Goal: Task Accomplishment & Management: Manage account settings

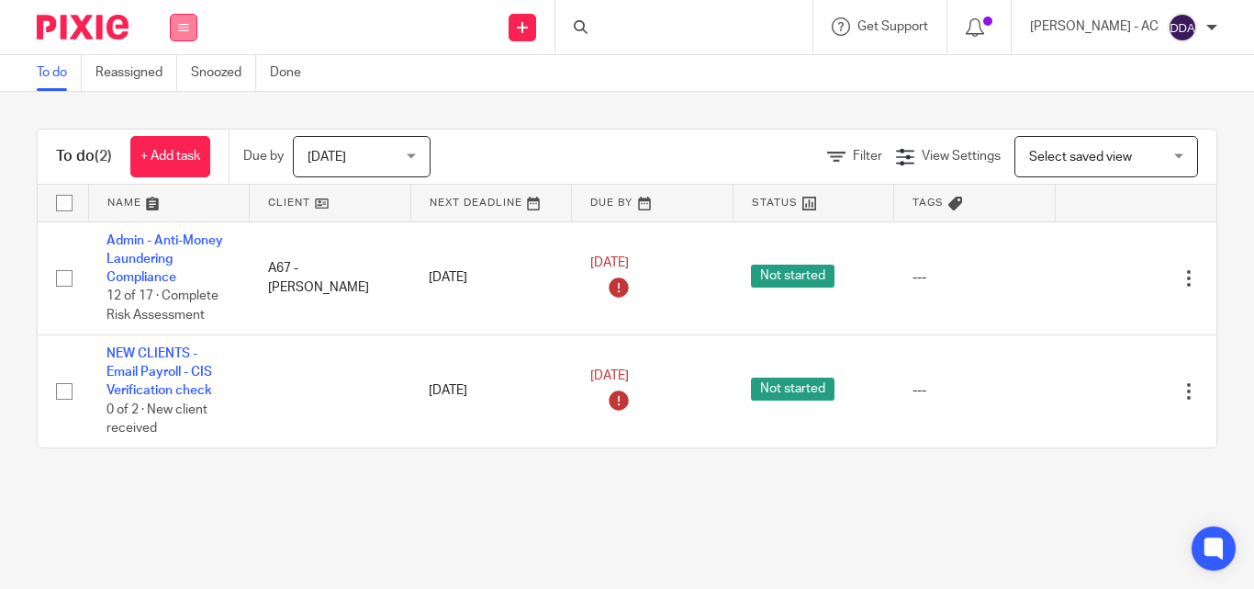
click at [186, 37] on button at bounding box center [184, 28] width 28 height 28
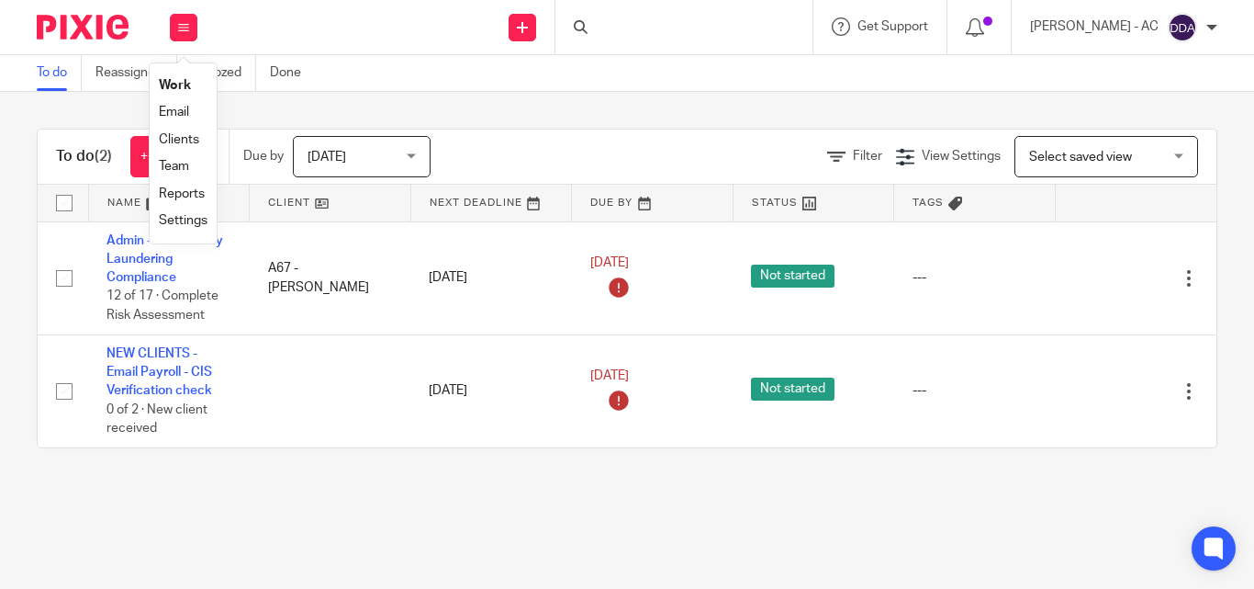
click at [707, 27] on div at bounding box center [684, 27] width 257 height 54
click at [683, 30] on div at bounding box center [684, 27] width 257 height 54
click at [588, 30] on icon at bounding box center [581, 27] width 14 height 14
click at [654, 31] on div at bounding box center [684, 27] width 257 height 54
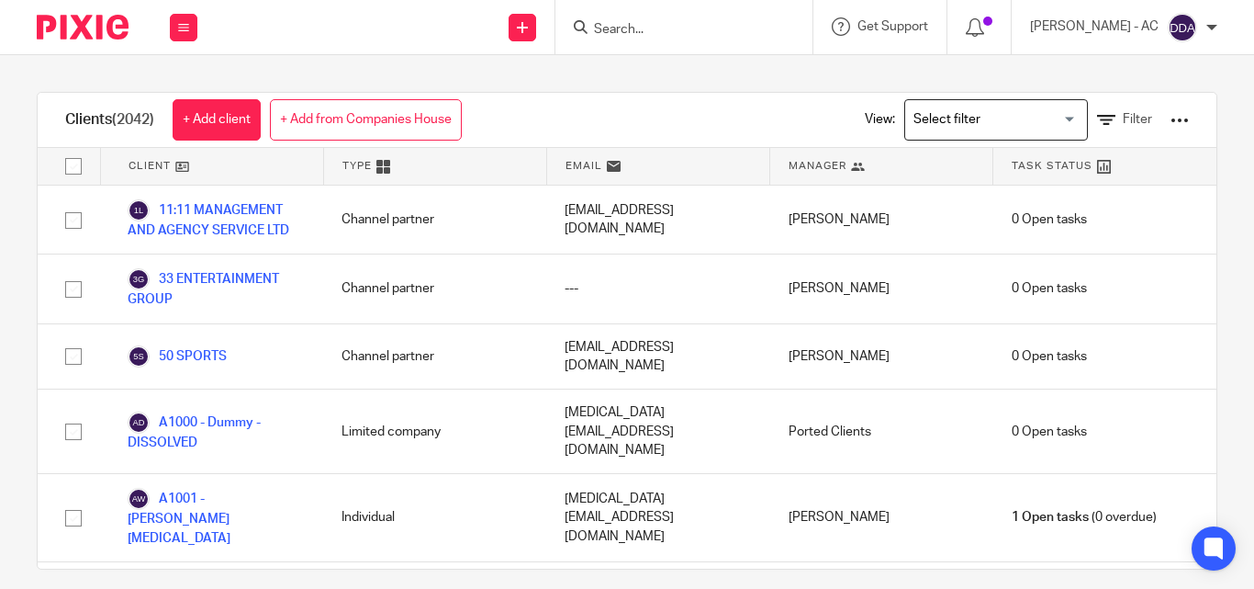
drag, startPoint x: 104, startPoint y: 198, endPoint x: 31, endPoint y: 195, distance: 72.6
click at [0, 188] on div "Clients (2042) + Add client + Add from Companies House View: Loading... Filter …" at bounding box center [627, 321] width 1254 height 533
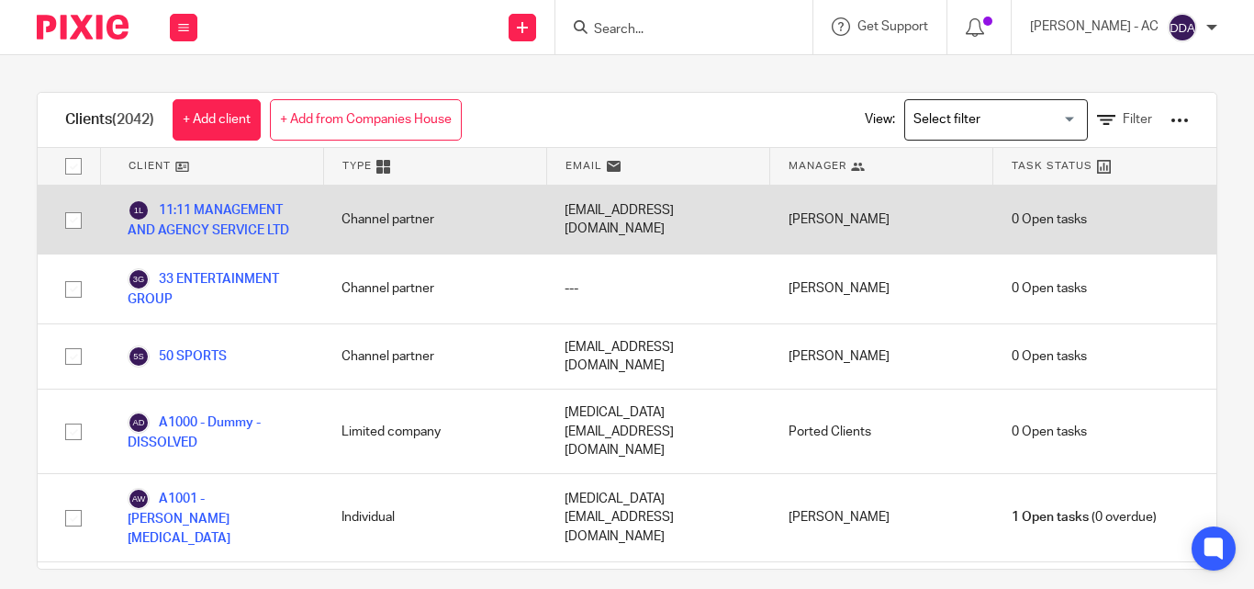
click at [100, 198] on div "11:11 MANAGEMENT AND AGENCY SERVICE LTD" at bounding box center [211, 219] width 223 height 68
click at [152, 192] on div "11:11 MANAGEMENT AND AGENCY SERVICE LTD" at bounding box center [211, 219] width 223 height 68
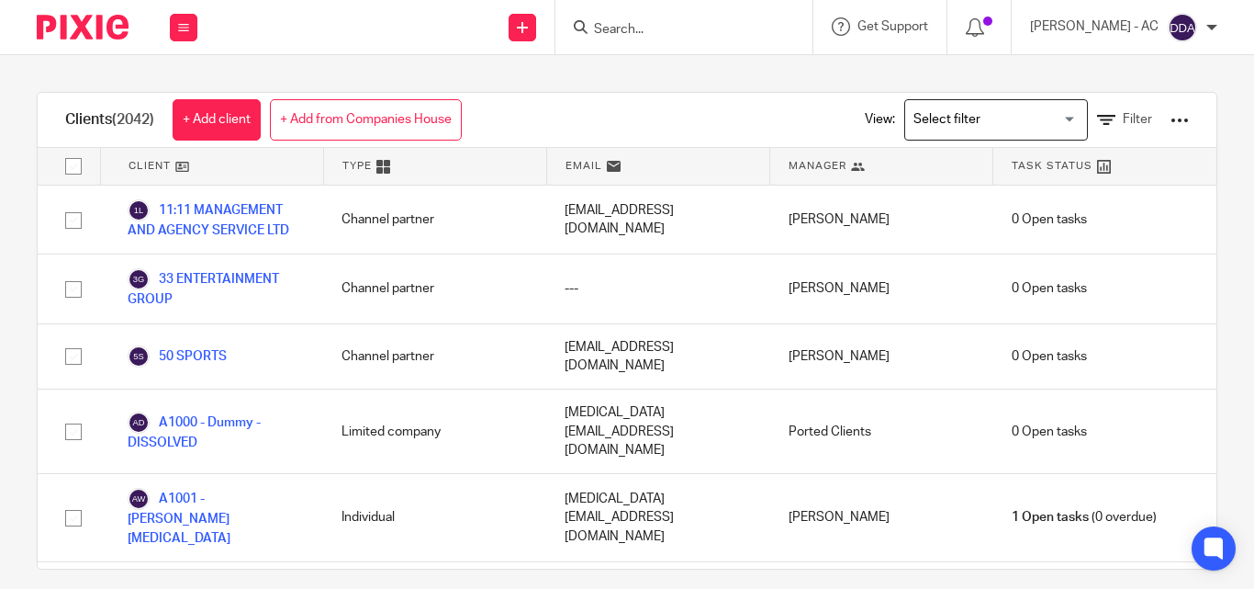
click at [65, 157] on input "checkbox" at bounding box center [73, 166] width 35 height 35
click at [73, 162] on input "checkbox" at bounding box center [73, 166] width 35 height 35
click at [67, 167] on input "checkbox" at bounding box center [73, 166] width 35 height 35
checkbox input "true"
click at [1200, 230] on div "Clients (2042) + Add client + Add from Companies House View: Loading... Filter …" at bounding box center [627, 321] width 1254 height 533
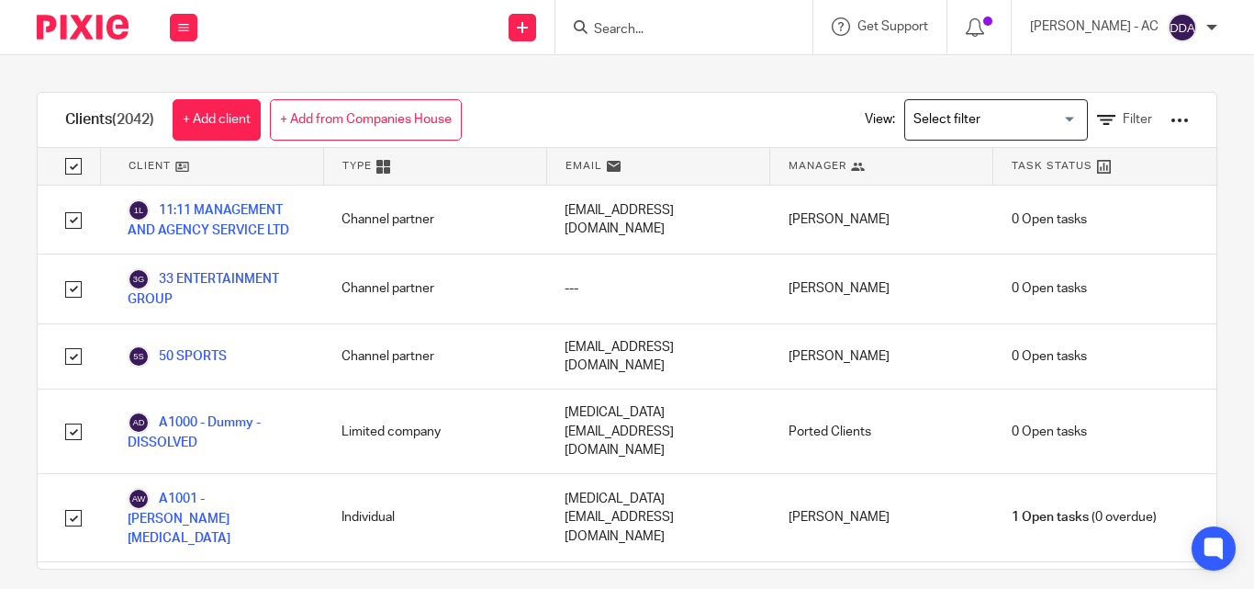
click at [1226, 296] on div "Clients (2042) + Add client + Add from Companies House View: Loading... Filter …" at bounding box center [627, 321] width 1254 height 533
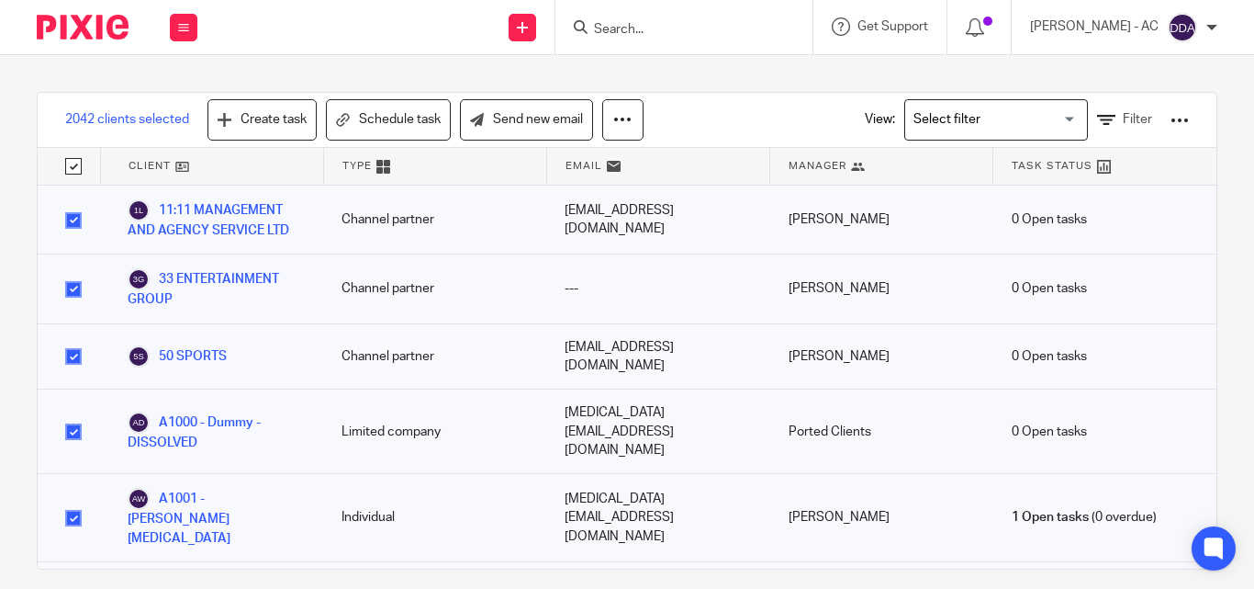
checkbox input "true"
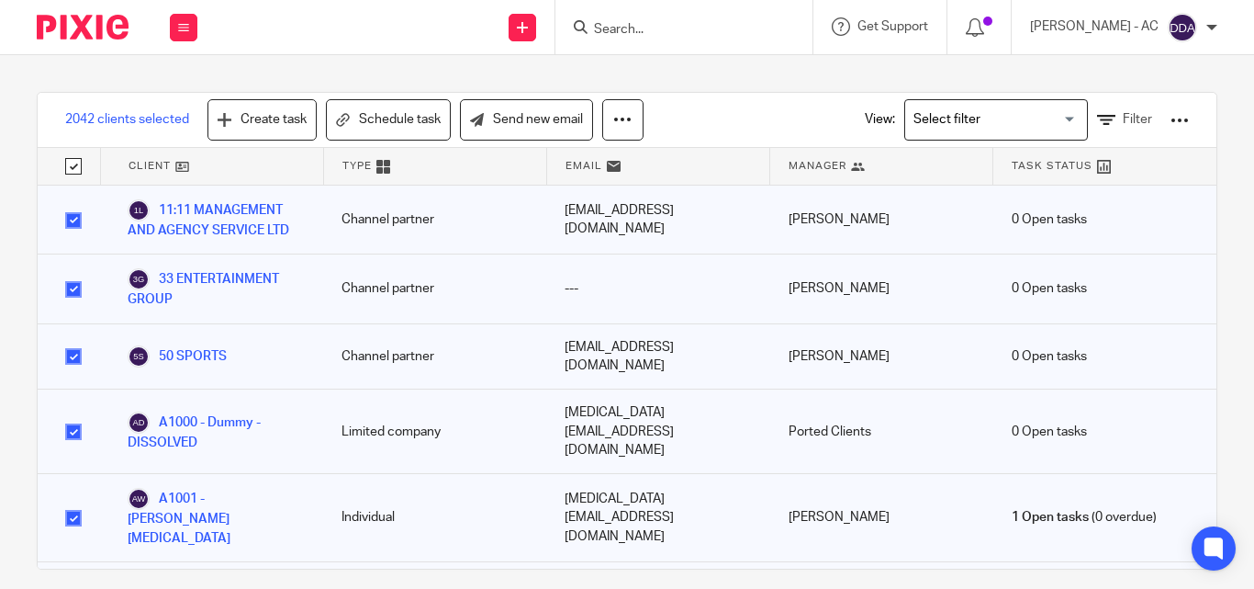
checkbox input "true"
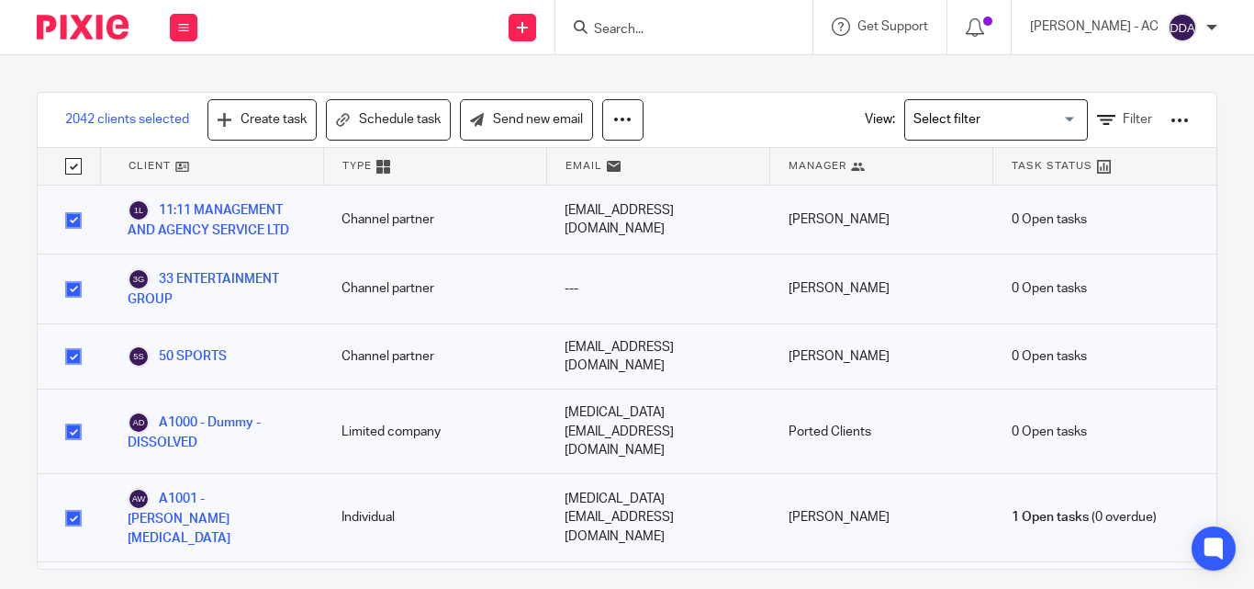
checkbox input "true"
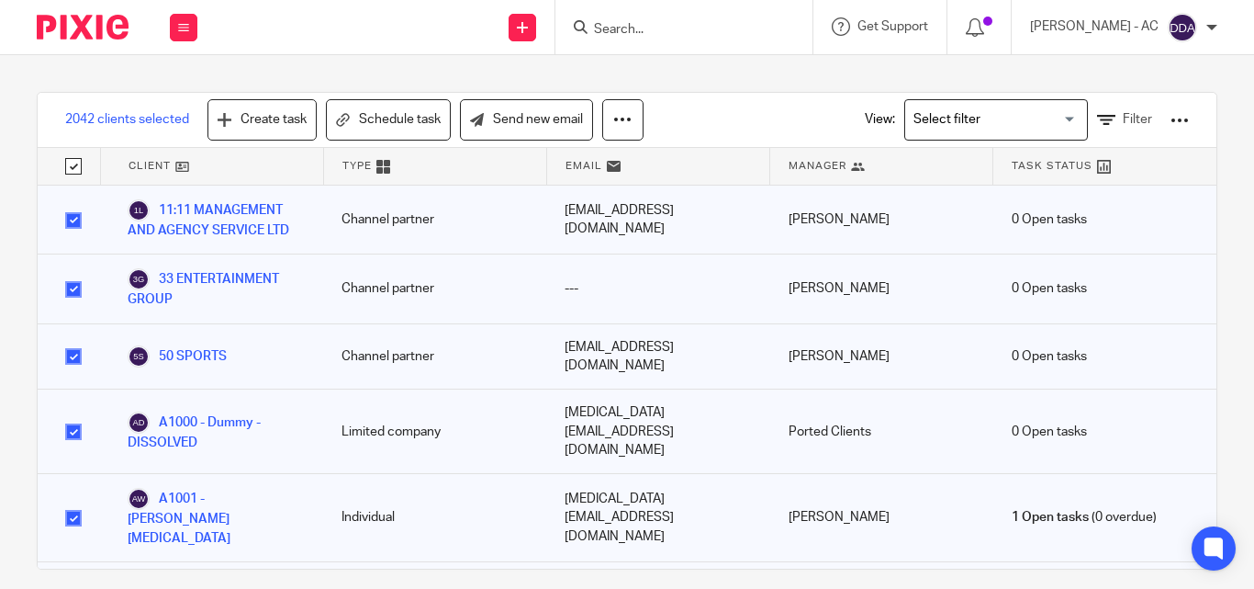
checkbox input "true"
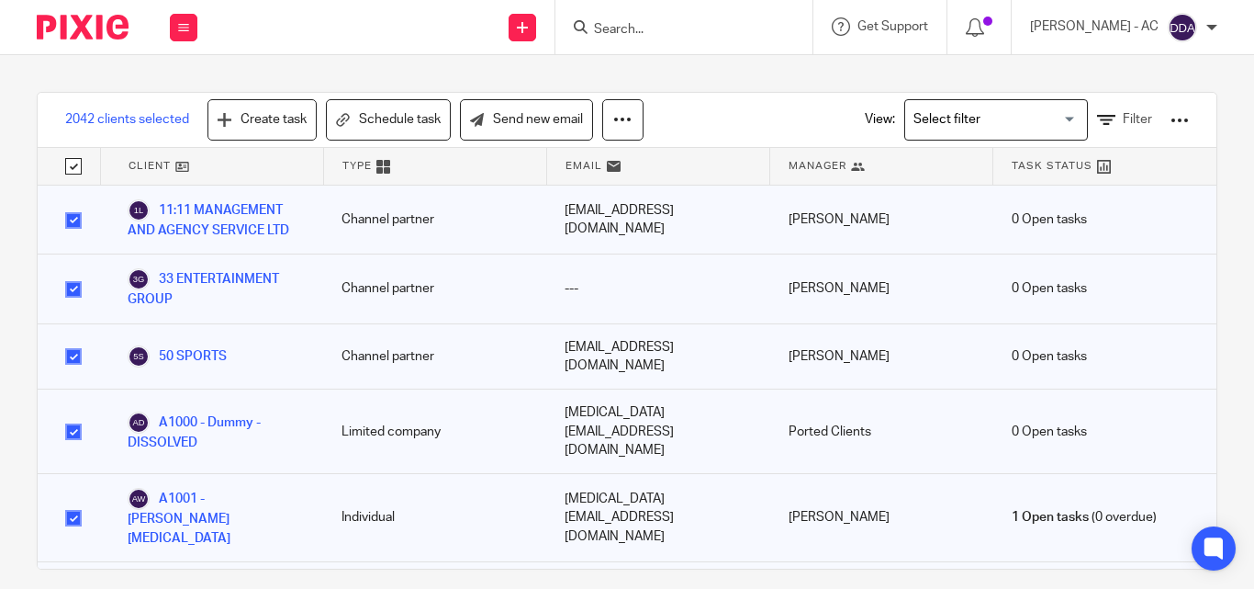
checkbox input "true"
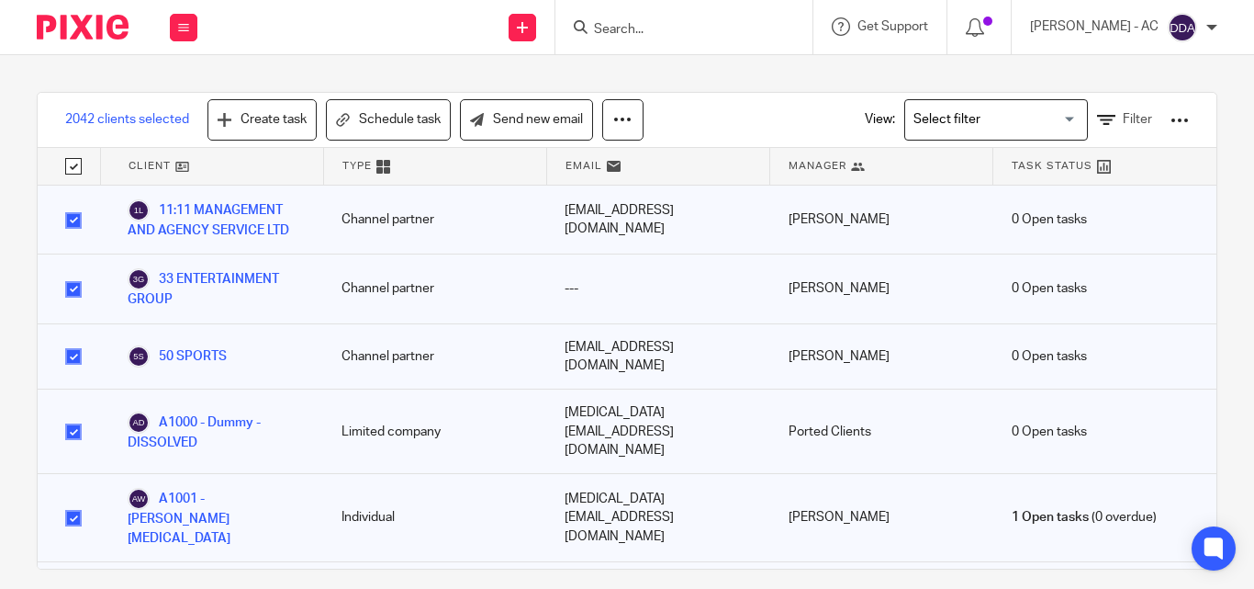
checkbox input "true"
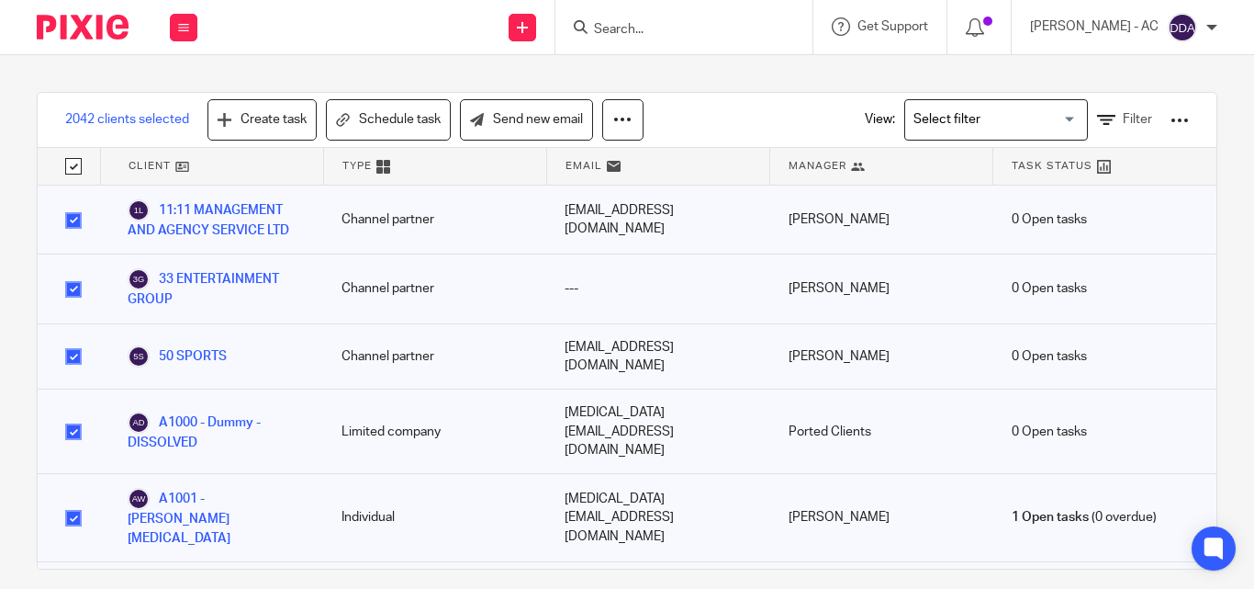
checkbox input "true"
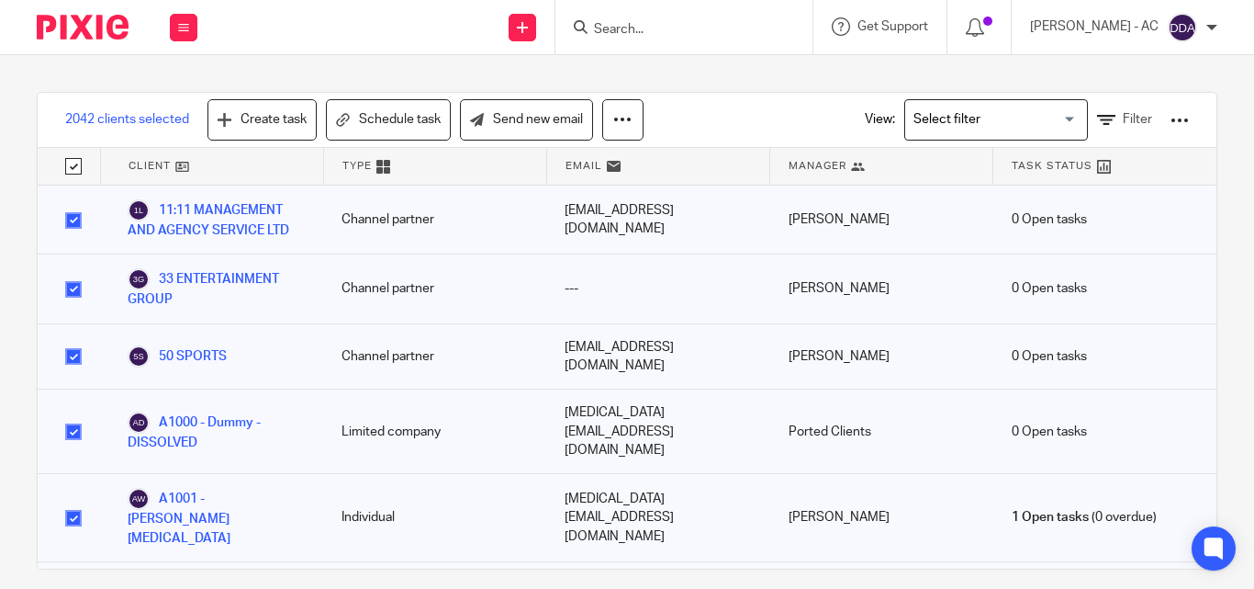
checkbox input "true"
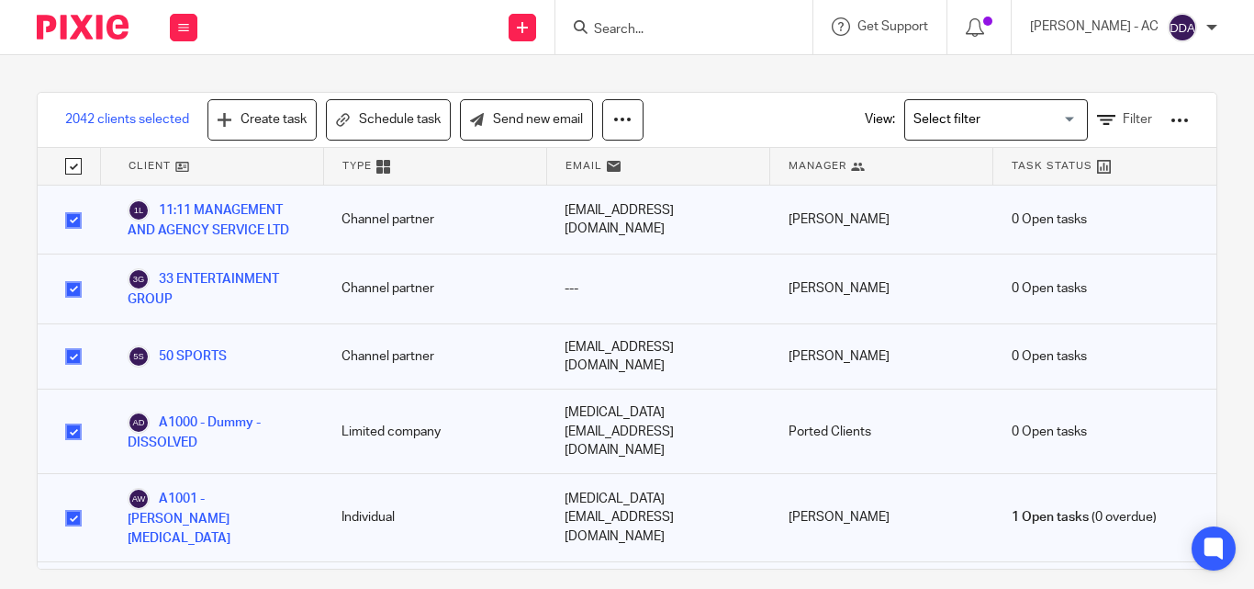
checkbox input "true"
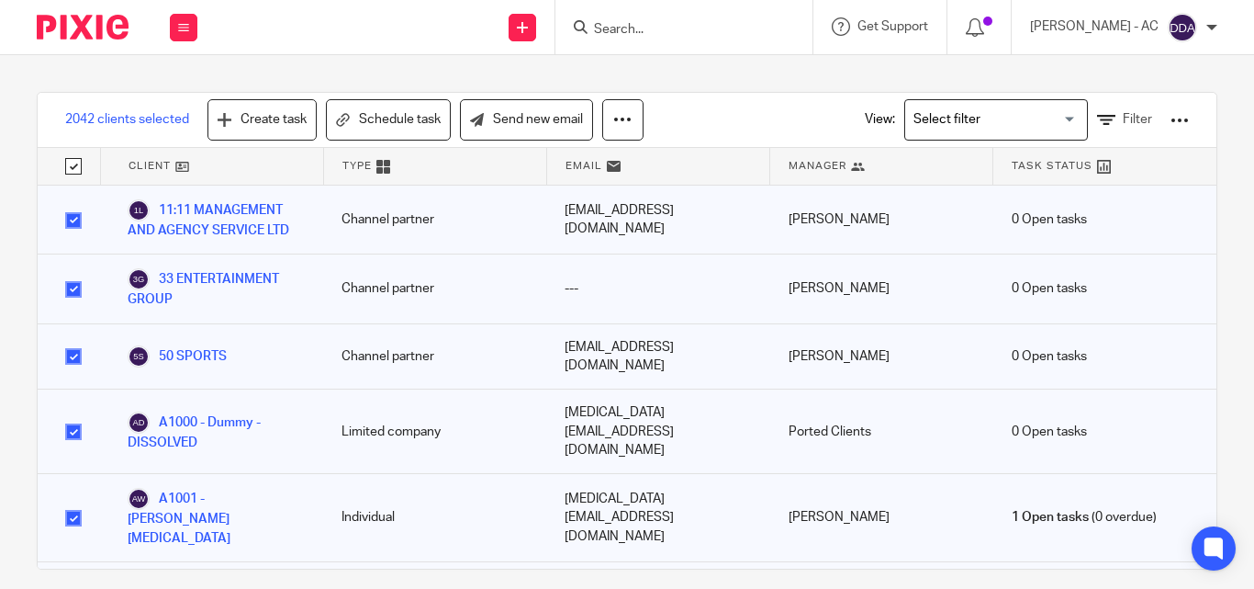
checkbox input "true"
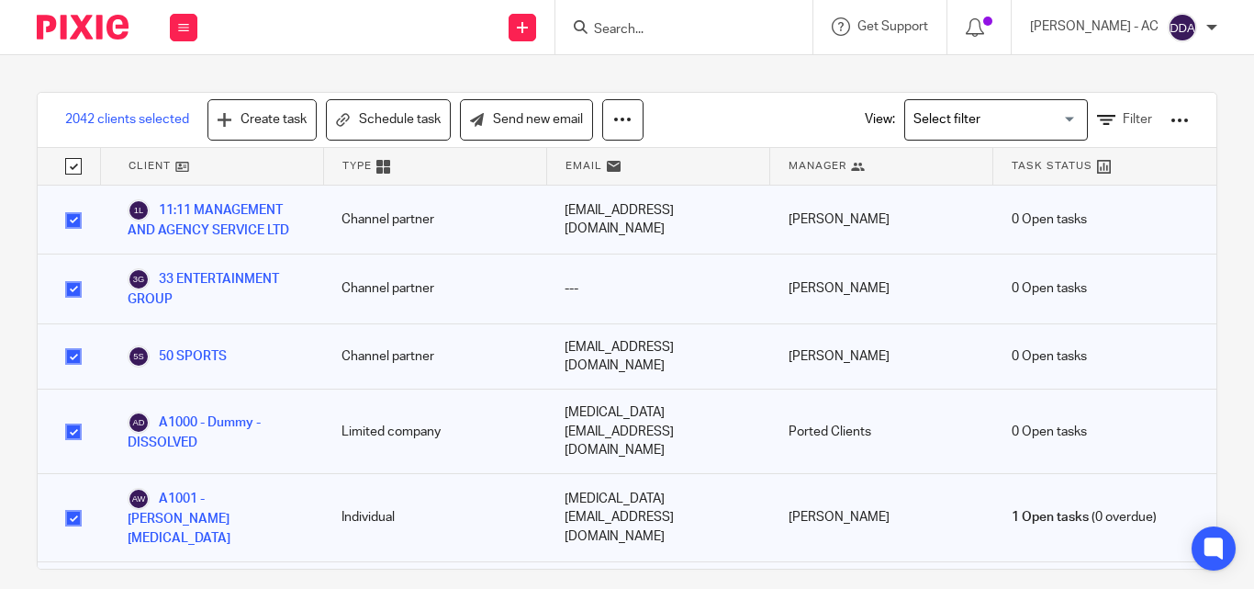
checkbox input "true"
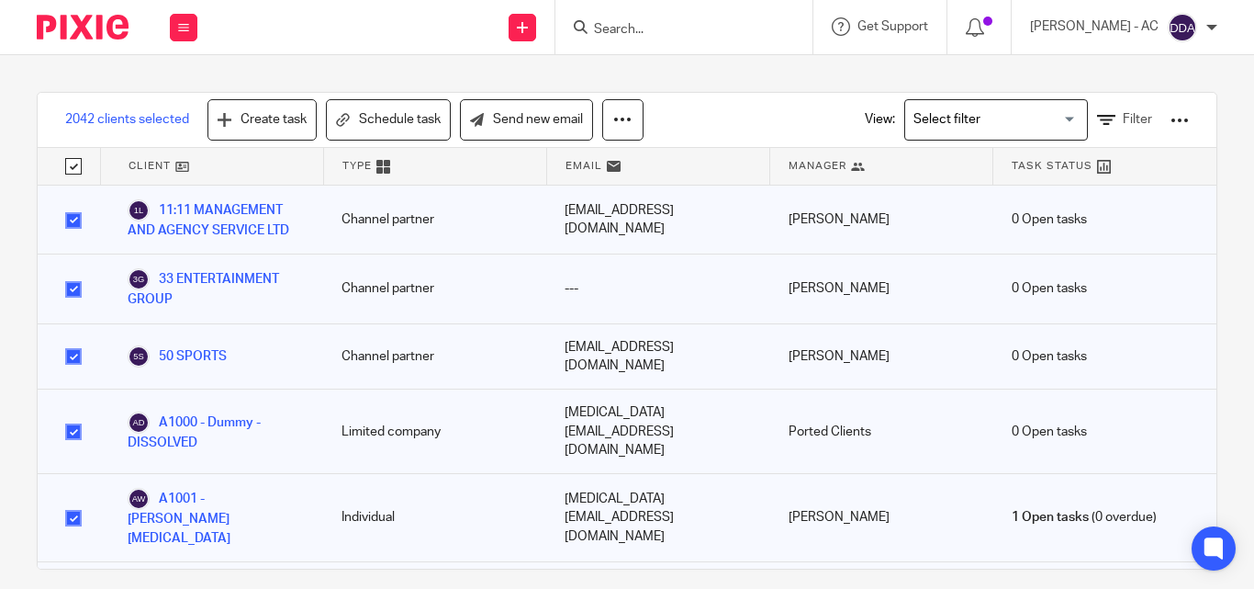
checkbox input "true"
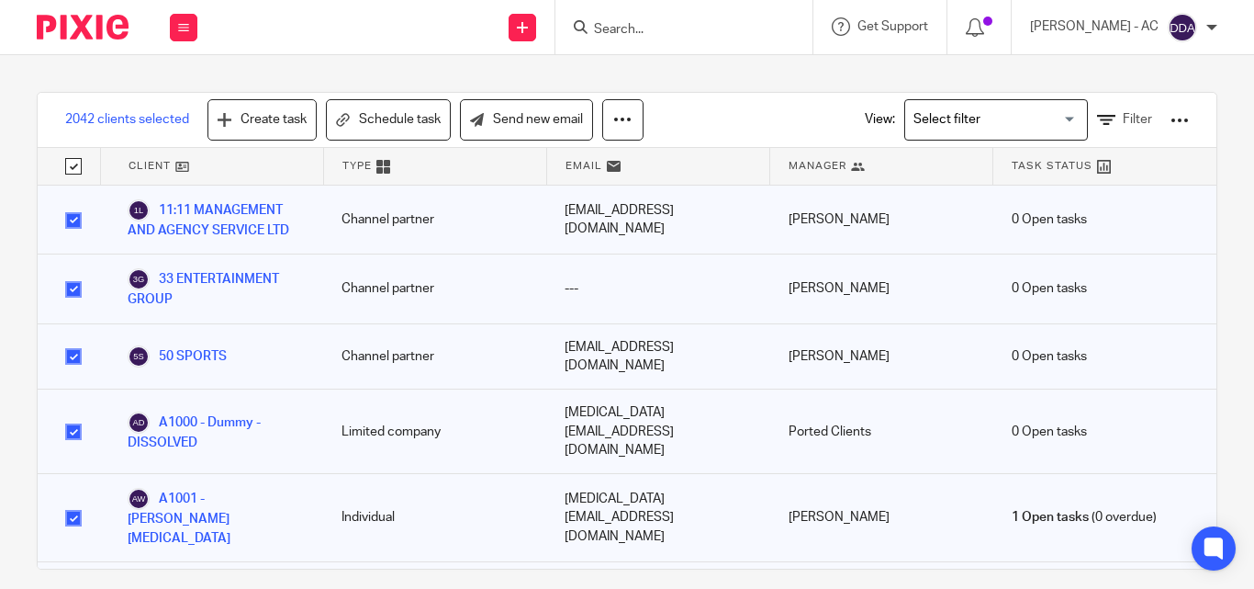
checkbox input "true"
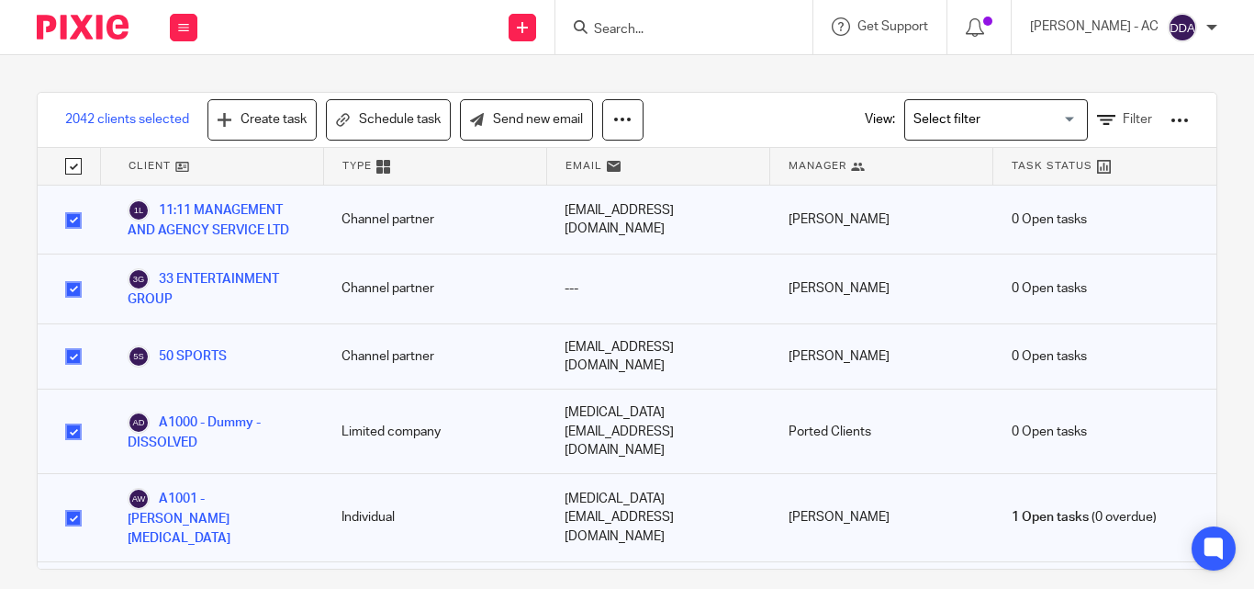
checkbox input "true"
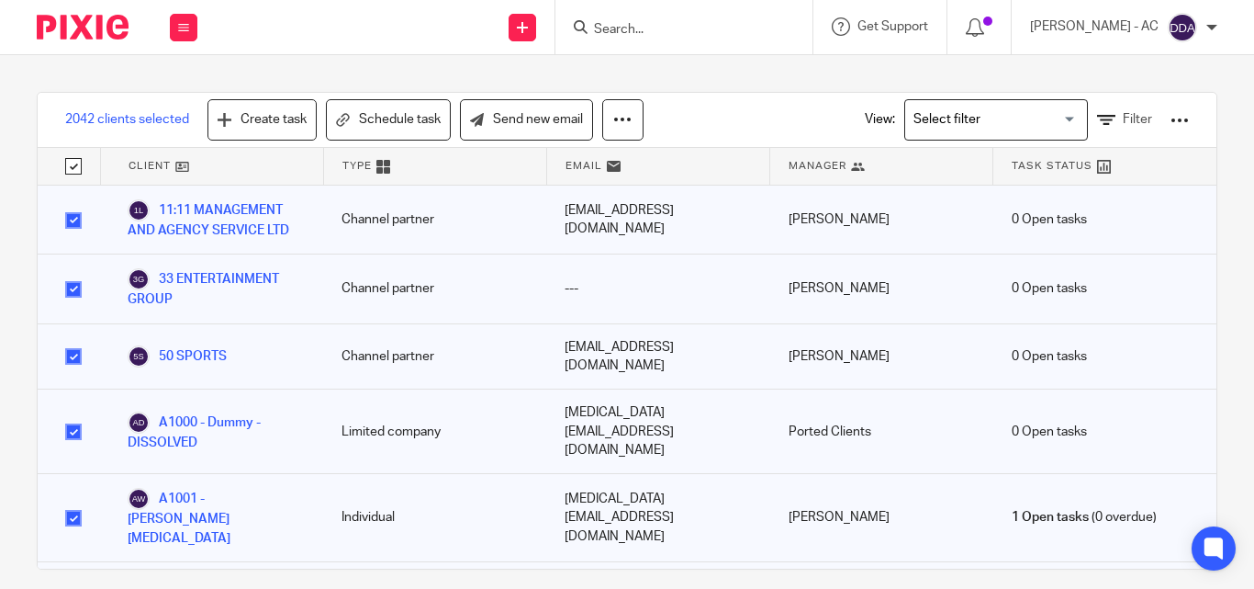
checkbox input "true"
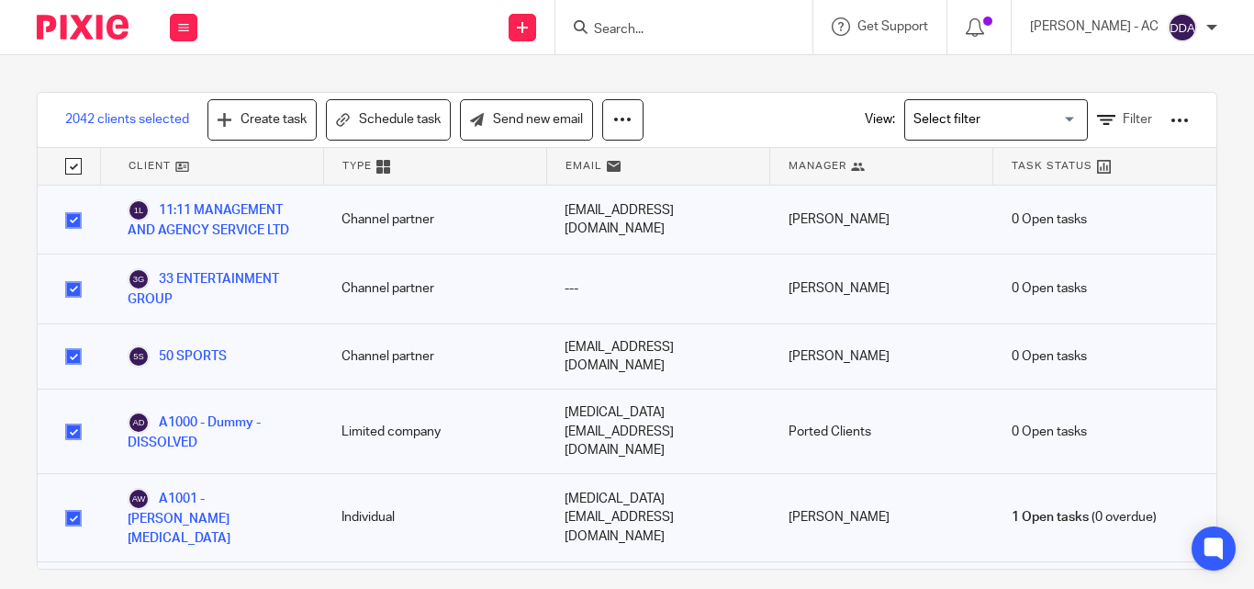
checkbox input "true"
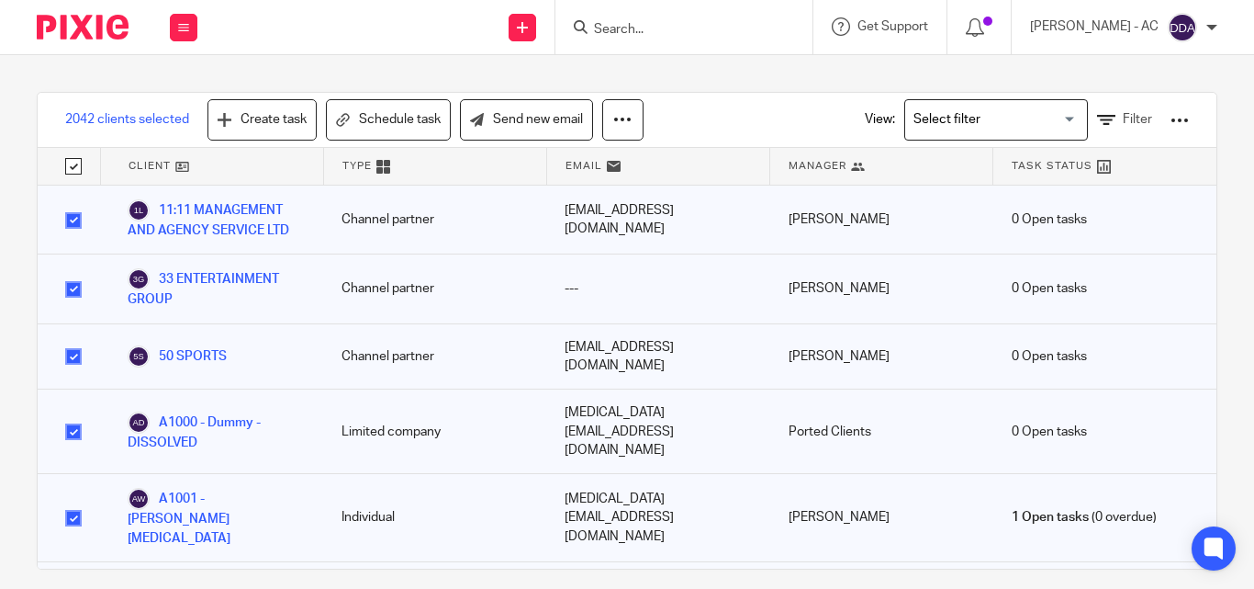
checkbox input "true"
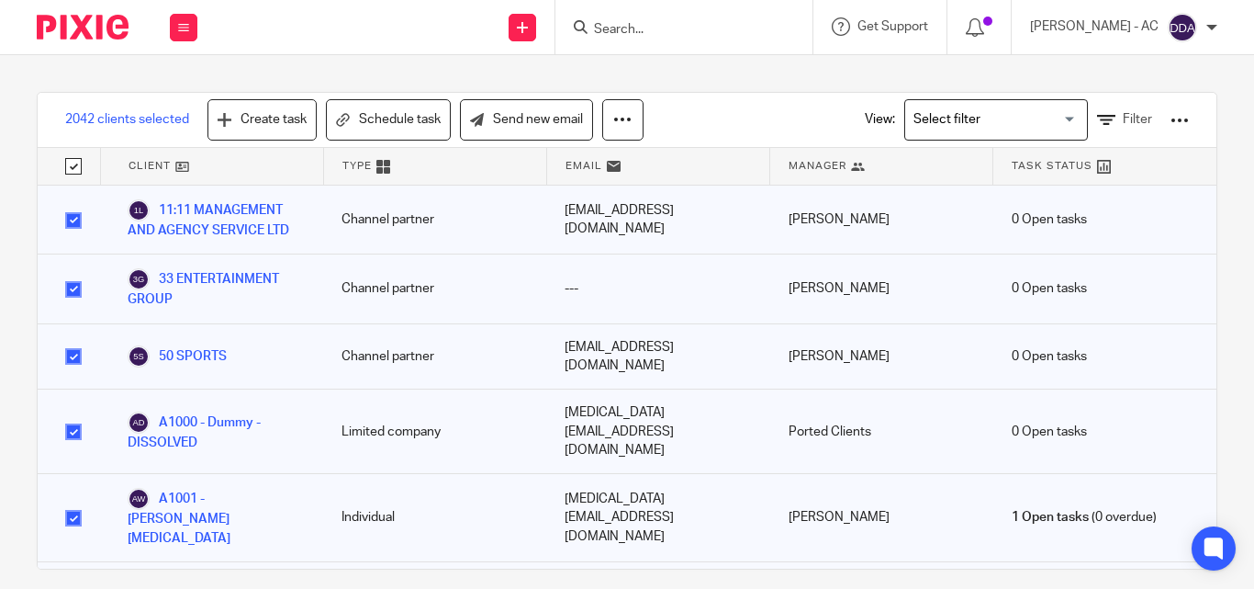
checkbox input "true"
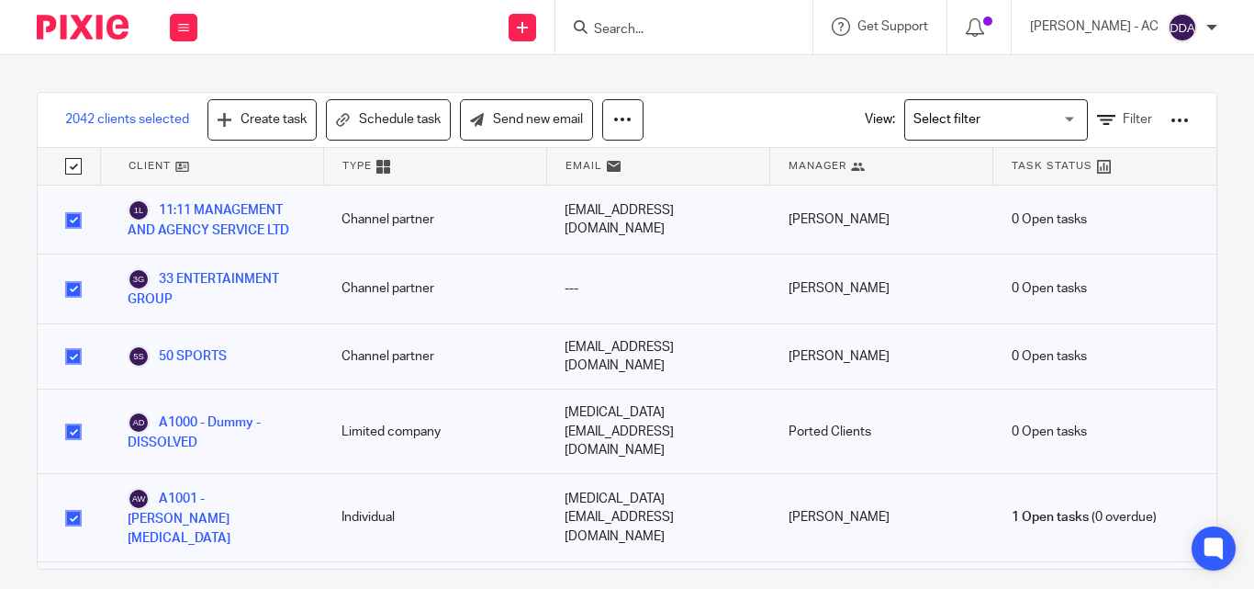
checkbox input "true"
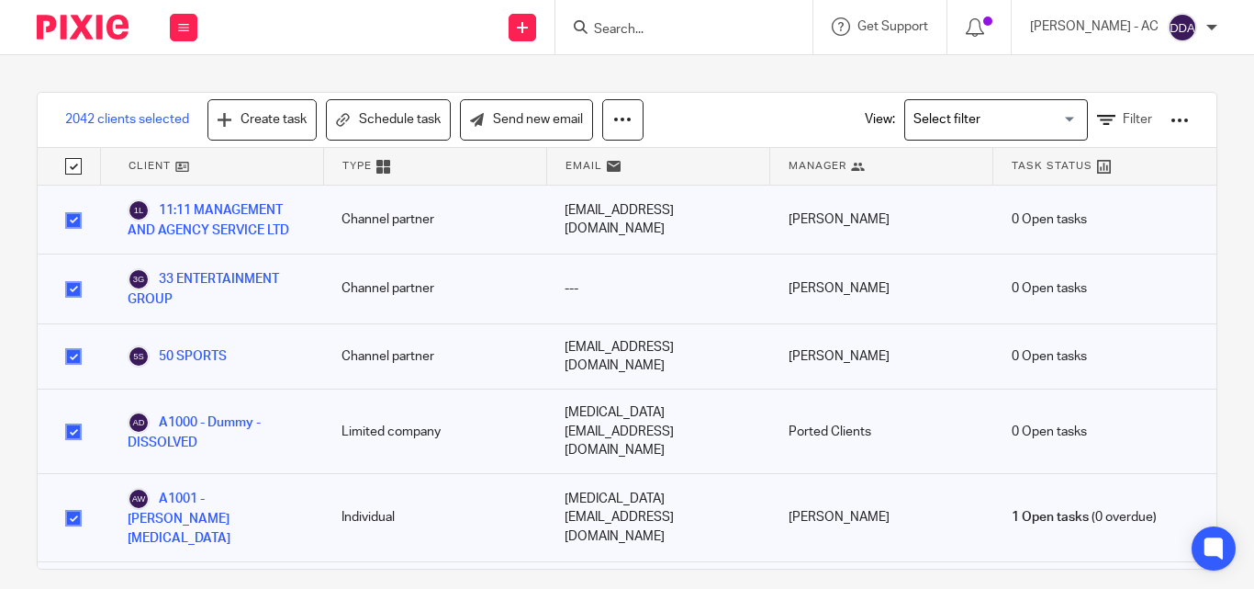
checkbox input "true"
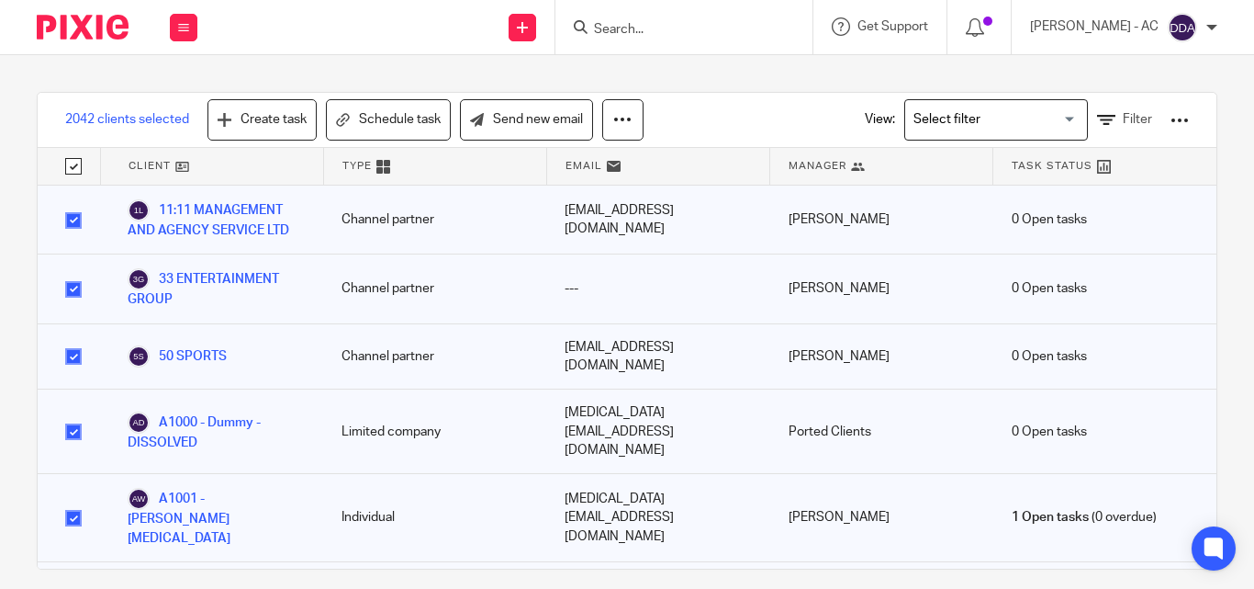
checkbox input "true"
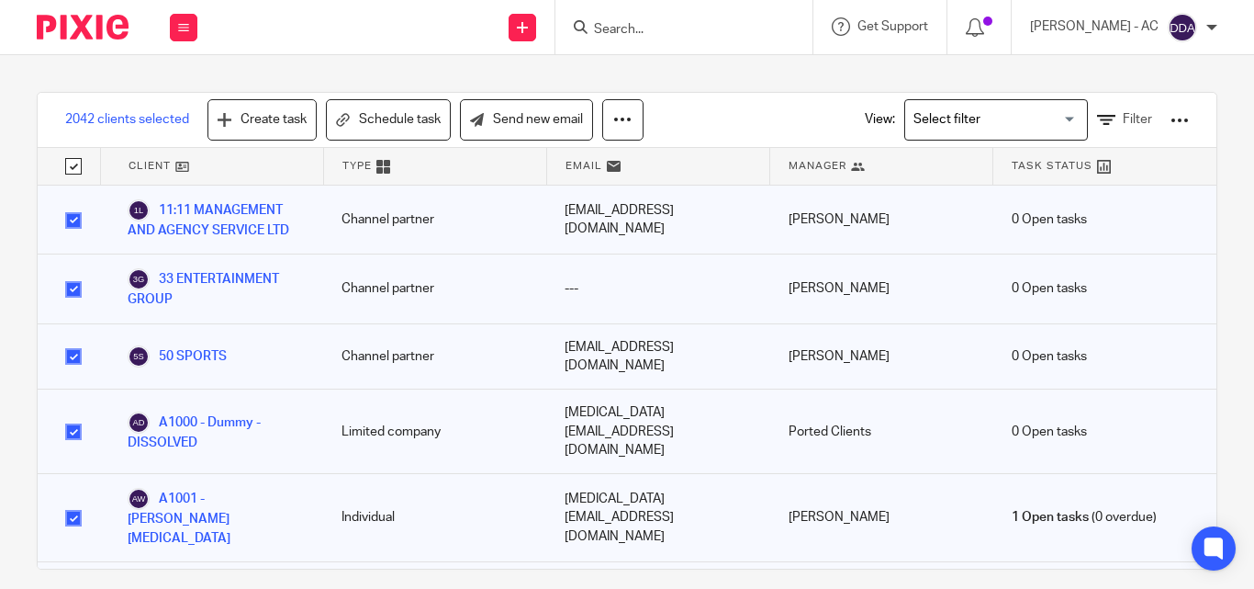
checkbox input "true"
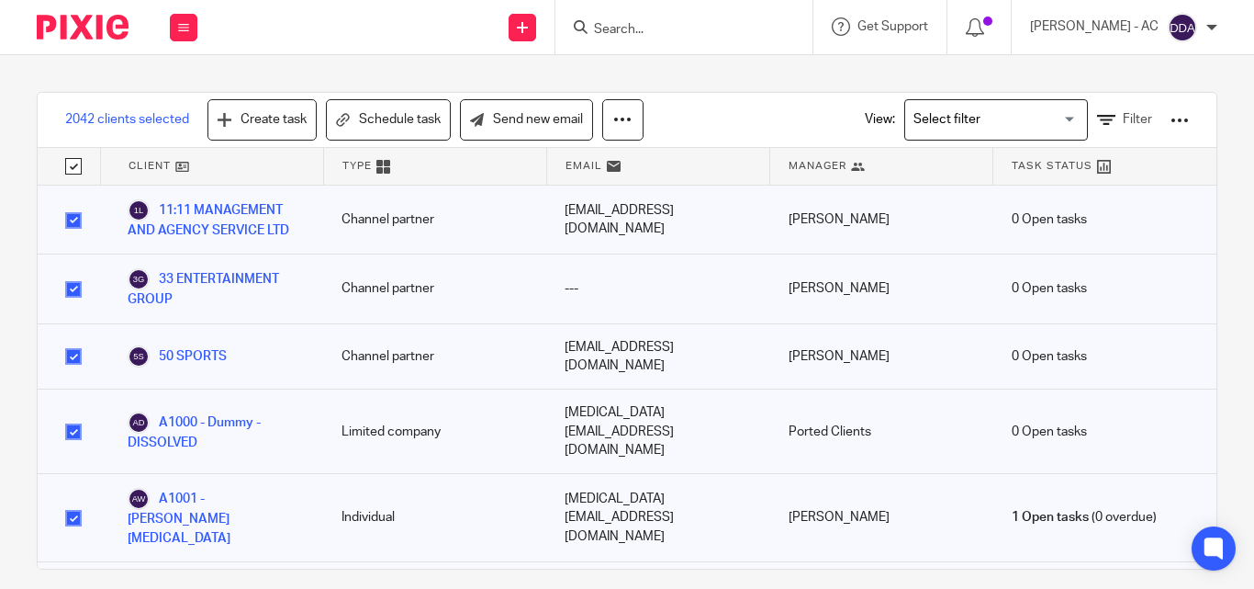
checkbox input "true"
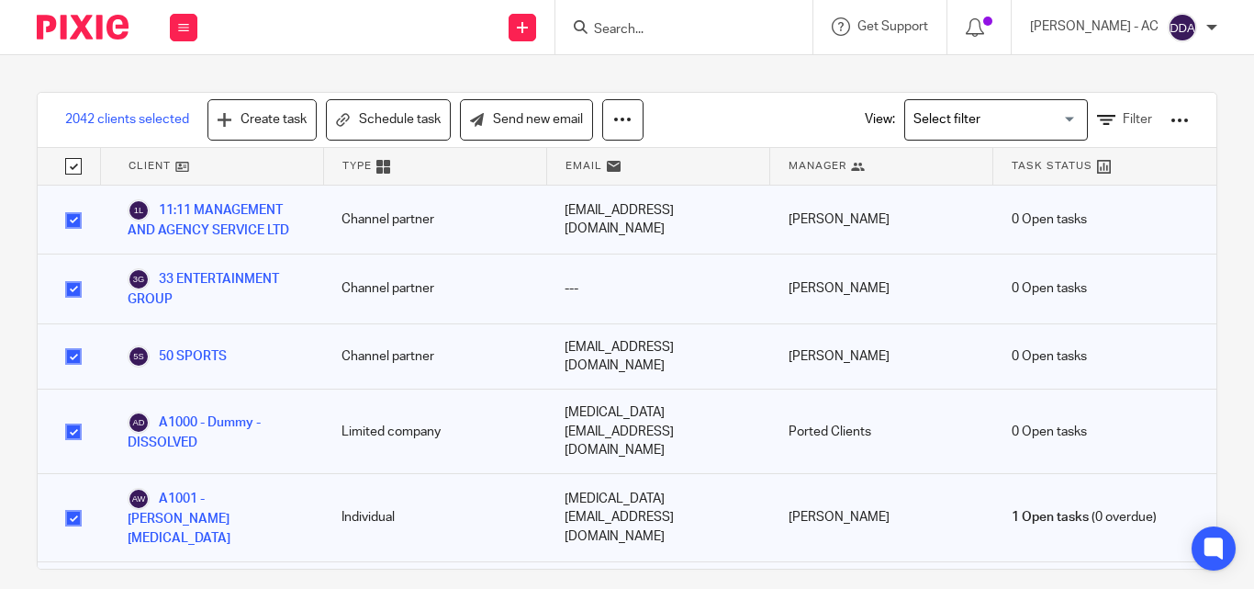
checkbox input "true"
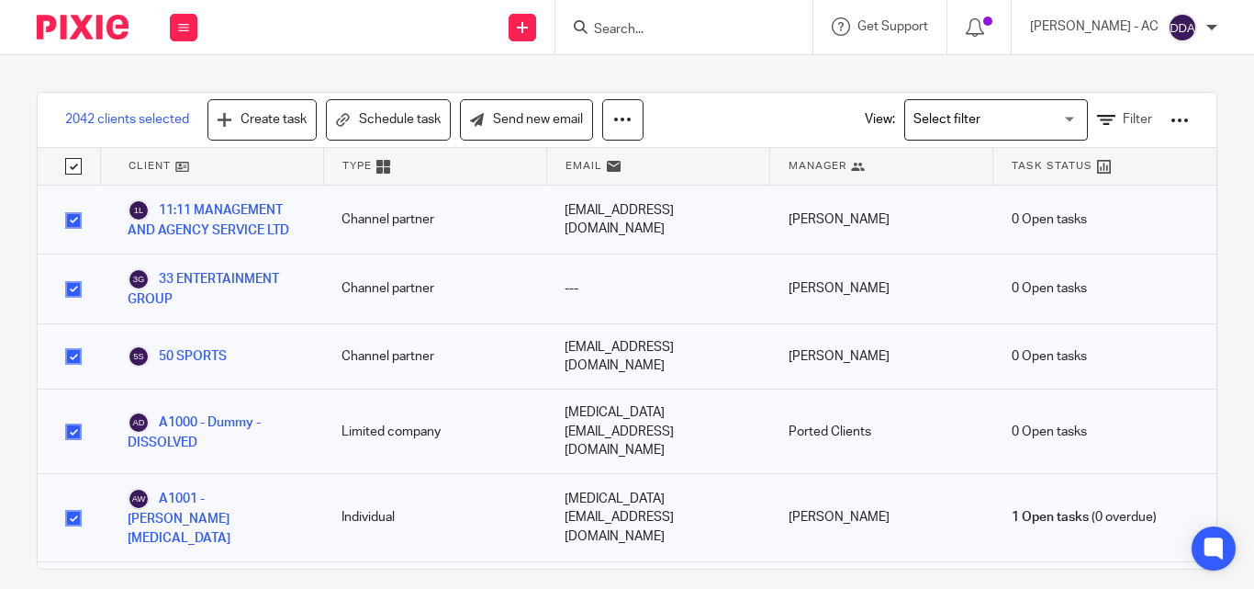
checkbox input "true"
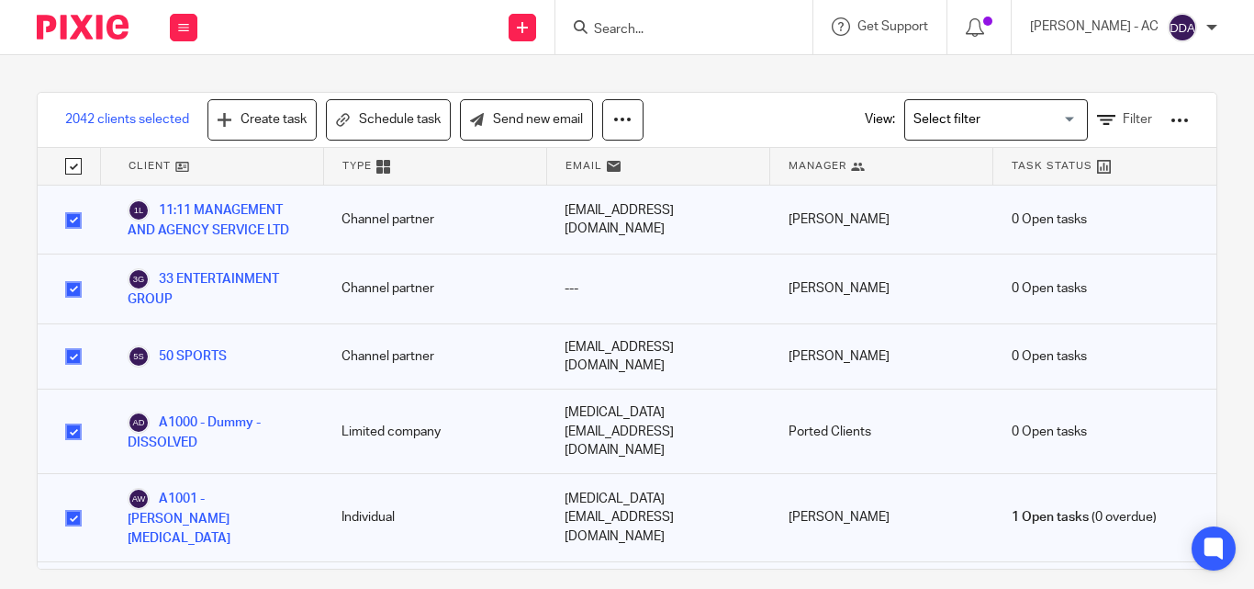
checkbox input "true"
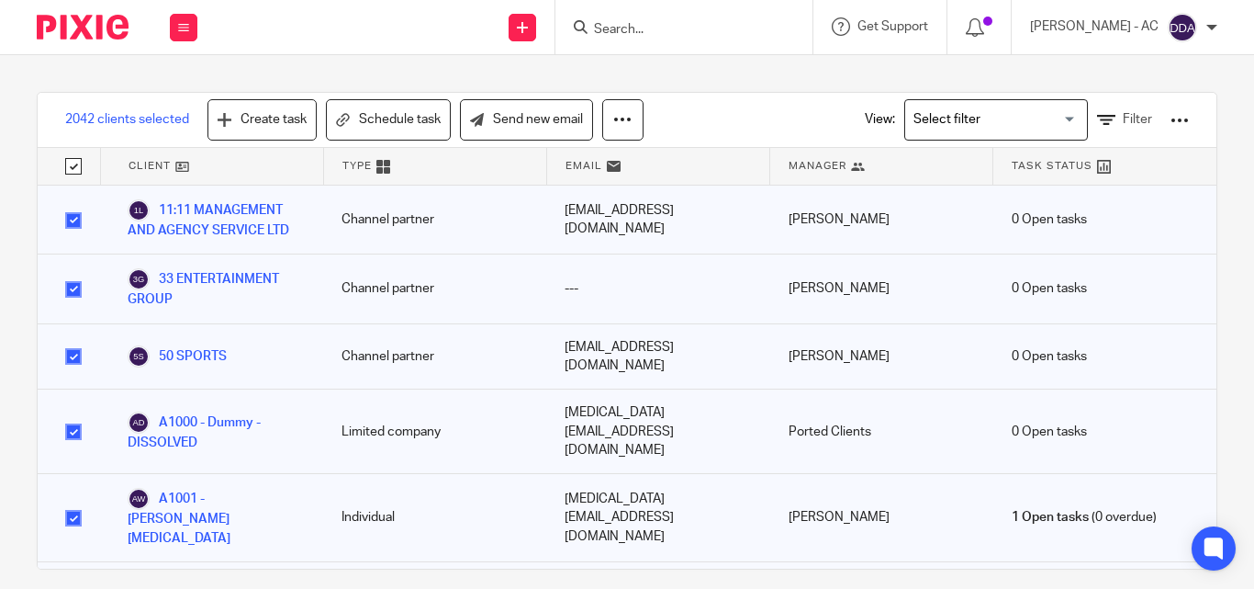
checkbox input "true"
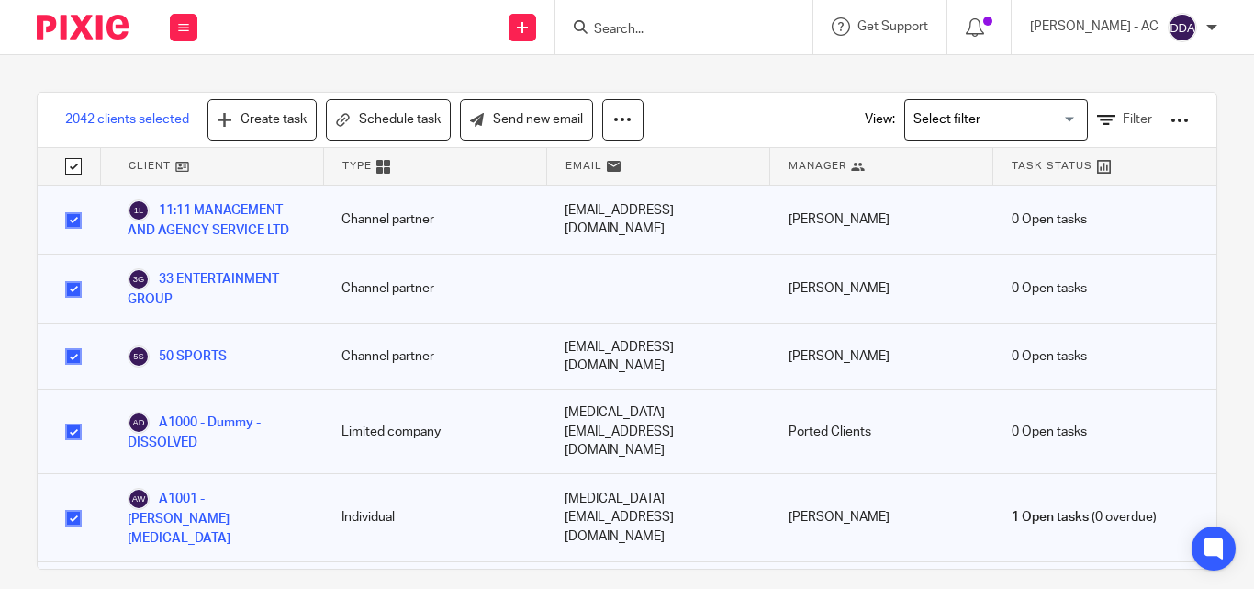
checkbox input "true"
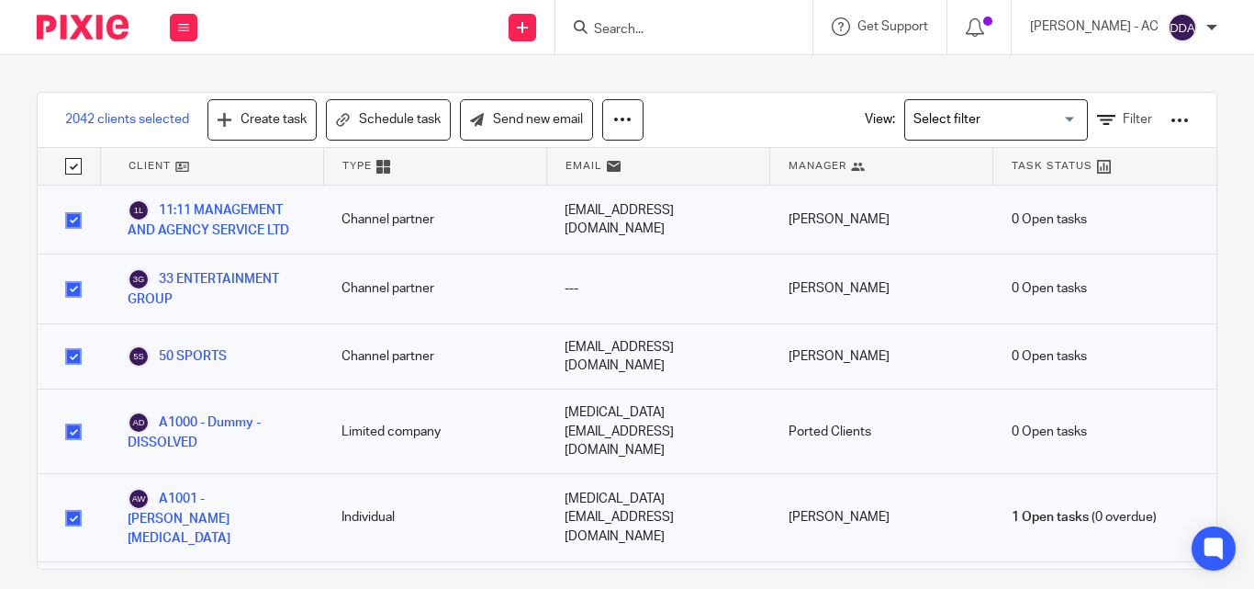
checkbox input "true"
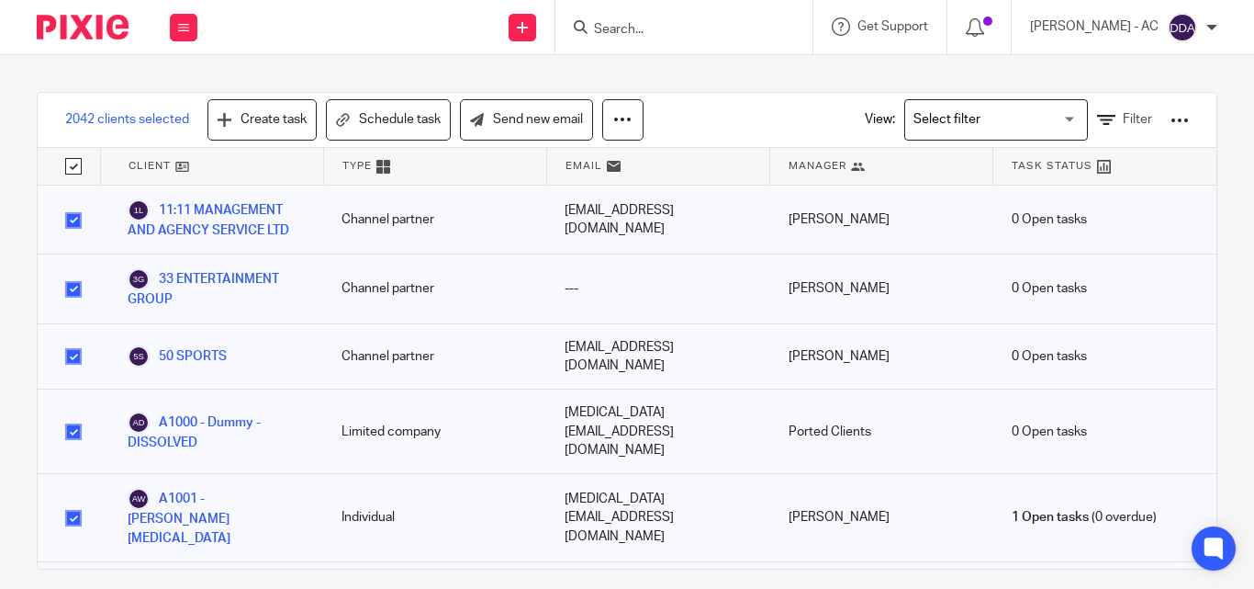
checkbox input "true"
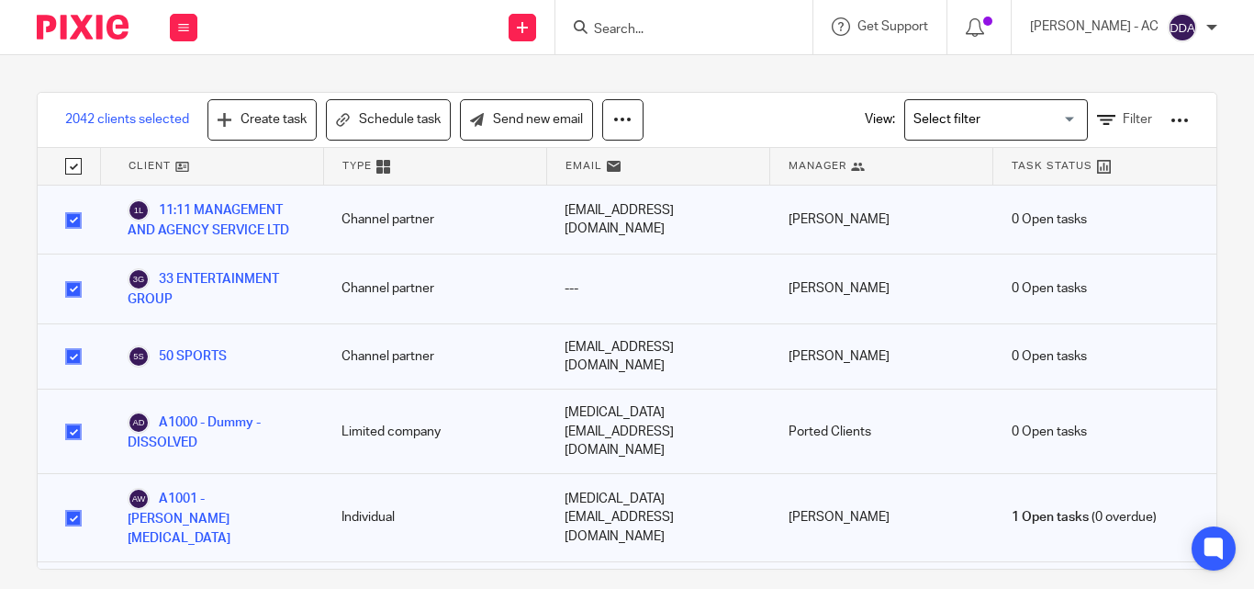
checkbox input "true"
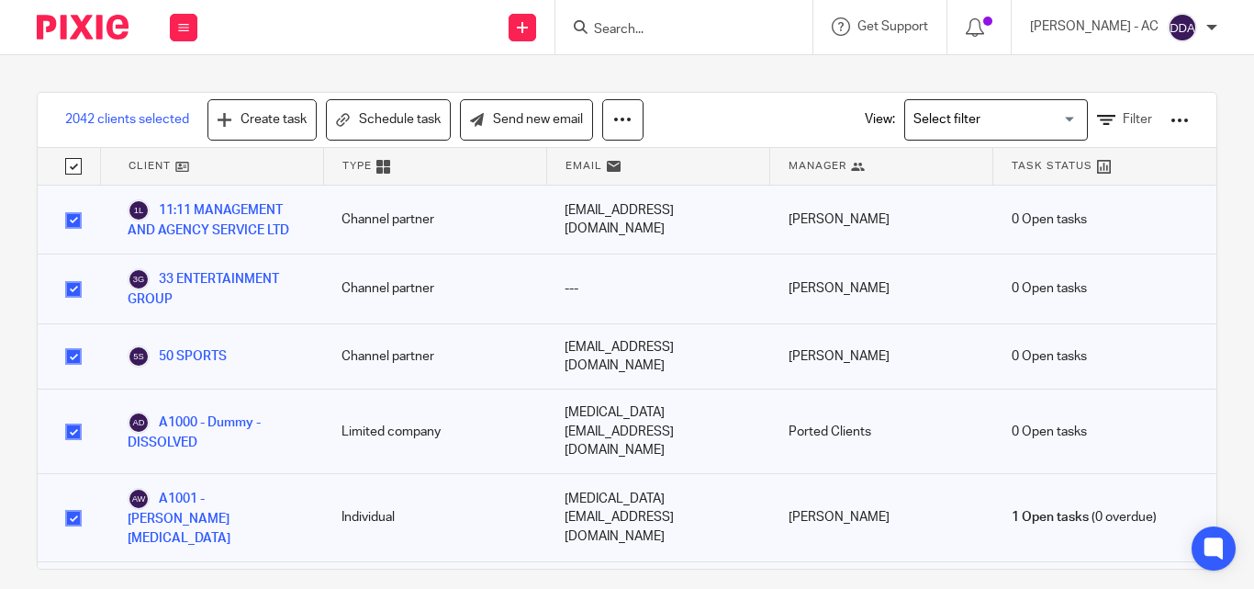
checkbox input "true"
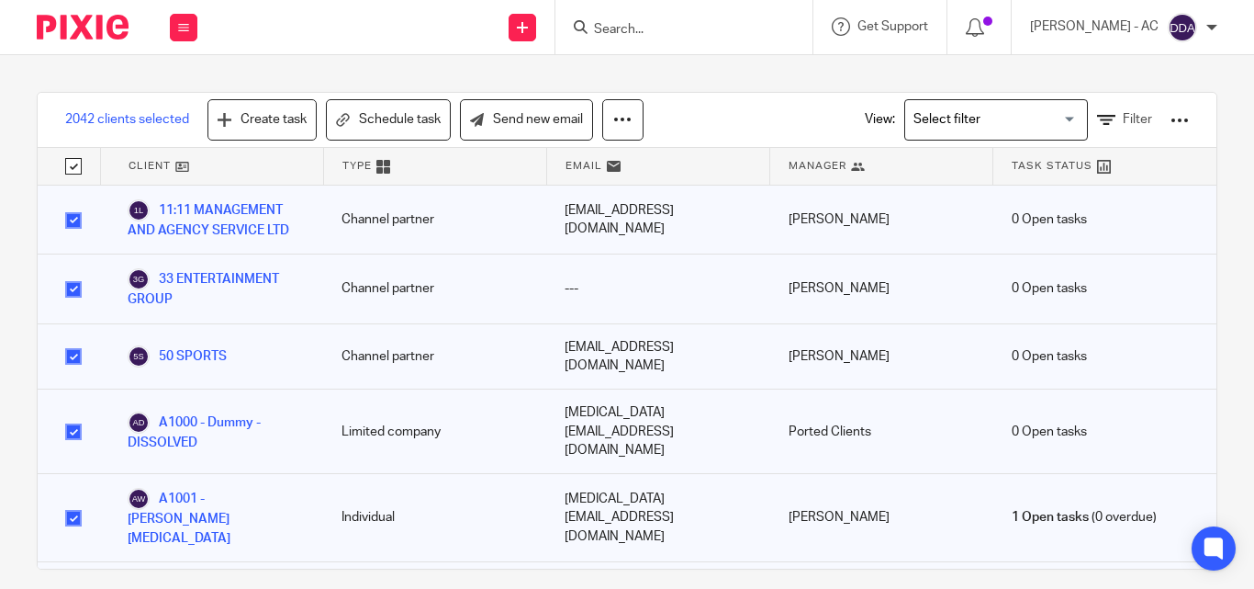
checkbox input "true"
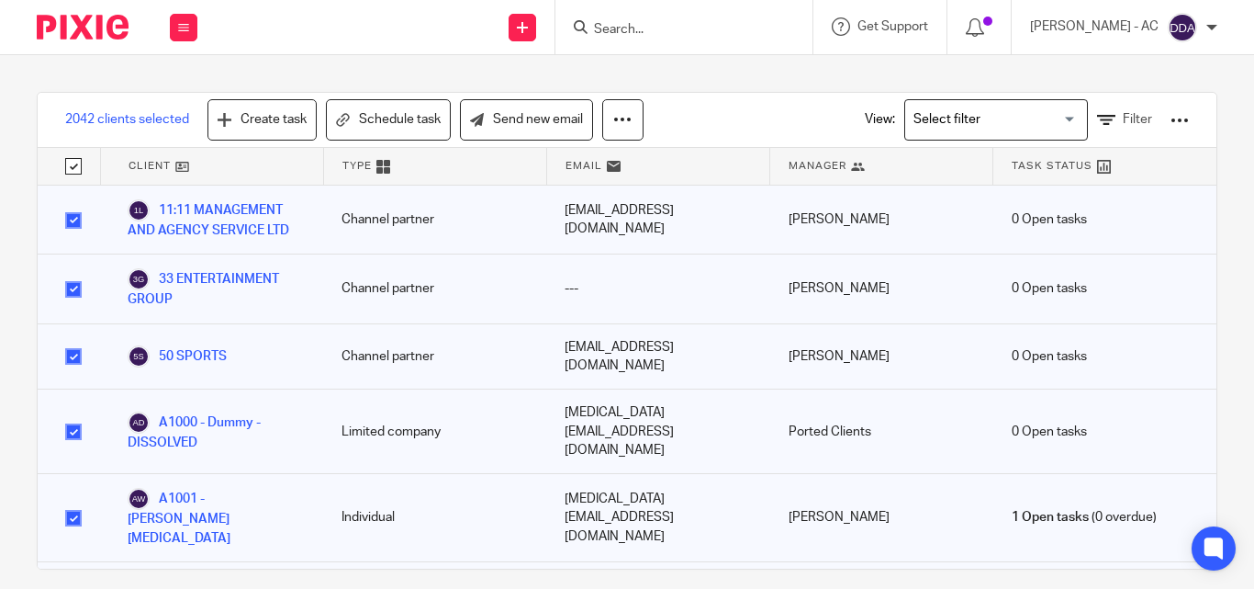
checkbox input "true"
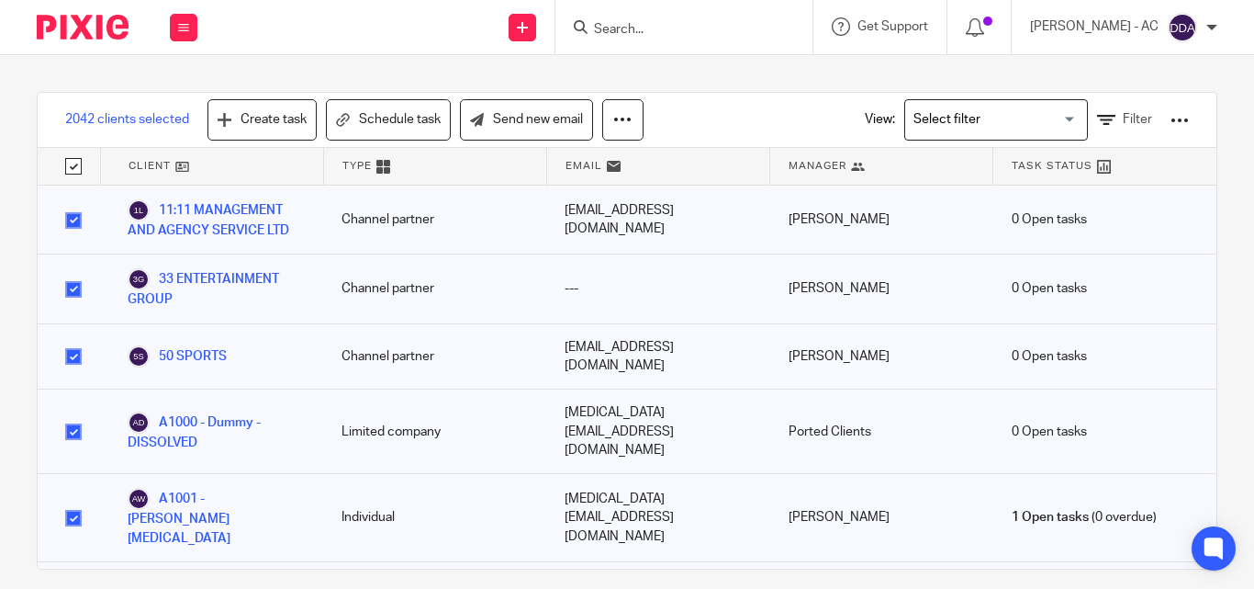
checkbox input "true"
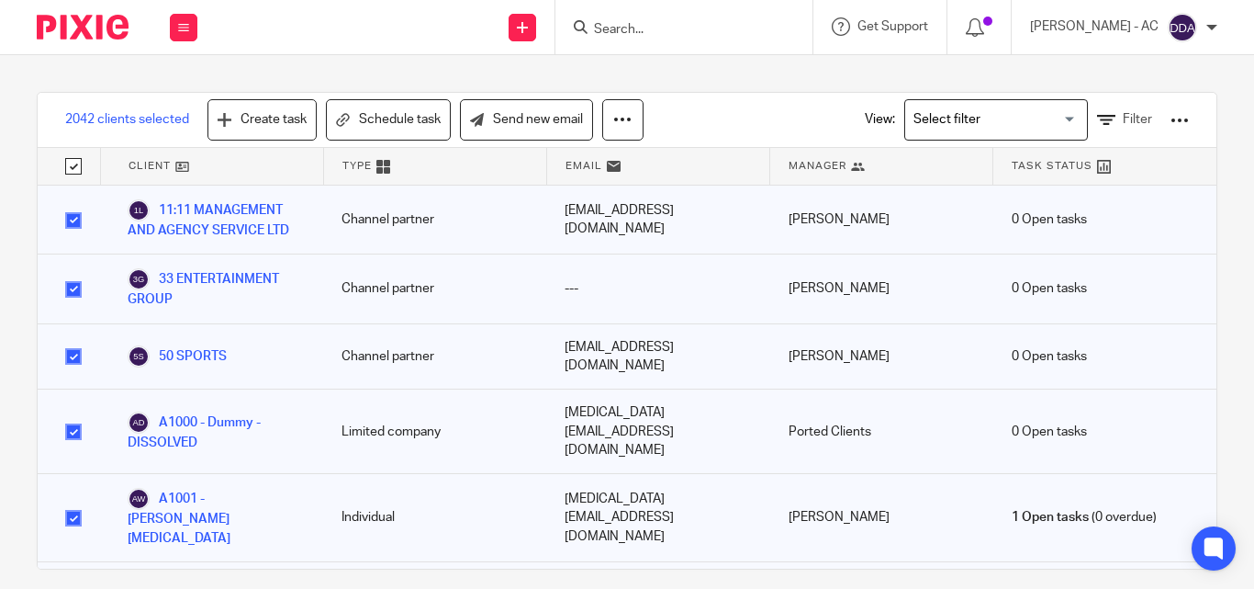
checkbox input "true"
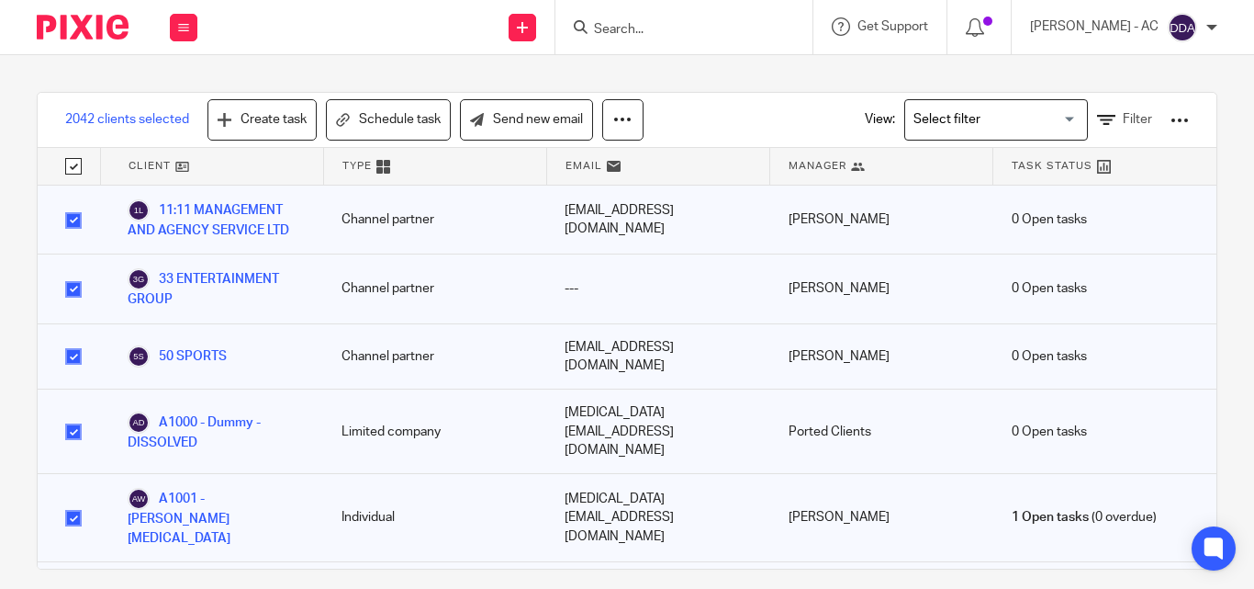
checkbox input "true"
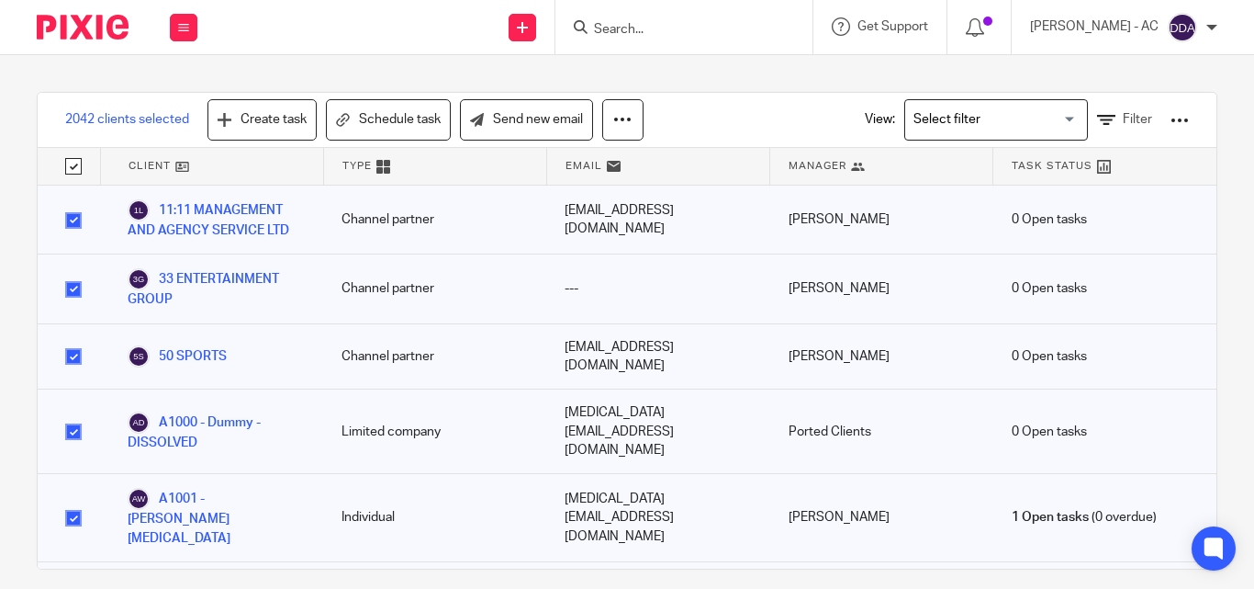
checkbox input "true"
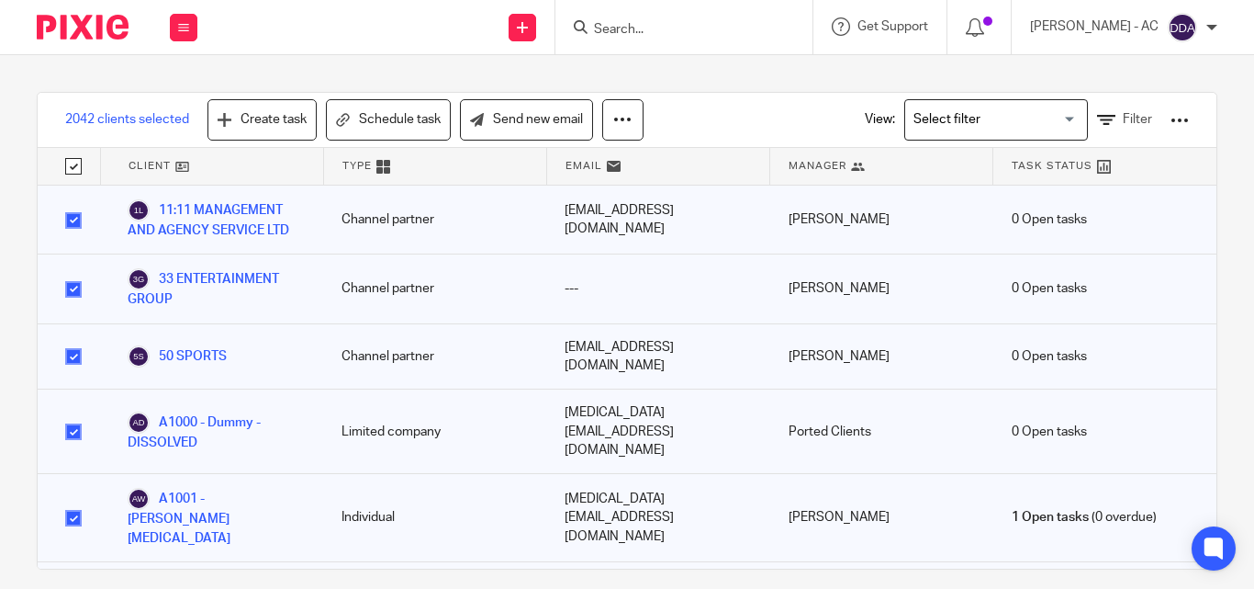
checkbox input "true"
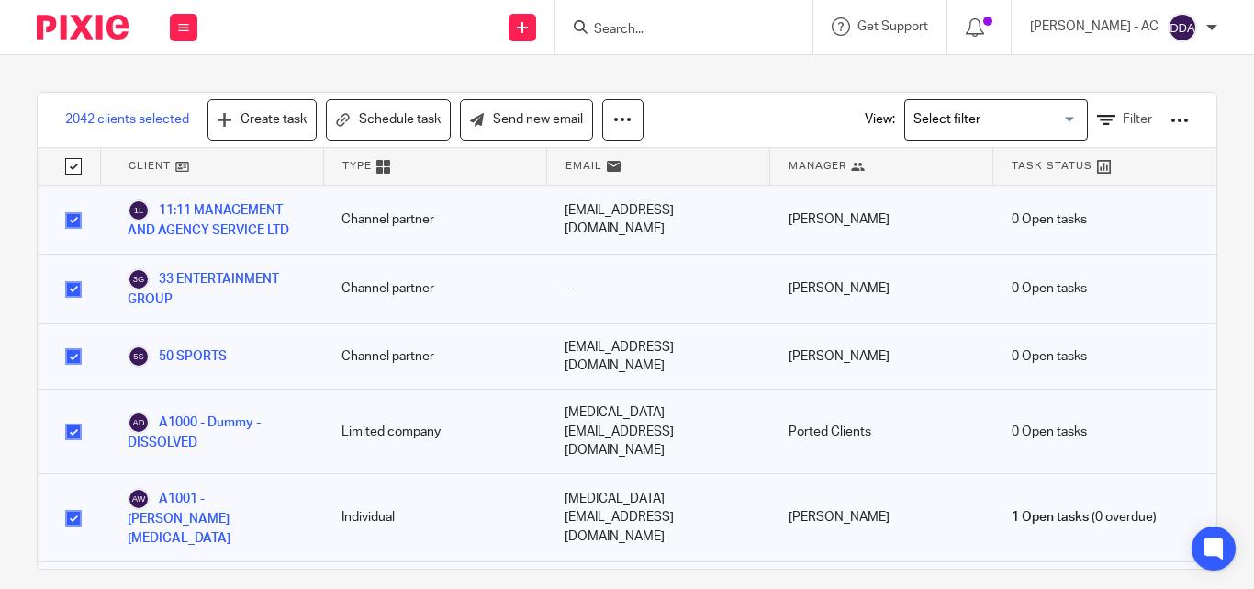
checkbox input "true"
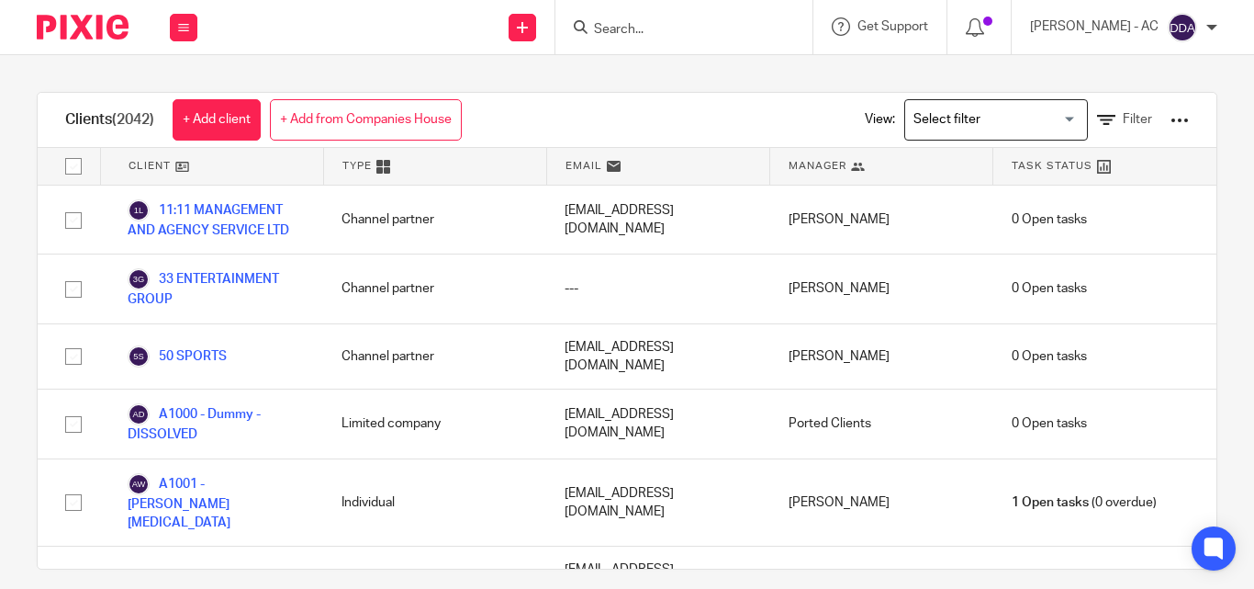
click at [533, 112] on div "Clients (2042) + Add client + Add from Companies House View: Loading... Filter" at bounding box center [627, 120] width 1179 height 55
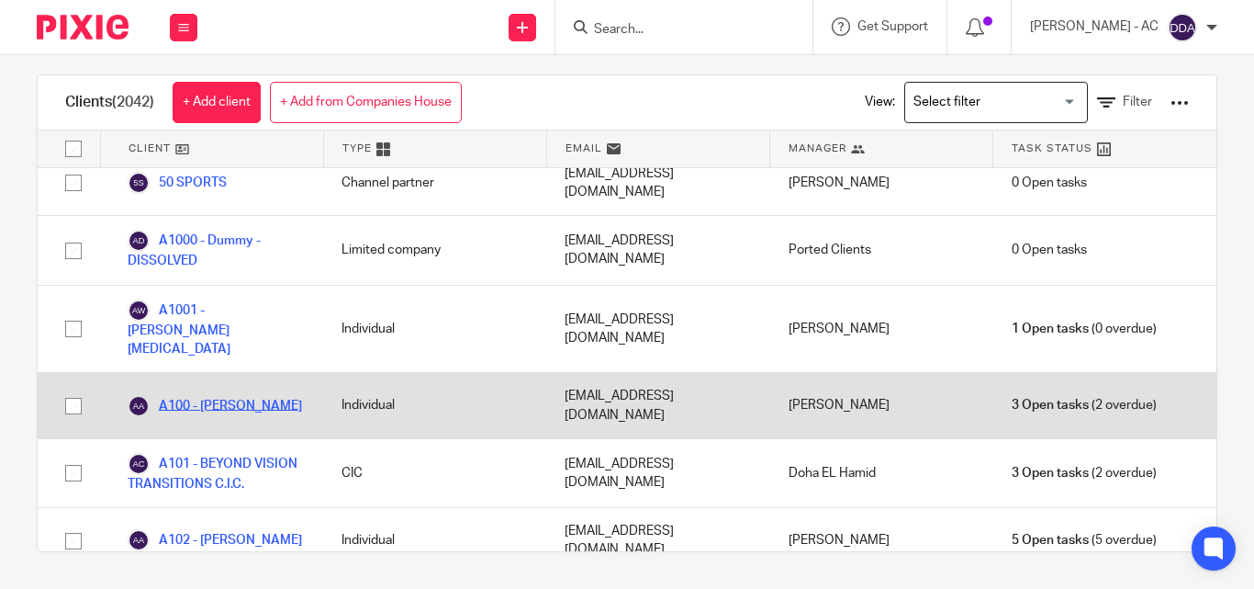
scroll to position [184, 0]
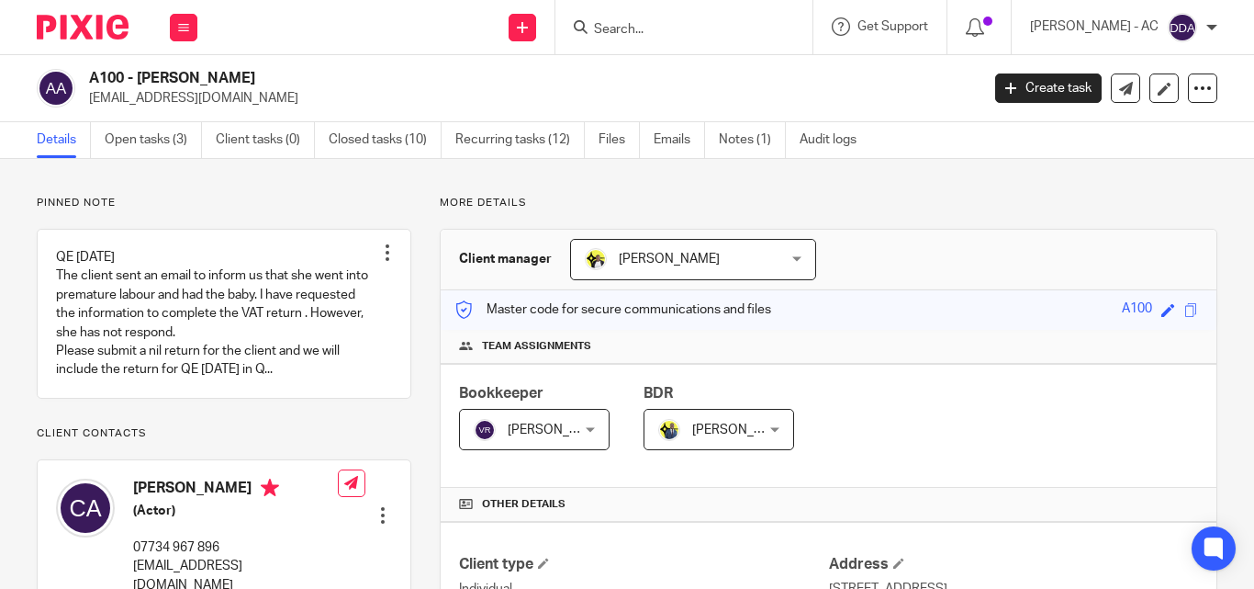
drag, startPoint x: 253, startPoint y: 107, endPoint x: 89, endPoint y: 110, distance: 163.5
click at [89, 110] on div "A100 - CLARE-HOPE ASHITEY cashitey@hotmail.com Create task Update from Companie…" at bounding box center [627, 88] width 1254 height 67
copy p "[EMAIL_ADDRESS][DOMAIN_NAME]"
drag, startPoint x: 350, startPoint y: 80, endPoint x: 82, endPoint y: 74, distance: 268.2
click at [82, 74] on div "A100 - CLARE-HOPE ASHITEY cashitey@hotmail.com" at bounding box center [502, 88] width 931 height 39
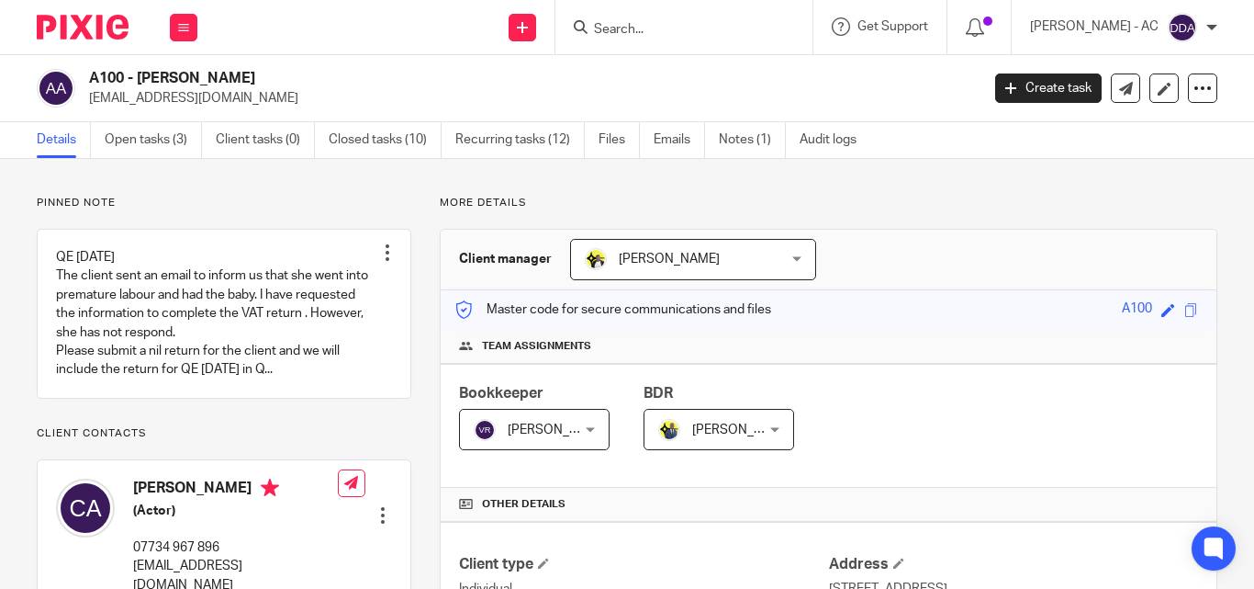
copy div "A100 - [PERSON_NAME]"
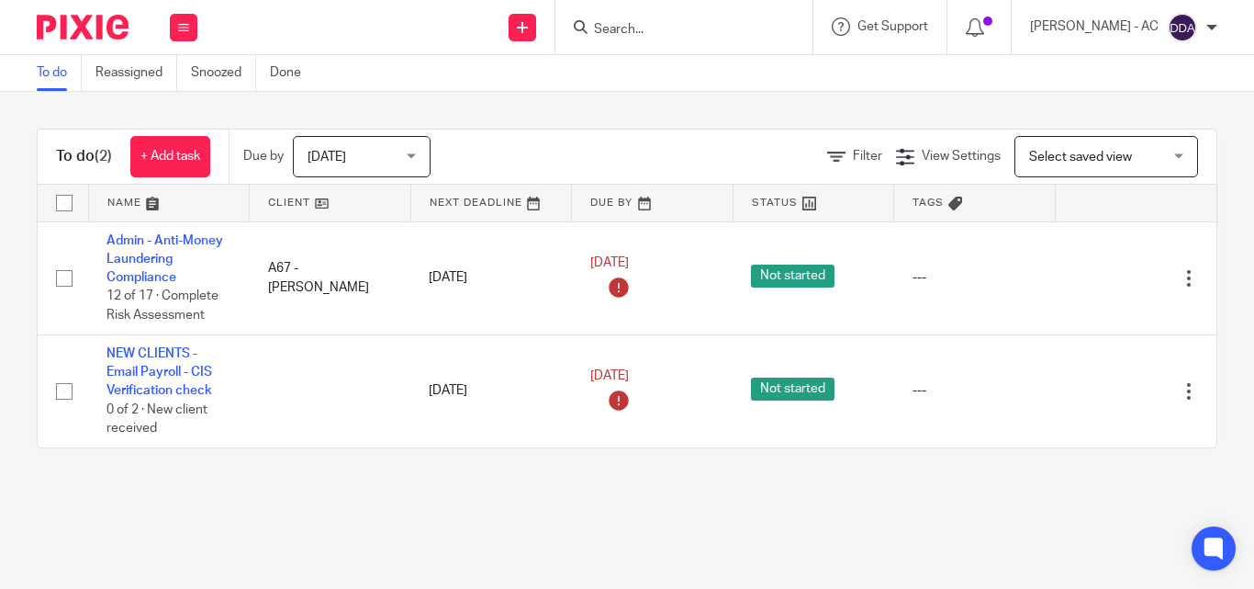
click at [653, 22] on input "Search" at bounding box center [674, 30] width 165 height 17
paste input "G41"
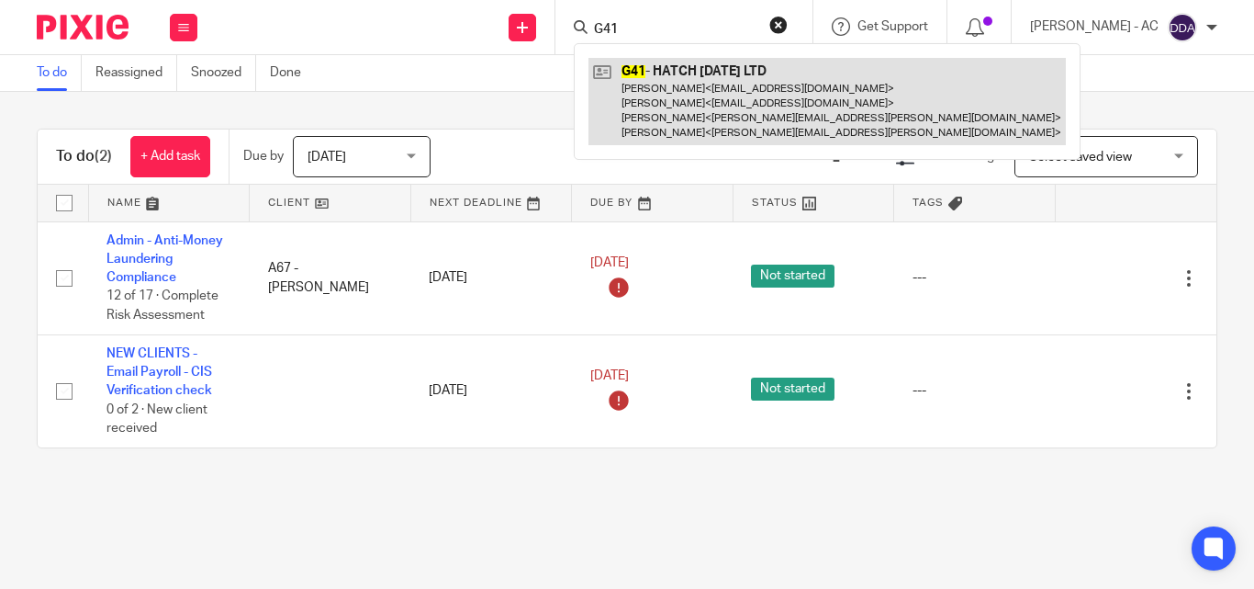
type input "G41"
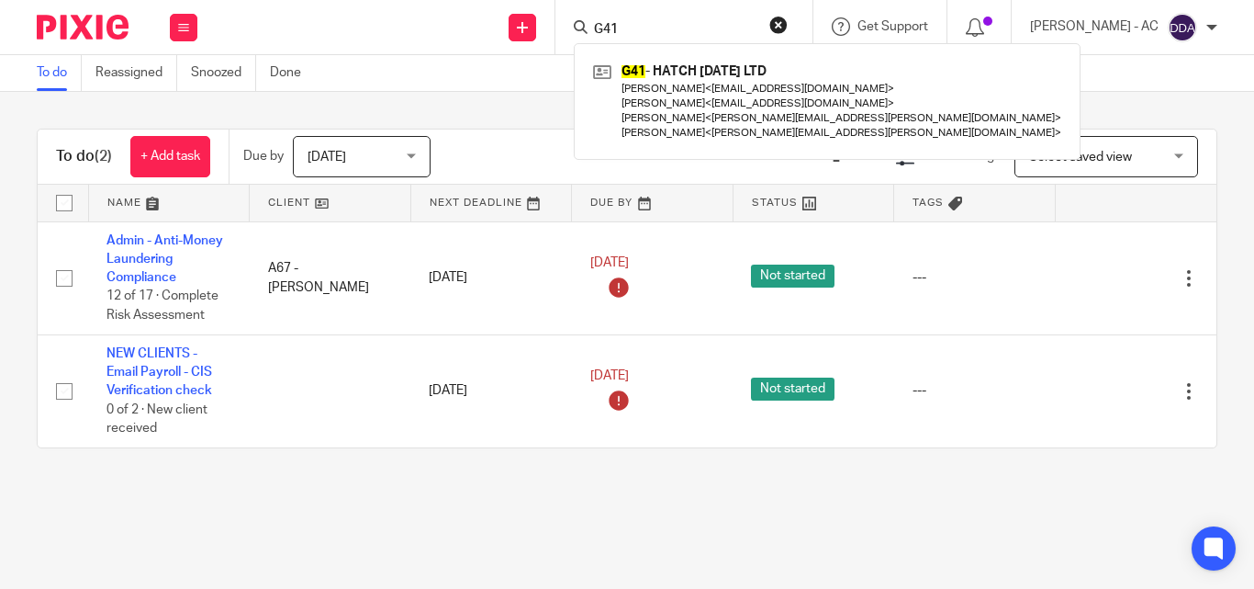
drag, startPoint x: 691, startPoint y: 34, endPoint x: 570, endPoint y: 39, distance: 121.3
click at [570, 39] on div "Send new email Create task Add client Request signature G41 G41 - HATCH [DATE] …" at bounding box center [735, 27] width 1038 height 54
paste input "N23"
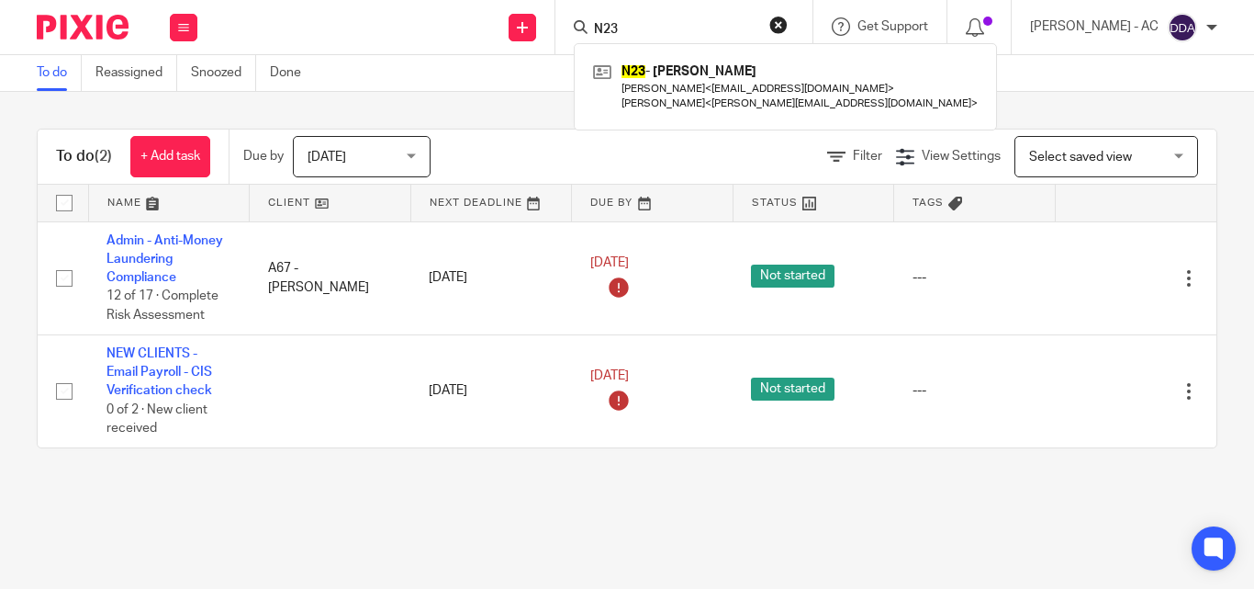
drag, startPoint x: 652, startPoint y: 25, endPoint x: 602, endPoint y: 31, distance: 50.0
click at [599, 31] on div "N23" at bounding box center [681, 27] width 214 height 23
paste input "V8"
drag, startPoint x: 645, startPoint y: 37, endPoint x: 598, endPoint y: 37, distance: 46.8
drag, startPoint x: 598, startPoint y: 37, endPoint x: 640, endPoint y: 20, distance: 45.4
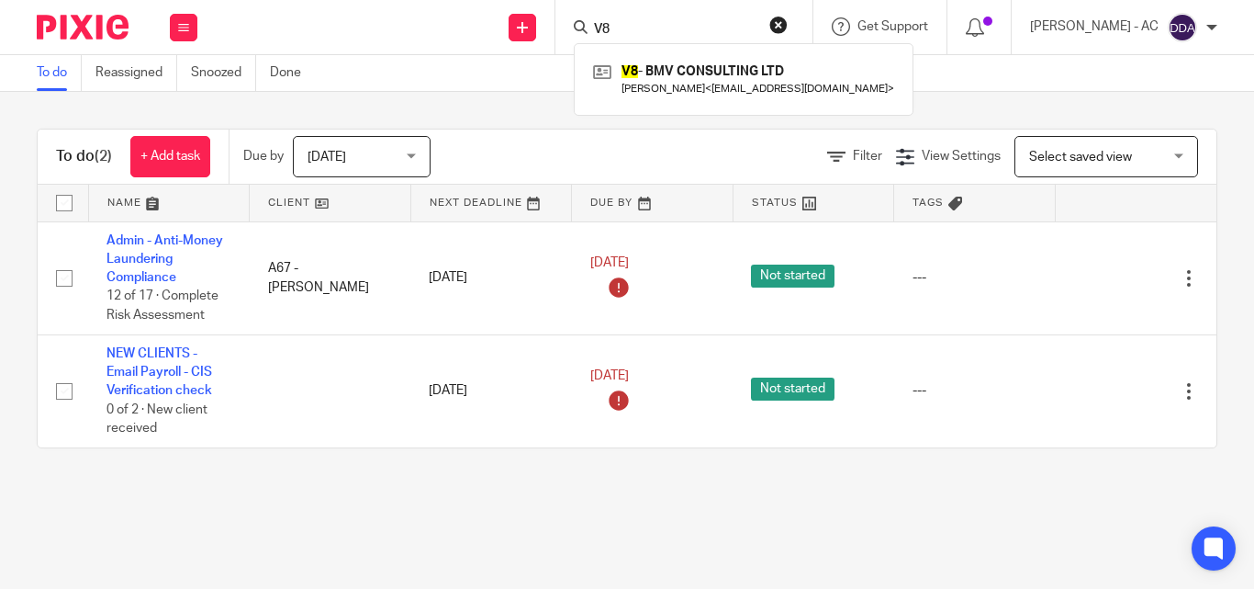
click at [640, 20] on form "V8" at bounding box center [690, 27] width 196 height 23
drag, startPoint x: 644, startPoint y: 28, endPoint x: 612, endPoint y: 29, distance: 31.2
click at [612, 29] on input "V8" at bounding box center [674, 30] width 165 height 17
paste input "W14"
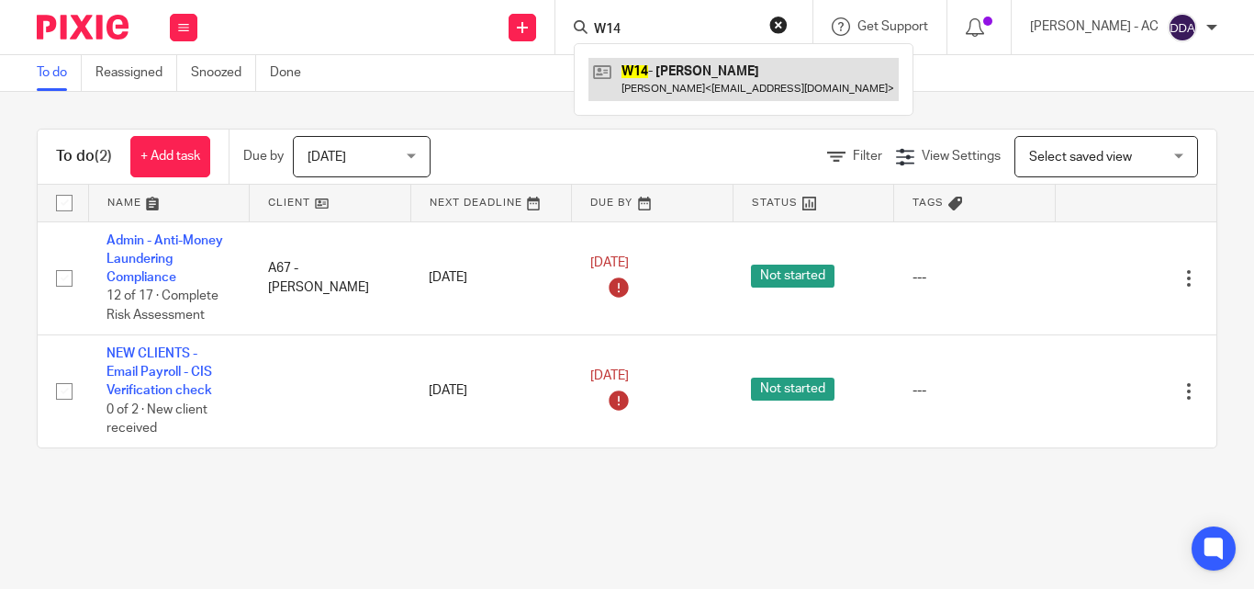
type input "W14"
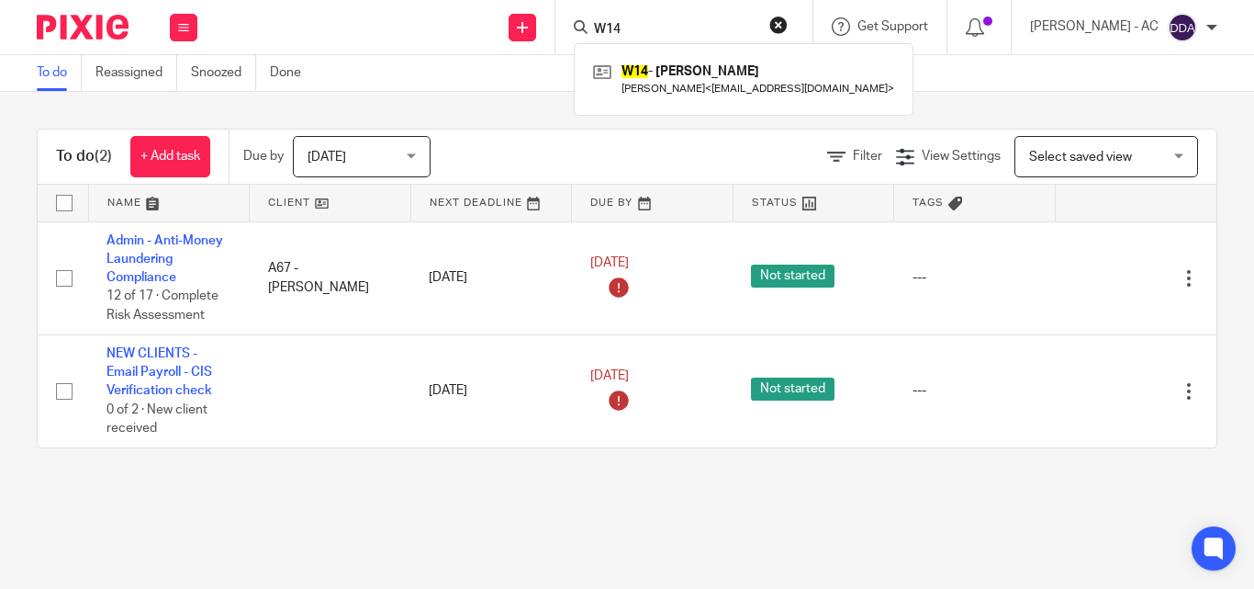
drag, startPoint x: 659, startPoint y: 33, endPoint x: 568, endPoint y: 33, distance: 90.9
click at [568, 33] on div "Send new email Create task Add client Request signature W14 W14 - TERRY WRIGHT …" at bounding box center [735, 27] width 1038 height 54
paste input "C63"
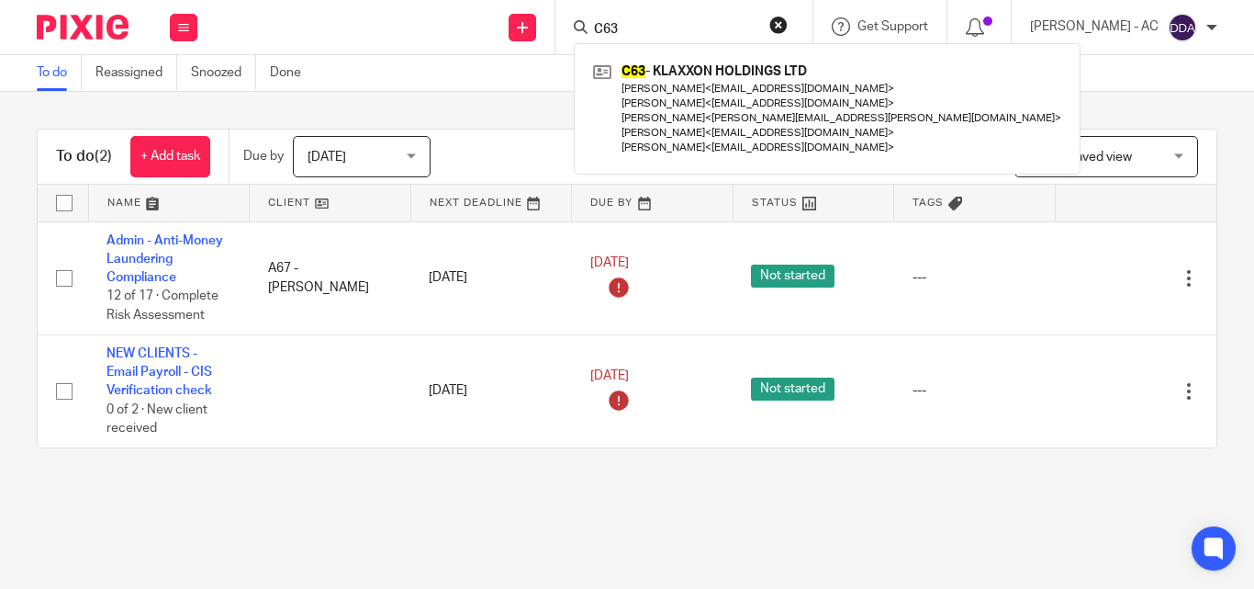
drag, startPoint x: 658, startPoint y: 29, endPoint x: 602, endPoint y: 28, distance: 56.0
click at [602, 28] on div "C63" at bounding box center [681, 27] width 214 height 23
drag, startPoint x: 608, startPoint y: 25, endPoint x: 668, endPoint y: 18, distance: 60.9
click at [668, 18] on form "C63" at bounding box center [690, 27] width 196 height 23
drag, startPoint x: 658, startPoint y: 32, endPoint x: 616, endPoint y: 27, distance: 42.6
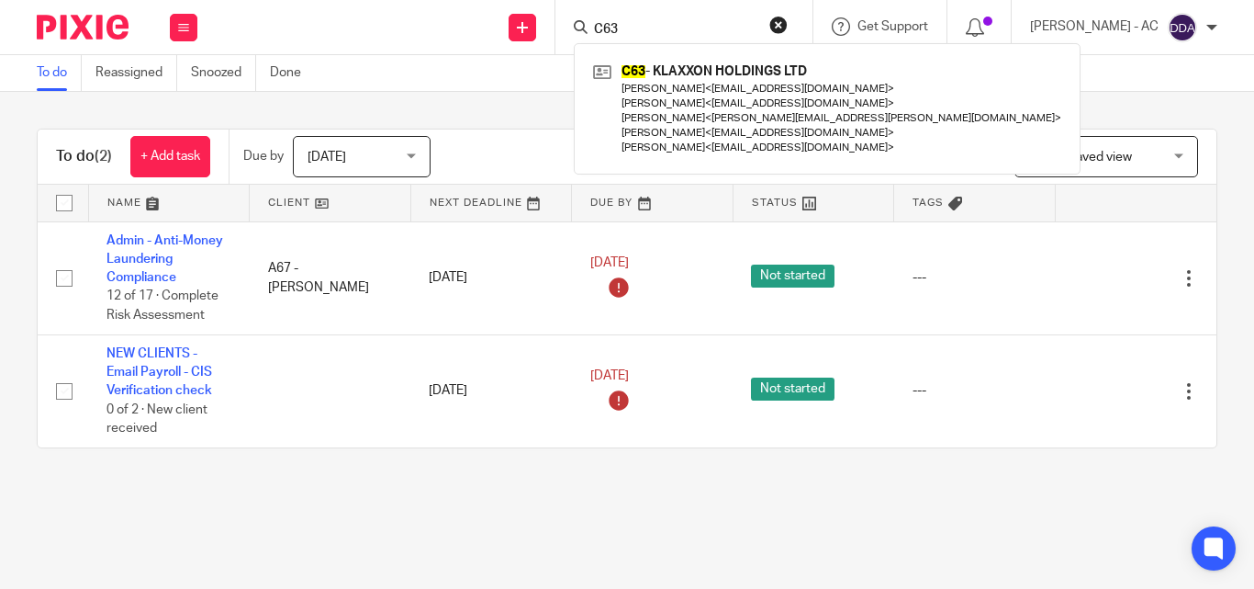
click at [616, 27] on input "C63" at bounding box center [674, 30] width 165 height 17
paste input "4"
click at [667, 37] on input "C64" at bounding box center [674, 30] width 165 height 17
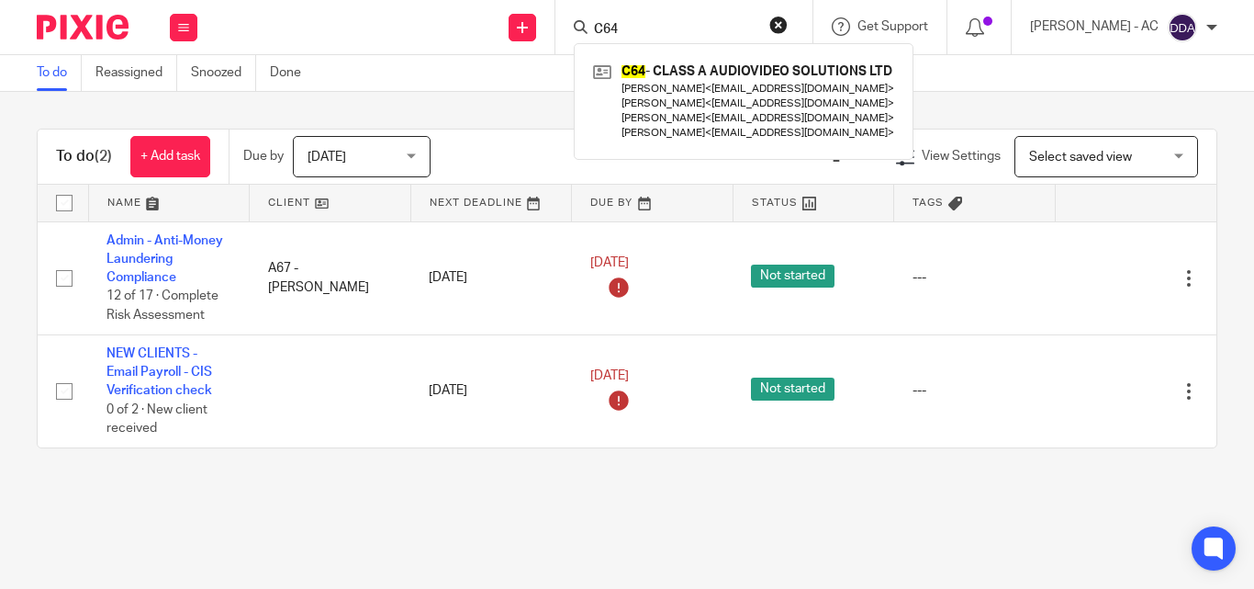
drag, startPoint x: 646, startPoint y: 29, endPoint x: 611, endPoint y: 27, distance: 35.9
click at [611, 27] on input "C64" at bounding box center [674, 30] width 165 height 17
paste input "V12"
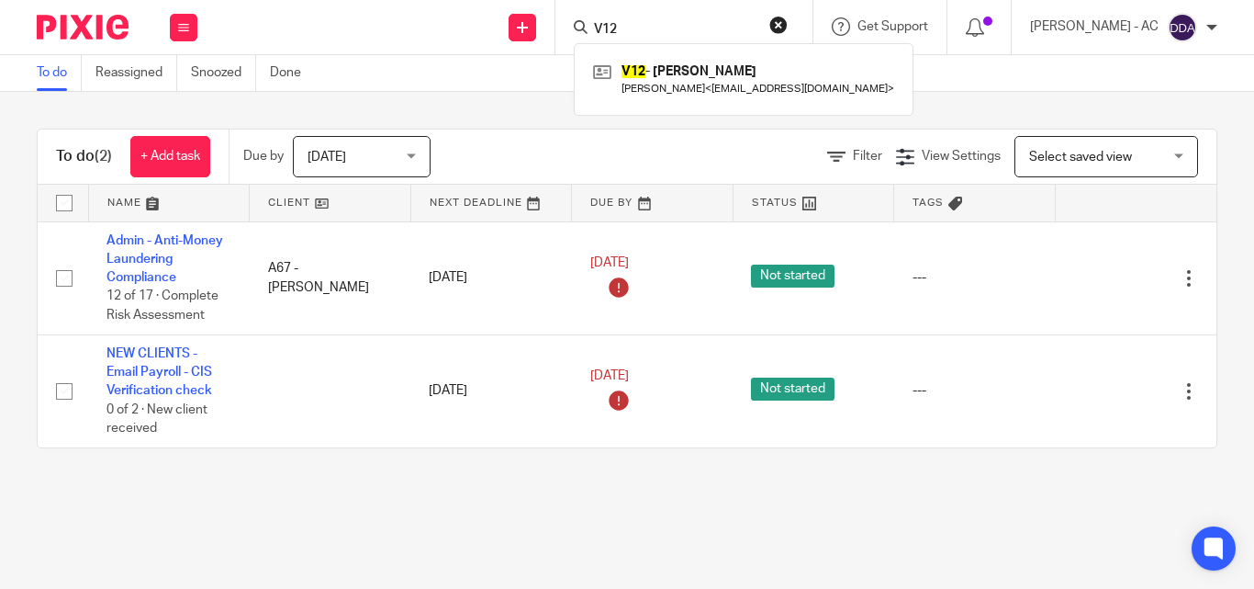
click at [623, 28] on input "V12" at bounding box center [674, 30] width 165 height 17
paste input "6"
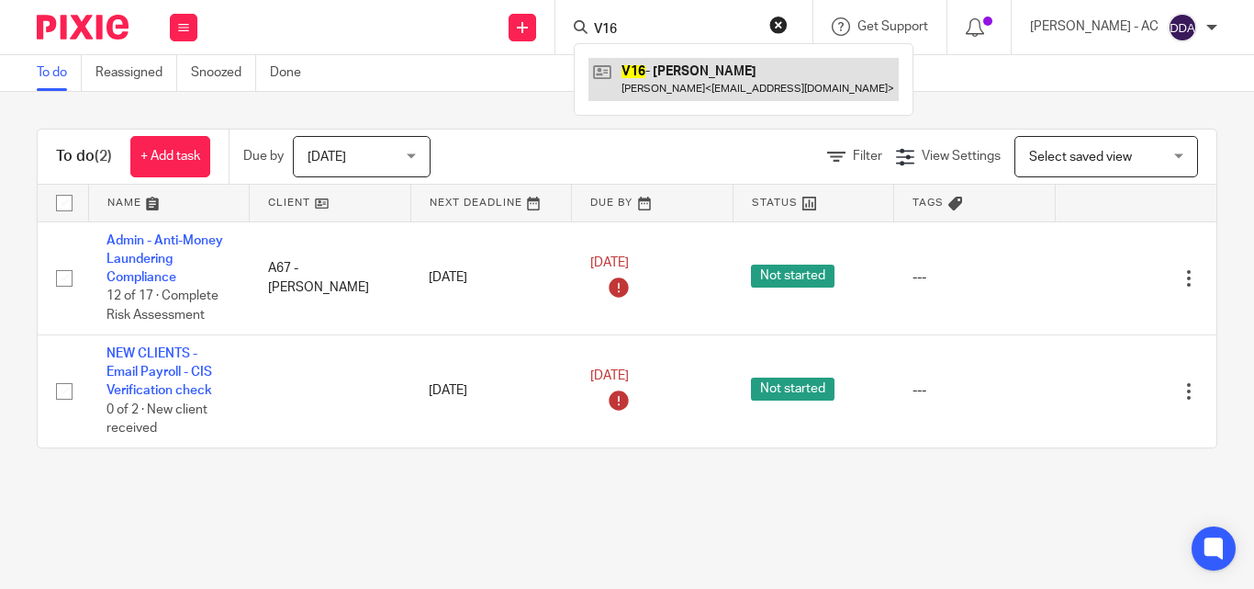
type input "V16"
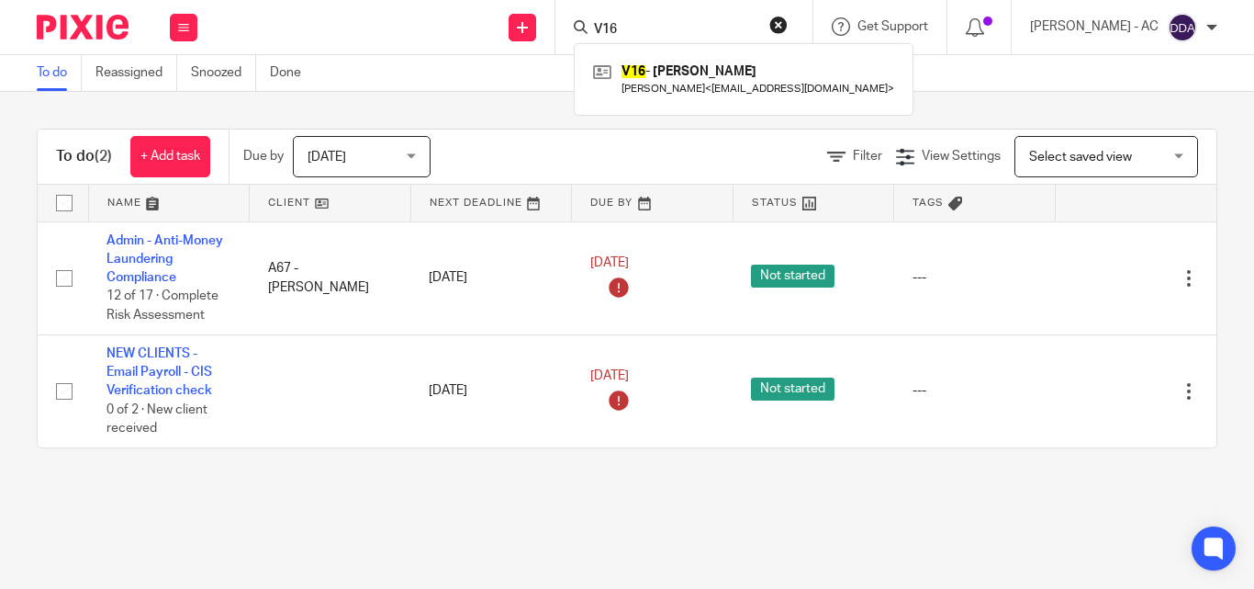
drag, startPoint x: 646, startPoint y: 31, endPoint x: 571, endPoint y: 31, distance: 75.3
click at [571, 31] on div "Send new email Create task Add client Request signature V16 V16 - CLIFTON VERNO…" at bounding box center [735, 27] width 1038 height 54
click at [661, 24] on input "Search" at bounding box center [674, 30] width 165 height 17
paste input "L2"
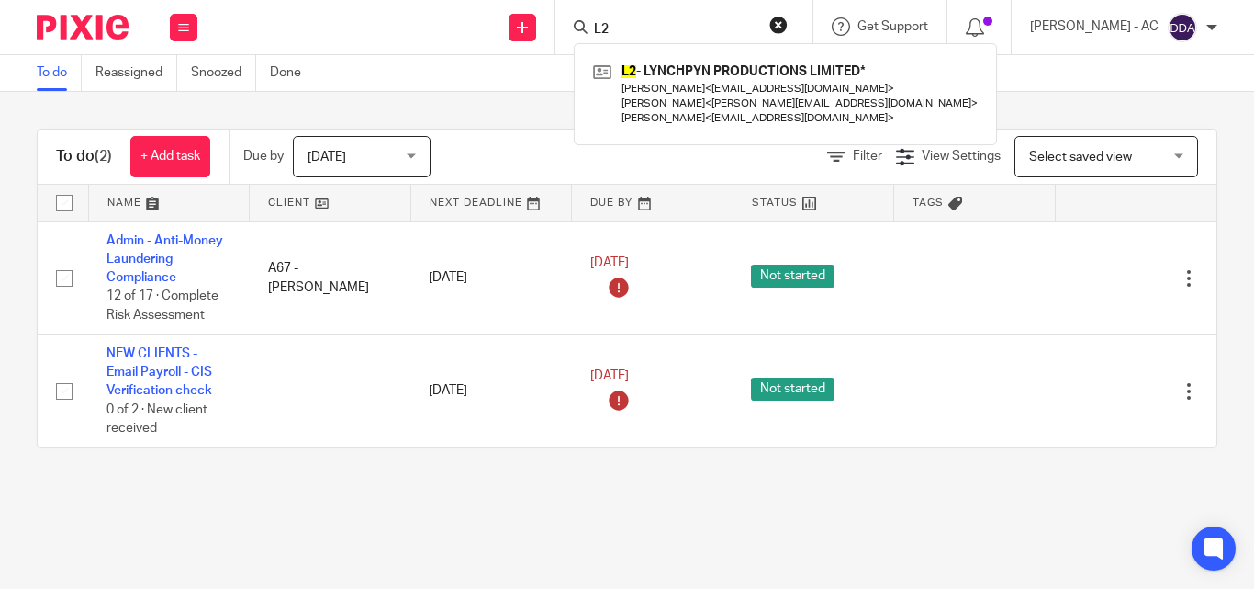
drag, startPoint x: 641, startPoint y: 28, endPoint x: 619, endPoint y: 32, distance: 22.5
click at [619, 32] on input "L2" at bounding box center [674, 30] width 165 height 17
drag, startPoint x: 657, startPoint y: 31, endPoint x: 589, endPoint y: 22, distance: 68.6
click at [589, 22] on div "L16 L16 - LASHANA LYNCH* Simon Cole < simoncolepa@gmail.com > Joe Hutton < joe@…" at bounding box center [684, 27] width 257 height 54
paste input "O9"
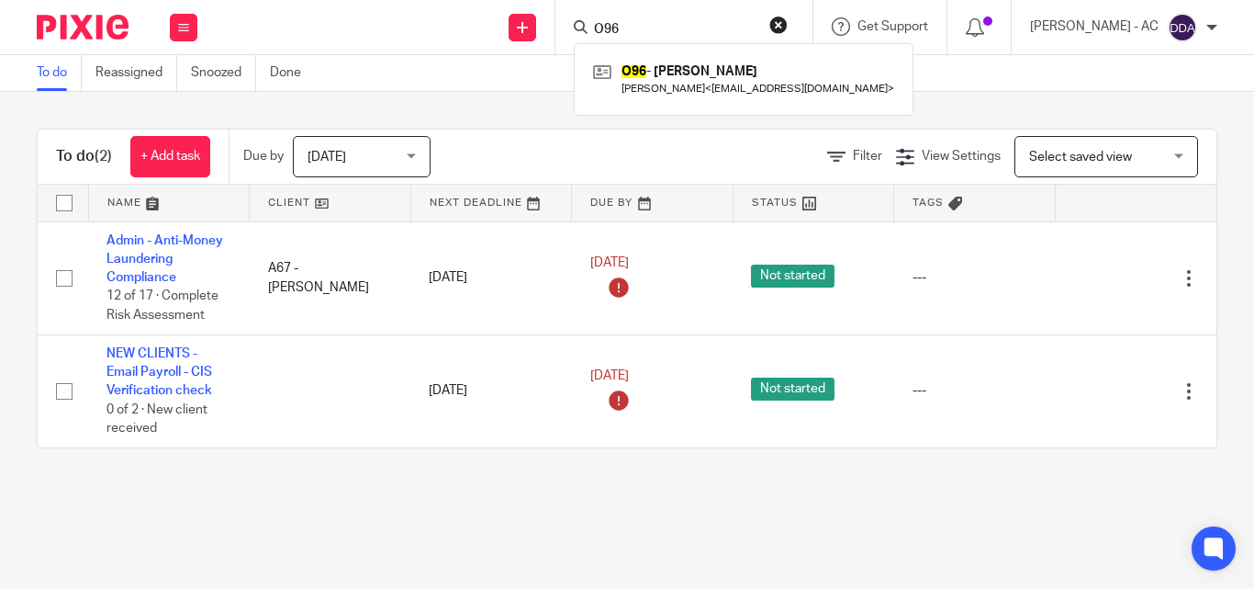
drag, startPoint x: 653, startPoint y: 31, endPoint x: 590, endPoint y: 23, distance: 63.0
click at [590, 26] on div "O96 O96 - JENNIFER OYIBO Jennifer Oyibo < jenrolakuku@gmail.com >" at bounding box center [684, 27] width 257 height 54
drag, startPoint x: 627, startPoint y: 19, endPoint x: 611, endPoint y: 28, distance: 18.9
click at [611, 28] on input "O96" at bounding box center [674, 30] width 165 height 17
click at [617, 29] on input "O96" at bounding box center [674, 30] width 165 height 17
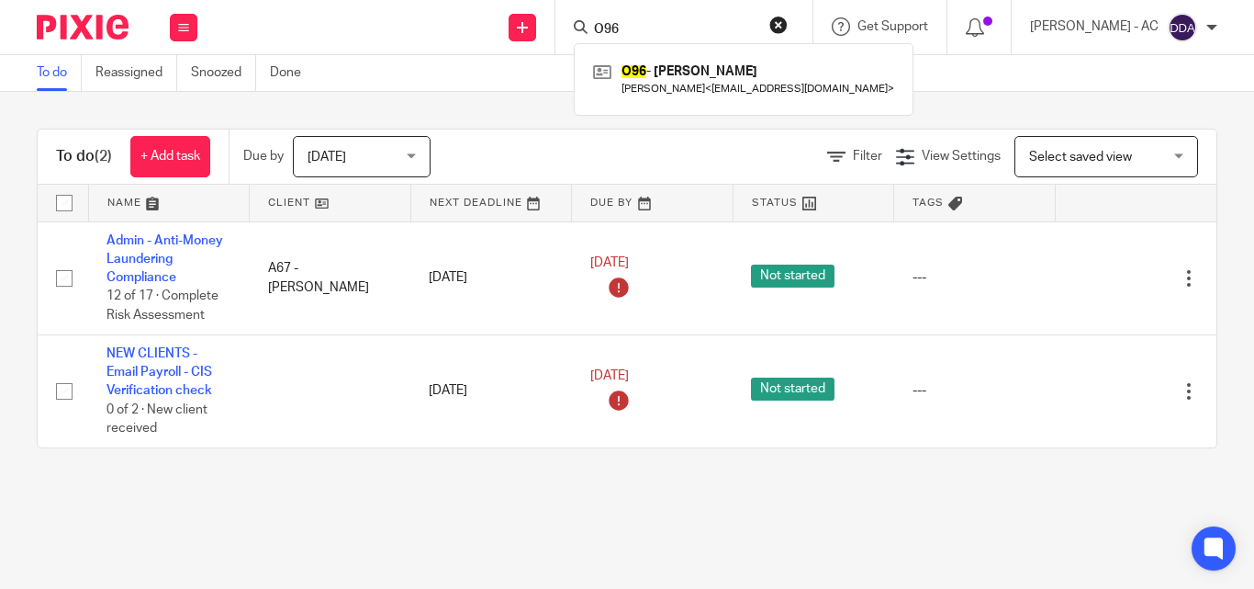
click at [617, 29] on input "O96" at bounding box center [674, 30] width 165 height 17
paste input "M137"
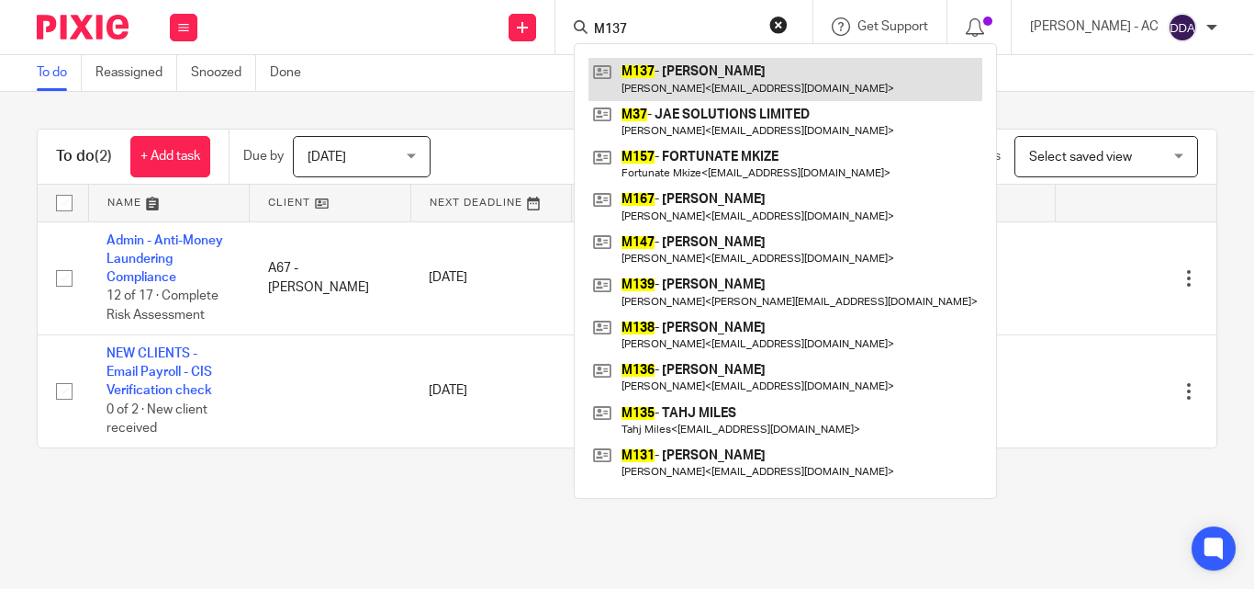
type input "M137"
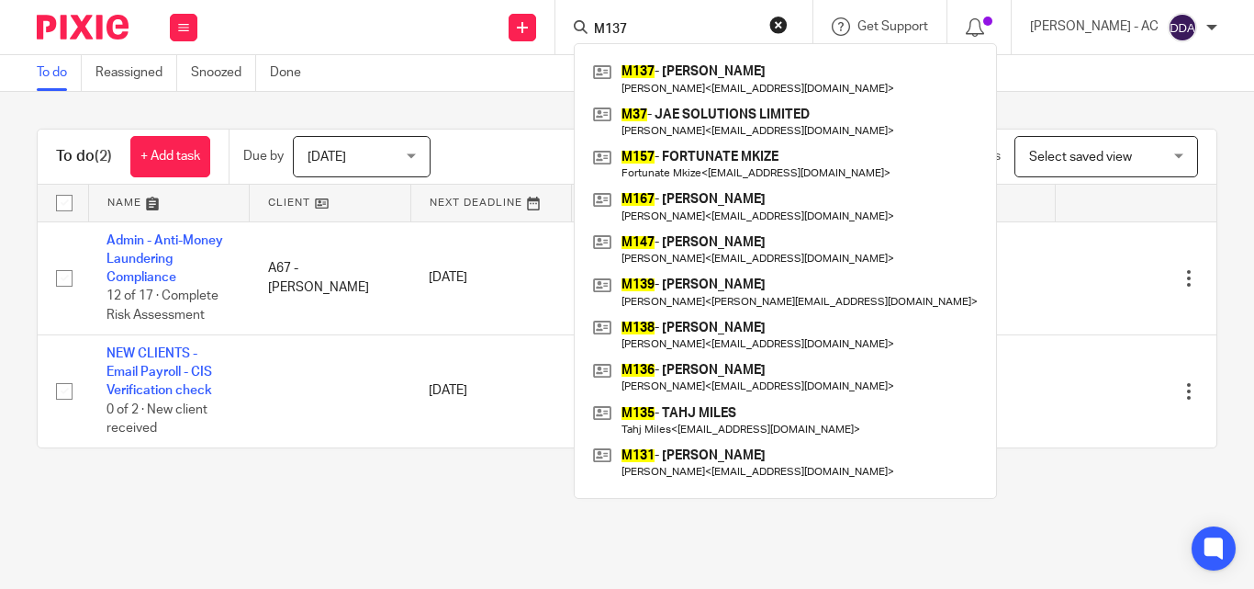
drag, startPoint x: 669, startPoint y: 29, endPoint x: 567, endPoint y: 29, distance: 101.9
click at [571, 36] on div "Send new email Create task Add client Request signature M137 M137 - JORDAN MITC…" at bounding box center [735, 27] width 1038 height 54
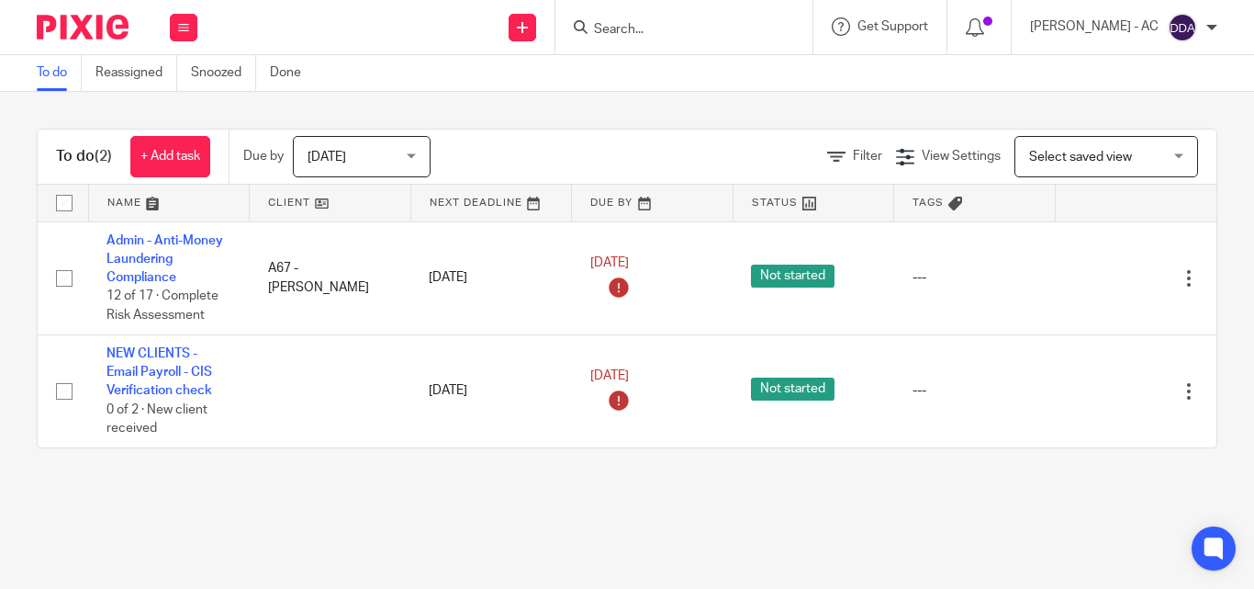
paste input "L67"
drag, startPoint x: 640, startPoint y: 28, endPoint x: 614, endPoint y: 32, distance: 26.1
click at [620, 28] on input "L67" at bounding box center [674, 30] width 165 height 17
paste input "K69"
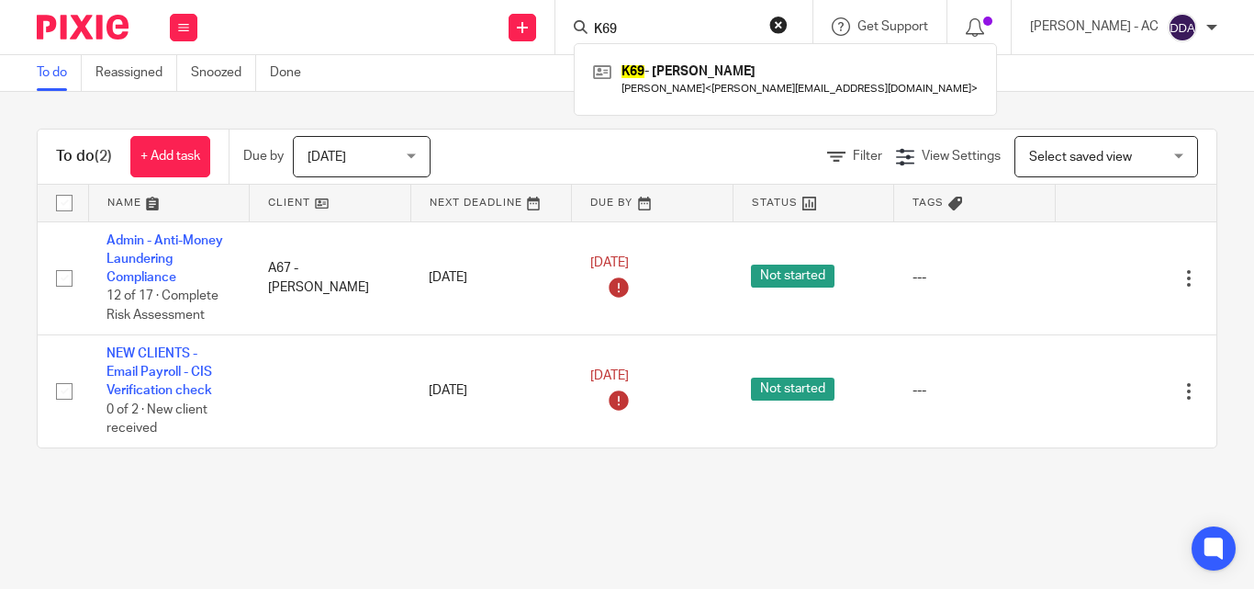
drag, startPoint x: 645, startPoint y: 30, endPoint x: 589, endPoint y: 28, distance: 56.0
click at [589, 28] on div "K69 K69 - FREDERICK KUDOM Frederick Kudom < frederick.kudom@freedomcontrols.co.…" at bounding box center [684, 27] width 257 height 54
paste input "73"
drag, startPoint x: 657, startPoint y: 33, endPoint x: 609, endPoint y: 26, distance: 49.2
click at [609, 26] on div "K73" at bounding box center [681, 27] width 214 height 23
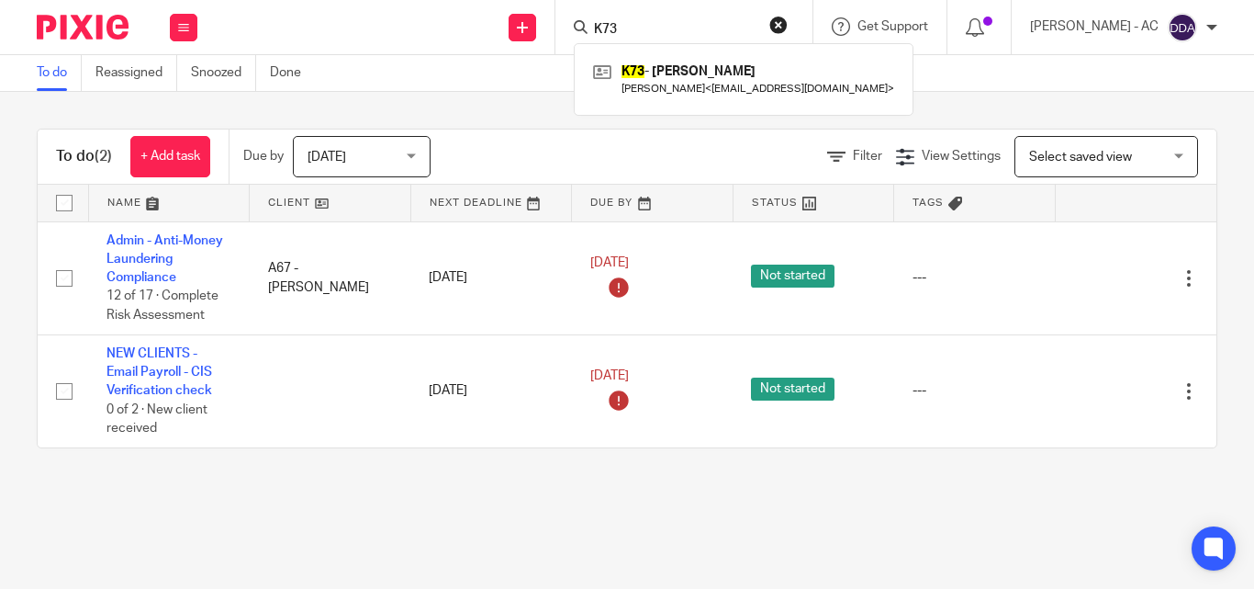
drag, startPoint x: 609, startPoint y: 26, endPoint x: 646, endPoint y: 18, distance: 38.4
click at [646, 18] on form "K73" at bounding box center [690, 27] width 196 height 23
click at [636, 24] on form "K73" at bounding box center [690, 27] width 196 height 23
click at [633, 26] on input "K73" at bounding box center [674, 30] width 165 height 17
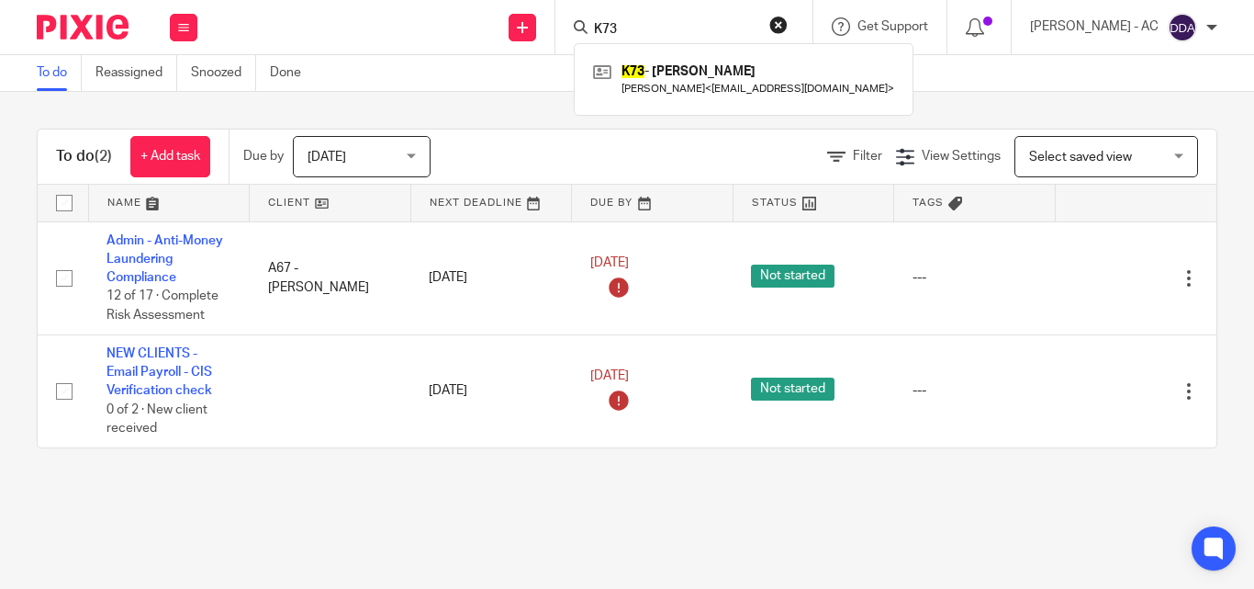
paste input "W9"
click at [614, 28] on input "W9" at bounding box center [674, 30] width 165 height 17
paste input "M45"
drag, startPoint x: 659, startPoint y: 29, endPoint x: 642, endPoint y: 29, distance: 17.4
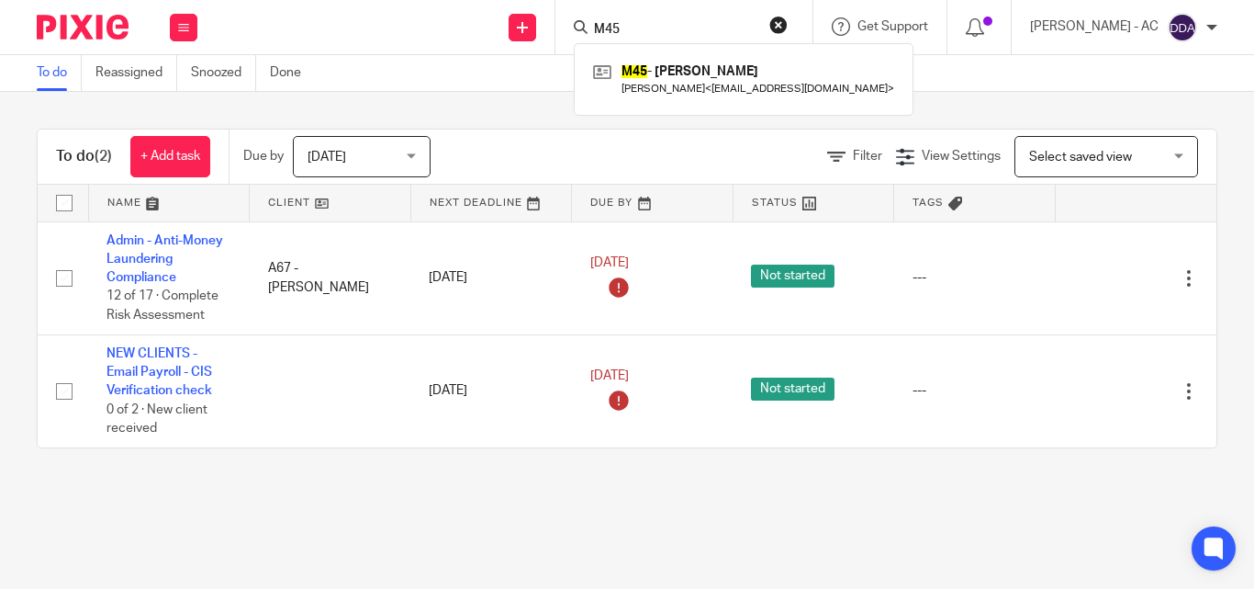
drag, startPoint x: 642, startPoint y: 29, endPoint x: 625, endPoint y: 23, distance: 17.7
click at [625, 23] on input "M45" at bounding box center [674, 30] width 165 height 17
paste input "6"
click at [639, 33] on input "M46" at bounding box center [674, 30] width 165 height 17
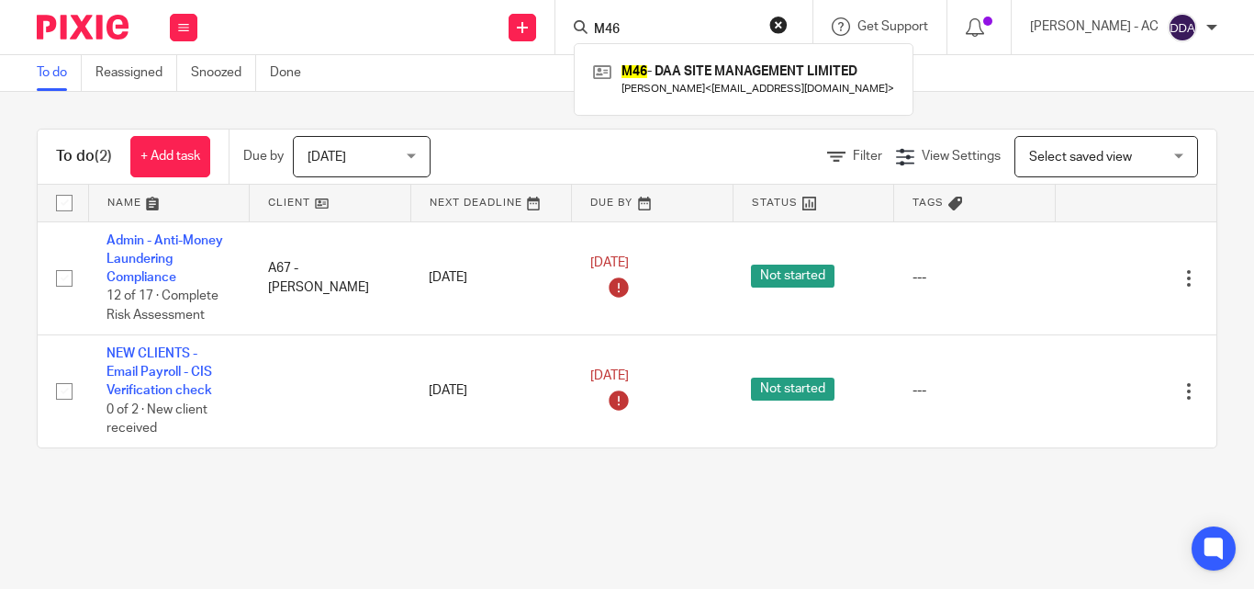
click at [639, 33] on input "M46" at bounding box center [674, 30] width 165 height 17
paste input "B95"
click at [588, 25] on icon at bounding box center [581, 27] width 14 height 14
click at [615, 23] on input "B95" at bounding box center [674, 30] width 165 height 17
click at [616, 23] on input "B95" at bounding box center [674, 30] width 165 height 17
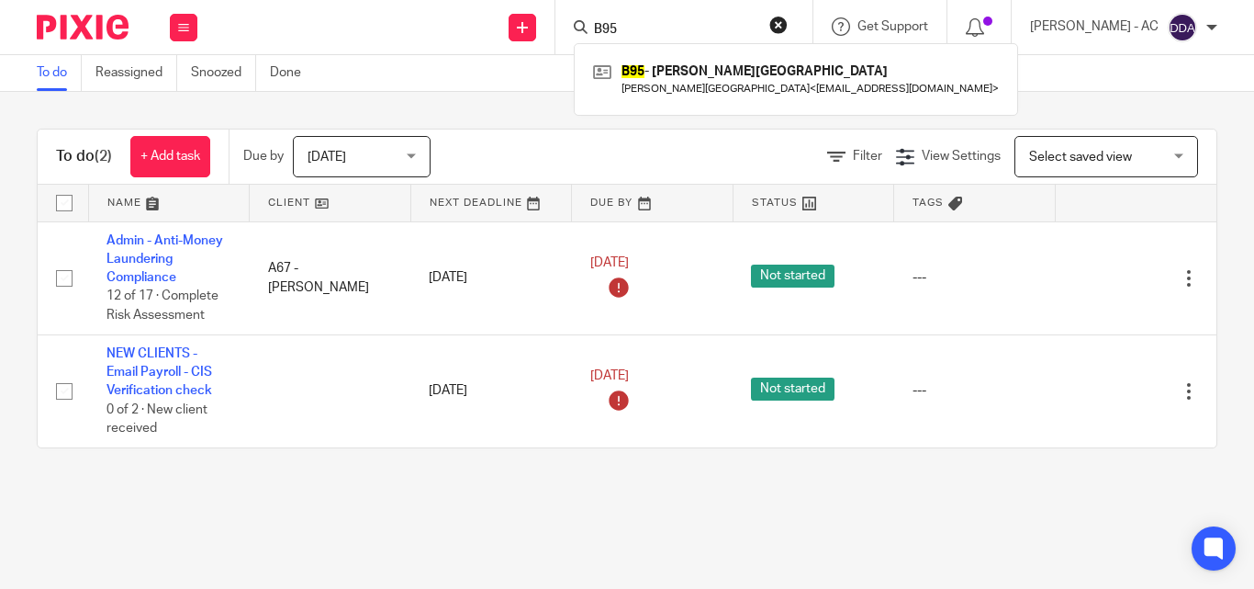
paste input "C97"
click at [612, 34] on input "C97" at bounding box center [674, 30] width 165 height 17
paste input "114"
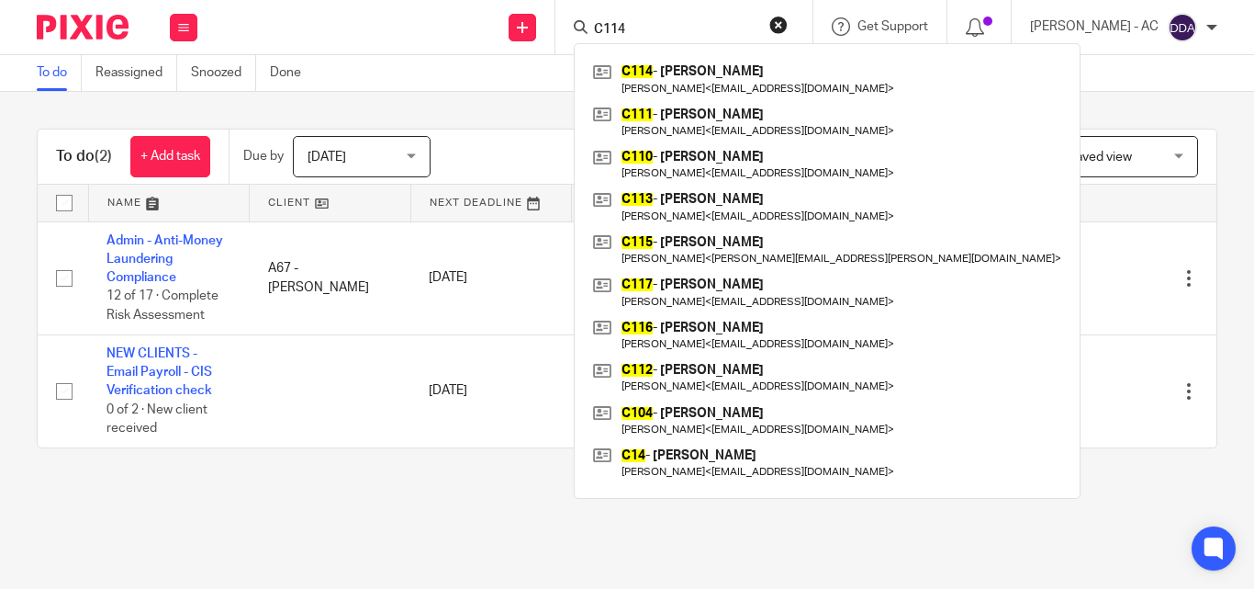
click at [611, 32] on input "C114" at bounding box center [674, 30] width 165 height 17
click at [608, 32] on div "C114" at bounding box center [681, 27] width 214 height 23
drag, startPoint x: 608, startPoint y: 30, endPoint x: 631, endPoint y: 25, distance: 23.6
click at [631, 25] on input "C114" at bounding box center [674, 30] width 165 height 17
click at [632, 25] on input "C114" at bounding box center [674, 30] width 165 height 17
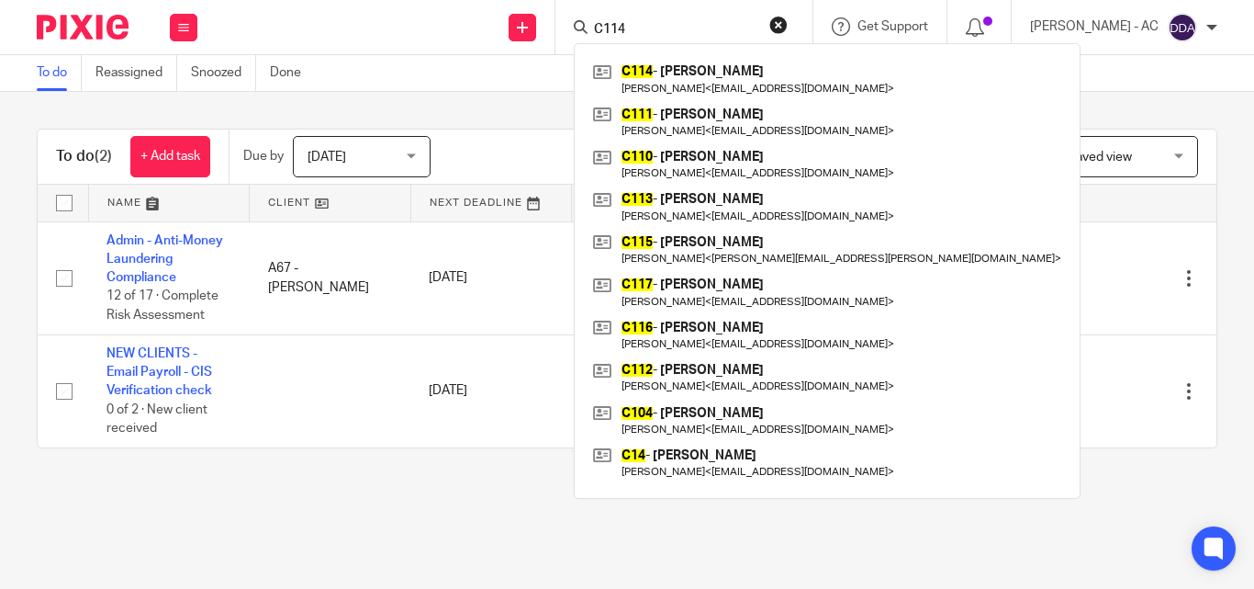
paste input "60"
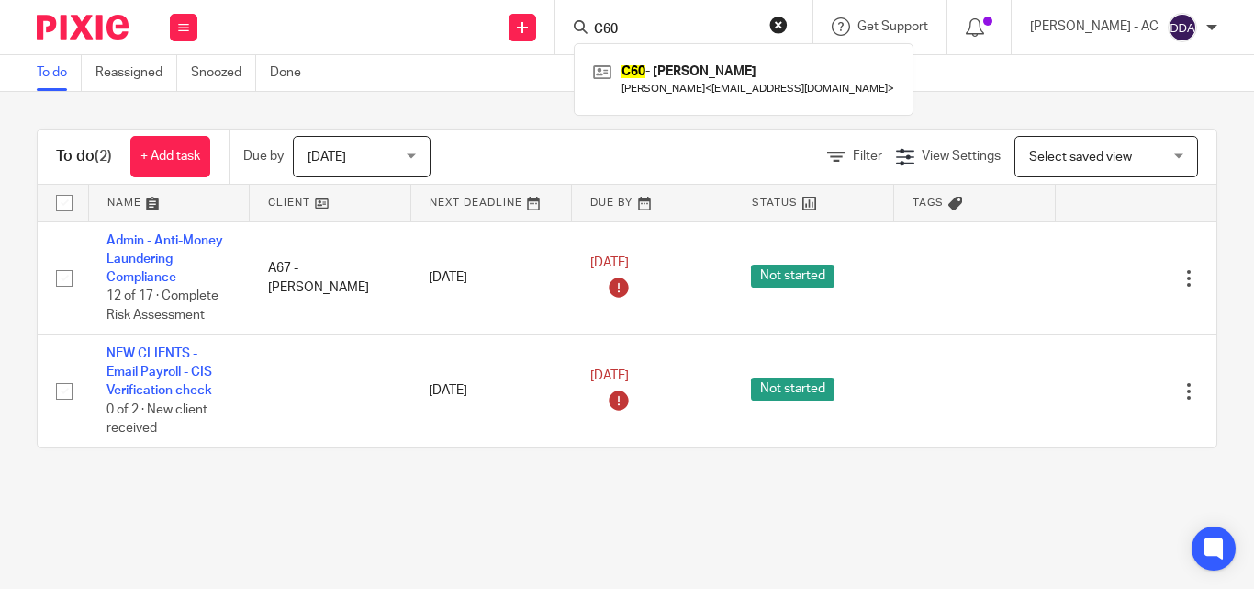
click at [618, 28] on input "C60" at bounding box center [674, 30] width 165 height 17
paste input "S58"
click at [642, 29] on input "S58" at bounding box center [674, 30] width 165 height 17
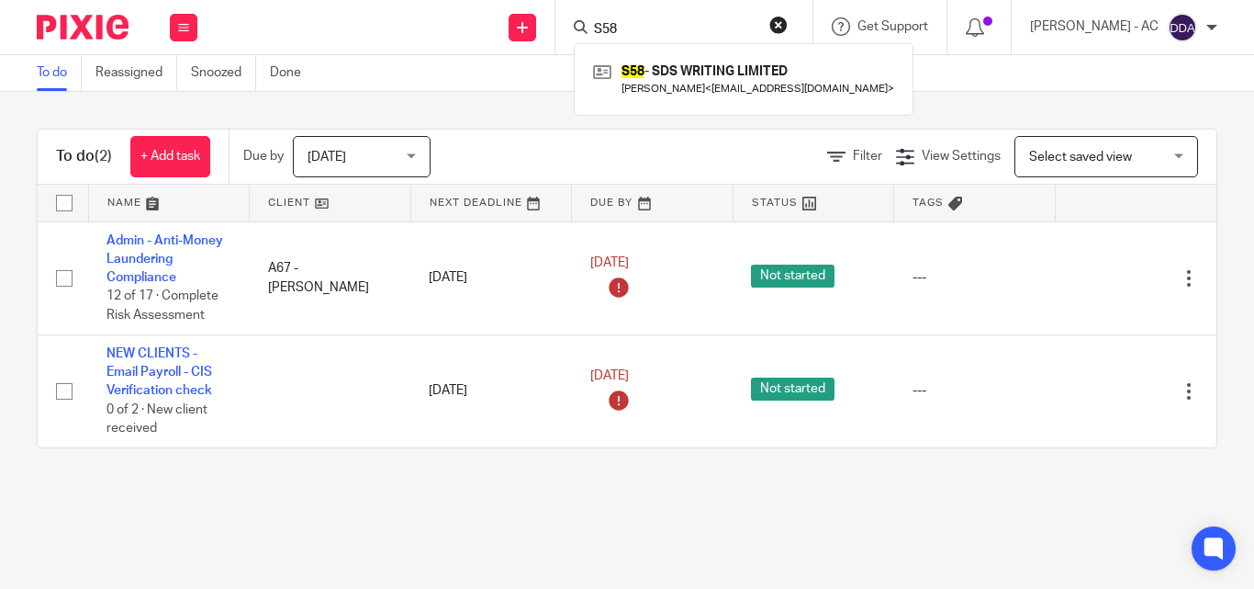
paste input "C10"
click at [626, 25] on input "C10" at bounding box center [674, 30] width 165 height 17
paste input "G31"
click at [633, 24] on input "G31" at bounding box center [674, 30] width 165 height 17
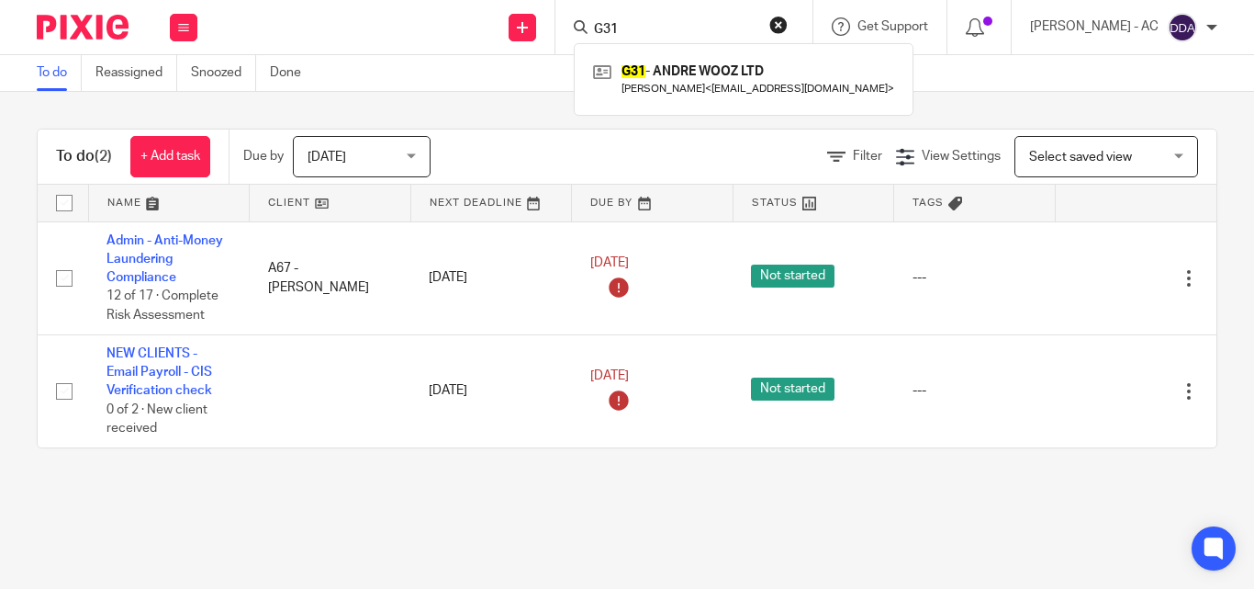
click at [633, 24] on input "G31" at bounding box center [674, 30] width 165 height 17
paste input "4"
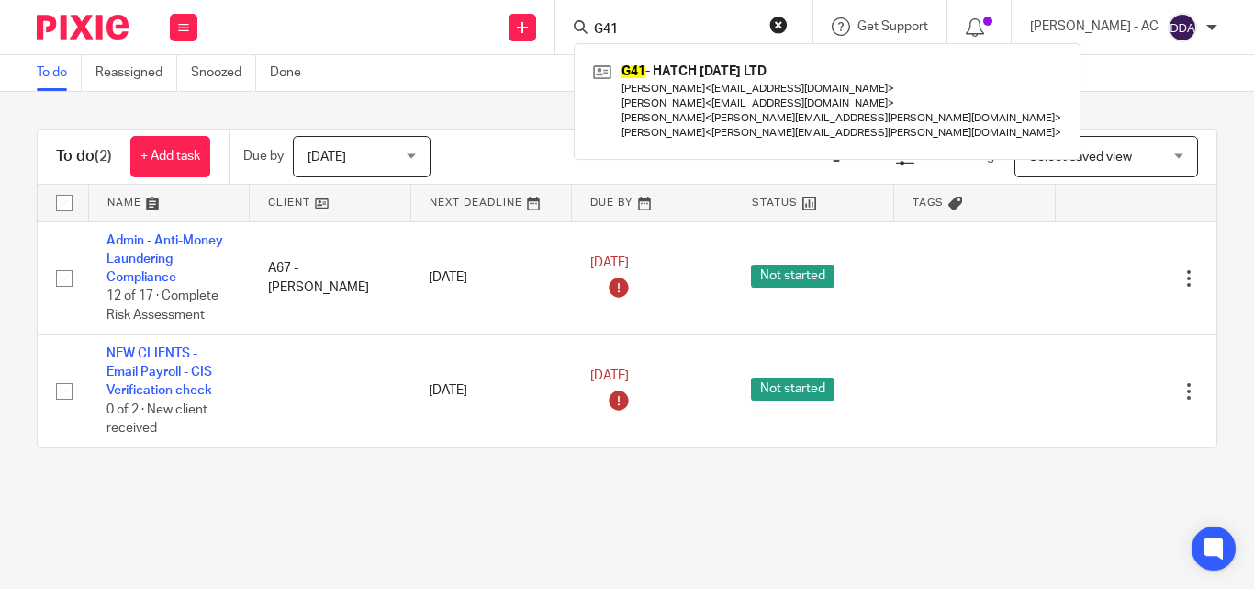
click at [611, 28] on input "G41" at bounding box center [674, 30] width 165 height 17
drag, startPoint x: 609, startPoint y: 25, endPoint x: 631, endPoint y: 1, distance: 32.5
click at [631, 1] on div "G41 G41 - HATCH WEDNESDAY LTD David Gyasi < davidgyasi@icloud.com > Emma Gyasi …" at bounding box center [684, 27] width 257 height 54
click at [631, 28] on input "G41" at bounding box center [674, 30] width 165 height 17
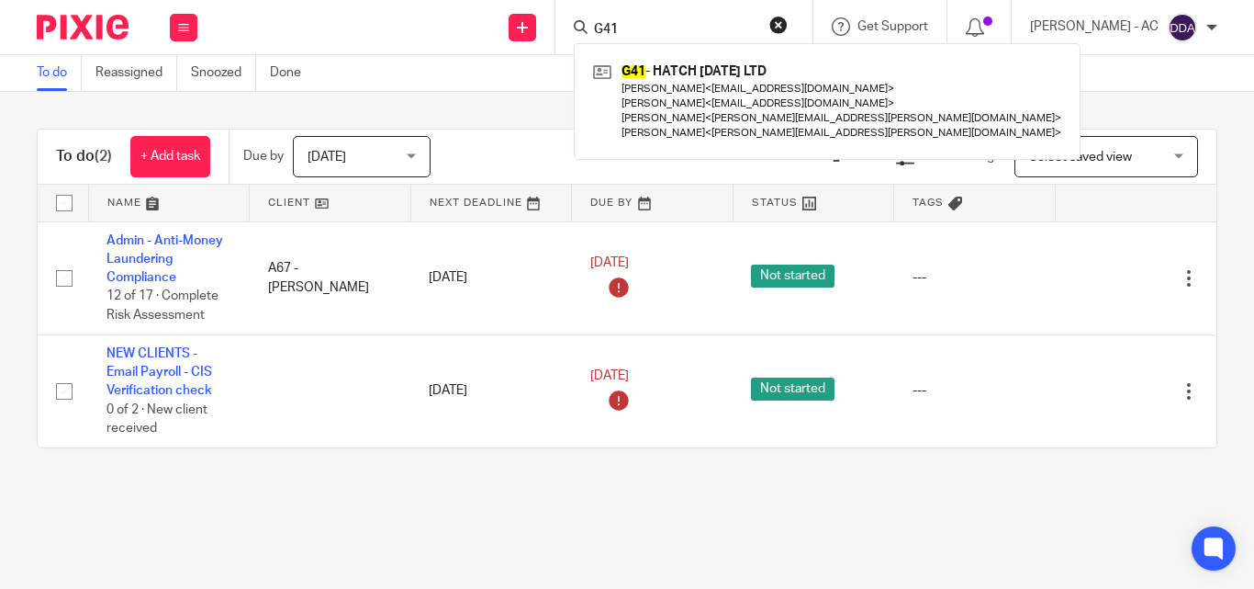
click at [631, 28] on input "G41" at bounding box center [674, 30] width 165 height 17
paste input "O96"
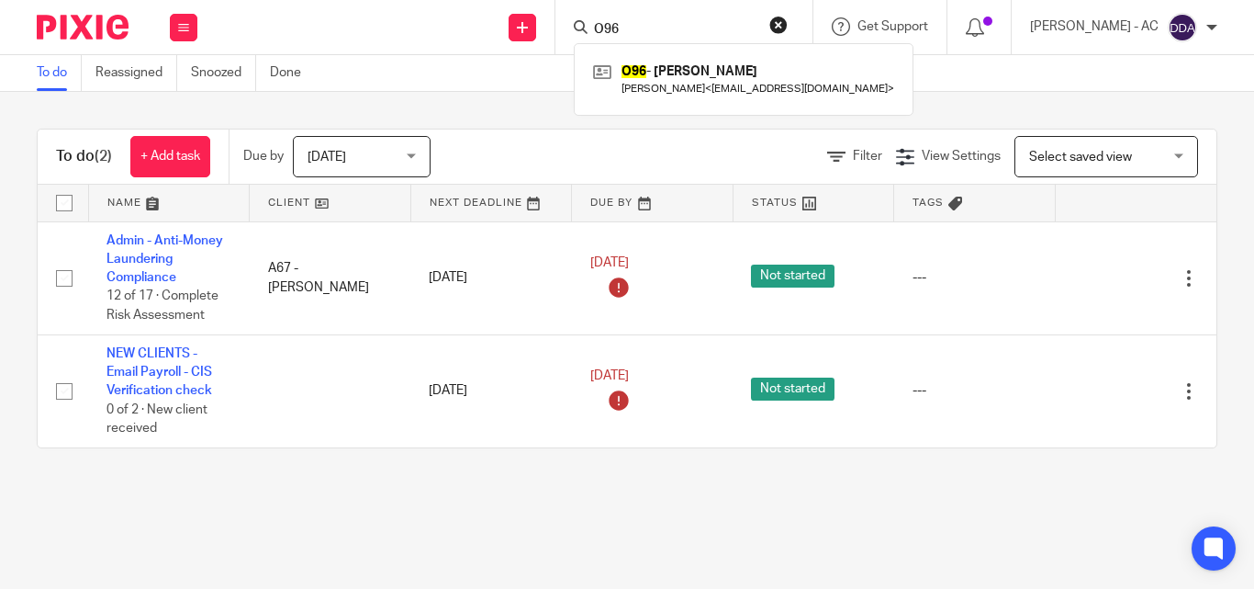
click at [611, 27] on input "O96" at bounding box center [674, 30] width 165 height 17
click at [616, 25] on input "O96" at bounding box center [674, 30] width 165 height 17
paste input "W57"
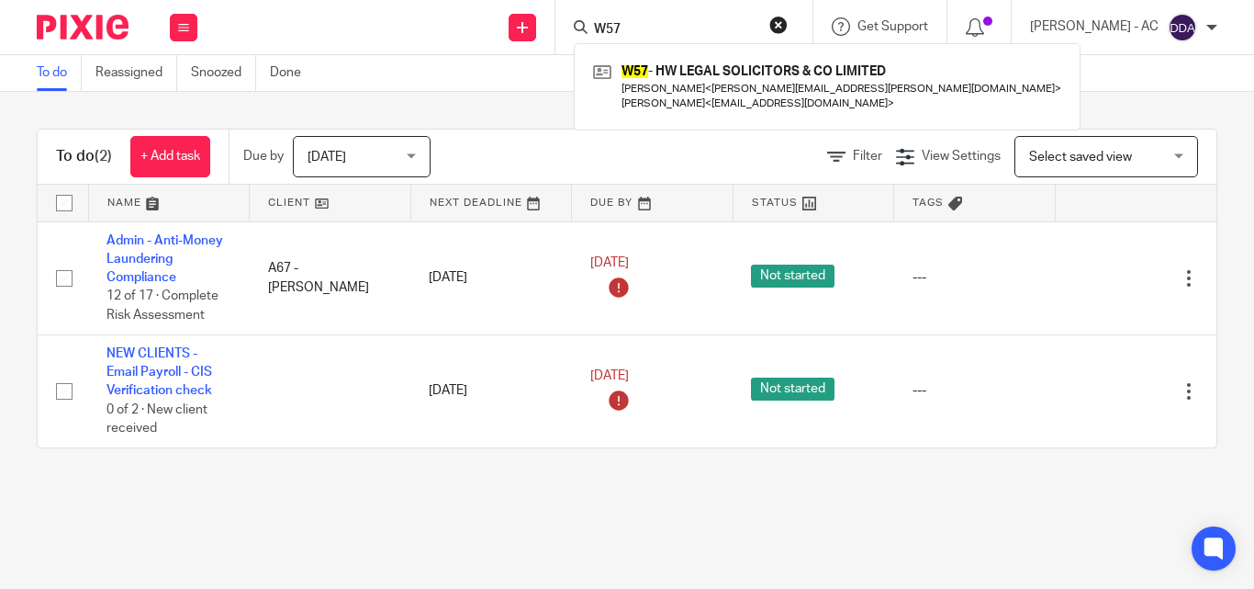
click at [619, 23] on input "W57" at bounding box center [674, 30] width 165 height 17
click at [620, 24] on input "W57" at bounding box center [674, 30] width 165 height 17
paste input "L6"
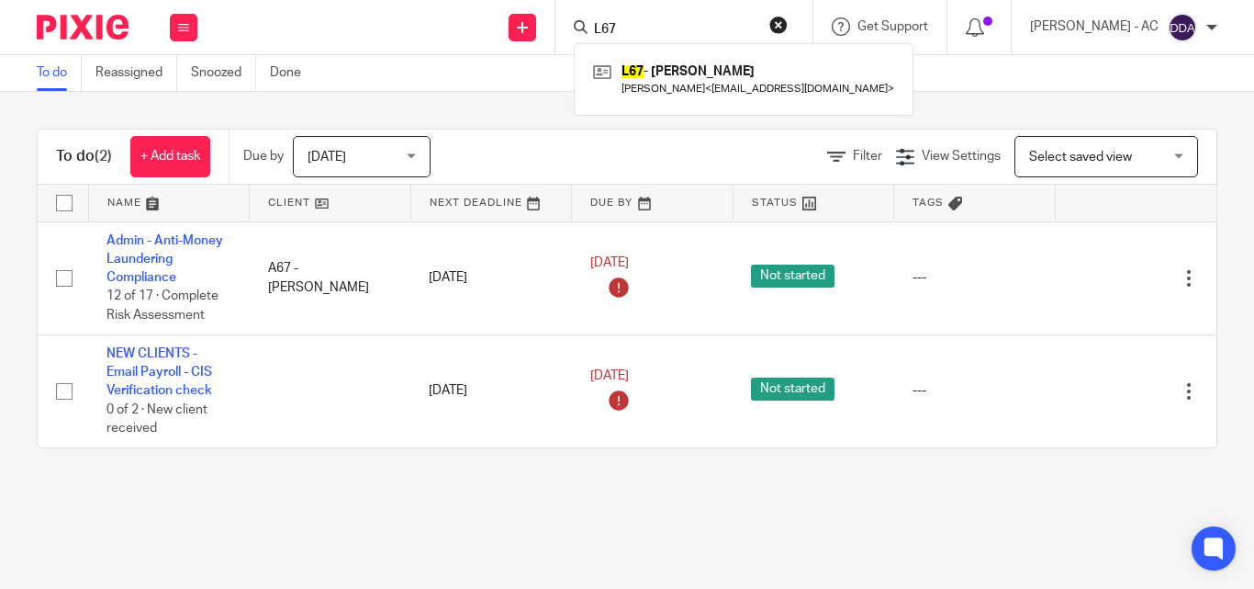
click at [611, 27] on input "L67" at bounding box center [674, 30] width 165 height 17
paste input "K69"
click at [622, 25] on input "K69" at bounding box center [674, 30] width 165 height 17
click at [622, 26] on input "K69" at bounding box center [674, 30] width 165 height 17
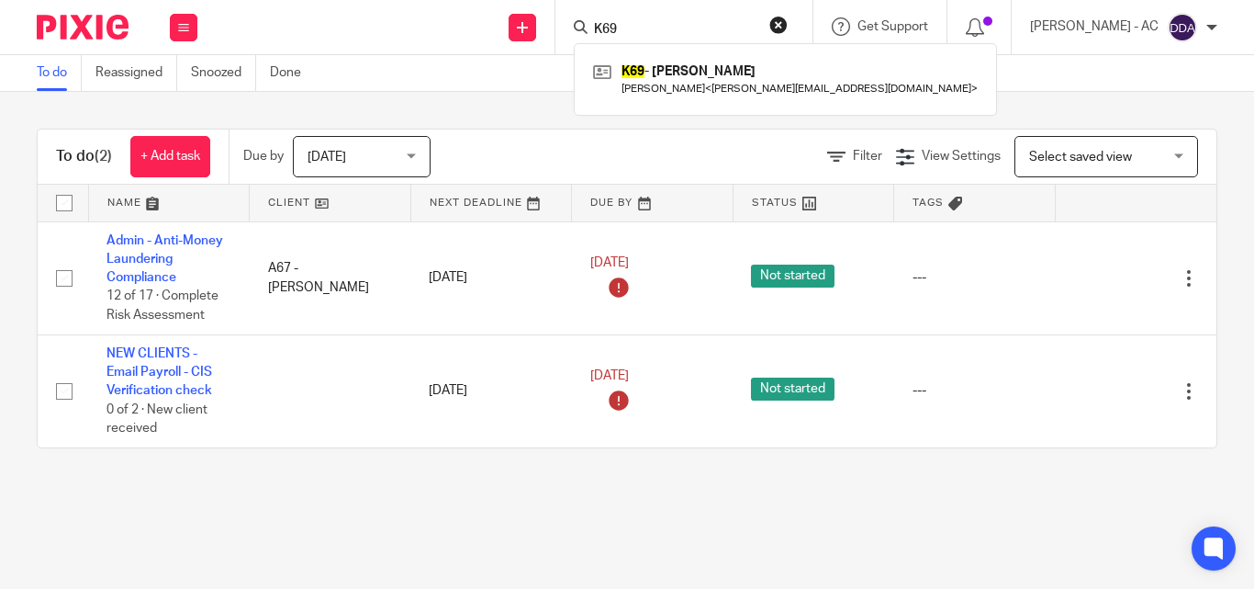
paste input "42"
click at [632, 28] on input "K42" at bounding box center [674, 30] width 165 height 17
paste input "V10"
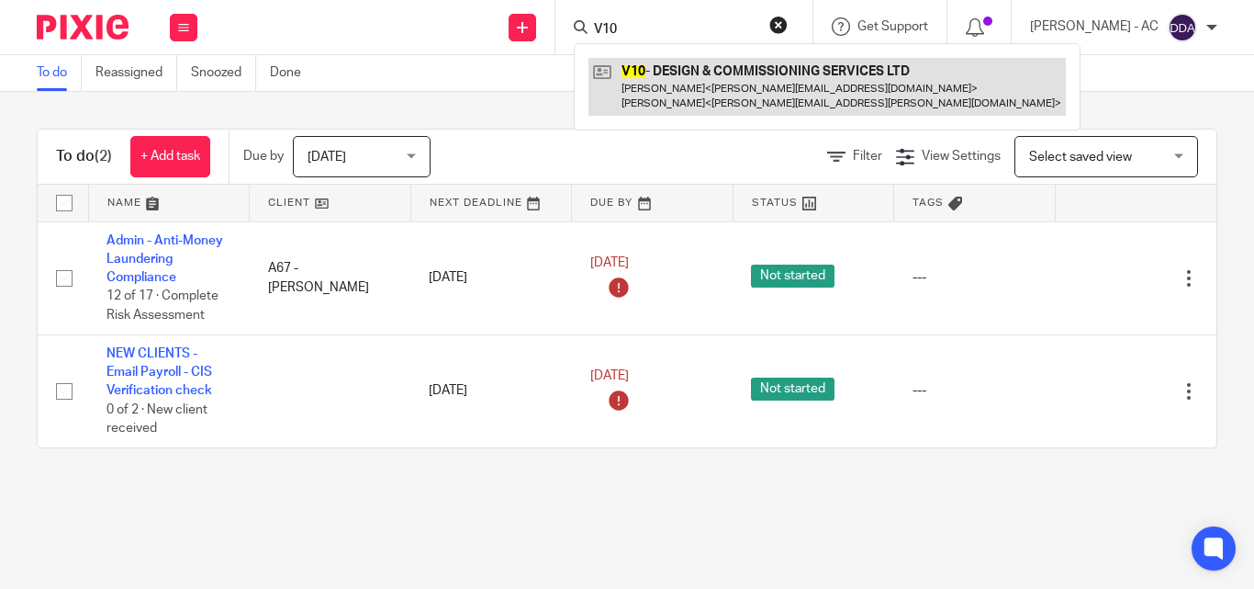
type input "V10"
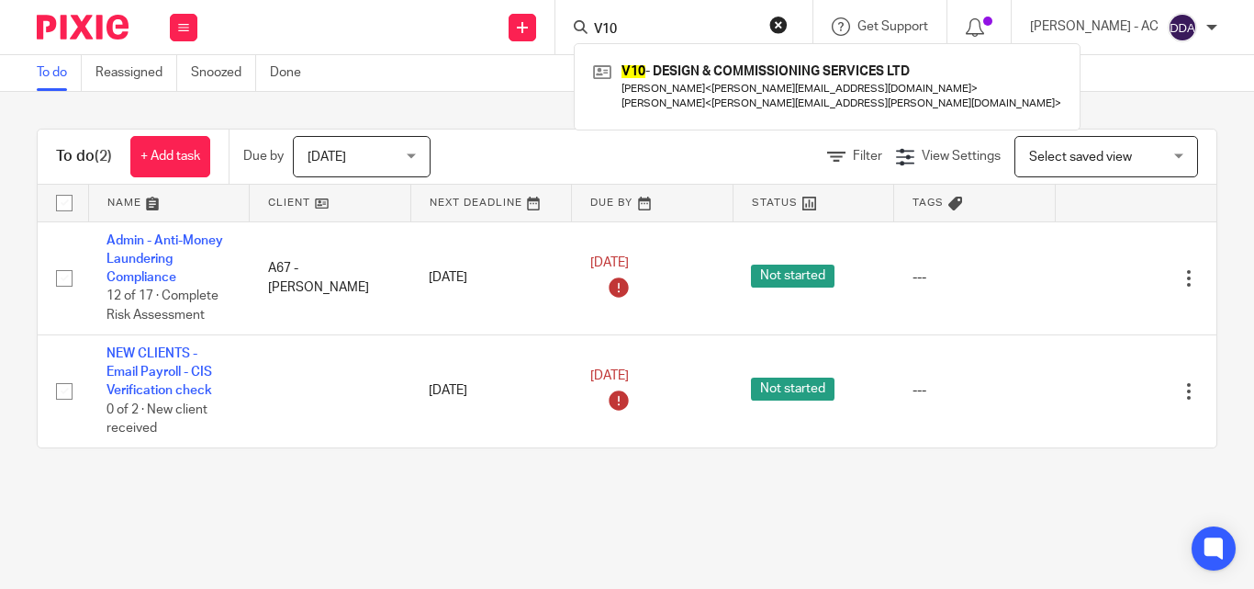
drag, startPoint x: 668, startPoint y: 30, endPoint x: 566, endPoint y: 12, distance: 103.6
click at [566, 12] on div "Send new email Create task Add client Request signature V10 V10 - DESIGN & COMM…" at bounding box center [735, 27] width 1038 height 54
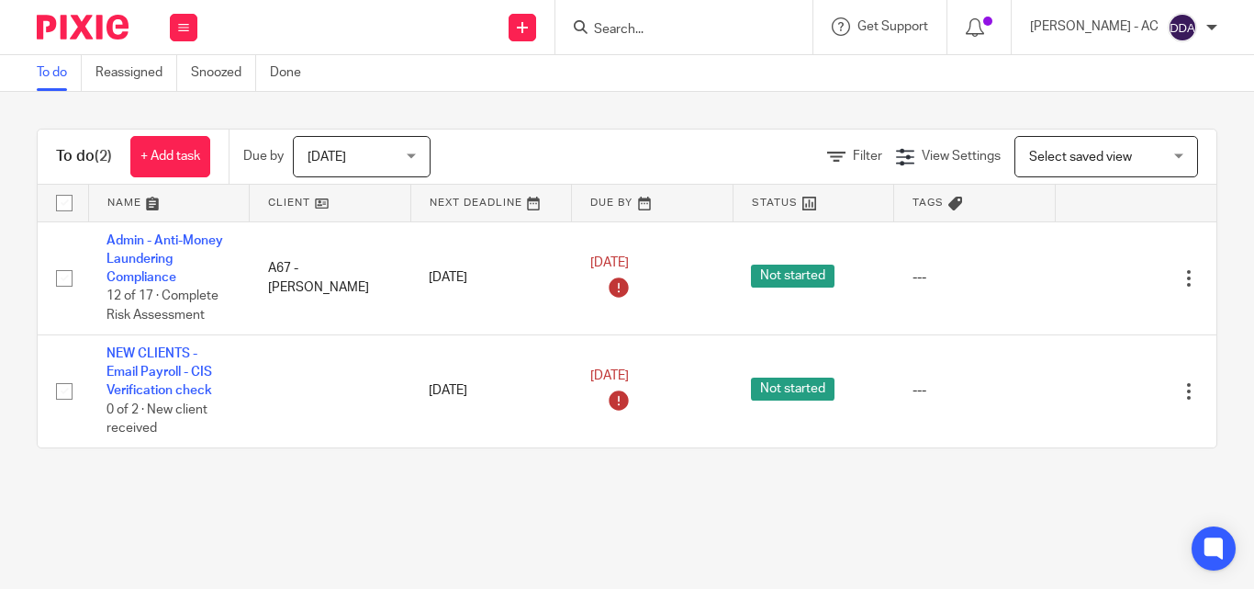
paste input "Hannah Smithies"
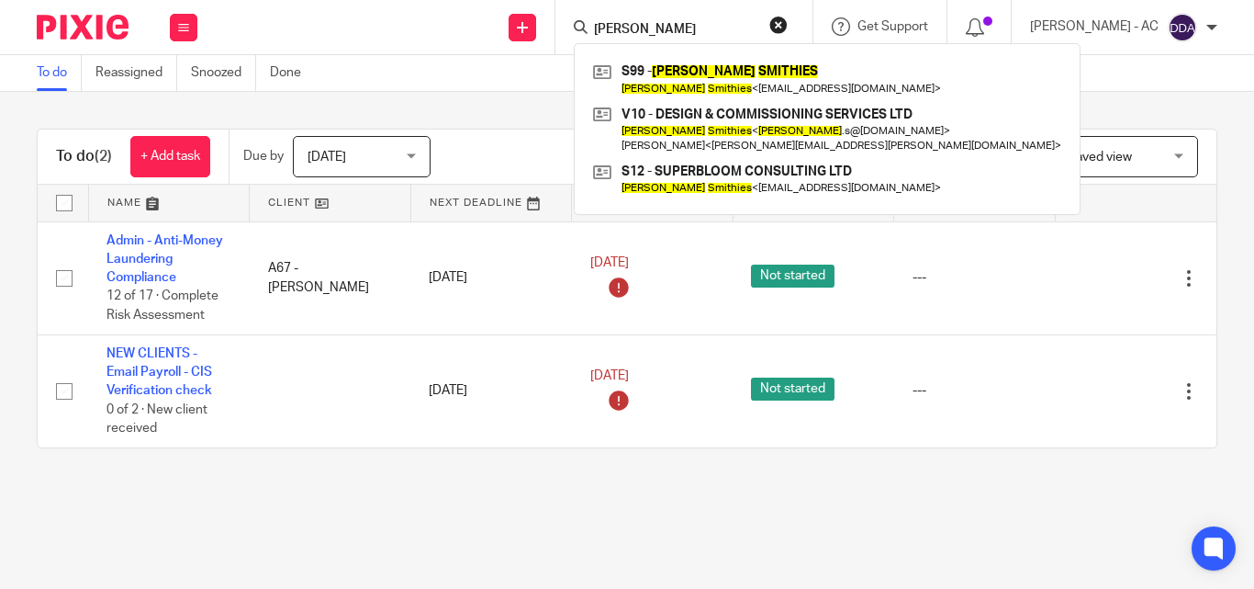
drag, startPoint x: 730, startPoint y: 33, endPoint x: 575, endPoint y: 28, distance: 155.2
click at [575, 28] on div "Hannah Smithies S99 - HANNAH SMITHIES Hannah Smithies < hannahlilysmithies@gmai…" at bounding box center [684, 27] width 257 height 54
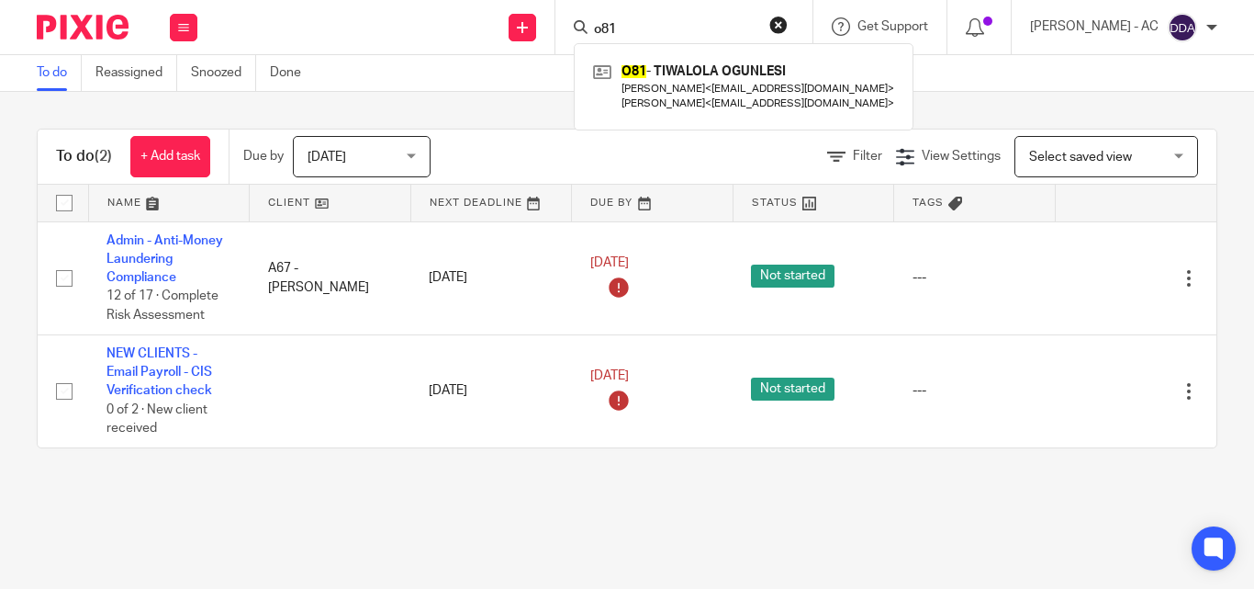
click at [632, 28] on input "o81" at bounding box center [674, 30] width 165 height 17
paste input "S13"
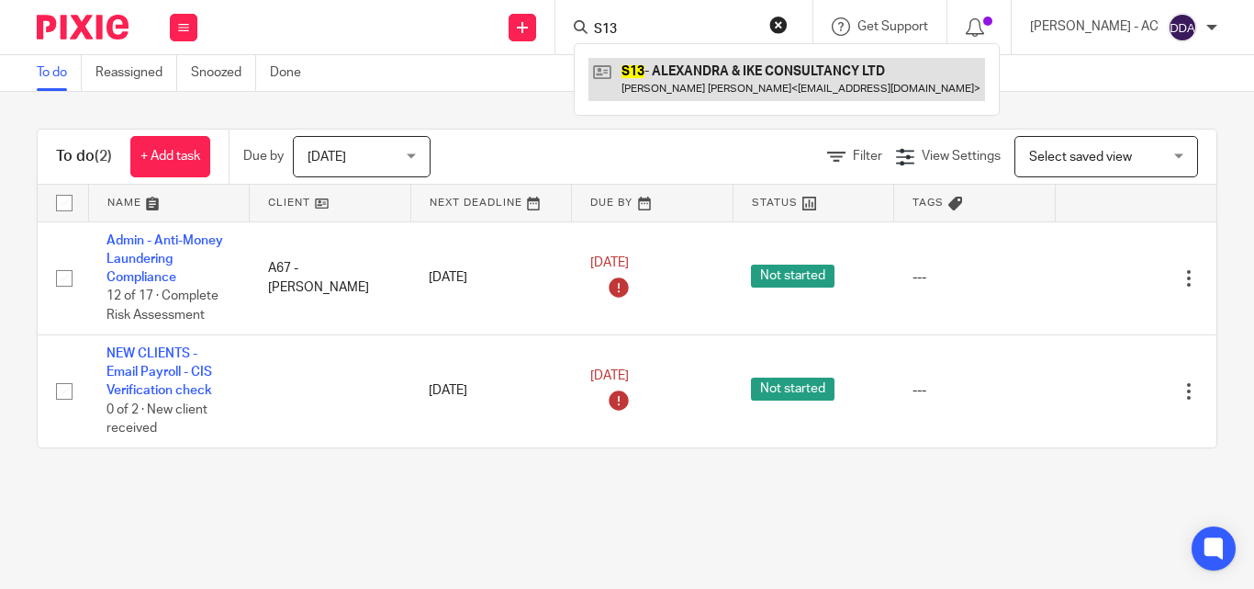
type input "S13"
click at [739, 71] on link at bounding box center [787, 79] width 397 height 42
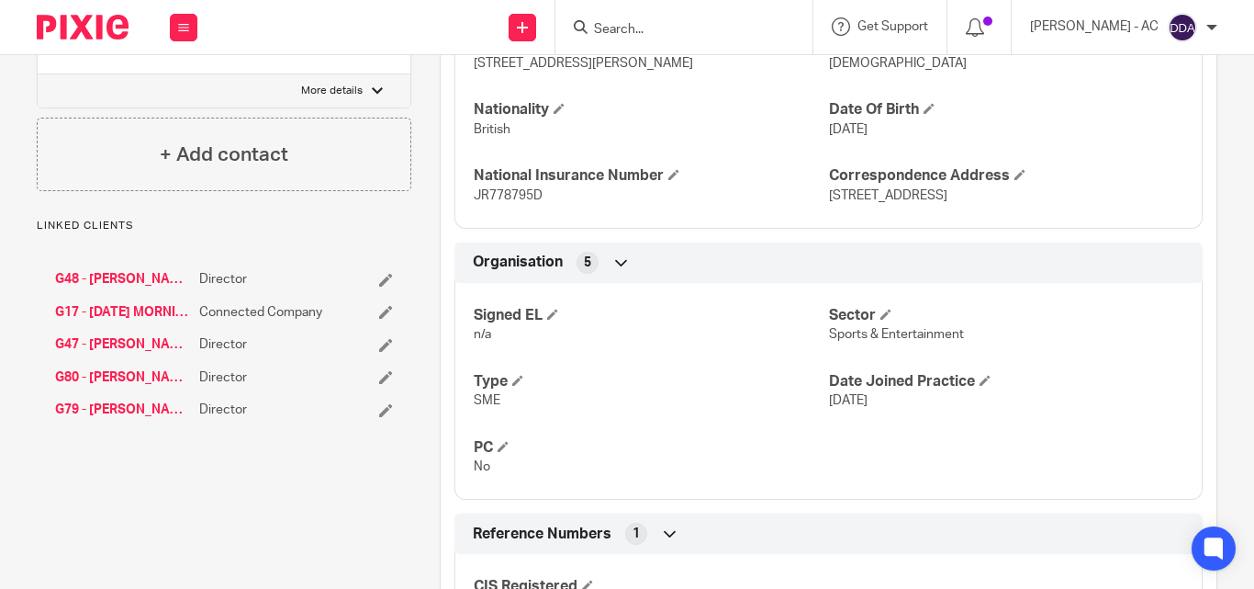
scroll to position [1010, 0]
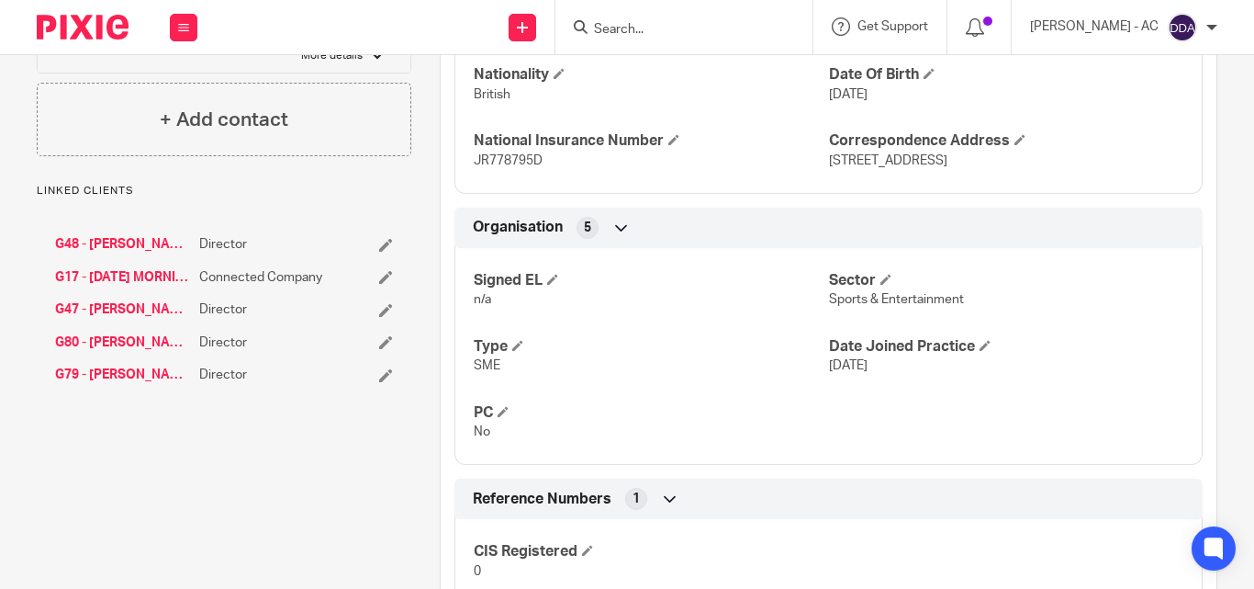
drag, startPoint x: 812, startPoint y: 392, endPoint x: 921, endPoint y: 407, distance: 110.2
click at [921, 403] on div "Signed EL n/a Sector Sports & Entertainment Type SME Date Joined Practice 26 Fe…" at bounding box center [829, 349] width 748 height 230
click at [393, 465] on div "Client contacts David Gyasi (Actor) CC in auto emails 07985 250 888 davidgyasi@…" at bounding box center [209, 165] width 403 height 1959
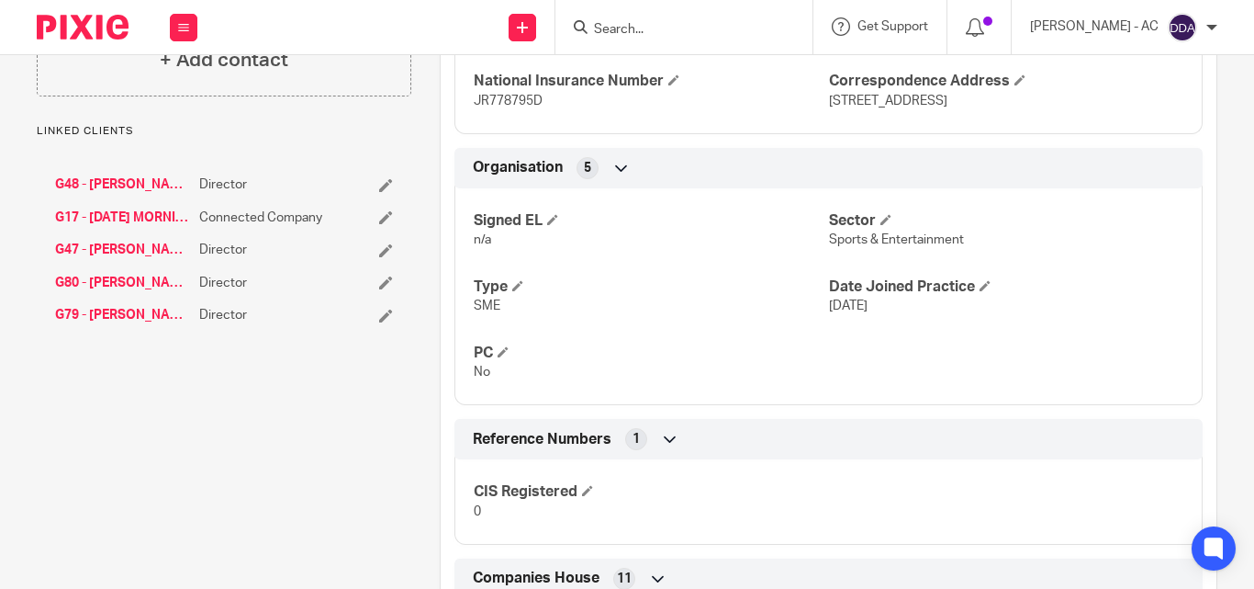
scroll to position [1102, 0]
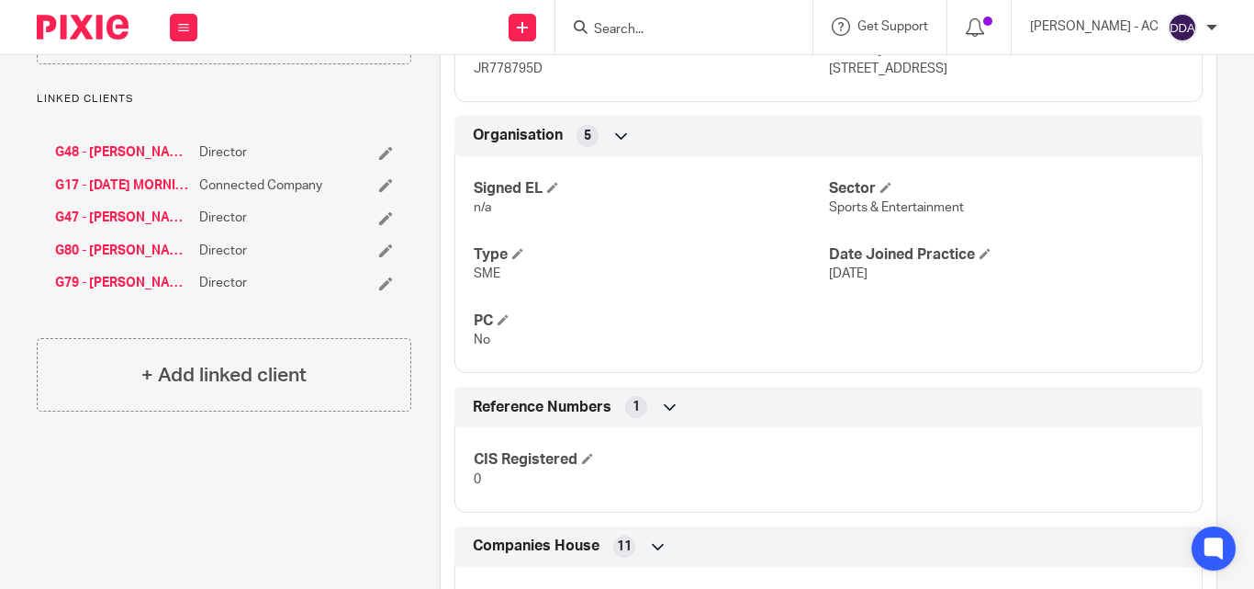
drag, startPoint x: 893, startPoint y: 300, endPoint x: 821, endPoint y: 304, distance: 72.6
click at [821, 304] on div "Signed EL n/a Sector Sports & Entertainment Type SME Date Joined Practice 26 Fe…" at bounding box center [829, 257] width 748 height 230
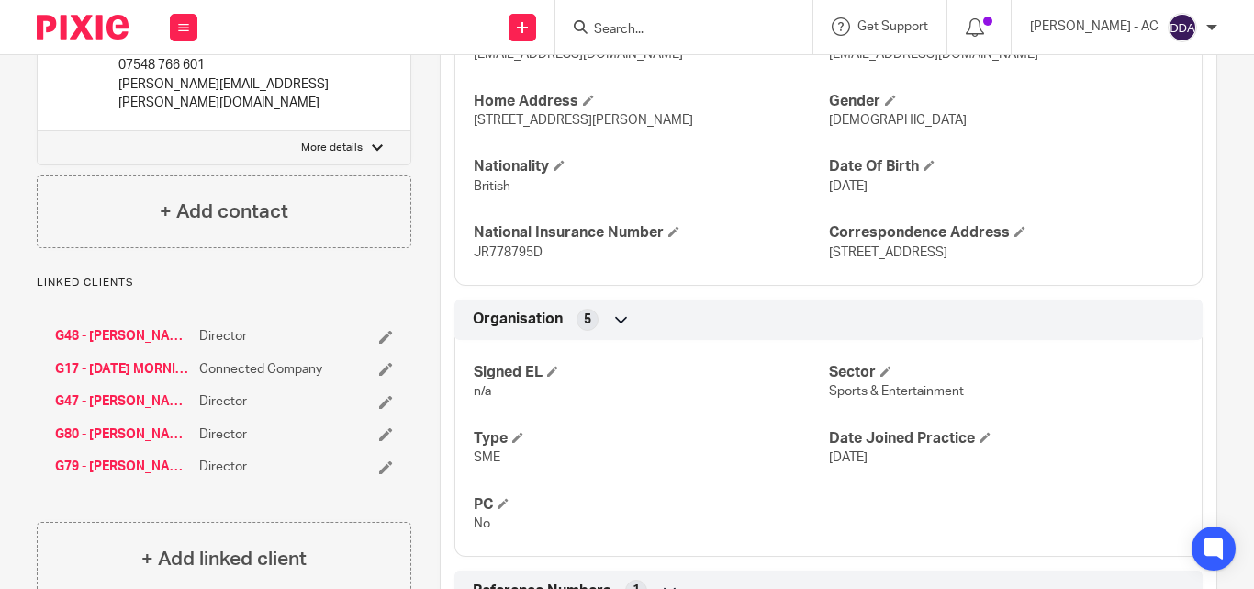
scroll to position [826, 0]
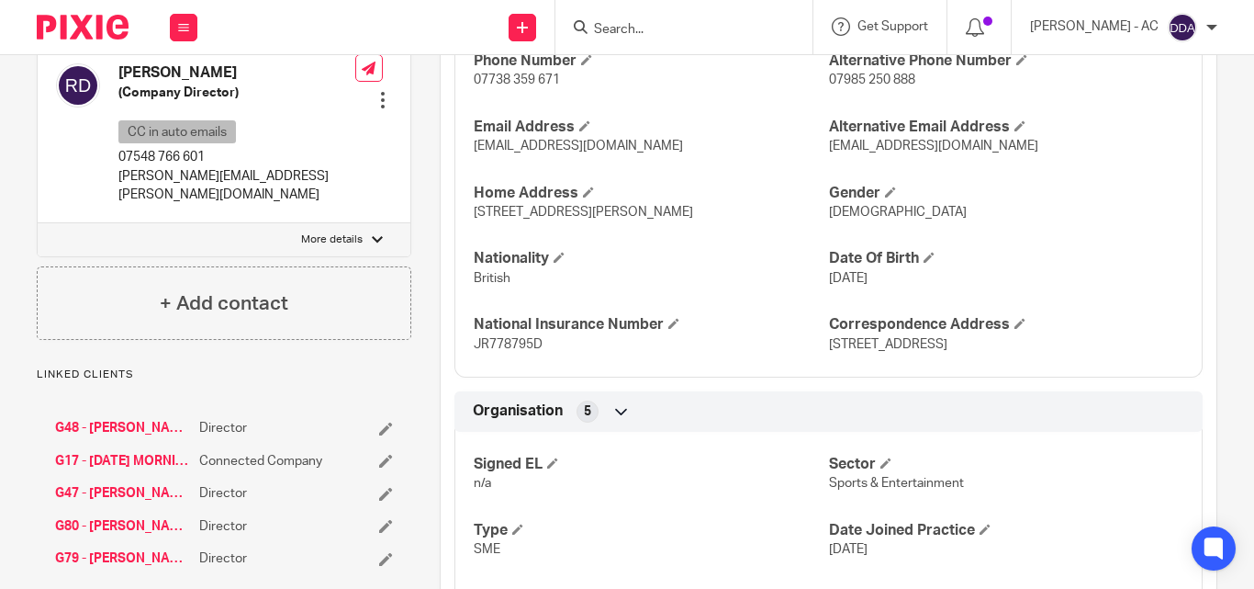
click at [342, 367] on div "Linked clients G48 - EMMA GYASI Director G17 - WEDNESDAY MORNING PRODUCTIONS LI…" at bounding box center [224, 476] width 375 height 219
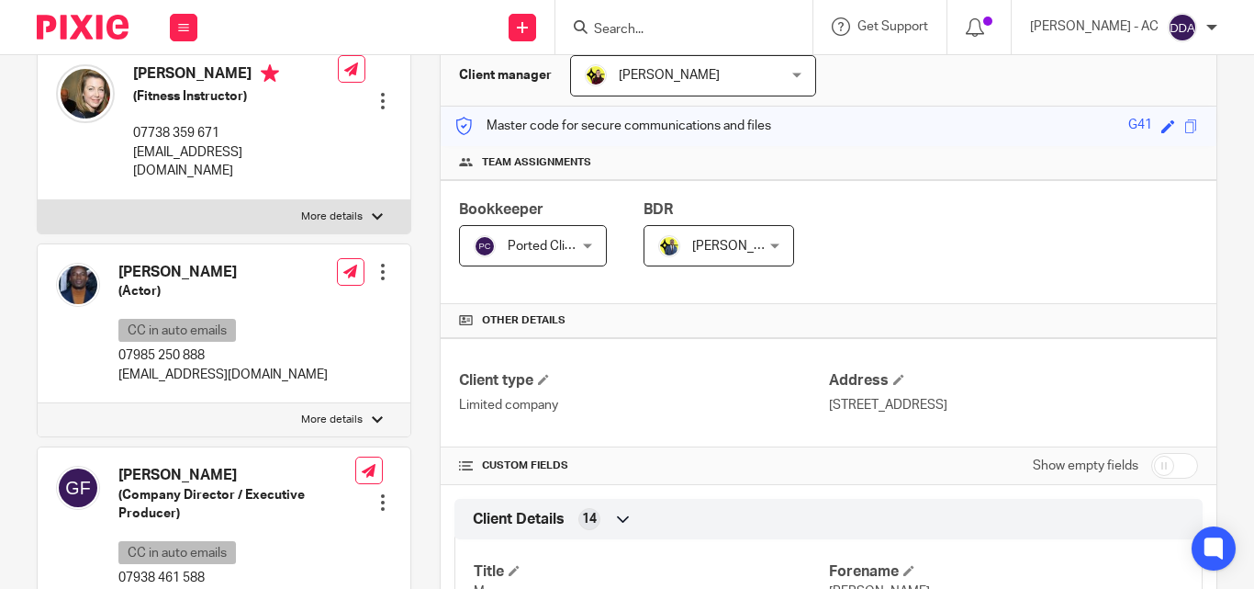
scroll to position [92, 0]
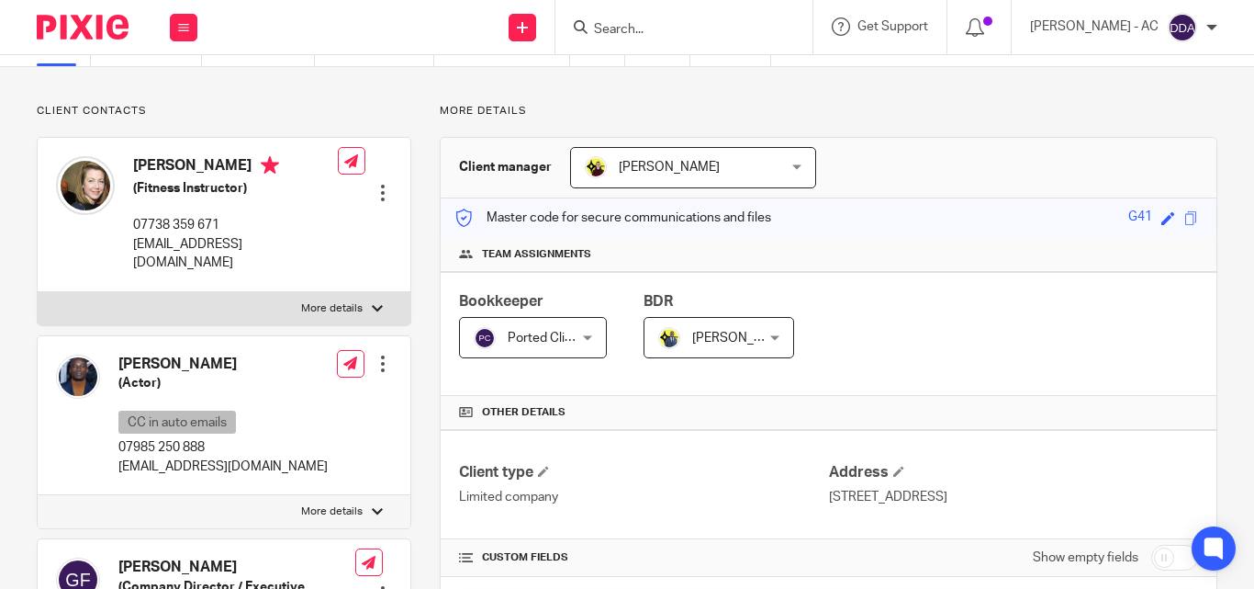
click at [379, 184] on div at bounding box center [383, 193] width 18 height 18
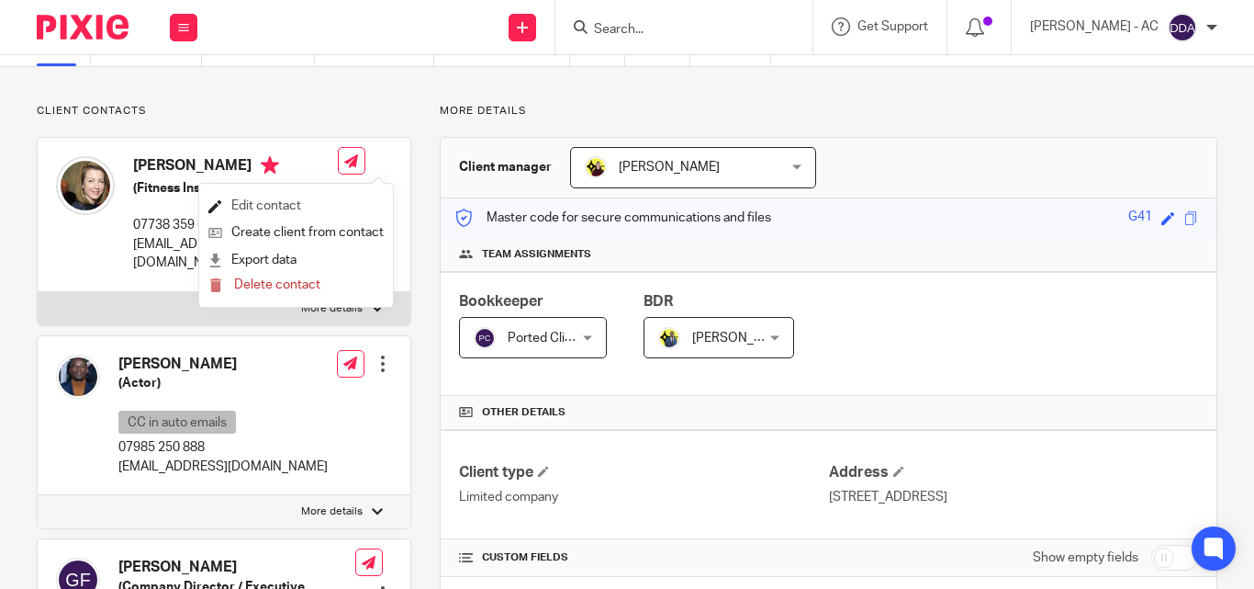
click at [296, 201] on link "Edit contact" at bounding box center [295, 206] width 175 height 27
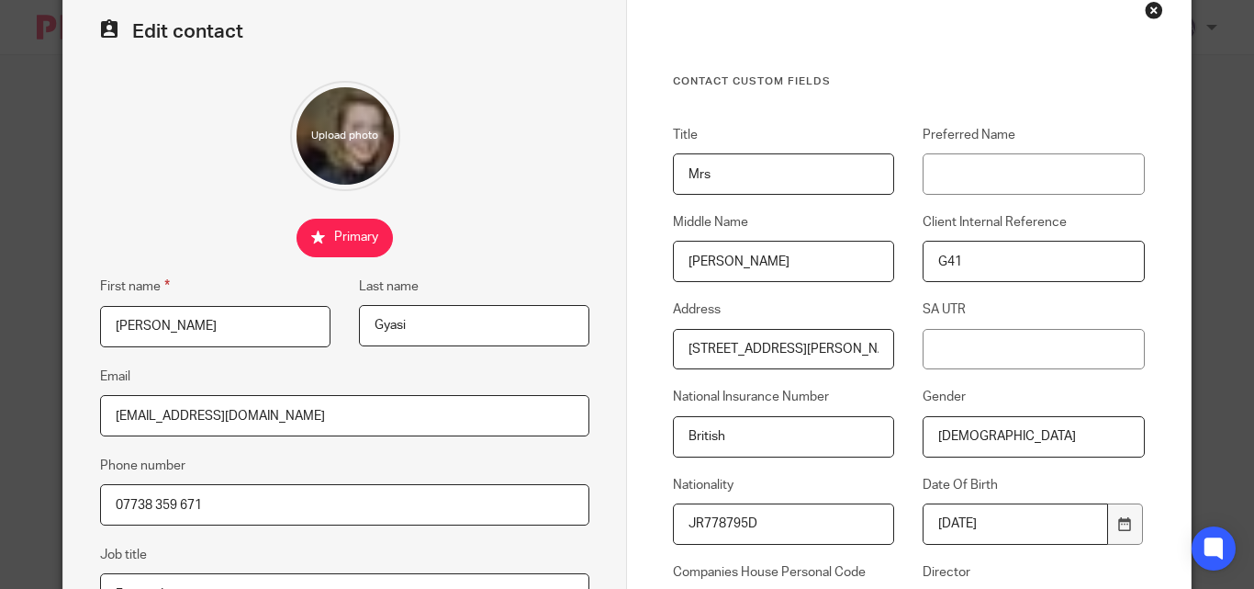
scroll to position [184, 0]
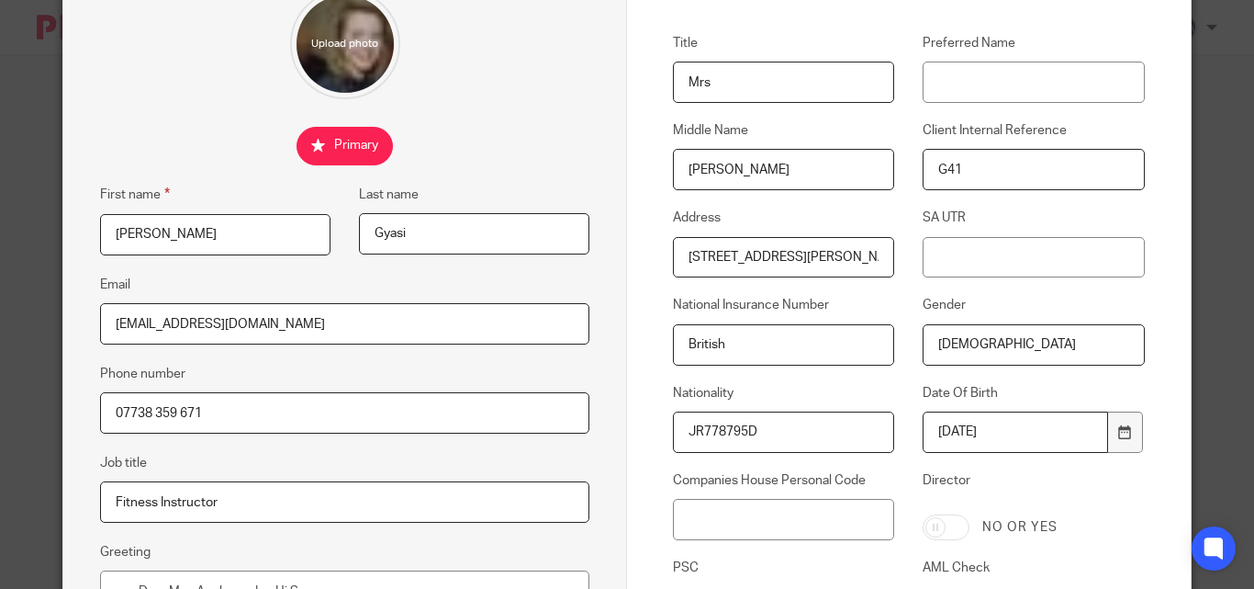
drag, startPoint x: 756, startPoint y: 342, endPoint x: 634, endPoint y: 331, distance: 121.7
click at [634, 331] on div "Contact Custom fields Title Mrs Preferred Name Middle Name [PERSON_NAME] Client…" at bounding box center [909, 349] width 564 height 916
click at [1053, 246] on input "SA UTR" at bounding box center [1033, 257] width 221 height 41
paste input "British"
type input "British"
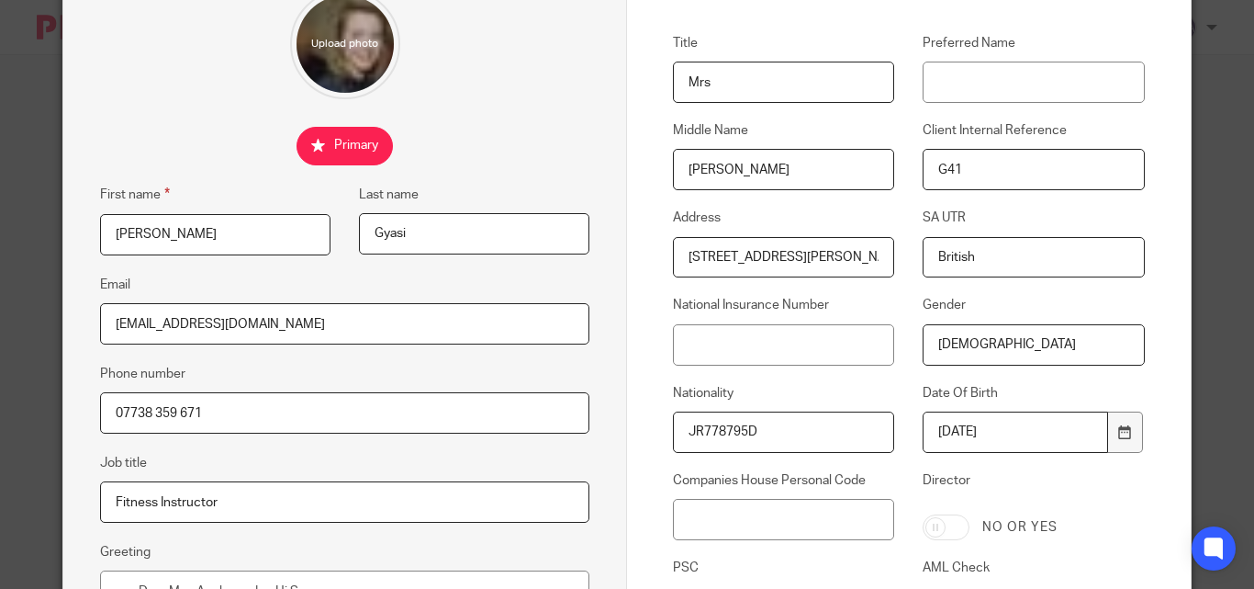
drag, startPoint x: 795, startPoint y: 438, endPoint x: 583, endPoint y: 438, distance: 212.1
click at [583, 438] on form "Edit contact First name Emma Last name Gyasi Email mrsemmagyasi@gmail.com Phone…" at bounding box center [626, 349] width 1127 height 916
click at [728, 333] on input "National Insurance Number" at bounding box center [783, 344] width 221 height 41
paste input "JR778795D"
type input "JR778795D"
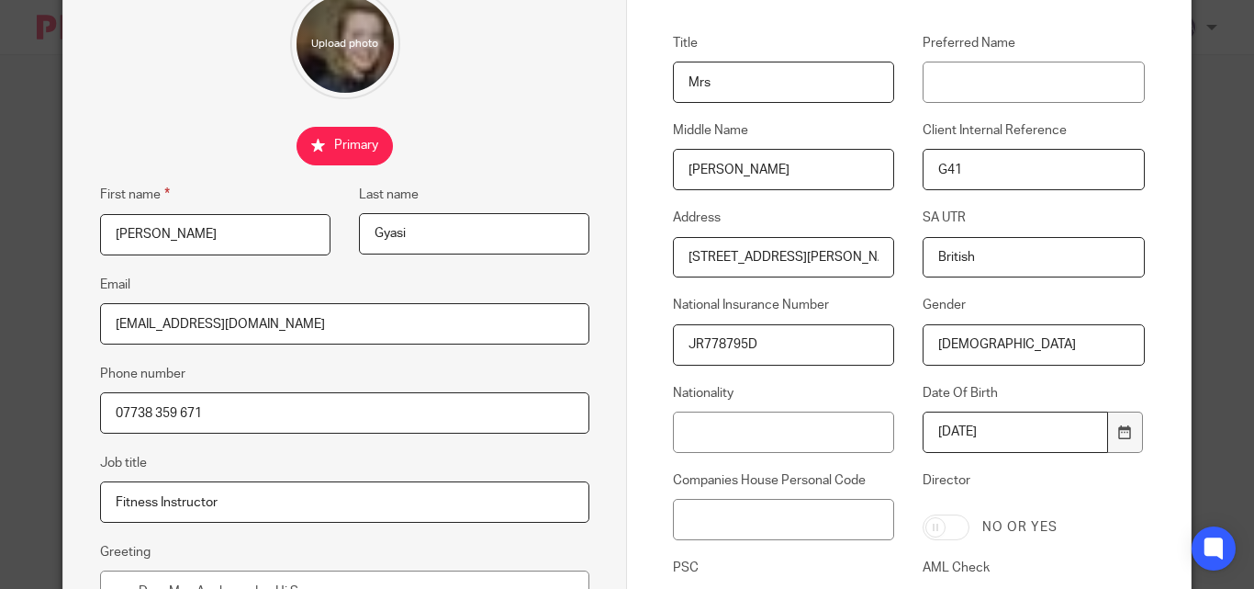
drag, startPoint x: 986, startPoint y: 251, endPoint x: 856, endPoint y: 255, distance: 130.5
click at [856, 255] on div "Title Mrs Preferred Name Middle Name Rocio Client Internal Reference G41 Addres…" at bounding box center [895, 378] width 500 height 688
click at [816, 432] on input "Nationality" at bounding box center [783, 431] width 221 height 41
paste input "British"
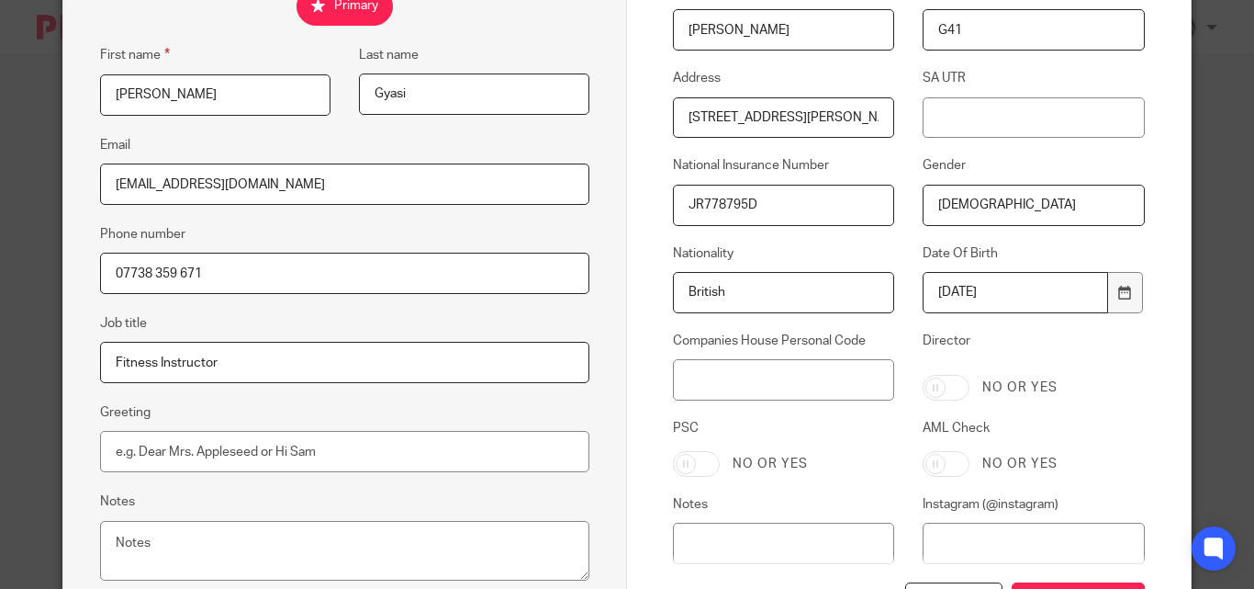
scroll to position [367, 0]
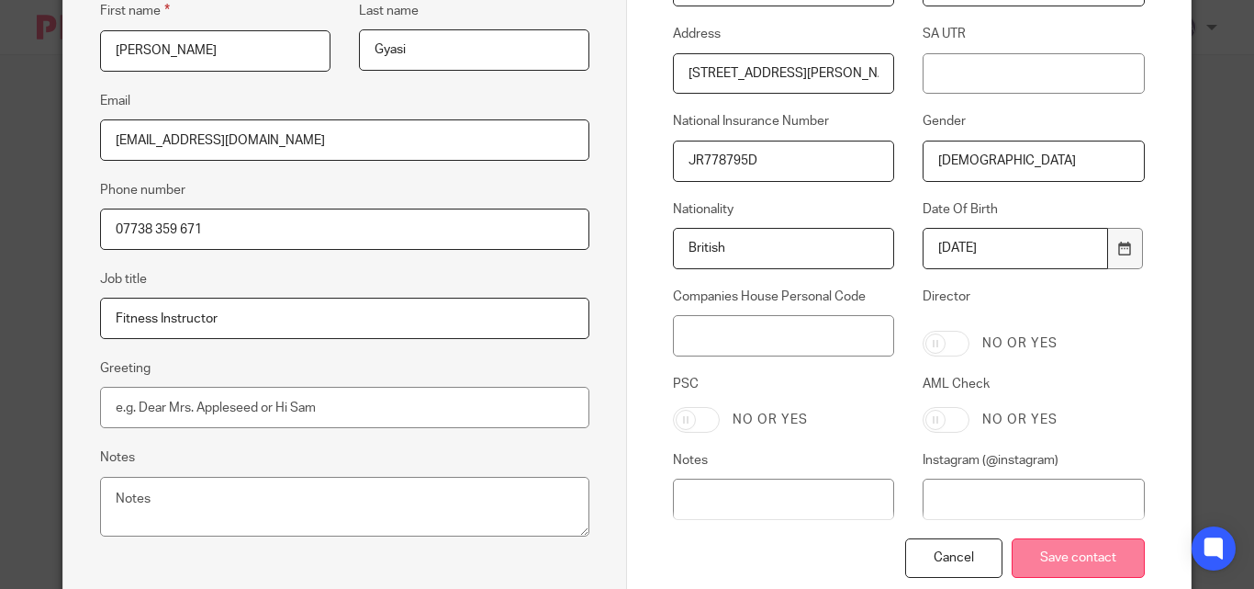
type input "British"
click at [1040, 550] on input "Save contact" at bounding box center [1078, 557] width 133 height 39
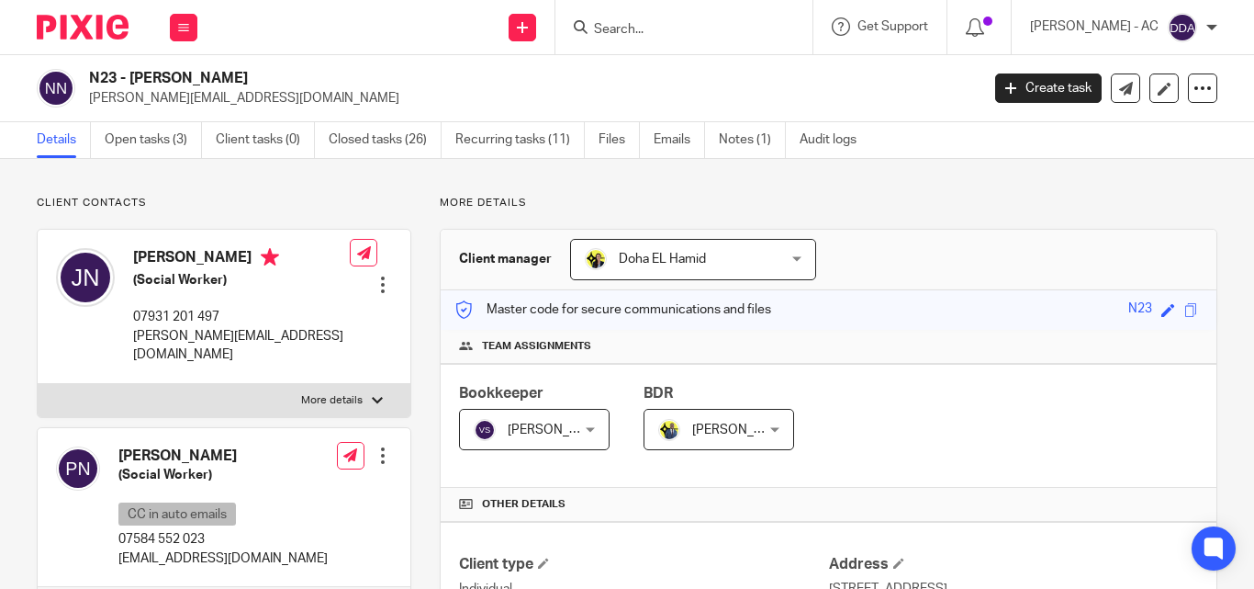
click at [894, 392] on div "Bookkeeper [PERSON_NAME] [PERSON_NAME] Not selected [PERSON_NAME] [PERSON_NAME]…" at bounding box center [829, 426] width 776 height 124
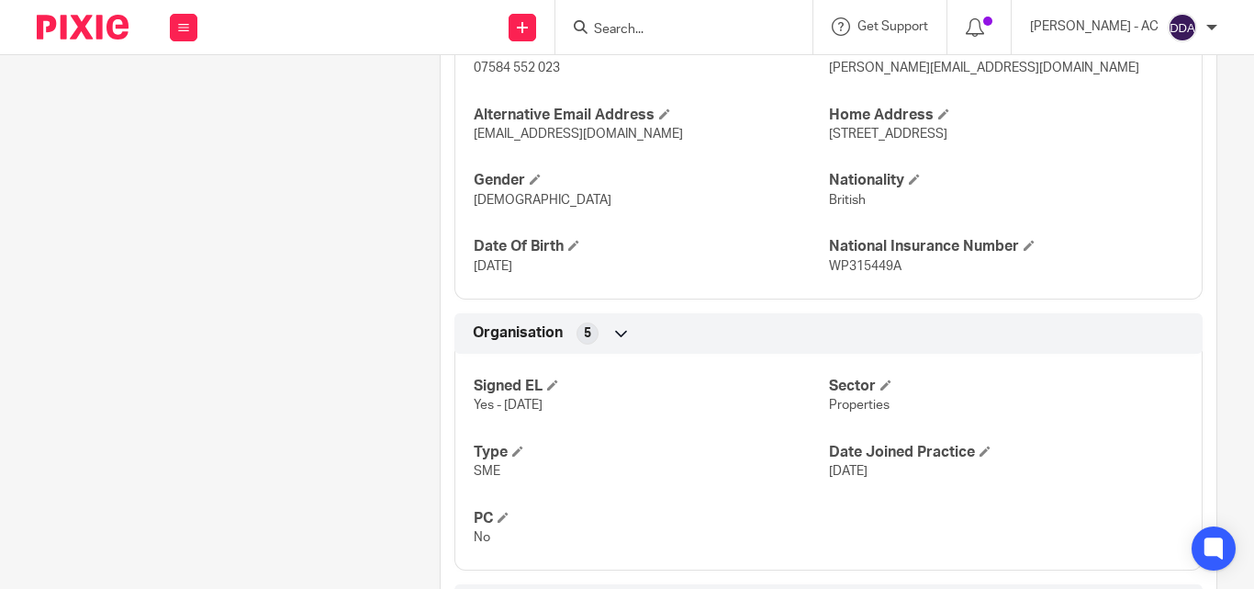
scroll to position [918, 0]
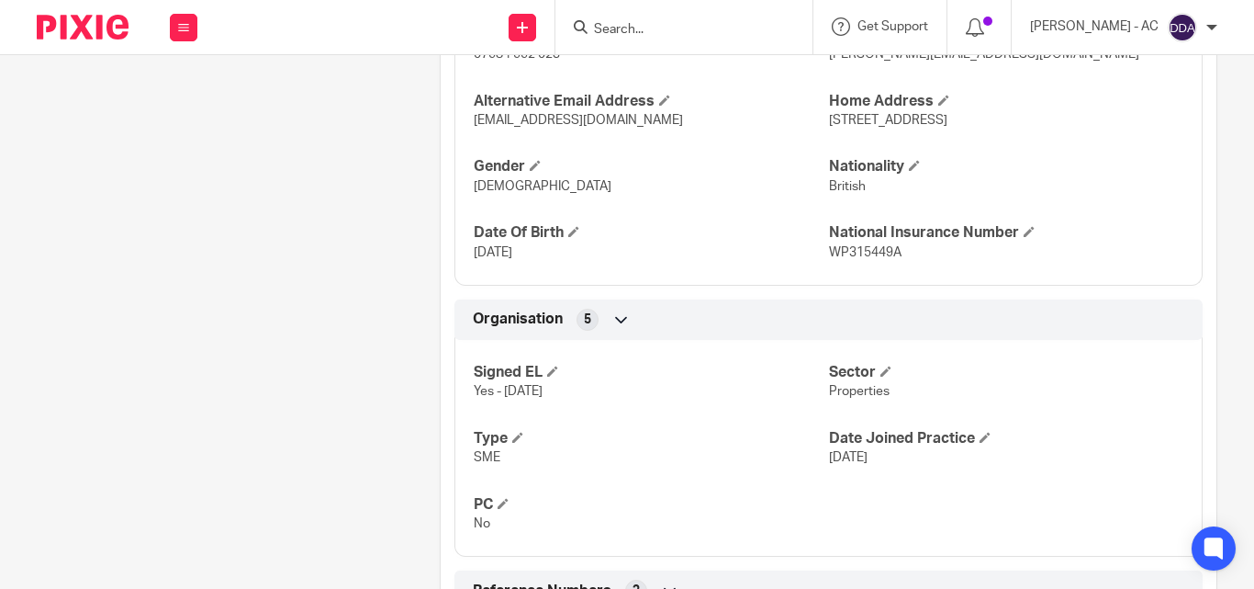
click at [355, 248] on div "Client contacts [PERSON_NAME] (Social Worker) 07931 201 497 [PERSON_NAME][EMAIL…" at bounding box center [209, 20] width 403 height 1487
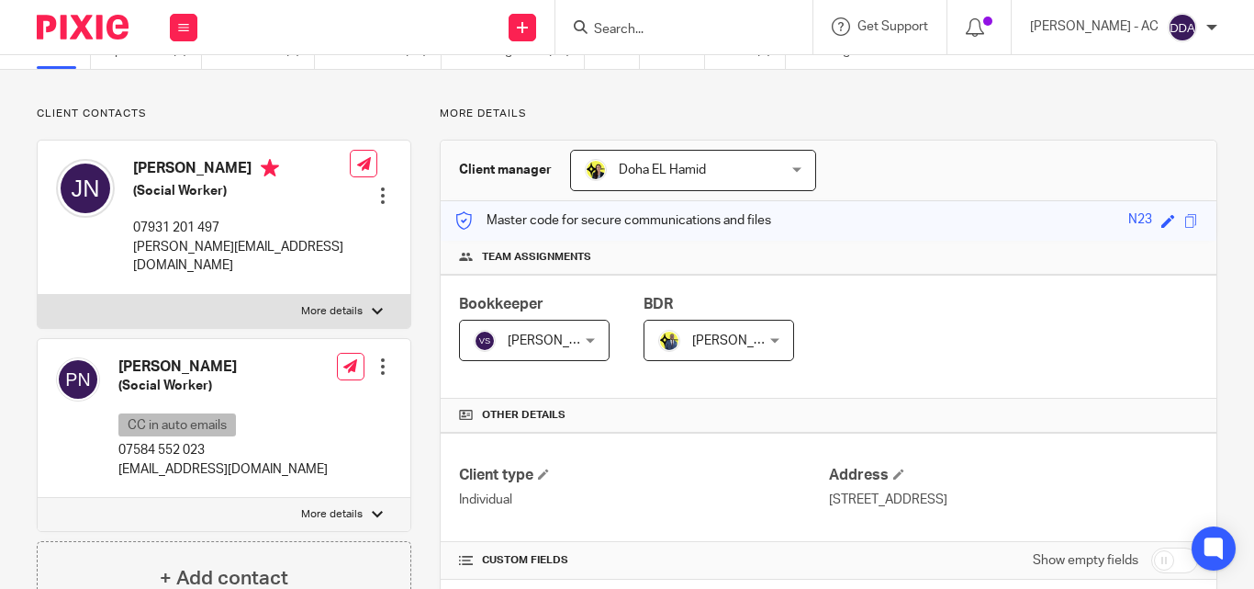
scroll to position [0, 0]
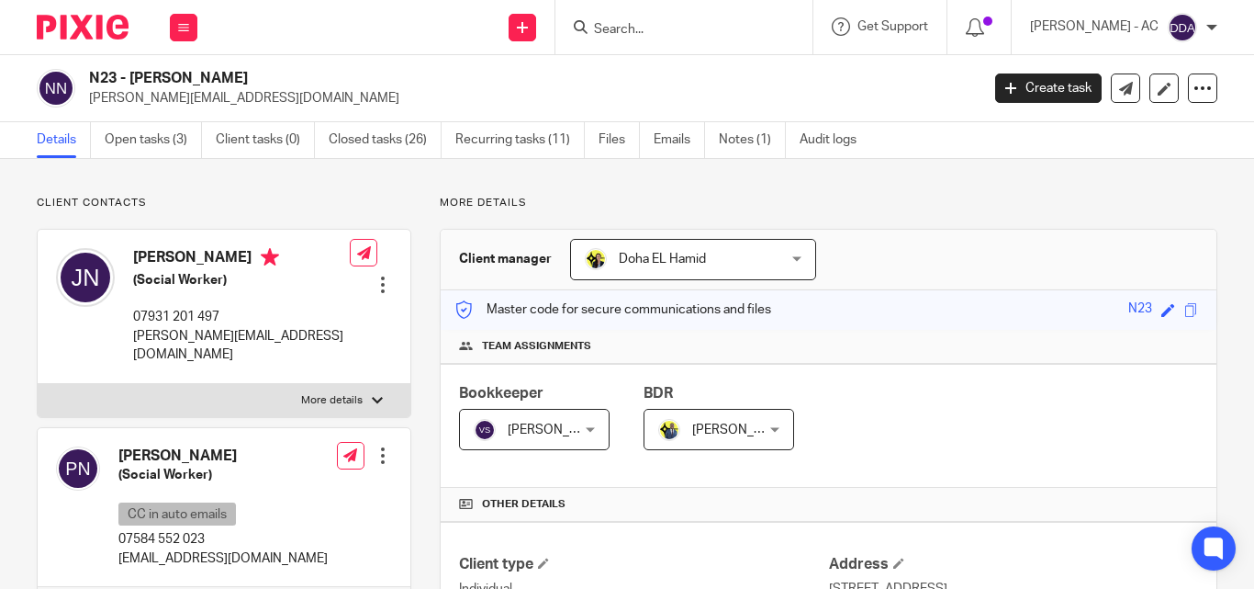
click at [363, 385] on label "More details" at bounding box center [224, 400] width 373 height 33
click at [38, 384] on input "More details" at bounding box center [37, 383] width 1 height 1
checkbox input "true"
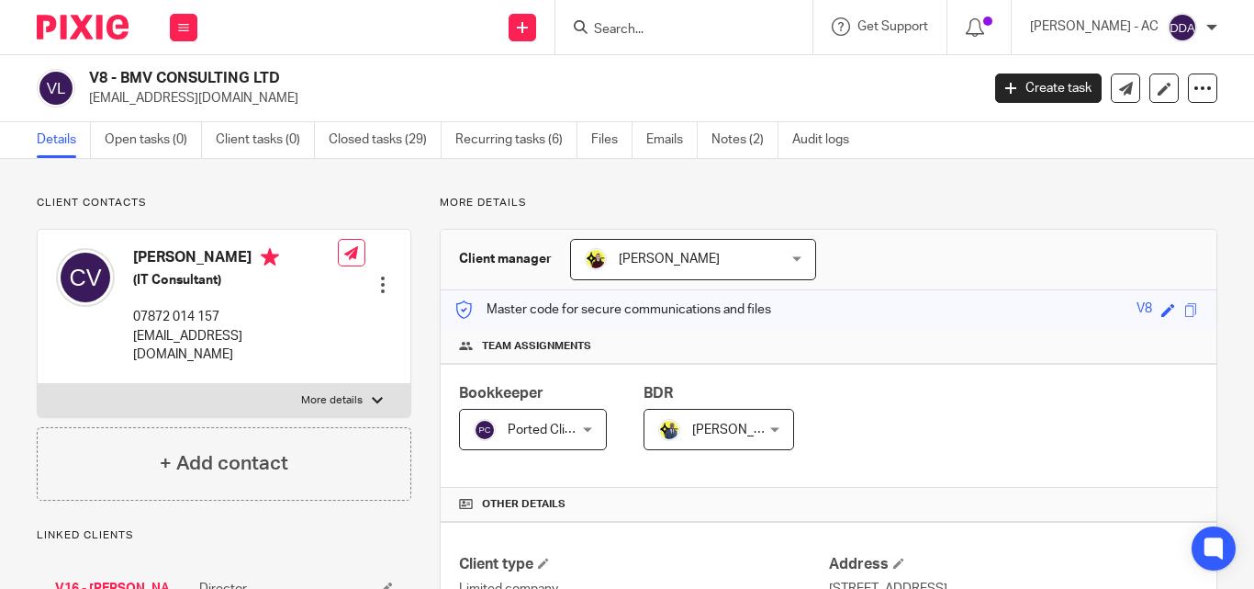
click at [913, 250] on div "Client manager [PERSON_NAME] [PERSON_NAME] [PERSON_NAME] [PERSON_NAME] [PERSON_…" at bounding box center [829, 260] width 776 height 61
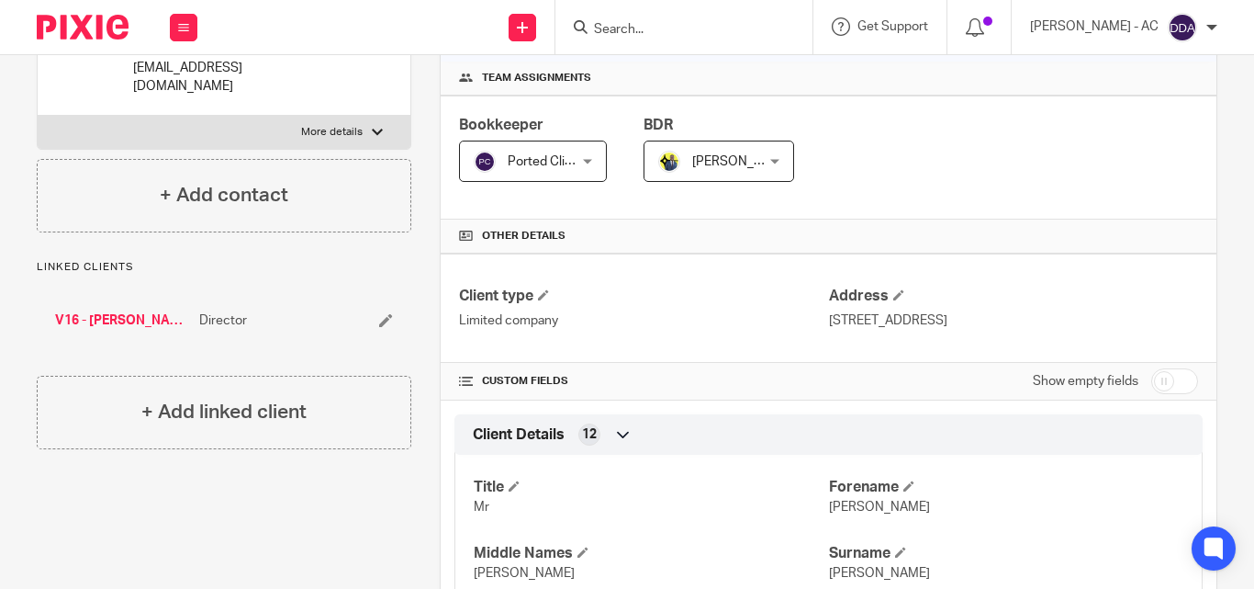
scroll to position [367, 0]
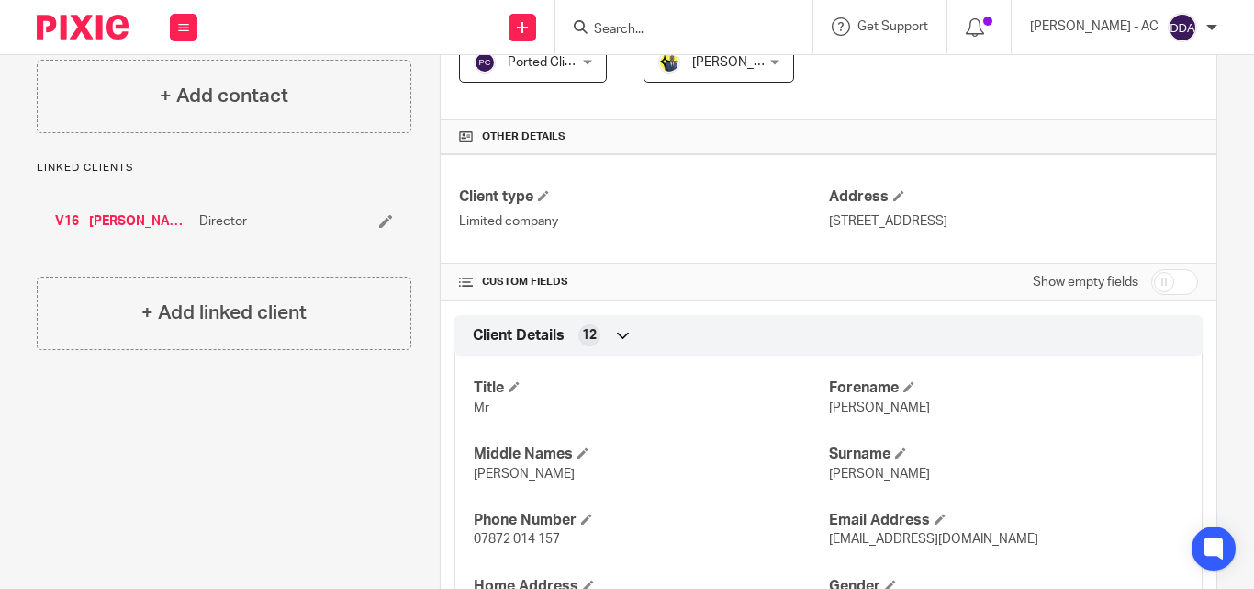
click at [753, 431] on div "Title Mr [PERSON_NAME] Middle Names [PERSON_NAME] Surname [PERSON_NAME] Phone N…" at bounding box center [829, 556] width 748 height 429
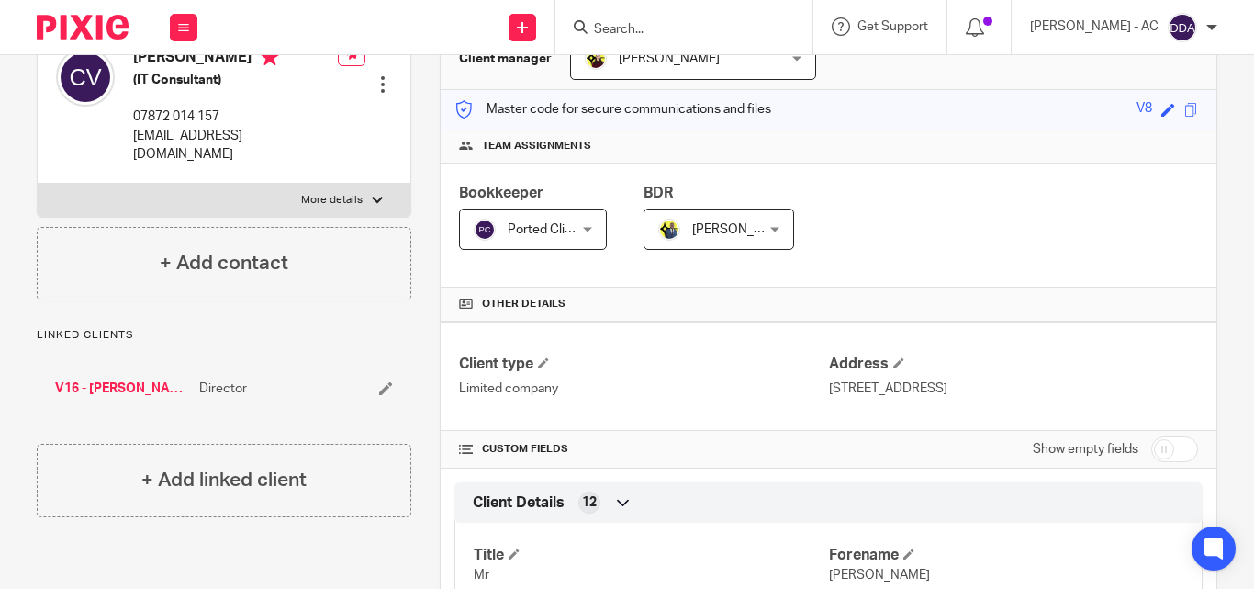
scroll to position [0, 0]
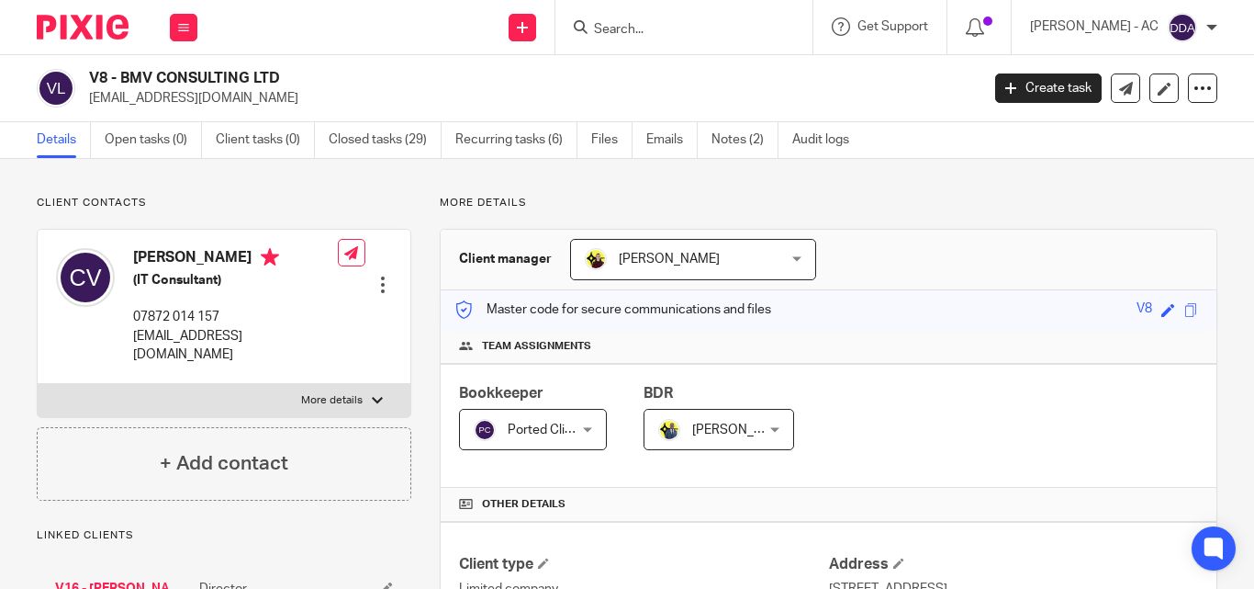
click at [339, 393] on p "More details" at bounding box center [332, 400] width 62 height 15
click at [38, 383] on input "More details" at bounding box center [37, 383] width 1 height 1
checkbox input "true"
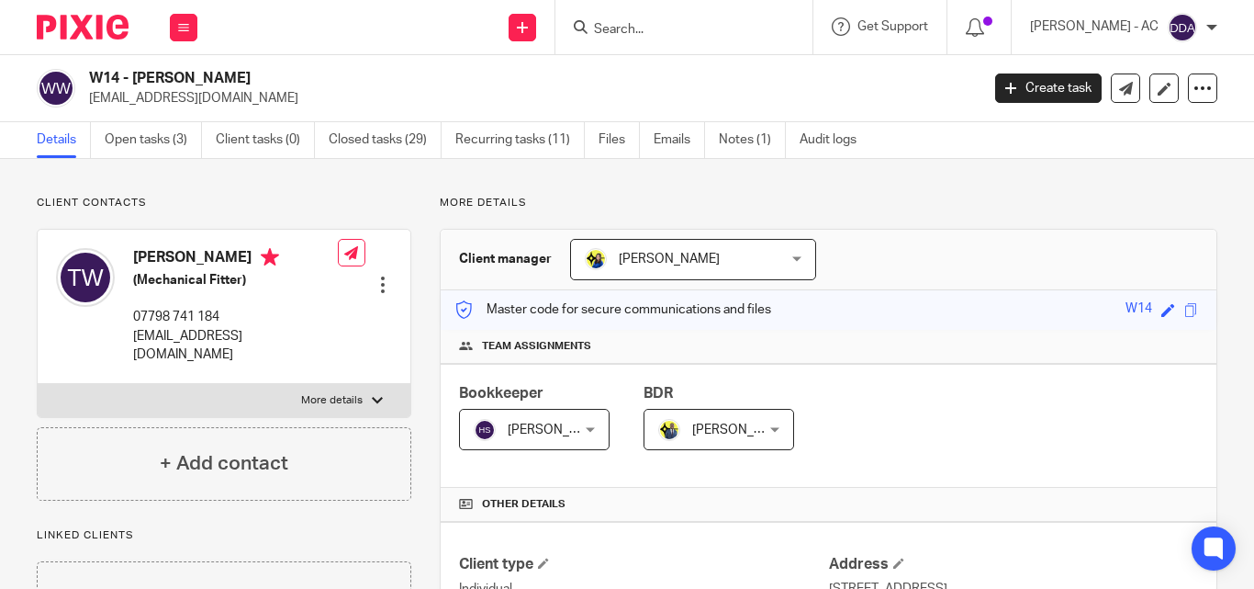
click at [361, 387] on label "More details" at bounding box center [224, 400] width 373 height 33
click at [38, 384] on input "More details" at bounding box center [37, 383] width 1 height 1
checkbox input "true"
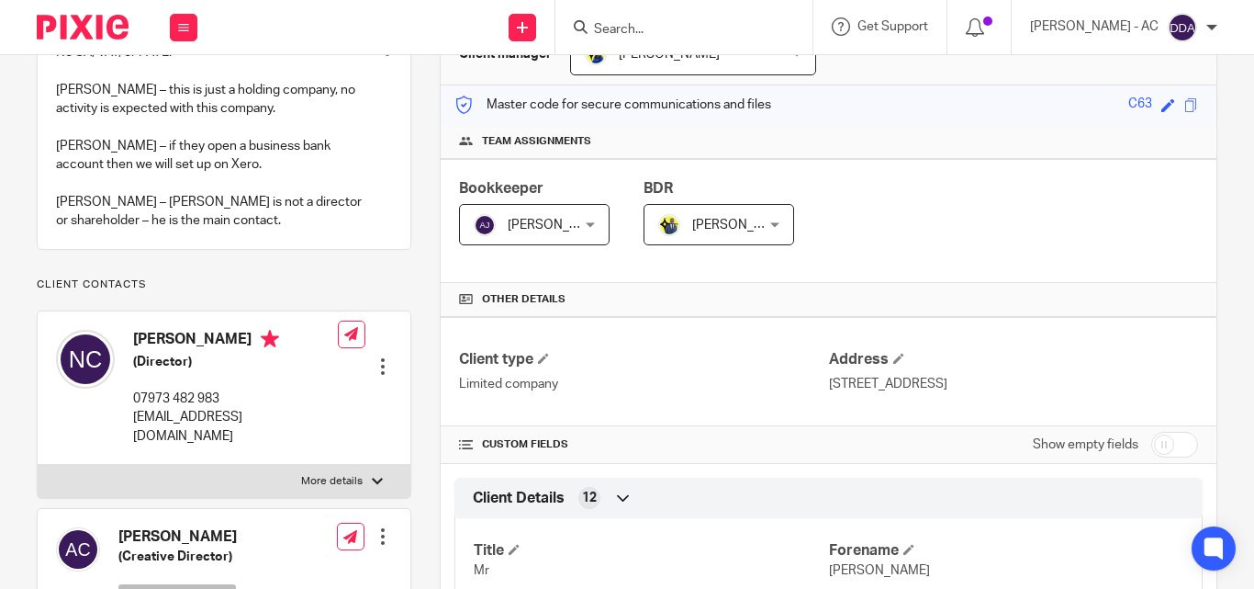
scroll to position [184, 0]
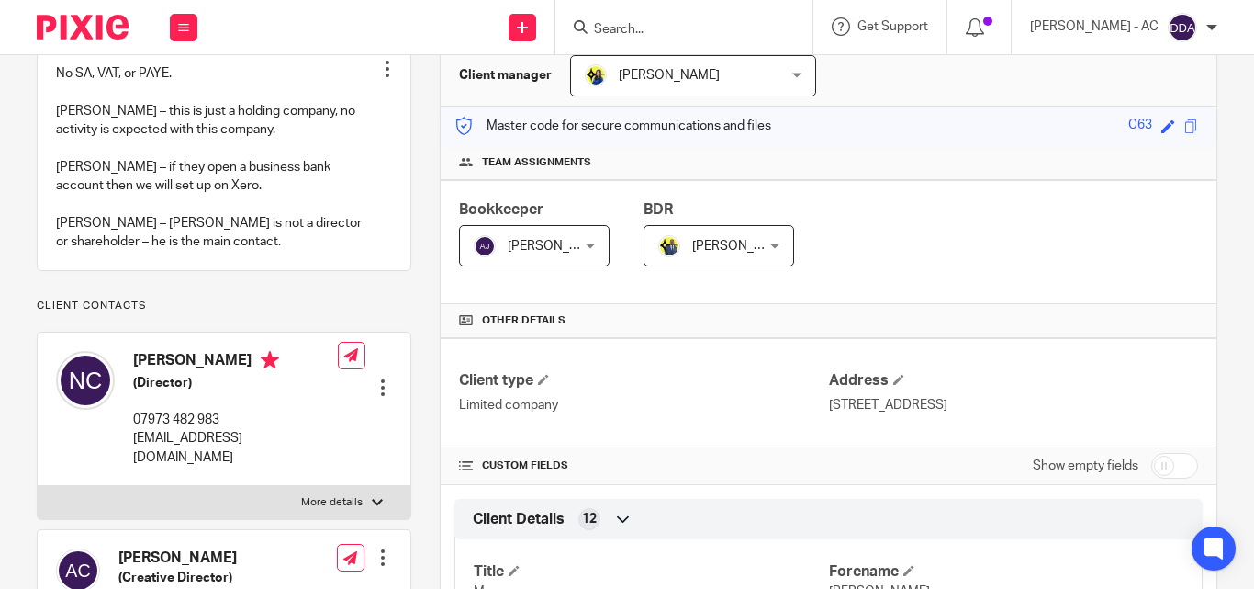
click at [383, 313] on p "Client contacts" at bounding box center [224, 305] width 375 height 15
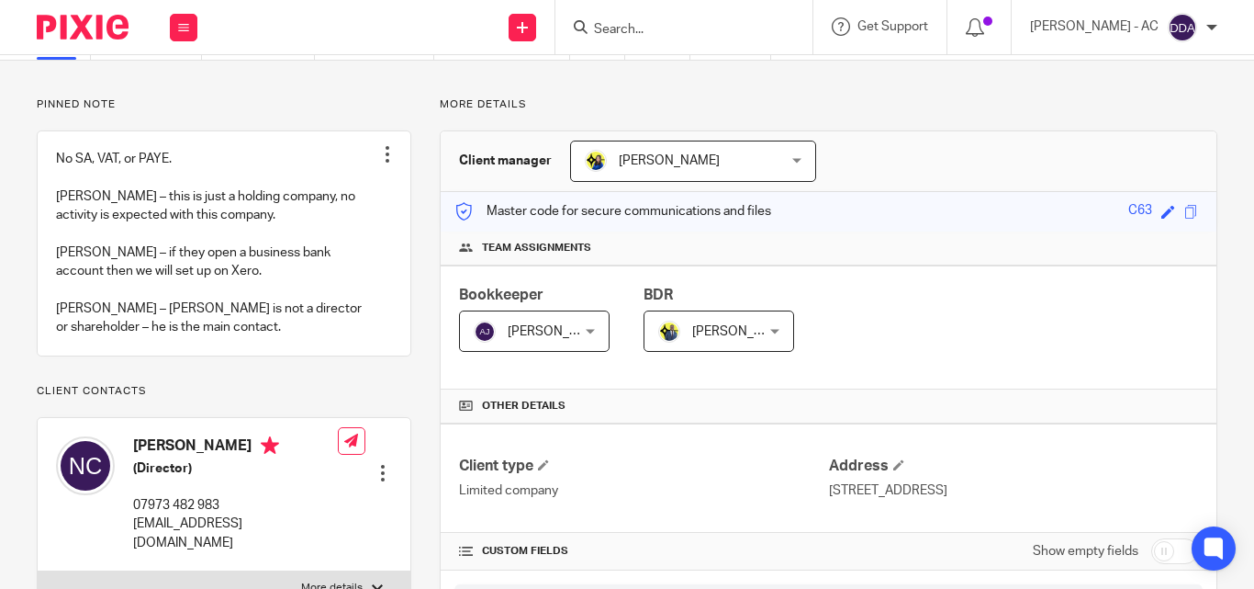
scroll to position [0, 0]
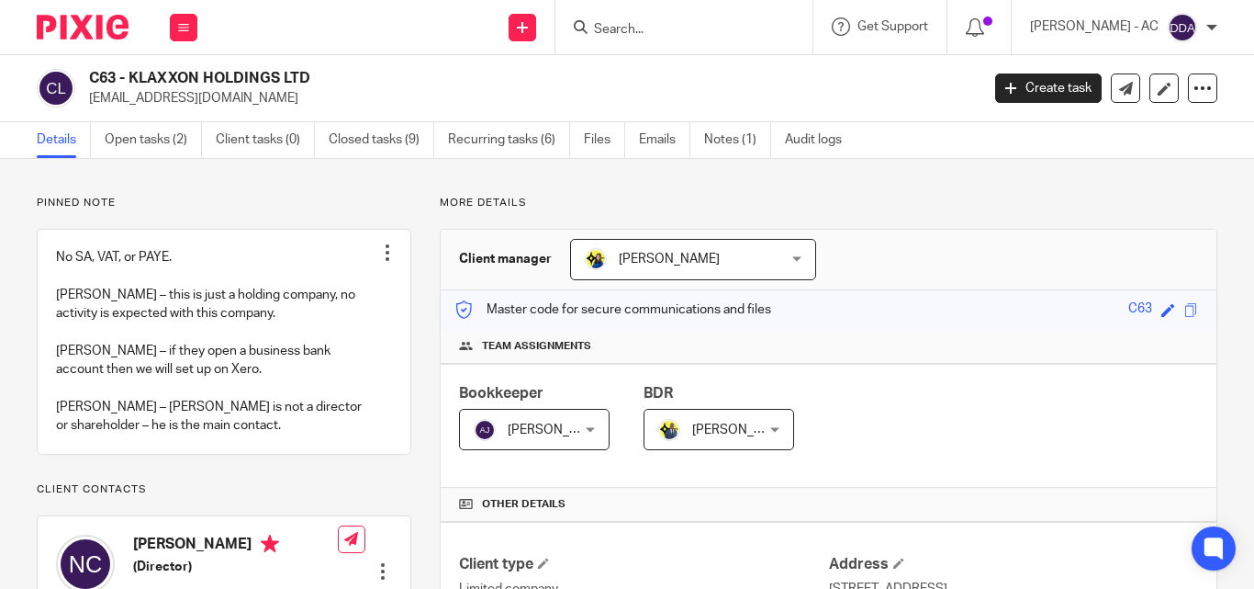
click at [1038, 359] on div "Team assignments" at bounding box center [829, 347] width 776 height 34
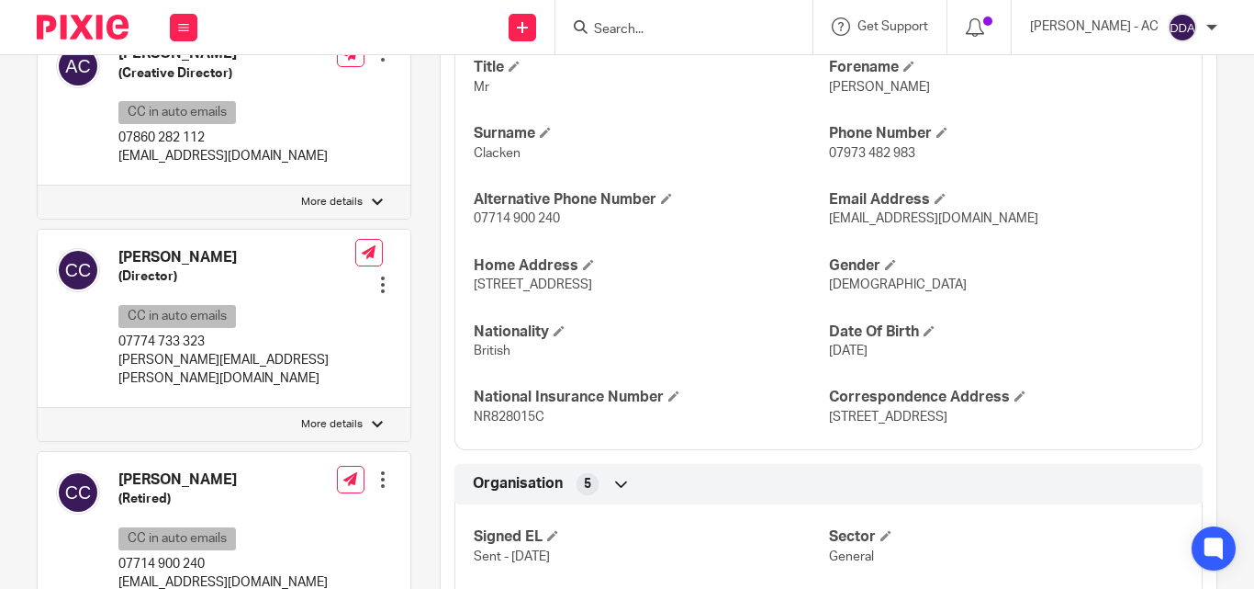
scroll to position [735, 0]
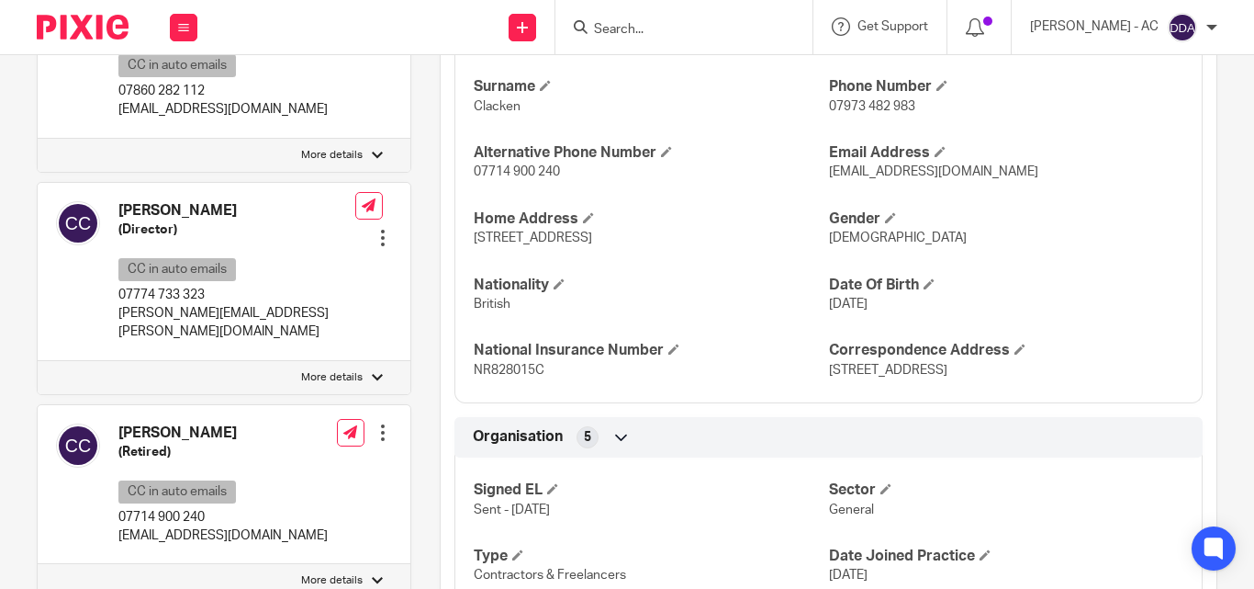
click at [790, 328] on div "Title Mr Forename Neil Surname Clacken Phone Number 07973 482 983 Alternative P…" at bounding box center [829, 188] width 748 height 429
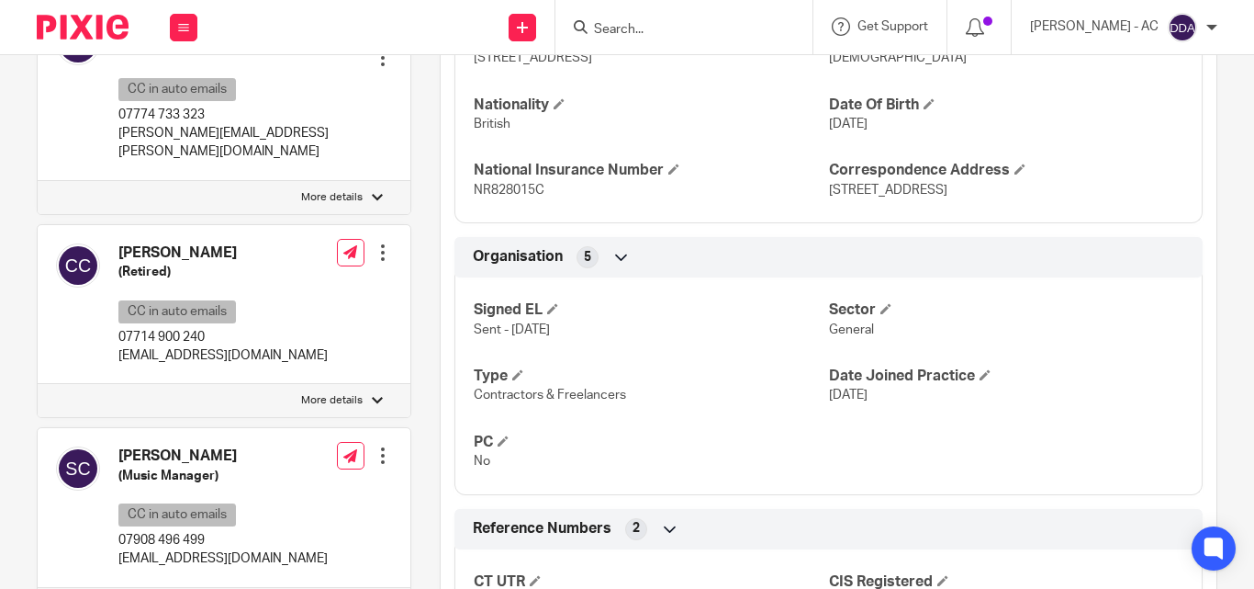
scroll to position [918, 0]
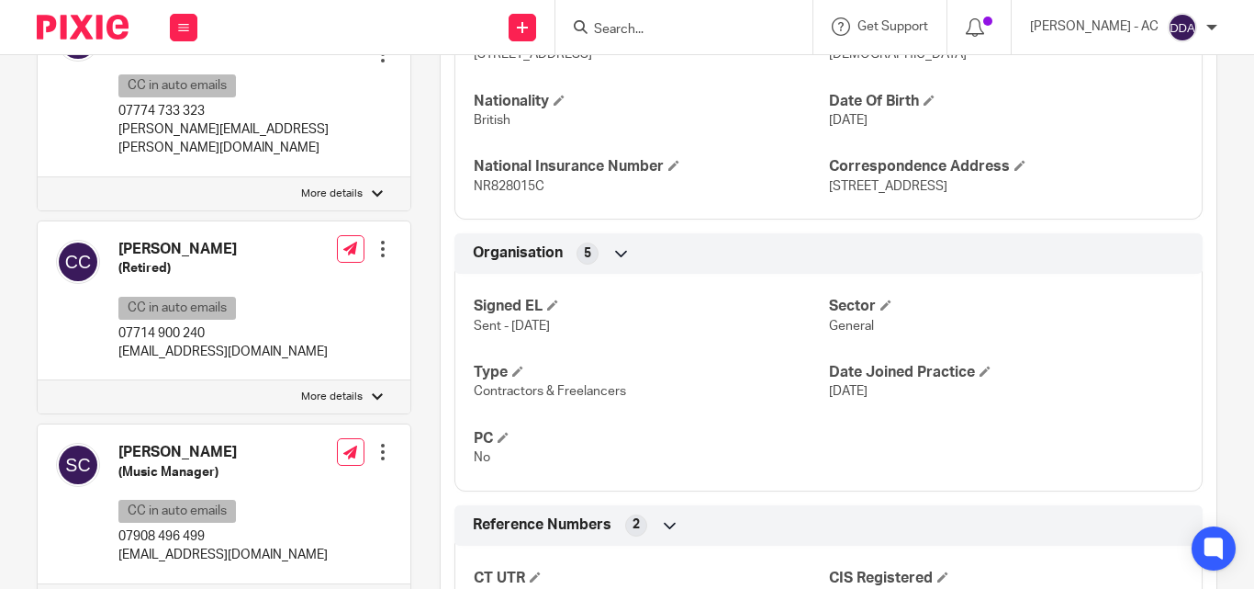
click at [381, 380] on label "More details" at bounding box center [224, 396] width 373 height 33
click at [38, 379] on input "More details" at bounding box center [37, 379] width 1 height 1
checkbox input "true"
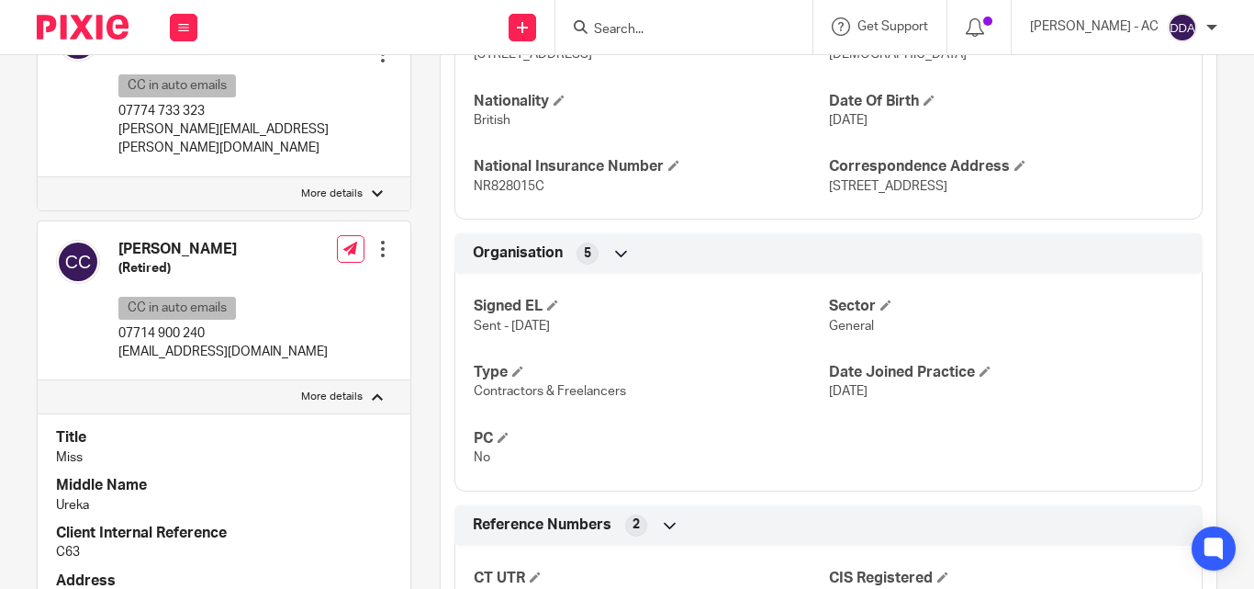
click at [230, 448] on p "Miss" at bounding box center [224, 457] width 336 height 18
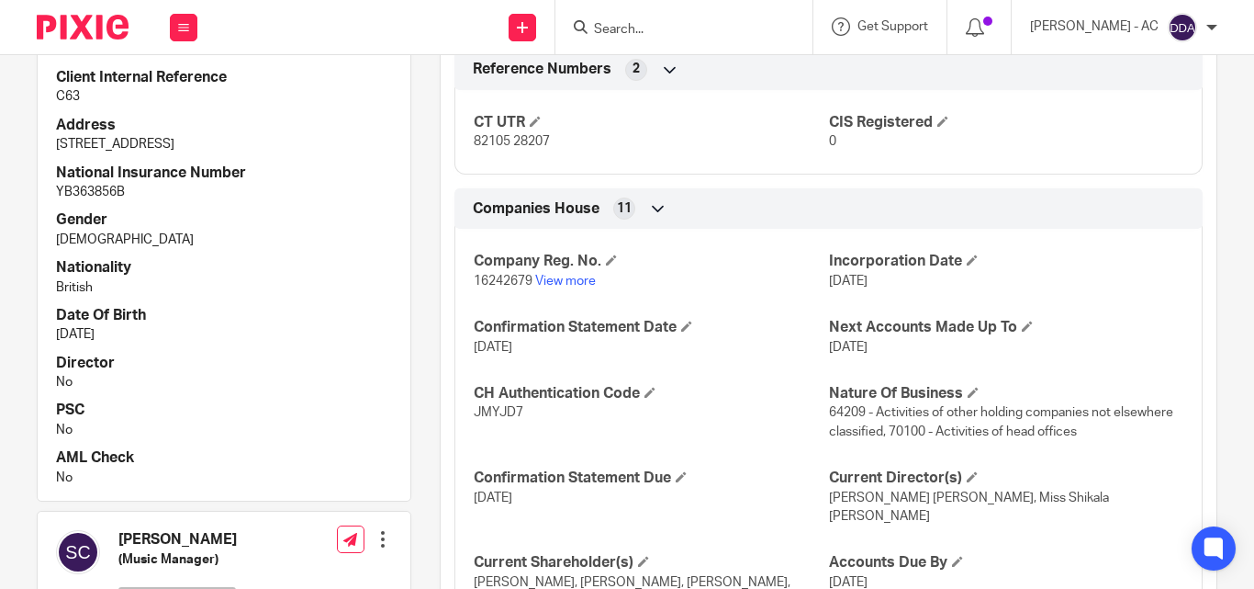
scroll to position [1377, 0]
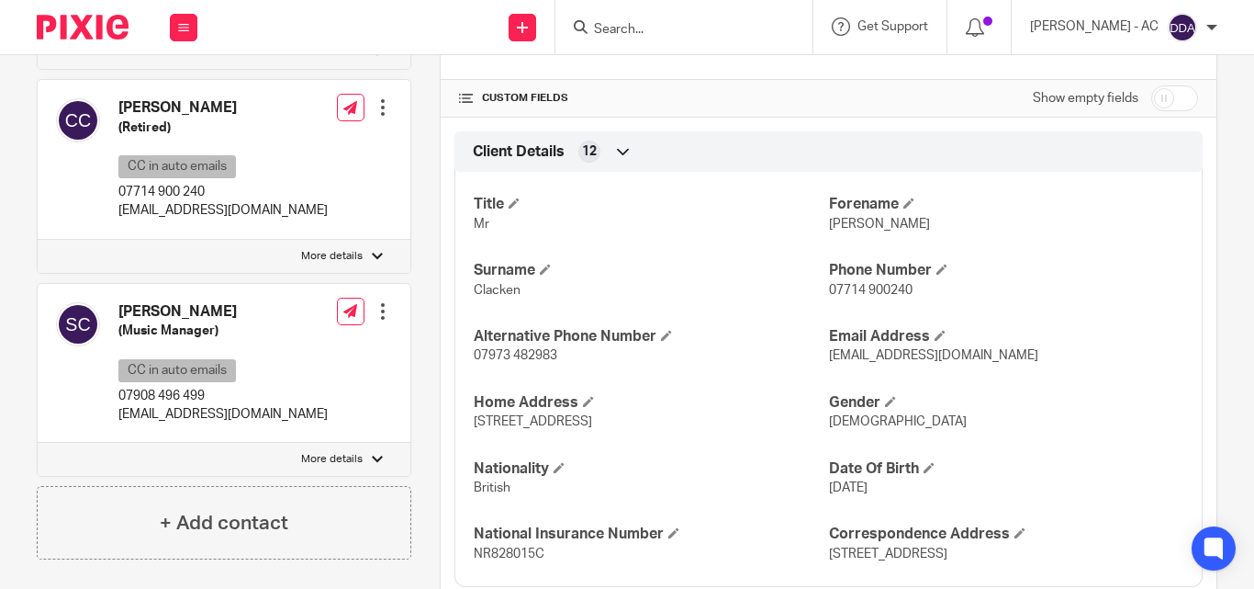
scroll to position [459, 0]
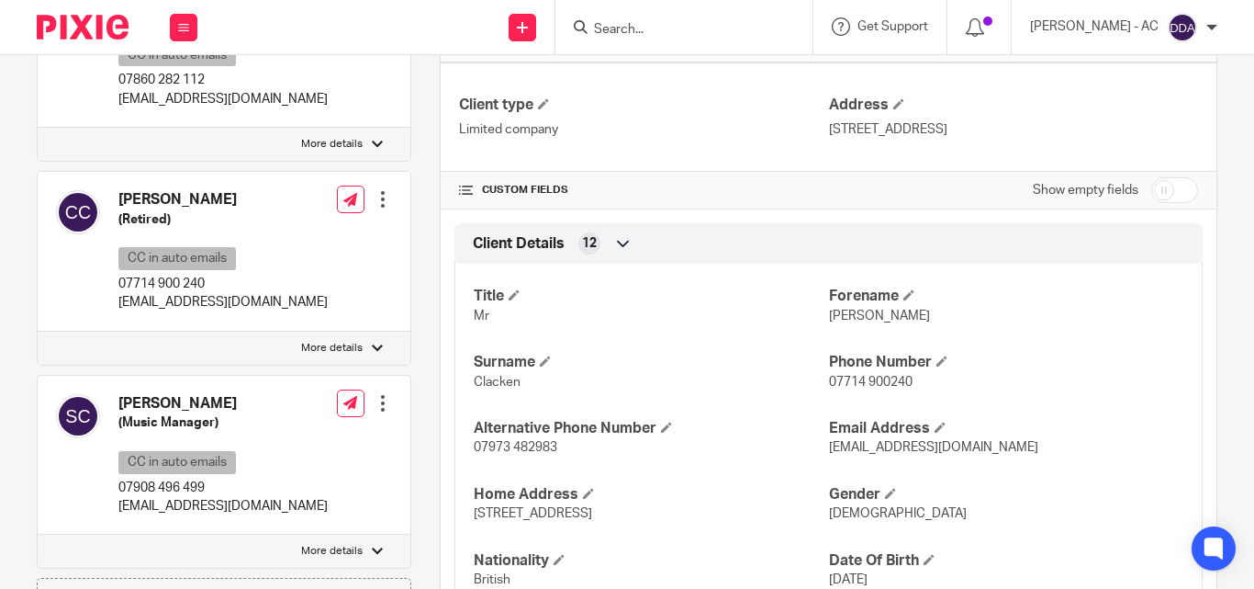
click at [346, 331] on label "More details" at bounding box center [224, 347] width 373 height 33
click at [38, 331] on input "More details" at bounding box center [37, 331] width 1 height 1
checkbox input "true"
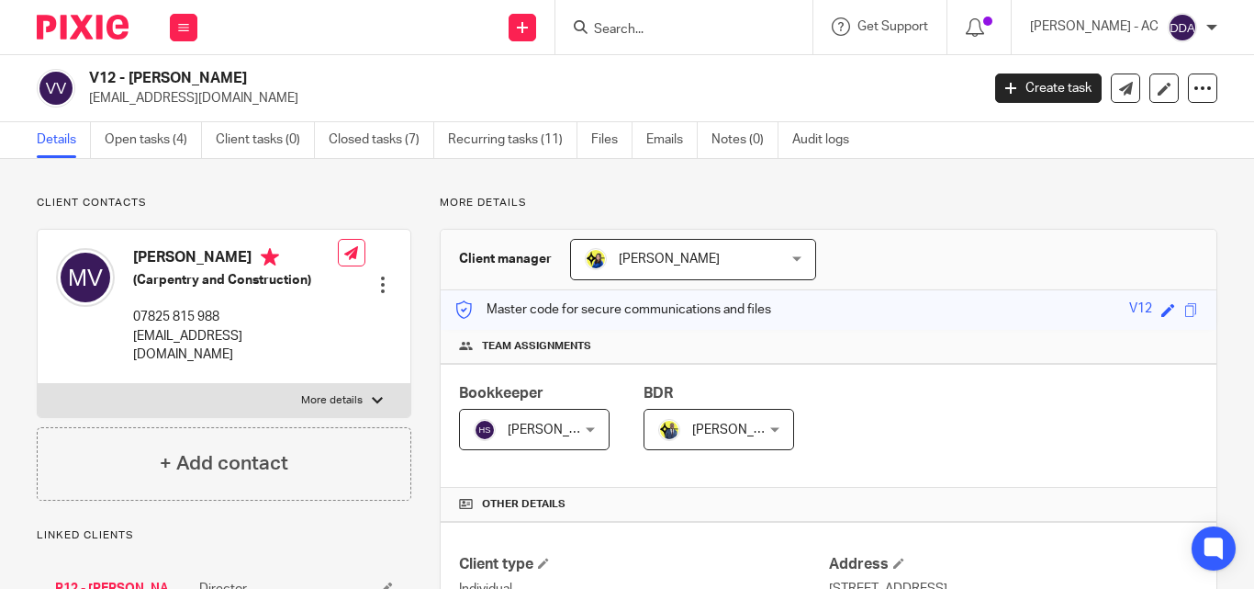
click at [106, 75] on h2 "V12 - [PERSON_NAME]" at bounding box center [440, 78] width 703 height 19
copy h2 "V12"
click at [355, 384] on label "More details" at bounding box center [224, 400] width 373 height 33
click at [38, 383] on input "More details" at bounding box center [37, 383] width 1 height 1
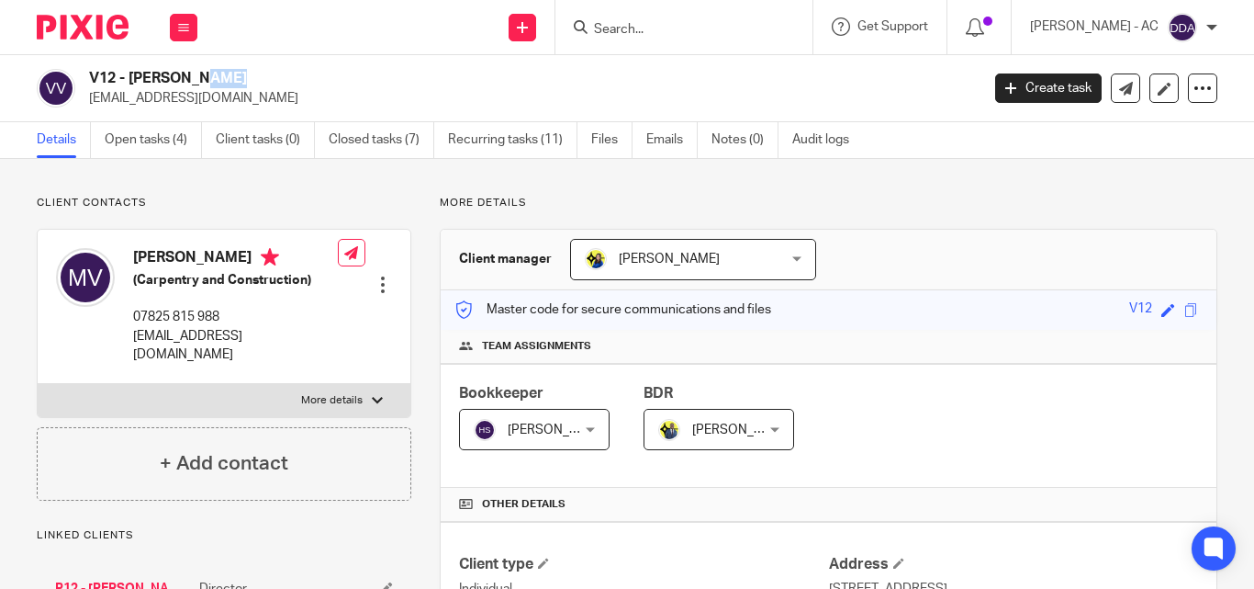
checkbox input "true"
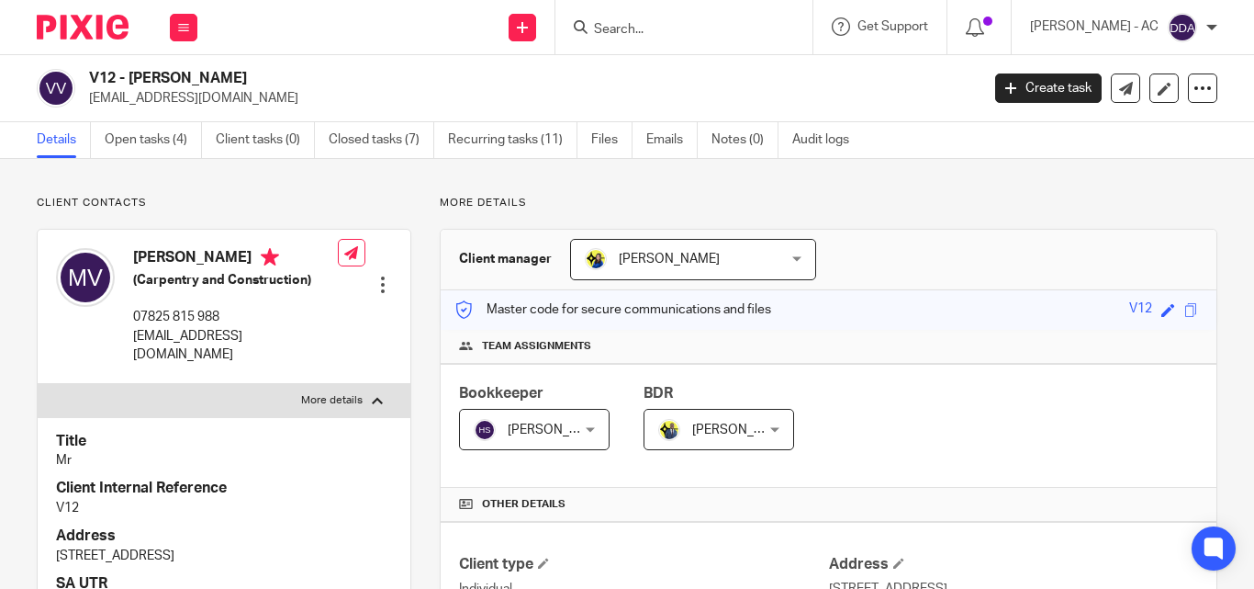
click at [286, 432] on h4 "Title" at bounding box center [224, 441] width 336 height 19
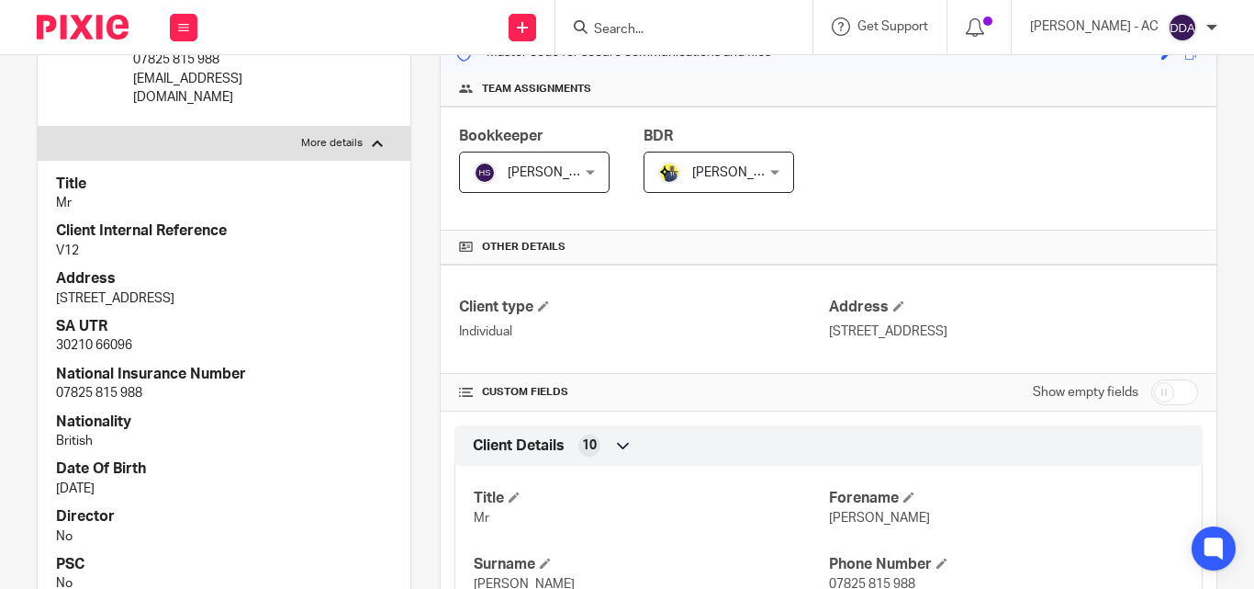
scroll to position [367, 0]
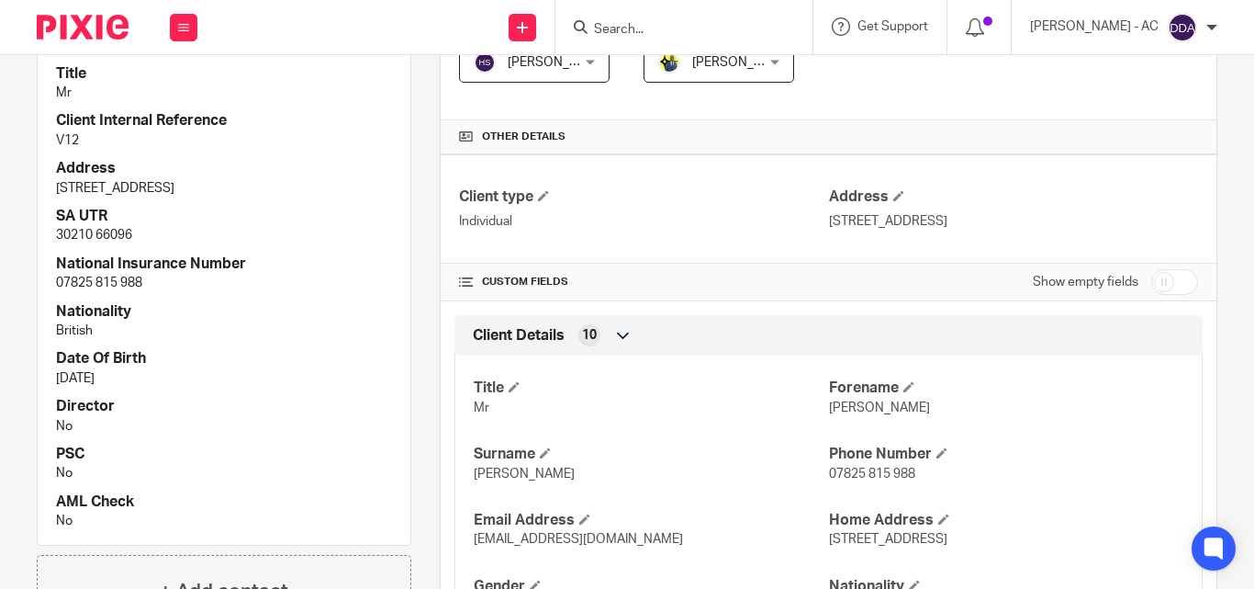
click at [105, 302] on h4 "Nationality" at bounding box center [224, 311] width 336 height 19
click at [122, 274] on p "07825 815 988" at bounding box center [224, 283] width 336 height 18
click at [124, 274] on p "07825 815 988" at bounding box center [224, 283] width 336 height 18
click at [125, 274] on p "07825 815 988" at bounding box center [224, 283] width 336 height 18
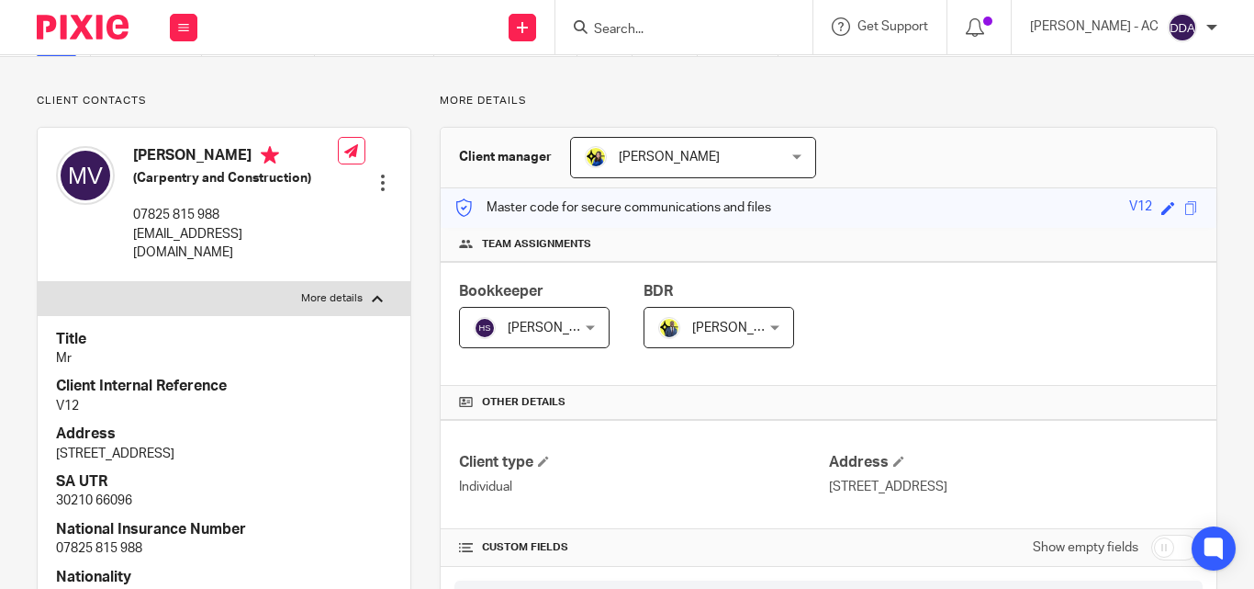
scroll to position [92, 0]
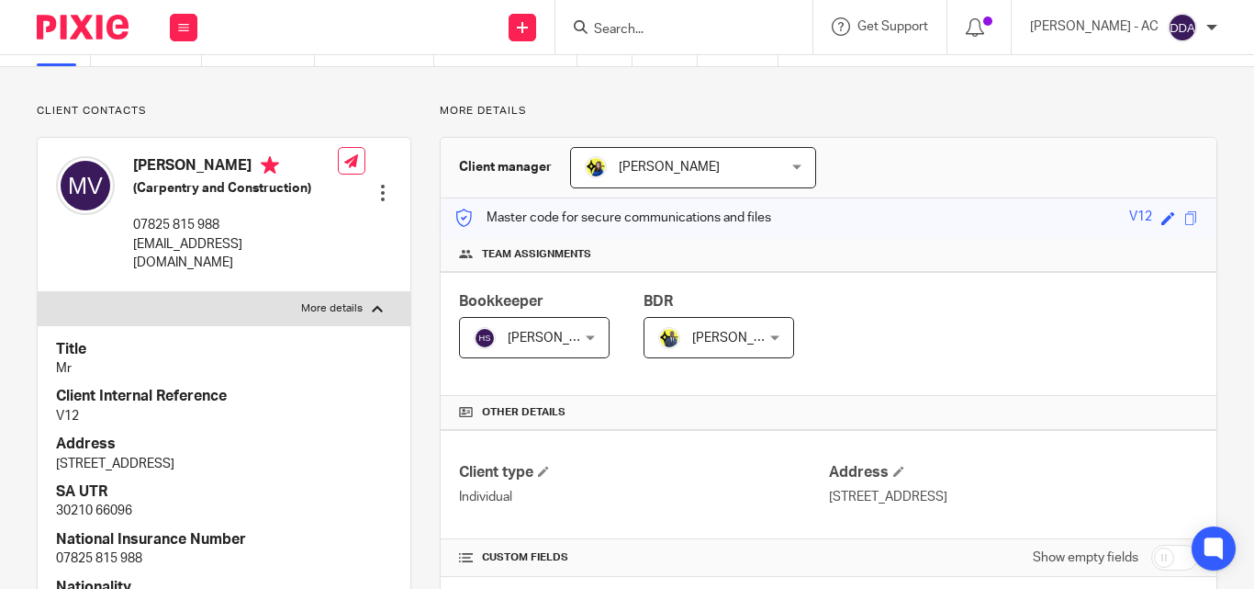
click at [376, 184] on div at bounding box center [383, 193] width 18 height 18
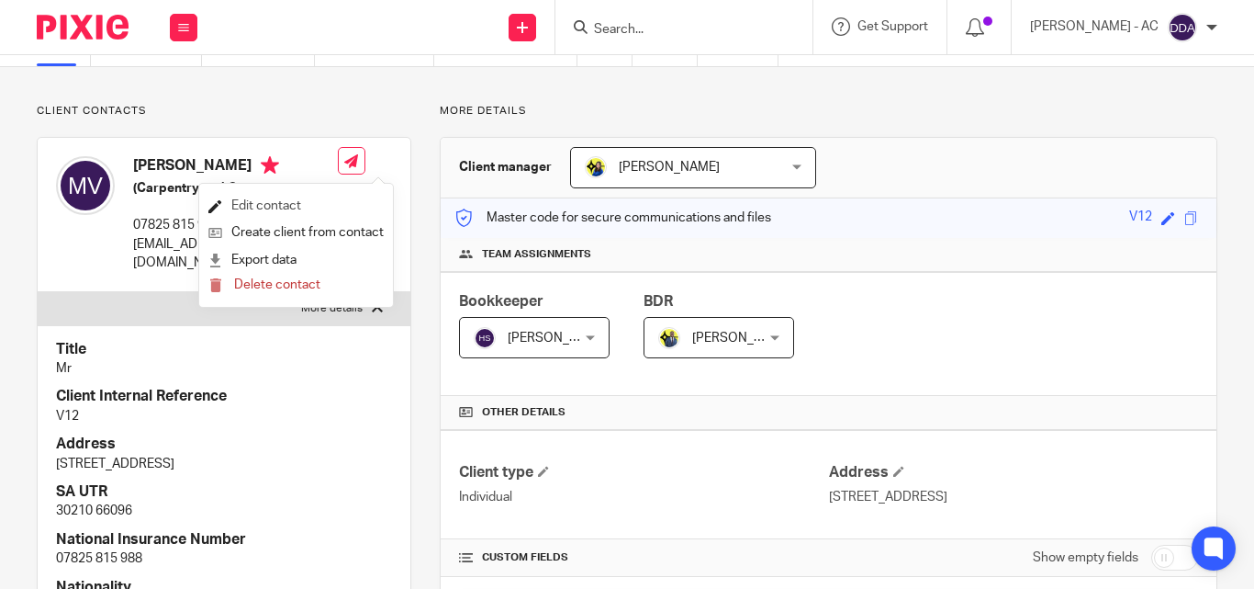
click at [304, 208] on link "Edit contact" at bounding box center [295, 206] width 175 height 27
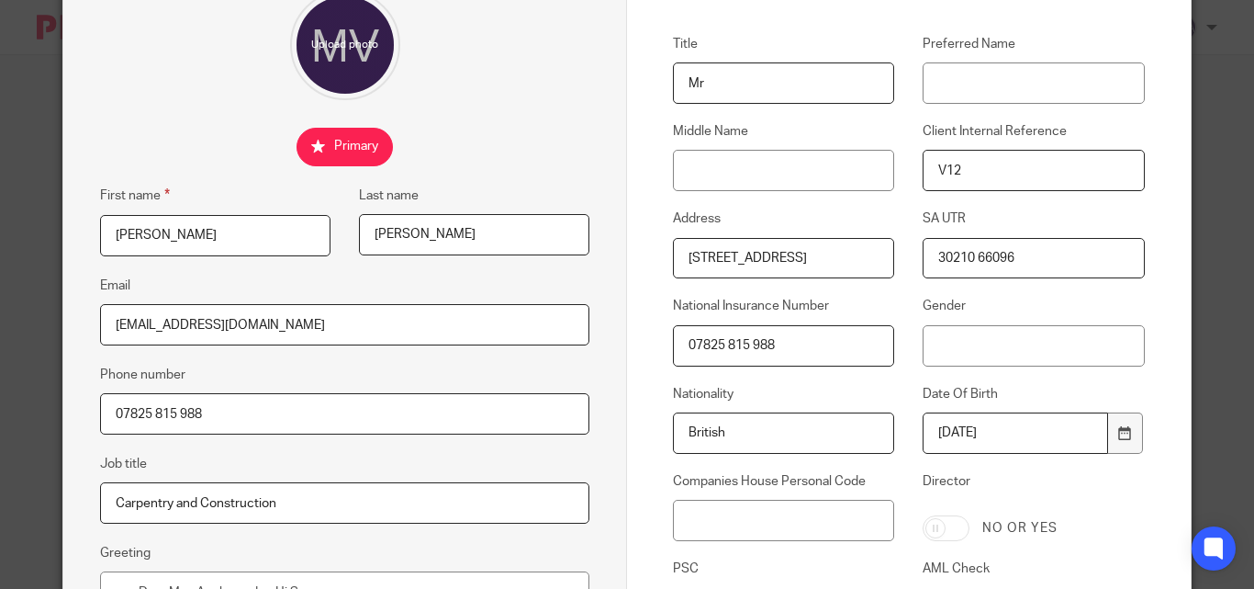
scroll to position [184, 0]
drag, startPoint x: 801, startPoint y: 336, endPoint x: 641, endPoint y: 342, distance: 159.9
click at [645, 342] on div "National Insurance Number 07825 815 988" at bounding box center [770, 330] width 250 height 69
paste input "JL165359D"
drag, startPoint x: 768, startPoint y: 344, endPoint x: 644, endPoint y: 344, distance: 124.0
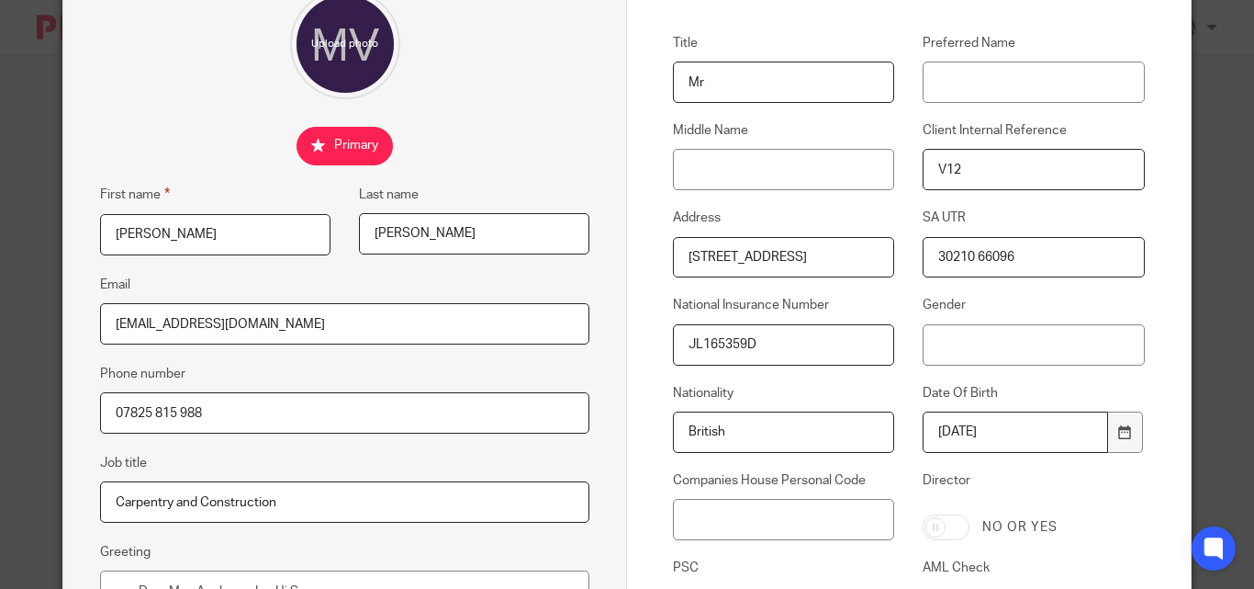
click at [645, 344] on div "National Insurance Number JL165359D" at bounding box center [770, 330] width 250 height 69
type input "JL165359D"
click at [963, 338] on input "Gender" at bounding box center [1033, 344] width 221 height 41
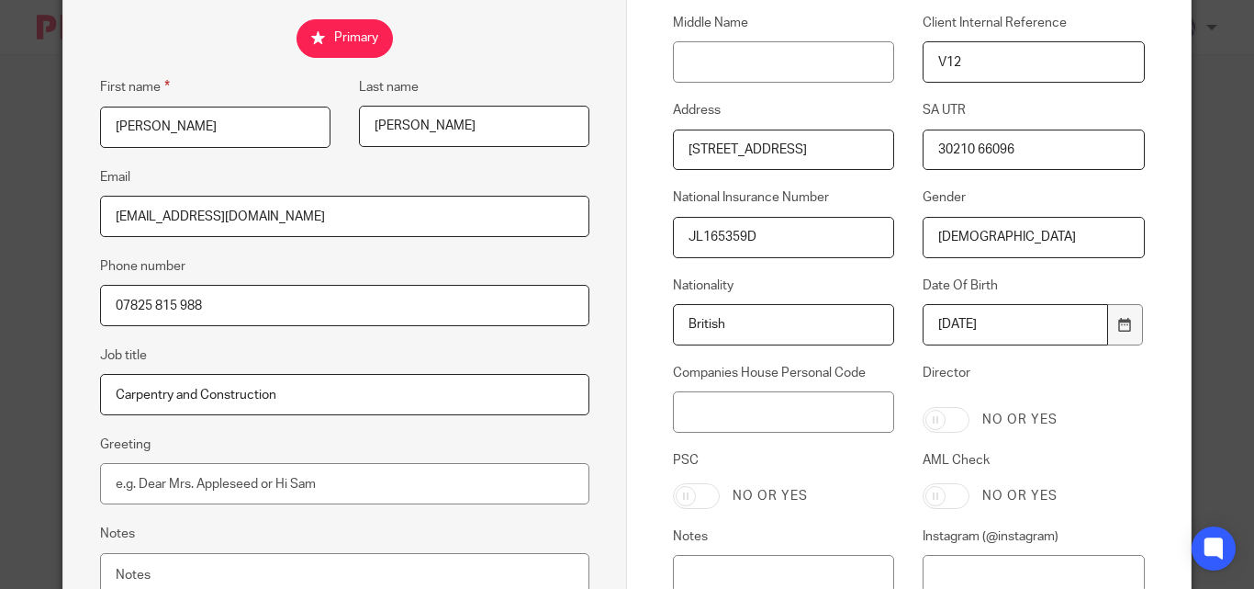
scroll to position [477, 0]
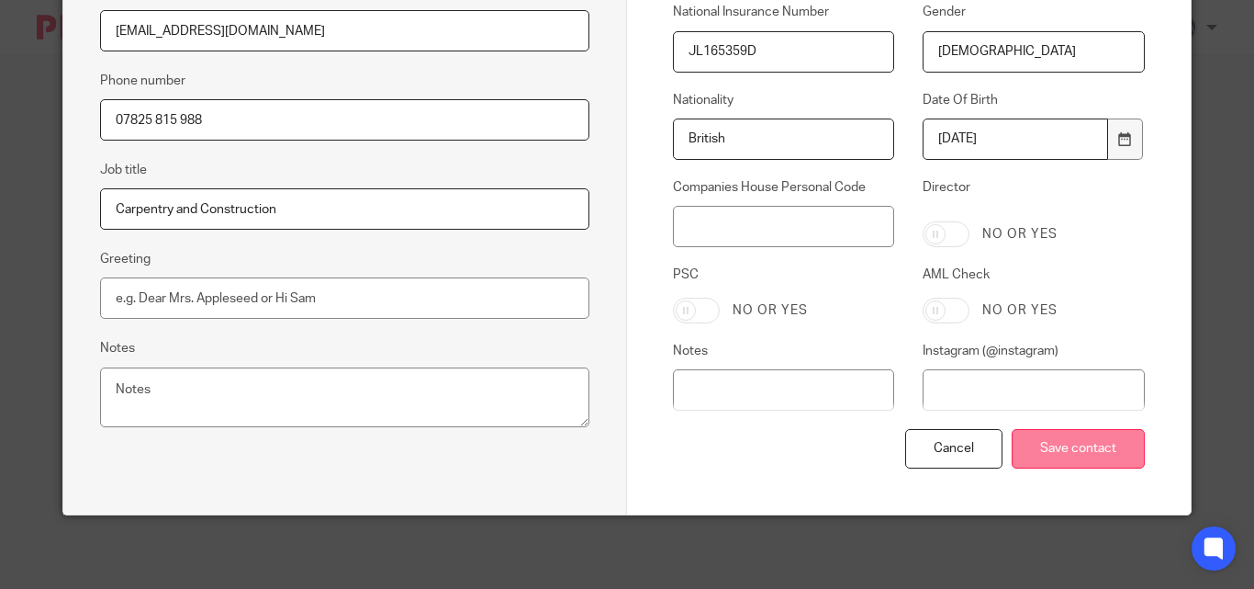
type input "[DEMOGRAPHIC_DATA]"
click at [1037, 440] on input "Save contact" at bounding box center [1078, 448] width 133 height 39
click at [1035, 447] on input "Save contact" at bounding box center [1078, 448] width 133 height 39
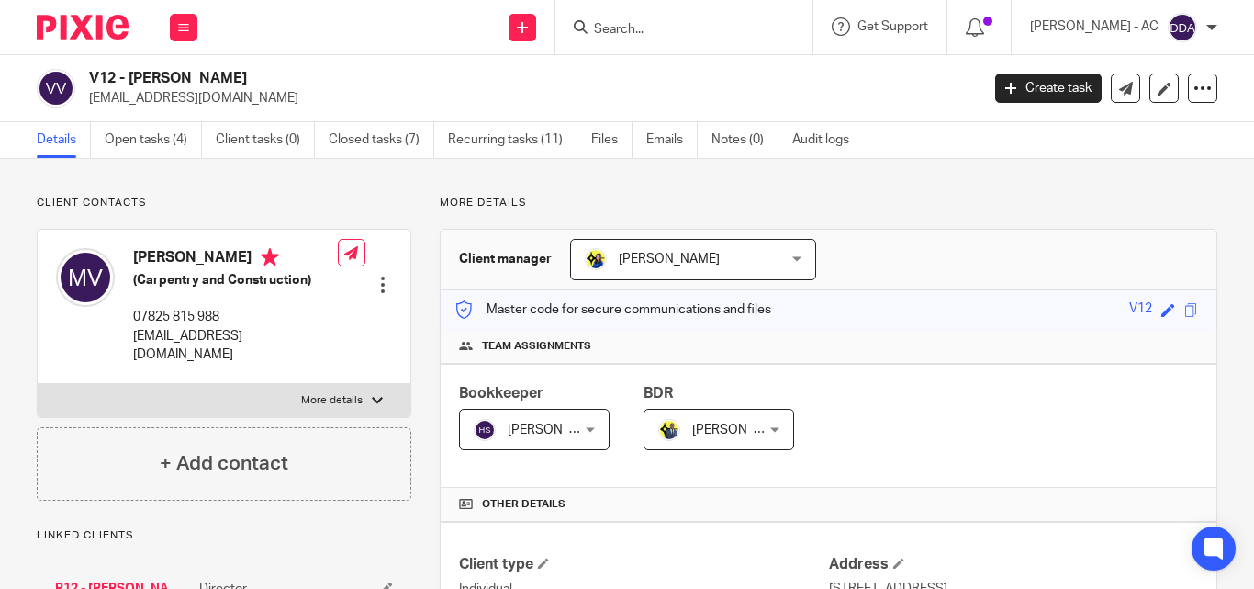
click at [341, 393] on p "More details" at bounding box center [332, 400] width 62 height 15
click at [38, 383] on input "More details" at bounding box center [37, 383] width 1 height 1
checkbox input "true"
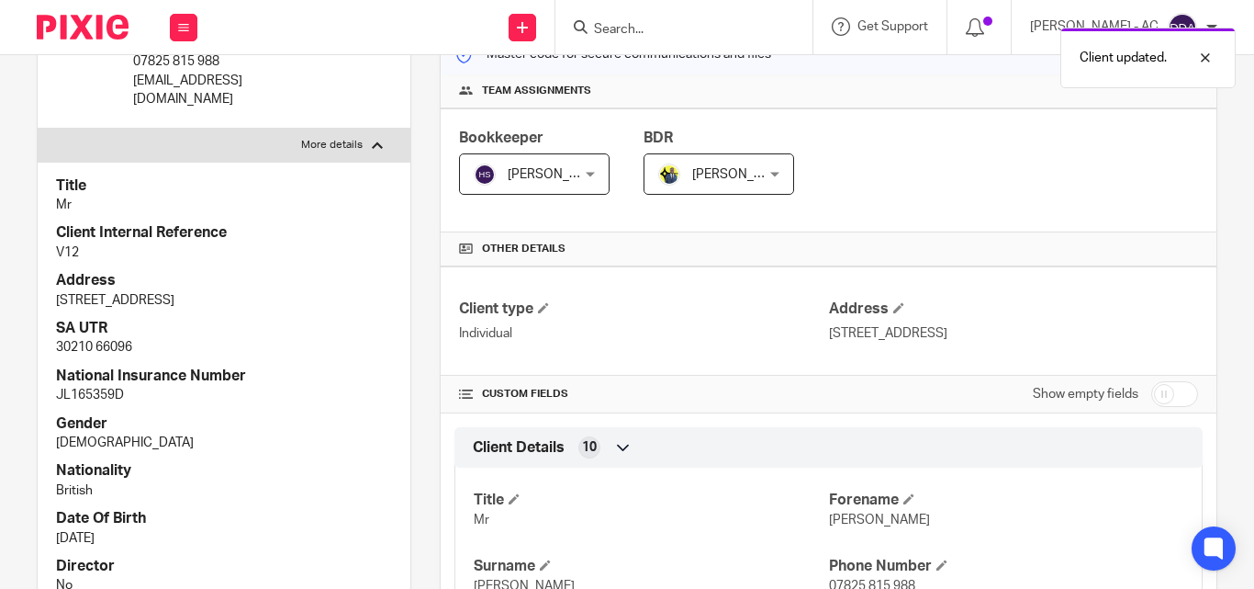
scroll to position [275, 0]
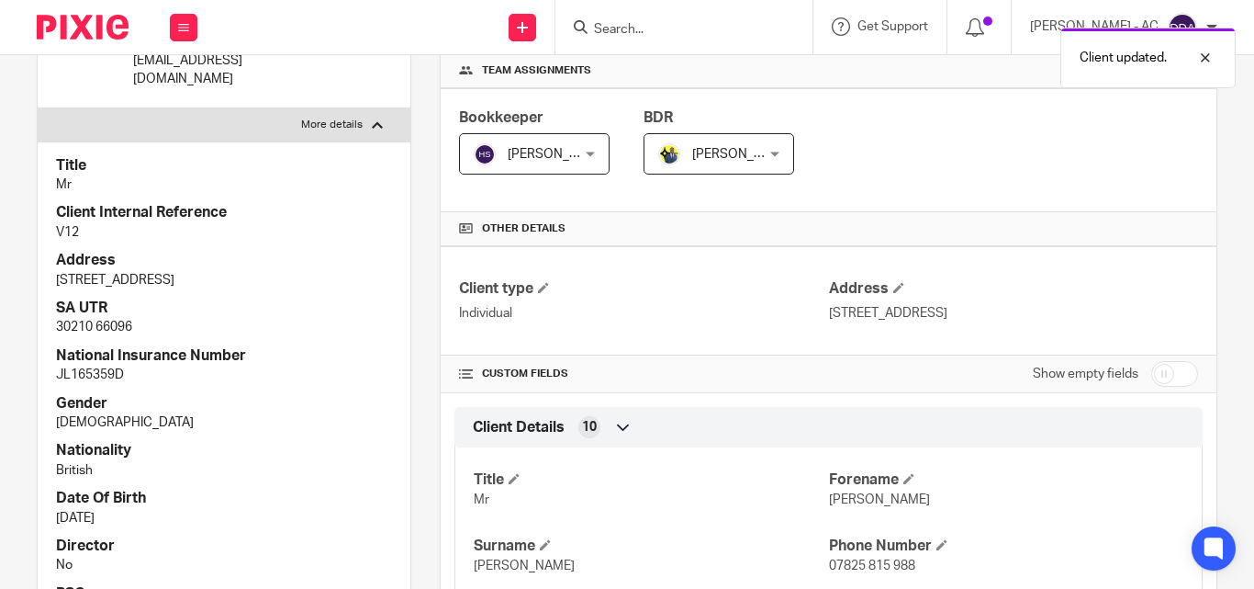
click at [1185, 266] on div "Client type Individual Address [STREET_ADDRESS]" at bounding box center [829, 300] width 776 height 109
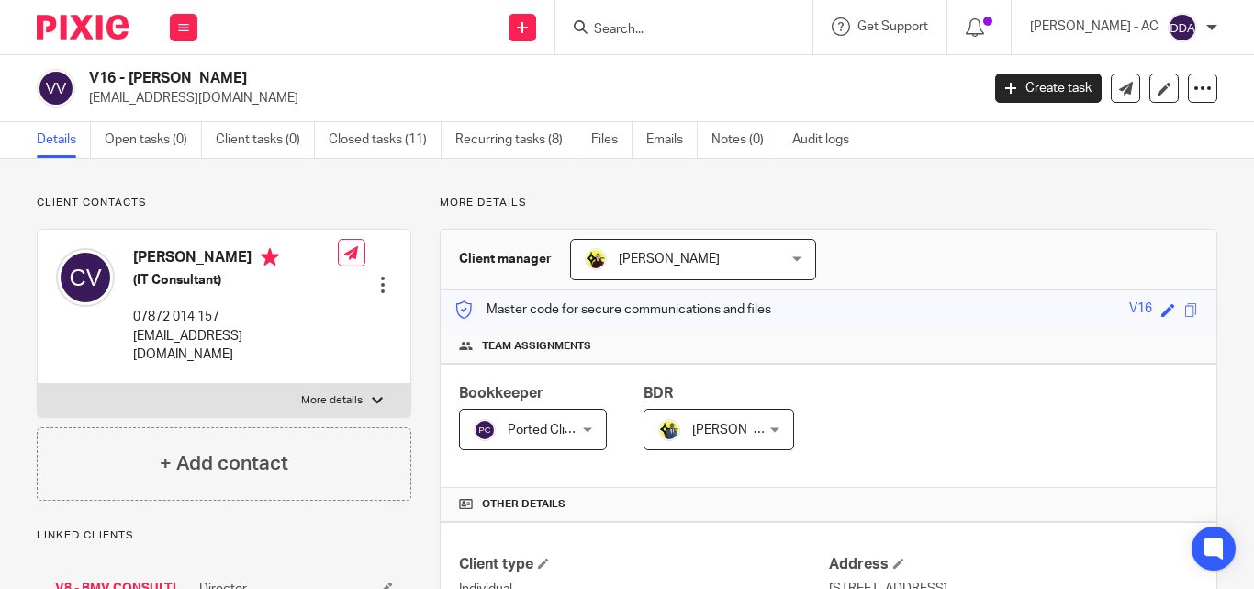
click at [334, 384] on label "More details" at bounding box center [224, 400] width 373 height 33
click at [38, 383] on input "More details" at bounding box center [37, 383] width 1 height 1
checkbox input "true"
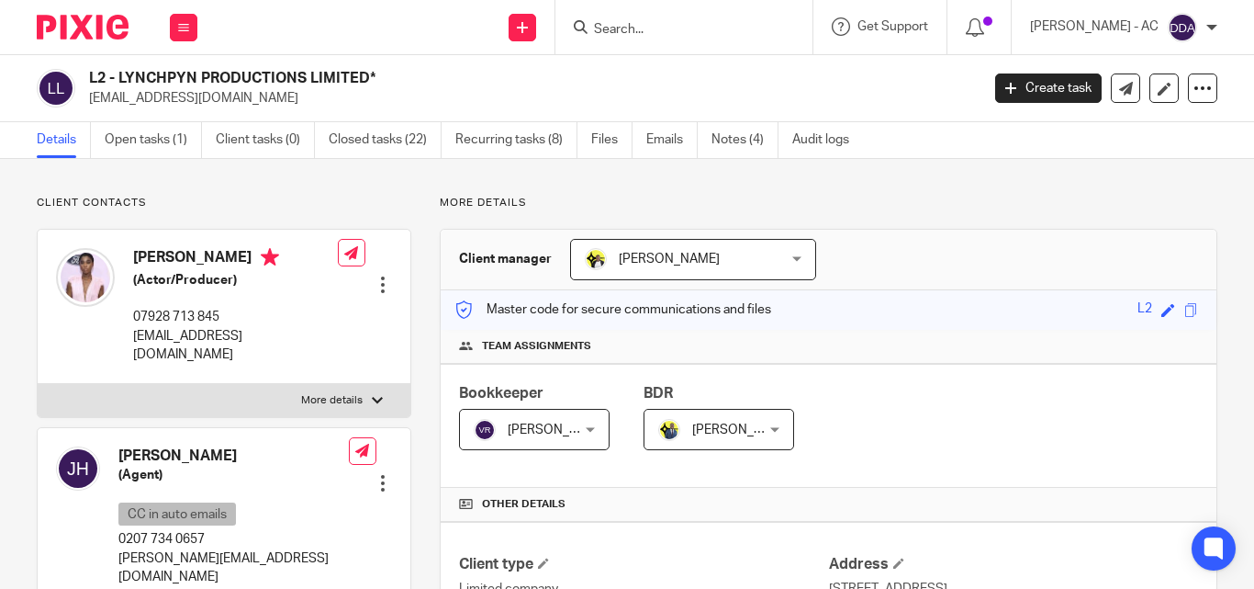
click at [228, 336] on p "[EMAIL_ADDRESS][DOMAIN_NAME]" at bounding box center [235, 346] width 205 height 38
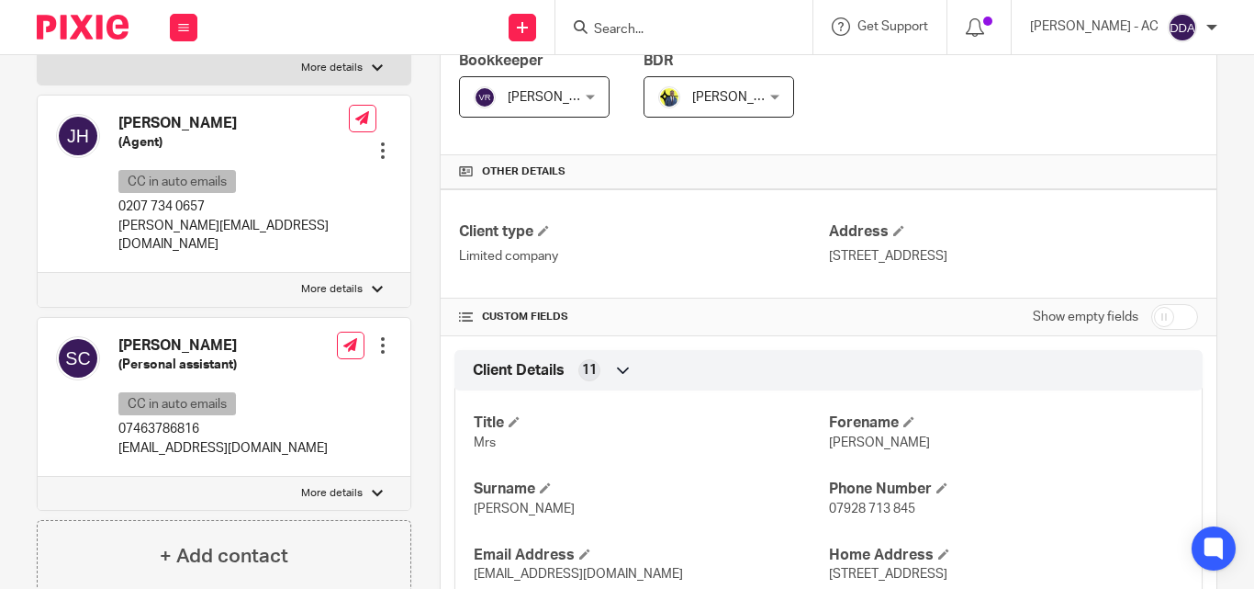
scroll to position [367, 0]
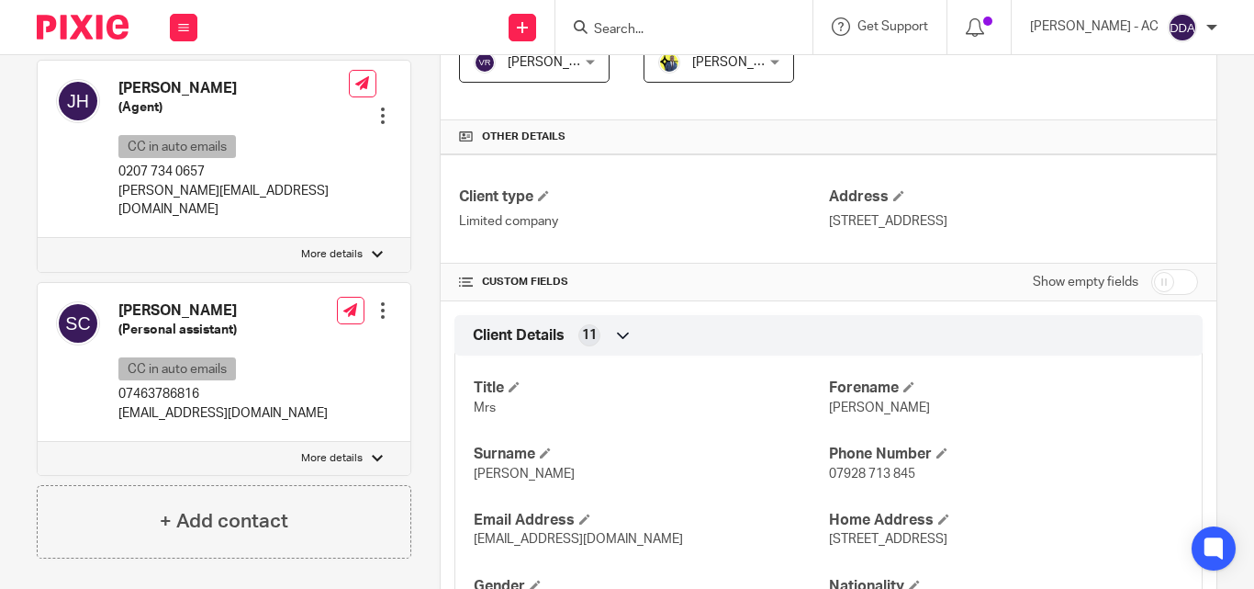
click at [350, 442] on label "More details" at bounding box center [224, 458] width 373 height 33
click at [38, 441] on input "More details" at bounding box center [37, 441] width 1 height 1
checkbox input "true"
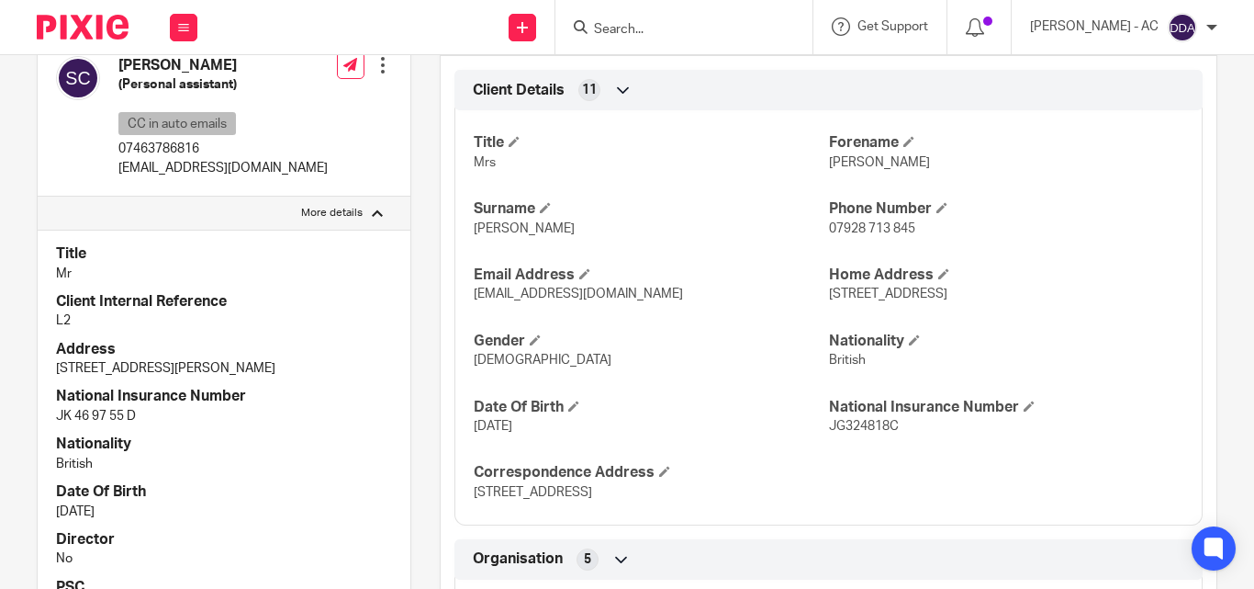
scroll to position [643, 0]
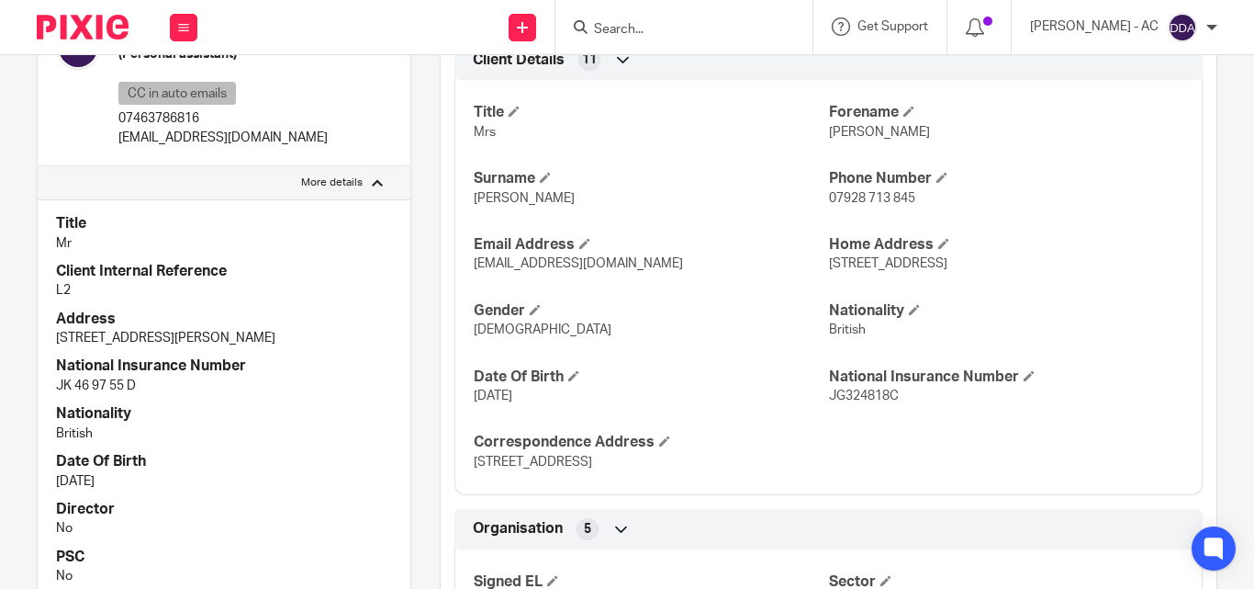
click at [124, 376] on p "JK 46 97 55 D" at bounding box center [224, 385] width 336 height 18
click at [327, 93] on div "Simon Cole (Personal assistant) CC in auto emails 07463786816 simoncolepa@gmail…" at bounding box center [224, 87] width 373 height 160
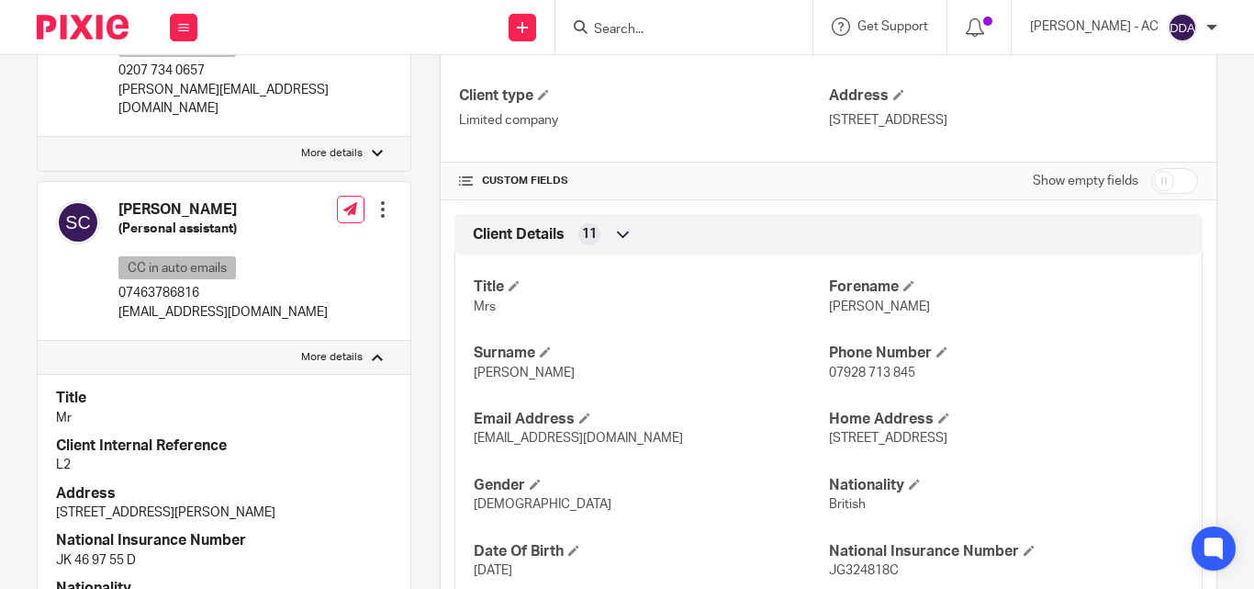
scroll to position [459, 0]
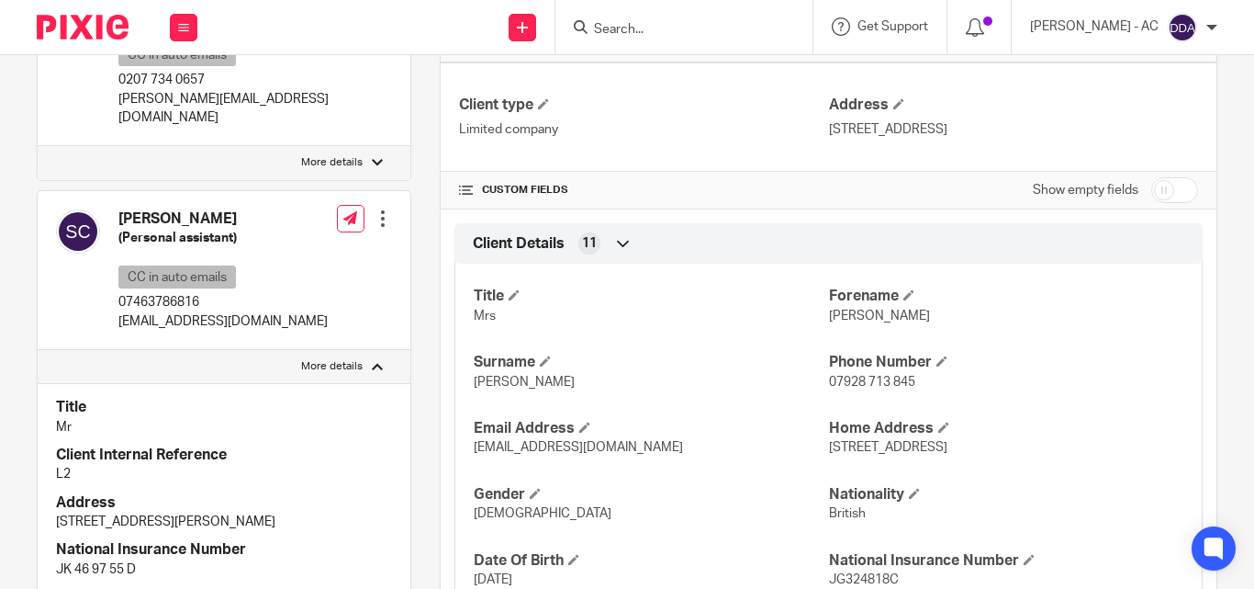
click at [296, 236] on div "Simon Cole (Personal assistant) CC in auto emails 07463786816 simoncolepa@gmail…" at bounding box center [224, 271] width 373 height 160
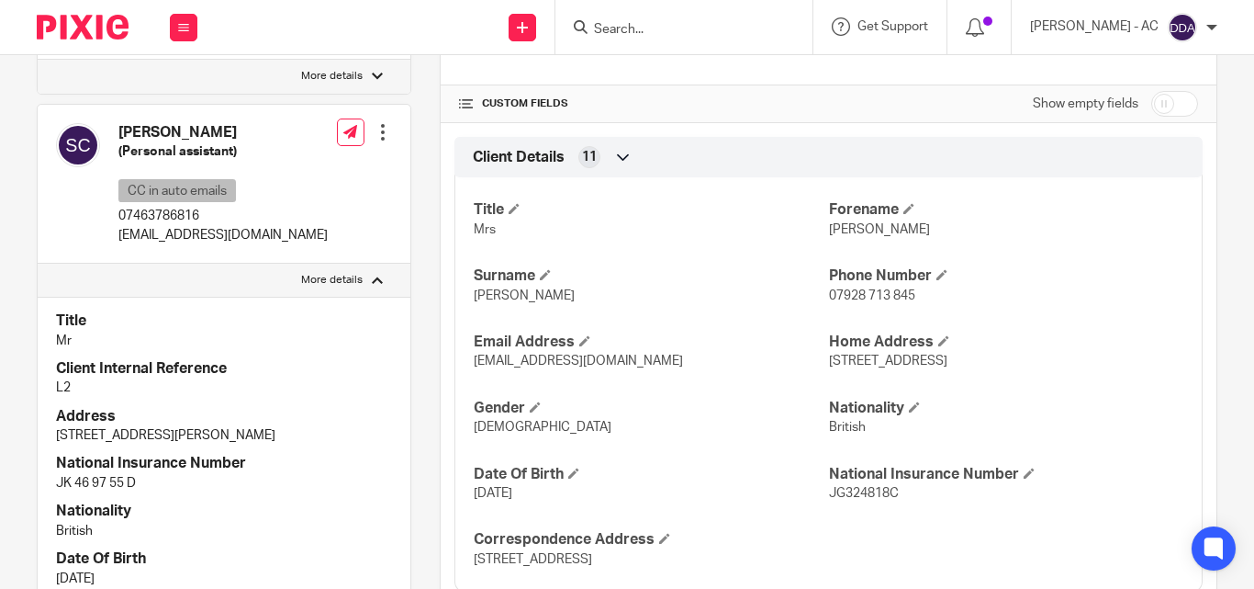
scroll to position [643, 0]
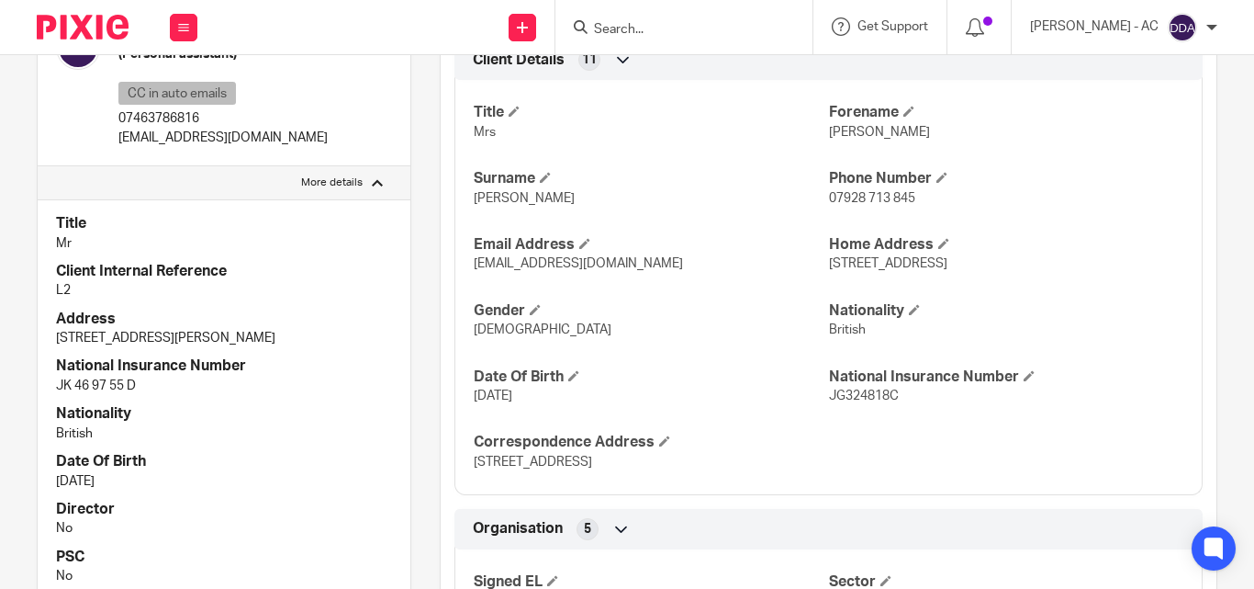
click at [363, 80] on div "Edit contact Create client from contact Export data Make primary CC in auto ema…" at bounding box center [364, 87] width 55 height 140
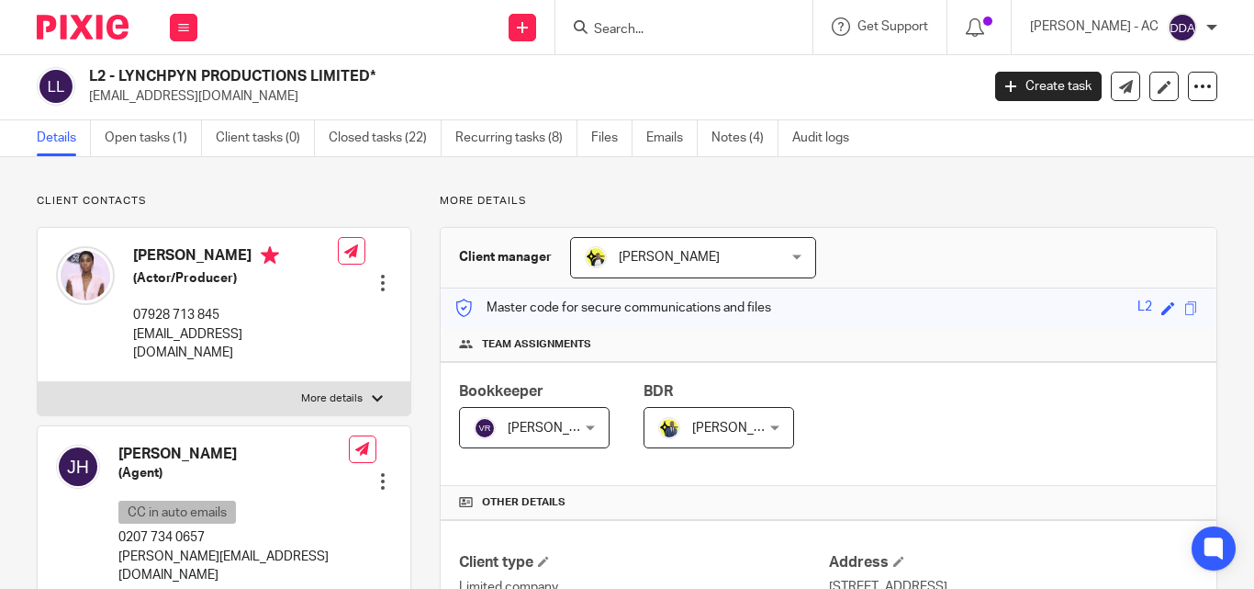
scroll to position [0, 0]
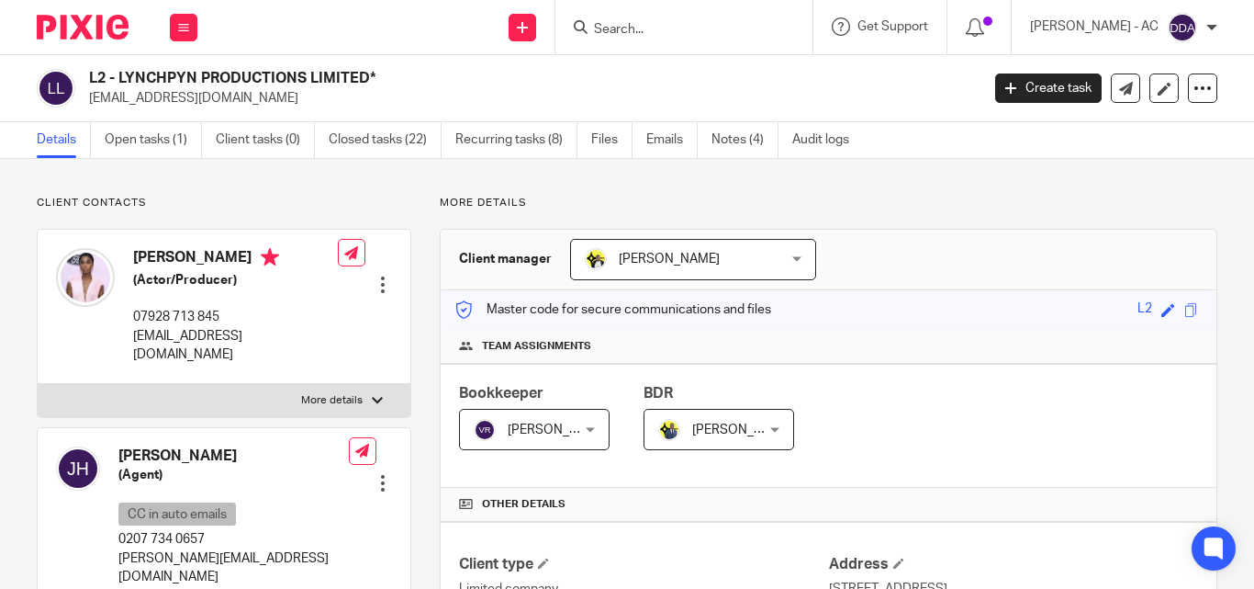
click at [662, 30] on input "Search" at bounding box center [674, 30] width 165 height 17
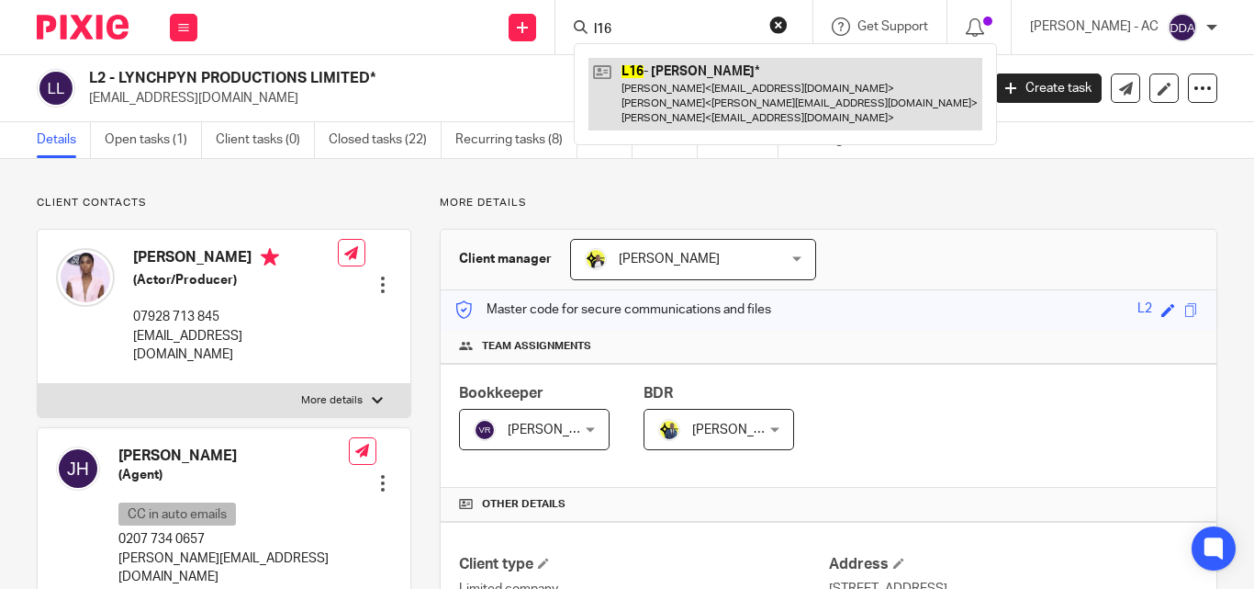
type input "l16"
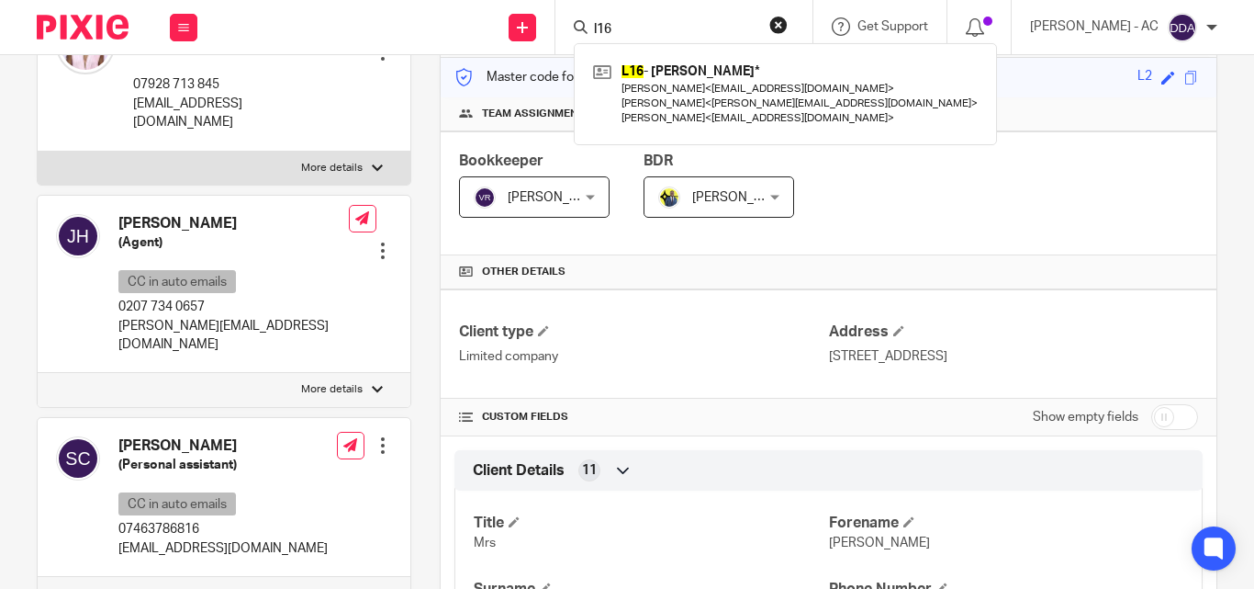
scroll to position [275, 0]
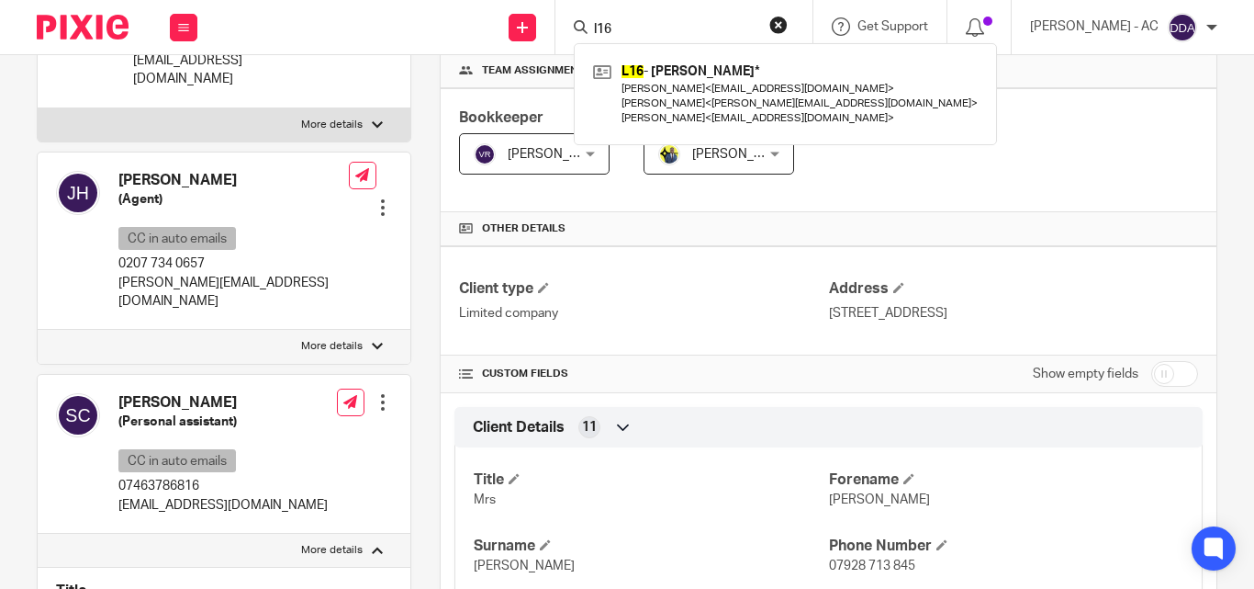
click at [376, 393] on div at bounding box center [383, 402] width 18 height 18
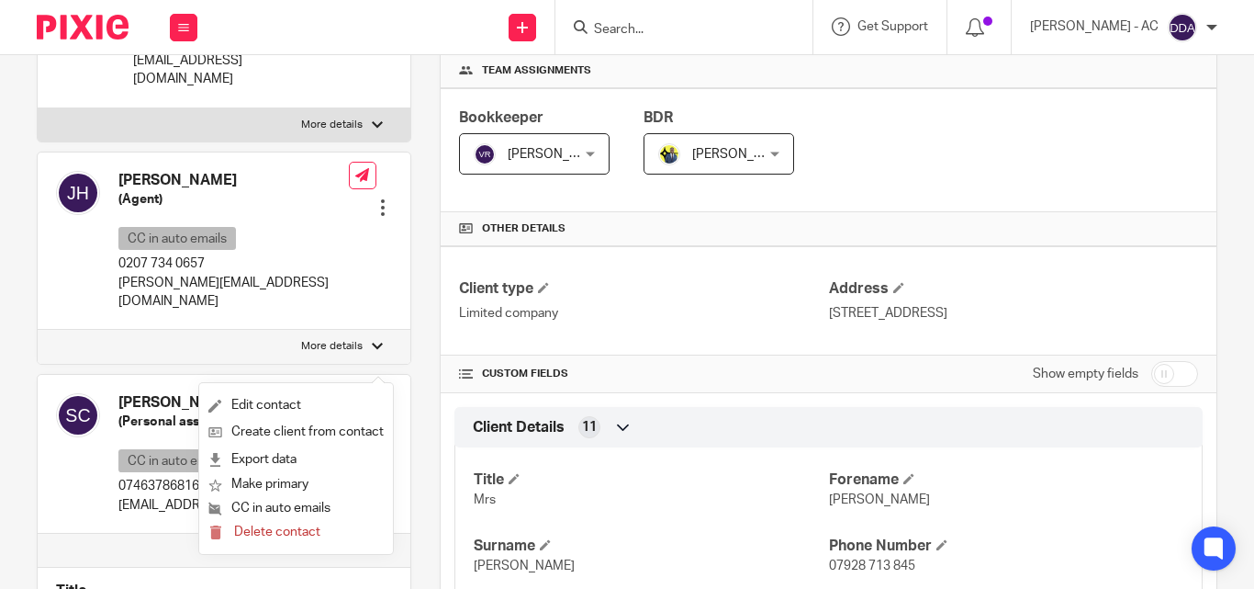
click at [59, 452] on div at bounding box center [78, 454] width 44 height 122
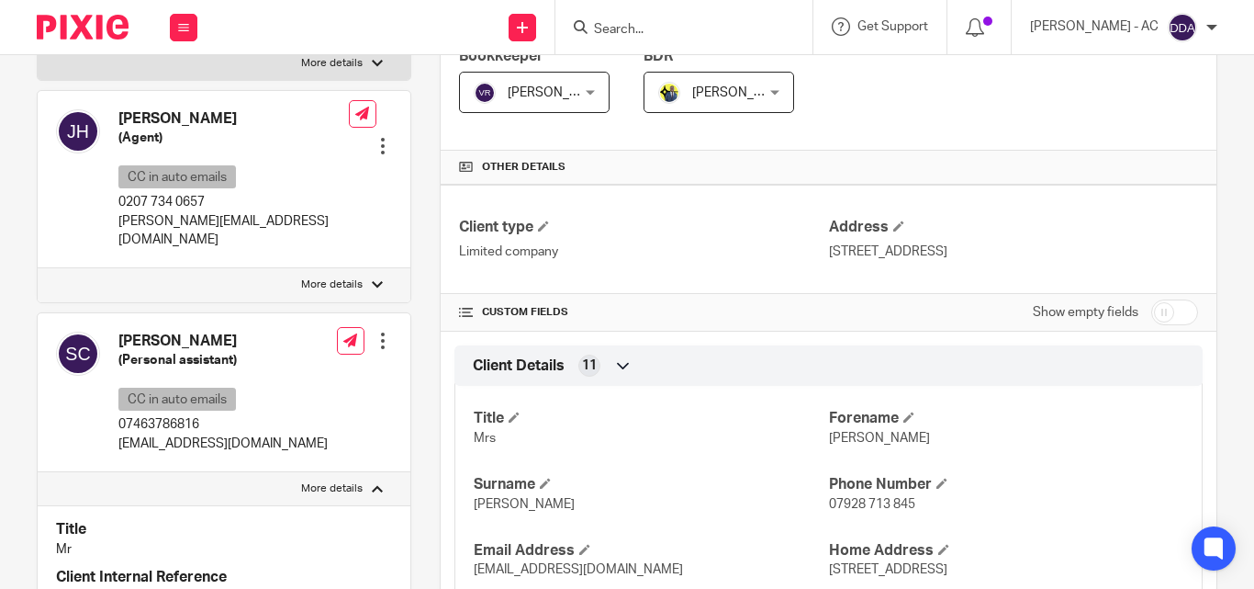
scroll to position [551, 0]
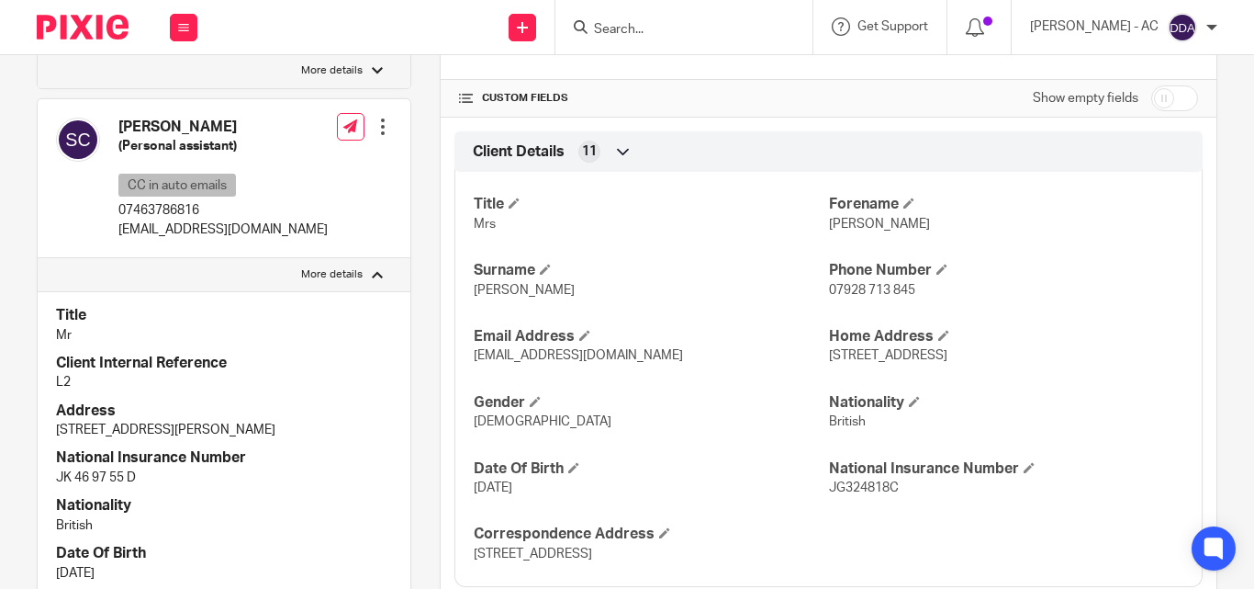
click at [375, 118] on div at bounding box center [383, 127] width 18 height 18
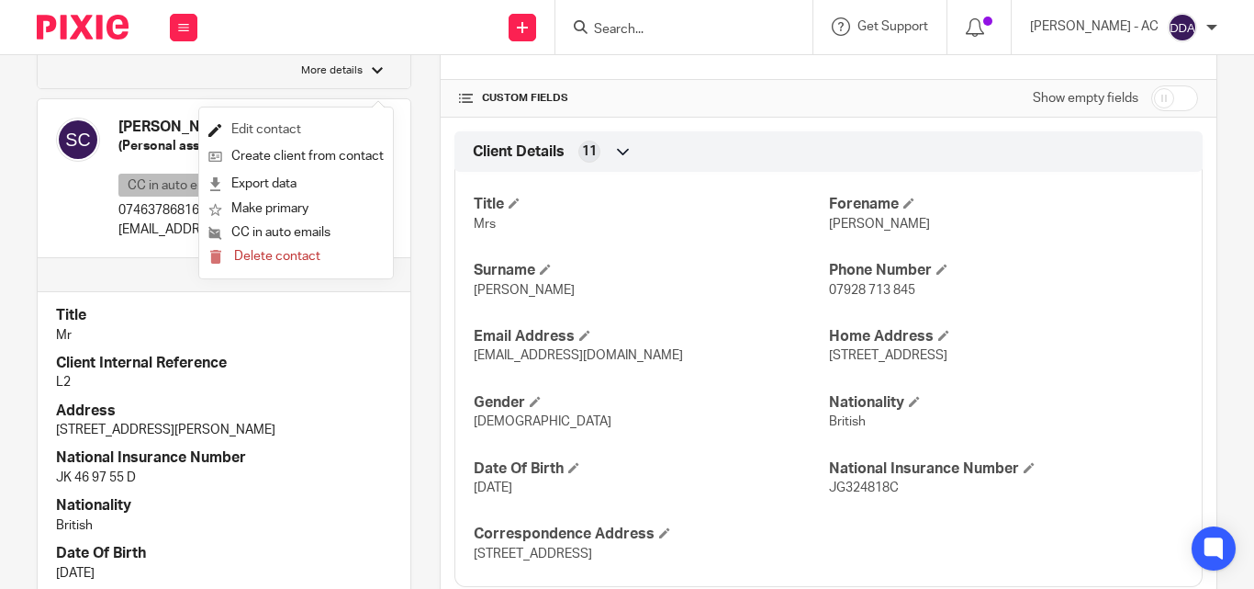
click at [296, 133] on link "Edit contact" at bounding box center [295, 130] width 175 height 27
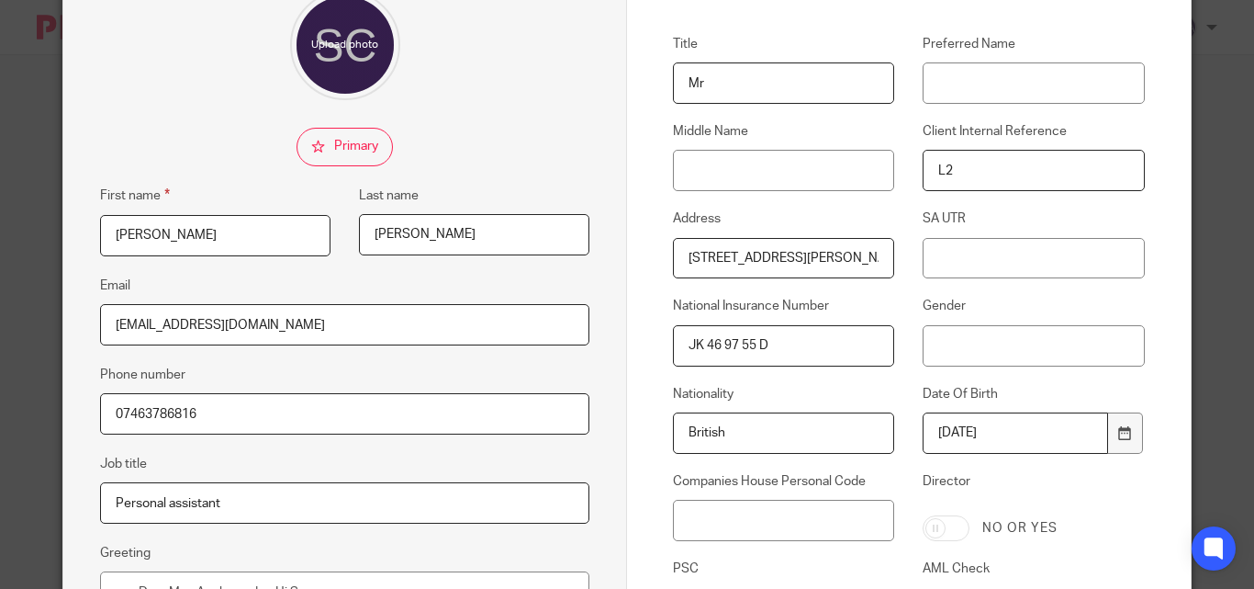
scroll to position [184, 0]
click at [701, 358] on input "JK 46 97 55 D" at bounding box center [783, 344] width 221 height 41
drag, startPoint x: 777, startPoint y: 345, endPoint x: 647, endPoint y: 340, distance: 129.6
click at [647, 340] on div "National Insurance Number JK469755D" at bounding box center [770, 330] width 250 height 69
type input "JK469755D"
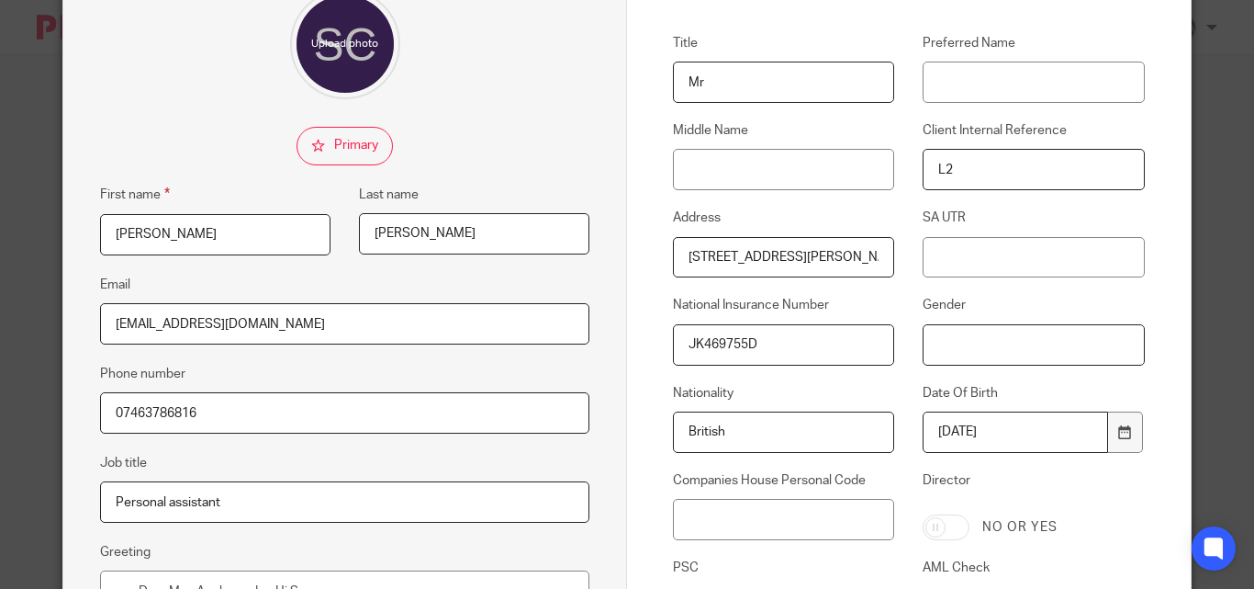
click at [971, 346] on input "Gender" at bounding box center [1033, 344] width 221 height 41
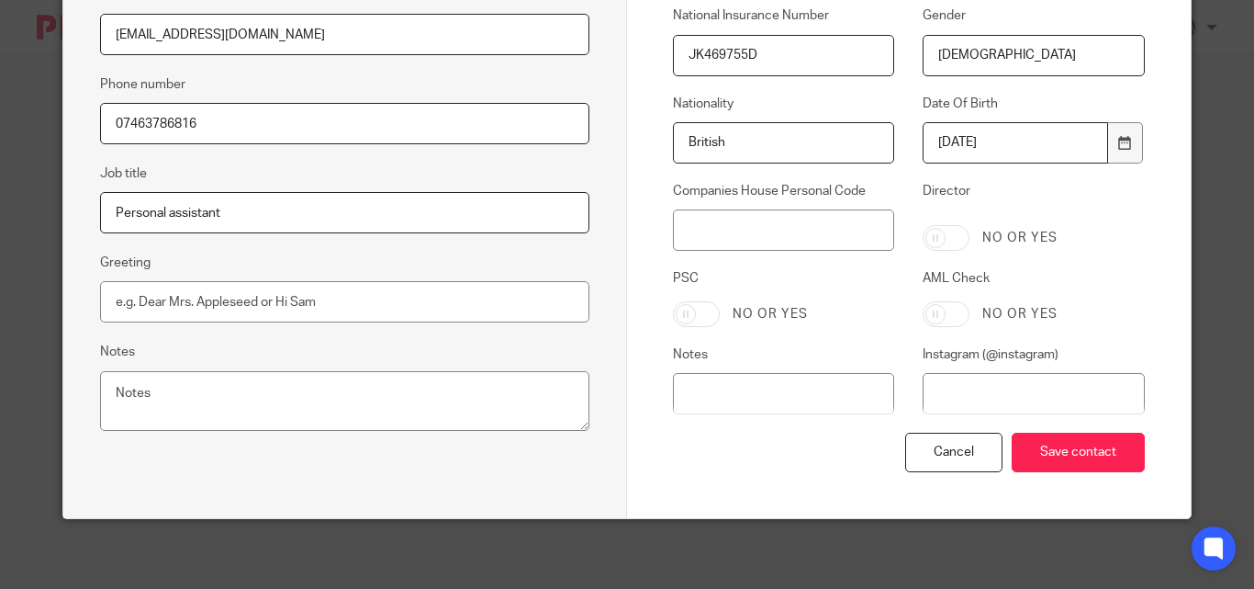
scroll to position [477, 0]
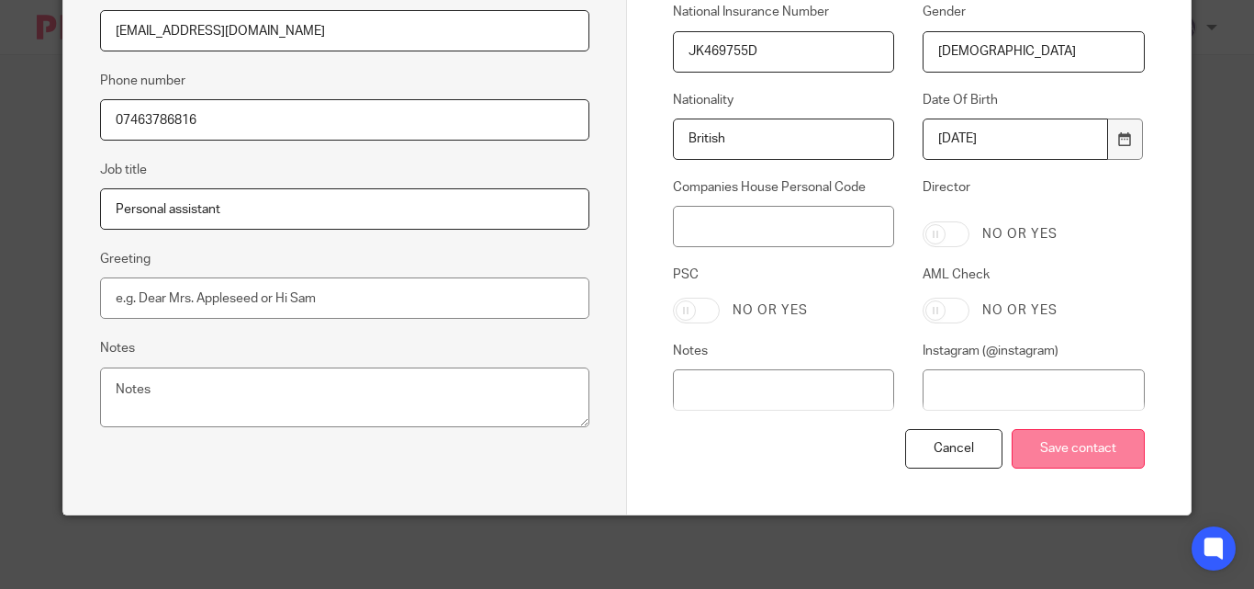
type input "[DEMOGRAPHIC_DATA]"
click at [1050, 442] on input "Save contact" at bounding box center [1078, 448] width 133 height 39
click at [1046, 453] on input "Save contact" at bounding box center [1078, 448] width 133 height 39
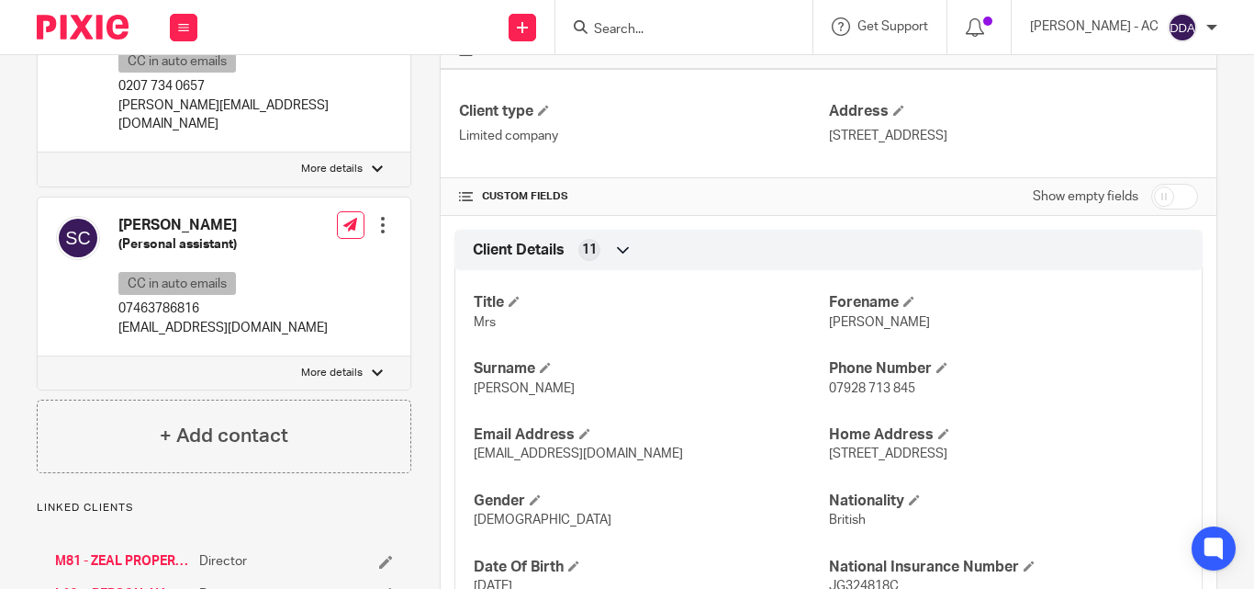
scroll to position [459, 0]
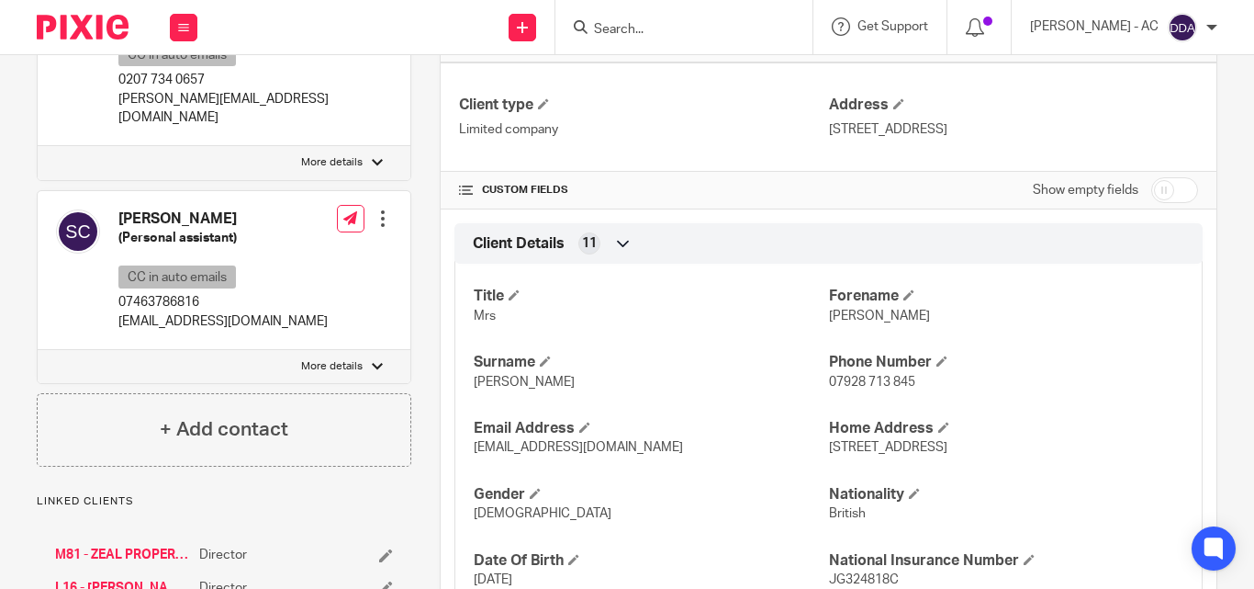
click at [342, 359] on p "More details" at bounding box center [332, 366] width 62 height 15
click at [38, 349] on input "More details" at bounding box center [37, 349] width 1 height 1
checkbox input "true"
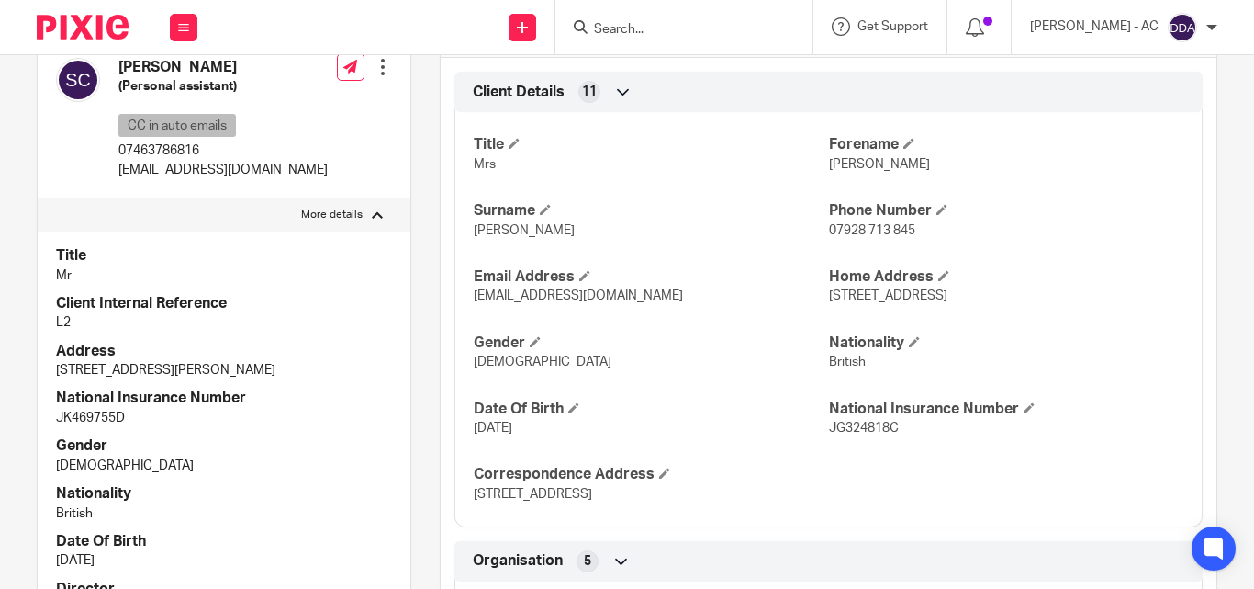
scroll to position [643, 0]
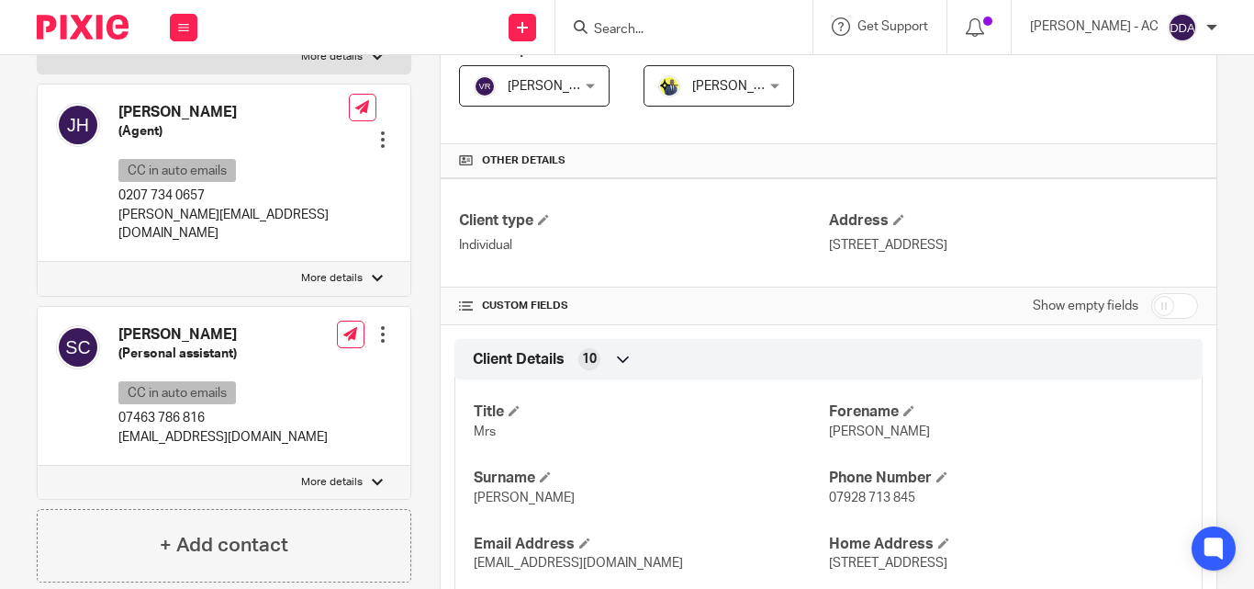
scroll to position [367, 0]
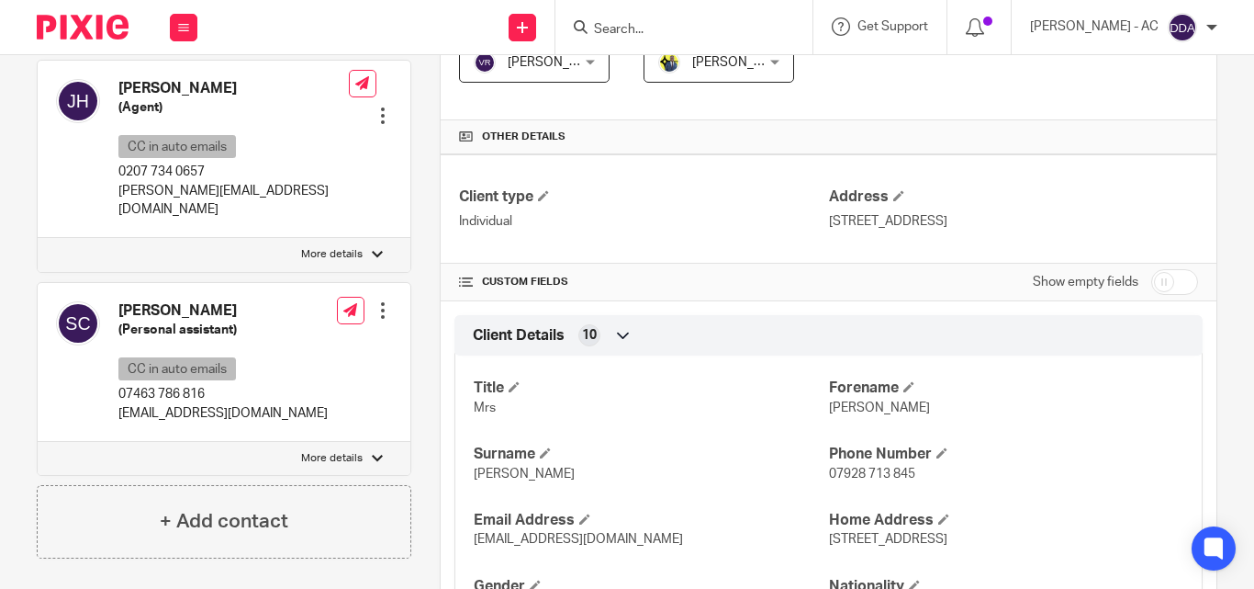
click at [360, 442] on label "More details" at bounding box center [224, 458] width 373 height 33
click at [38, 441] on input "More details" at bounding box center [37, 441] width 1 height 1
checkbox input "true"
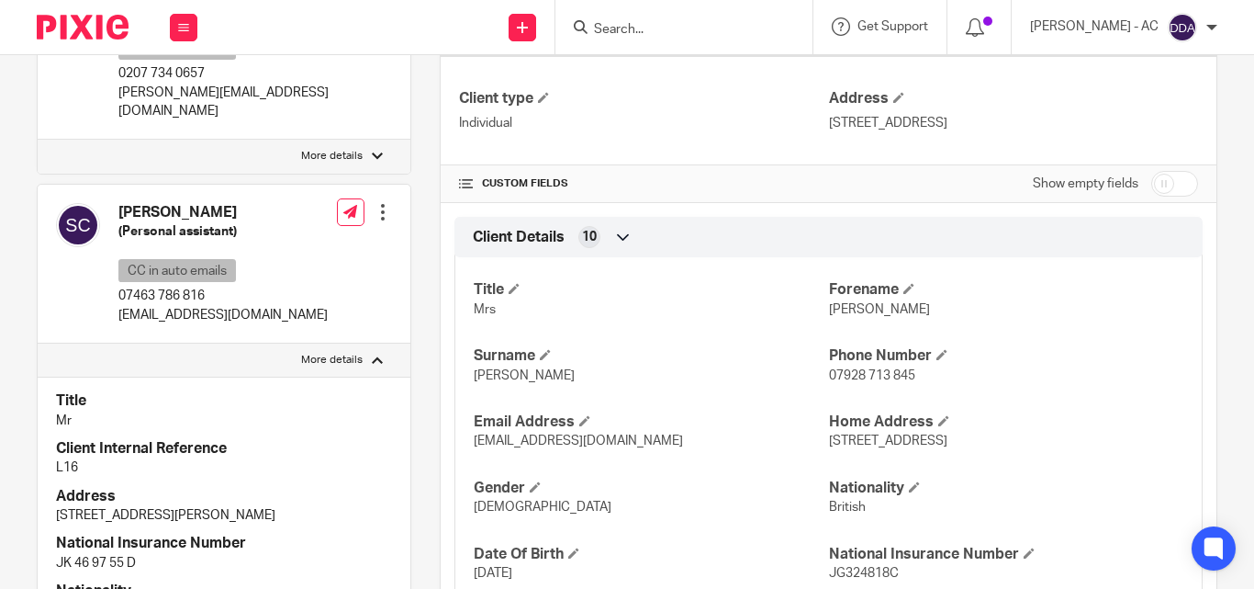
scroll to position [459, 0]
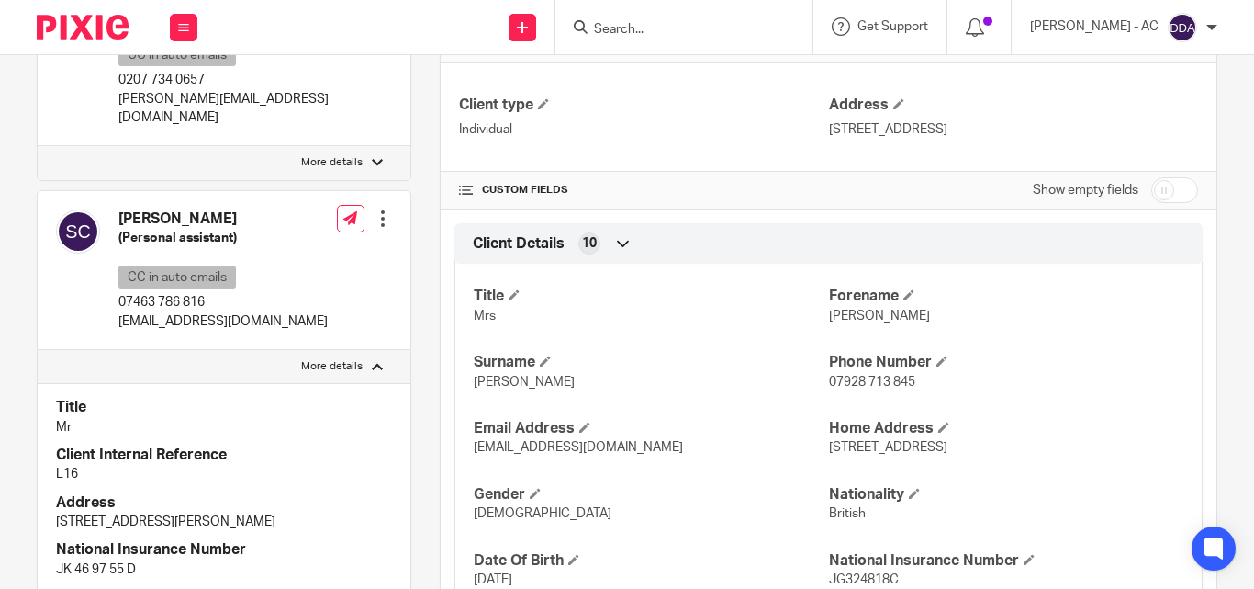
click at [374, 209] on div at bounding box center [383, 218] width 18 height 18
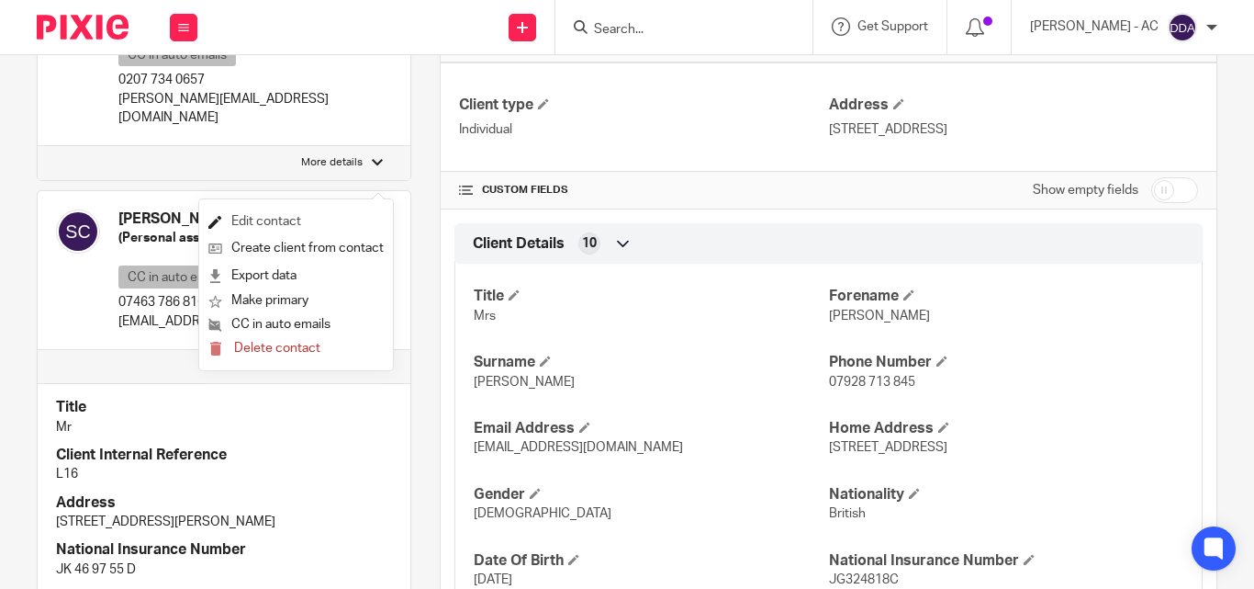
click at [236, 214] on link "Edit contact" at bounding box center [295, 221] width 175 height 27
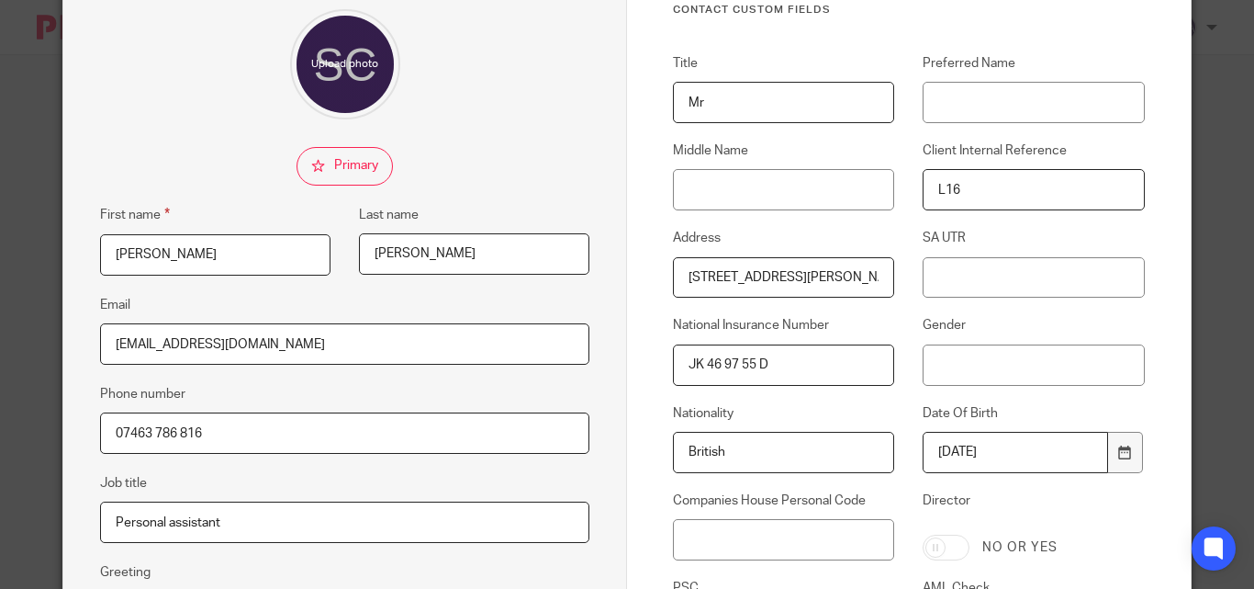
scroll to position [184, 0]
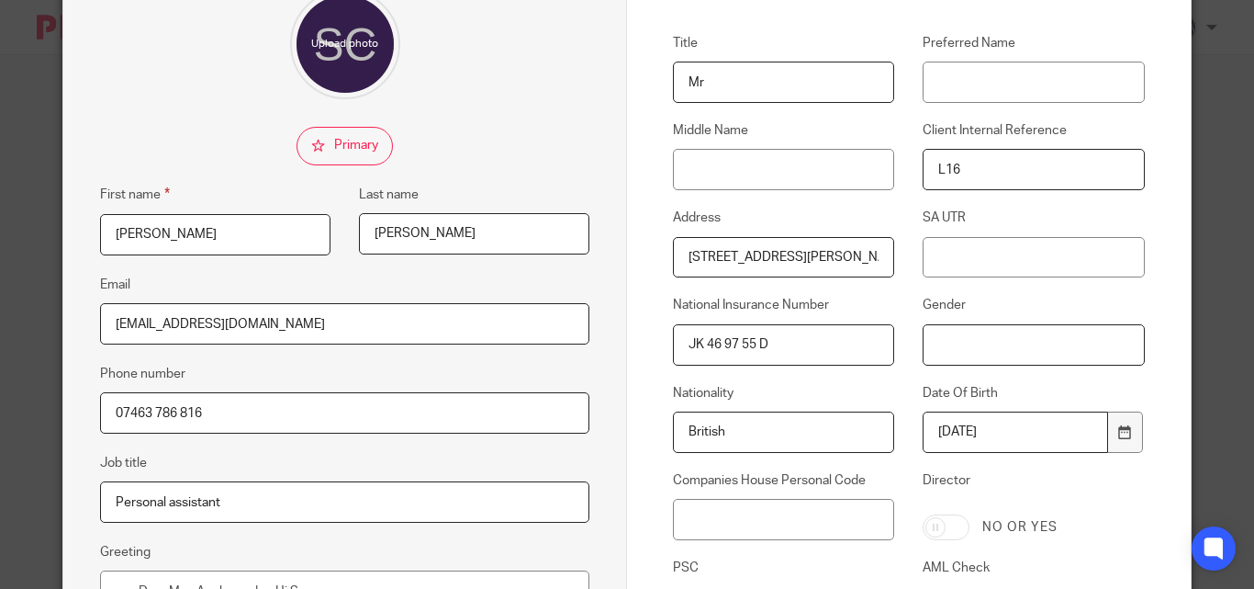
click at [944, 343] on input "Gender" at bounding box center [1033, 344] width 221 height 41
type input "[DEMOGRAPHIC_DATA]"
click at [704, 341] on input "JK 46 97 55 D" at bounding box center [783, 344] width 221 height 41
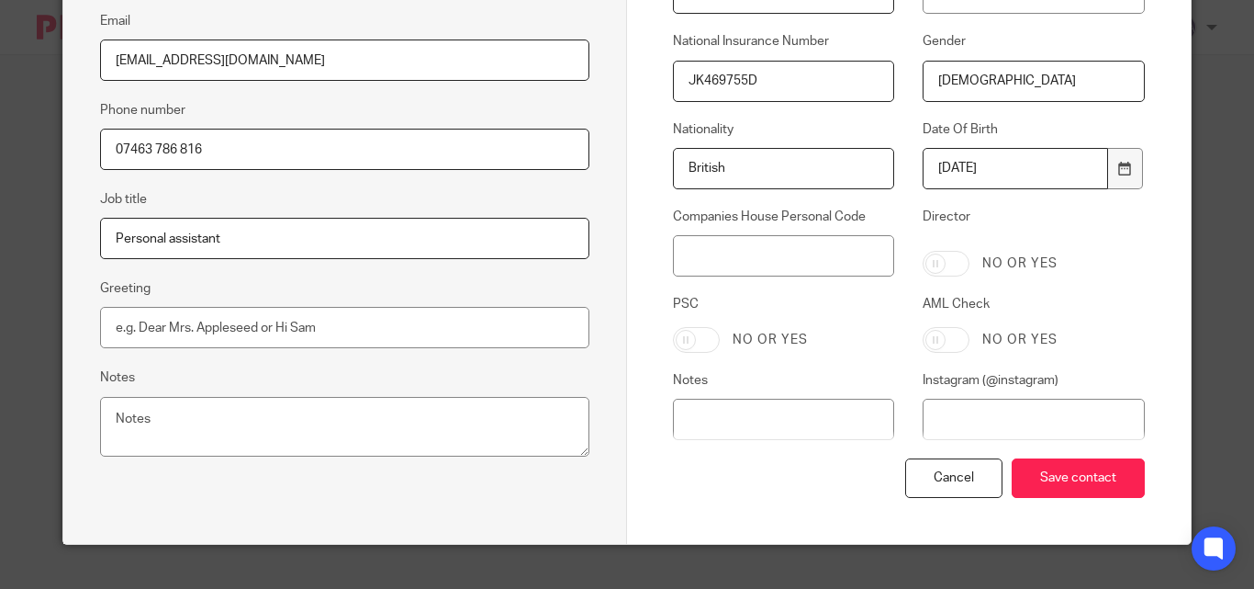
scroll to position [477, 0]
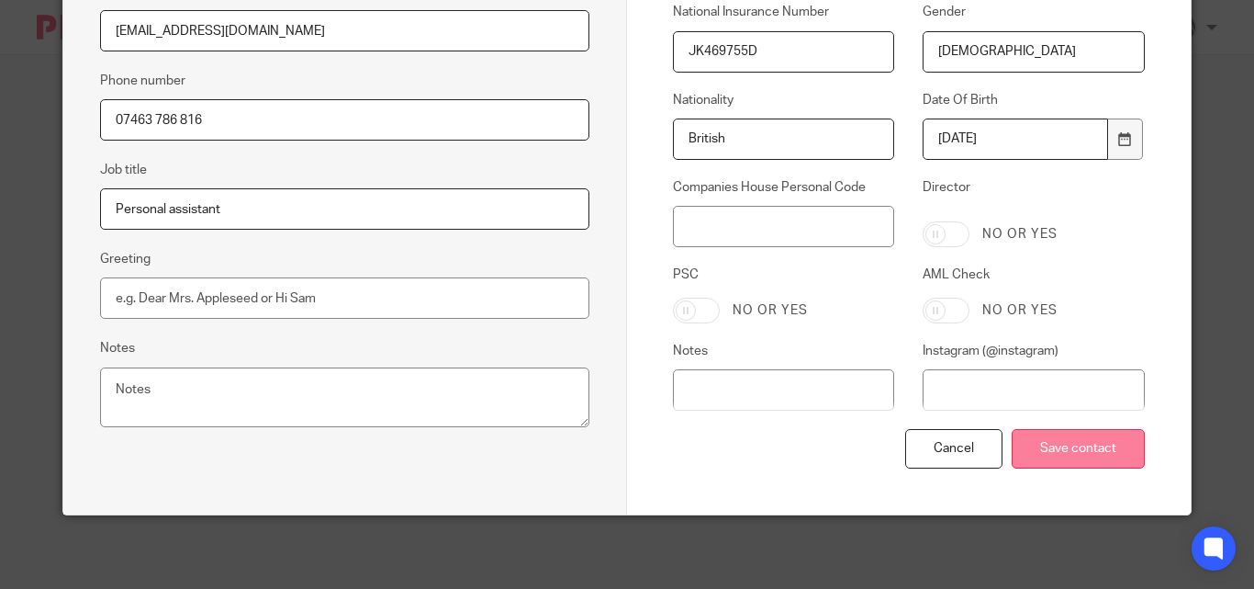
type input "JK469755D"
click at [1095, 443] on input "Save contact" at bounding box center [1078, 448] width 133 height 39
click at [1083, 442] on input "Save contact" at bounding box center [1078, 448] width 133 height 39
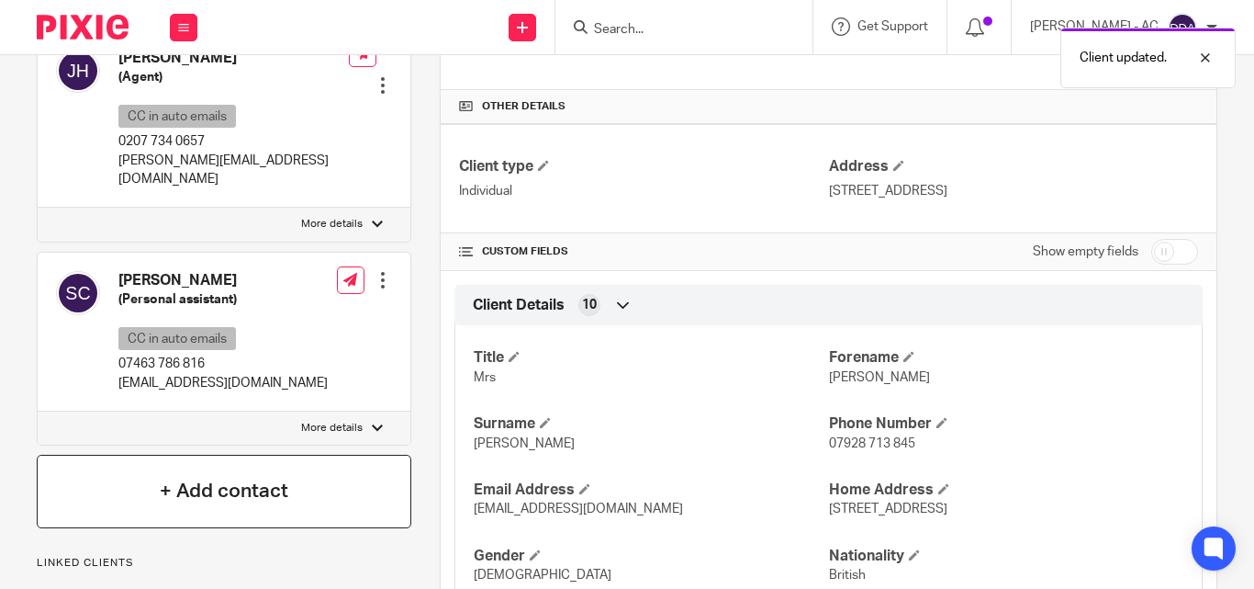
scroll to position [459, 0]
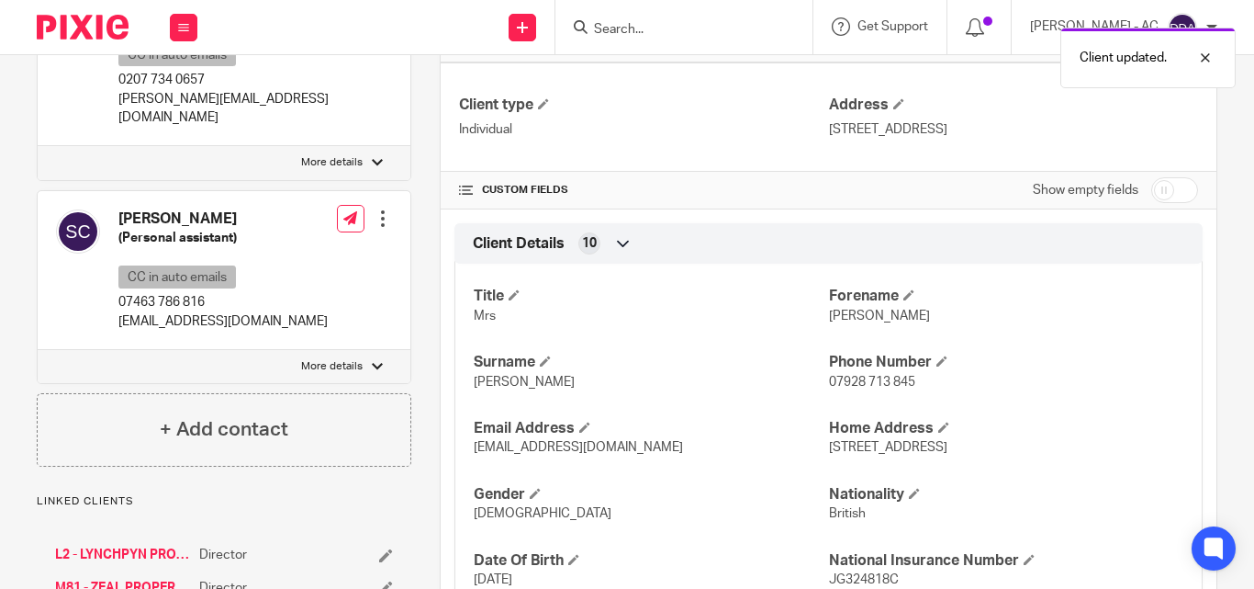
click at [347, 350] on label "More details" at bounding box center [224, 366] width 373 height 33
click at [38, 349] on input "More details" at bounding box center [37, 349] width 1 height 1
checkbox input "true"
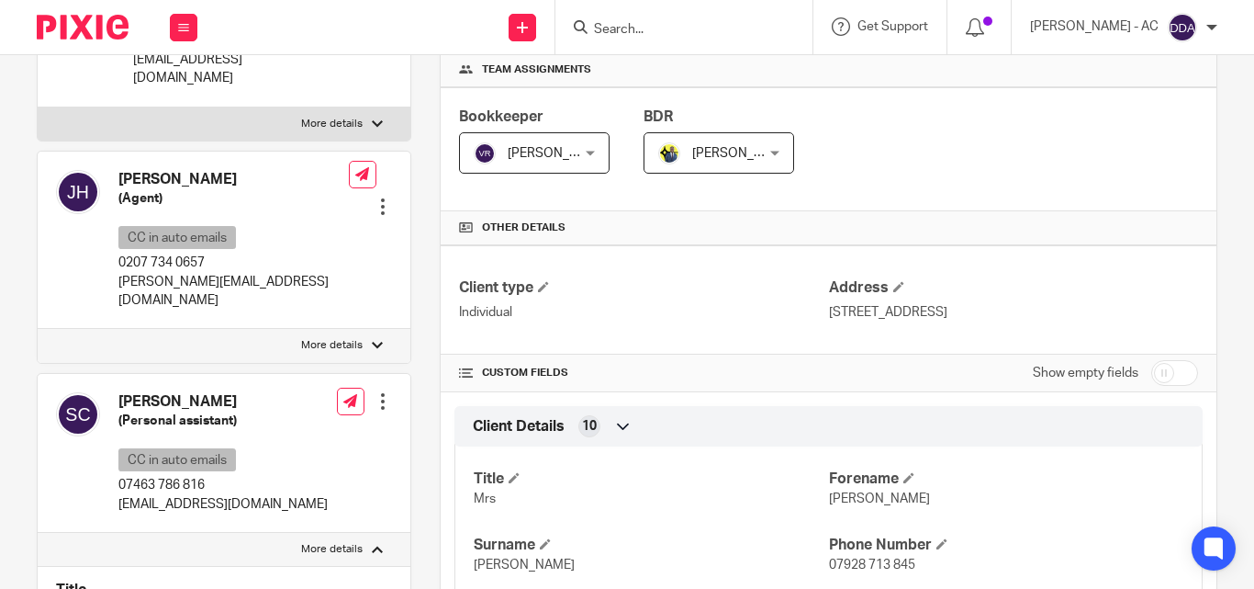
scroll to position [275, 0]
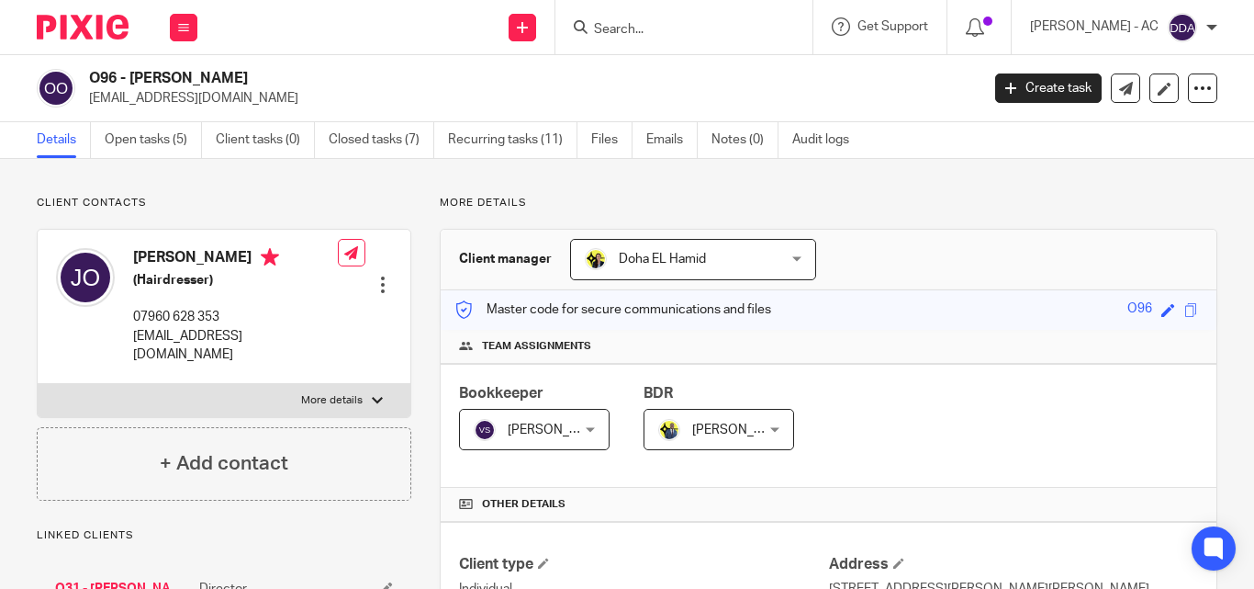
click at [353, 393] on p "More details" at bounding box center [332, 400] width 62 height 15
click at [38, 383] on input "More details" at bounding box center [37, 383] width 1 height 1
checkbox input "true"
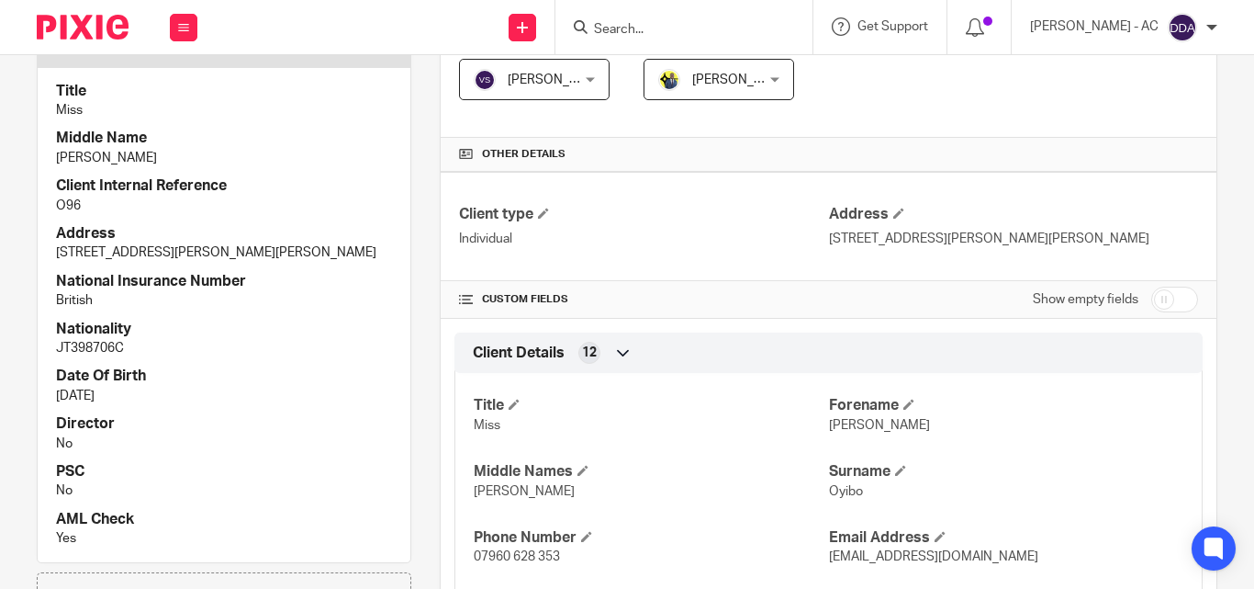
scroll to position [275, 0]
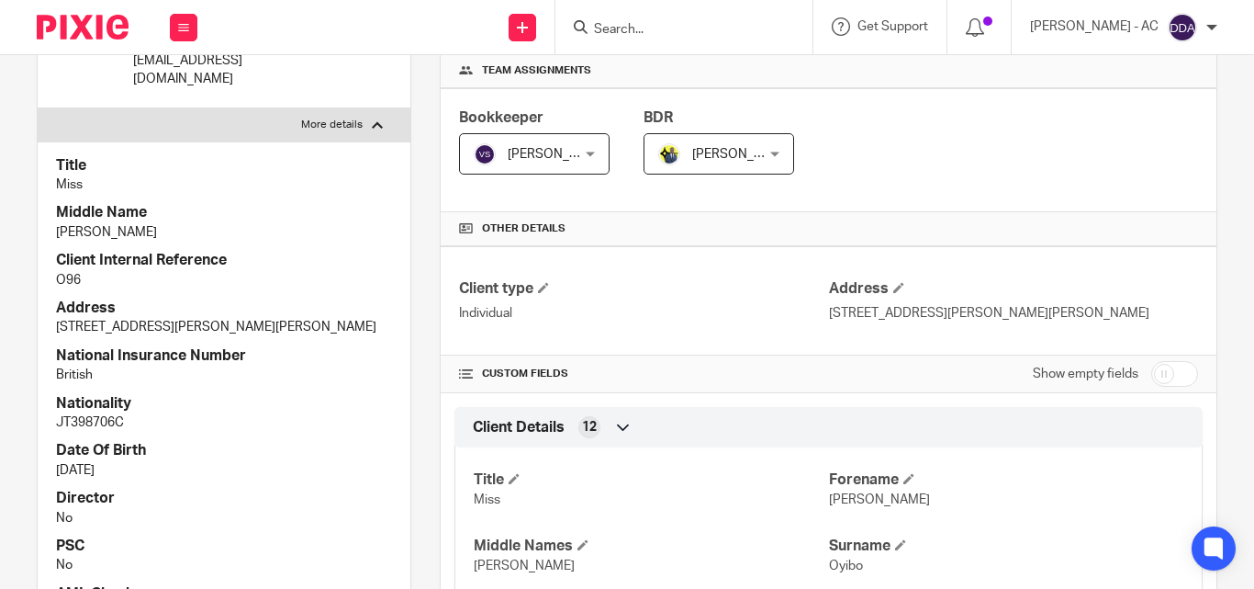
click at [94, 413] on p "JT398706C" at bounding box center [224, 422] width 336 height 18
click at [96, 413] on p "JT398706C" at bounding box center [224, 422] width 336 height 18
click at [70, 413] on p "JT398706C" at bounding box center [224, 422] width 336 height 18
copy p "JT398706C"
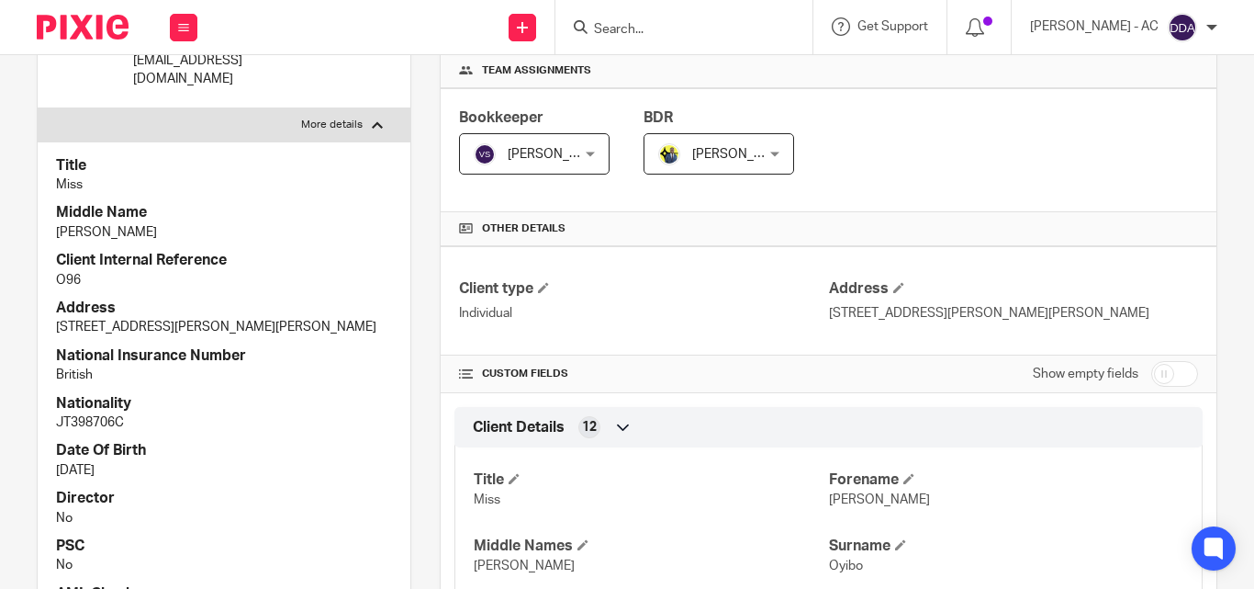
click at [322, 419] on div "Title Miss Middle Name [PERSON_NAME] Client Internal Reference O96 [GEOGRAPHIC_…" at bounding box center [224, 388] width 373 height 495
click at [662, 348] on div "Client type Individual Address [STREET_ADDRESS][PERSON_NAME][PERSON_NAME]" at bounding box center [829, 300] width 776 height 109
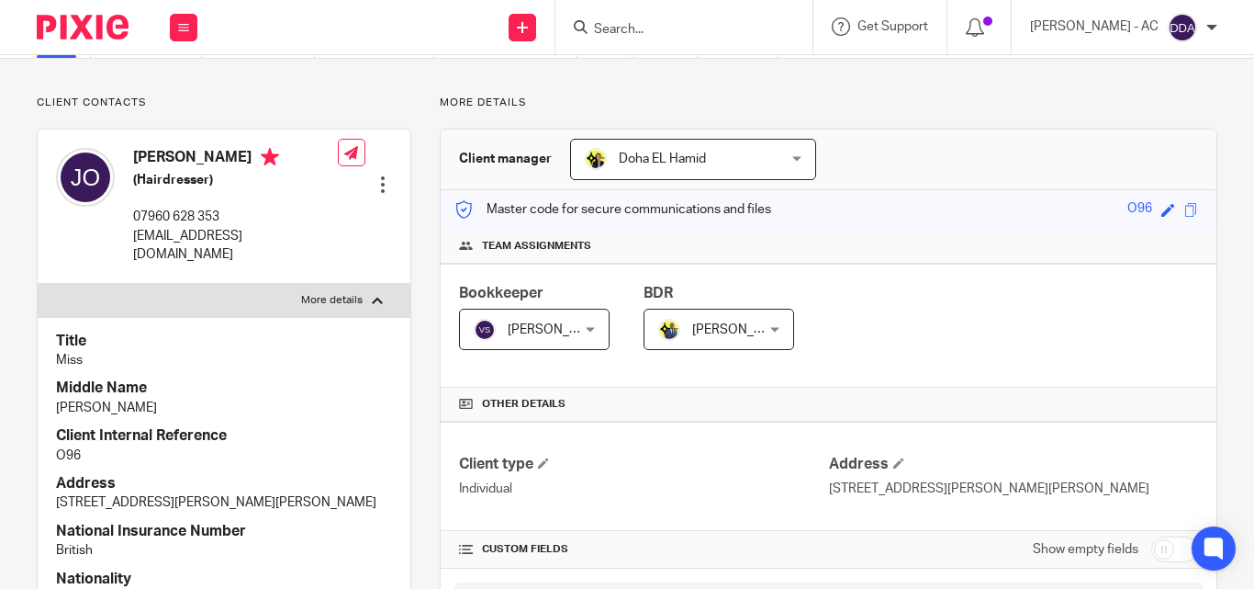
scroll to position [92, 0]
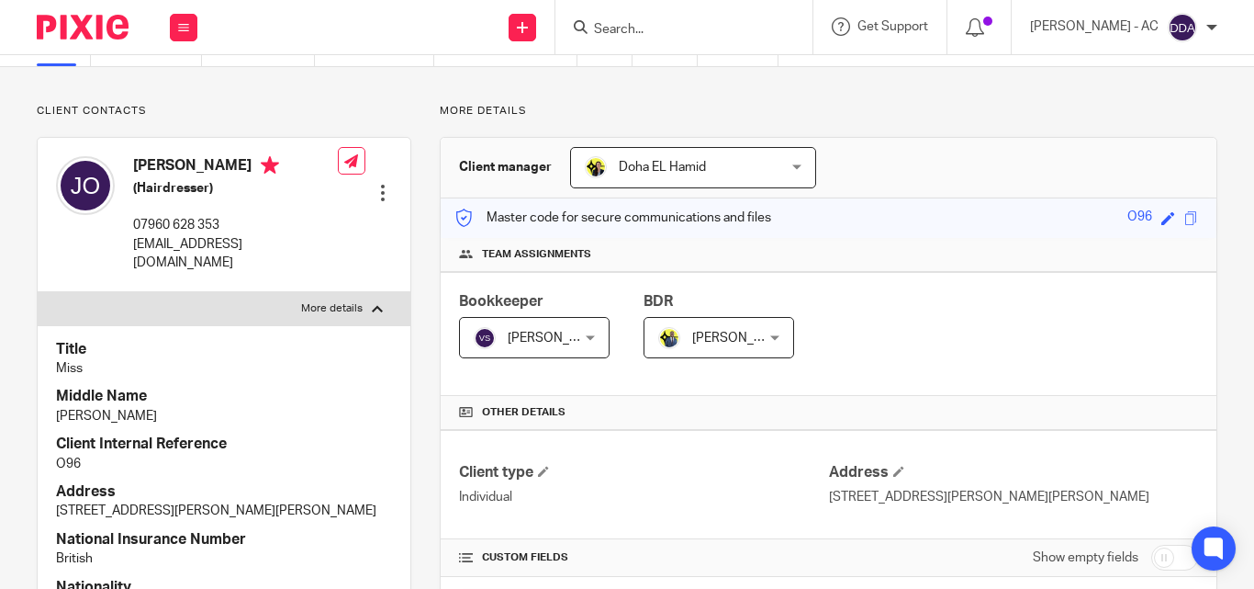
click at [376, 184] on div at bounding box center [383, 193] width 18 height 18
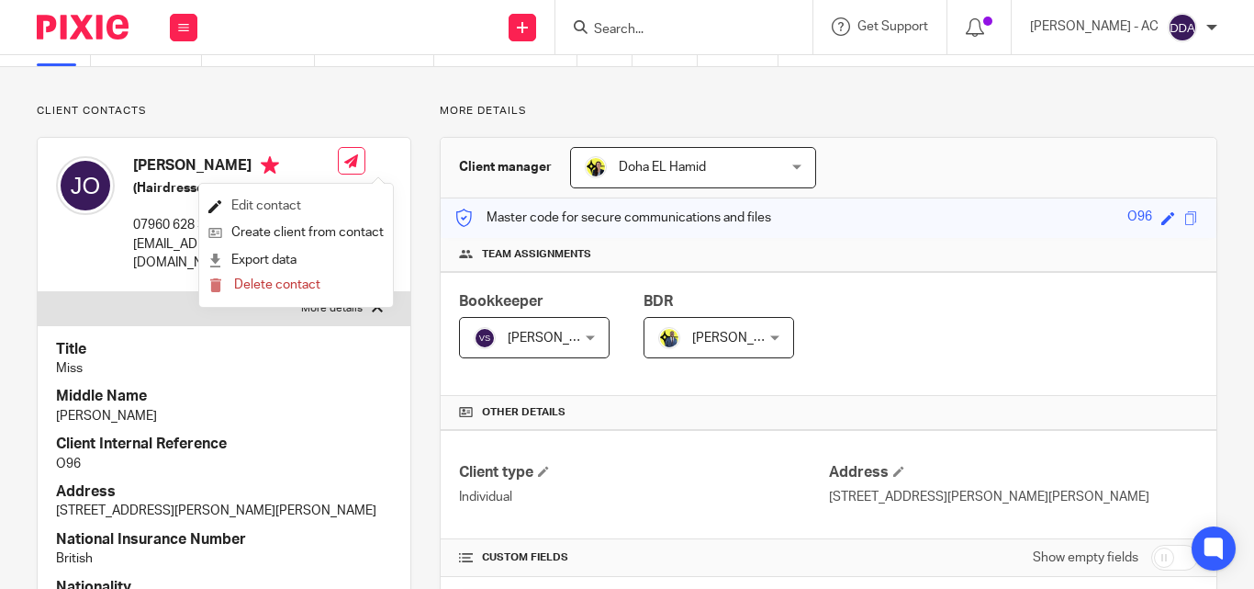
click at [284, 201] on link "Edit contact" at bounding box center [295, 206] width 175 height 27
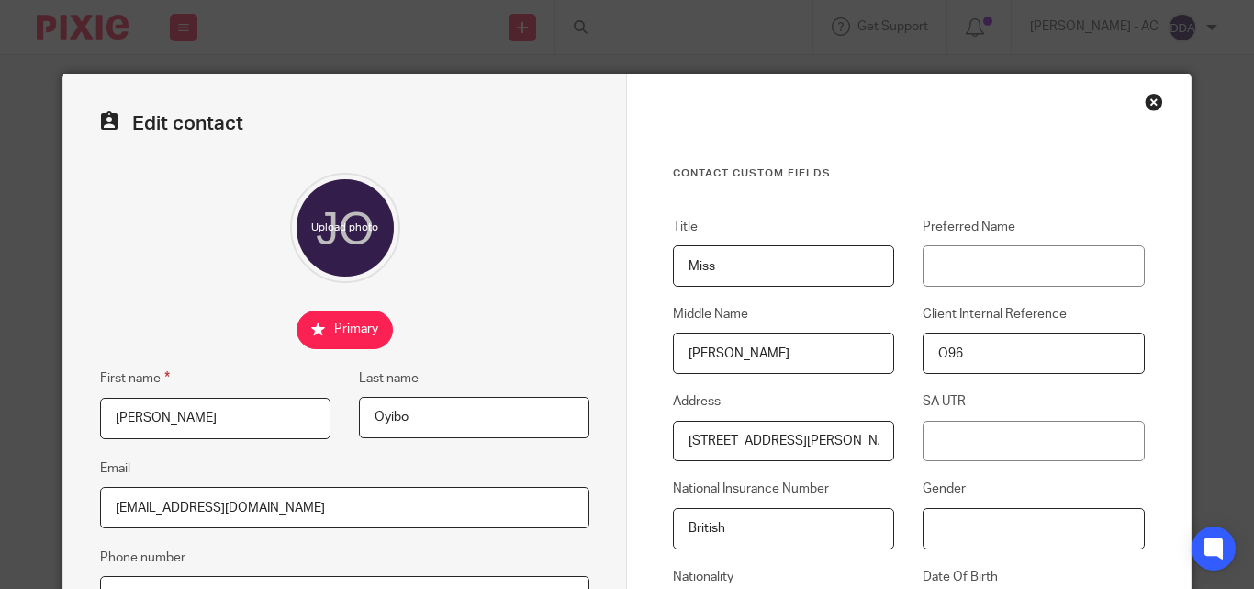
click at [972, 512] on input "Gender" at bounding box center [1033, 528] width 221 height 41
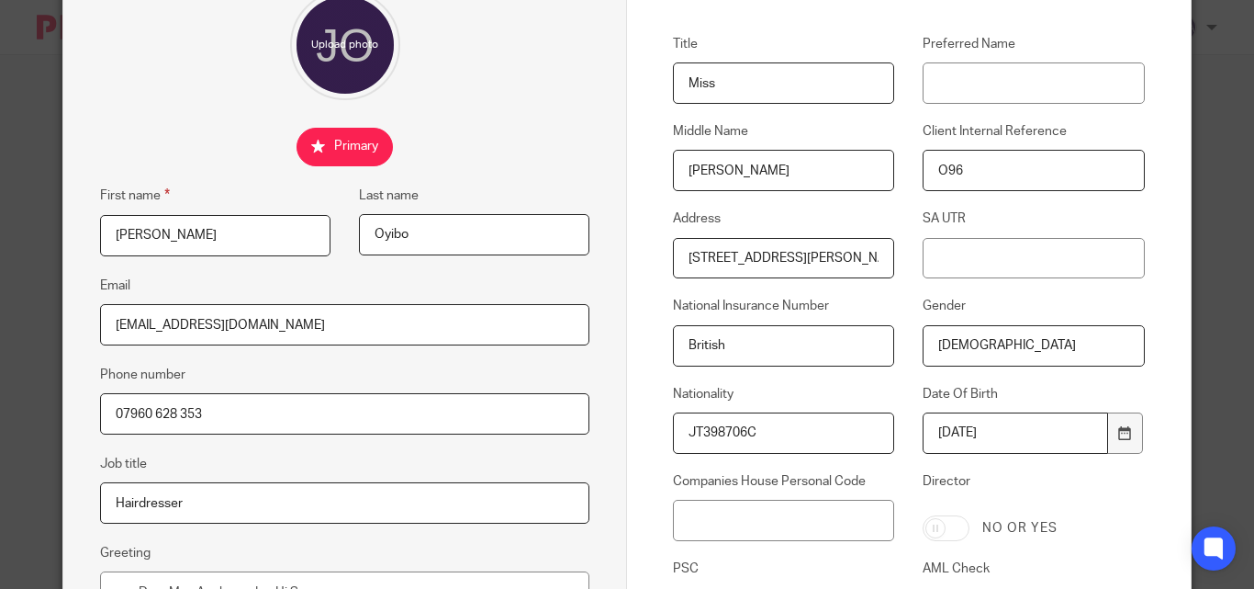
scroll to position [184, 0]
type input "[DEMOGRAPHIC_DATA]"
drag, startPoint x: 780, startPoint y: 437, endPoint x: 675, endPoint y: 425, distance: 105.4
click at [673, 425] on input "JT398706C" at bounding box center [783, 431] width 221 height 41
click at [980, 252] on input "SA UTR" at bounding box center [1033, 257] width 221 height 41
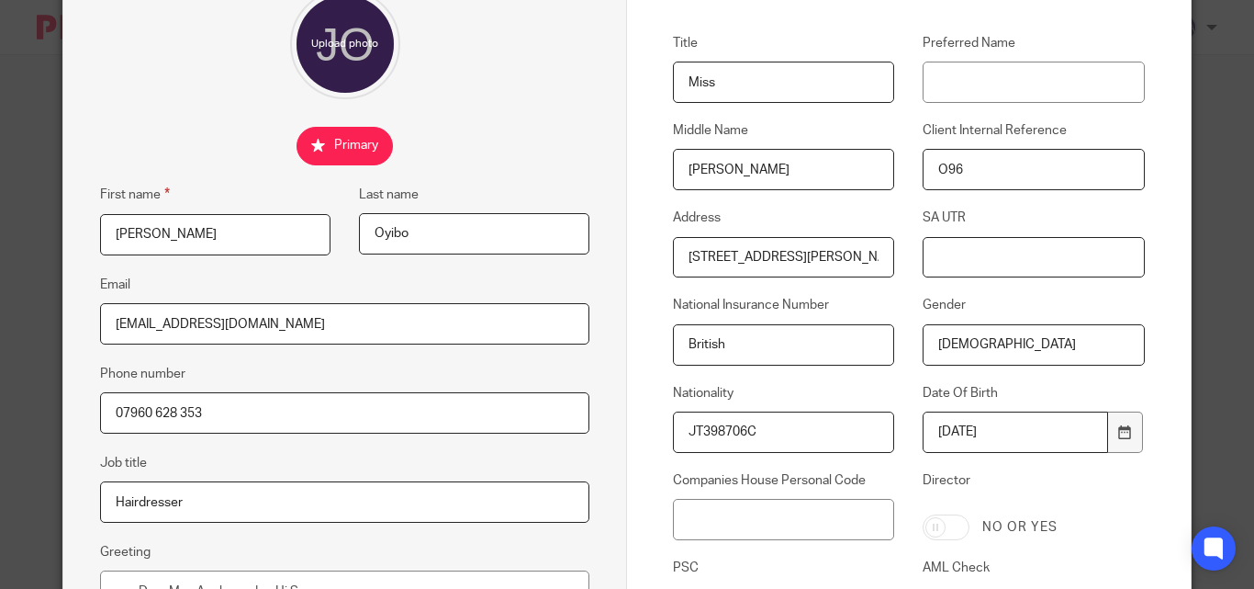
paste input "JT398706C"
type input "JT398706C"
drag, startPoint x: 754, startPoint y: 351, endPoint x: 658, endPoint y: 345, distance: 95.7
click at [658, 345] on div "National Insurance Number [DEMOGRAPHIC_DATA]" at bounding box center [770, 330] width 250 height 69
drag, startPoint x: 770, startPoint y: 437, endPoint x: 659, endPoint y: 427, distance: 111.6
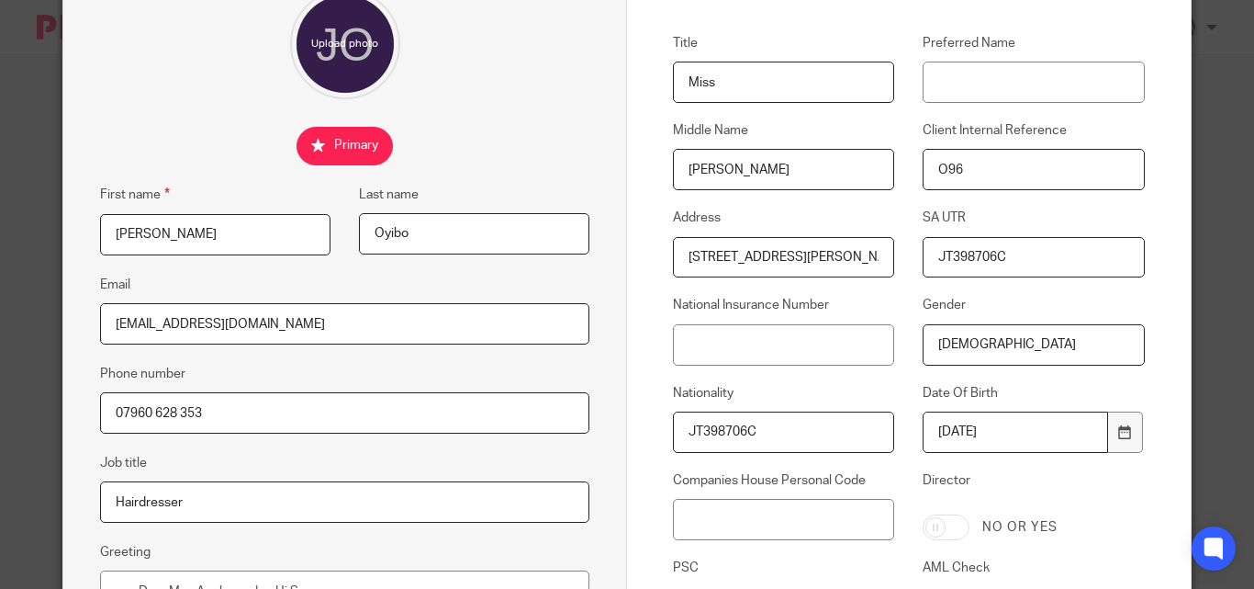
click at [659, 427] on div "Nationality JT398706C" at bounding box center [770, 418] width 250 height 69
paste input "British"
type input "British"
click at [1030, 241] on input "JT398706C" at bounding box center [1033, 257] width 221 height 41
drag, startPoint x: 1029, startPoint y: 252, endPoint x: 874, endPoint y: 262, distance: 155.5
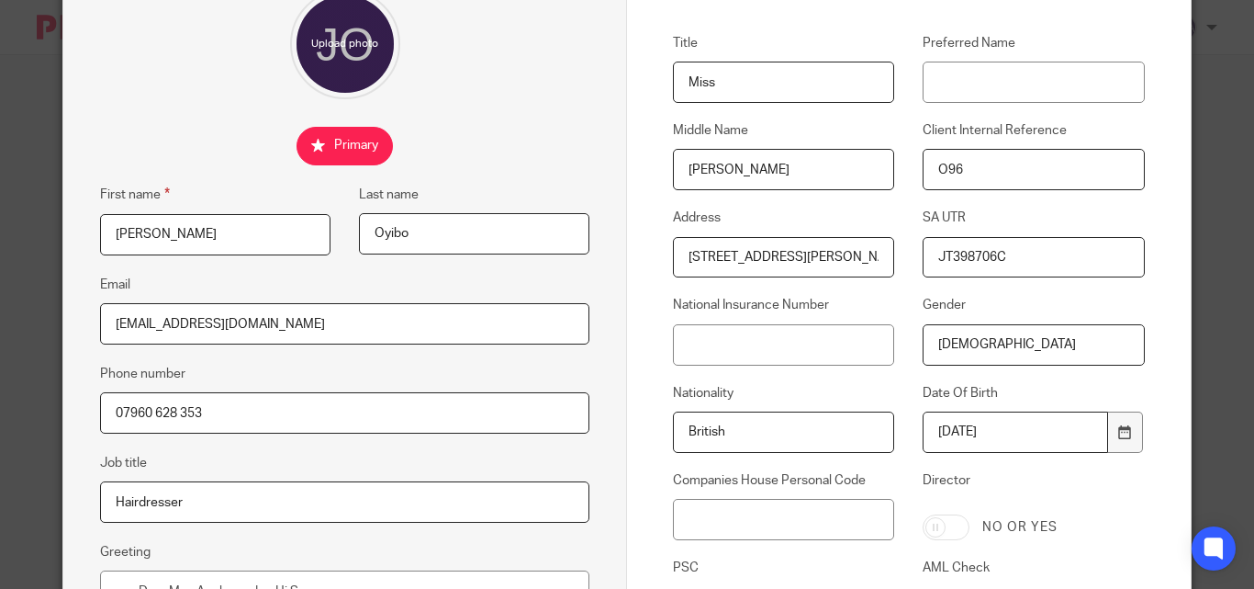
click at [874, 262] on div "Title Miss Preferred Name Middle Name [PERSON_NAME] Client Internal Reference O…" at bounding box center [895, 378] width 500 height 688
click at [768, 343] on input "National Insurance Number" at bounding box center [783, 344] width 221 height 41
paste input "JT398706C"
type input "JT398706C"
click at [1038, 469] on div "Title Miss Preferred Name Middle Name [PERSON_NAME] Client Internal Reference O…" at bounding box center [895, 378] width 500 height 688
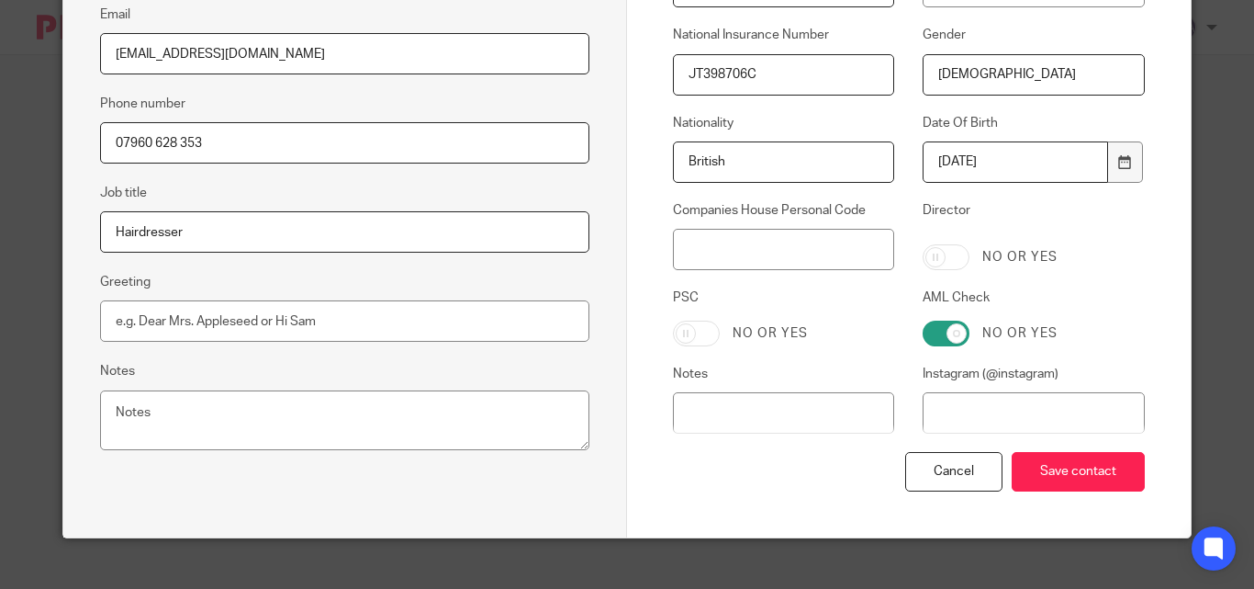
scroll to position [477, 0]
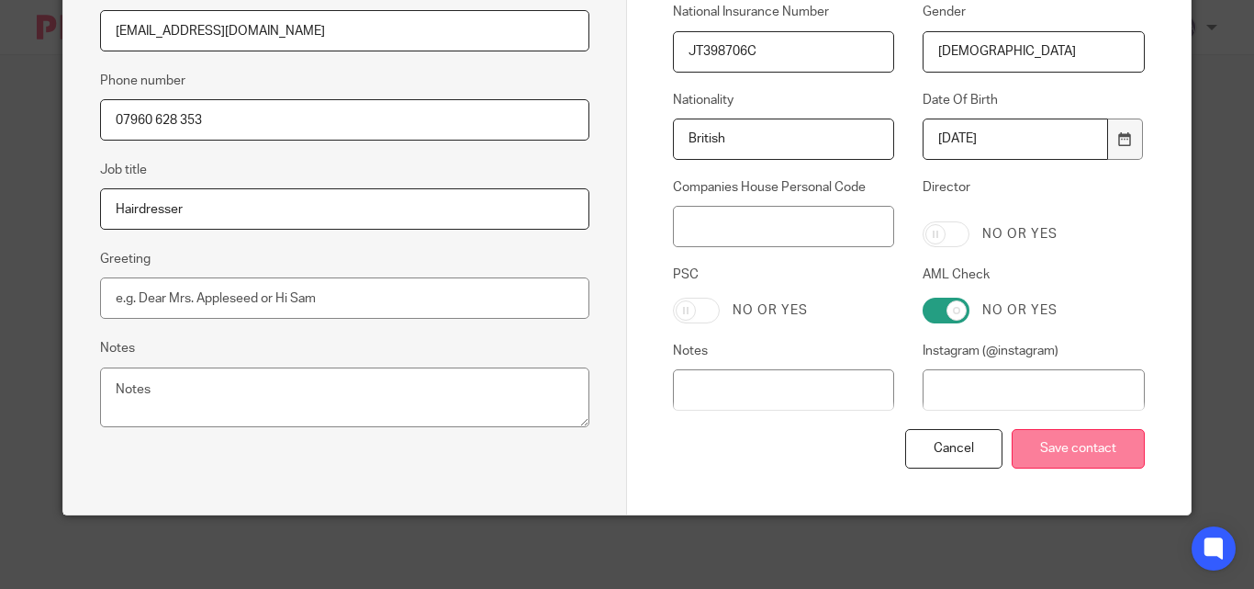
click at [1115, 449] on input "Save contact" at bounding box center [1078, 448] width 133 height 39
click at [1112, 449] on input "Save contact" at bounding box center [1078, 448] width 133 height 39
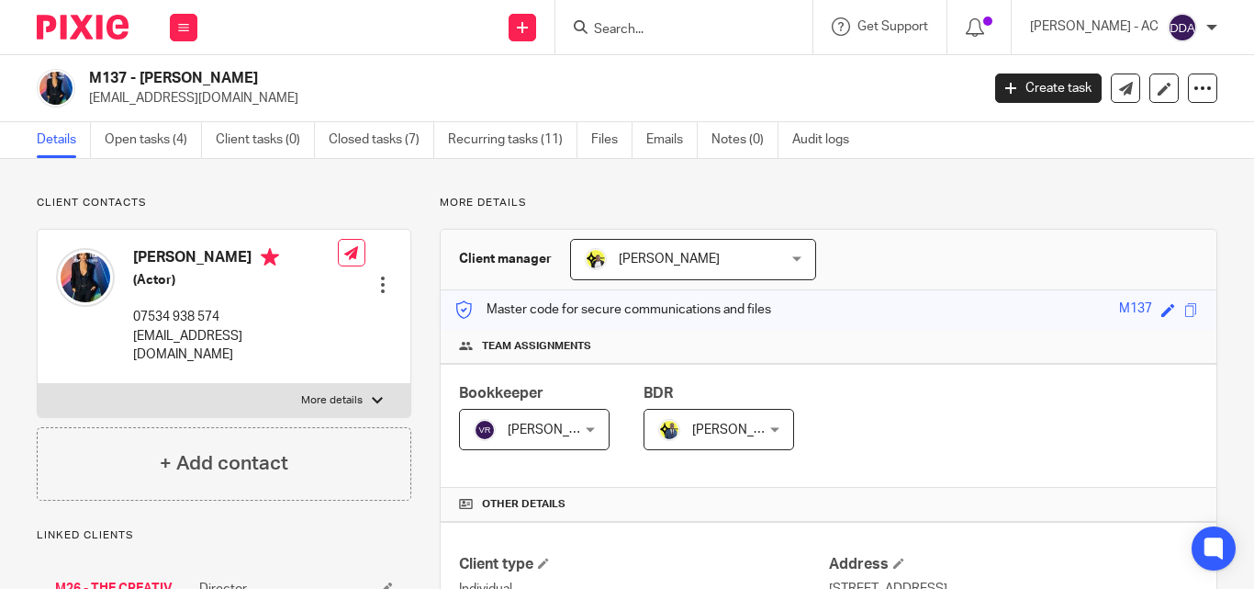
click at [375, 275] on div at bounding box center [383, 284] width 18 height 18
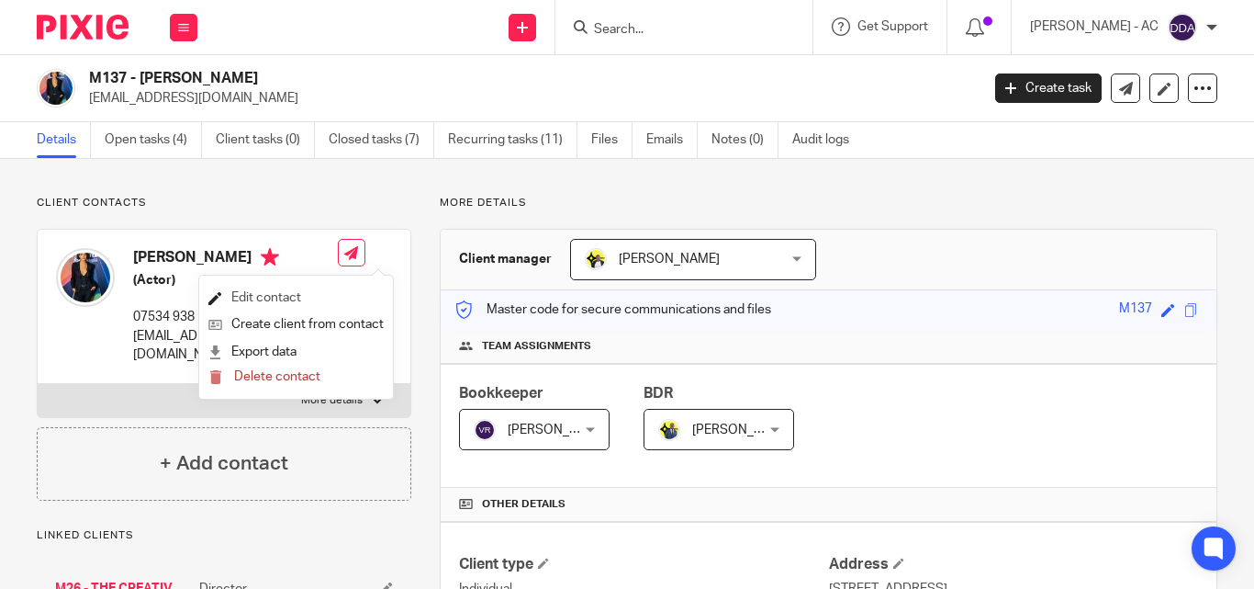
click at [299, 297] on link "Edit contact" at bounding box center [295, 298] width 175 height 27
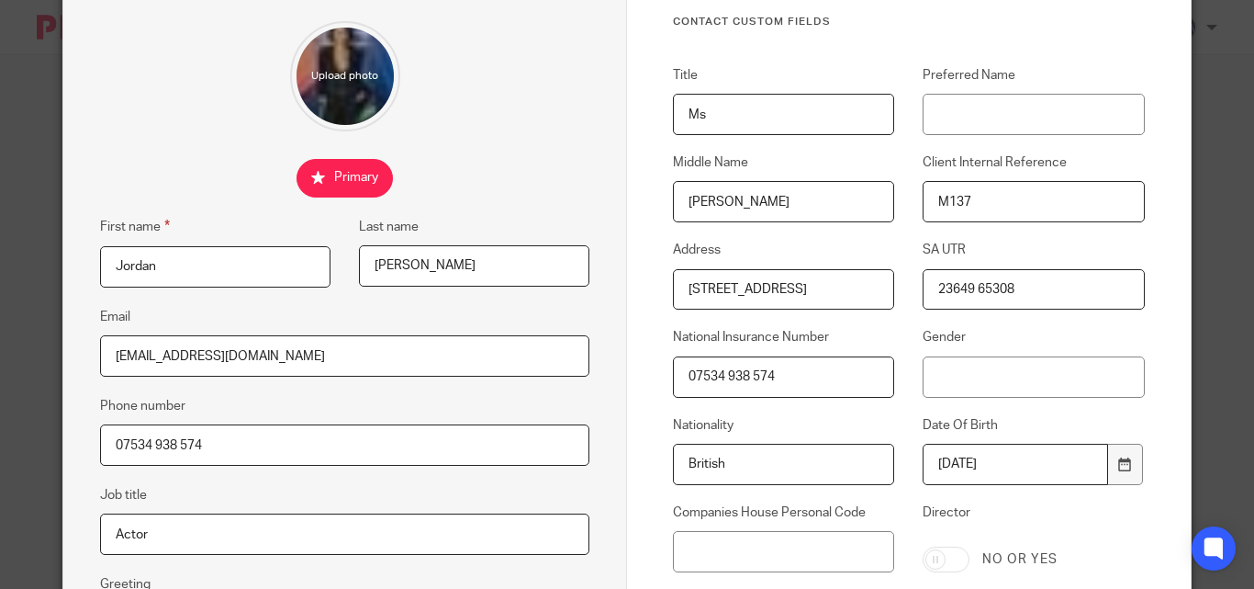
scroll to position [184, 0]
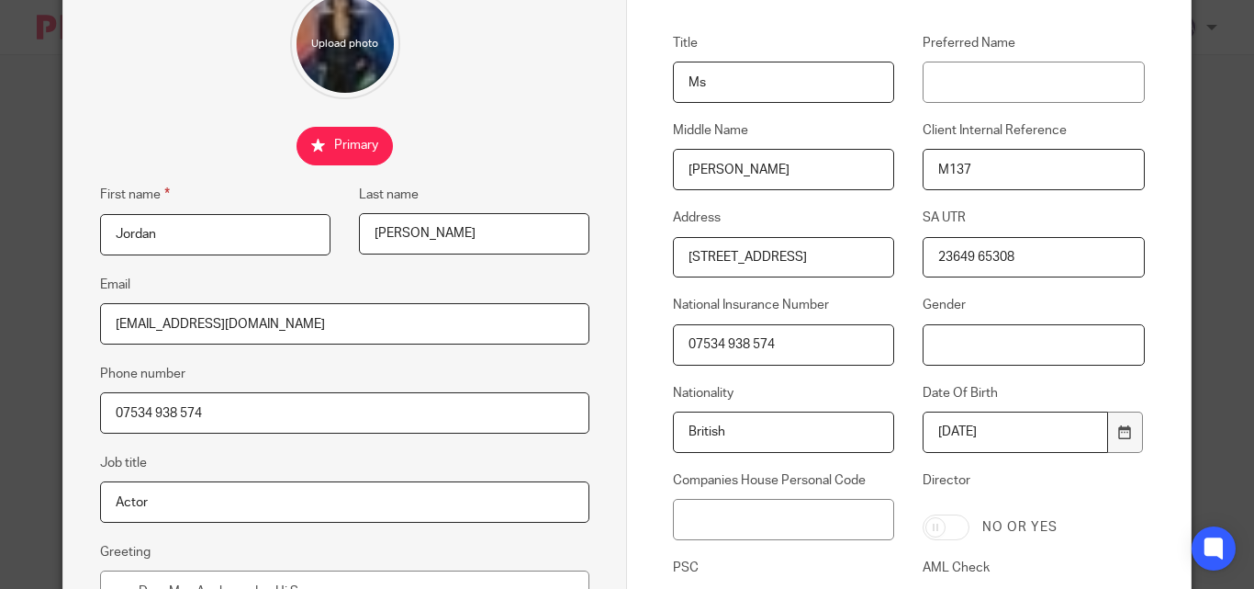
click at [982, 348] on input "Gender" at bounding box center [1033, 344] width 221 height 41
type input "[DEMOGRAPHIC_DATA]"
drag, startPoint x: 791, startPoint y: 353, endPoint x: 664, endPoint y: 354, distance: 126.7
click at [664, 354] on div "National Insurance Number 07534 938 574" at bounding box center [770, 330] width 250 height 69
paste input "JX565981B"
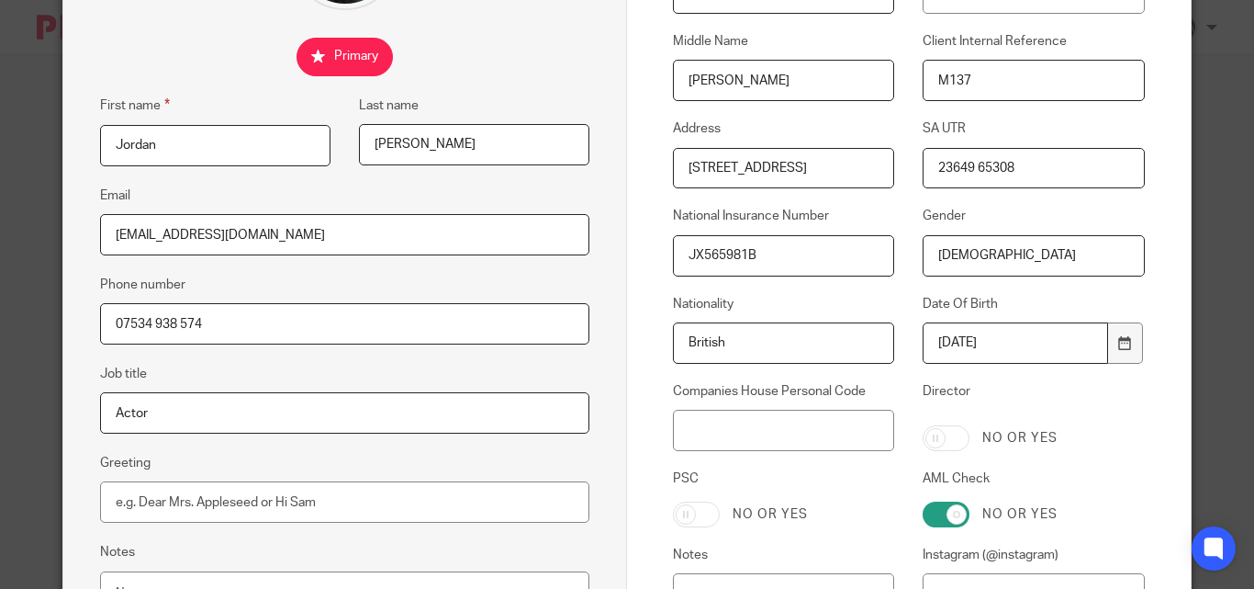
scroll to position [477, 0]
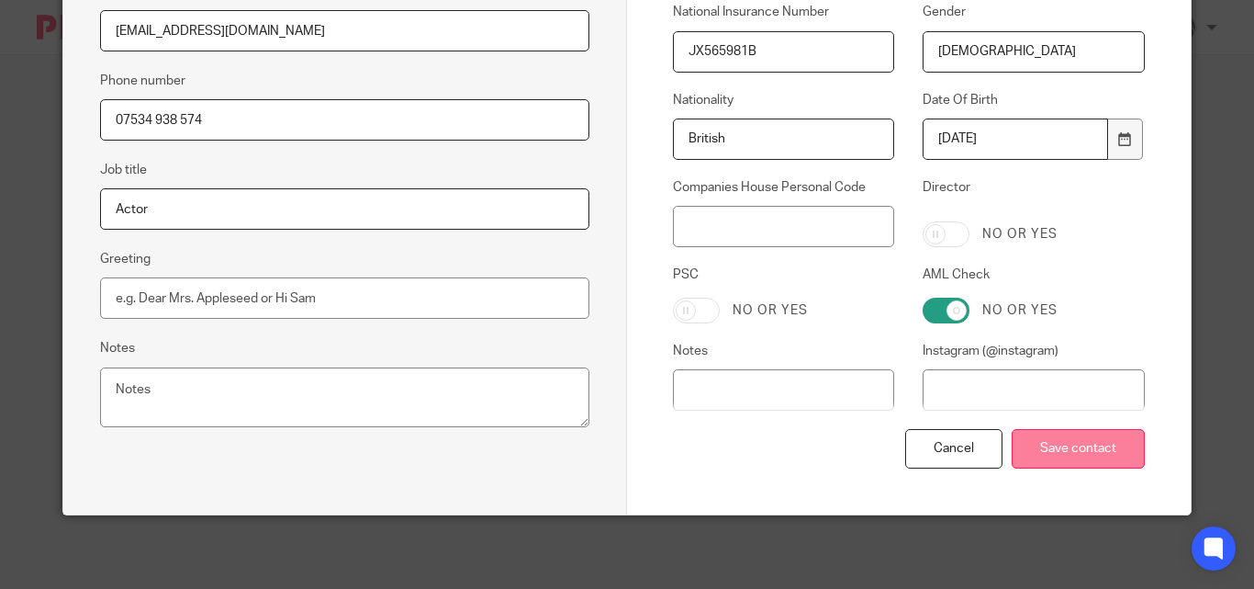
type input "JX565981B"
click at [1055, 457] on input "Save contact" at bounding box center [1078, 448] width 133 height 39
click at [1042, 442] on input "Save contact" at bounding box center [1078, 448] width 133 height 39
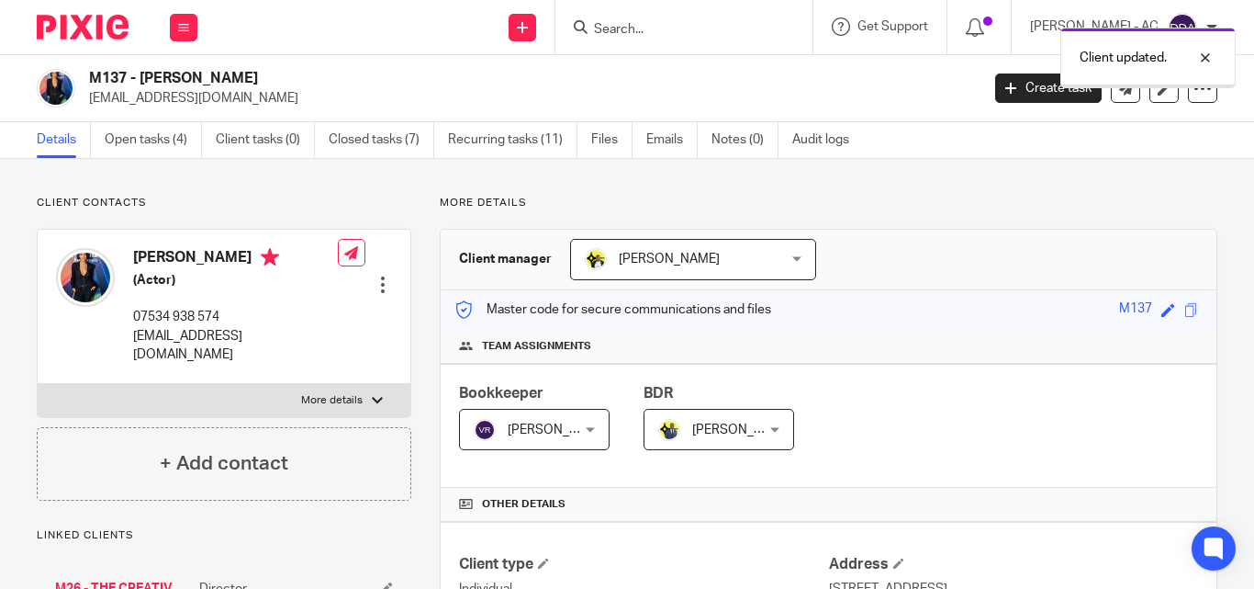
click at [358, 384] on label "More details" at bounding box center [224, 400] width 373 height 33
click at [38, 383] on input "More details" at bounding box center [37, 383] width 1 height 1
checkbox input "true"
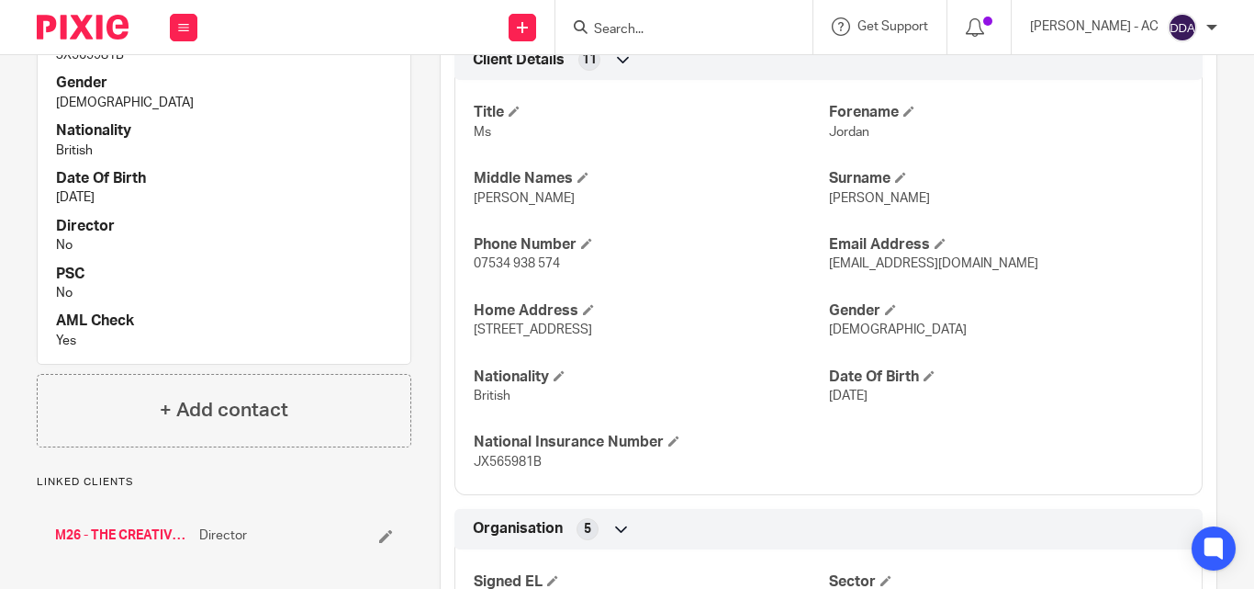
scroll to position [551, 0]
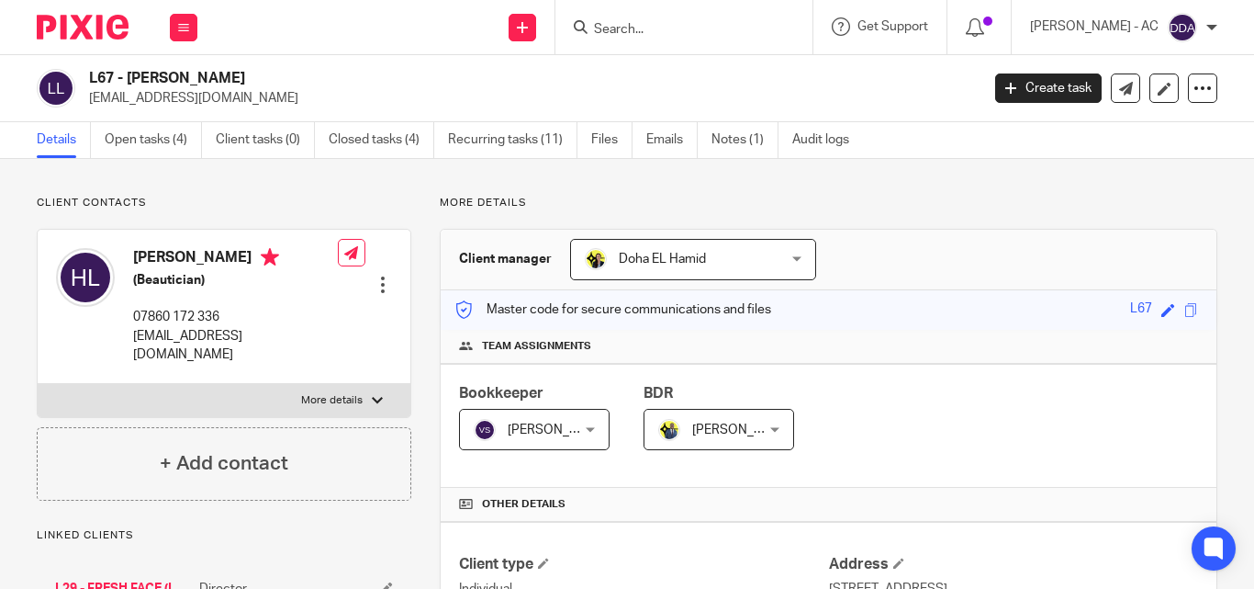
click at [372, 395] on div at bounding box center [377, 400] width 11 height 11
click at [38, 384] on input "More details" at bounding box center [37, 383] width 1 height 1
checkbox input "true"
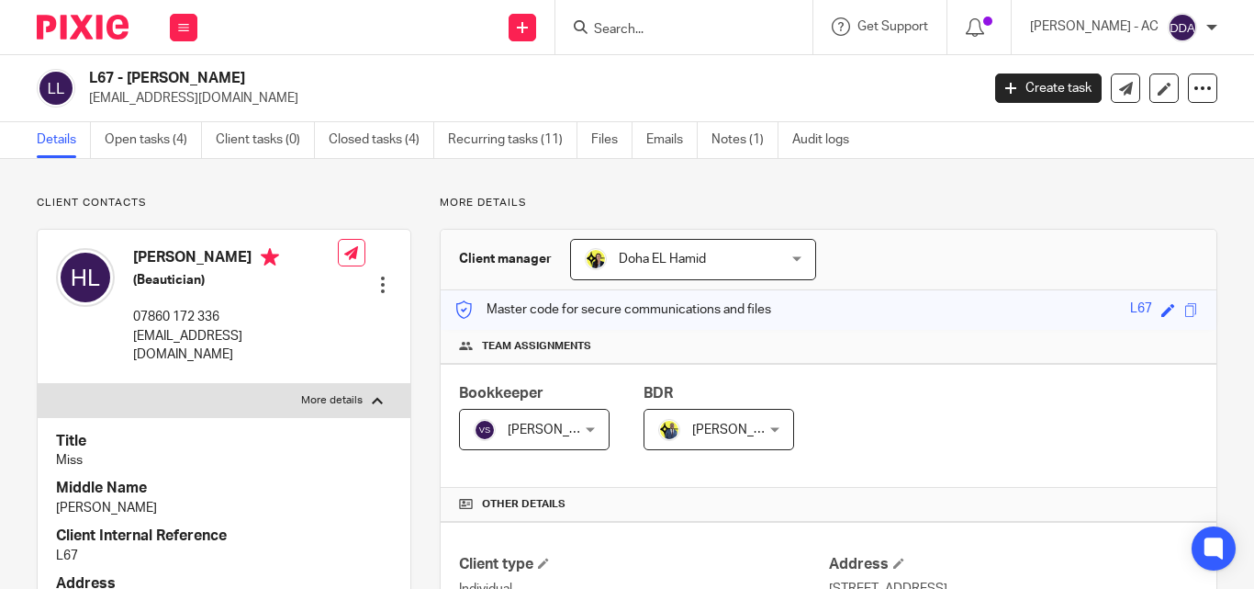
click at [381, 275] on div at bounding box center [383, 284] width 18 height 18
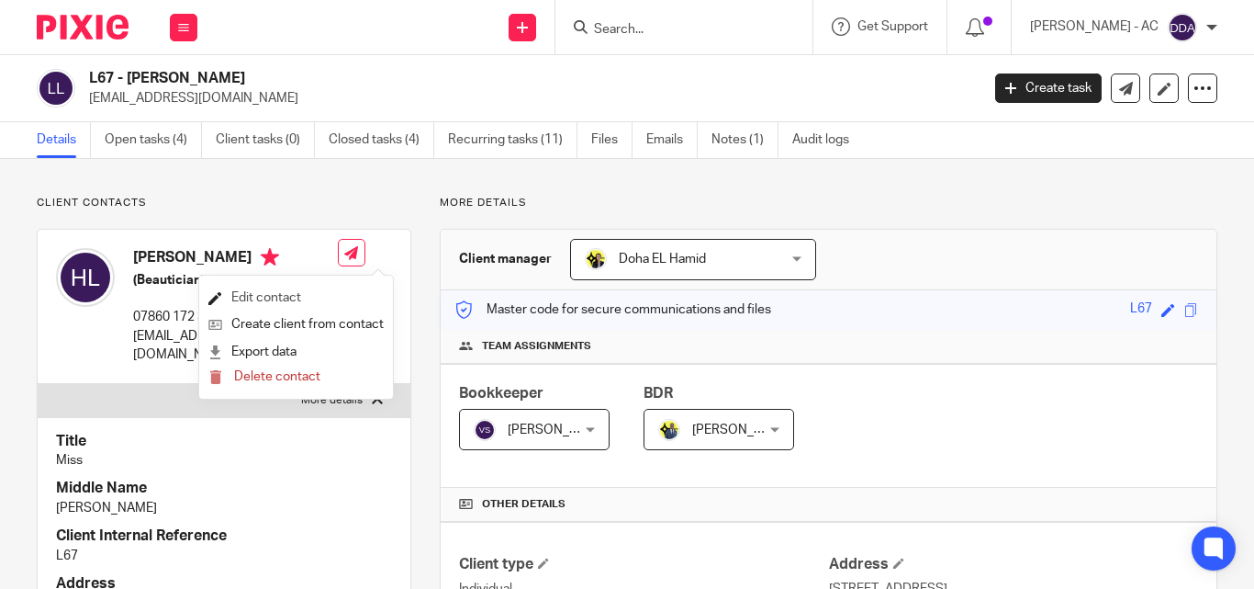
click at [313, 300] on link "Edit contact" at bounding box center [295, 298] width 175 height 27
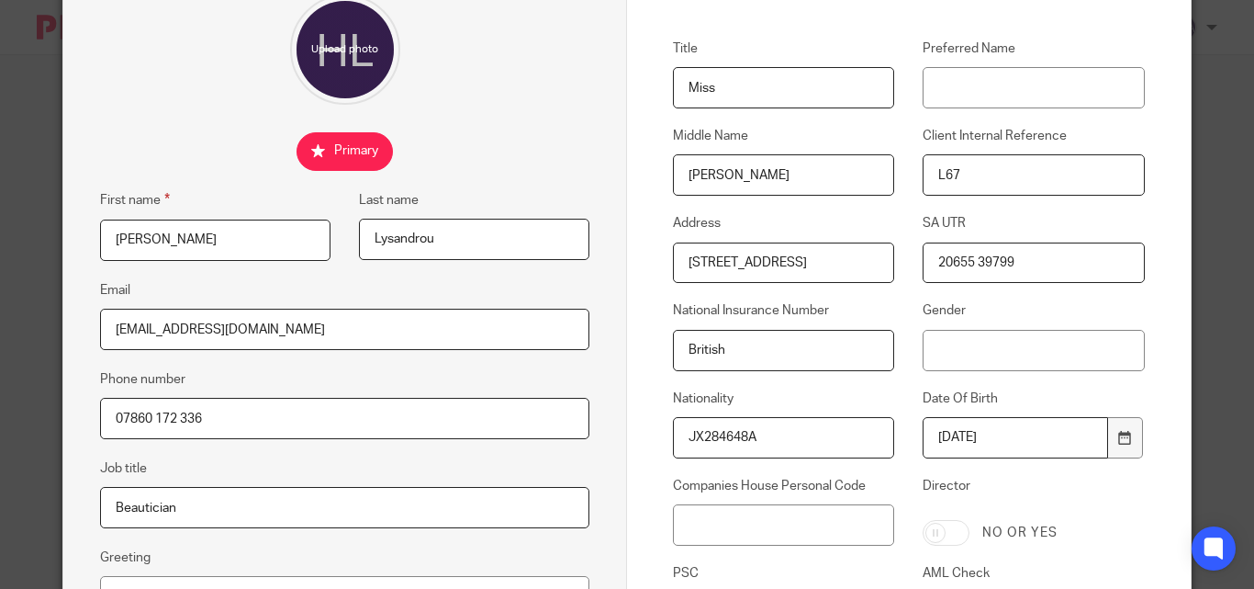
scroll to position [184, 0]
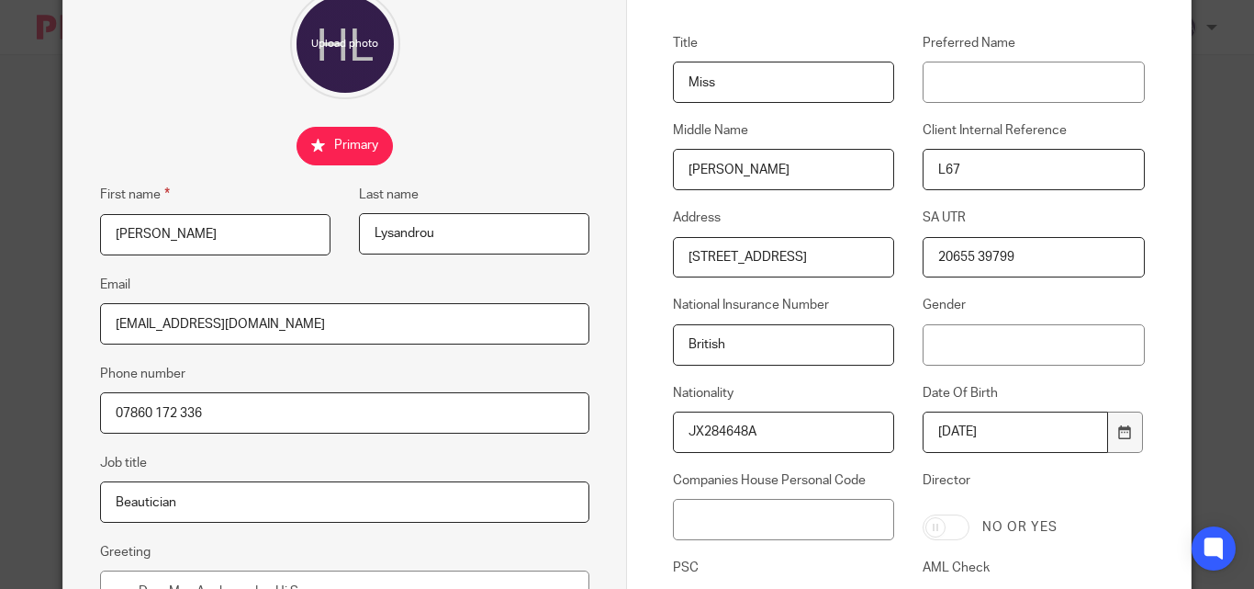
drag, startPoint x: 774, startPoint y: 430, endPoint x: 656, endPoint y: 435, distance: 118.6
click at [656, 435] on div "Nationality JX284648A" at bounding box center [770, 418] width 250 height 69
paste input "JX284648A"
type input "JX284648A"
drag, startPoint x: 719, startPoint y: 344, endPoint x: 645, endPoint y: 344, distance: 74.4
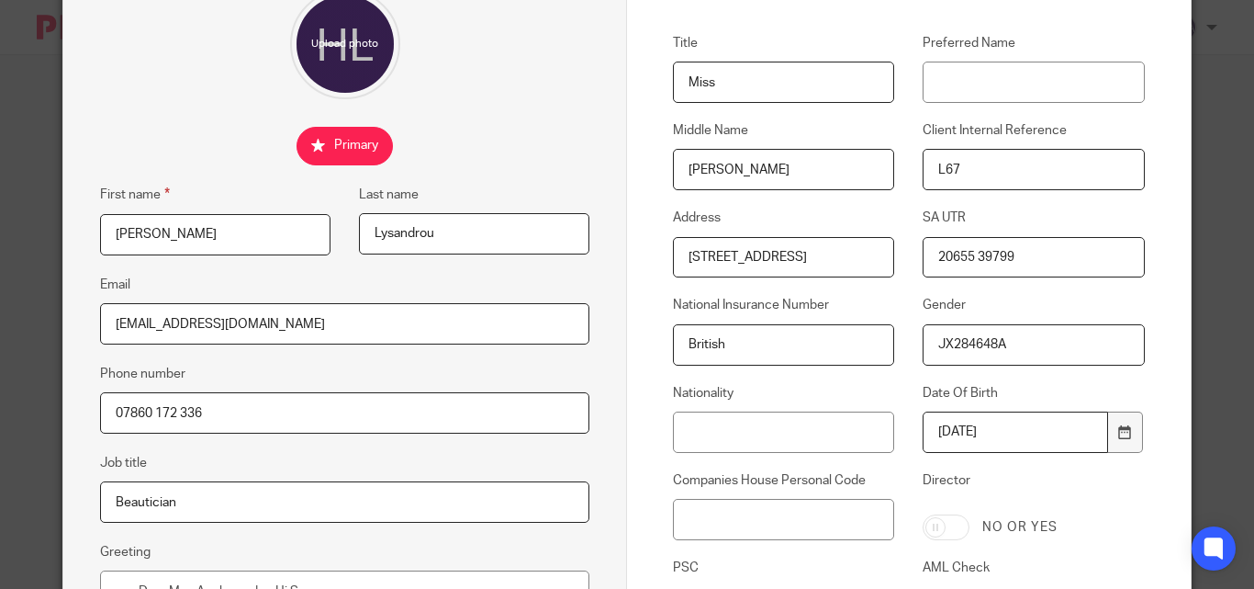
drag, startPoint x: 645, startPoint y: 344, endPoint x: 704, endPoint y: 353, distance: 60.3
click at [704, 353] on input "British" at bounding box center [783, 344] width 221 height 41
click at [702, 344] on input "British" at bounding box center [783, 344] width 221 height 41
paste input "British"
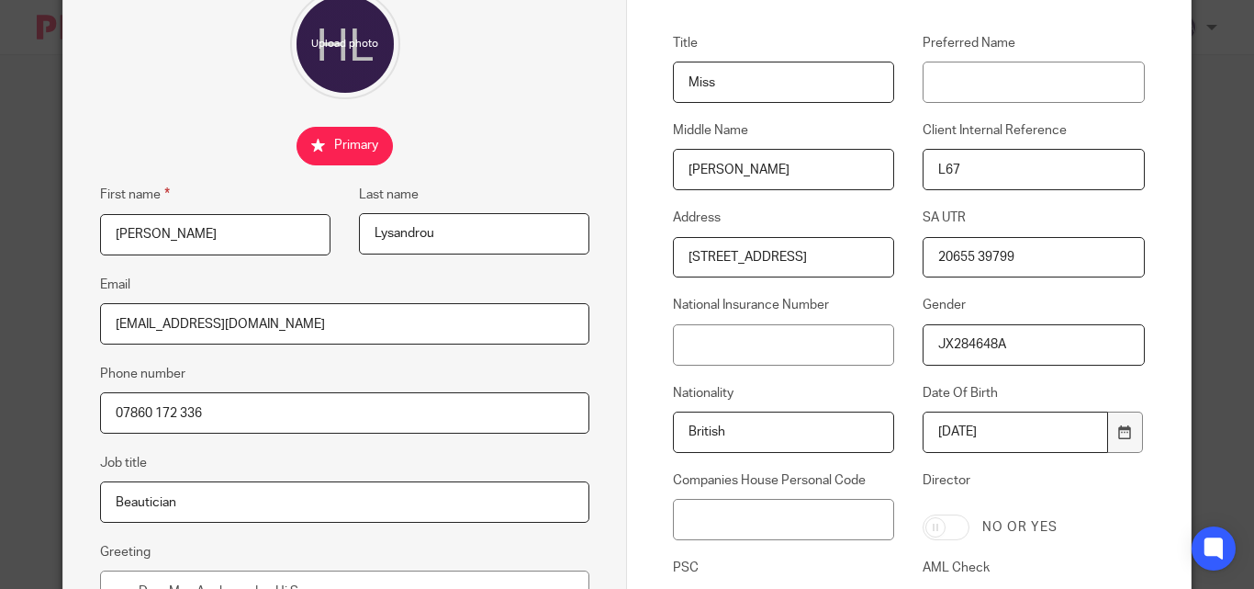
type input "British"
drag, startPoint x: 1024, startPoint y: 346, endPoint x: 932, endPoint y: 346, distance: 91.8
click at [932, 346] on input "JX284648A" at bounding box center [1033, 344] width 221 height 41
paste input "JX284648A"
type input "JX284648A"
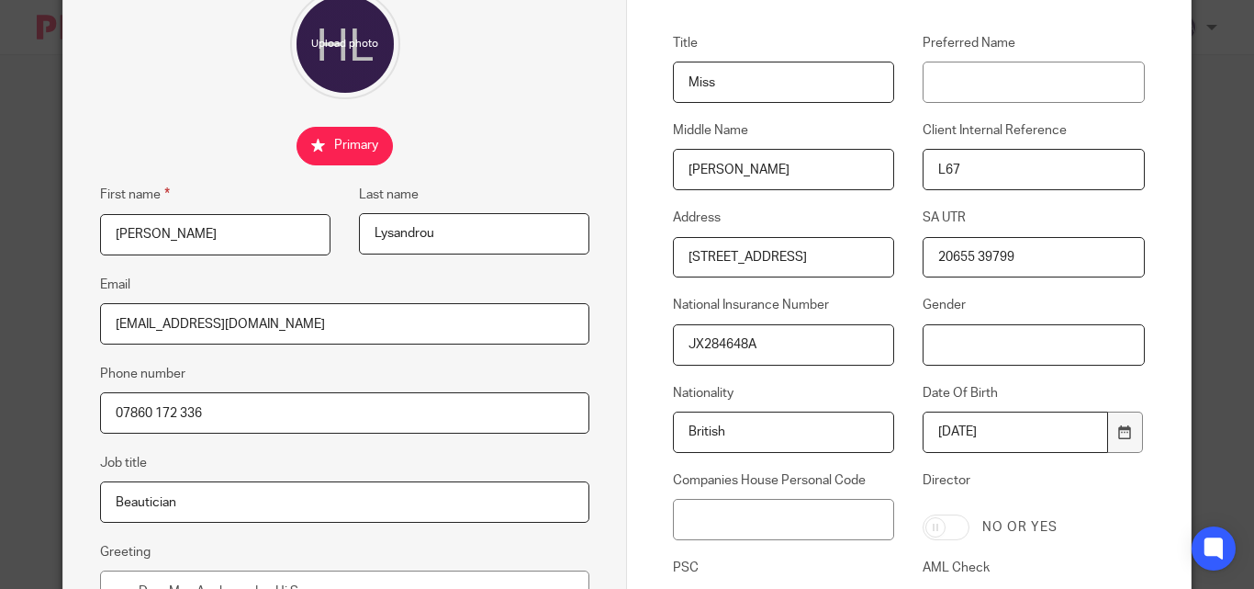
click at [952, 340] on input "Gender" at bounding box center [1033, 344] width 221 height 41
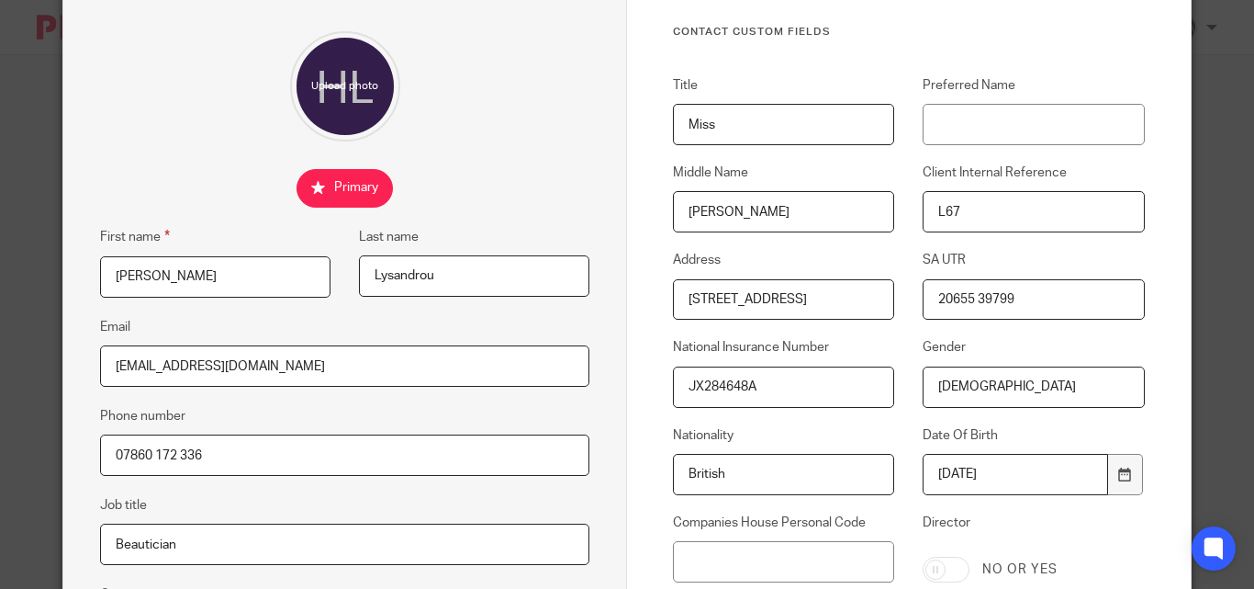
scroll to position [109, 0]
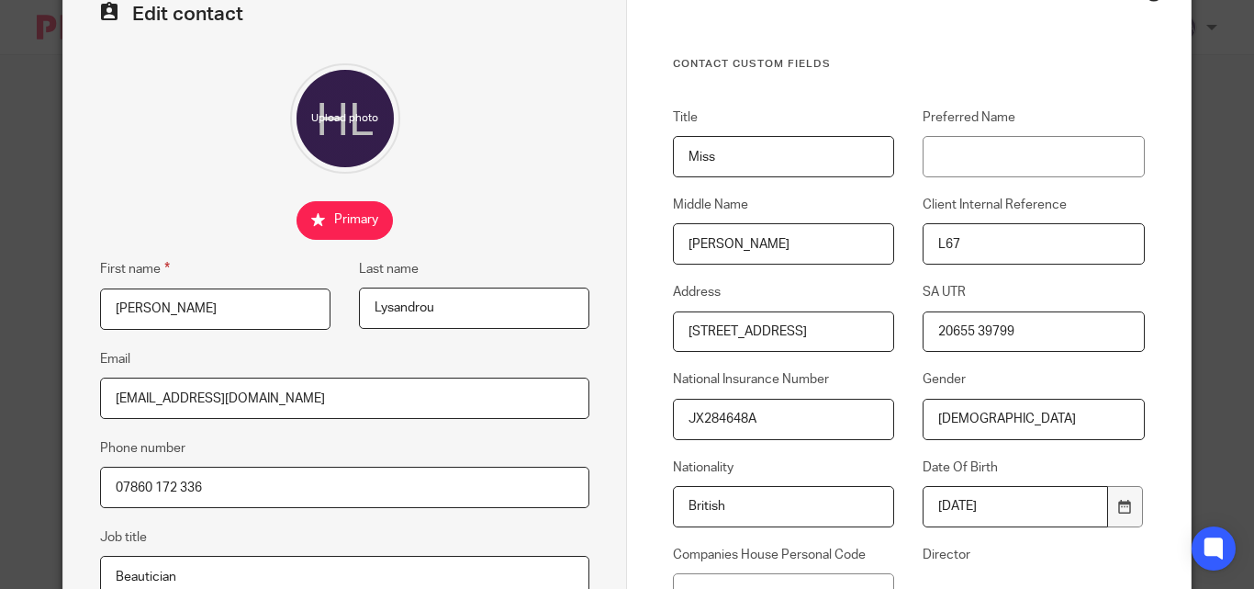
type input "[DEMOGRAPHIC_DATA]"
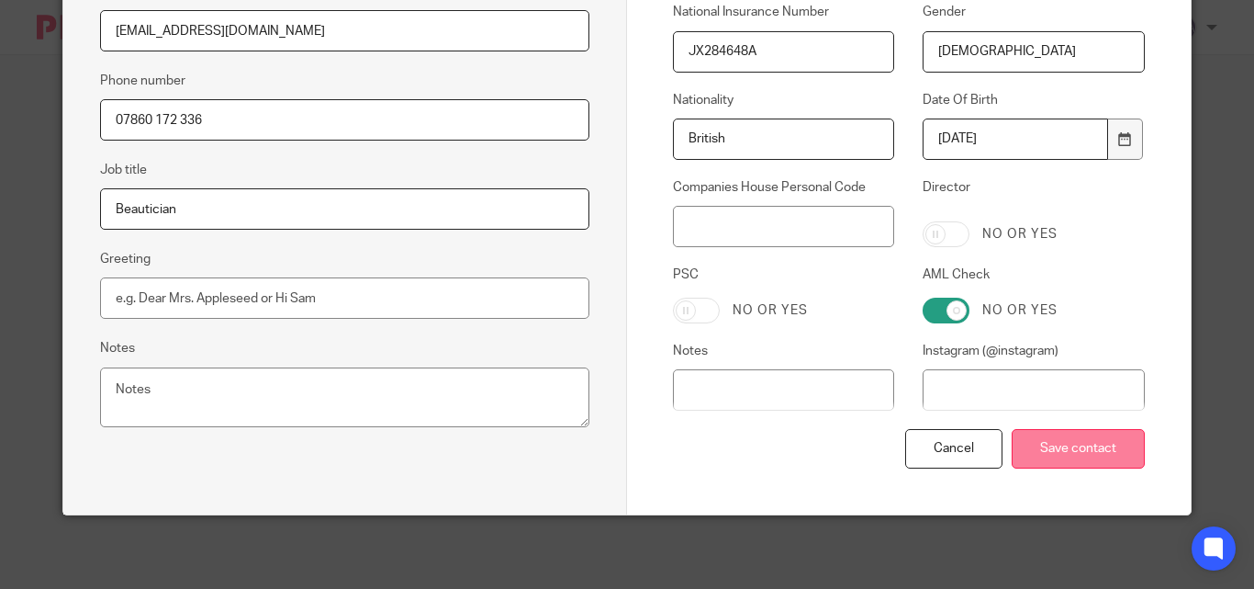
click at [1073, 454] on input "Save contact" at bounding box center [1078, 448] width 133 height 39
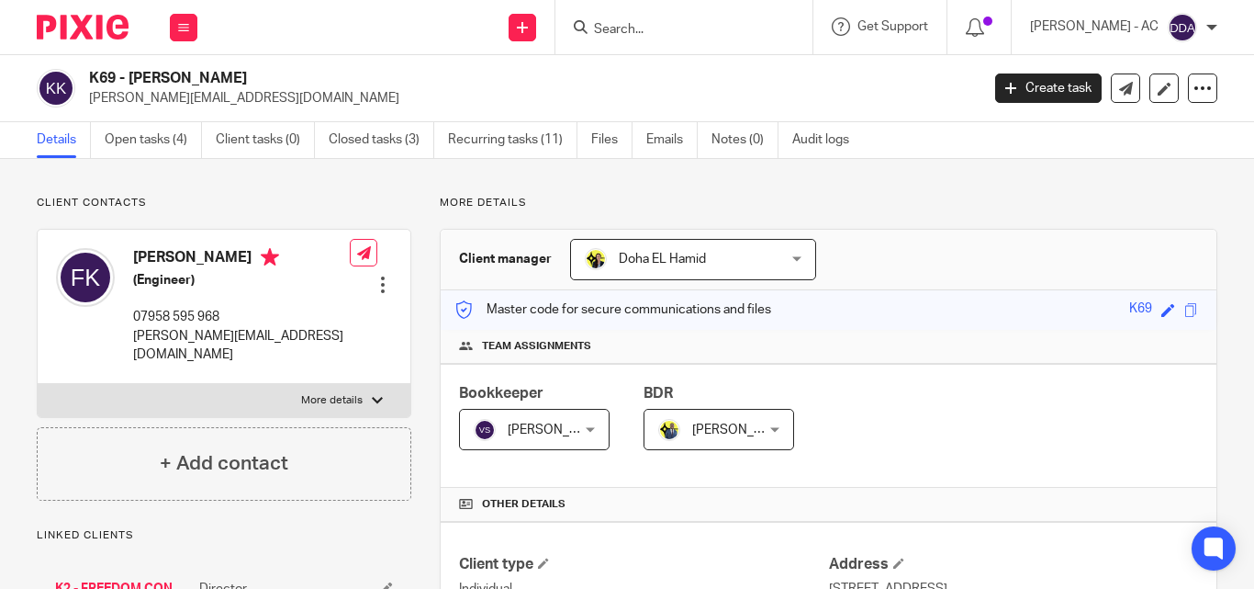
click at [376, 280] on div at bounding box center [383, 284] width 18 height 18
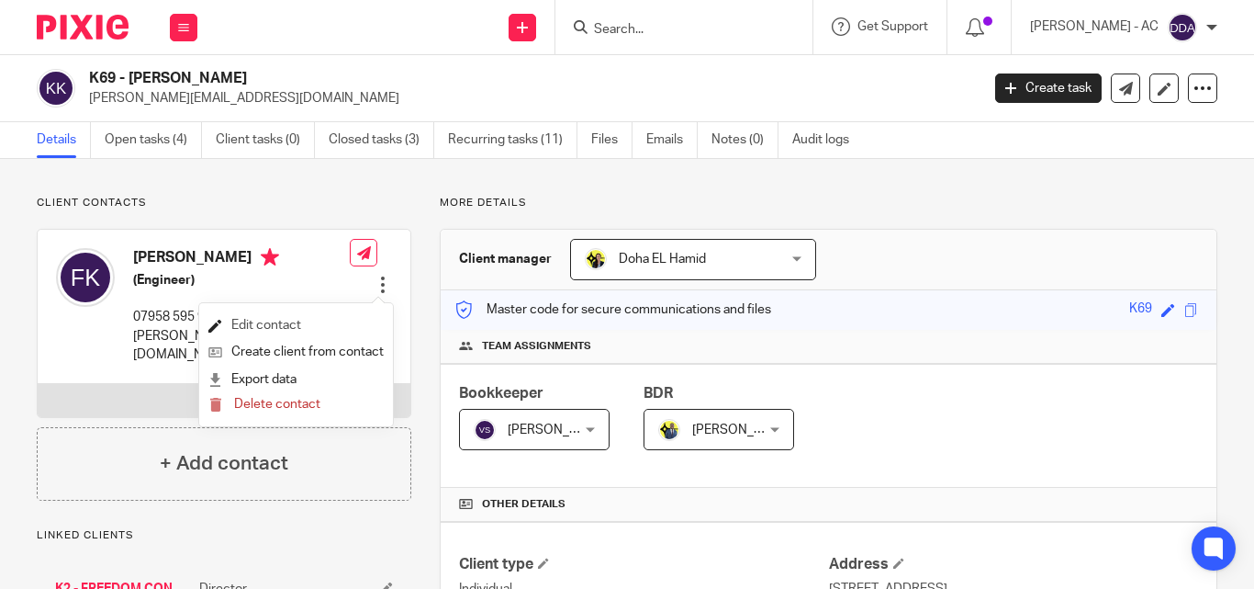
click at [273, 321] on link "Edit contact" at bounding box center [295, 325] width 175 height 27
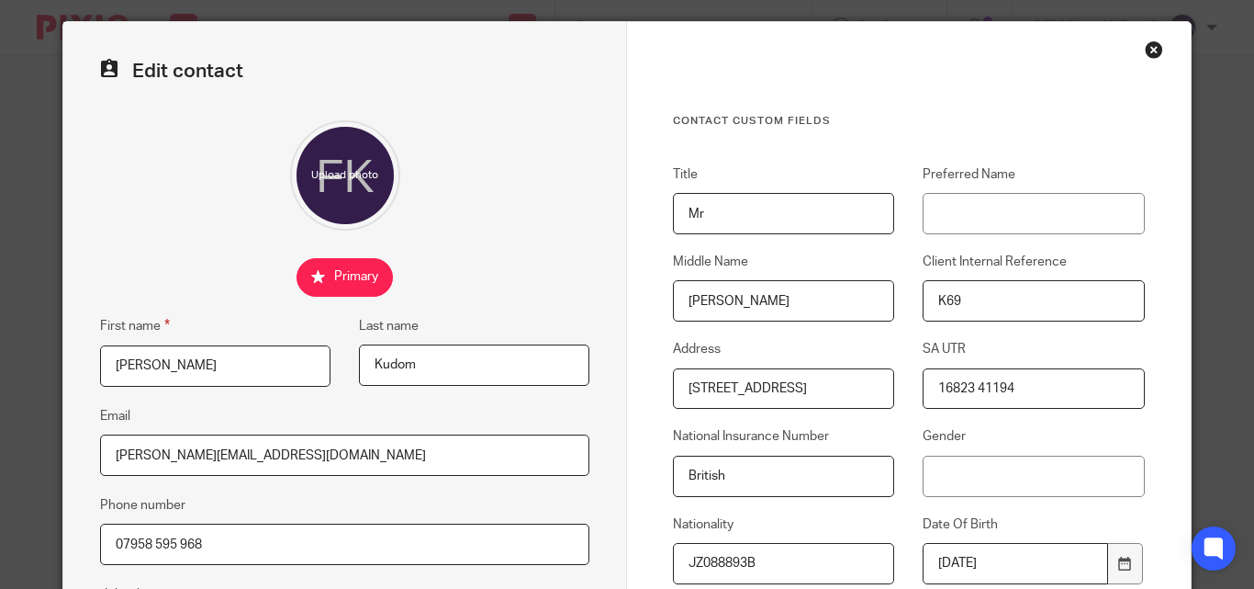
scroll to position [92, 0]
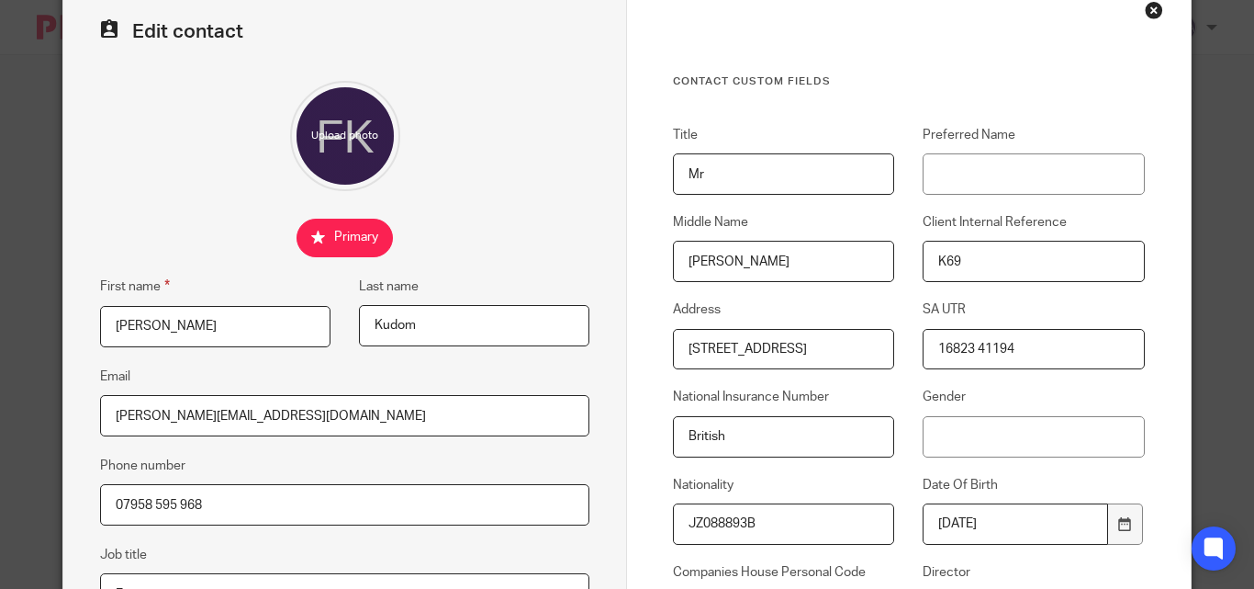
drag, startPoint x: 725, startPoint y: 441, endPoint x: 663, endPoint y: 441, distance: 62.4
click at [663, 441] on div "National Insurance Number [DEMOGRAPHIC_DATA]" at bounding box center [770, 421] width 250 height 69
paste input "British"
type input "British"
drag, startPoint x: 755, startPoint y: 521, endPoint x: 668, endPoint y: 517, distance: 86.4
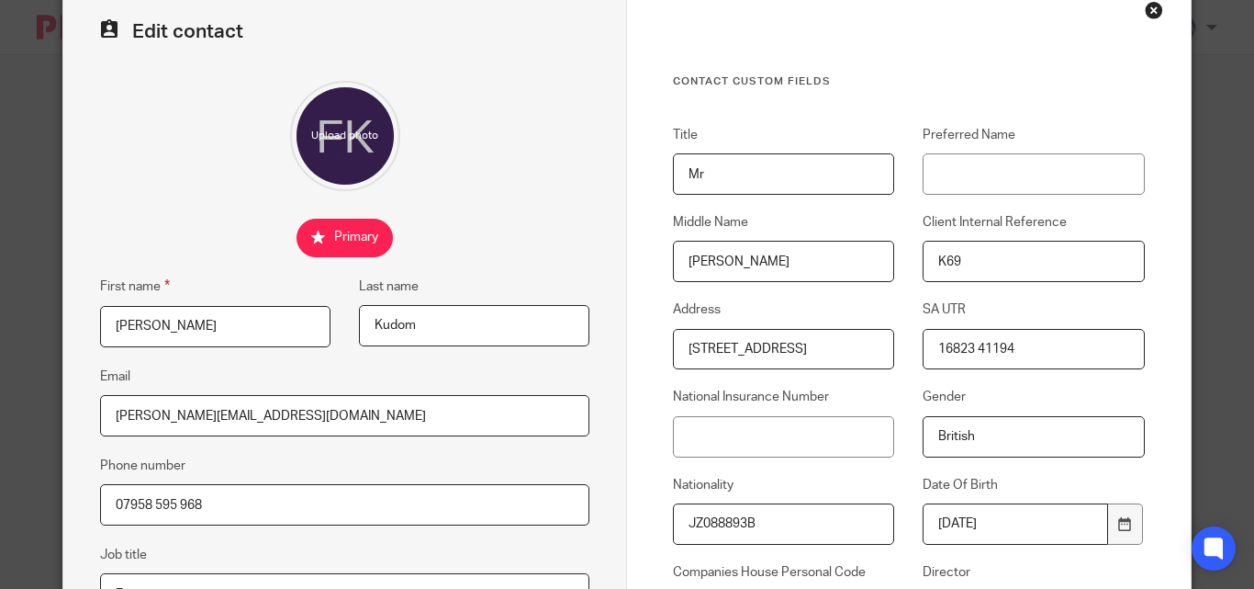
drag, startPoint x: 668, startPoint y: 517, endPoint x: 713, endPoint y: 513, distance: 45.1
click at [714, 512] on input "JZ088893B" at bounding box center [783, 523] width 221 height 41
click at [709, 525] on input "JZ088893B" at bounding box center [783, 523] width 221 height 41
paste input "JZ088893B"
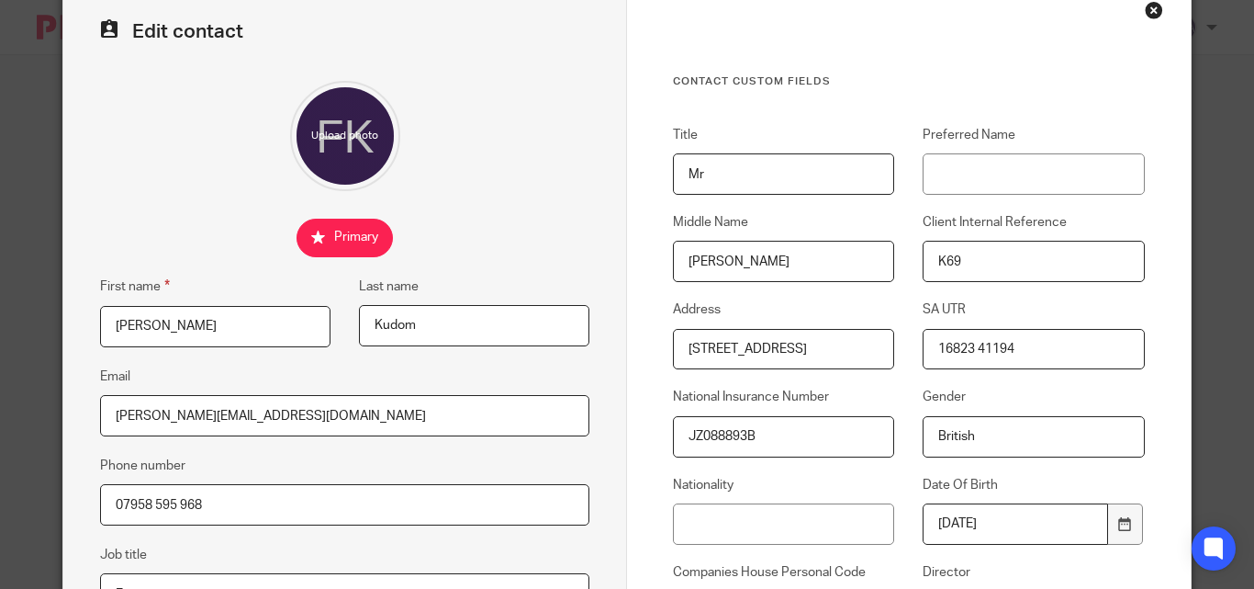
type input "JZ088893B"
click at [947, 432] on input "British" at bounding box center [1033, 436] width 221 height 41
paste input "British"
type input "British"
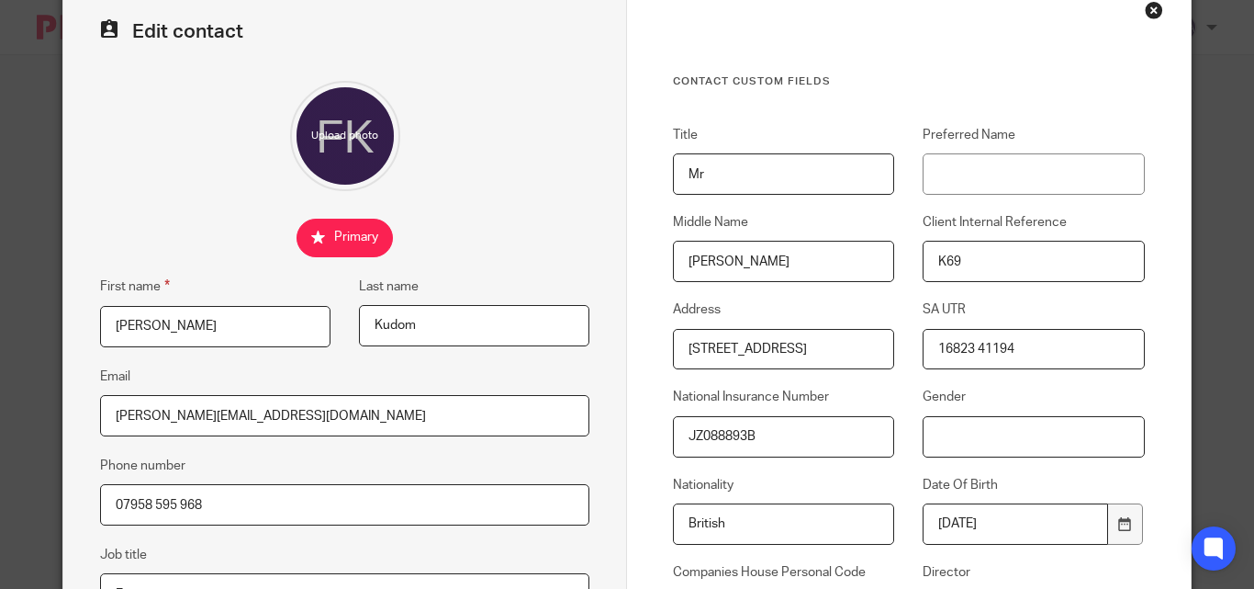
click at [975, 438] on input "Gender" at bounding box center [1033, 436] width 221 height 41
type input "[DEMOGRAPHIC_DATA]"
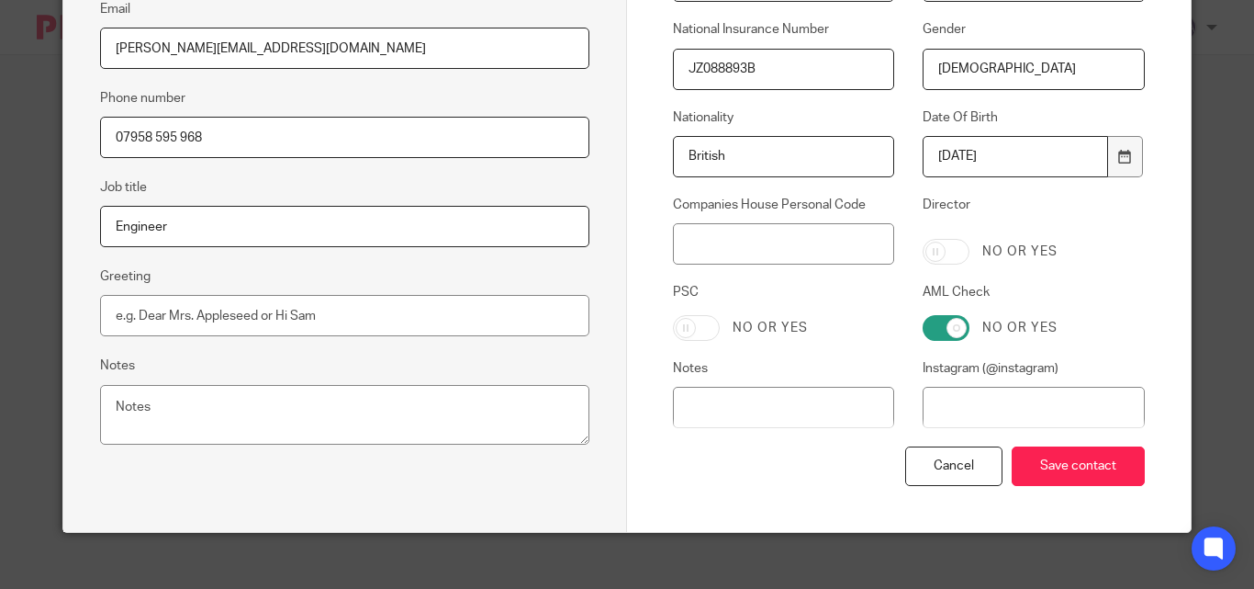
scroll to position [477, 0]
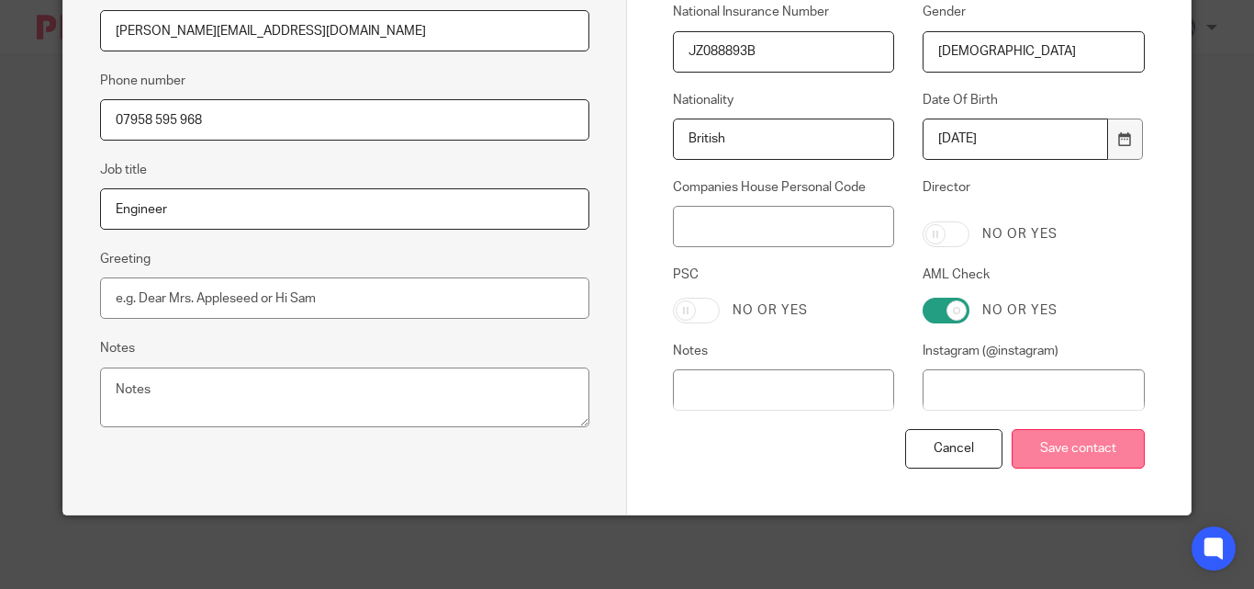
click at [1016, 439] on input "Save contact" at bounding box center [1078, 448] width 133 height 39
click at [1065, 444] on input "Save contact" at bounding box center [1078, 448] width 133 height 39
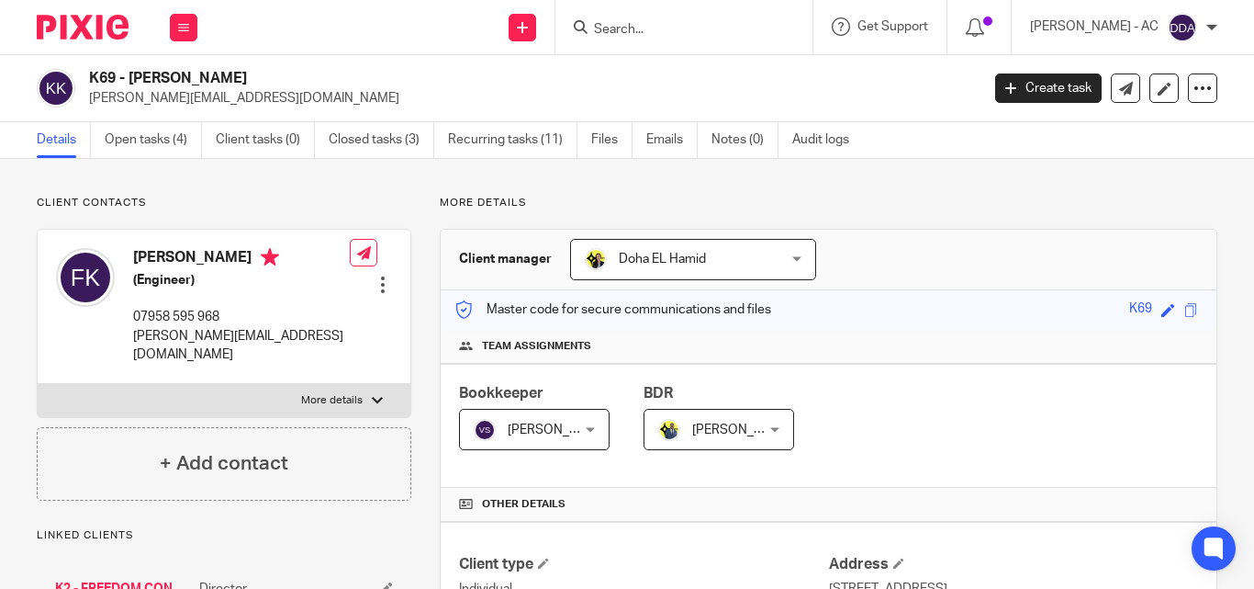
click at [352, 397] on p "More details" at bounding box center [332, 400] width 62 height 15
click at [38, 384] on input "More details" at bounding box center [37, 383] width 1 height 1
checkbox input "true"
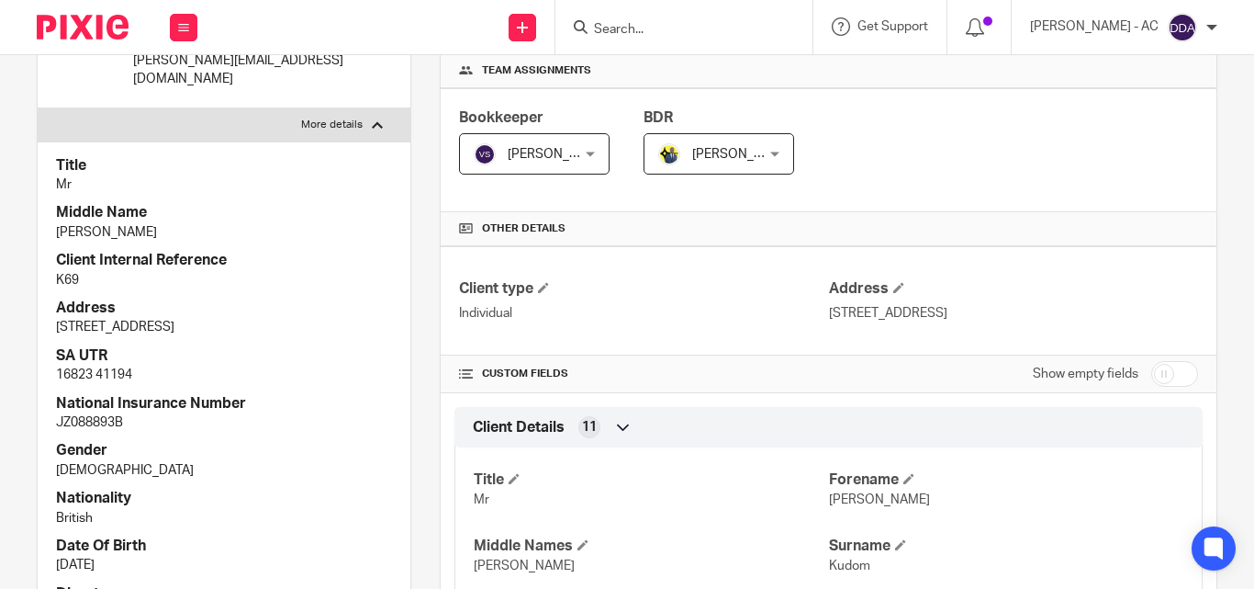
scroll to position [367, 0]
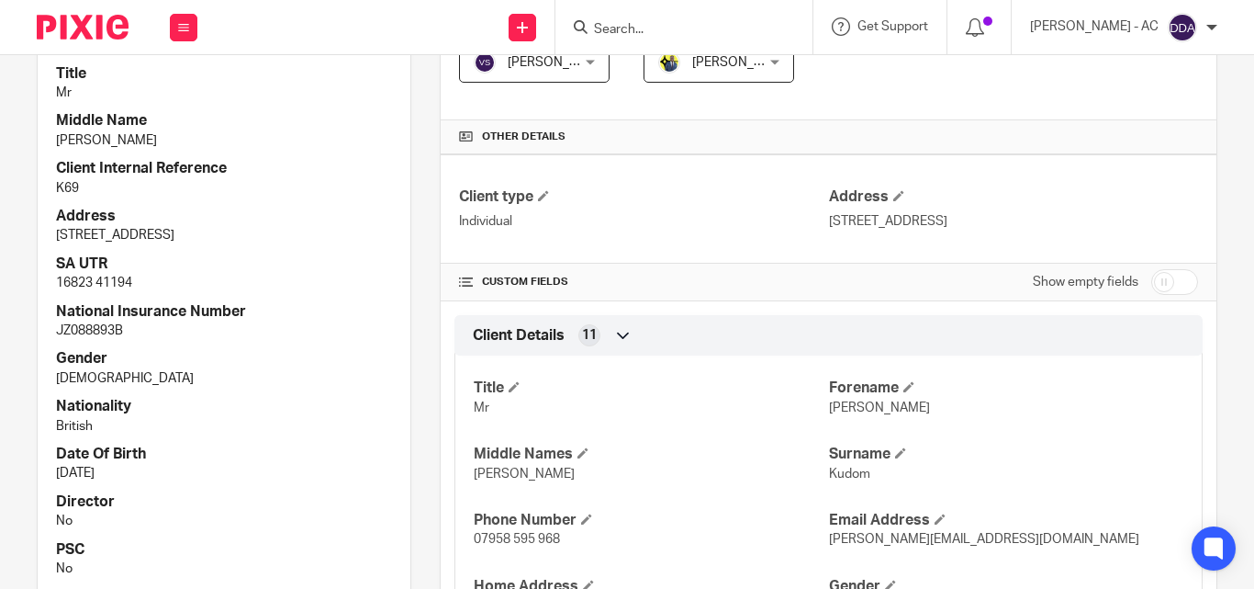
drag, startPoint x: 228, startPoint y: 325, endPoint x: 280, endPoint y: 336, distance: 53.5
click at [230, 325] on p "JZ088893B" at bounding box center [224, 330] width 336 height 18
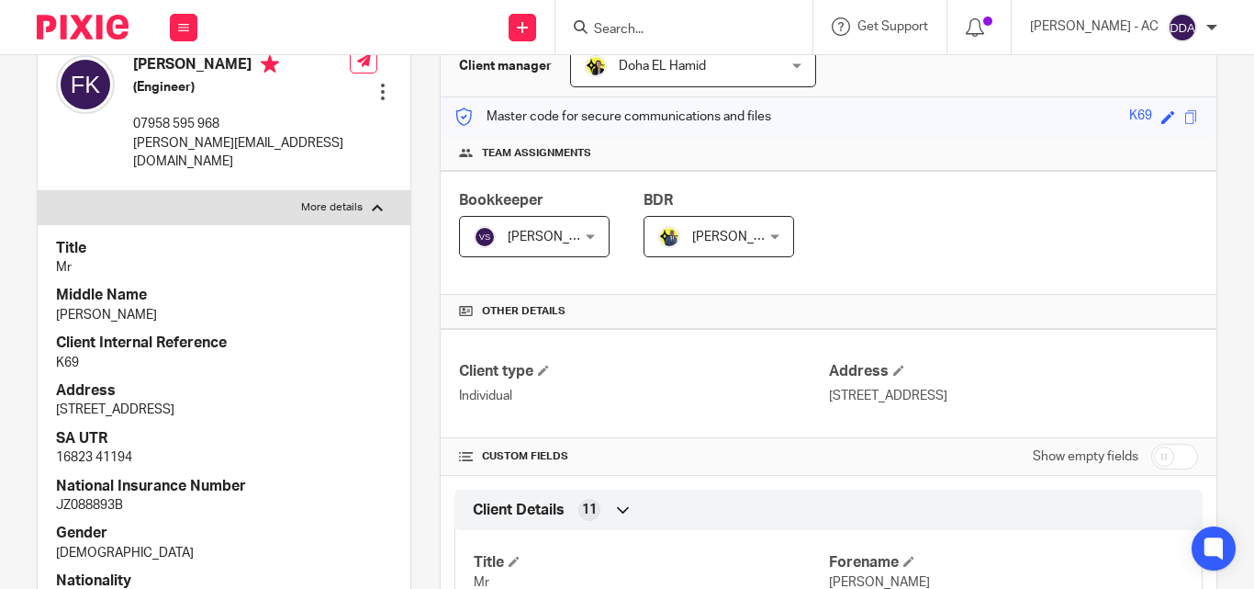
scroll to position [0, 0]
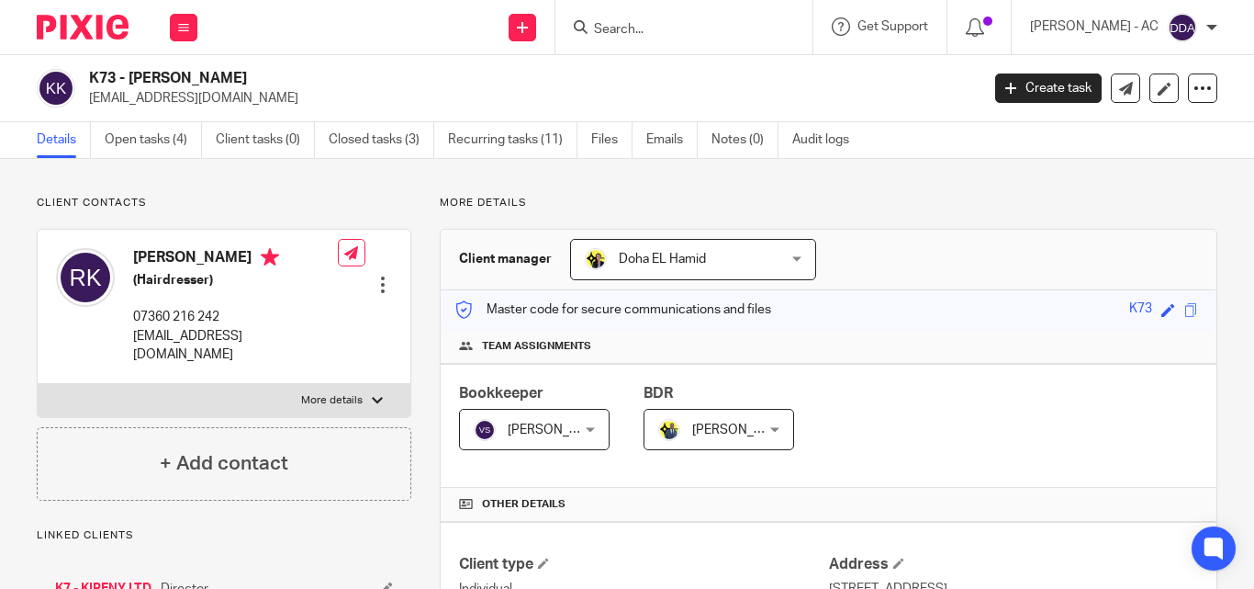
click at [382, 275] on div at bounding box center [383, 284] width 18 height 18
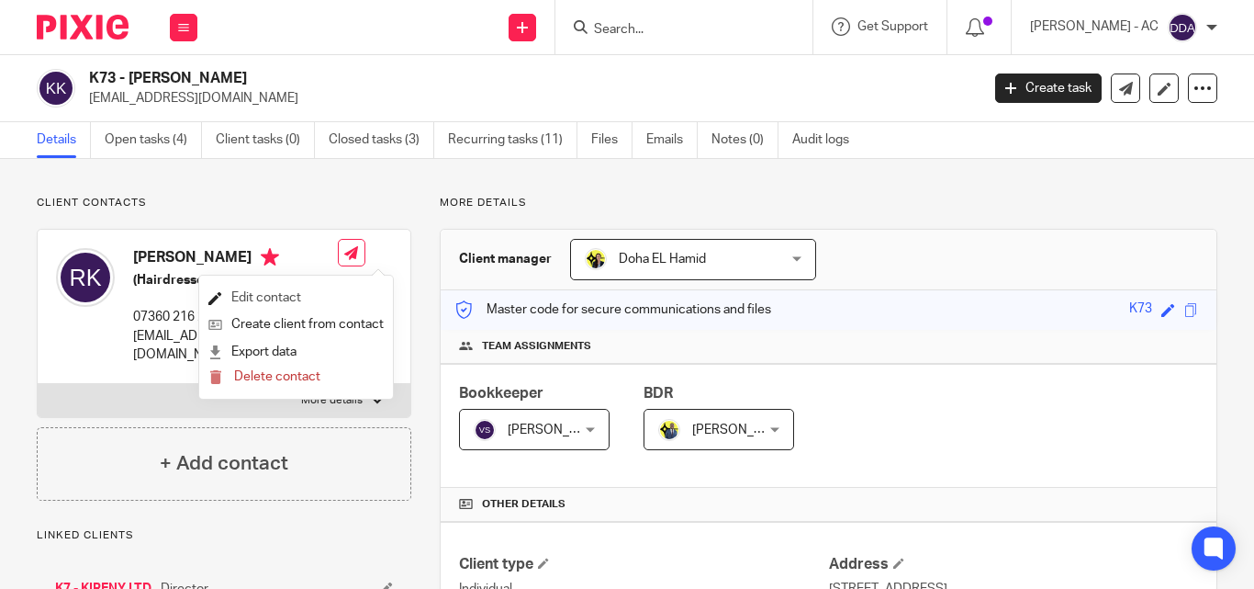
click at [288, 295] on link "Edit contact" at bounding box center [295, 298] width 175 height 27
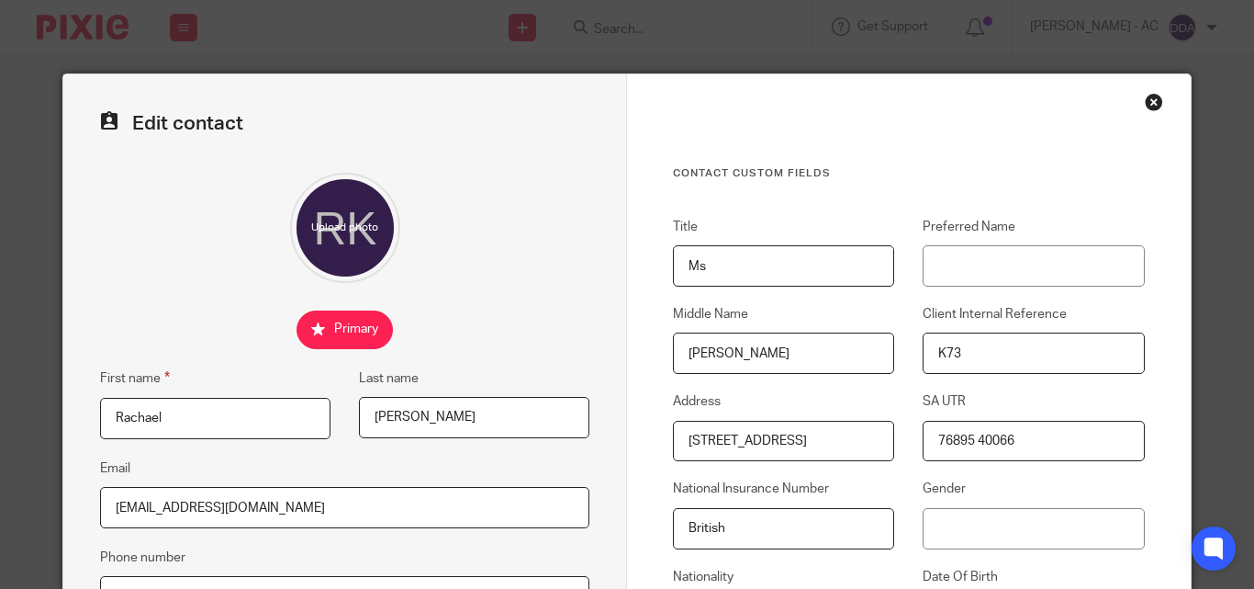
click at [780, 542] on input "British" at bounding box center [783, 528] width 221 height 41
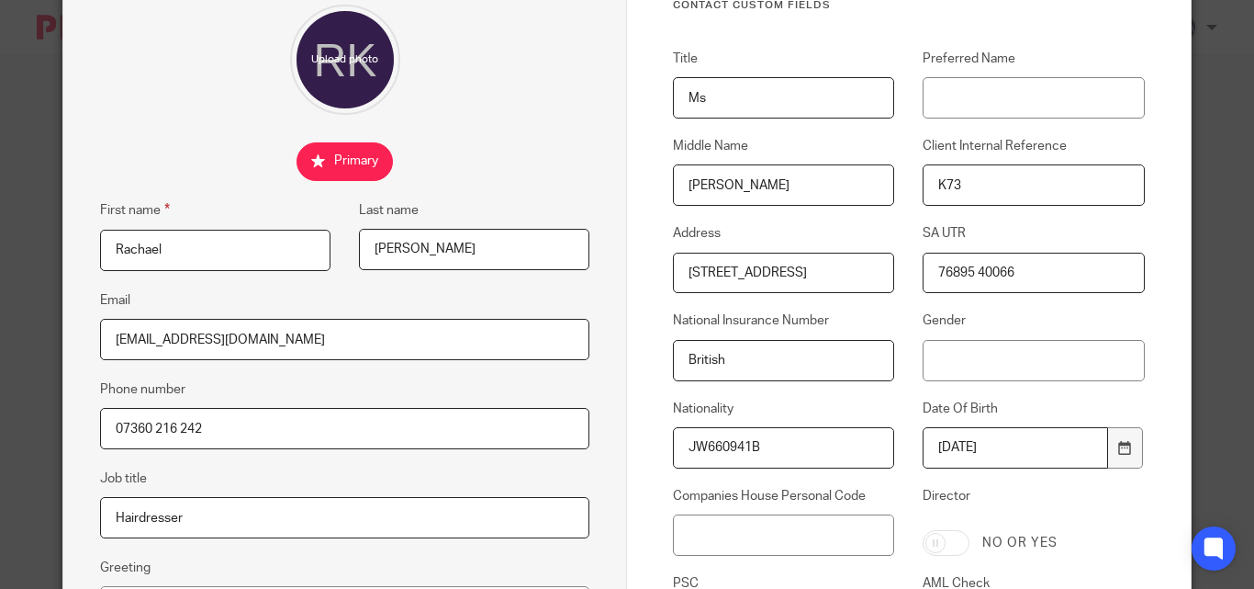
scroll to position [184, 0]
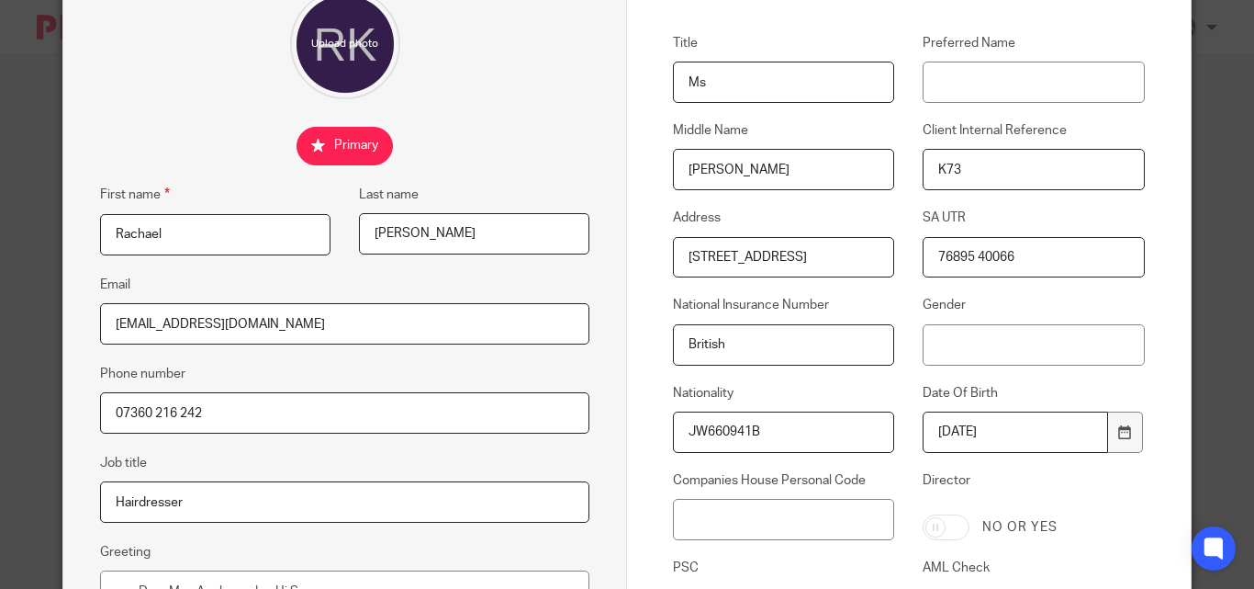
drag, startPoint x: 776, startPoint y: 429, endPoint x: 685, endPoint y: 433, distance: 91.0
click at [685, 433] on input "JW660941B" at bounding box center [783, 431] width 221 height 41
paste input "JW660941B"
type input "JW660941B"
drag, startPoint x: 751, startPoint y: 341, endPoint x: 679, endPoint y: 344, distance: 72.6
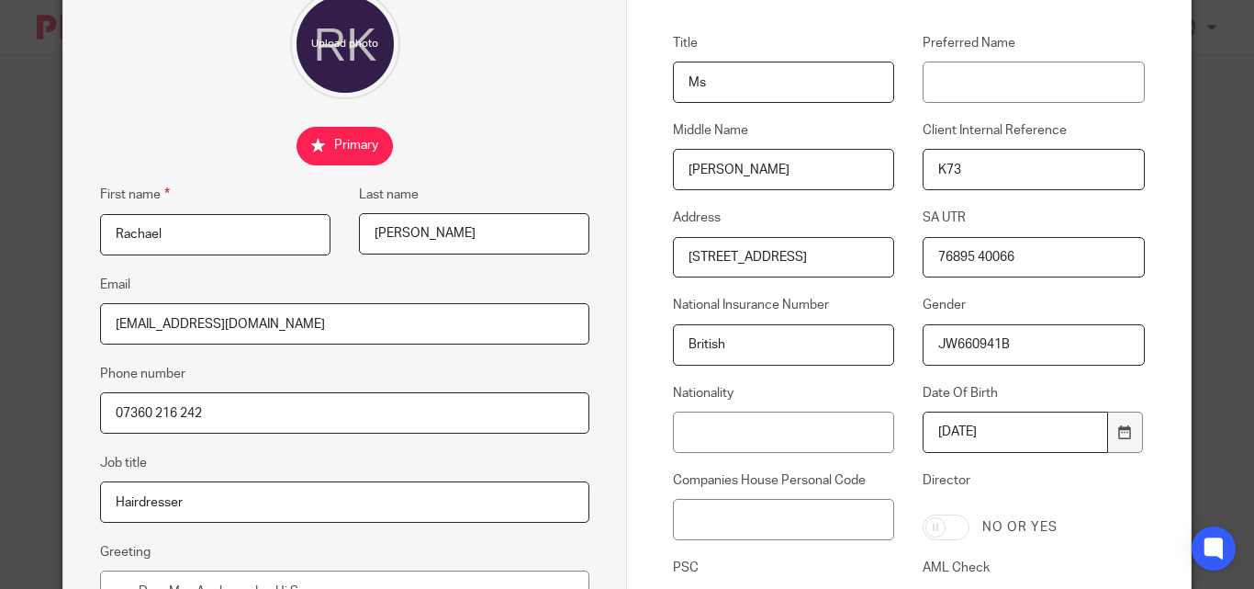
click at [679, 344] on input "British" at bounding box center [783, 344] width 221 height 41
paste input "British"
type input "British"
drag, startPoint x: 1032, startPoint y: 346, endPoint x: 909, endPoint y: 347, distance: 123.0
click at [909, 347] on div "Gender JW660941B" at bounding box center [1019, 330] width 250 height 69
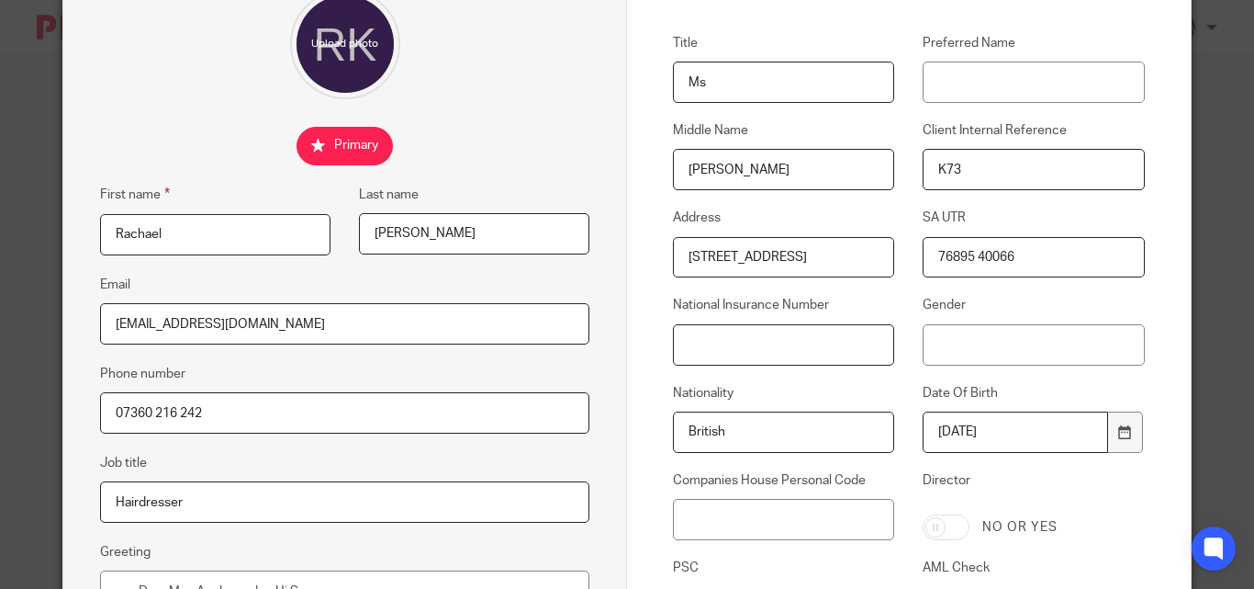
click at [690, 342] on input "National Insurance Number" at bounding box center [783, 344] width 221 height 41
paste input "JW660941B"
type input "JW660941B"
click at [950, 356] on input "Gender" at bounding box center [1033, 344] width 221 height 41
type input "[DEMOGRAPHIC_DATA]"
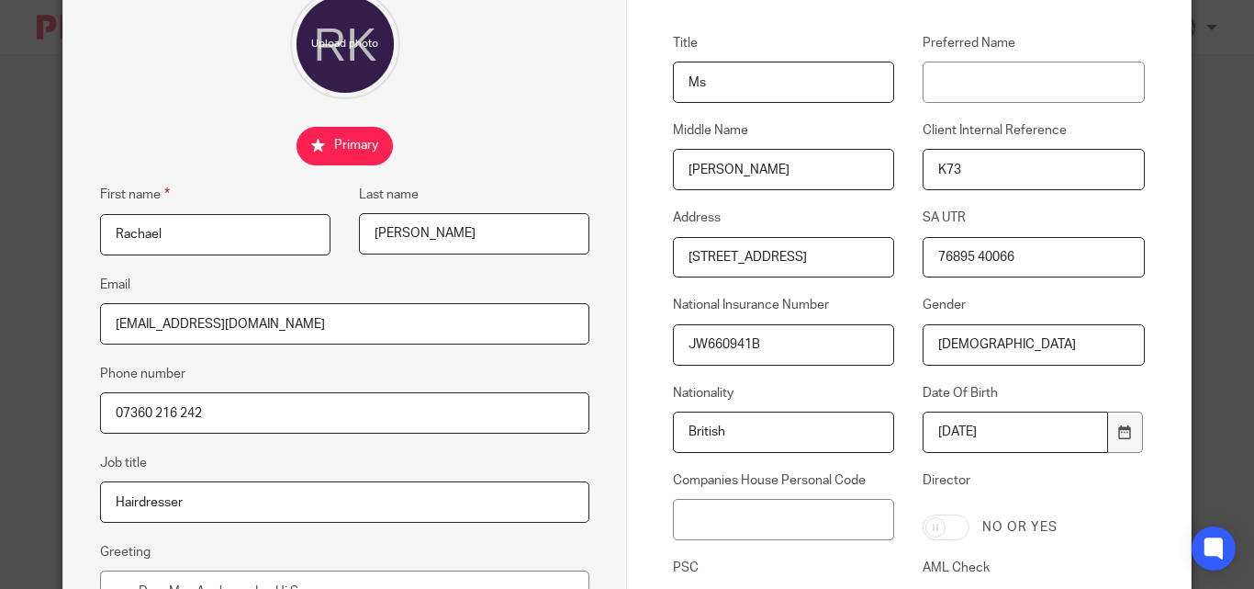
click at [690, 348] on input "JW660941B" at bounding box center [783, 344] width 221 height 41
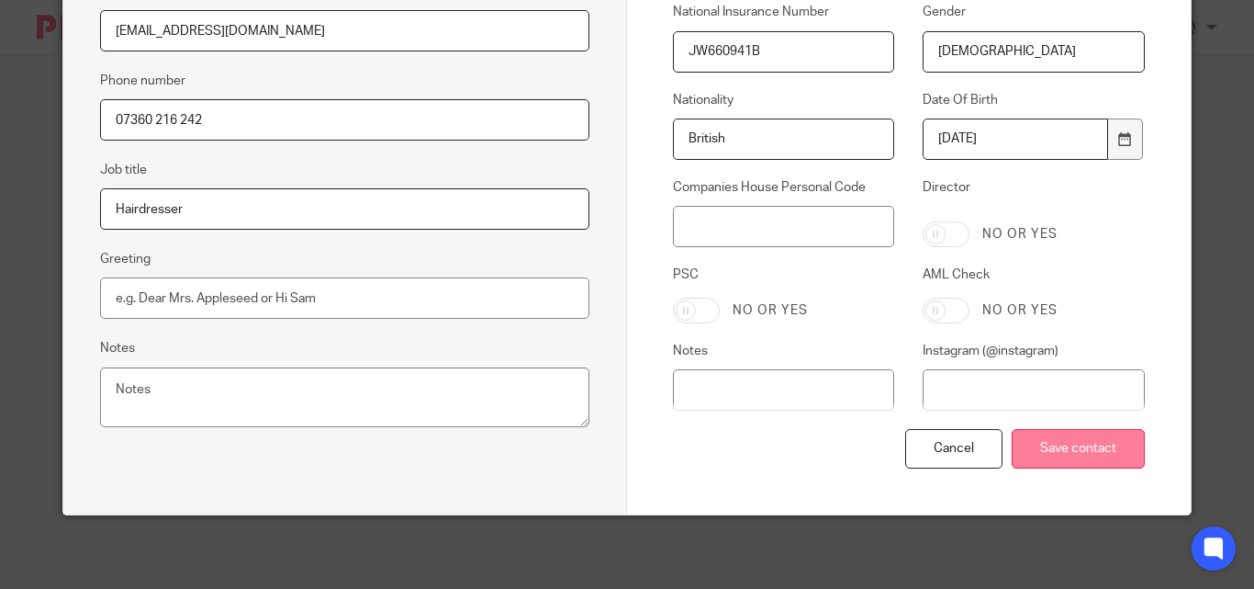
click at [1064, 457] on input "Save contact" at bounding box center [1078, 448] width 133 height 39
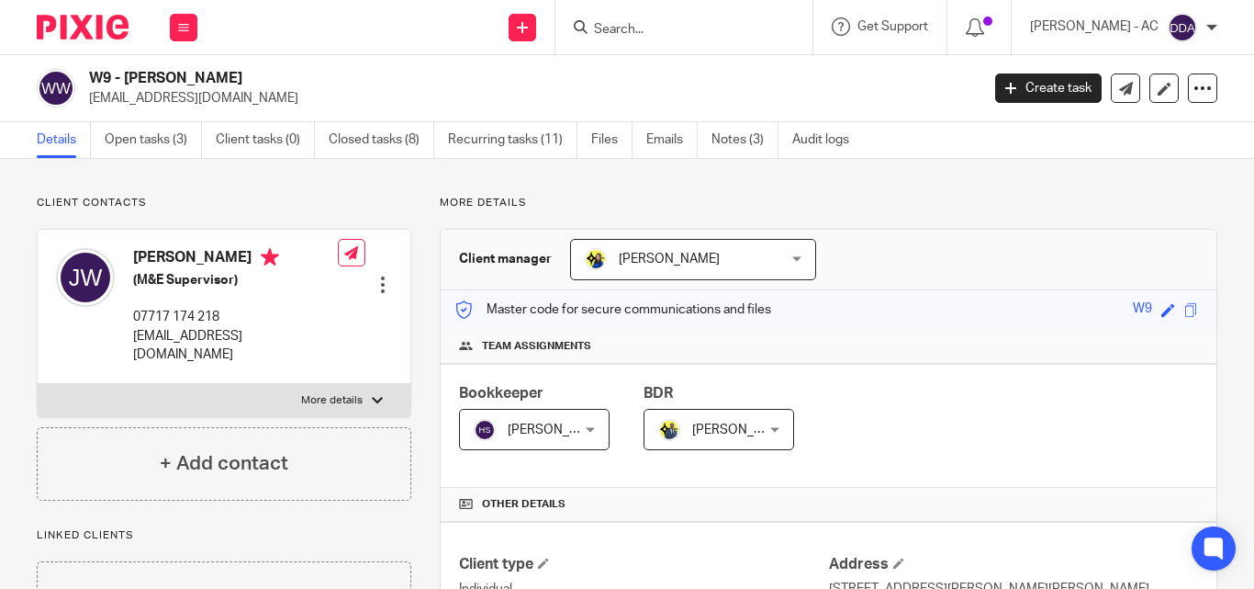
click at [385, 275] on div at bounding box center [383, 284] width 18 height 18
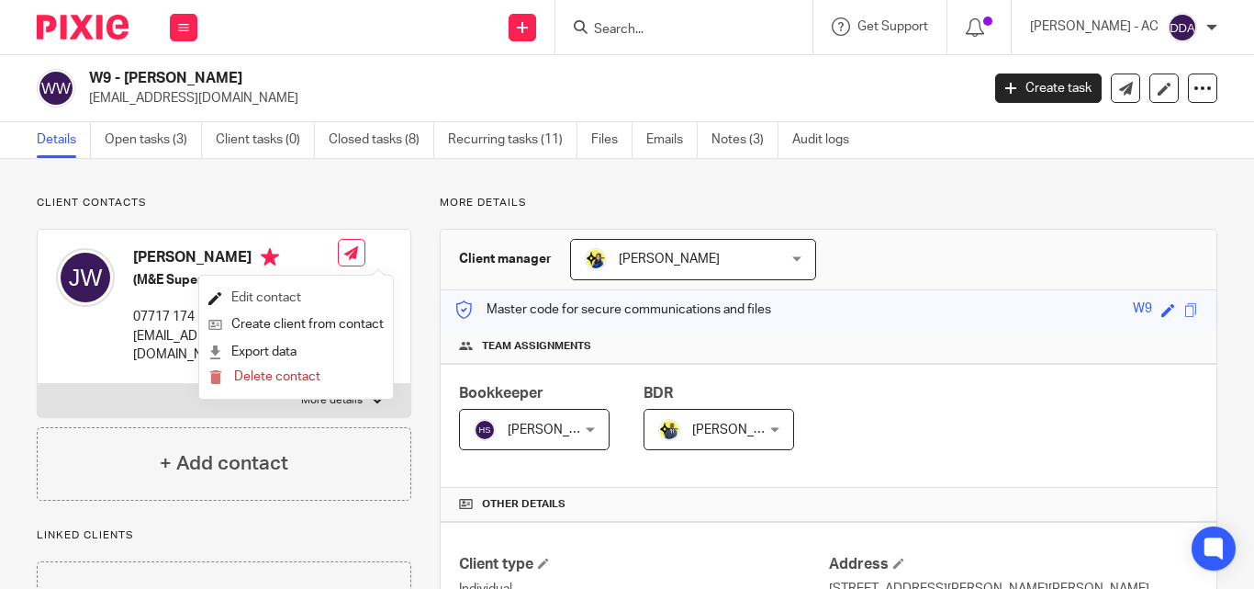
click at [309, 292] on link "Edit contact" at bounding box center [295, 298] width 175 height 27
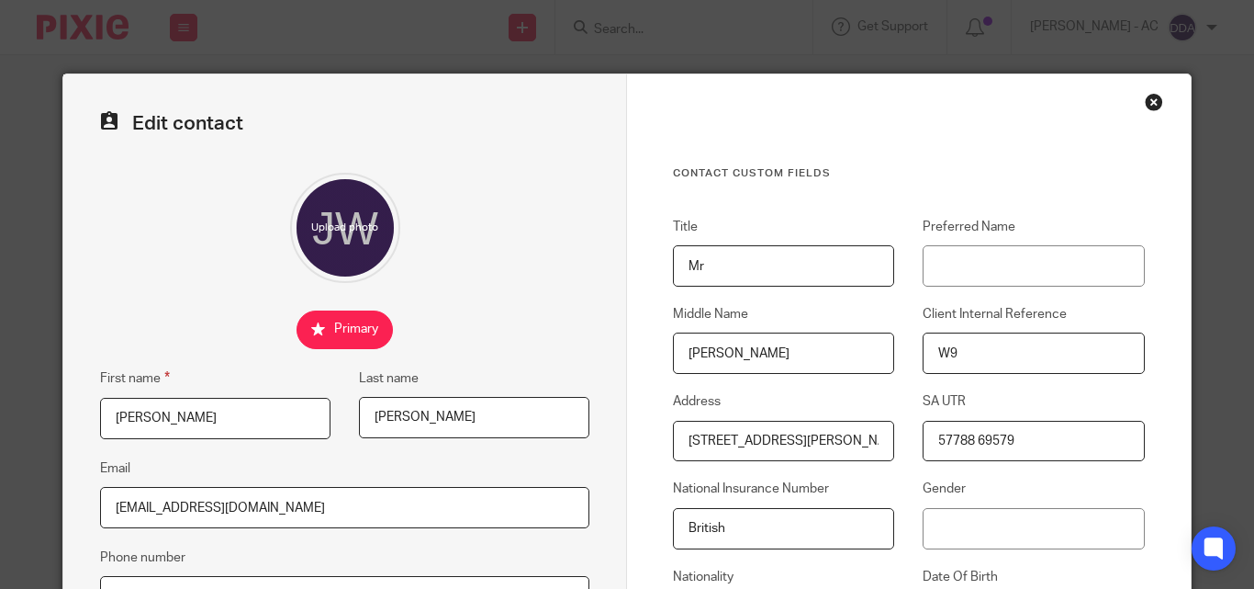
drag, startPoint x: 902, startPoint y: 421, endPoint x: 902, endPoint y: 409, distance: 11.9
click at [902, 417] on div "SA UTR 57788 69579" at bounding box center [1019, 426] width 250 height 69
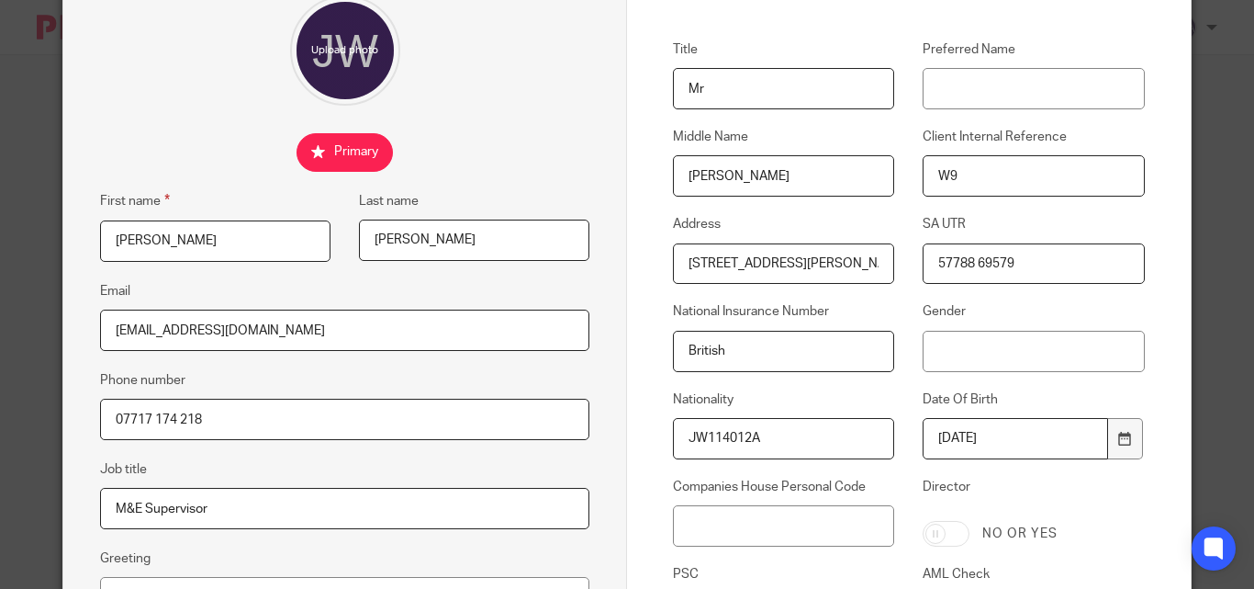
scroll to position [184, 0]
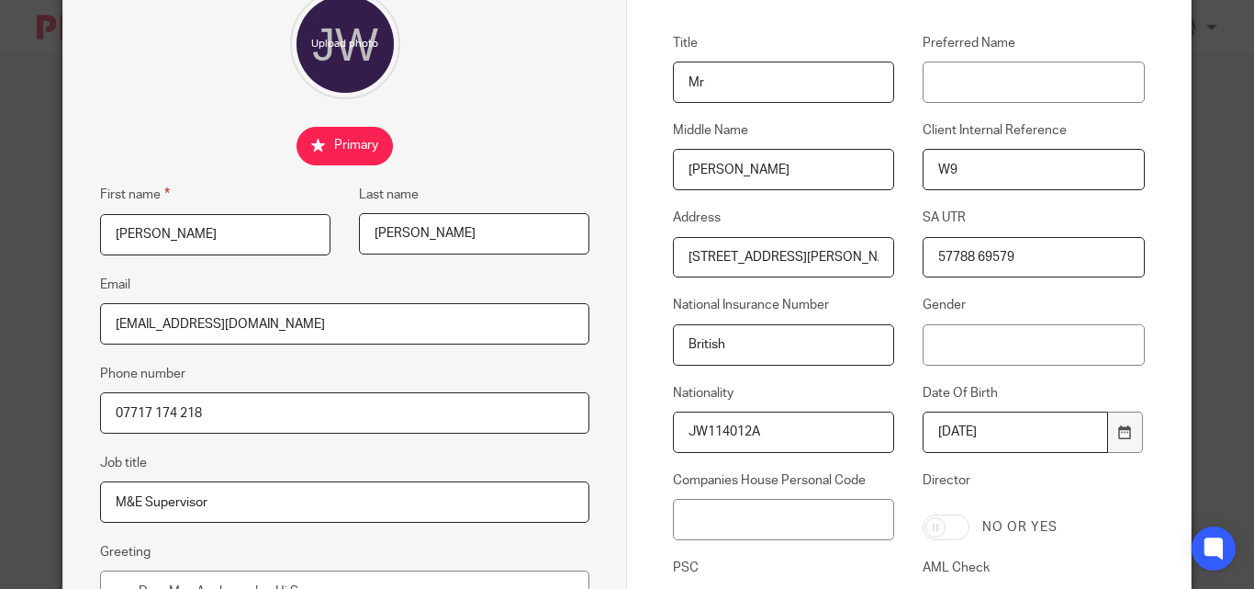
drag, startPoint x: 780, startPoint y: 433, endPoint x: 652, endPoint y: 428, distance: 127.7
click at [652, 428] on div "Nationality JW114012A" at bounding box center [770, 418] width 250 height 69
paste input "JW114012A"
type input "JW114012A"
drag, startPoint x: 756, startPoint y: 349, endPoint x: 683, endPoint y: 349, distance: 72.5
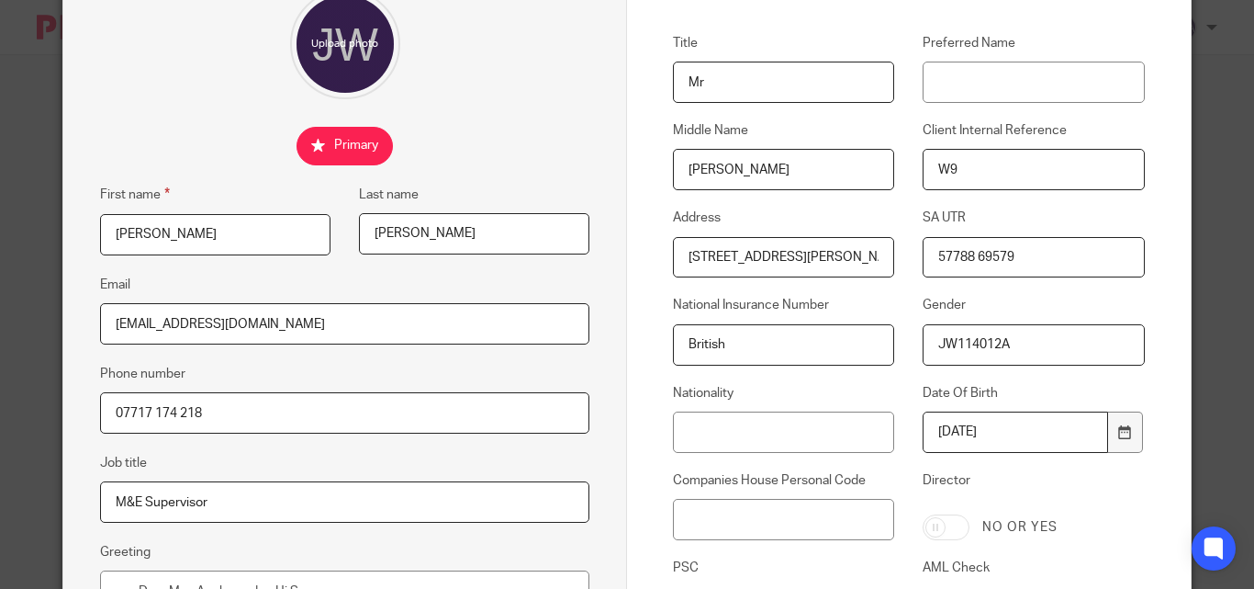
click at [683, 349] on input "British" at bounding box center [783, 344] width 221 height 41
paste input "British"
type input "British"
drag, startPoint x: 1023, startPoint y: 346, endPoint x: 931, endPoint y: 350, distance: 91.9
click at [931, 350] on input "JW114012A" at bounding box center [1033, 344] width 221 height 41
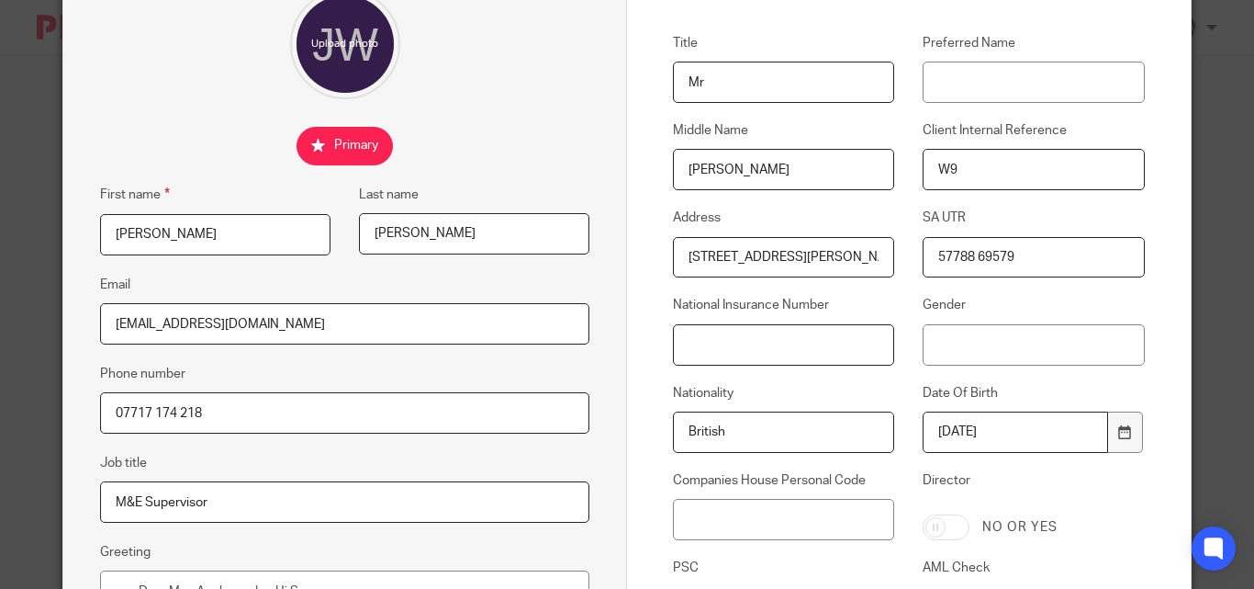
paste input "JW114012A"
type input "JW114012A"
click at [974, 345] on input "Gender" at bounding box center [1033, 344] width 221 height 41
type input "[DEMOGRAPHIC_DATA]"
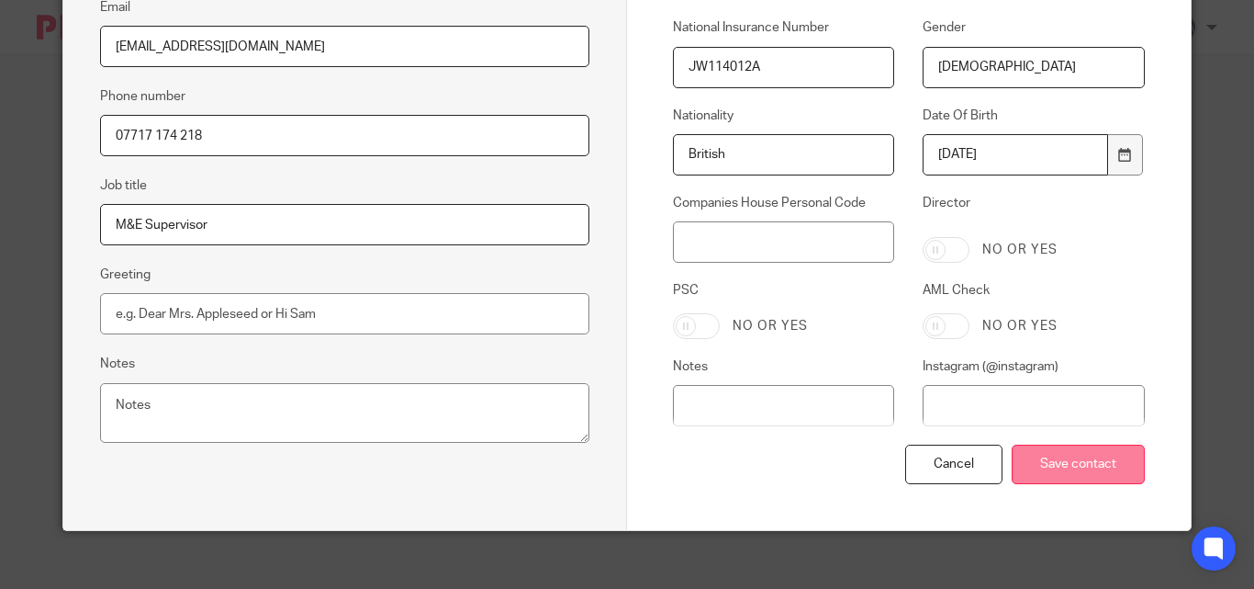
scroll to position [477, 0]
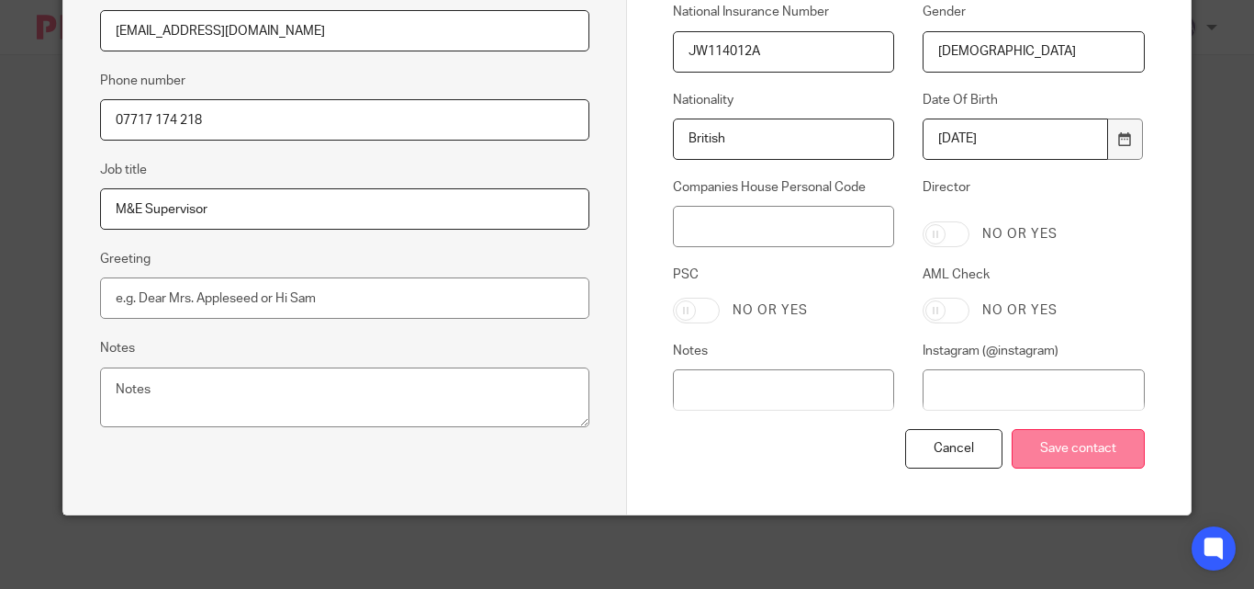
click at [1075, 450] on input "Save contact" at bounding box center [1078, 448] width 133 height 39
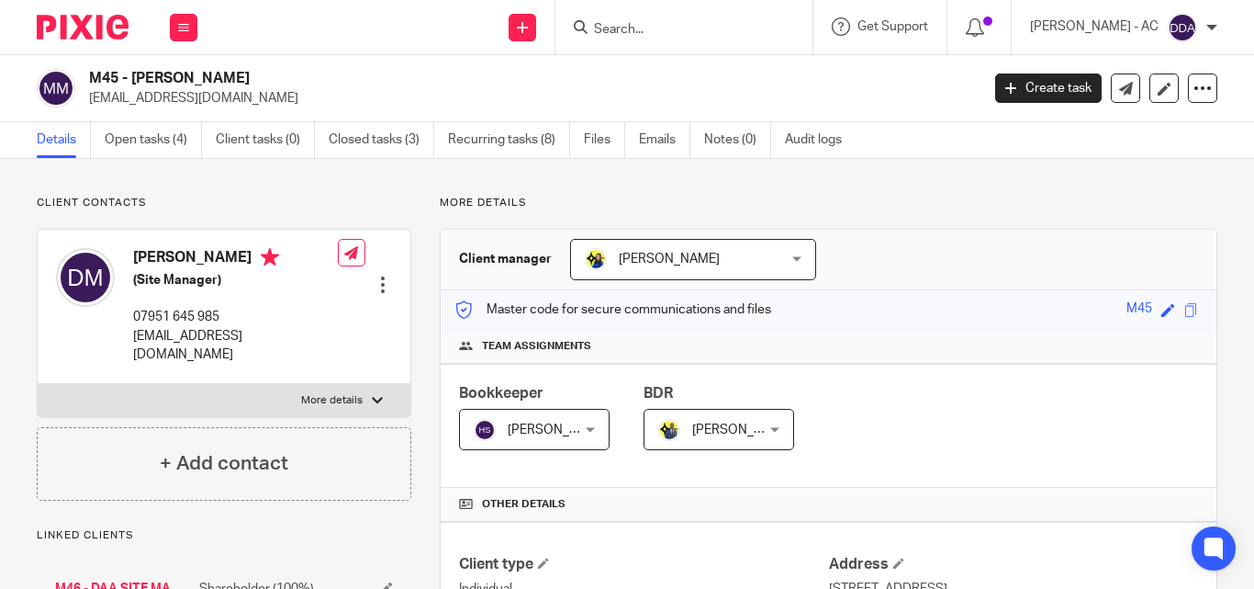
click at [379, 275] on div at bounding box center [383, 284] width 18 height 18
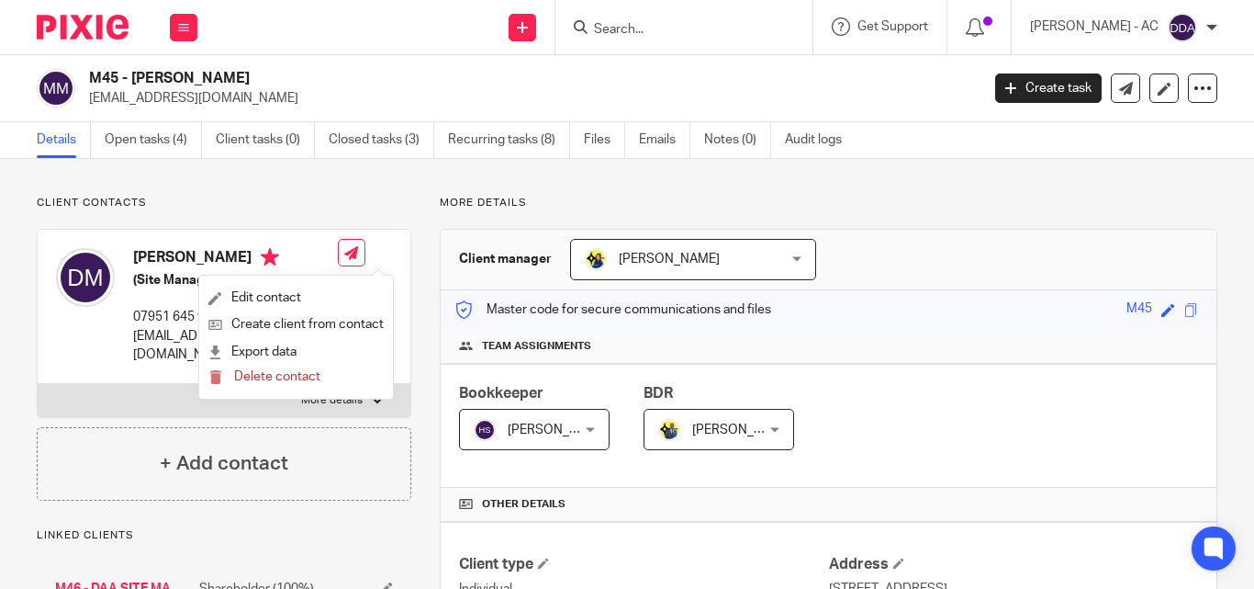
click at [311, 283] on ul "Edit contact Create client from contact Export data Delete contact" at bounding box center [296, 336] width 194 height 123
click at [298, 295] on link "Edit contact" at bounding box center [295, 298] width 175 height 27
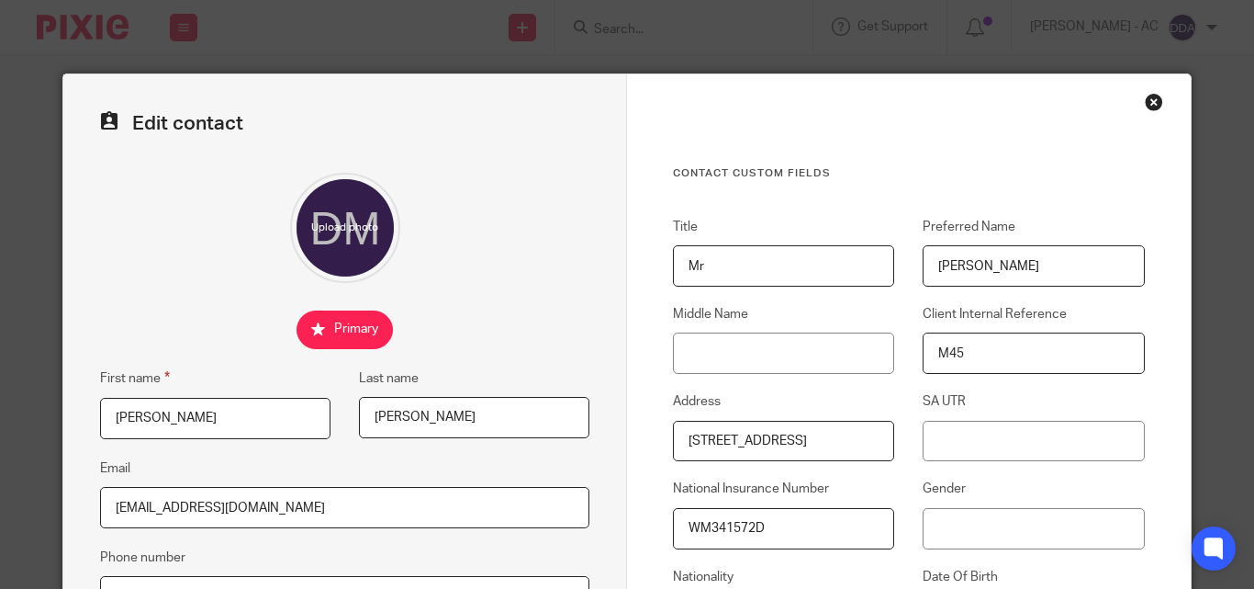
click at [531, 301] on div "Edit contact First name [PERSON_NAME] name [PERSON_NAME] Email [EMAIL_ADDRESS][…" at bounding box center [345, 532] width 564 height 916
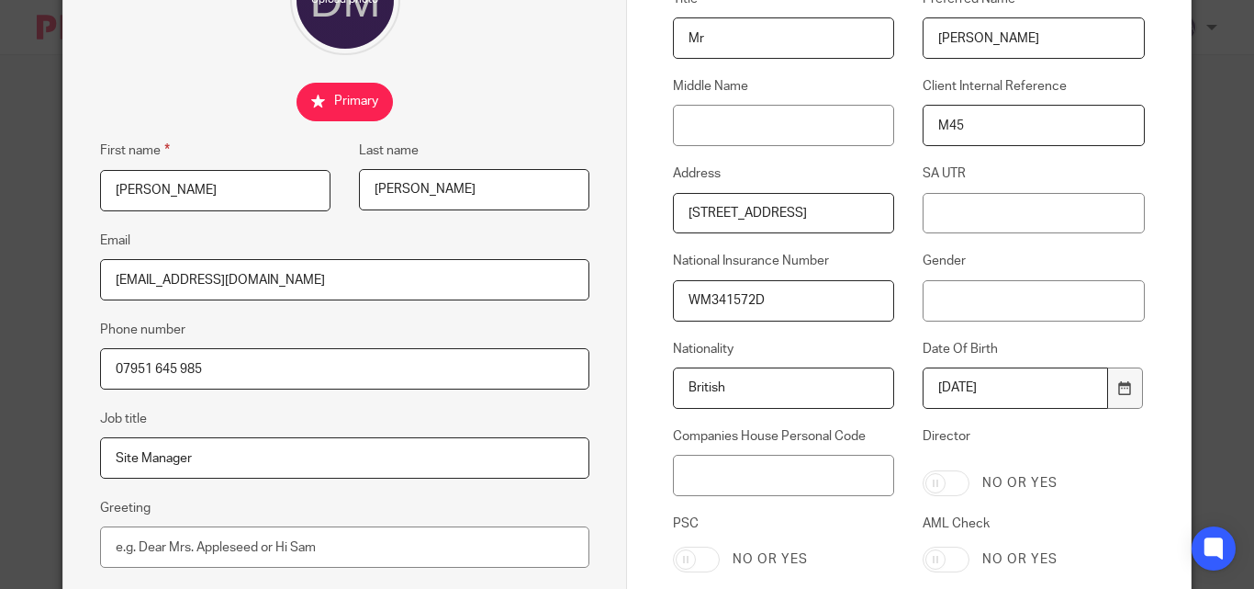
scroll to position [275, 0]
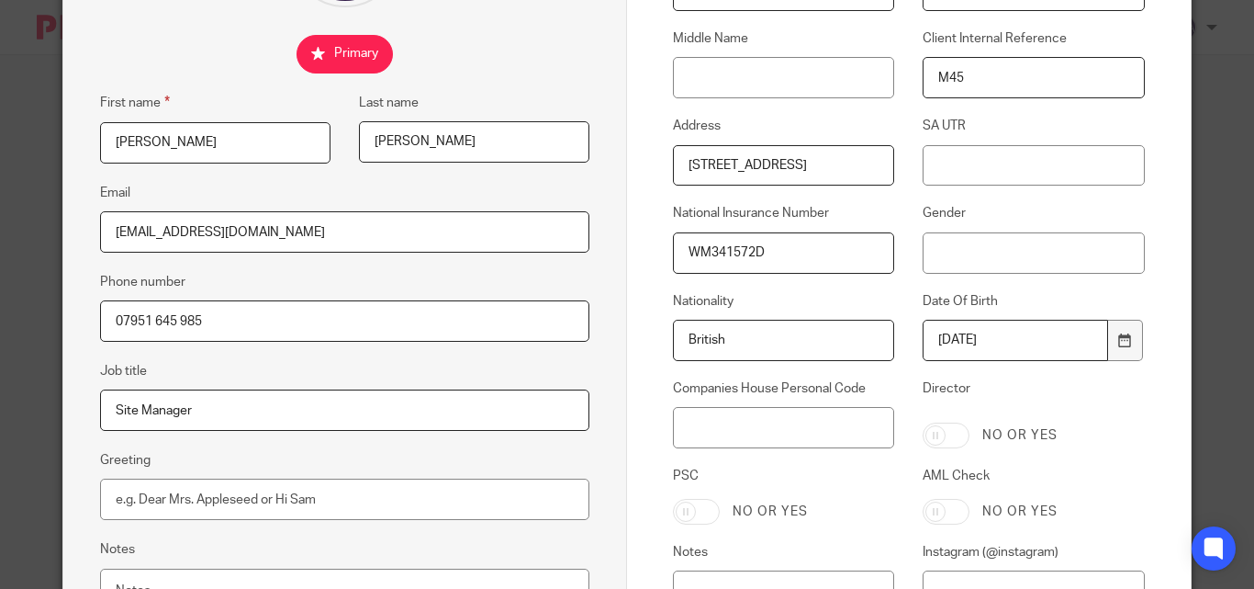
drag, startPoint x: 780, startPoint y: 253, endPoint x: 661, endPoint y: 244, distance: 118.8
click at [661, 244] on div "National Insurance Number WM341572D" at bounding box center [770, 238] width 250 height 69
click at [1007, 253] on input "Gender" at bounding box center [1033, 252] width 221 height 41
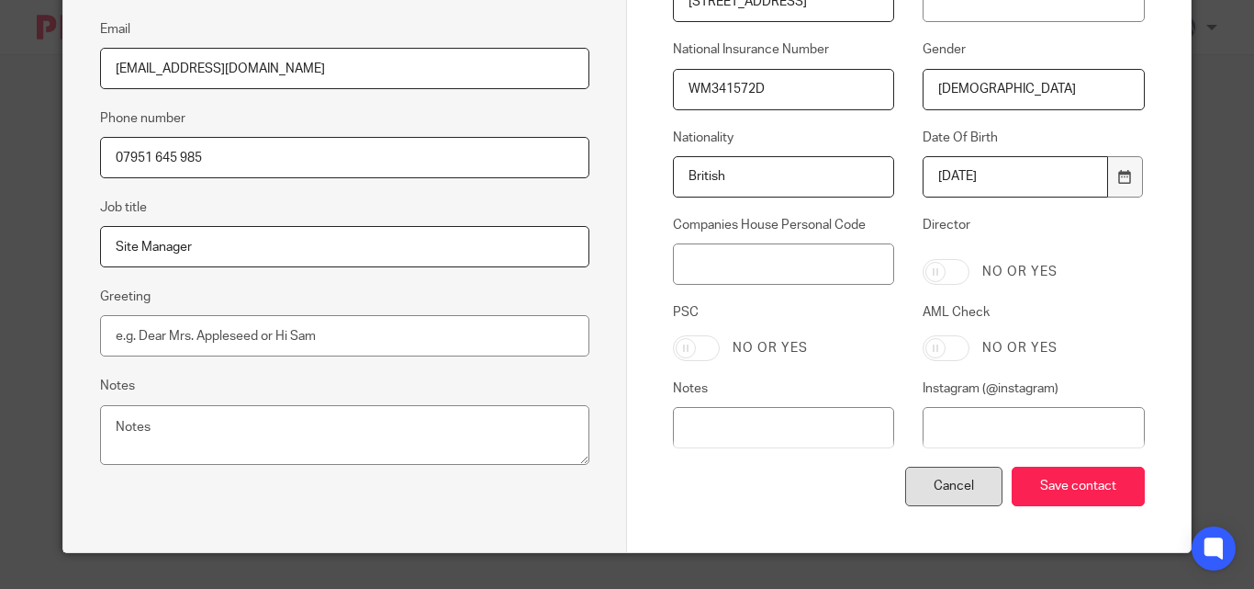
scroll to position [477, 0]
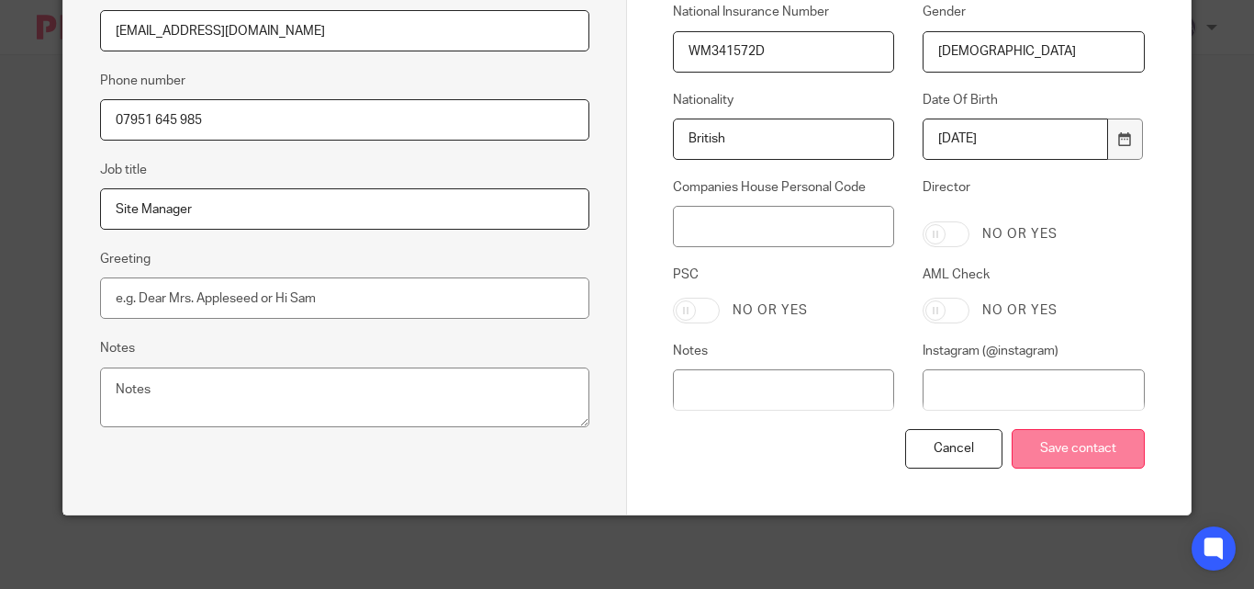
type input "[DEMOGRAPHIC_DATA]"
click at [1082, 455] on input "Save contact" at bounding box center [1078, 448] width 133 height 39
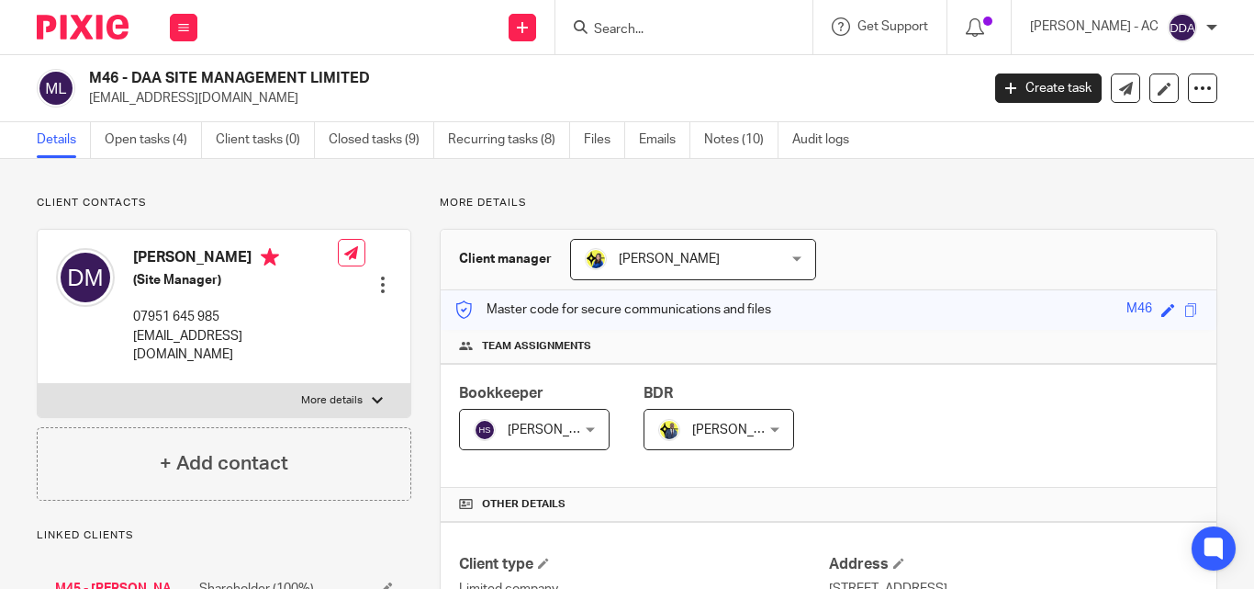
click at [378, 275] on div at bounding box center [383, 284] width 18 height 18
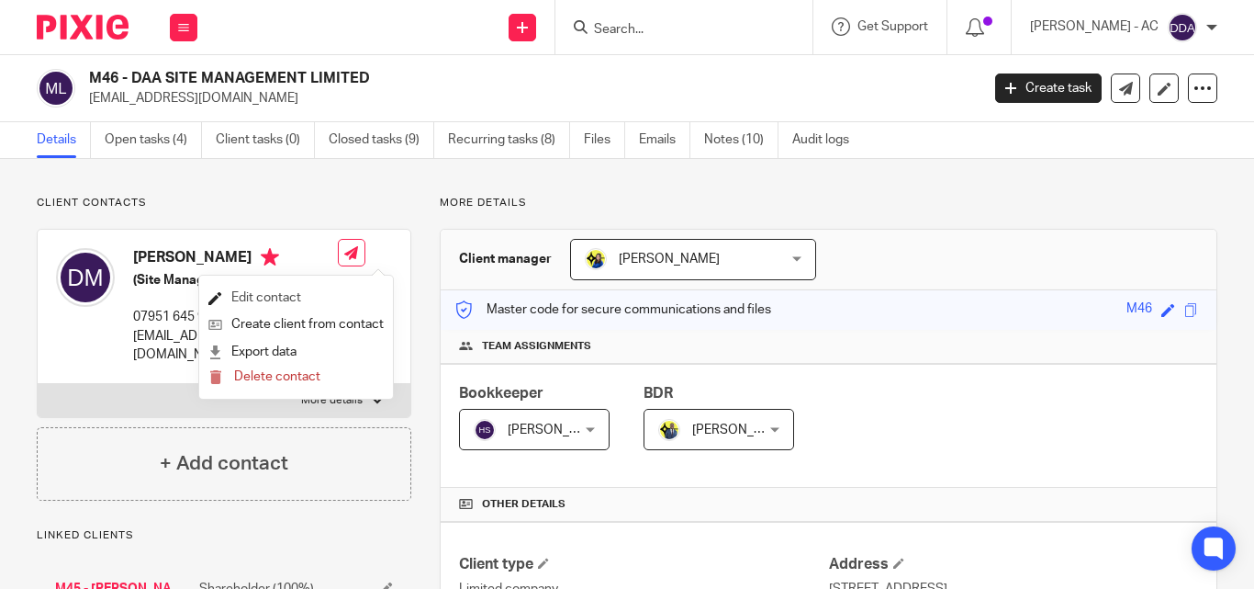
click at [277, 297] on link "Edit contact" at bounding box center [295, 298] width 175 height 27
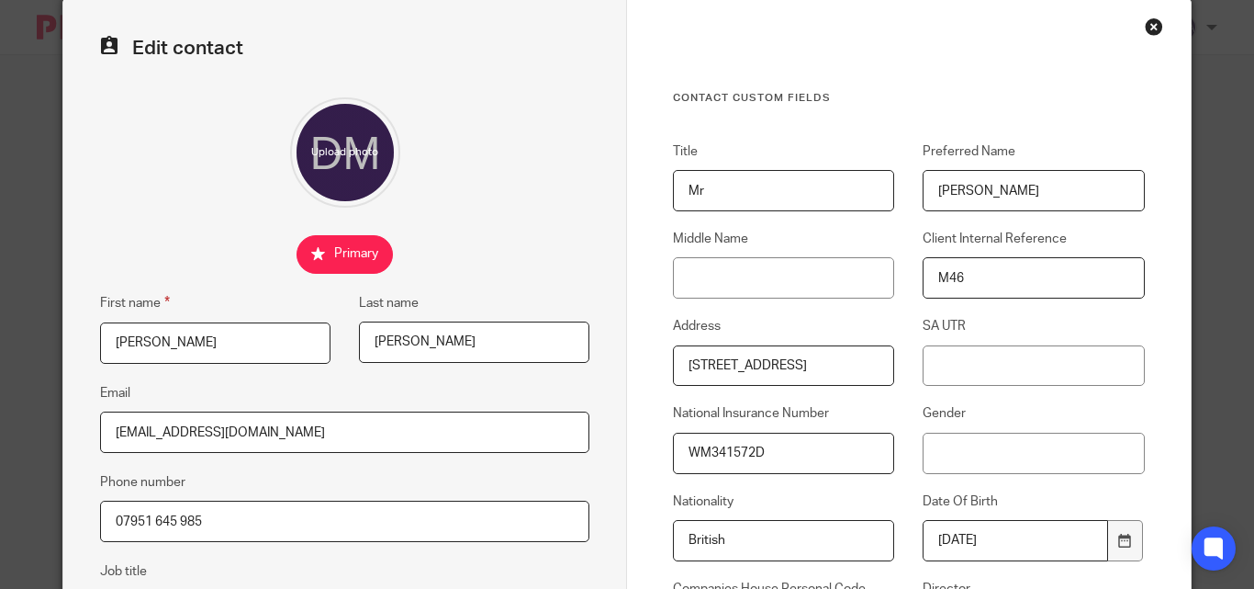
scroll to position [184, 0]
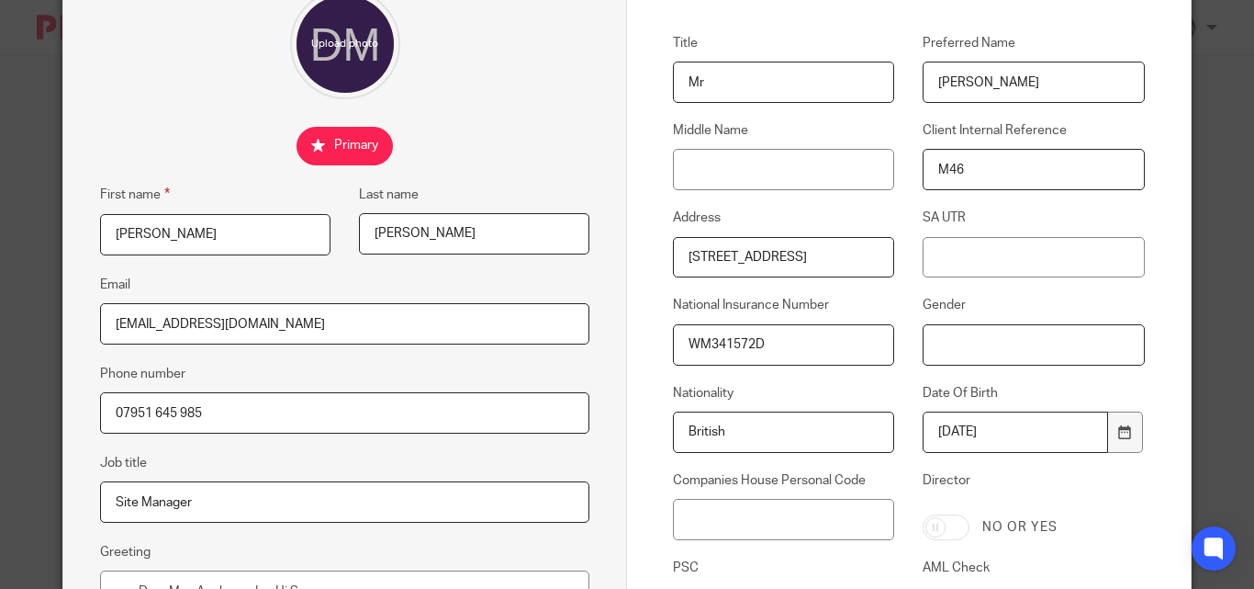
click at [955, 342] on input "Gender" at bounding box center [1033, 344] width 221 height 41
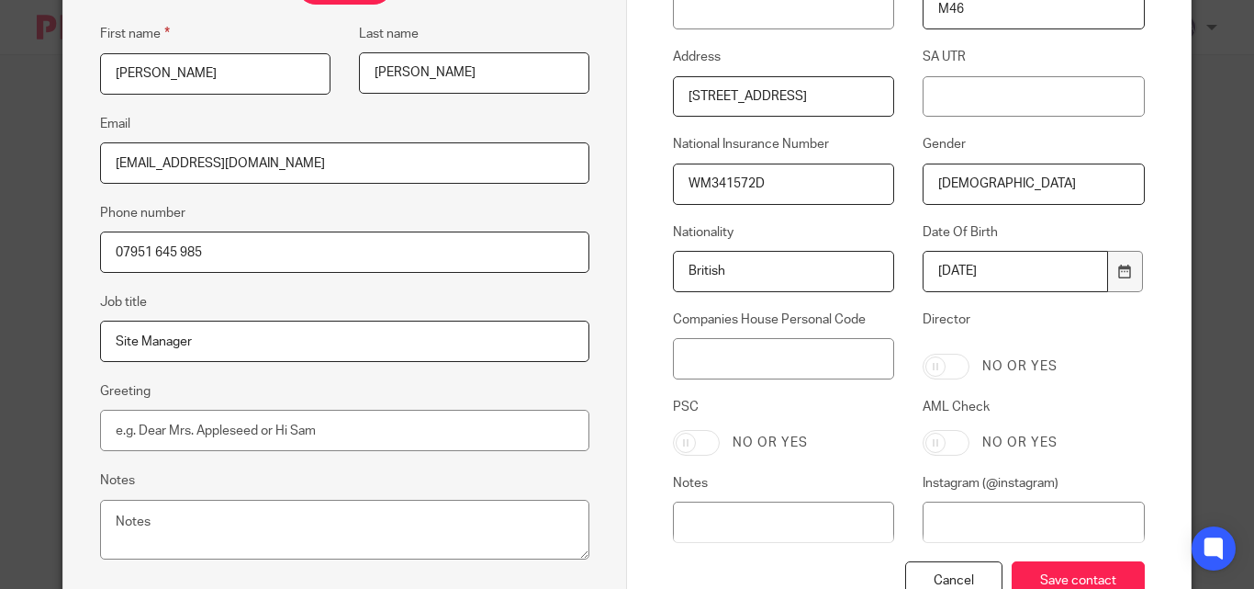
scroll to position [367, 0]
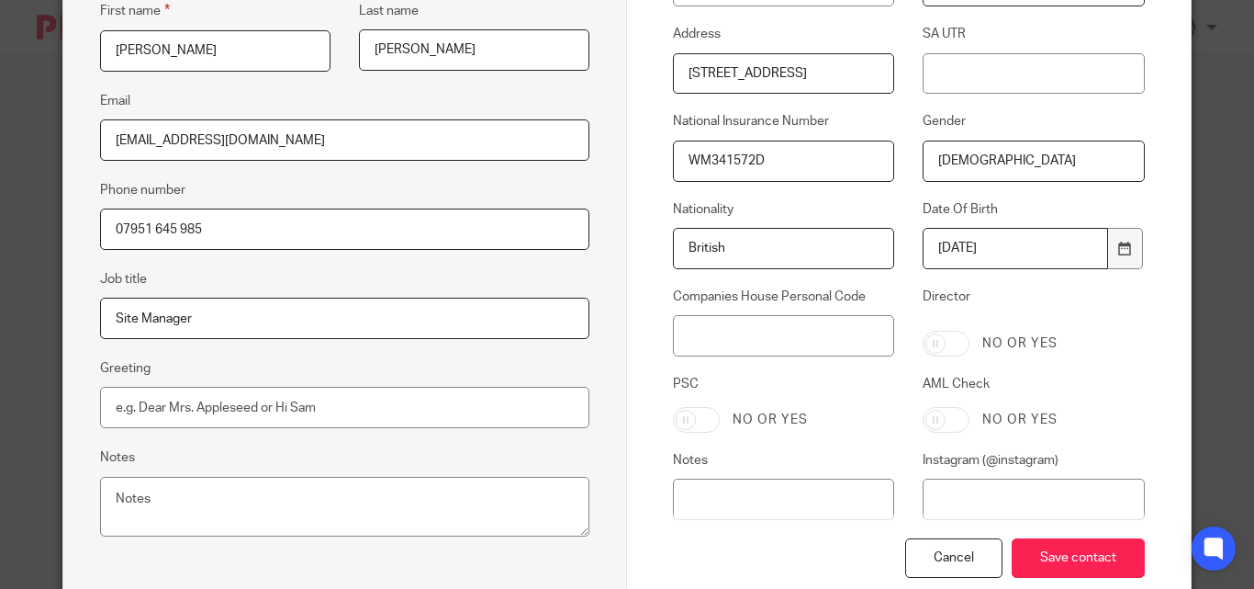
type input "[DEMOGRAPHIC_DATA]"
click at [627, 330] on div "Contact Custom fields Title Mr Preferred Name Davy Middle Name Client Internal …" at bounding box center [909, 165] width 564 height 916
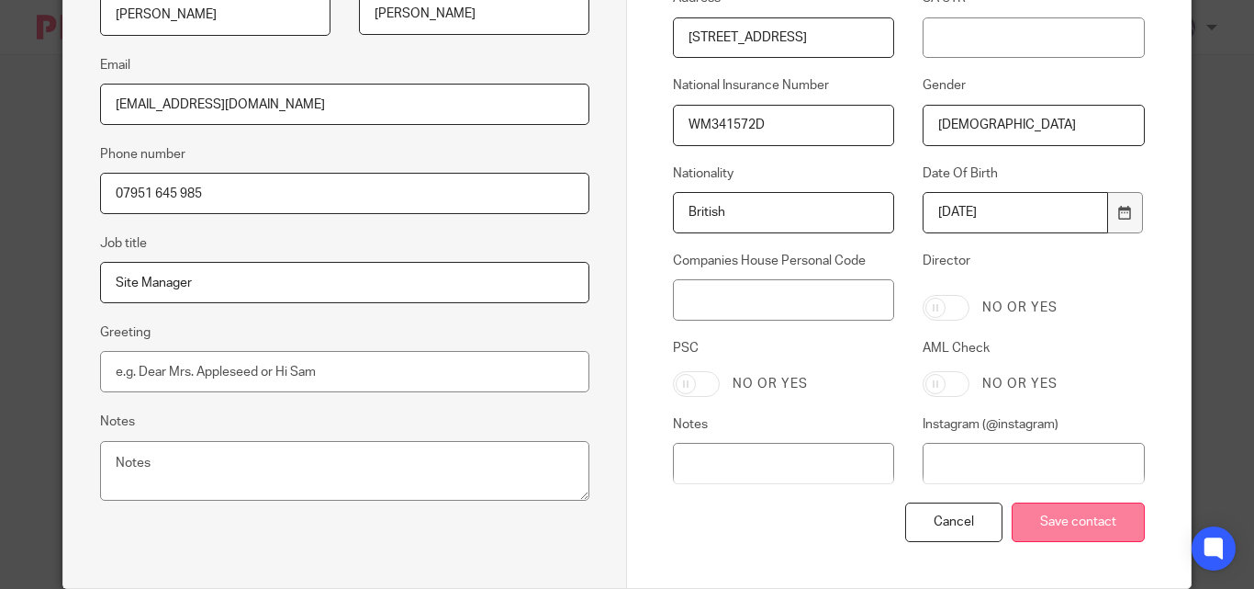
scroll to position [459, 0]
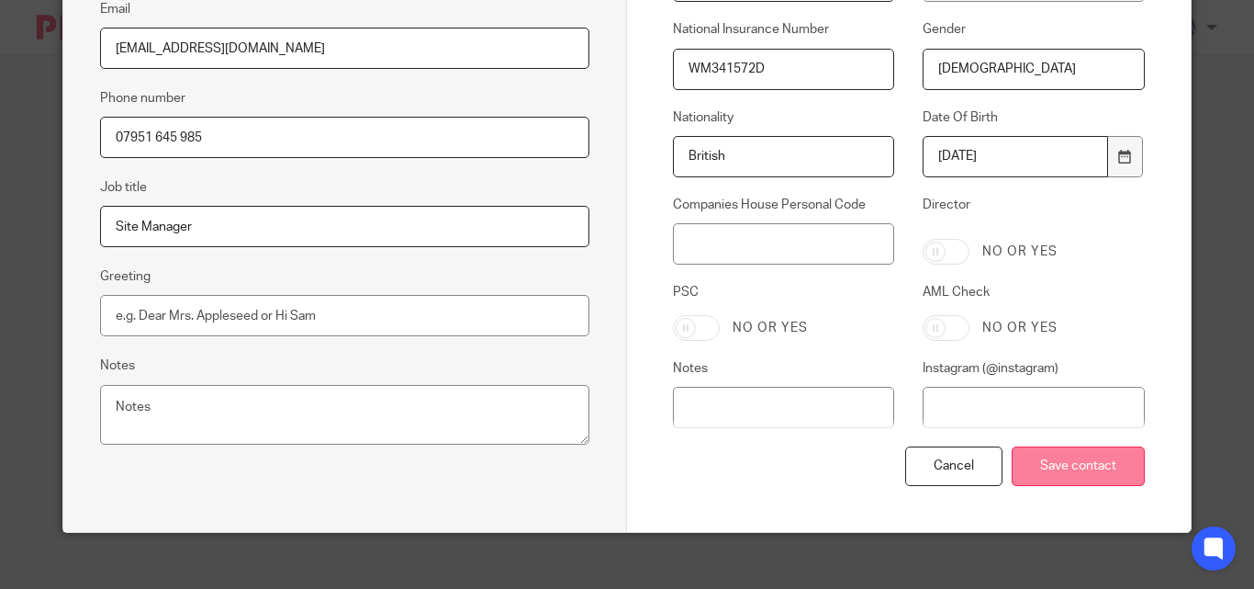
click at [1050, 464] on input "Save contact" at bounding box center [1078, 465] width 133 height 39
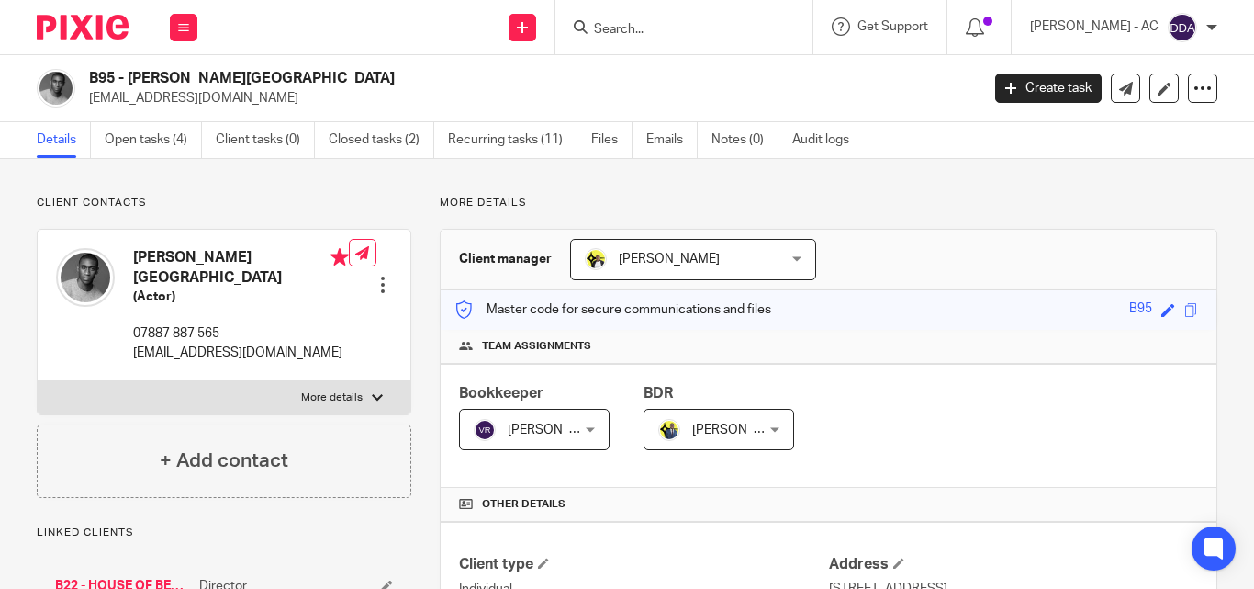
click at [377, 275] on div "Edit contact Create client from contact Export data Delete contact" at bounding box center [370, 284] width 43 height 37
click at [376, 286] on div at bounding box center [383, 284] width 18 height 18
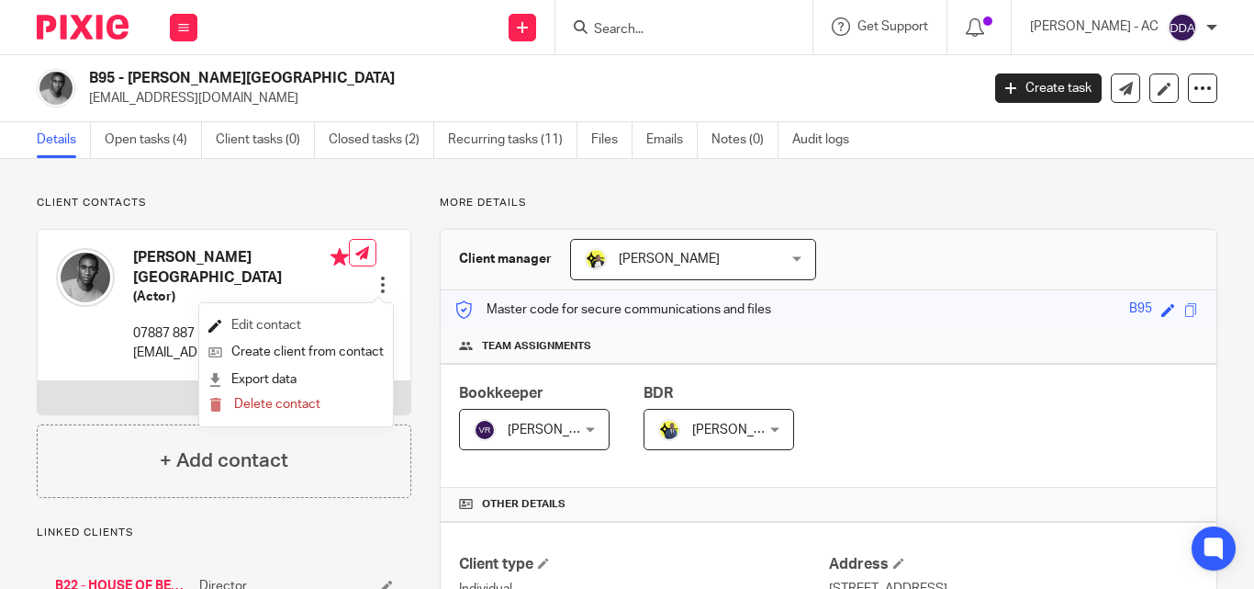
click at [264, 321] on link "Edit contact" at bounding box center [295, 325] width 175 height 27
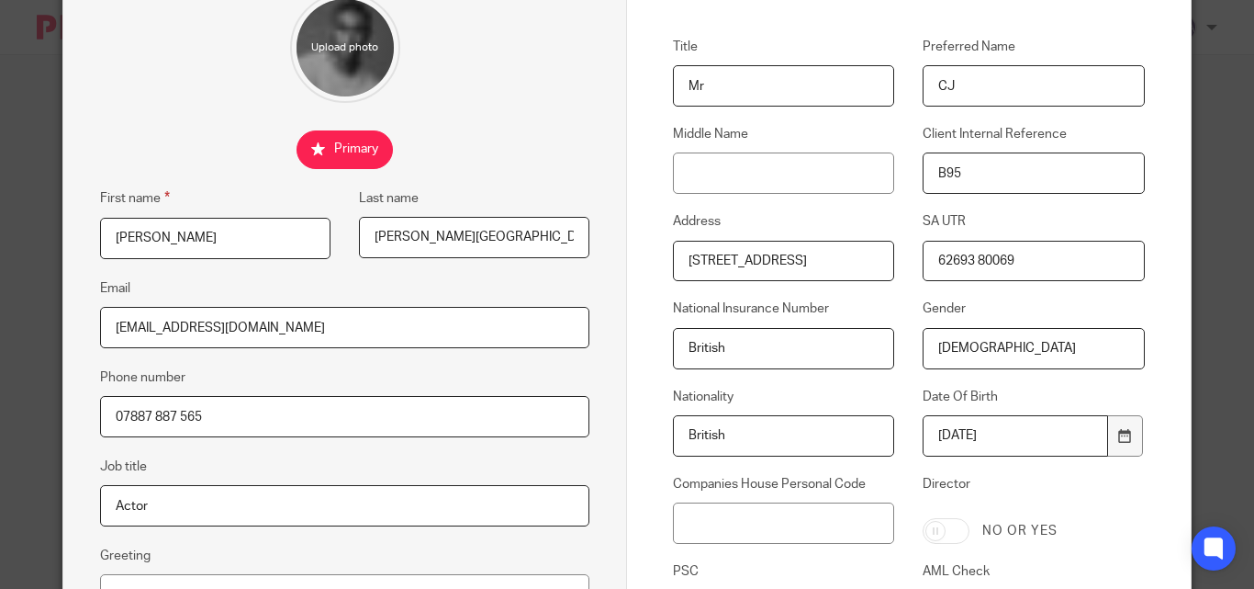
scroll to position [184, 0]
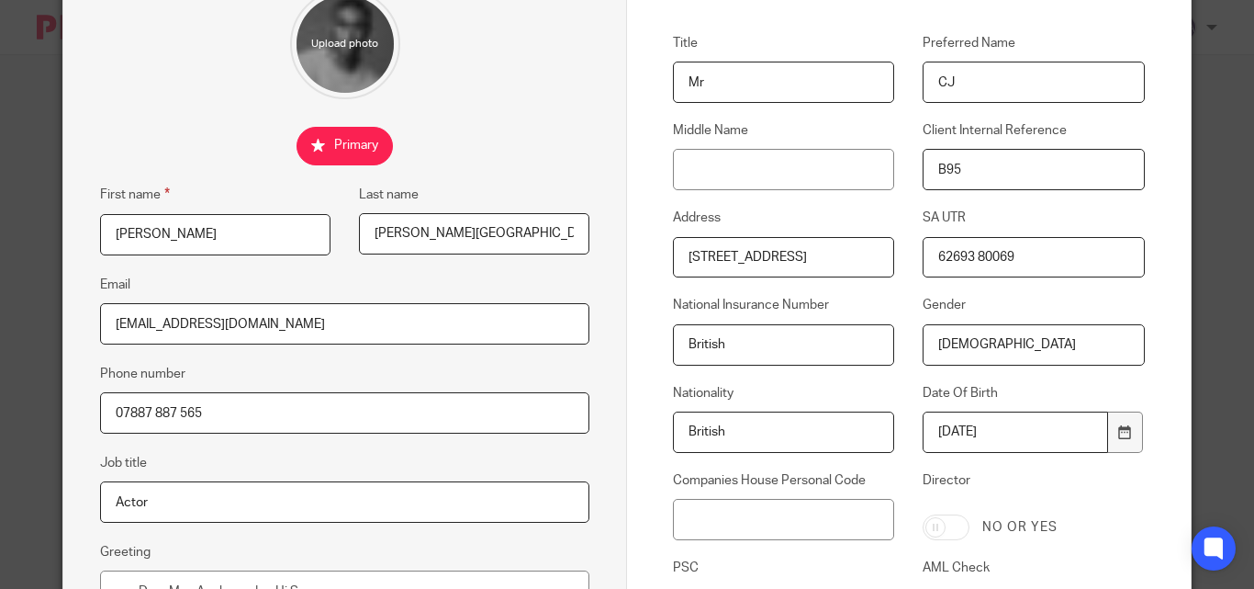
click at [702, 346] on input "British" at bounding box center [783, 344] width 221 height 41
paste input "JS991674C"
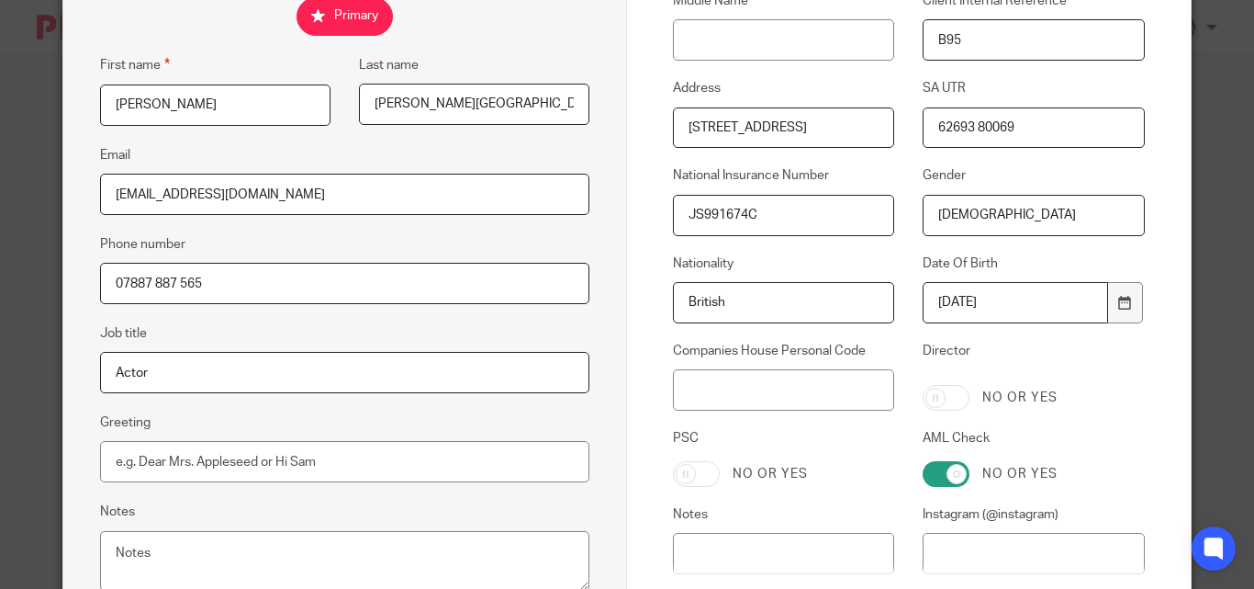
scroll to position [477, 0]
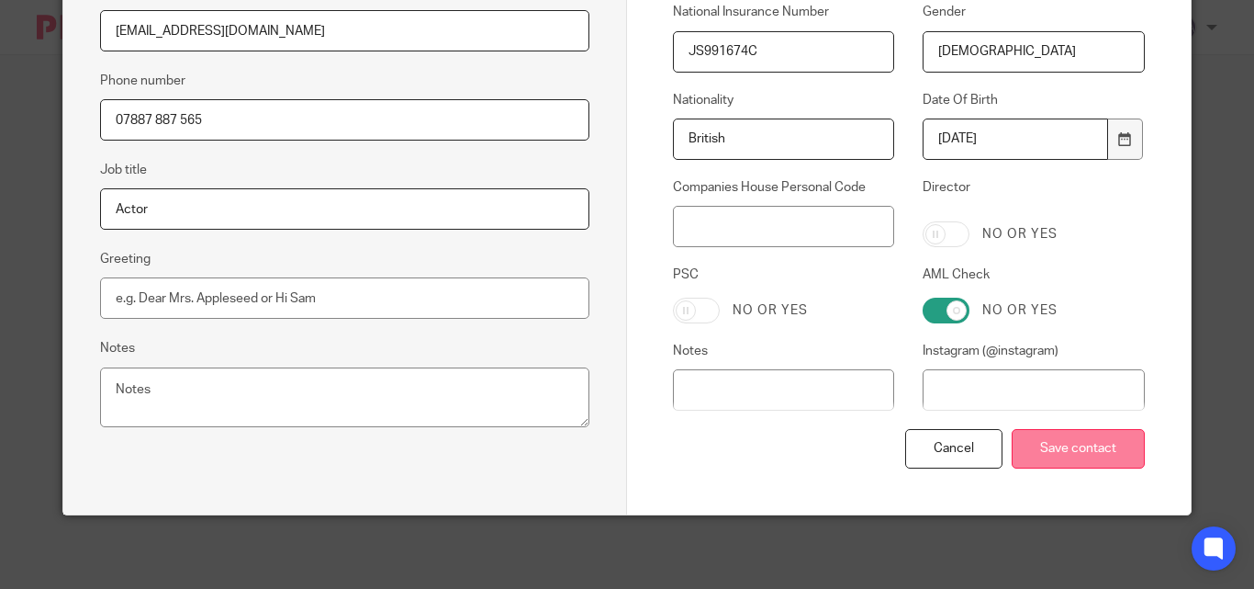
type input "JS991674C"
click at [1045, 455] on input "Save contact" at bounding box center [1078, 448] width 133 height 39
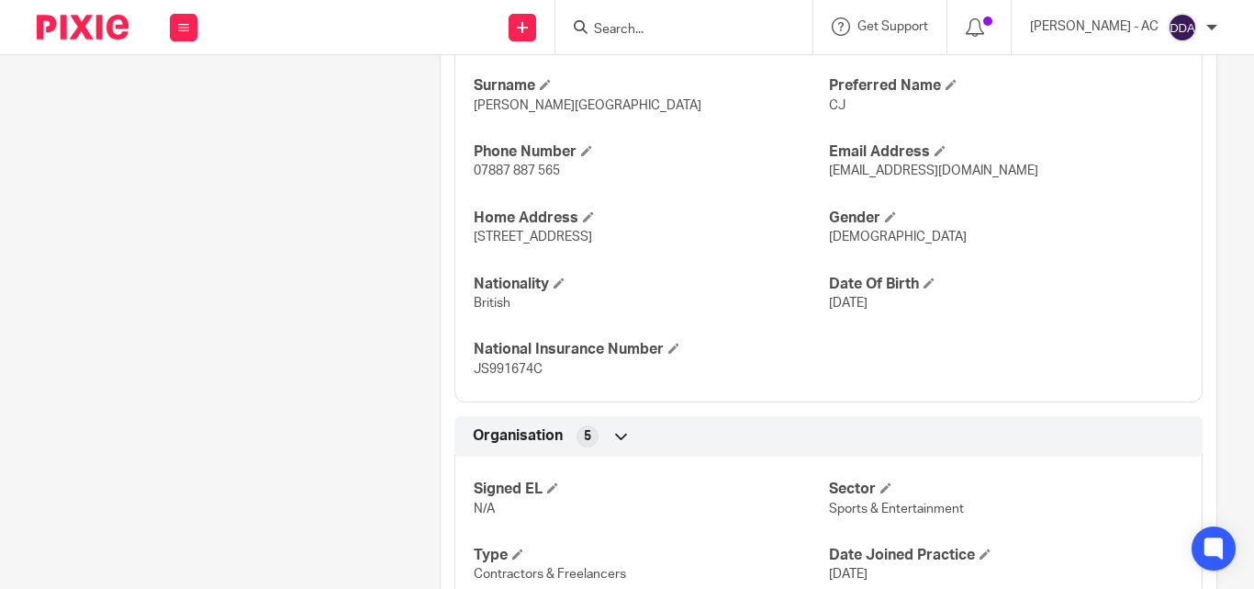
scroll to position [826, 0]
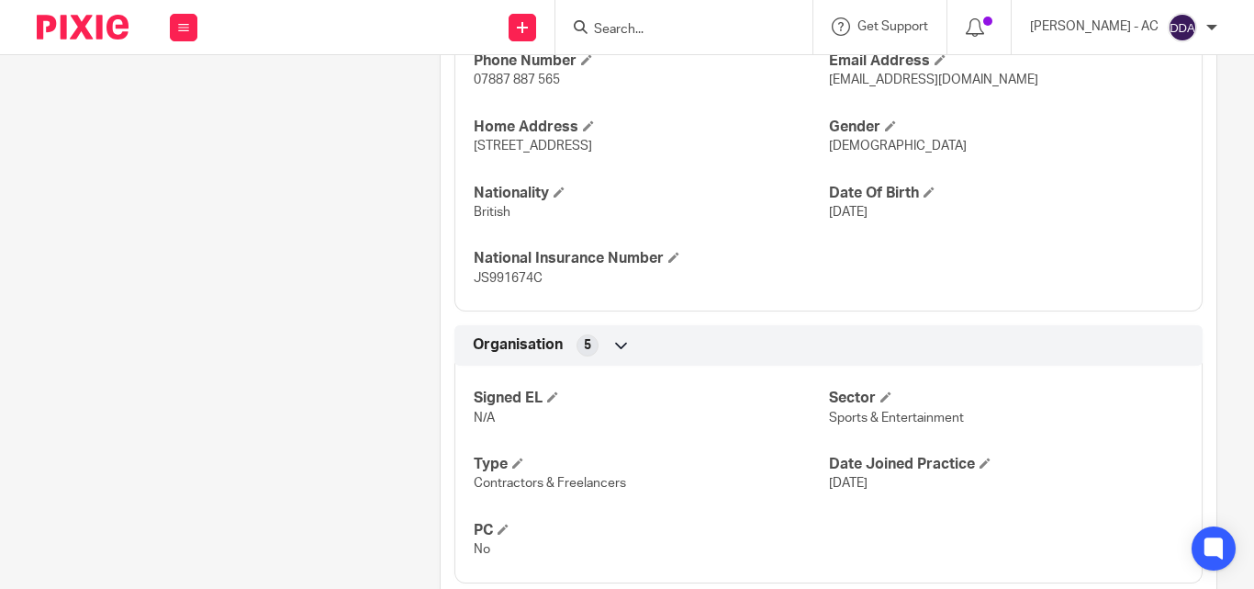
drag, startPoint x: 820, startPoint y: 487, endPoint x: 897, endPoint y: 492, distance: 77.3
click at [897, 492] on p "30 Jul 2025" at bounding box center [1006, 483] width 354 height 18
click at [369, 219] on div "Client contacts Christopher Beckford-Burgher (Actor) 07887 887 565 cjbeckford@y…" at bounding box center [209, 79] width 403 height 1421
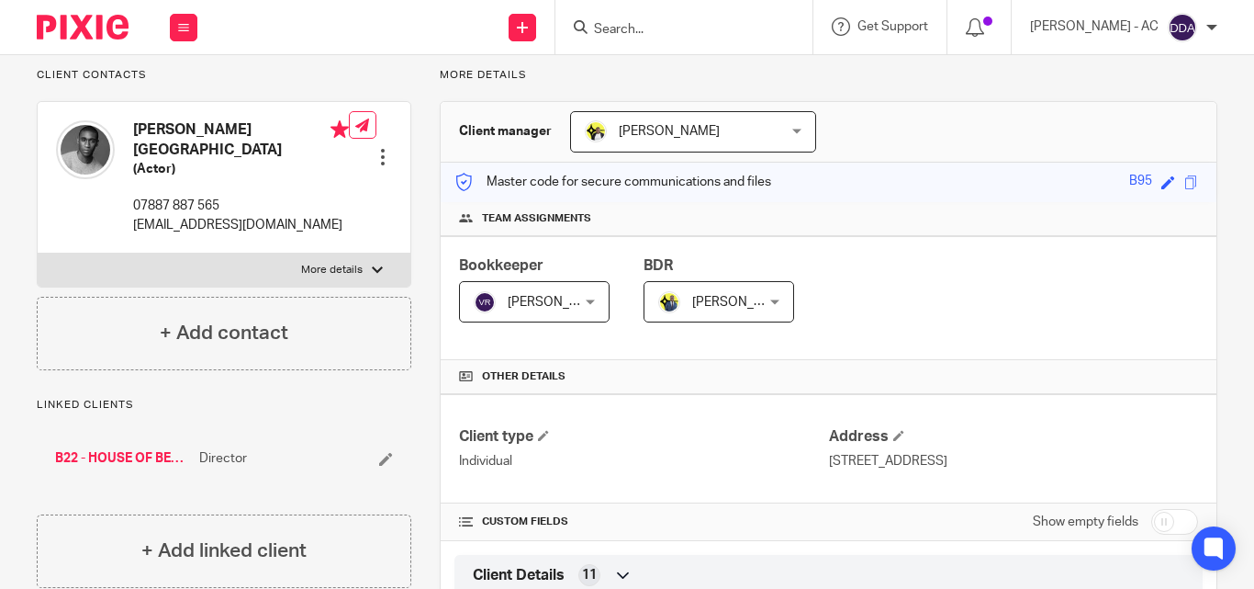
scroll to position [0, 0]
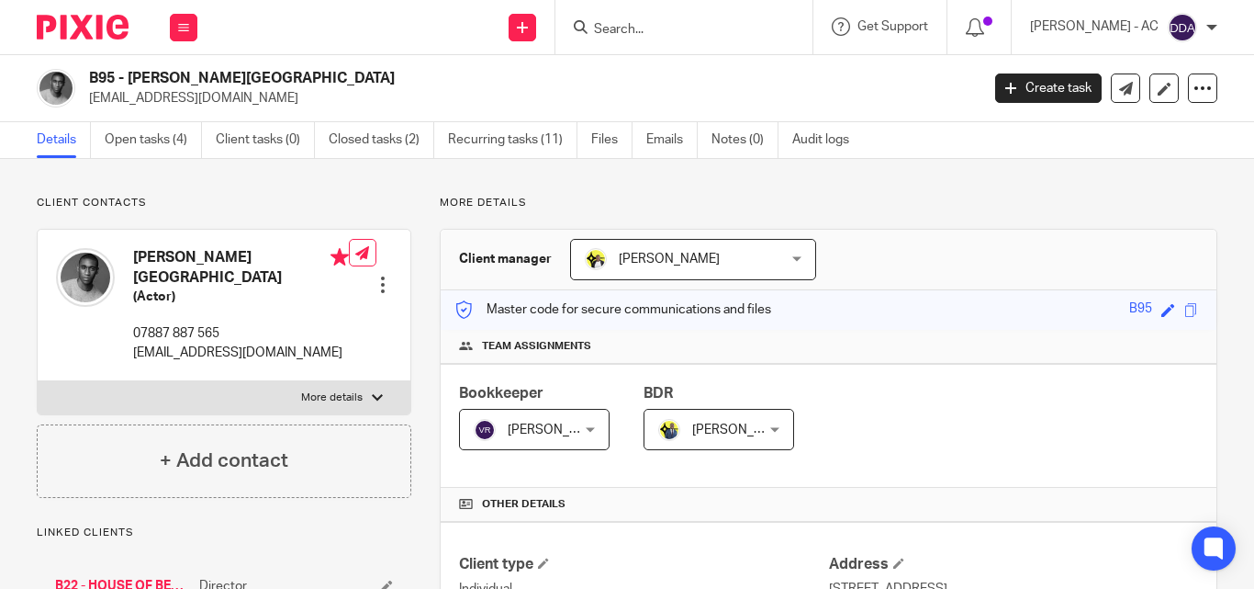
click at [377, 290] on div at bounding box center [383, 284] width 18 height 18
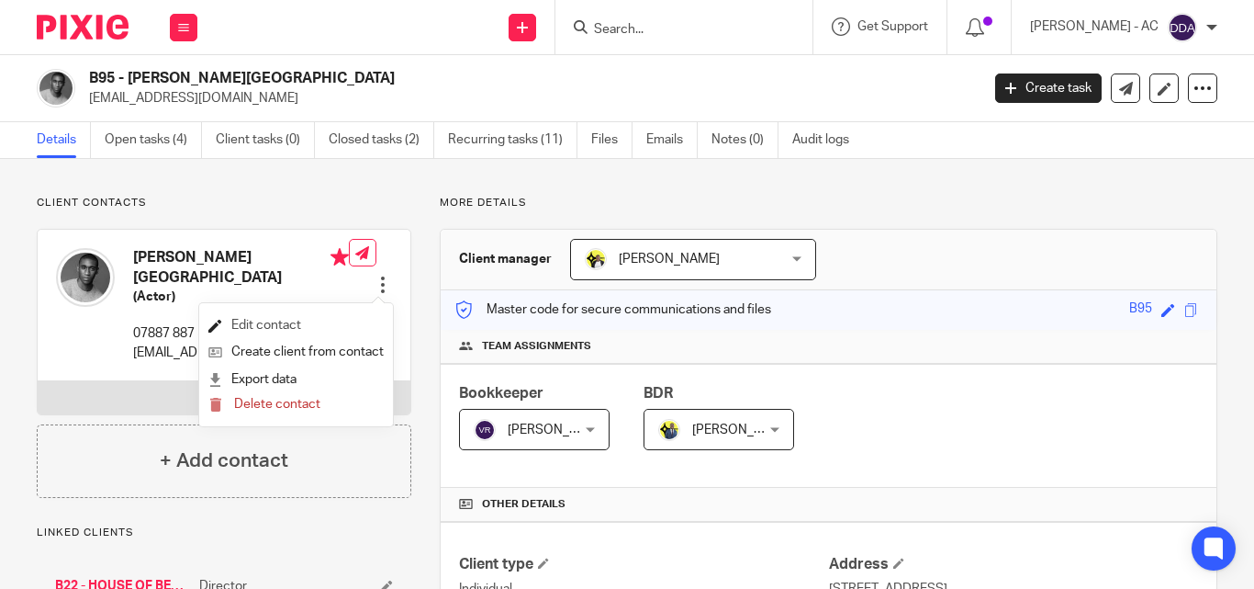
click at [340, 324] on link "Edit contact" at bounding box center [295, 325] width 175 height 27
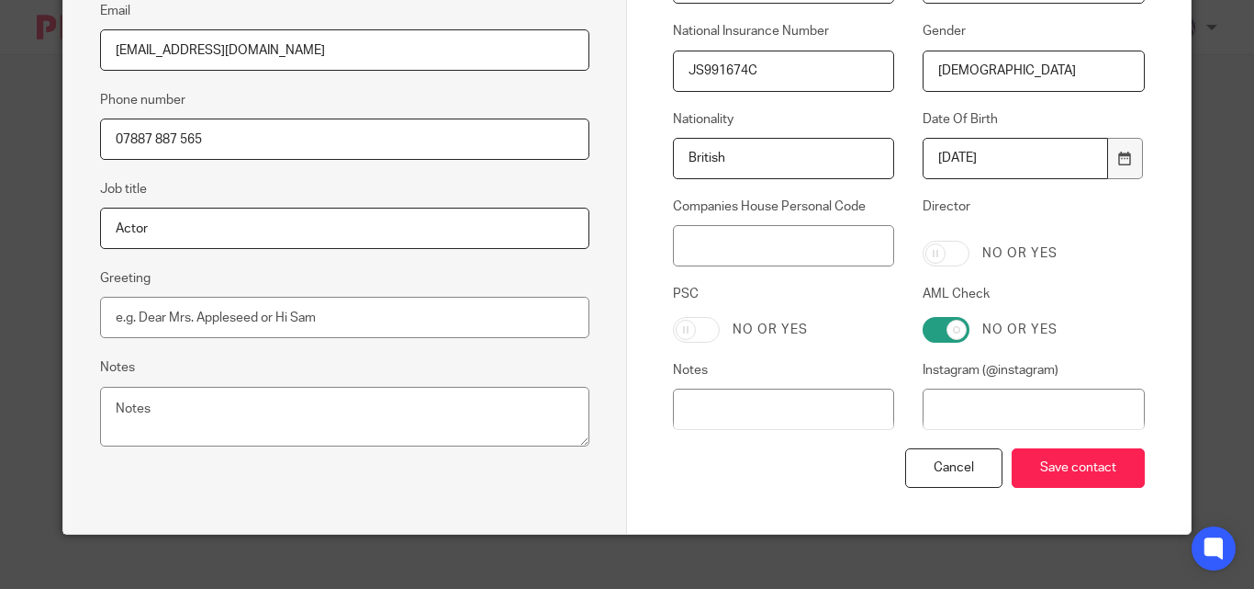
scroll to position [477, 0]
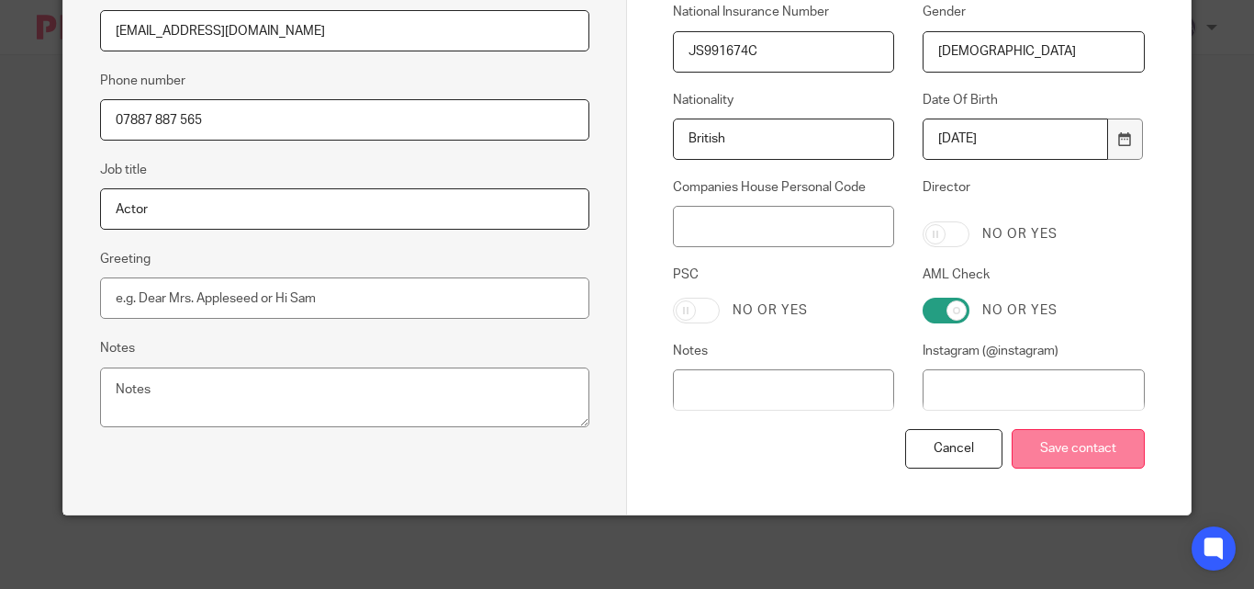
click at [1068, 442] on input "Save contact" at bounding box center [1078, 448] width 133 height 39
click at [1068, 443] on input "Save contact" at bounding box center [1078, 448] width 133 height 39
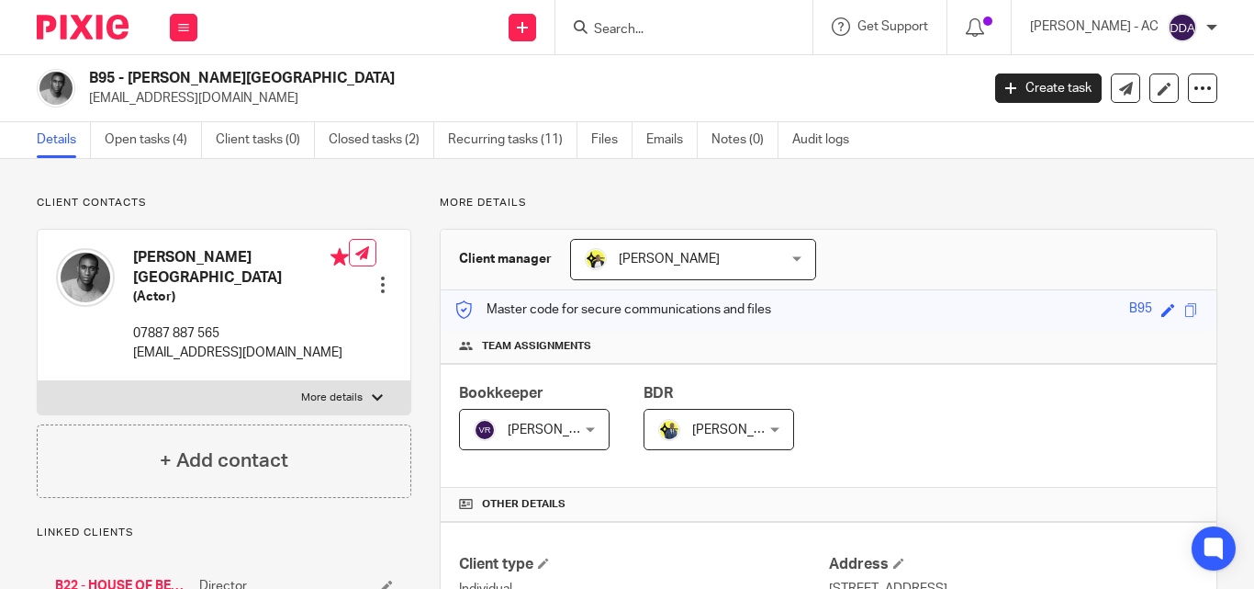
click at [912, 316] on div "Master code for secure communications and files B95 Save B95" at bounding box center [829, 309] width 776 height 39
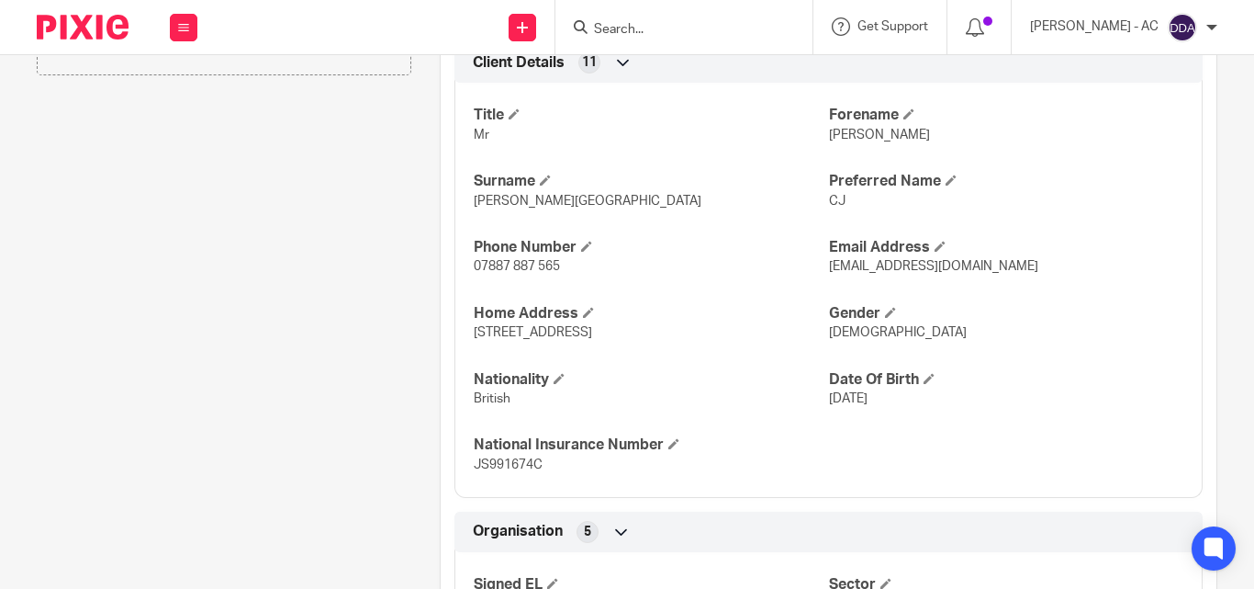
scroll to position [643, 0]
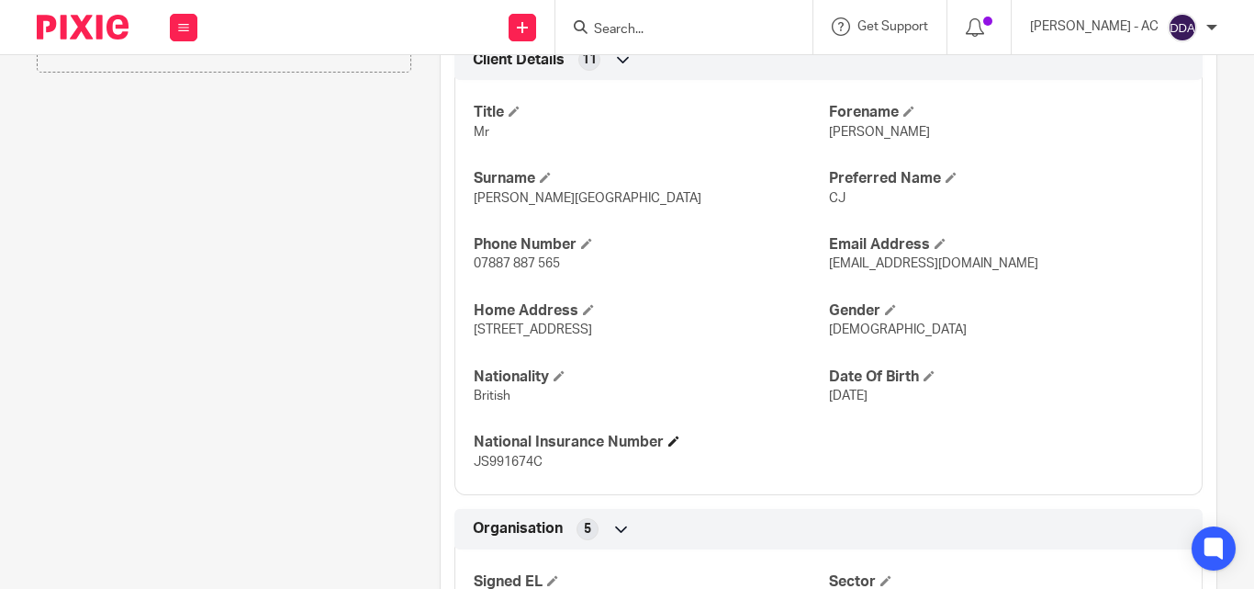
drag, startPoint x: 465, startPoint y: 399, endPoint x: 561, endPoint y: 438, distance: 103.8
click at [567, 429] on div "Title Mr Forename Christopher Surname Beckford-Burgher Preferred Name CJ Phone …" at bounding box center [829, 280] width 748 height 429
drag, startPoint x: 462, startPoint y: 469, endPoint x: 573, endPoint y: 471, distance: 111.1
click at [573, 471] on div "Title Mr Forename Christopher Surname Beckford-Burgher Preferred Name CJ Phone …" at bounding box center [829, 280] width 748 height 429
drag, startPoint x: 471, startPoint y: 396, endPoint x: 552, endPoint y: 401, distance: 81.0
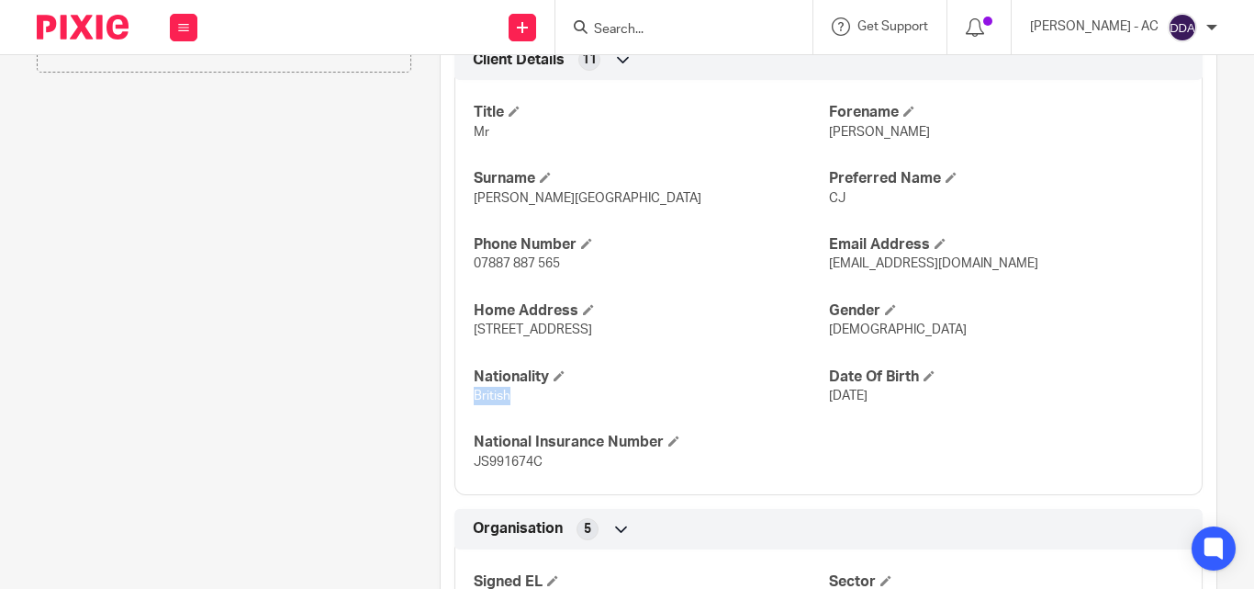
click at [552, 401] on p "British" at bounding box center [651, 396] width 354 height 18
drag, startPoint x: 294, startPoint y: 238, endPoint x: 274, endPoint y: 238, distance: 20.2
click at [277, 242] on div "Client contacts Christopher Beckford-Burgher (Actor) 07887 887 565 cjbeckford@y…" at bounding box center [209, 263] width 403 height 1421
click at [326, 421] on div "Client contacts Christopher Beckford-Burgher (Actor) 07887 887 565 cjbeckford@y…" at bounding box center [209, 263] width 403 height 1421
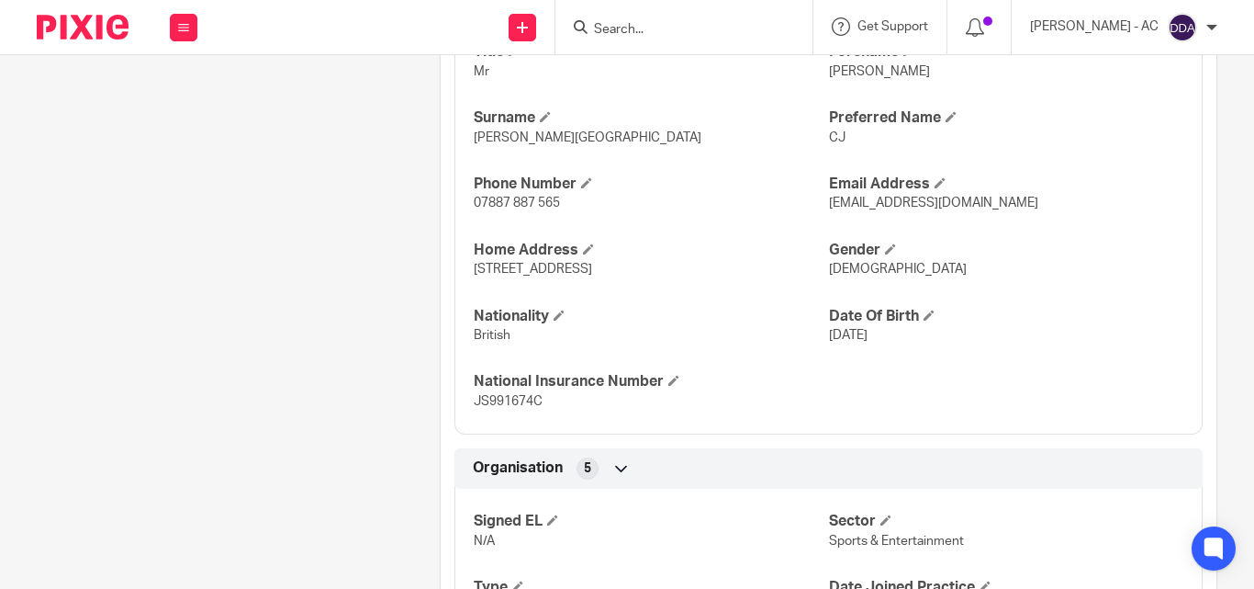
scroll to position [735, 0]
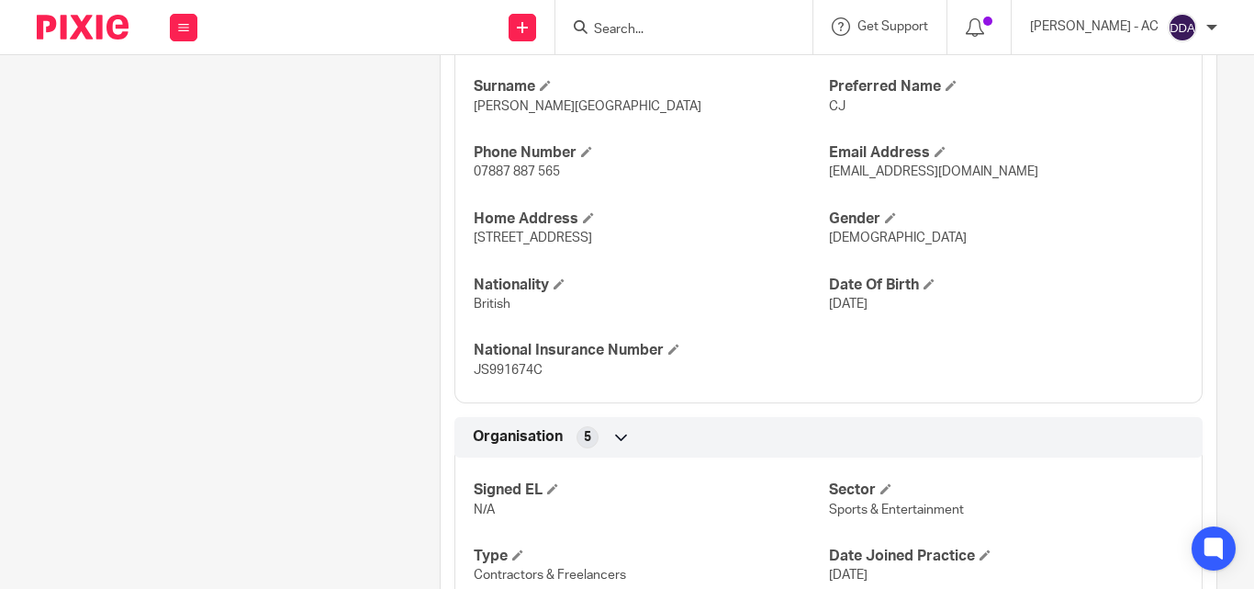
click at [297, 310] on div "Client contacts Christopher Beckford-Burgher (Actor) 07887 887 565 cjbeckford@y…" at bounding box center [209, 171] width 403 height 1421
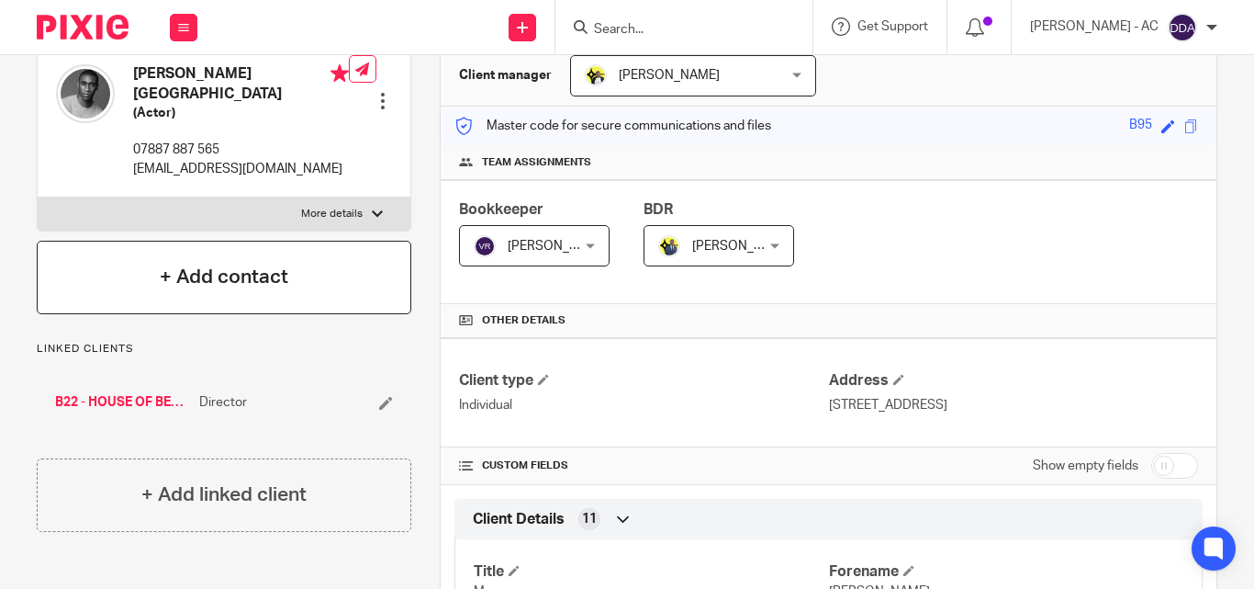
scroll to position [0, 0]
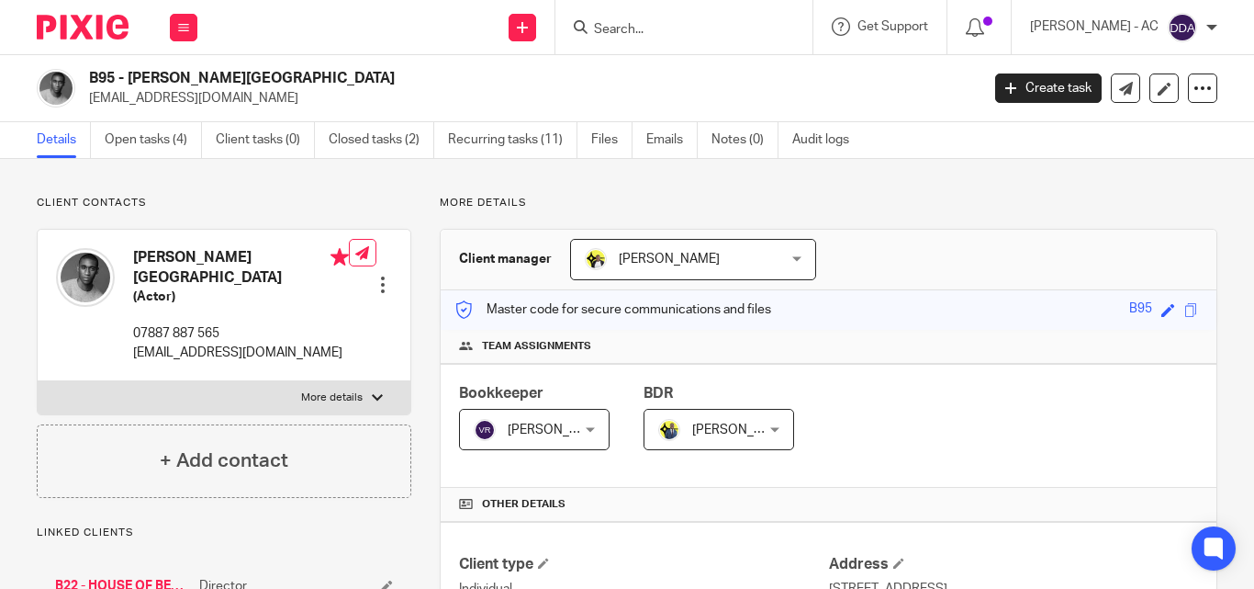
click at [305, 398] on p "More details" at bounding box center [332, 397] width 62 height 15
click at [38, 381] on input "More details" at bounding box center [37, 380] width 1 height 1
checkbox input "true"
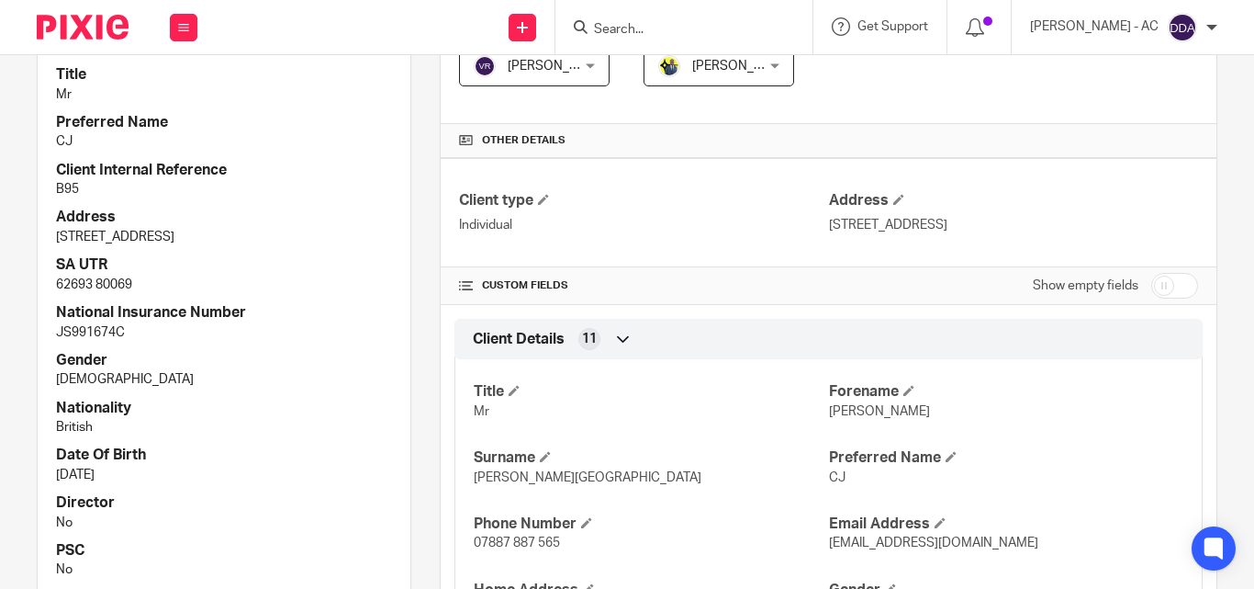
scroll to position [367, 0]
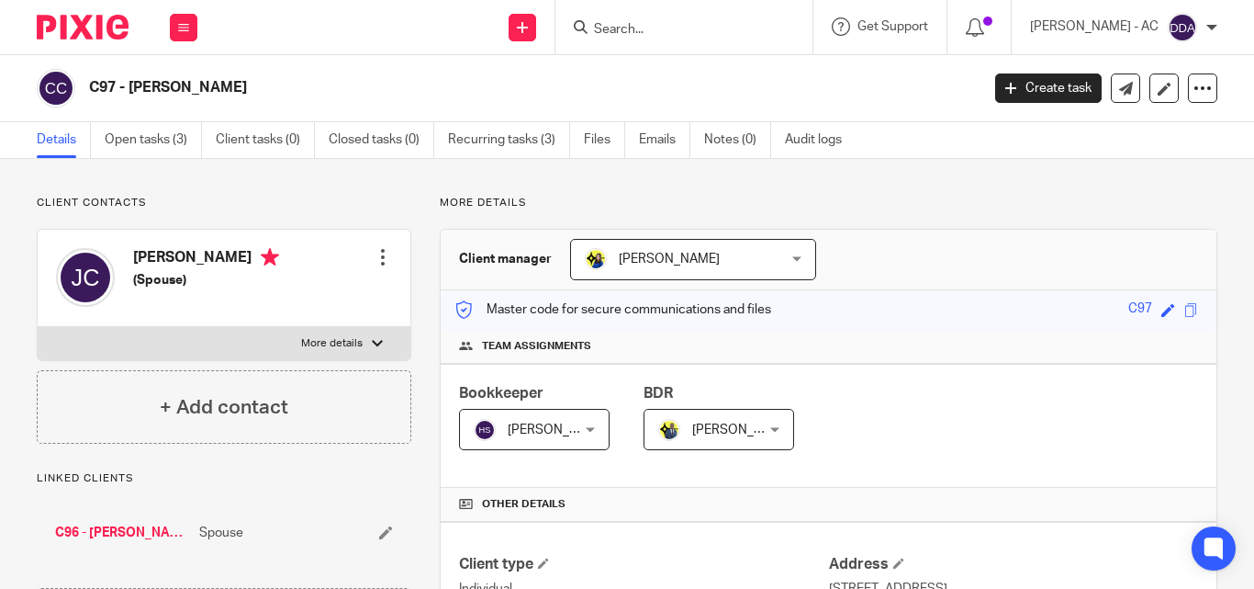
click at [336, 332] on label "More details" at bounding box center [224, 343] width 373 height 33
click at [38, 327] on input "More details" at bounding box center [37, 326] width 1 height 1
checkbox input "true"
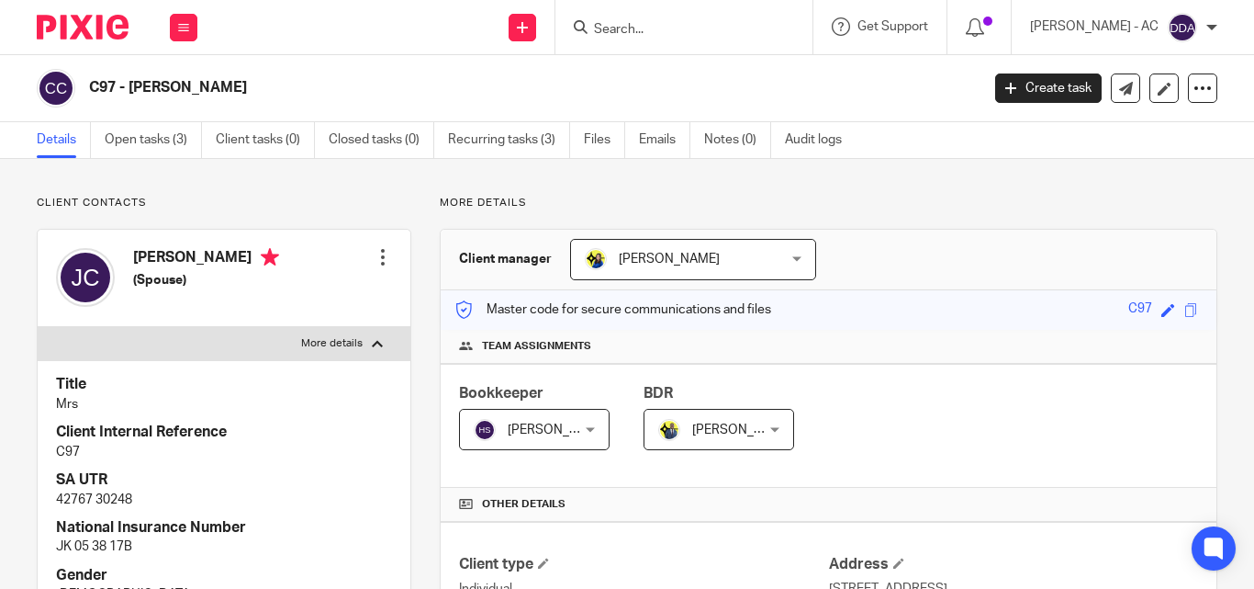
click at [376, 259] on div at bounding box center [383, 257] width 18 height 18
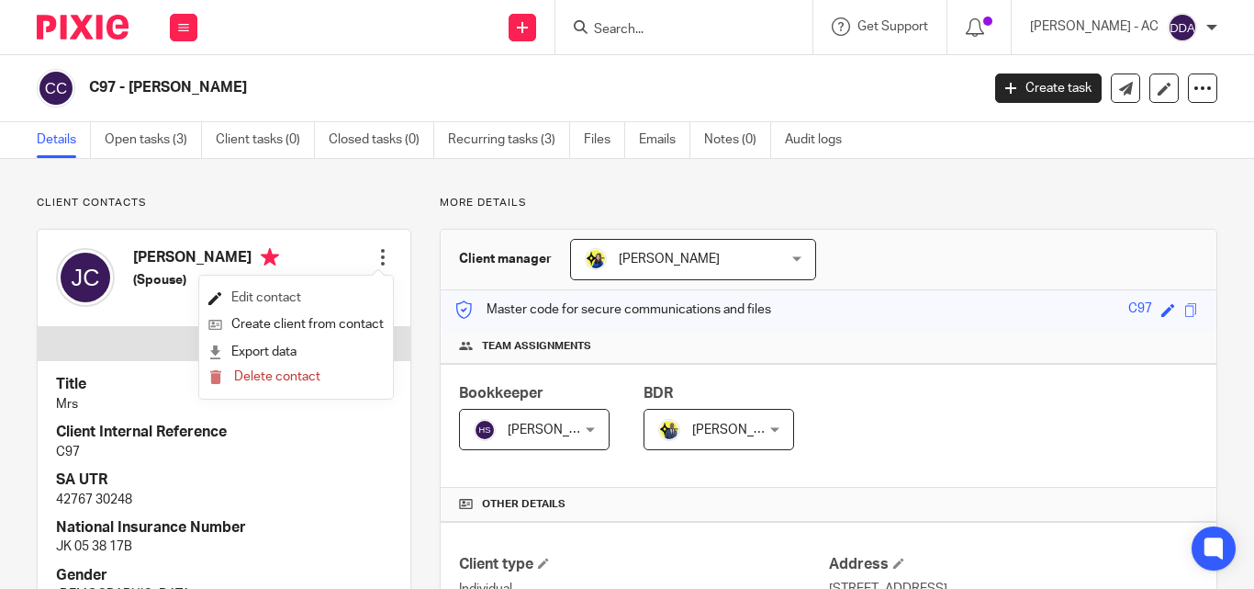
click at [290, 294] on link "Edit contact" at bounding box center [295, 298] width 175 height 27
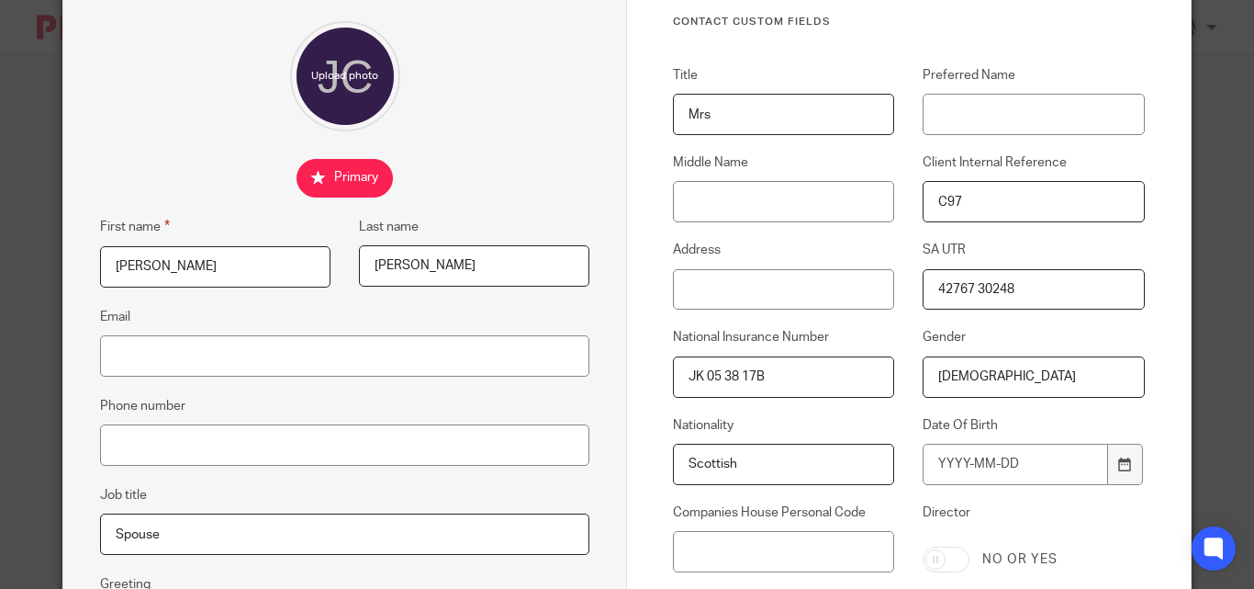
scroll to position [184, 0]
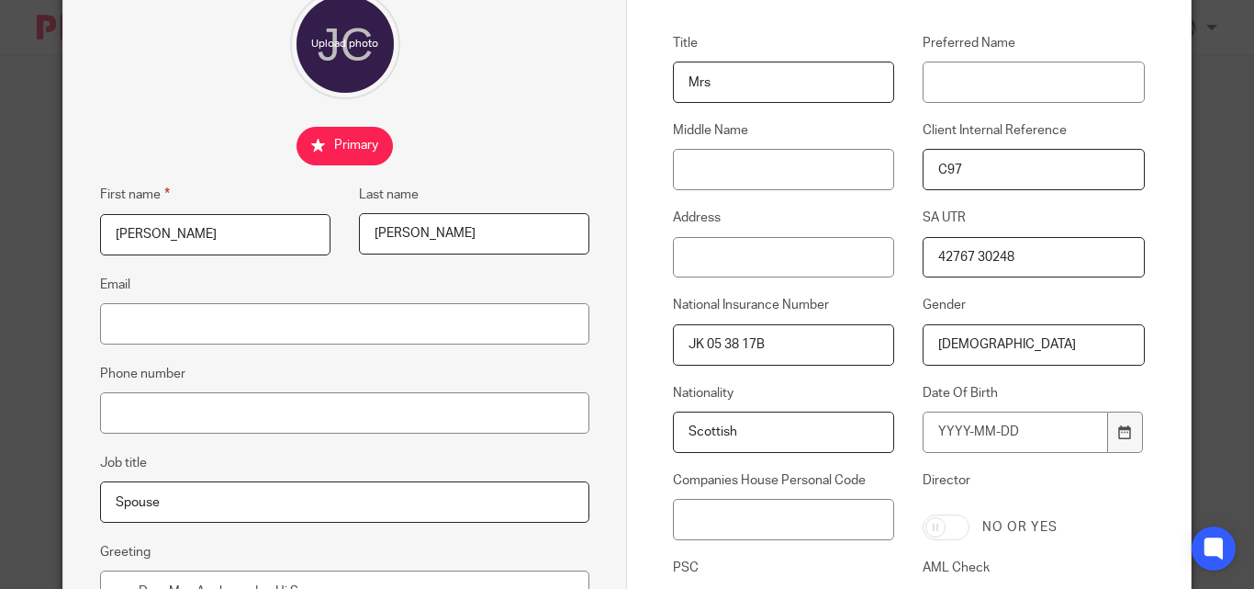
drag, startPoint x: 779, startPoint y: 346, endPoint x: 590, endPoint y: 344, distance: 188.2
click at [590, 344] on form "Edit contact First name Jennifer Last name Cowley Email Phone number Job title …" at bounding box center [626, 349] width 1127 height 916
click at [732, 349] on input "JK 05 38 17B" at bounding box center [783, 344] width 221 height 41
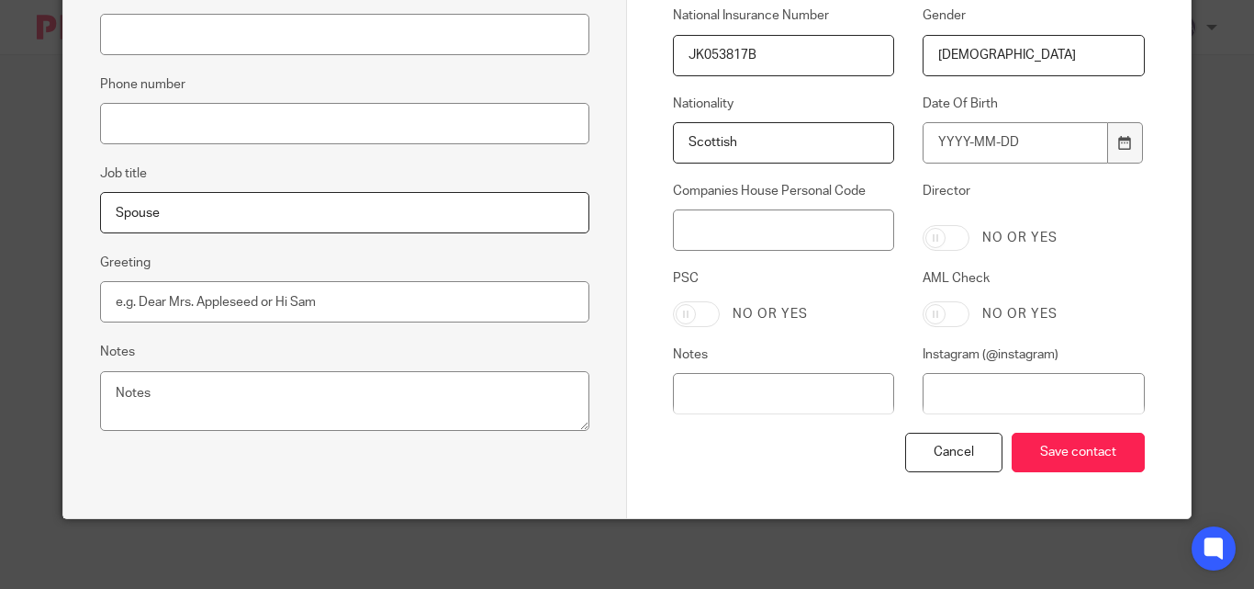
scroll to position [477, 0]
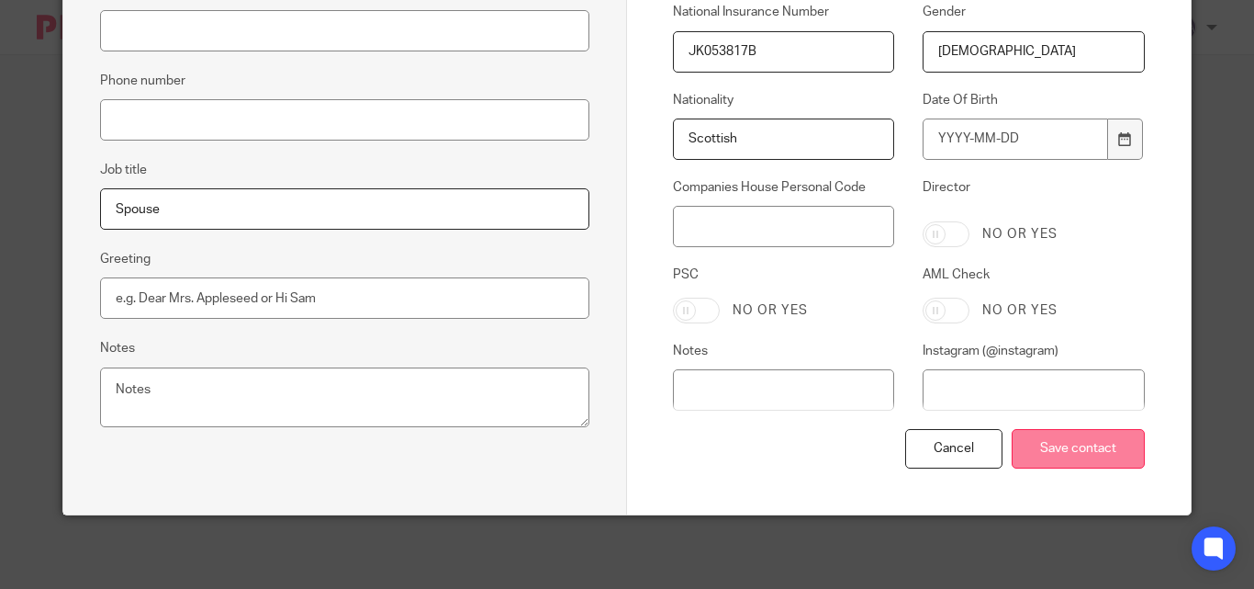
type input "JK053817B"
click at [1061, 453] on input "Save contact" at bounding box center [1078, 448] width 133 height 39
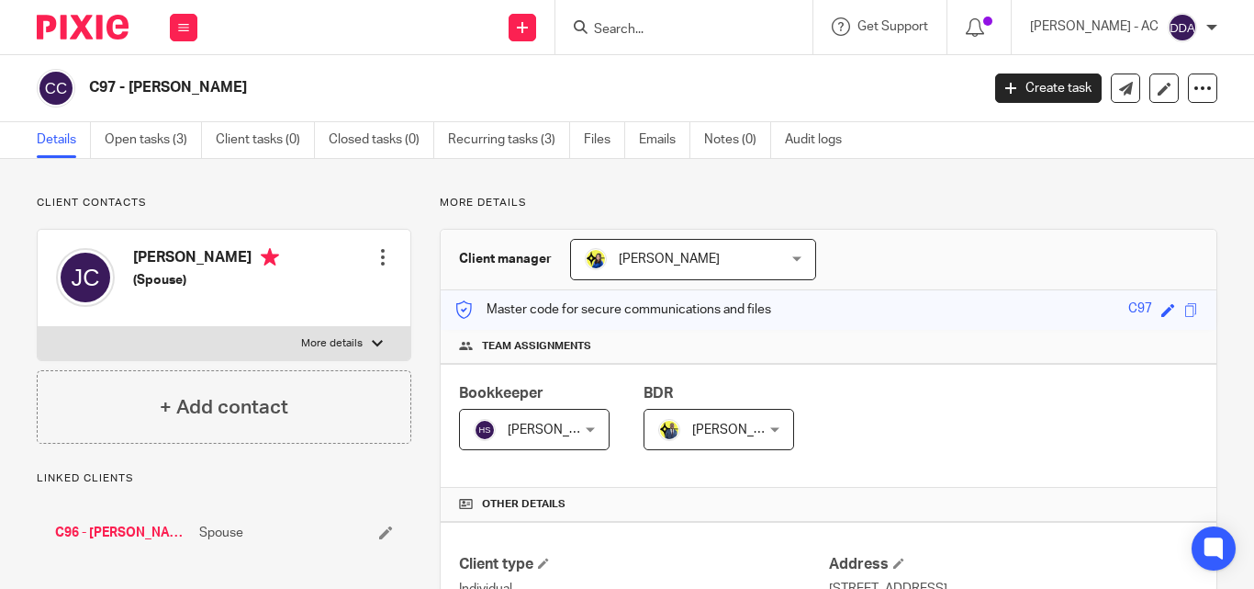
click at [350, 333] on label "More details" at bounding box center [224, 343] width 373 height 33
click at [38, 327] on input "More details" at bounding box center [37, 326] width 1 height 1
checkbox input "true"
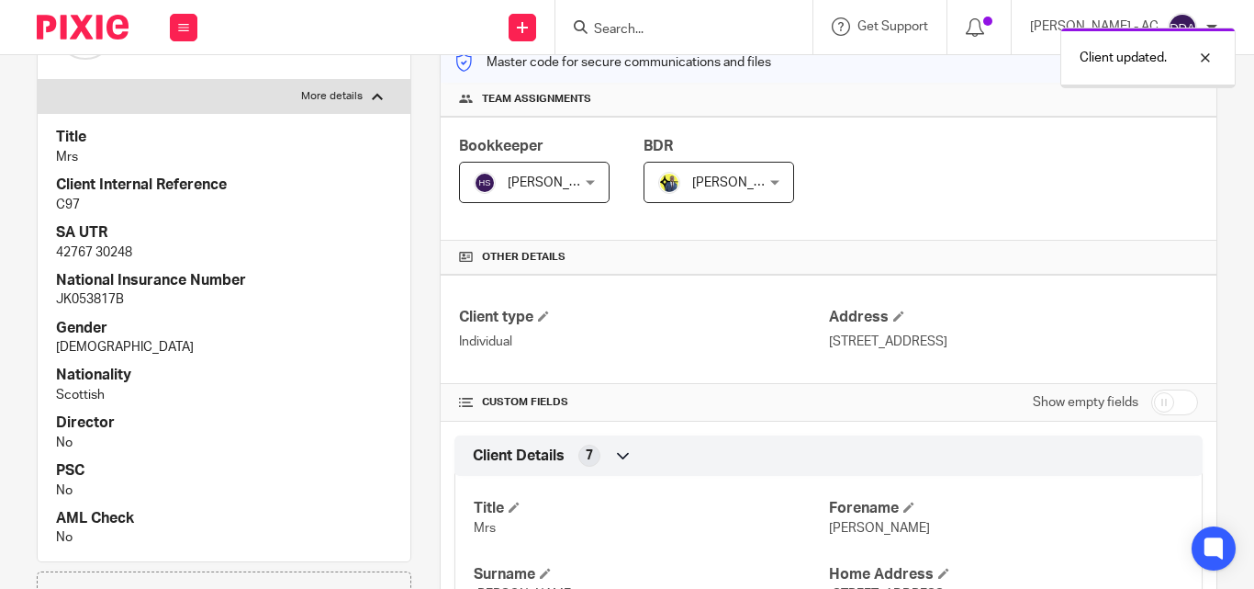
scroll to position [275, 0]
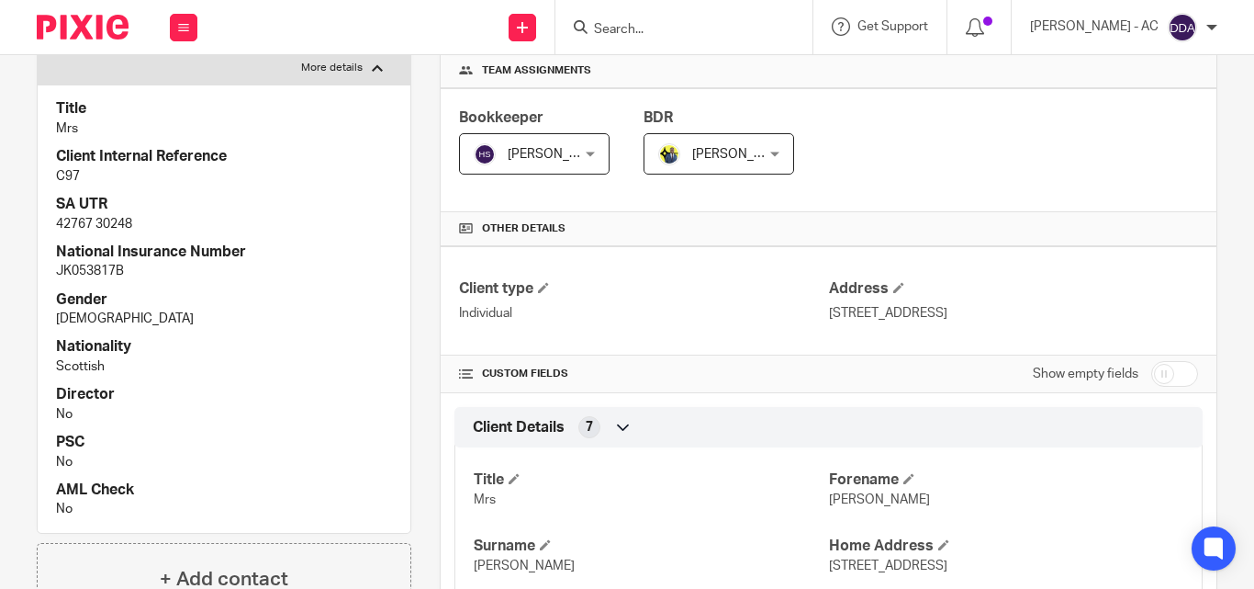
click at [1072, 241] on div "Other details" at bounding box center [829, 229] width 776 height 34
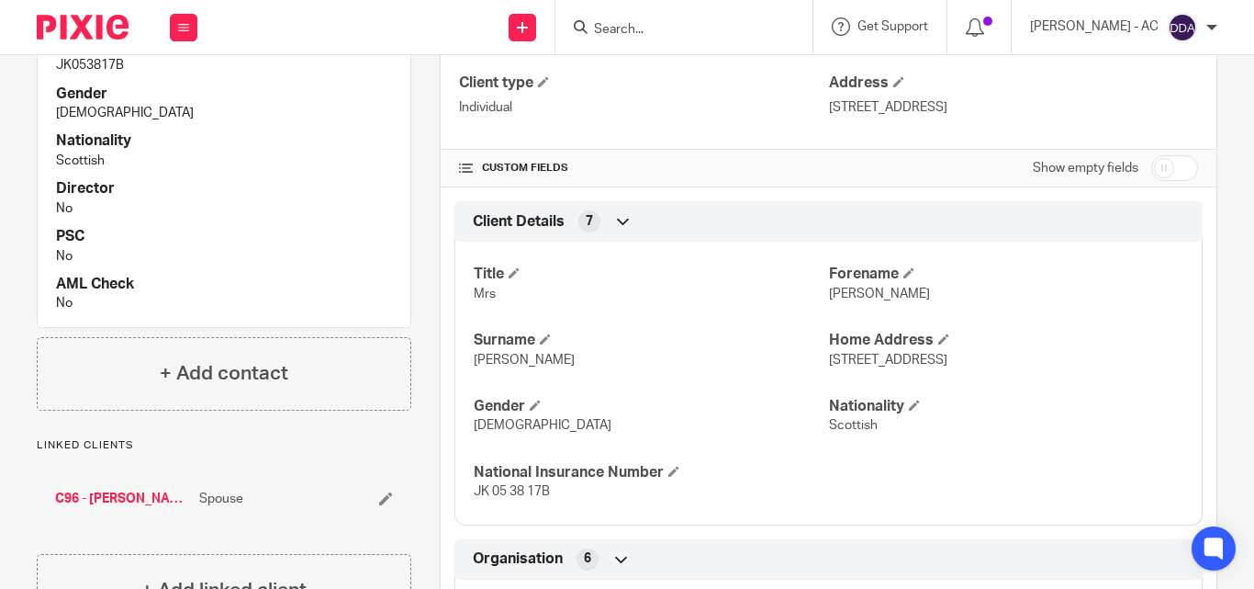
scroll to position [551, 0]
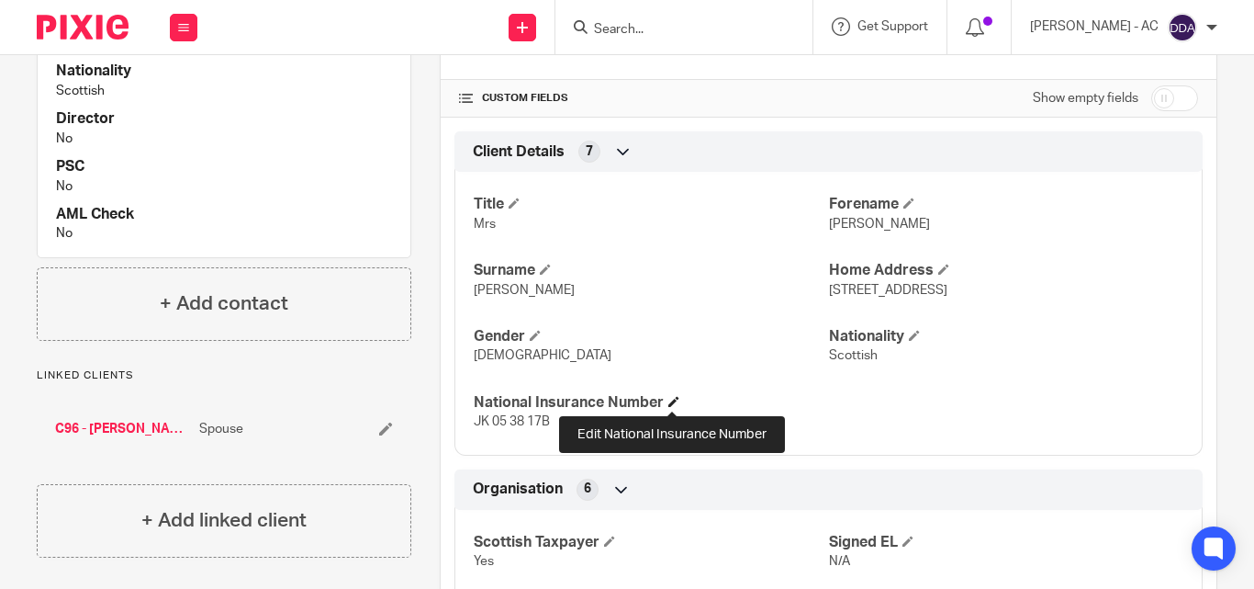
click at [672, 399] on span at bounding box center [673, 401] width 11 height 11
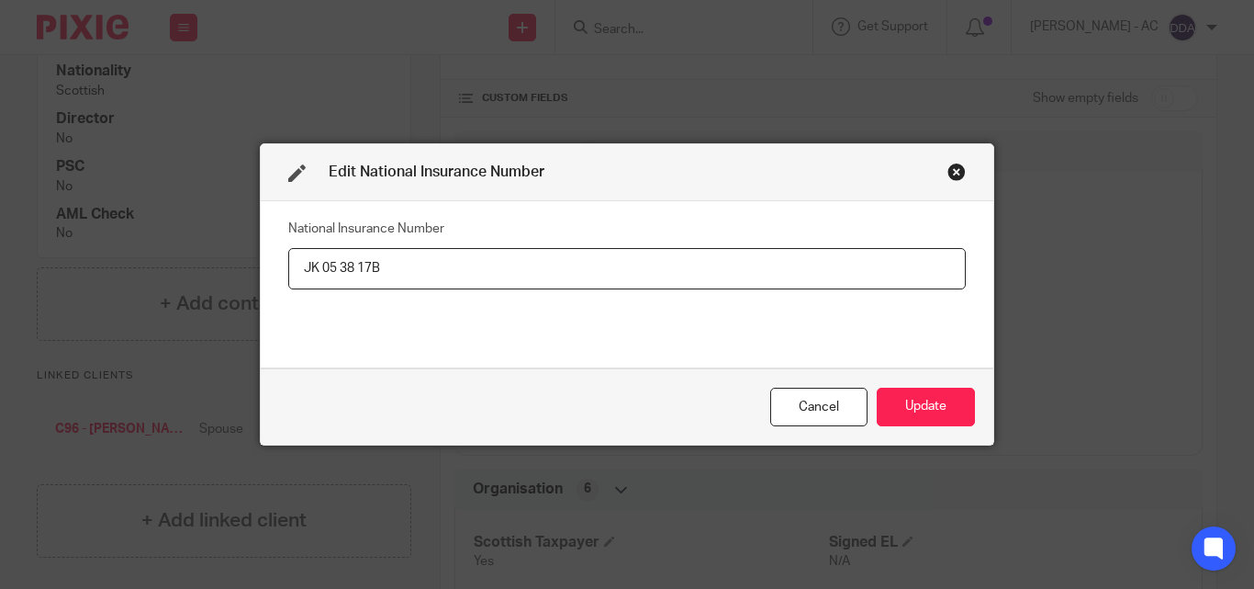
drag, startPoint x: 390, startPoint y: 276, endPoint x: 217, endPoint y: 263, distance: 174.1
click at [217, 263] on div "Edit National Insurance Number National Insurance Number JK 05 38 17B Cancel Up…" at bounding box center [627, 294] width 1254 height 589
click at [298, 266] on input "JK 05 38 17B" at bounding box center [627, 268] width 678 height 41
type input "JK053817B"
click at [949, 393] on button "Update" at bounding box center [926, 406] width 98 height 39
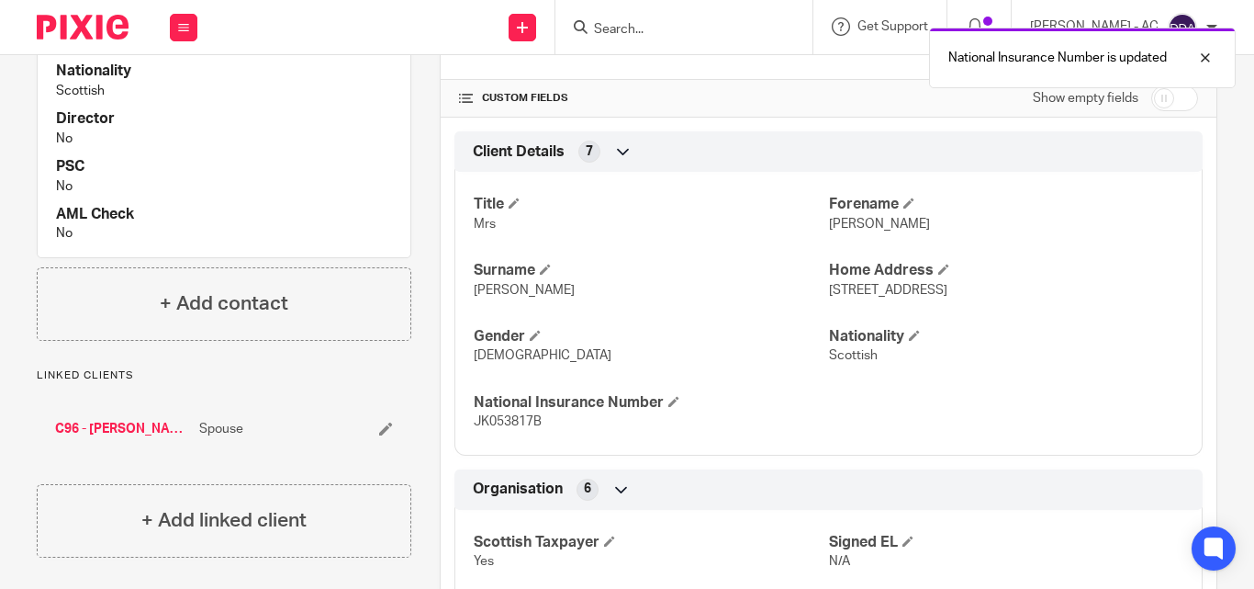
click at [330, 134] on p "No" at bounding box center [224, 138] width 336 height 18
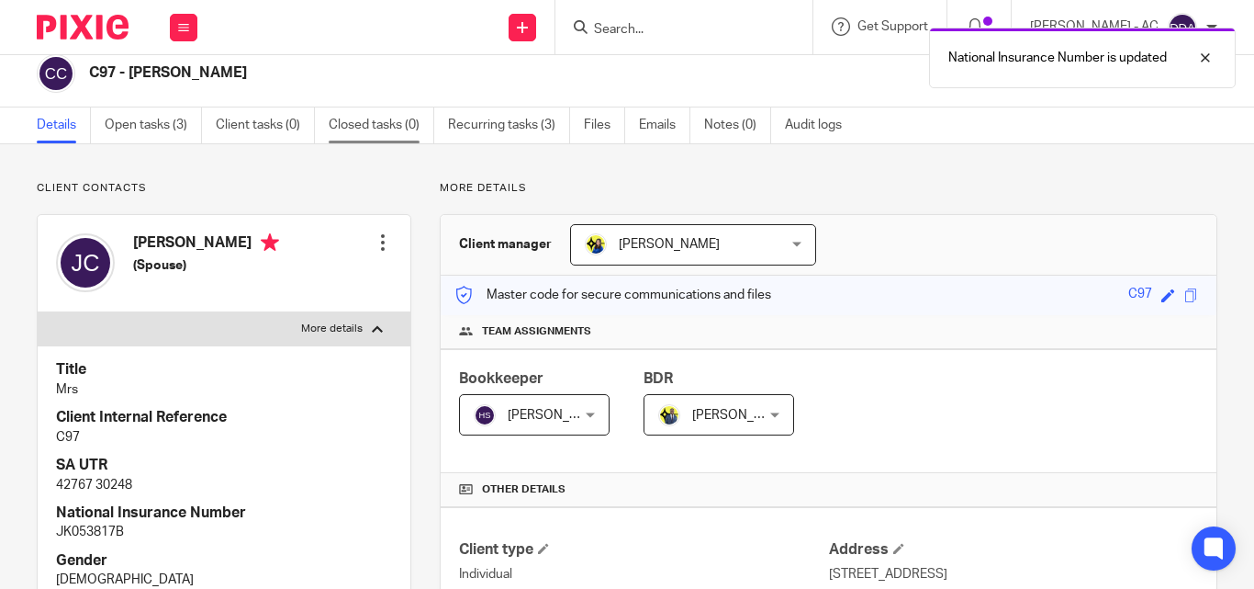
scroll to position [0, 0]
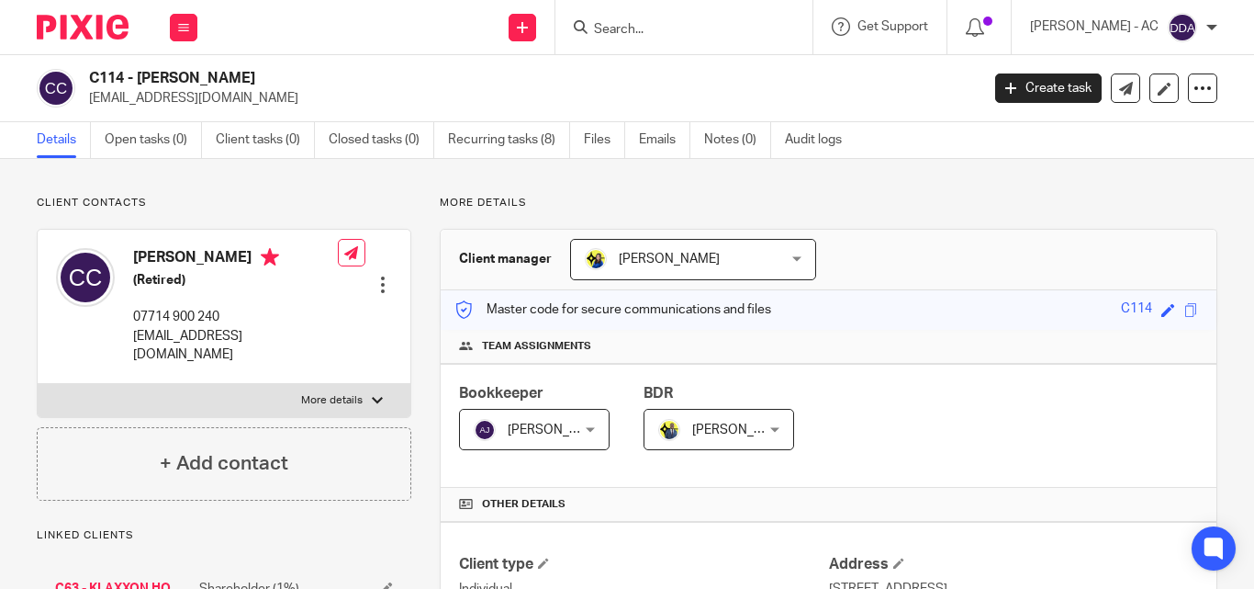
click at [335, 393] on p "More details" at bounding box center [332, 400] width 62 height 15
click at [38, 384] on input "More details" at bounding box center [37, 383] width 1 height 1
checkbox input "true"
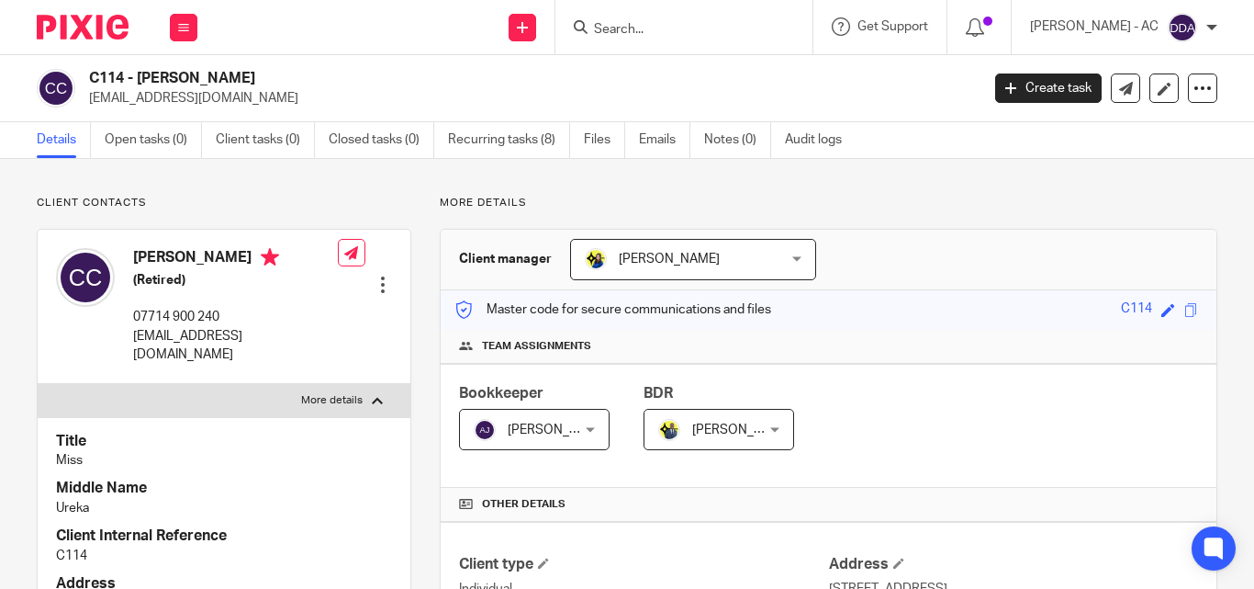
click at [383, 275] on div at bounding box center [383, 284] width 18 height 18
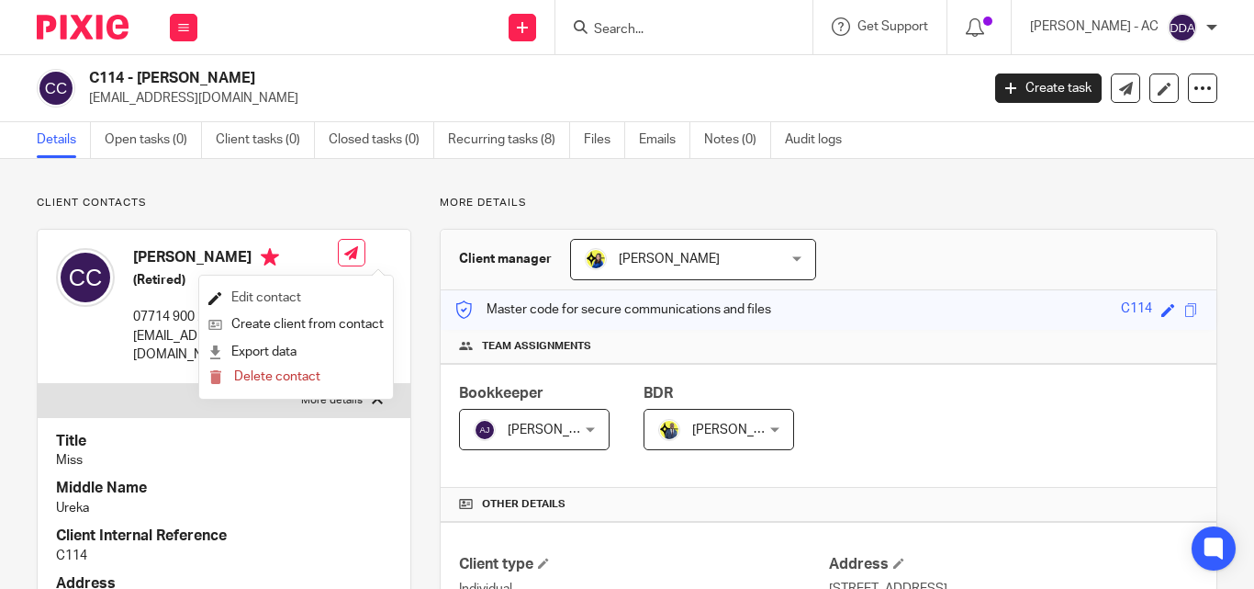
click at [289, 286] on link "Edit contact" at bounding box center [295, 298] width 175 height 27
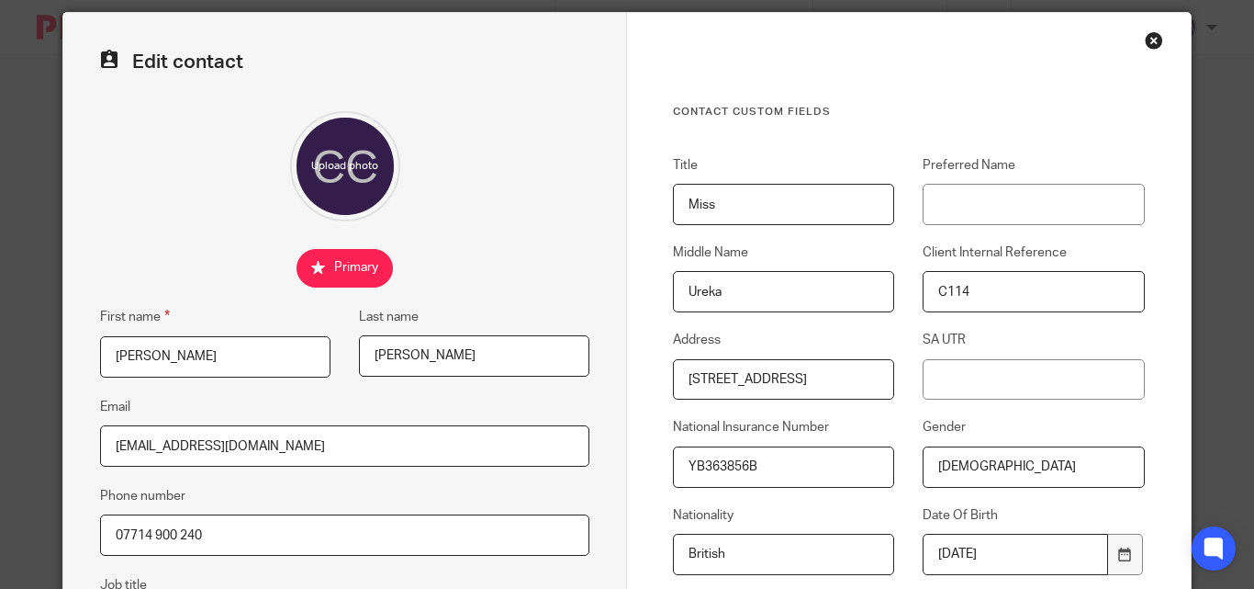
scroll to position [92, 0]
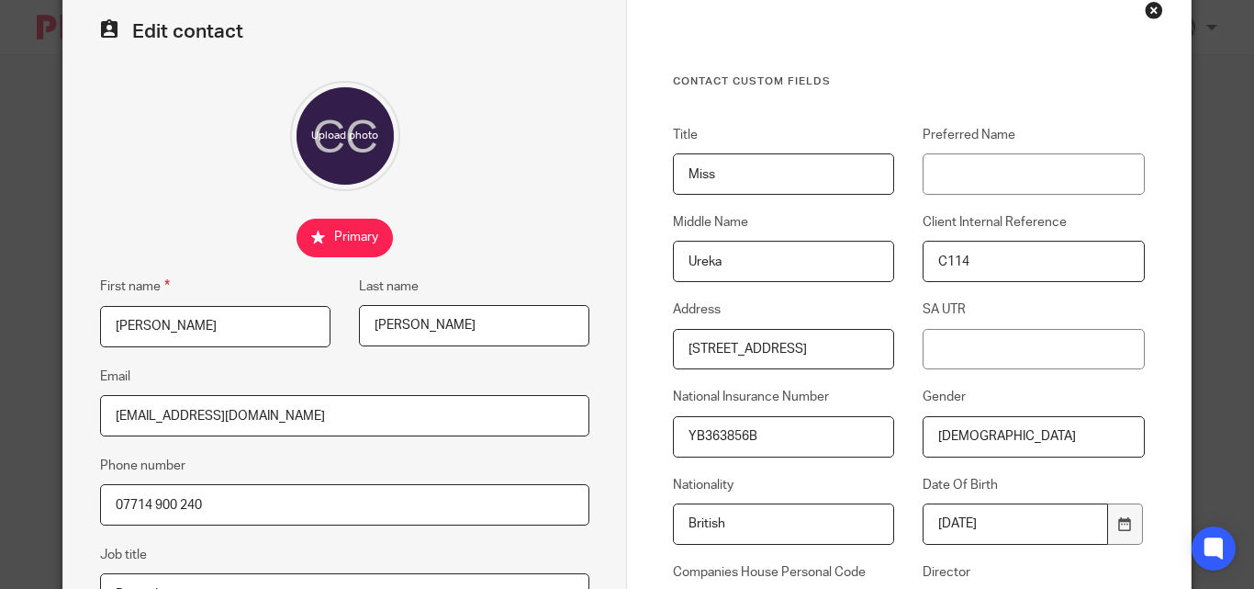
click at [728, 448] on input "YB363856B" at bounding box center [783, 436] width 221 height 41
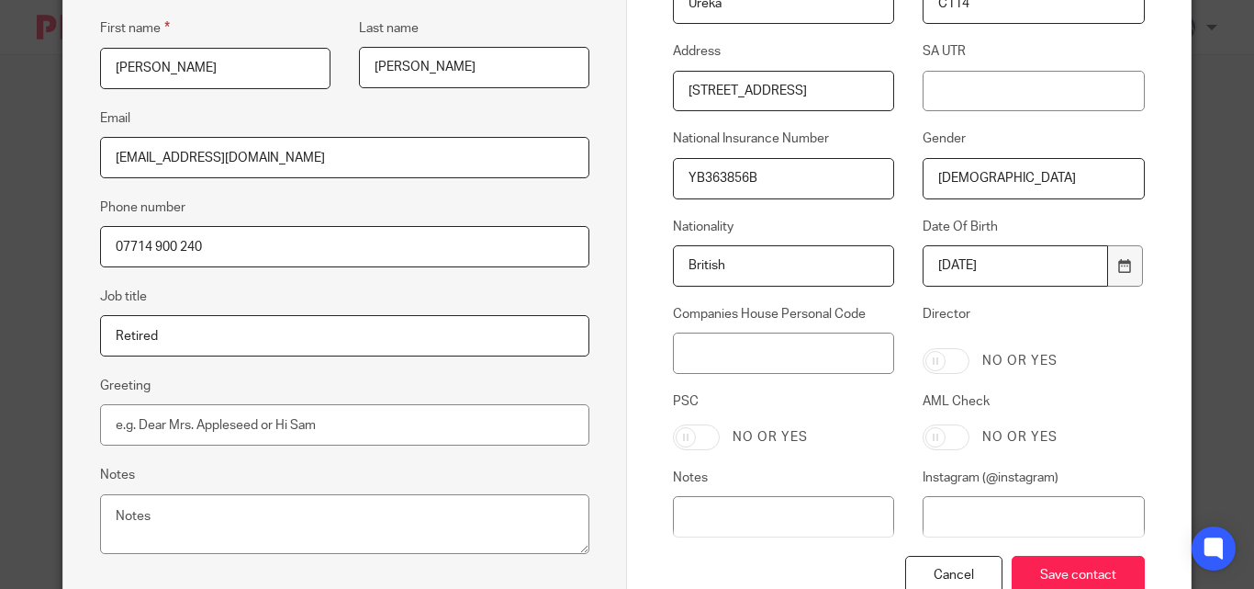
scroll to position [367, 0]
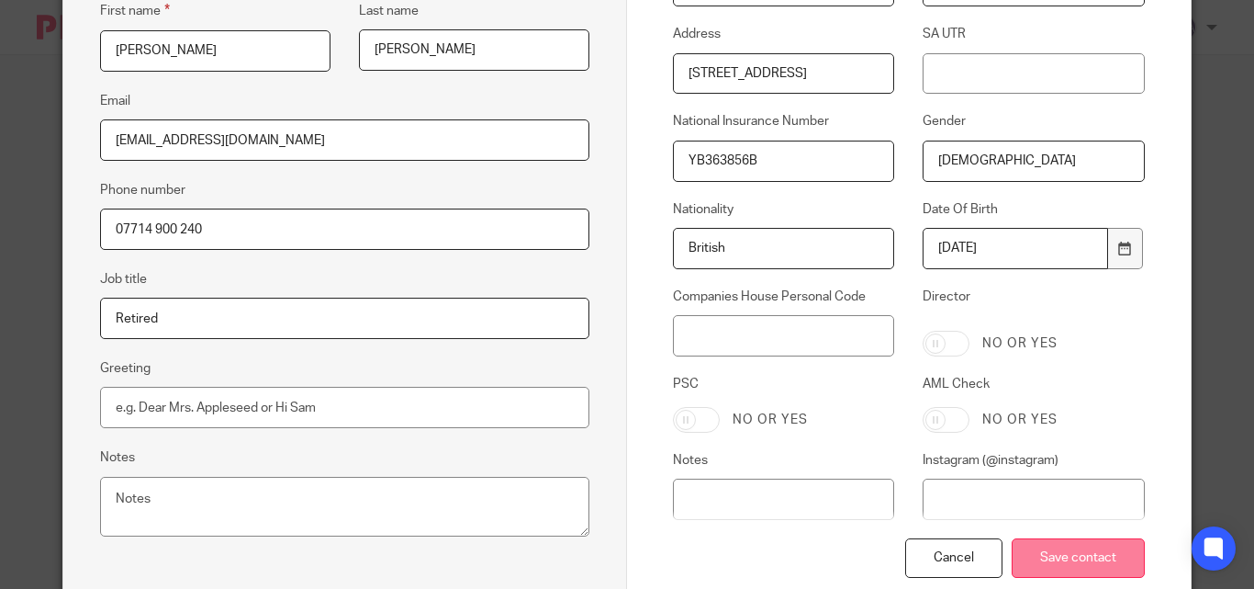
click at [1080, 564] on input "Save contact" at bounding box center [1078, 557] width 133 height 39
click at [1080, 565] on input "Save contact" at bounding box center [1078, 557] width 133 height 39
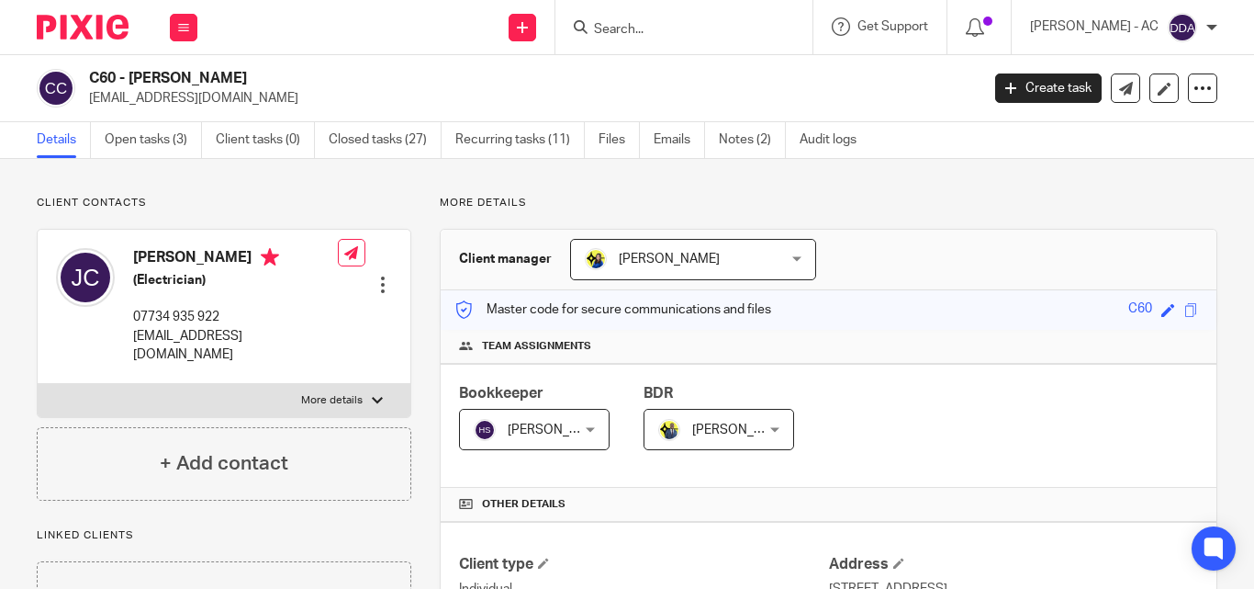
click at [385, 275] on div at bounding box center [383, 284] width 18 height 18
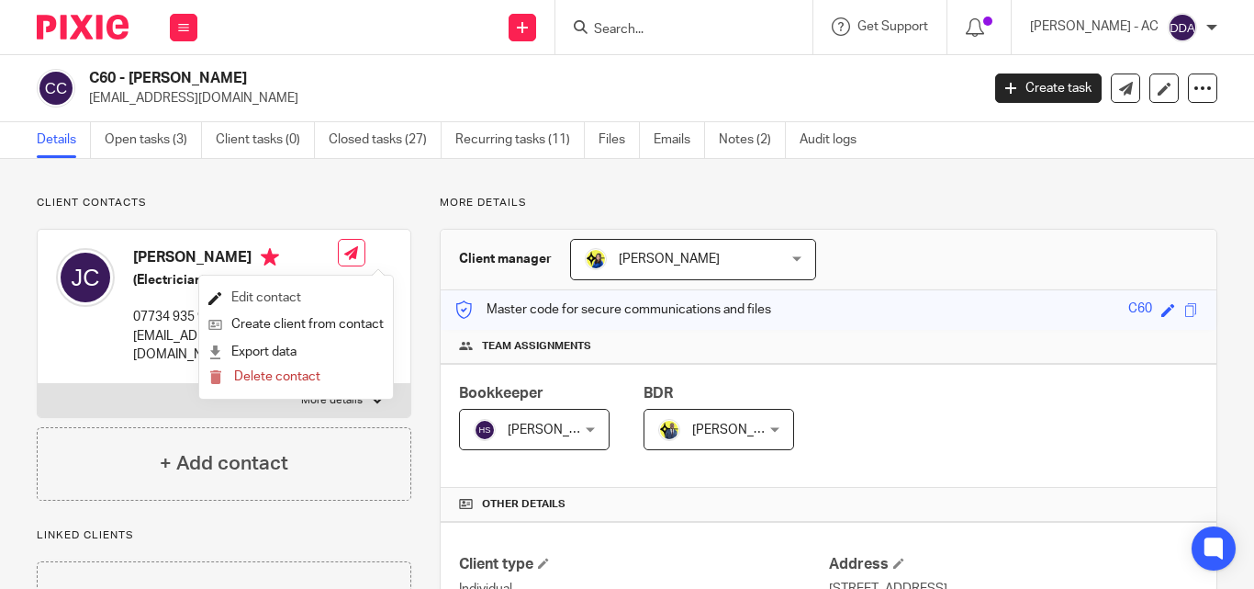
click at [331, 287] on link "Edit contact" at bounding box center [295, 298] width 175 height 27
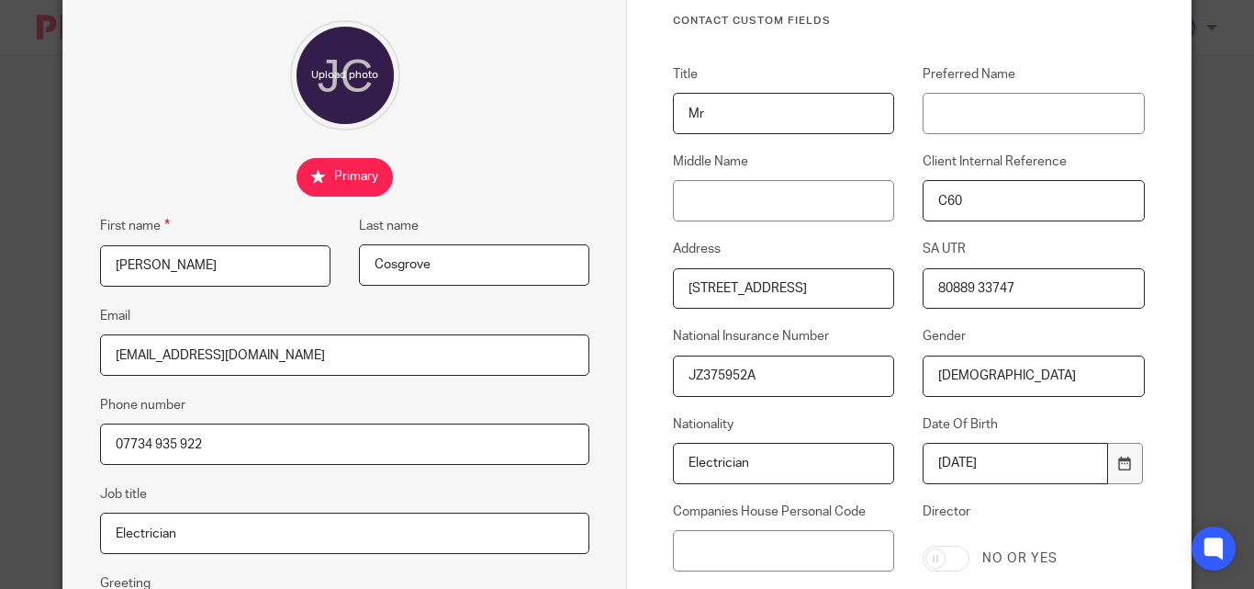
scroll to position [184, 0]
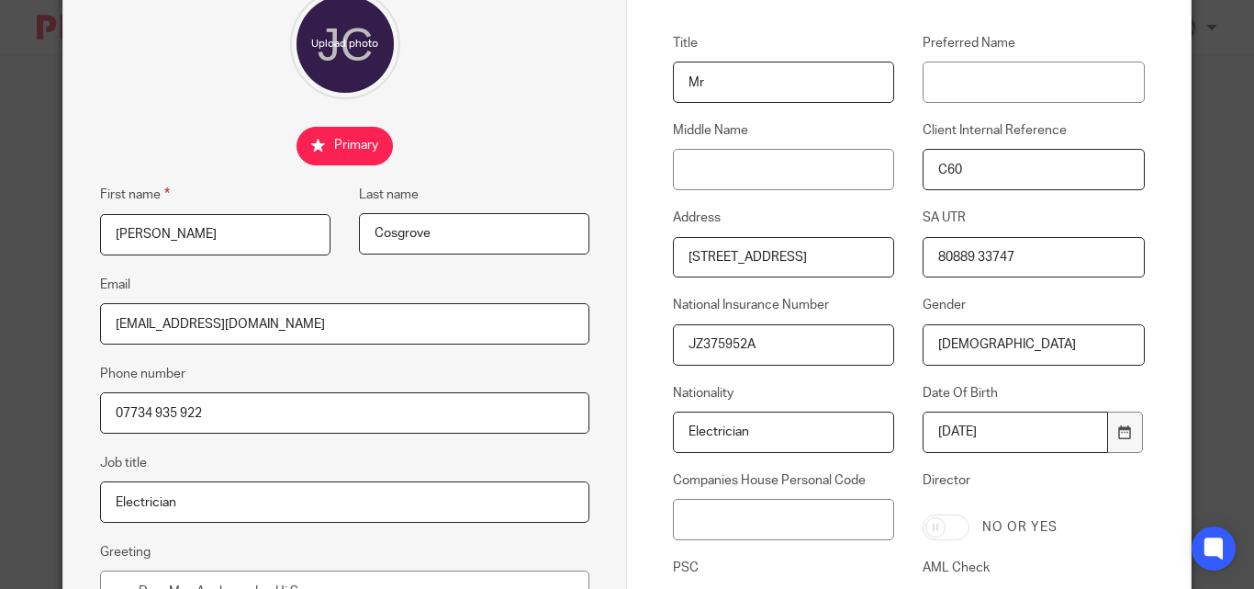
click at [708, 435] on input "Electrician" at bounding box center [783, 431] width 221 height 41
click at [711, 434] on input "Electrician" at bounding box center [783, 431] width 221 height 41
paste input "British"
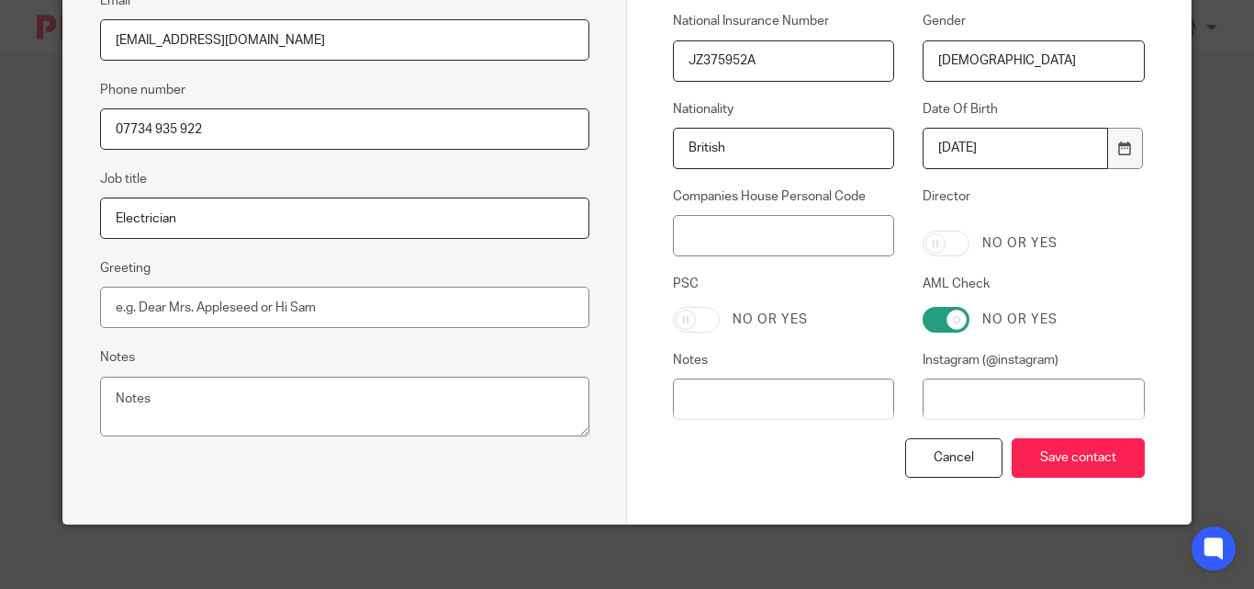
scroll to position [477, 0]
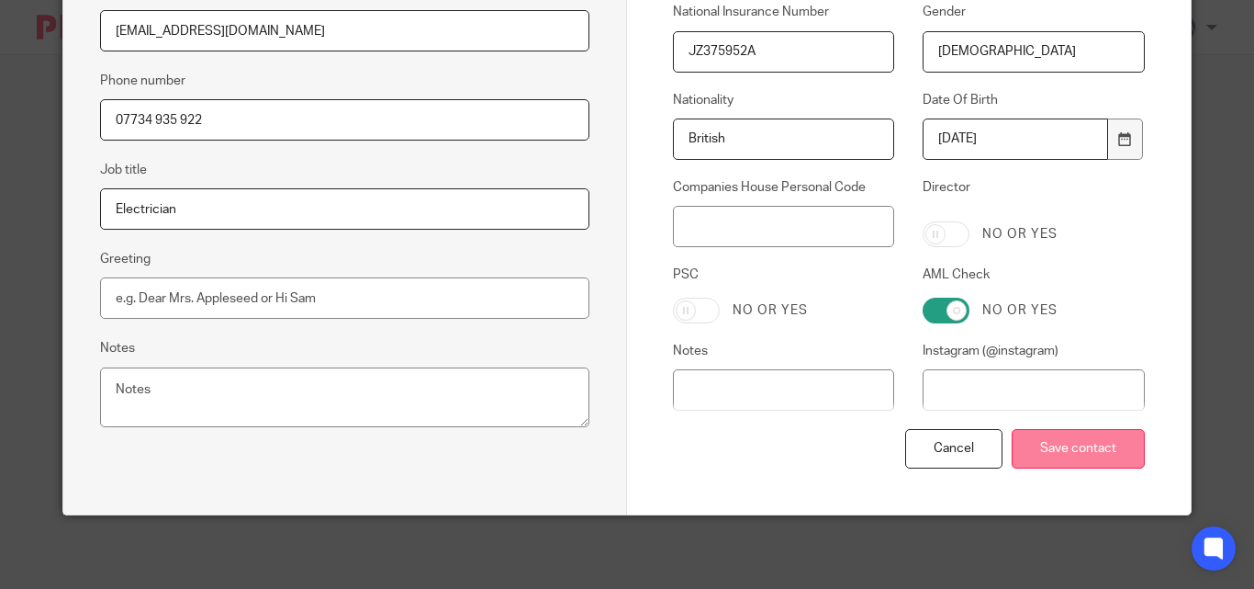
type input "British"
click at [1085, 450] on input "Save contact" at bounding box center [1078, 448] width 133 height 39
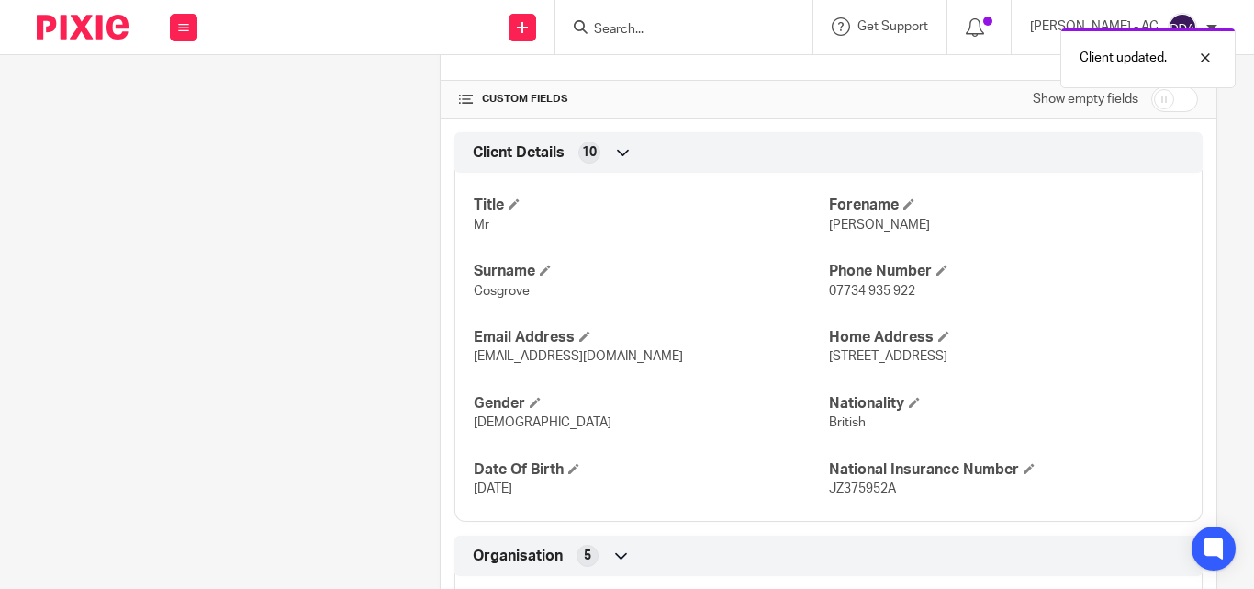
scroll to position [551, 0]
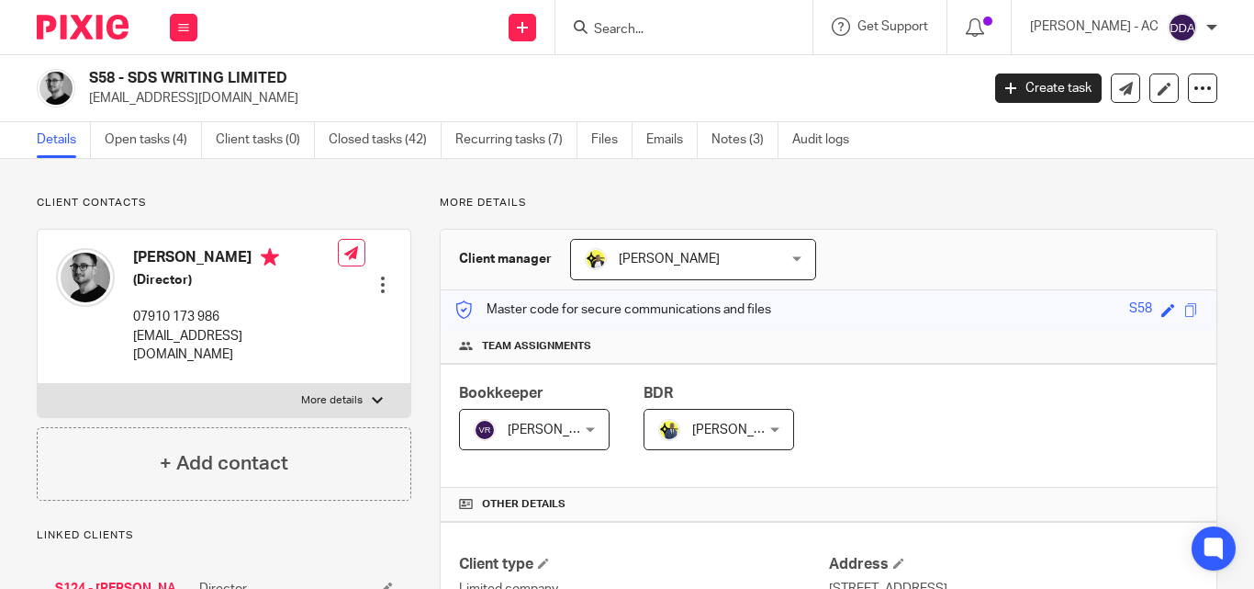
click at [374, 275] on div at bounding box center [383, 284] width 18 height 18
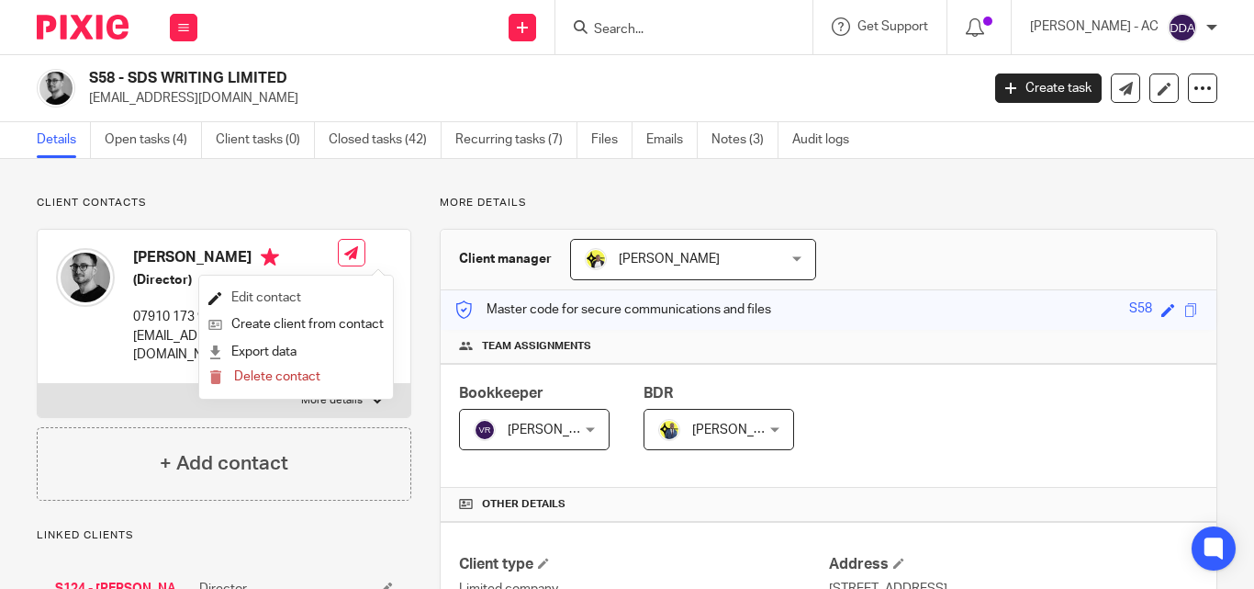
click at [291, 287] on link "Edit contact" at bounding box center [295, 298] width 175 height 27
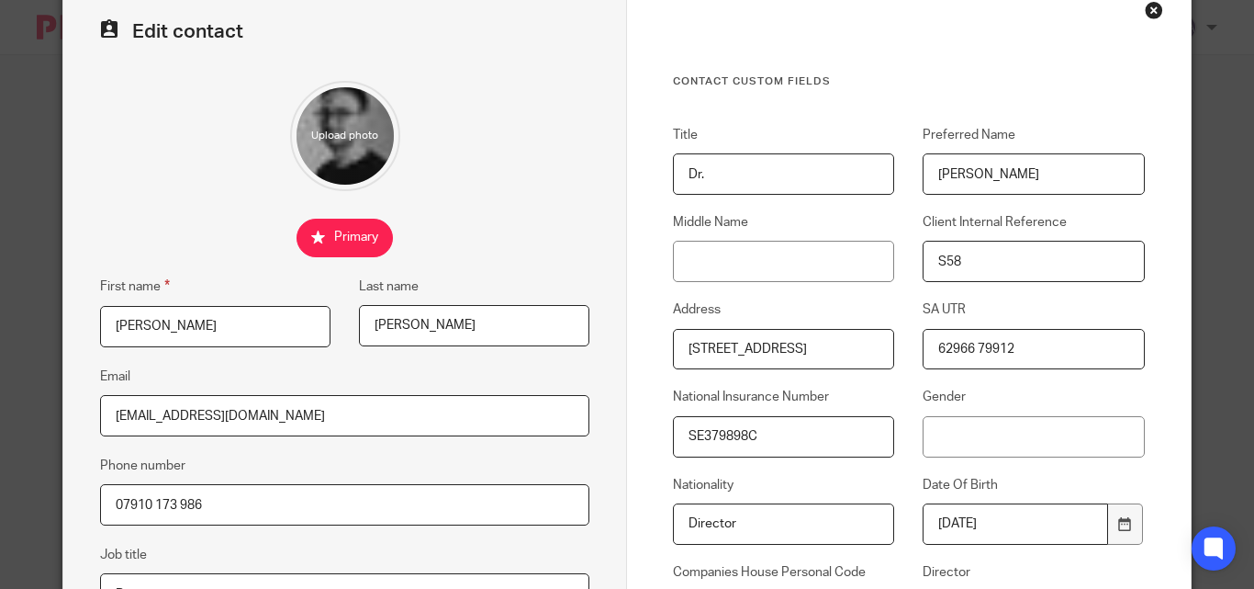
scroll to position [184, 0]
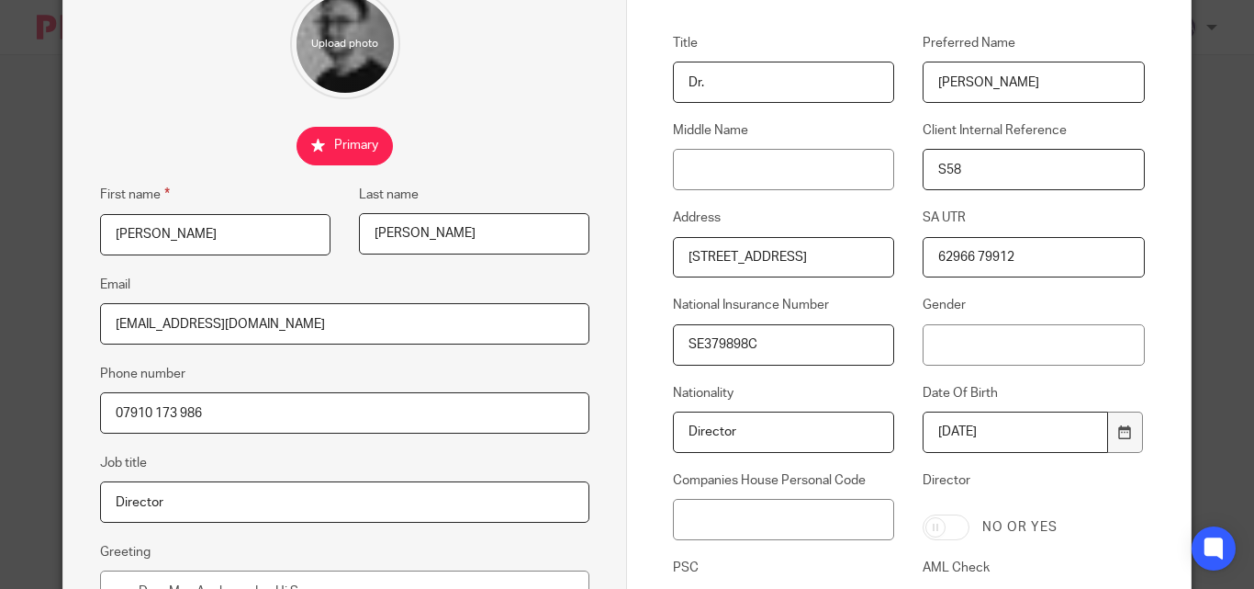
click at [712, 436] on input "Director" at bounding box center [783, 431] width 221 height 41
paste input "British"
type input "British"
click at [937, 339] on input "Gender" at bounding box center [1033, 344] width 221 height 41
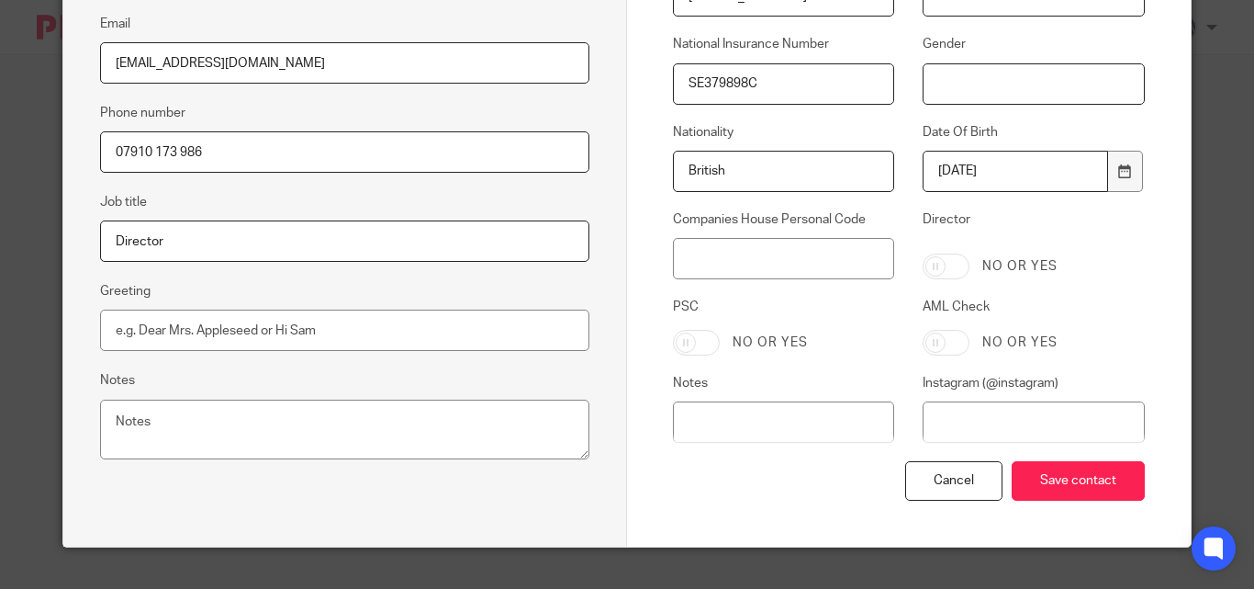
scroll to position [477, 0]
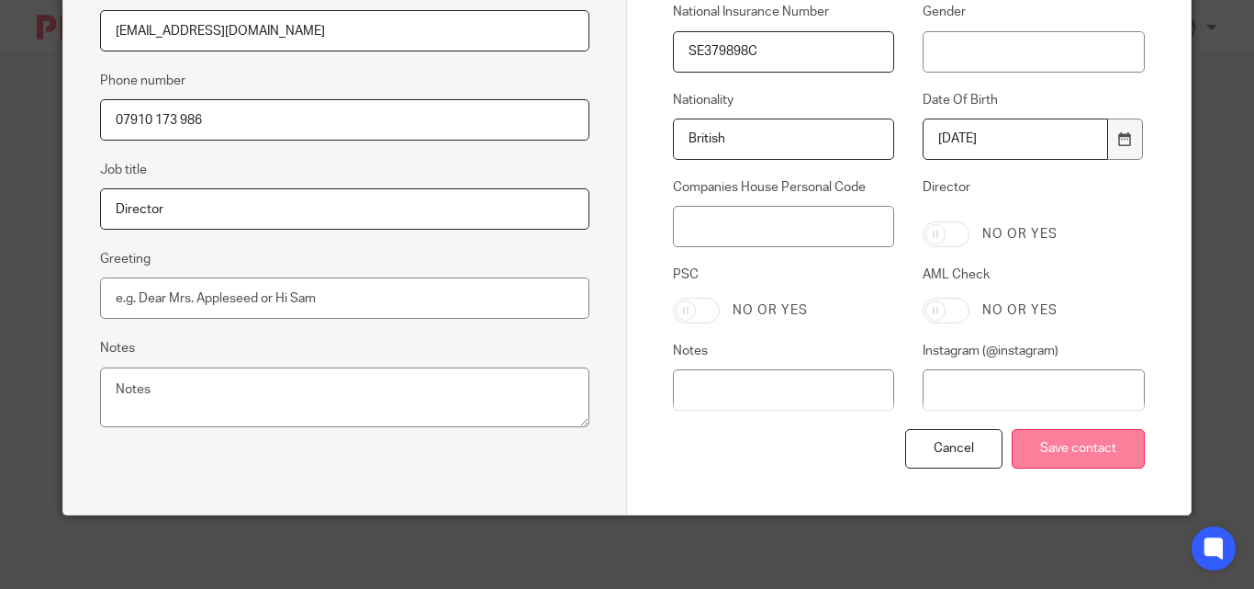
click at [1083, 444] on input "Save contact" at bounding box center [1078, 448] width 133 height 39
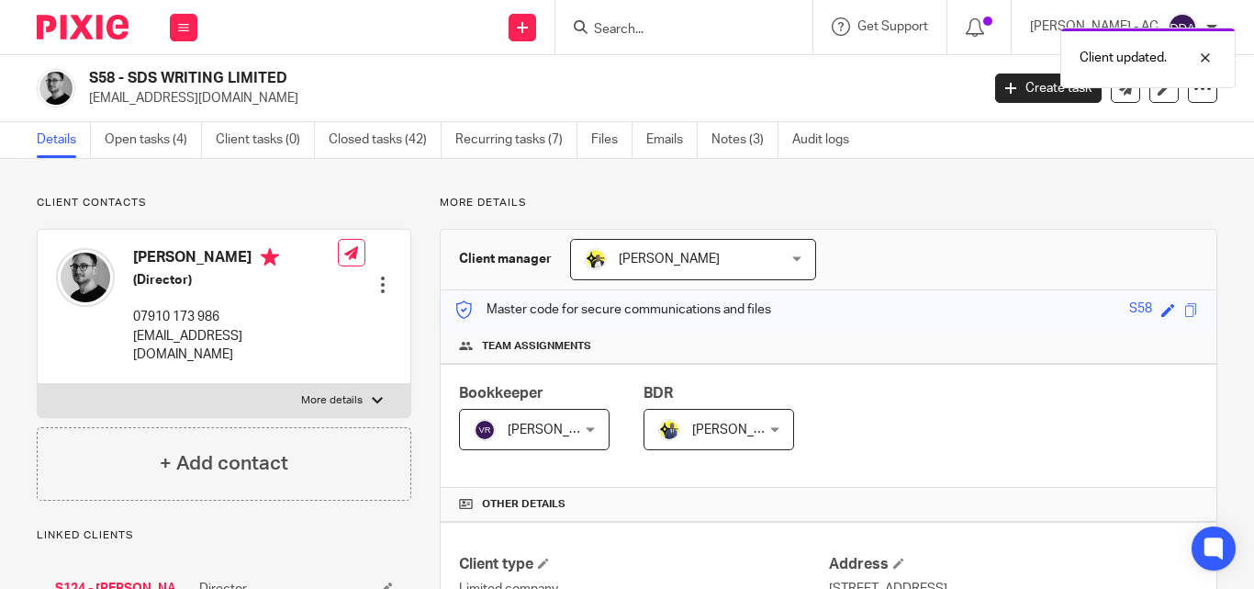
click at [317, 384] on label "More details" at bounding box center [224, 400] width 373 height 33
click at [38, 383] on input "More details" at bounding box center [37, 383] width 1 height 1
checkbox input "true"
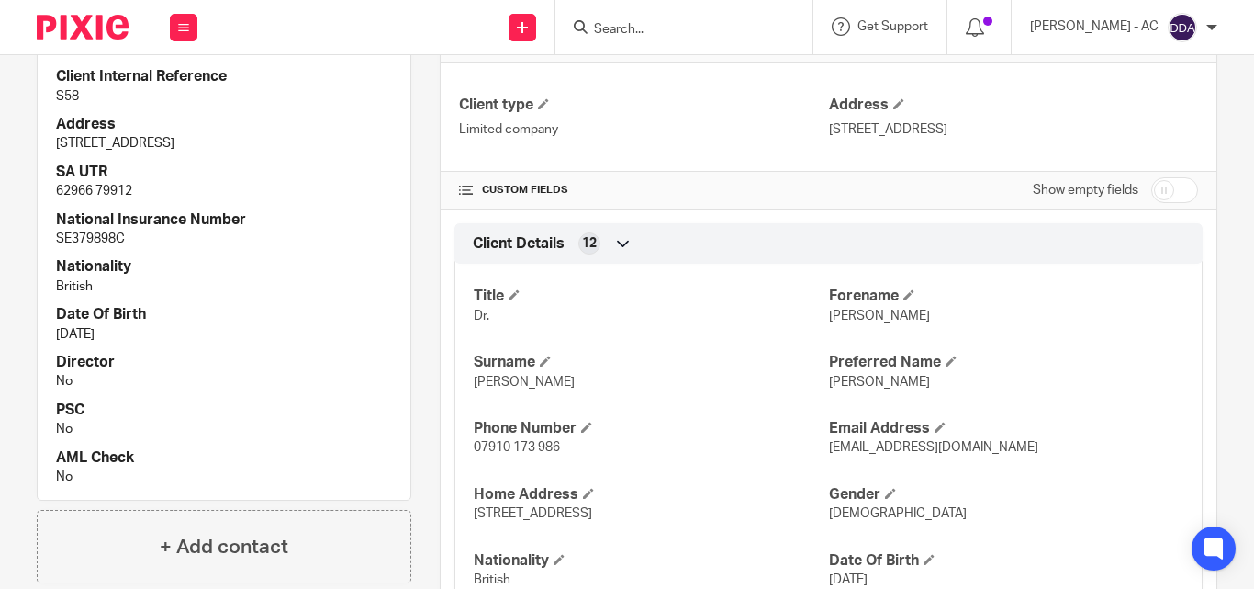
scroll to position [551, 0]
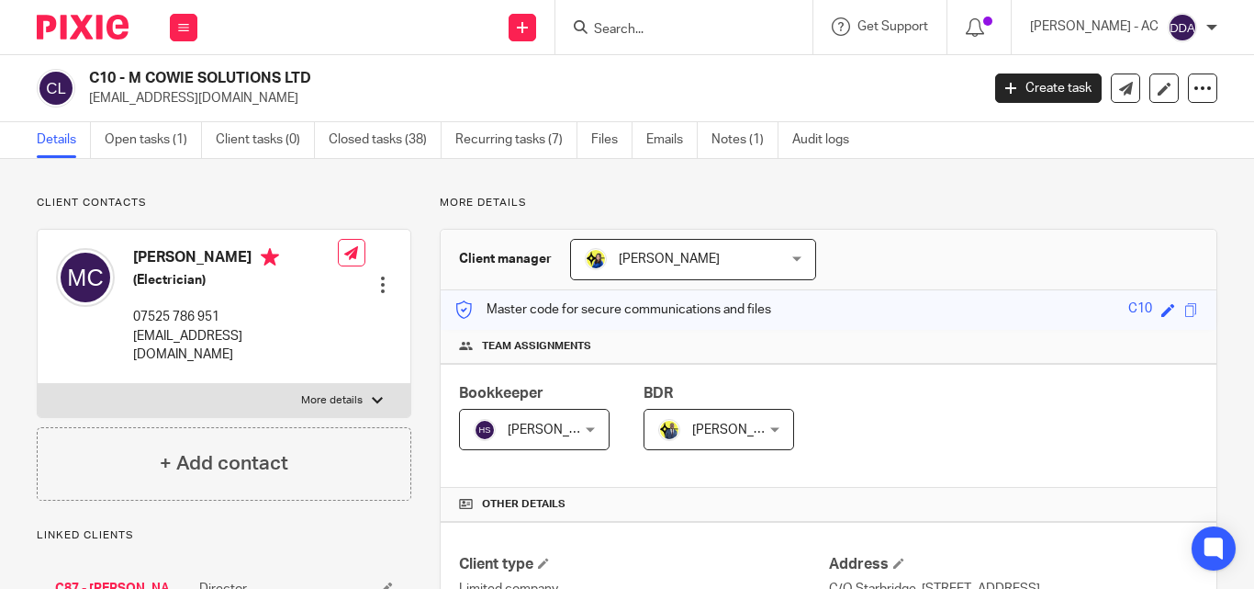
click at [377, 275] on div at bounding box center [383, 284] width 18 height 18
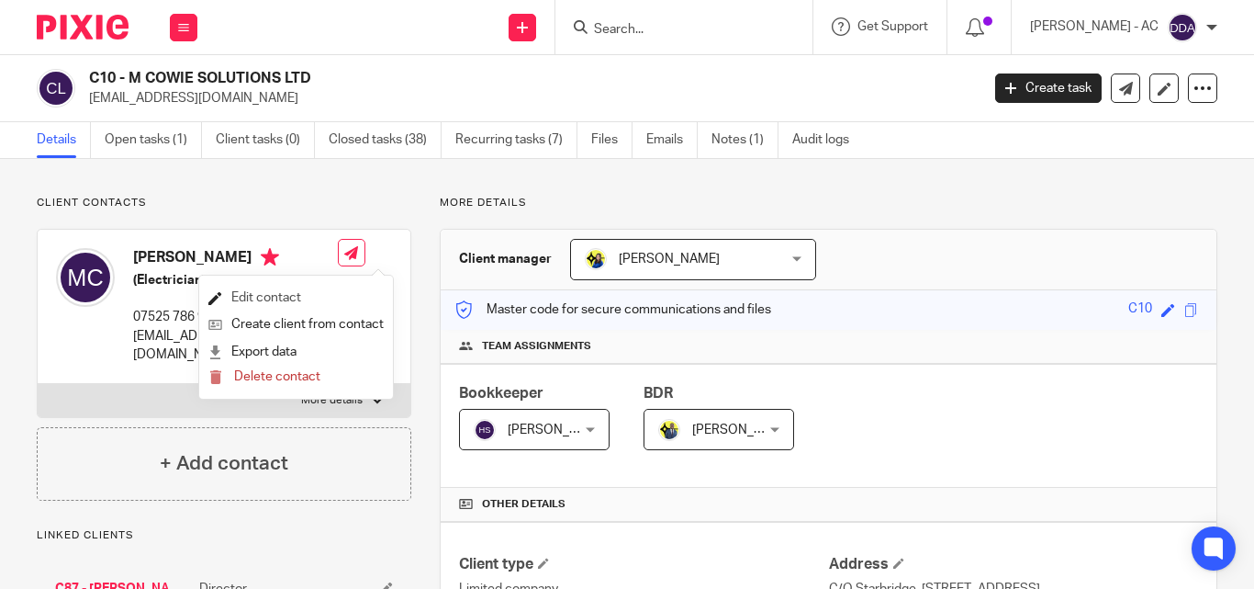
click at [278, 292] on link "Edit contact" at bounding box center [295, 298] width 175 height 27
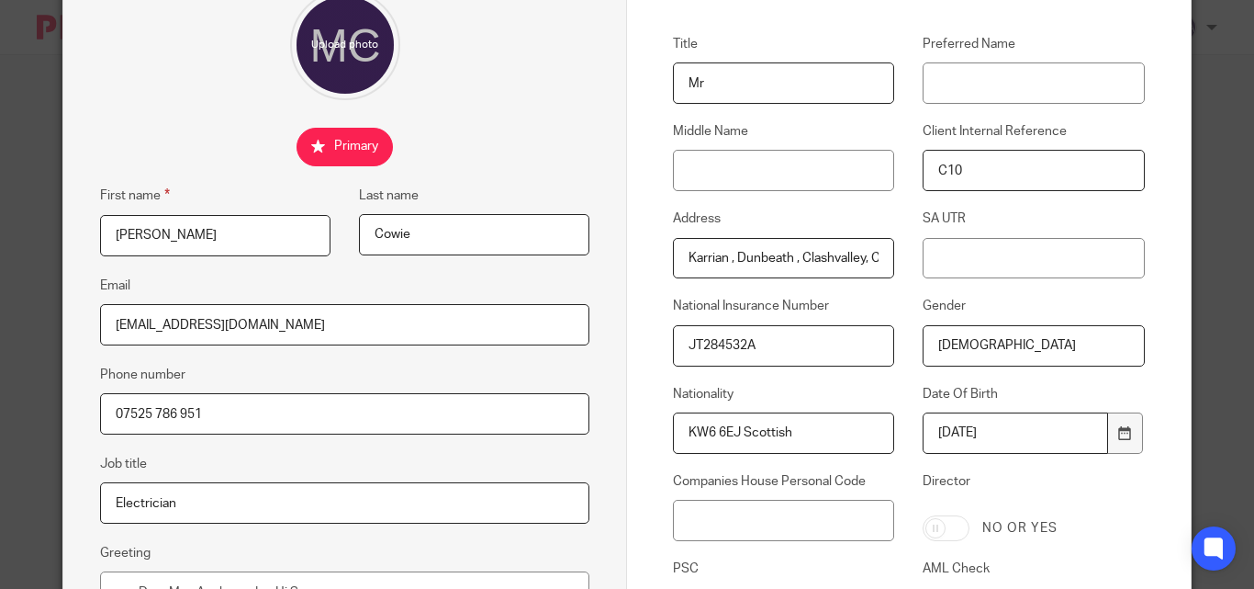
scroll to position [184, 0]
click at [720, 434] on input "KW6 6EJ Scottish" at bounding box center [783, 431] width 221 height 41
paste input "text"
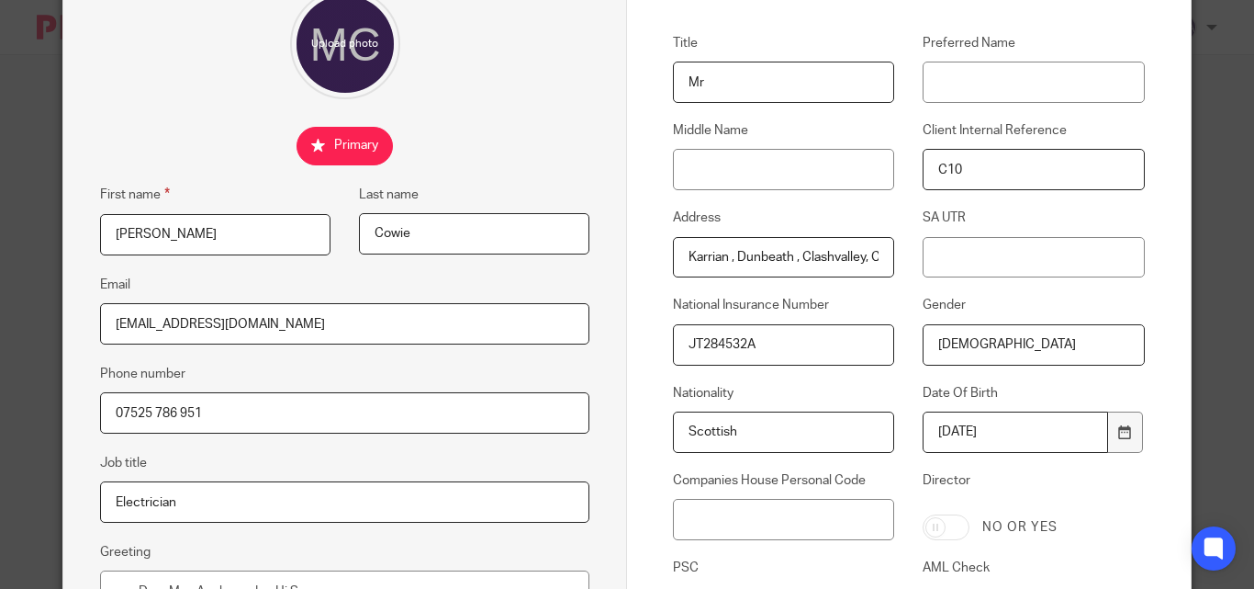
type input "Scottish"
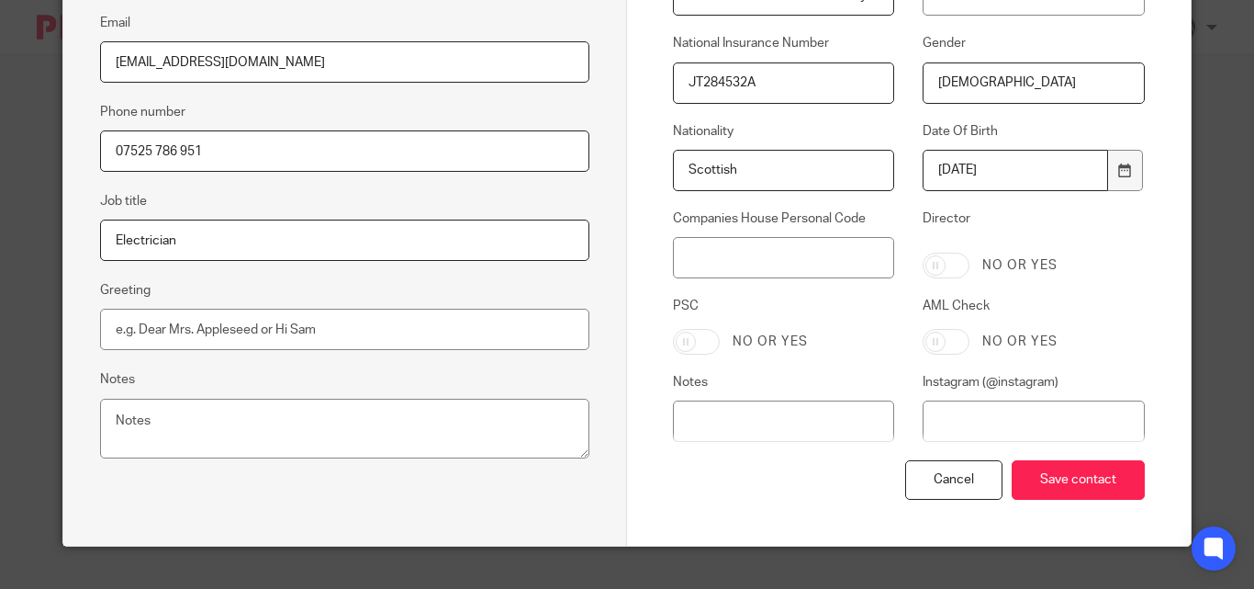
scroll to position [477, 0]
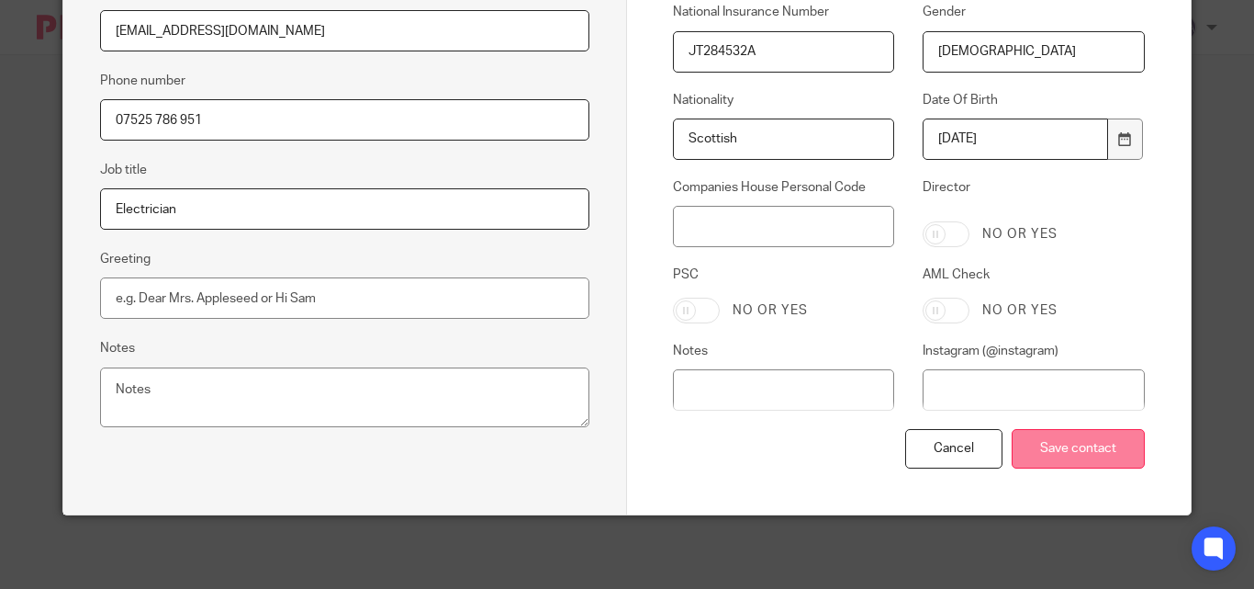
click at [1081, 439] on input "Save contact" at bounding box center [1078, 448] width 133 height 39
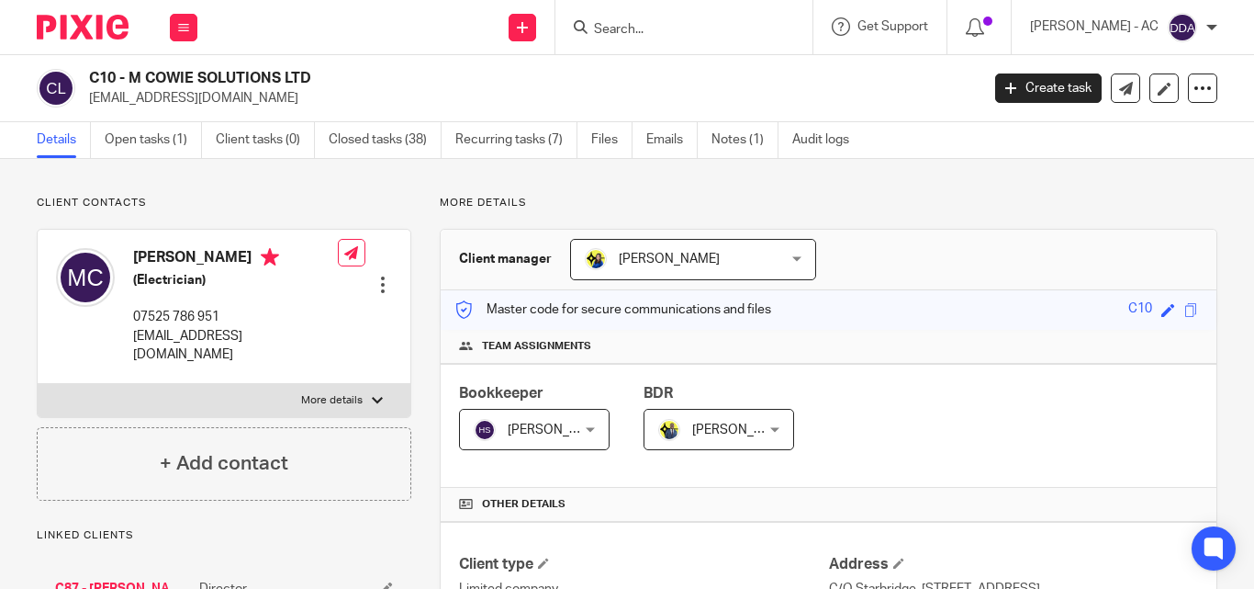
click at [1069, 409] on div "Bookkeeper [PERSON_NAME] [PERSON_NAME] Not selected [PERSON_NAME] [PERSON_NAME]…" at bounding box center [829, 426] width 776 height 124
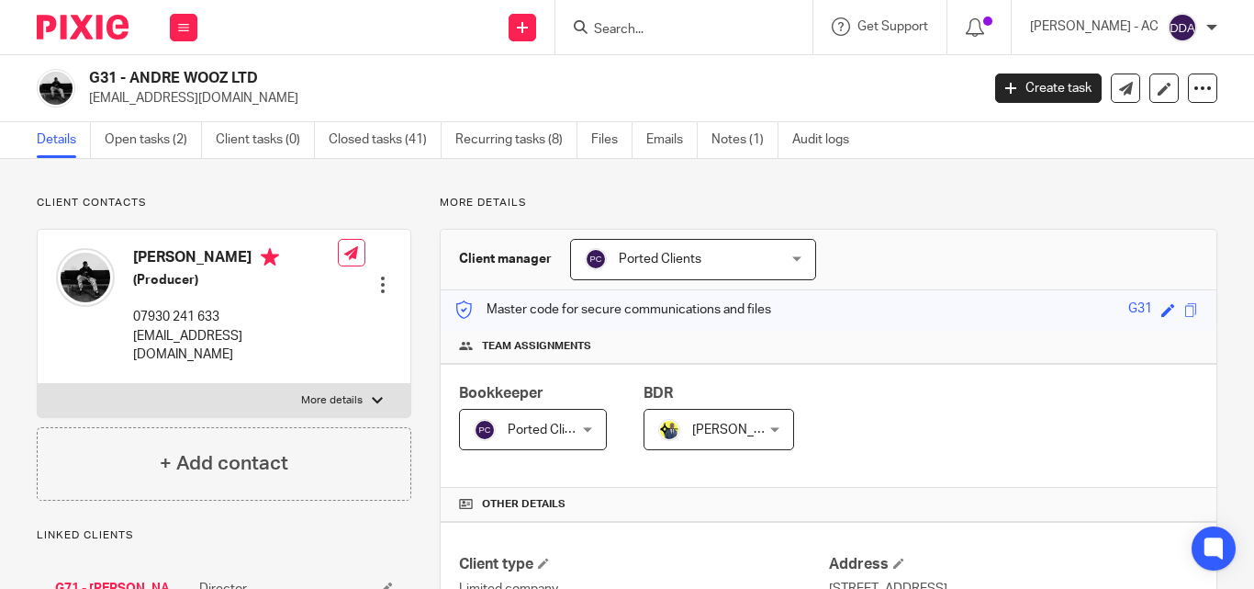
click at [363, 384] on label "More details" at bounding box center [224, 400] width 373 height 33
click at [38, 383] on input "More details" at bounding box center [37, 383] width 1 height 1
checkbox input "true"
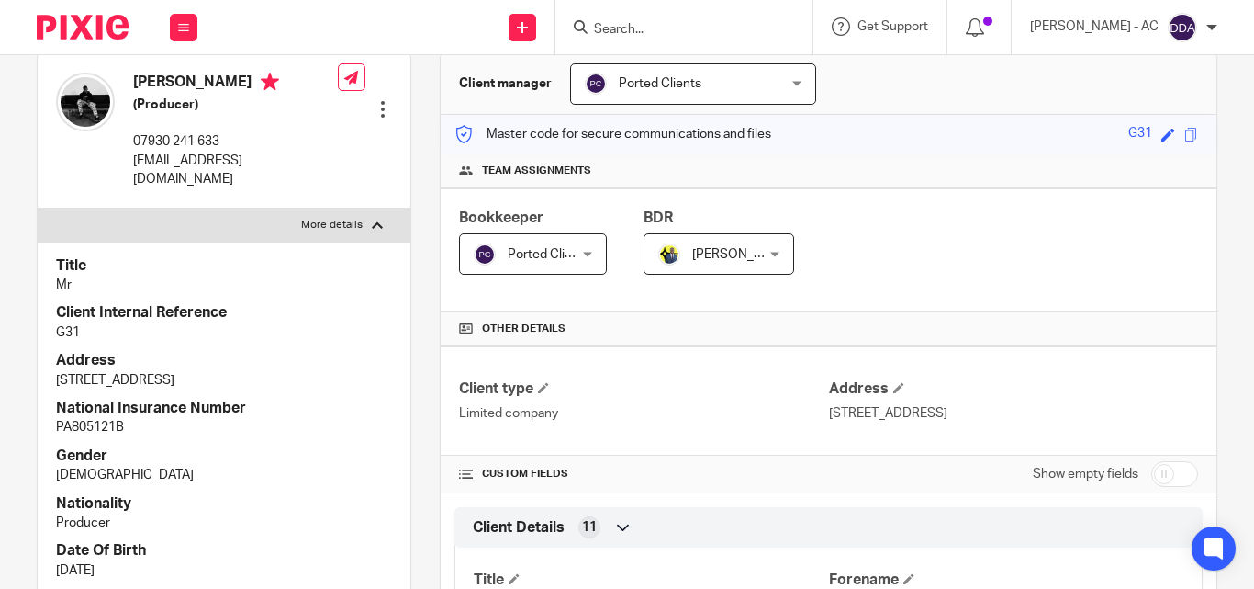
scroll to position [92, 0]
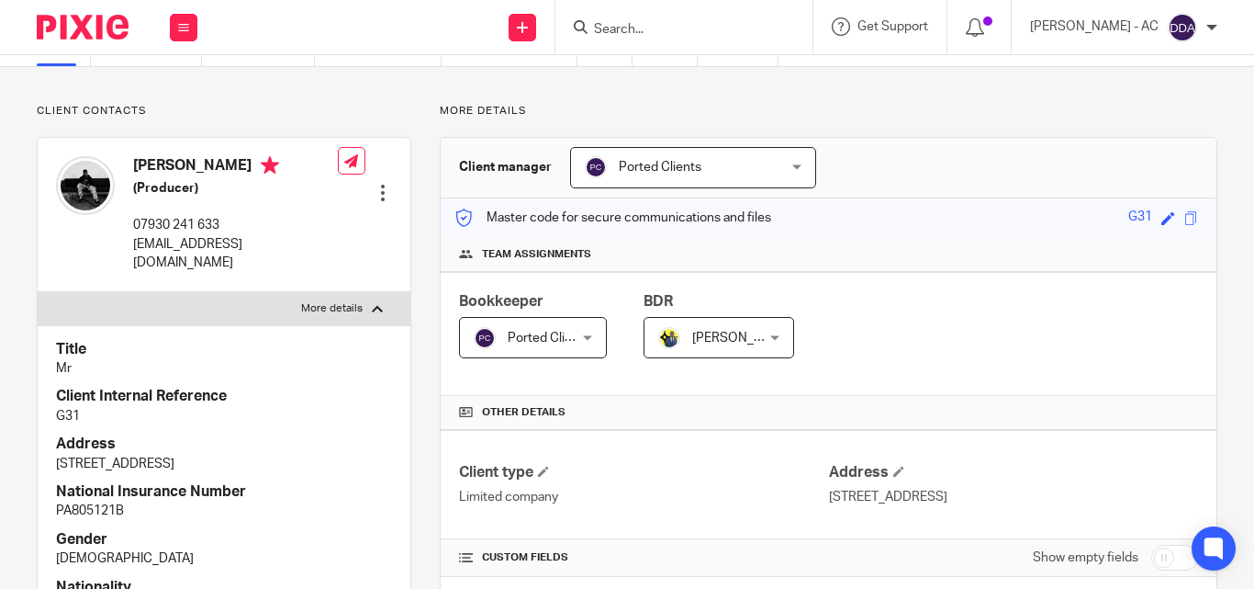
click at [377, 184] on div at bounding box center [383, 193] width 18 height 18
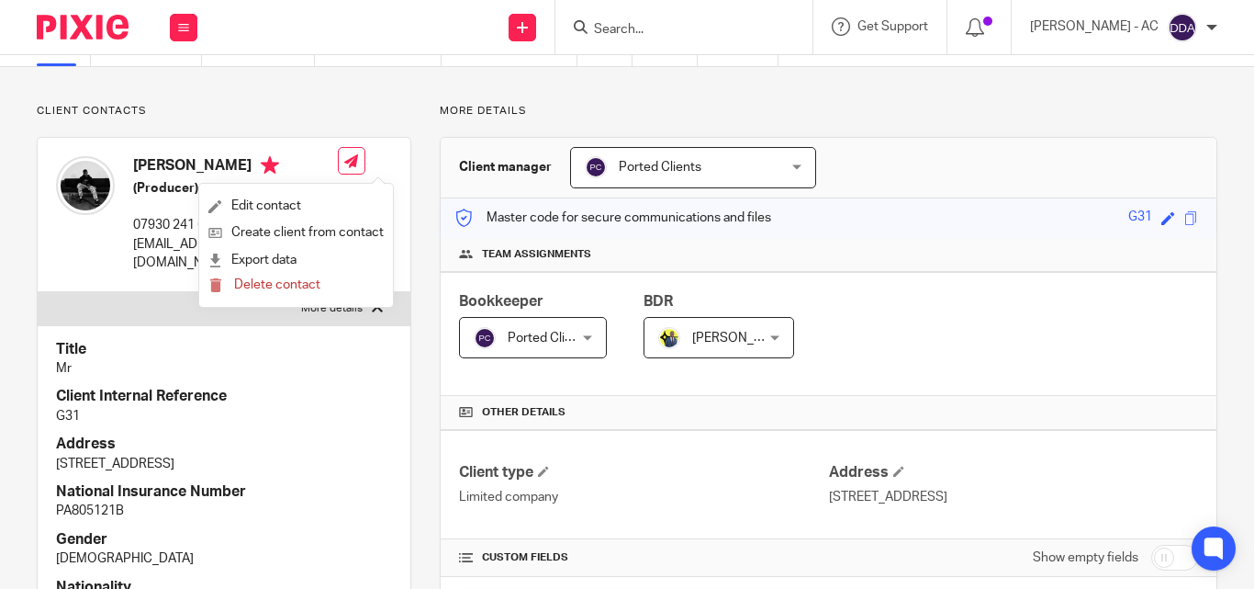
click at [264, 188] on ul "Edit contact Create client from contact Export data Delete contact" at bounding box center [296, 245] width 194 height 123
click at [264, 206] on link "Edit contact" at bounding box center [295, 206] width 175 height 27
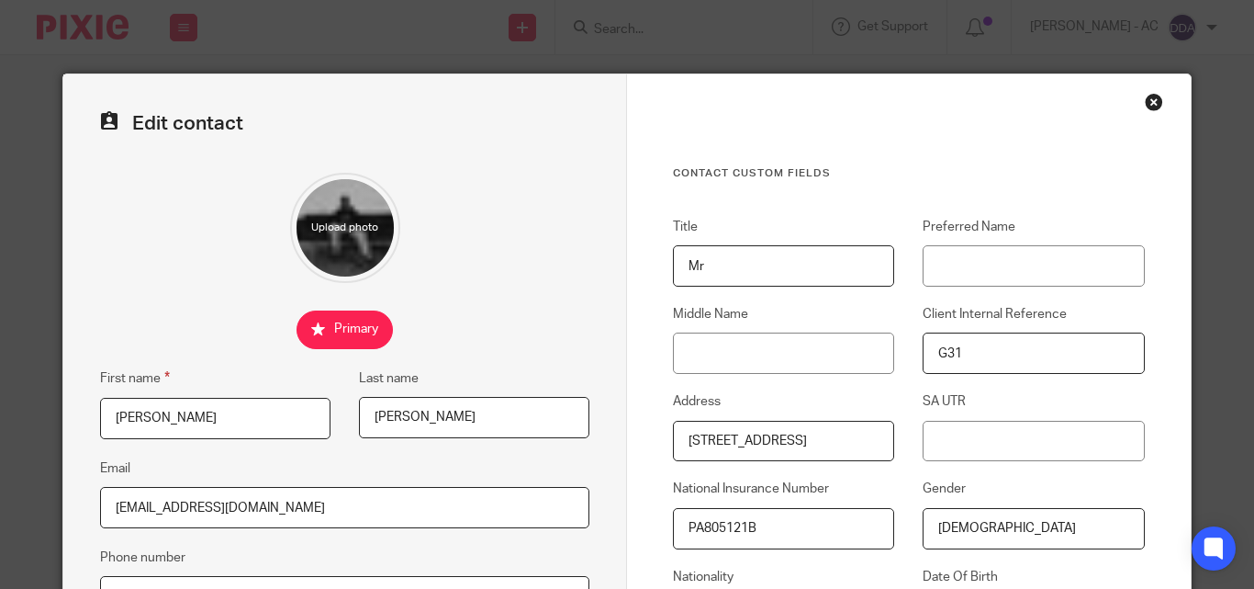
click at [864, 208] on div "Contact Custom fields Title Mr Preferred Name Middle Name Client Internal Refer…" at bounding box center [909, 535] width 472 height 739
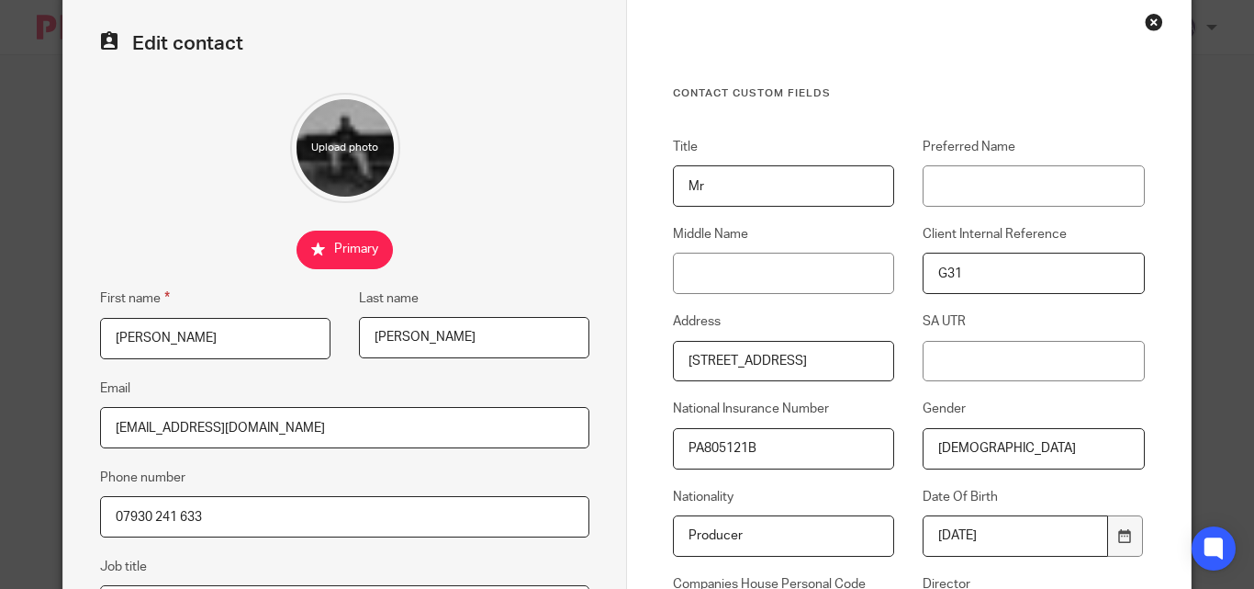
scroll to position [275, 0]
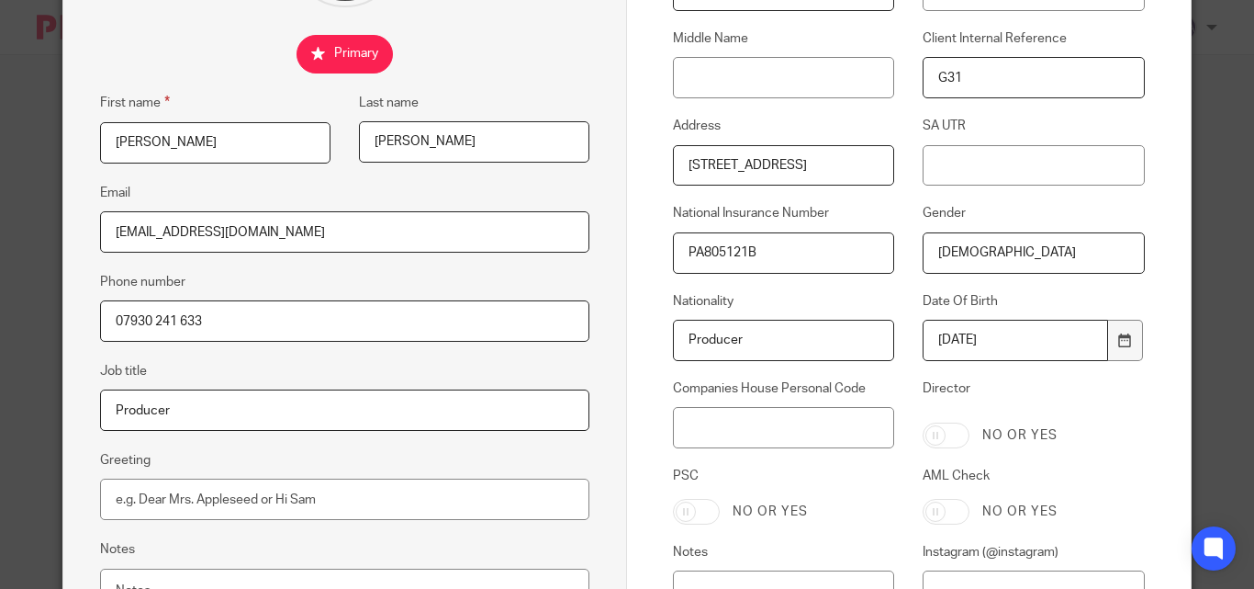
click at [713, 334] on input "Producer" at bounding box center [783, 340] width 221 height 41
paste input "British"
type input "British"
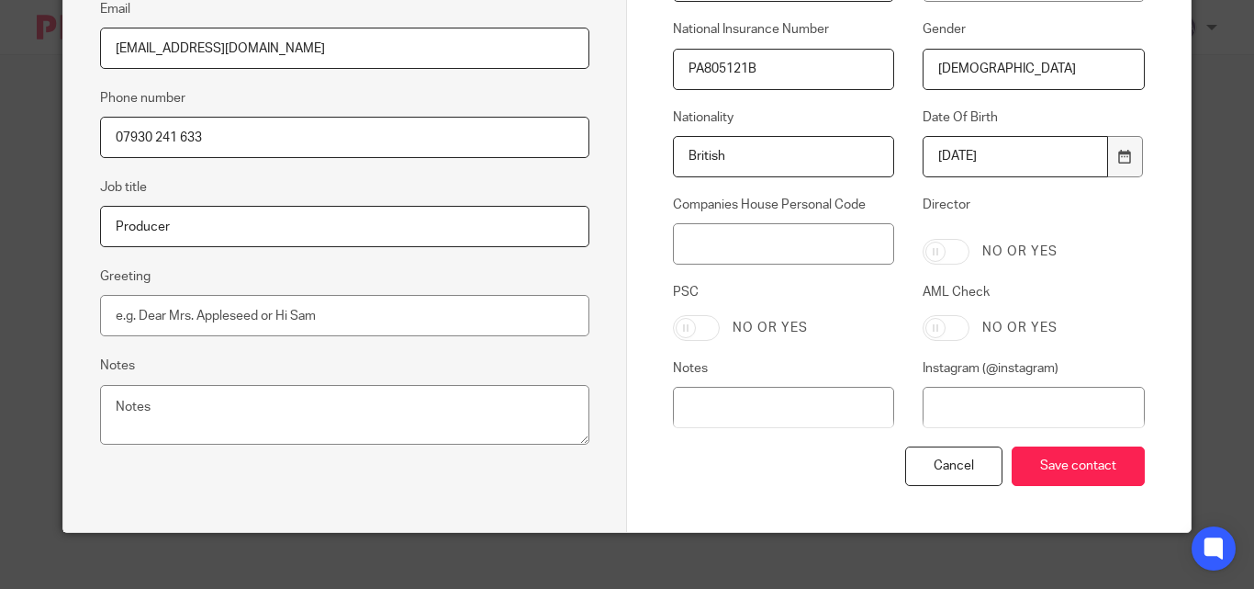
scroll to position [477, 0]
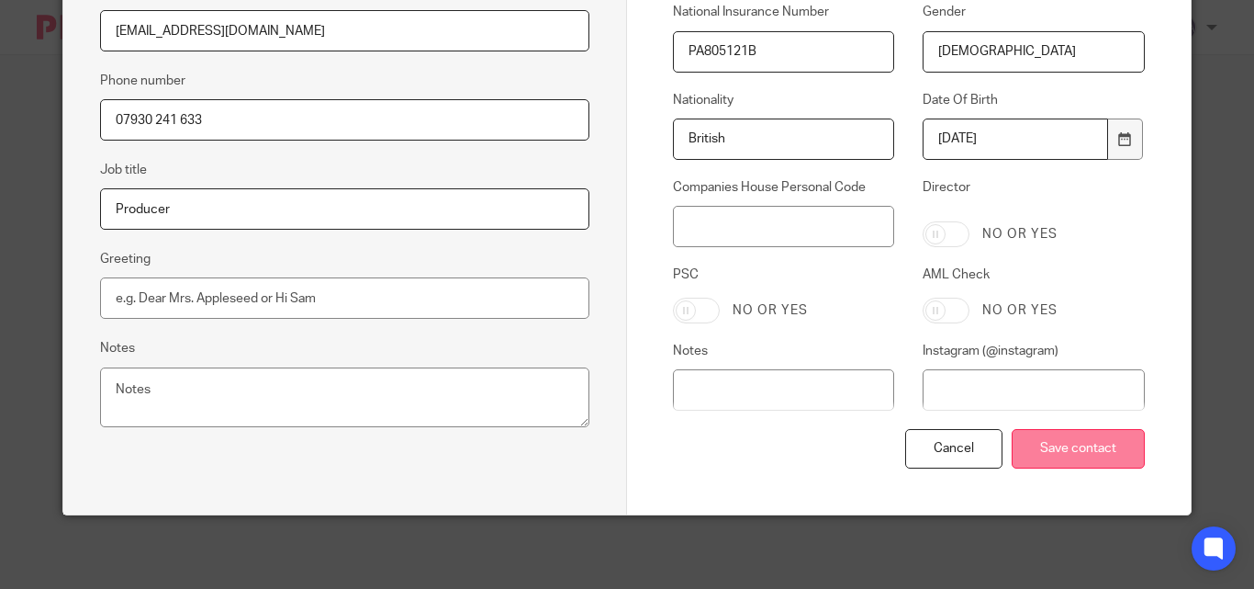
click at [1069, 448] on input "Save contact" at bounding box center [1078, 448] width 133 height 39
click at [1069, 447] on input "Save contact" at bounding box center [1078, 448] width 133 height 39
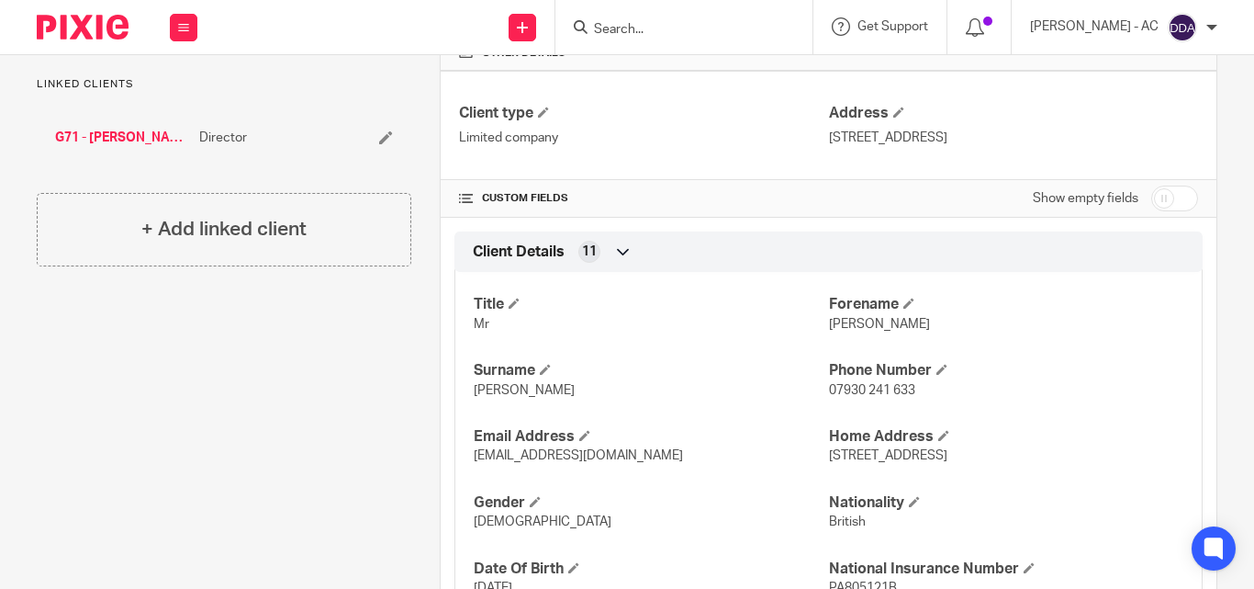
scroll to position [184, 0]
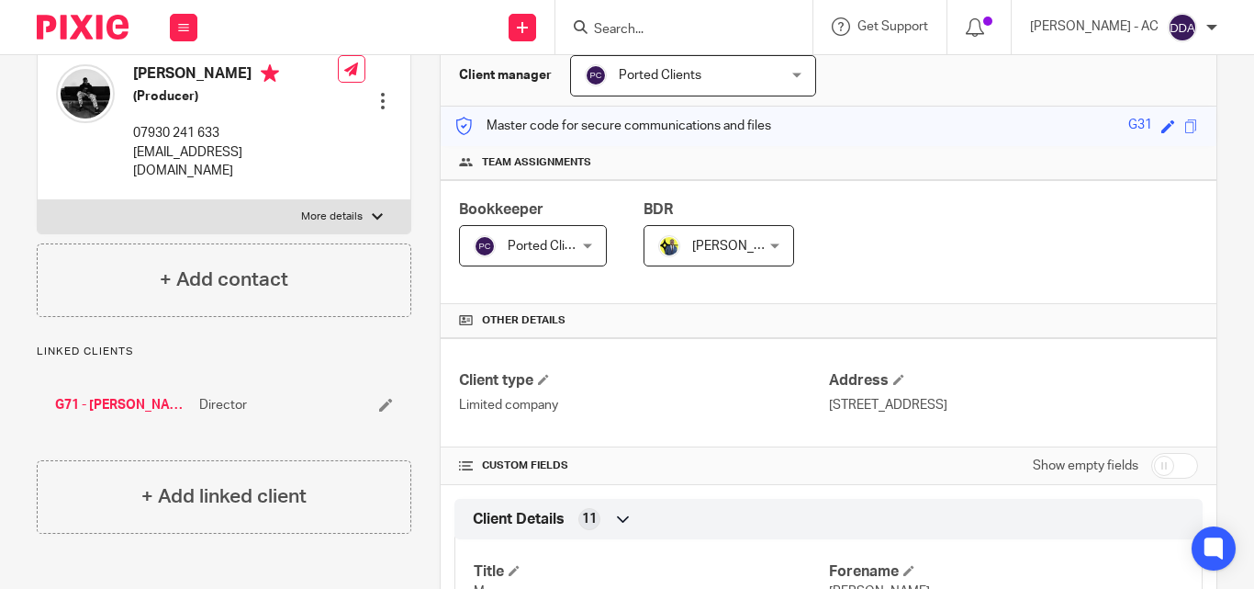
click at [351, 209] on p "More details" at bounding box center [332, 216] width 62 height 15
click at [38, 199] on input "More details" at bounding box center [37, 199] width 1 height 1
checkbox input "true"
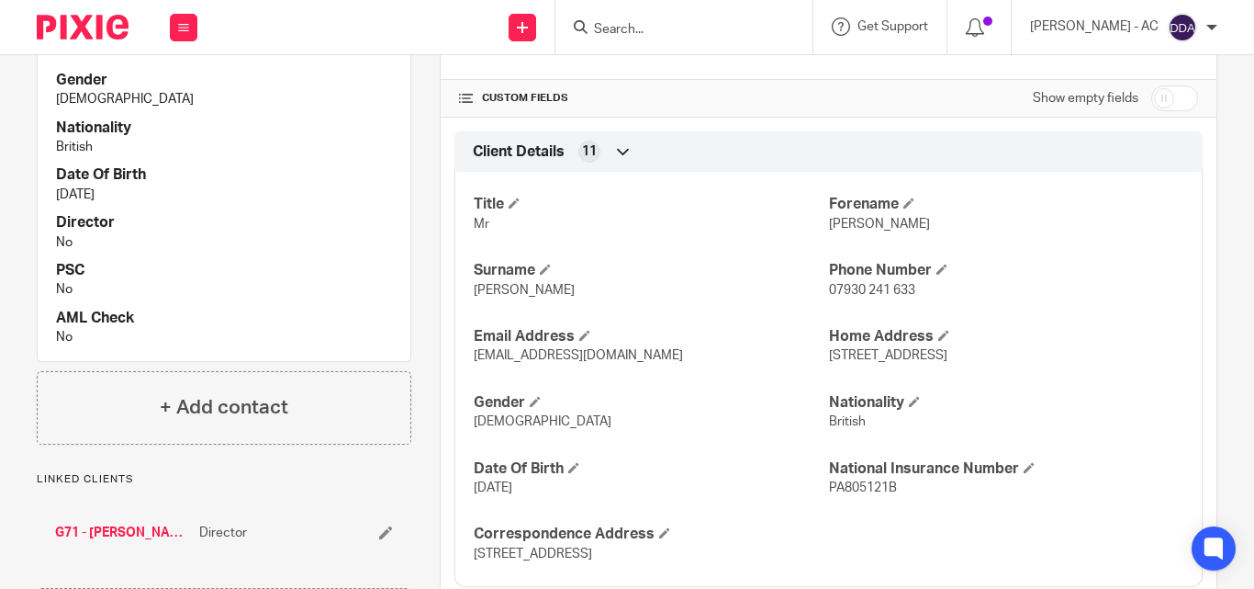
scroll to position [459, 0]
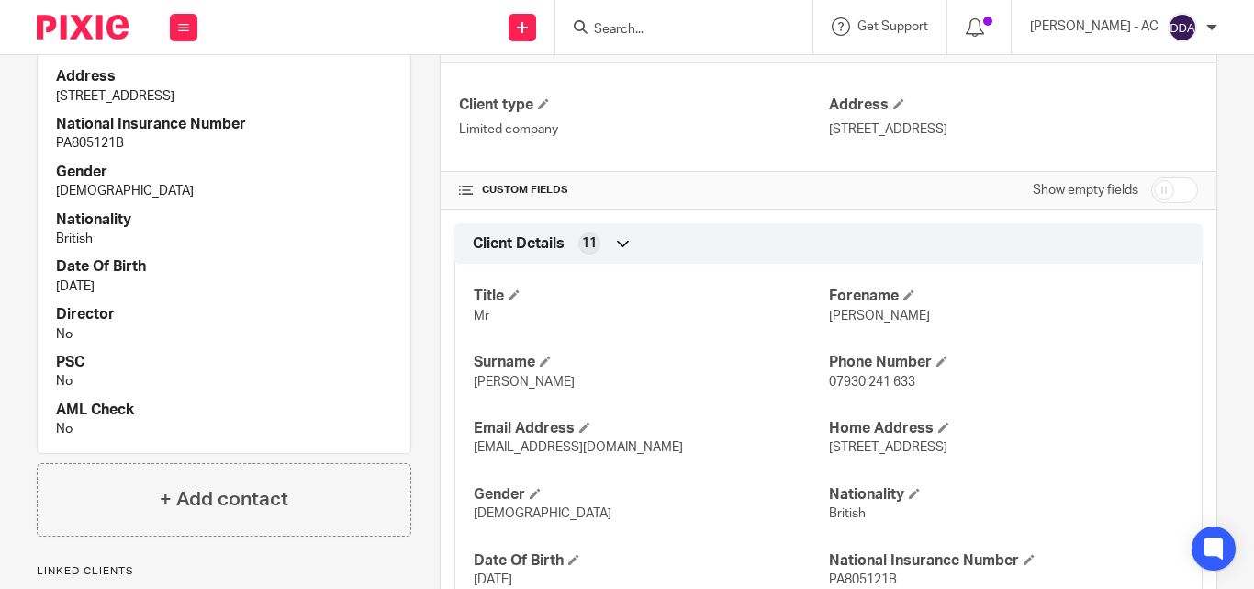
drag, startPoint x: 345, startPoint y: 274, endPoint x: 333, endPoint y: 267, distance: 13.6
click at [345, 277] on p "[DATE]" at bounding box center [224, 286] width 336 height 18
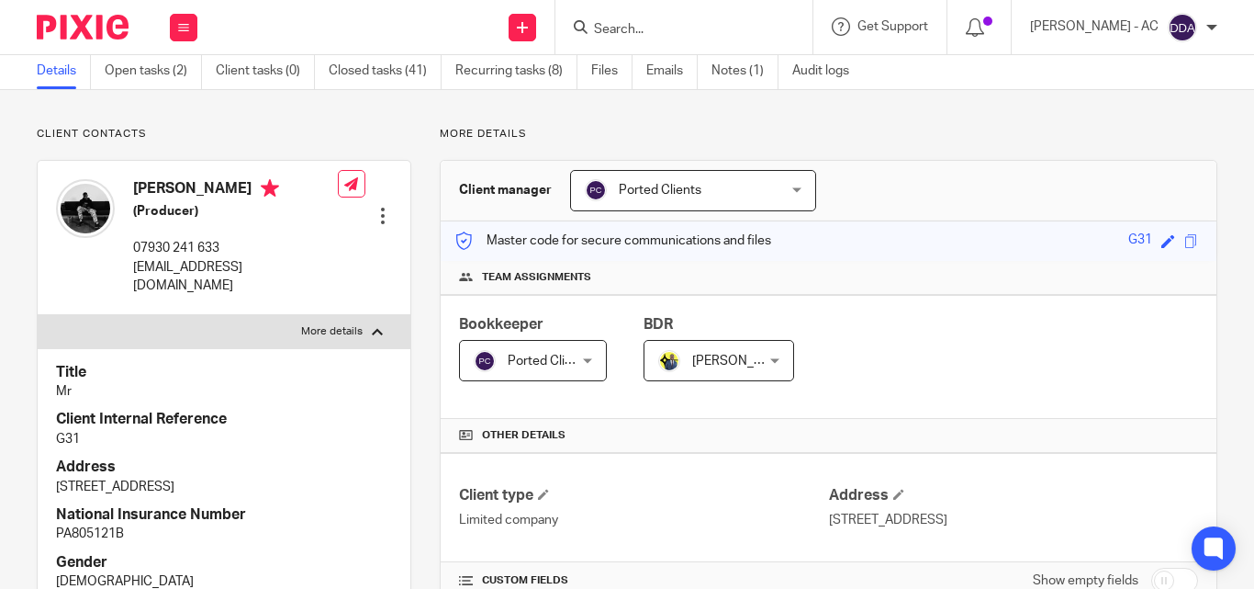
scroll to position [0, 0]
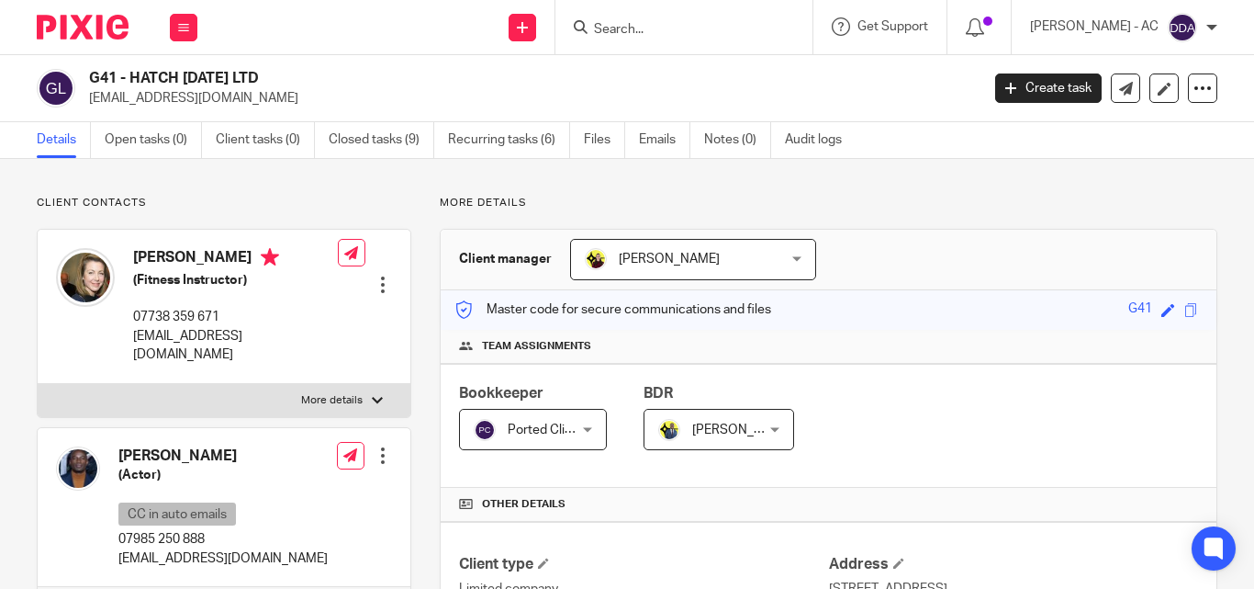
click at [377, 275] on div at bounding box center [383, 284] width 18 height 18
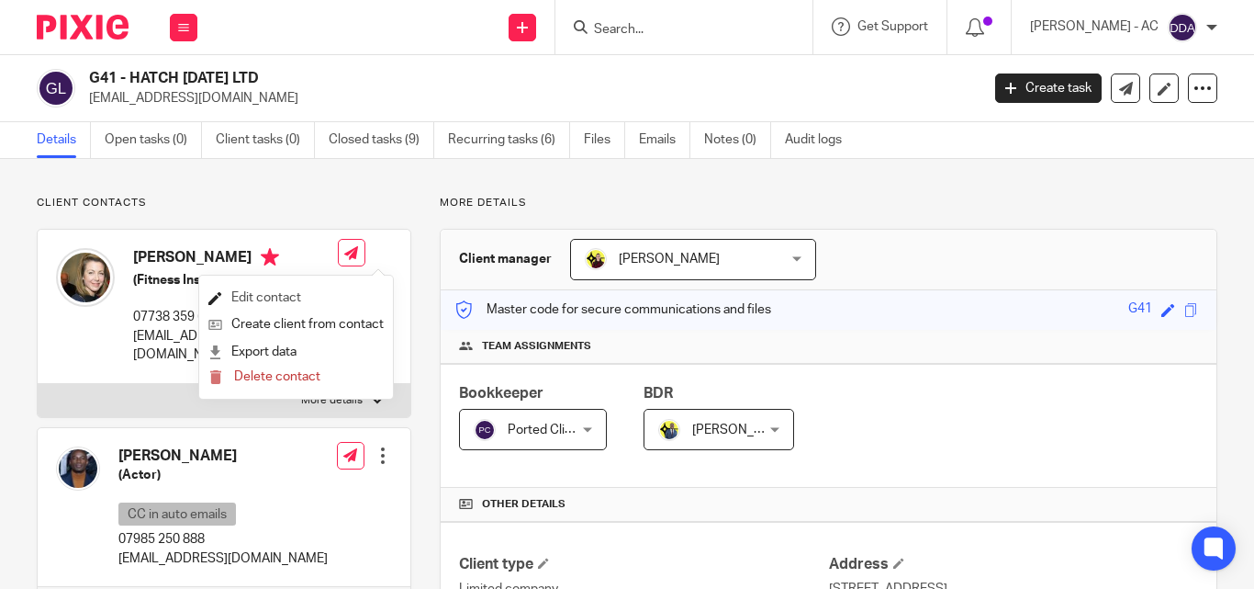
click at [278, 291] on link "Edit contact" at bounding box center [295, 298] width 175 height 27
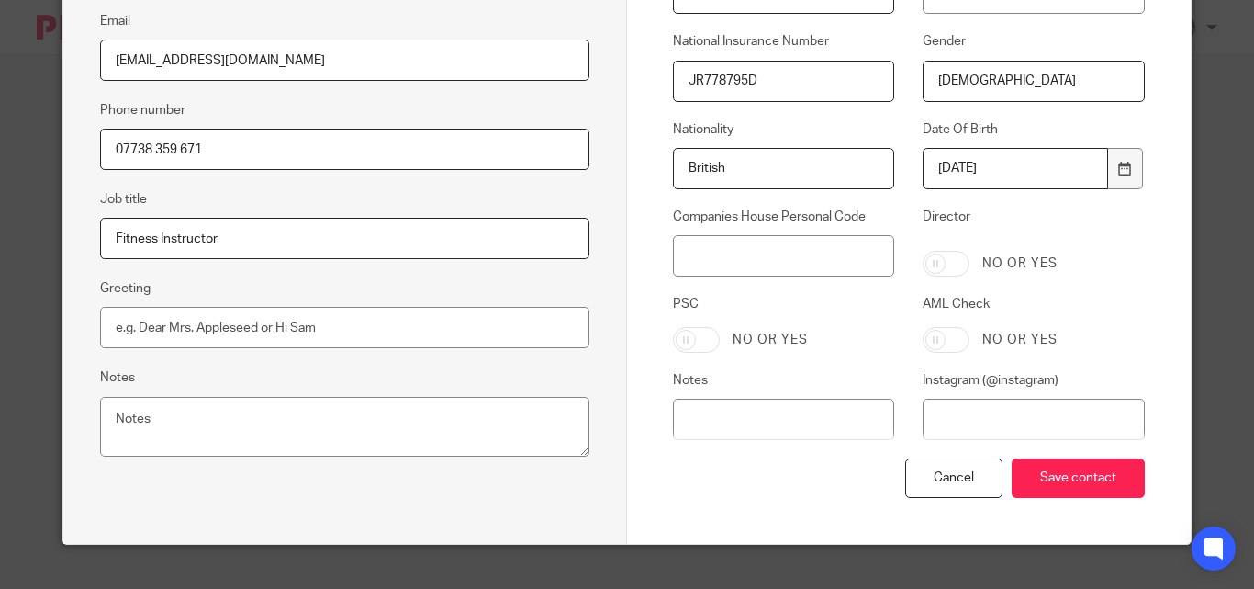
scroll to position [477, 0]
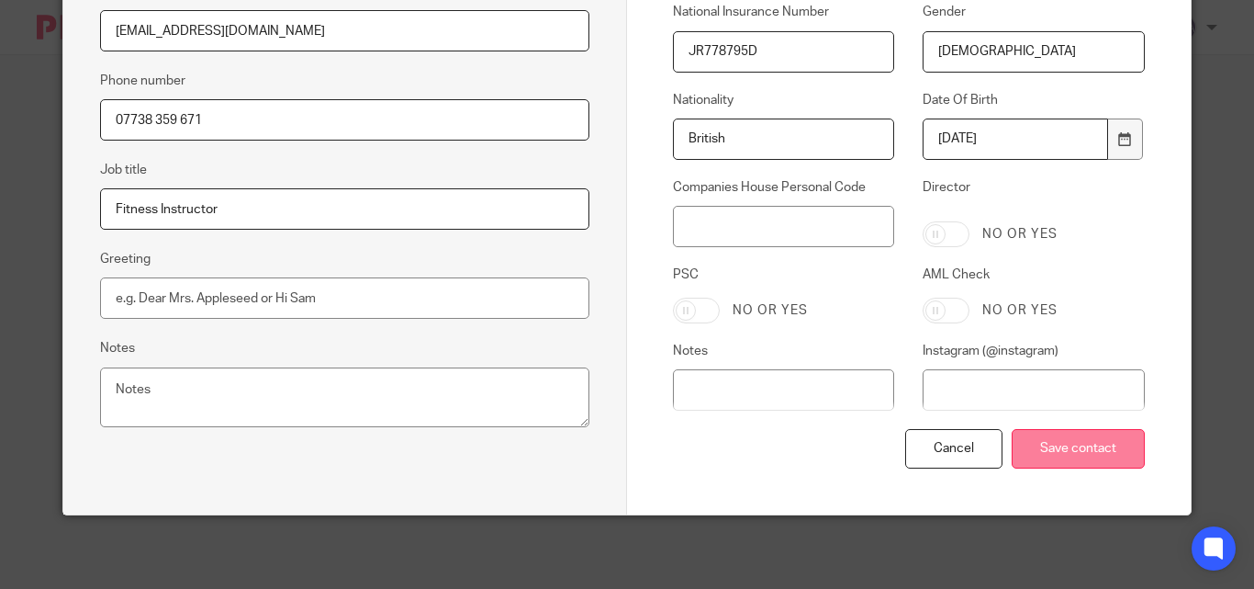
click at [1042, 455] on input "Save contact" at bounding box center [1078, 448] width 133 height 39
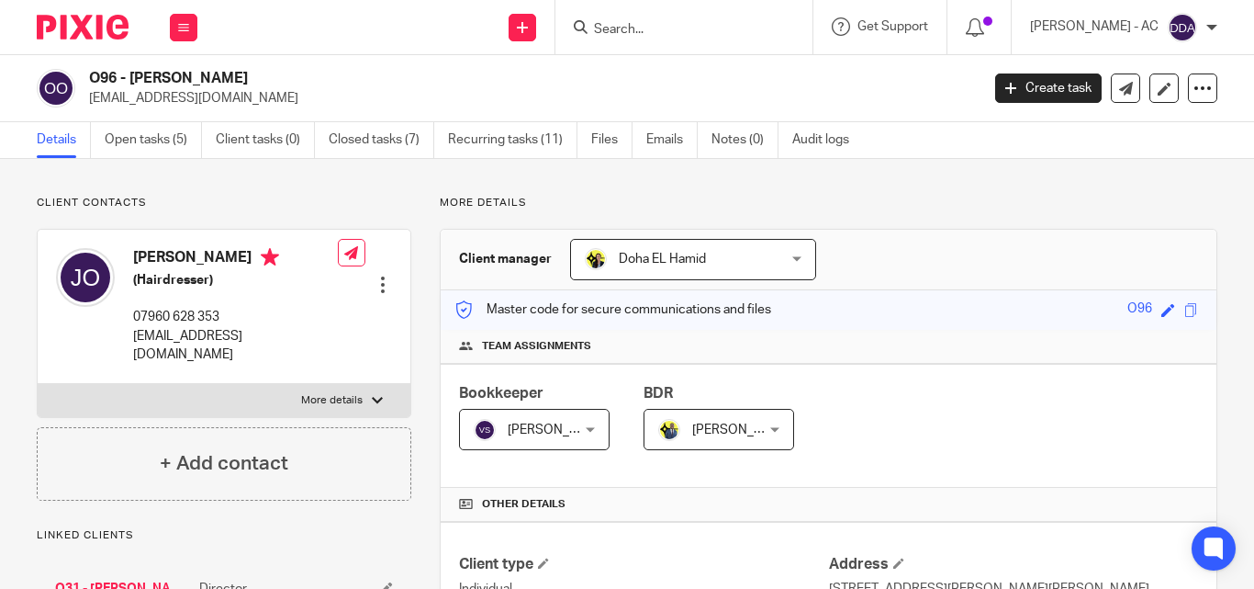
drag, startPoint x: 328, startPoint y: 381, endPoint x: 329, endPoint y: 370, distance: 11.1
click at [328, 393] on p "More details" at bounding box center [332, 400] width 62 height 15
click at [38, 383] on input "More details" at bounding box center [37, 383] width 1 height 1
checkbox input "true"
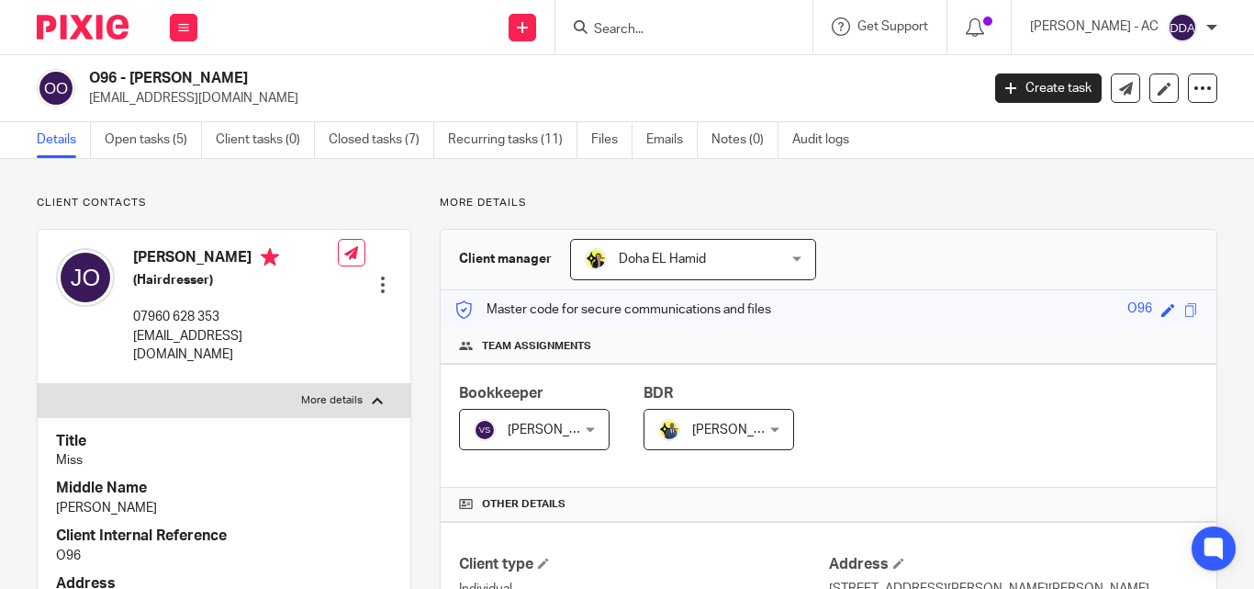
click at [383, 275] on div at bounding box center [383, 284] width 18 height 18
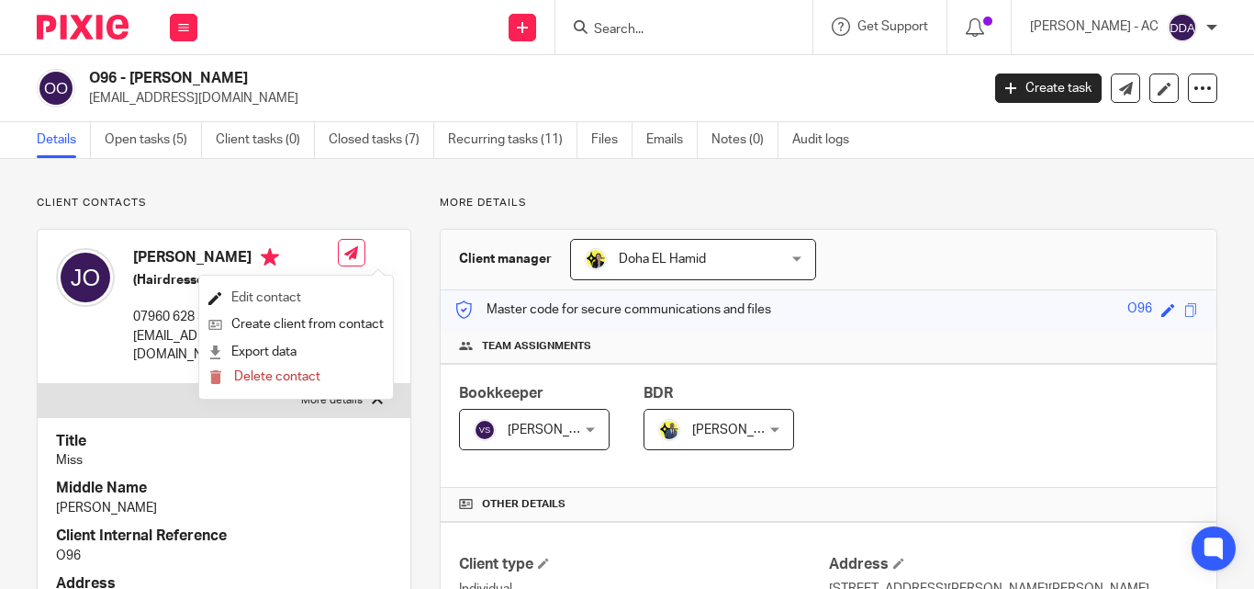
click at [299, 291] on link "Edit contact" at bounding box center [295, 298] width 175 height 27
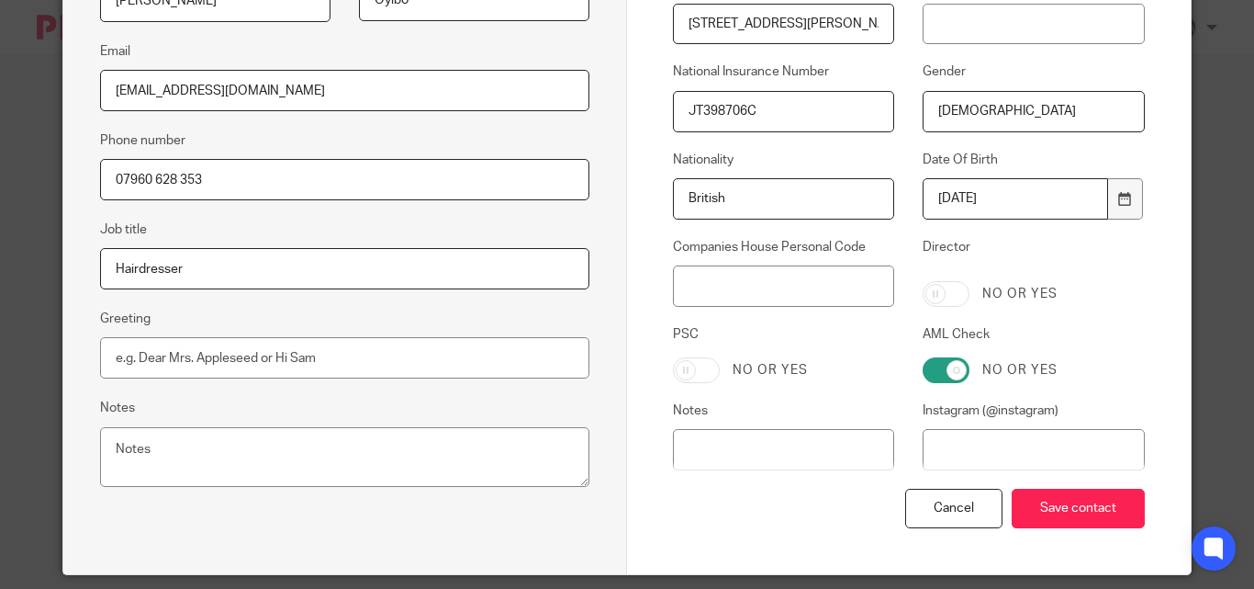
scroll to position [459, 0]
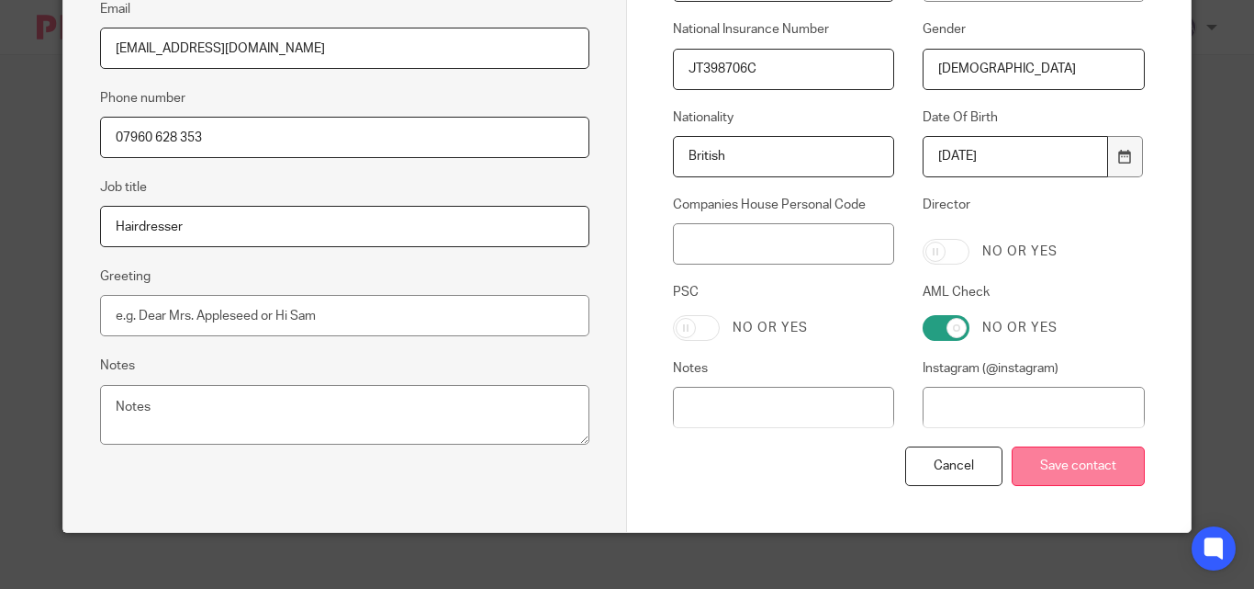
click at [1063, 469] on input "Save contact" at bounding box center [1078, 465] width 133 height 39
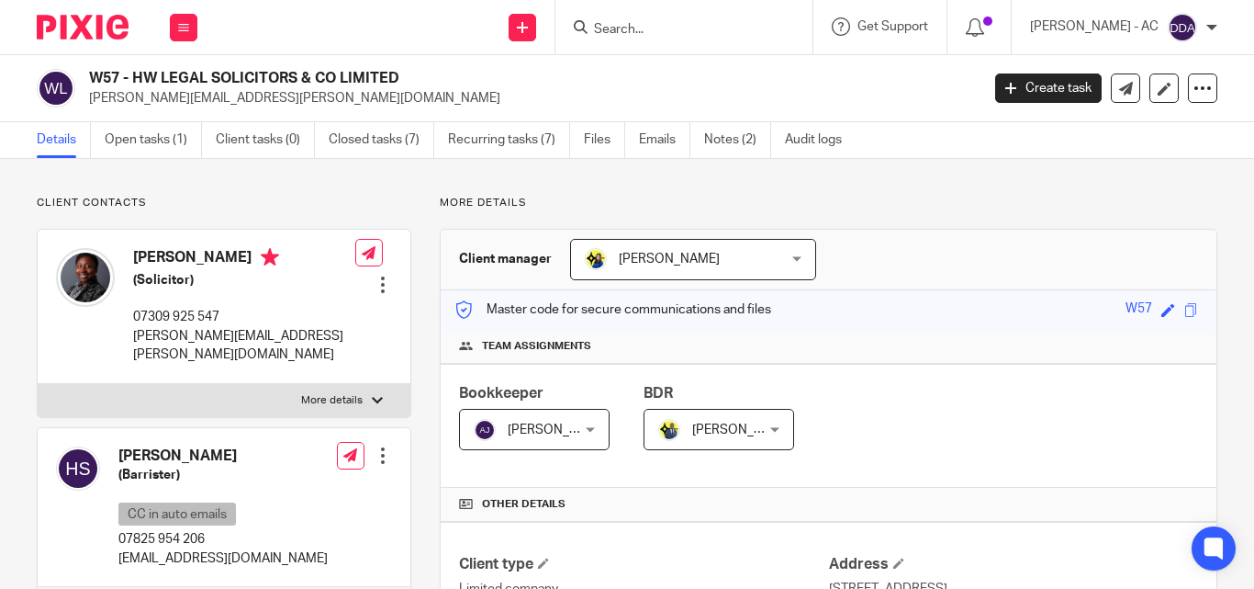
click at [382, 275] on div at bounding box center [383, 284] width 18 height 18
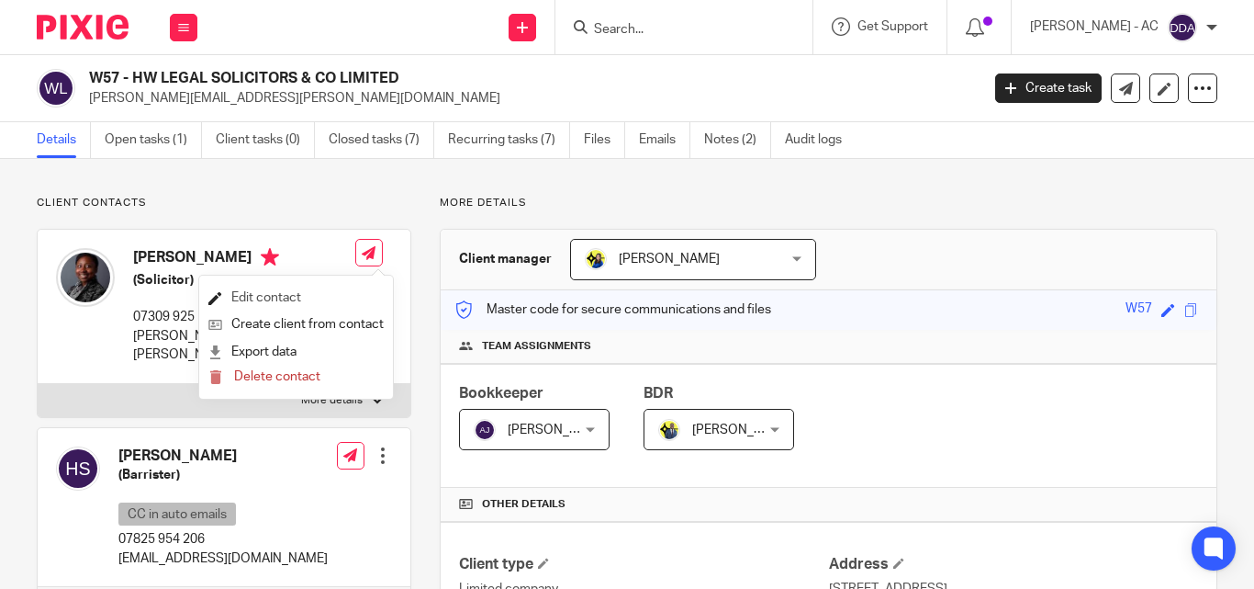
click at [266, 298] on link "Edit contact" at bounding box center [295, 298] width 175 height 27
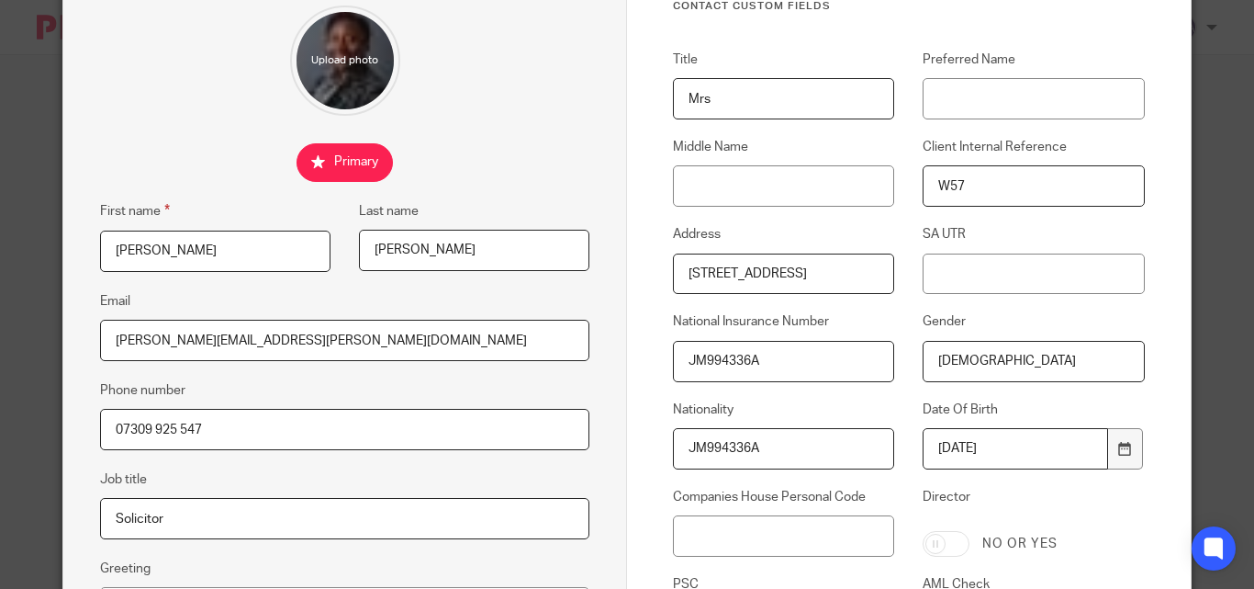
scroll to position [184, 0]
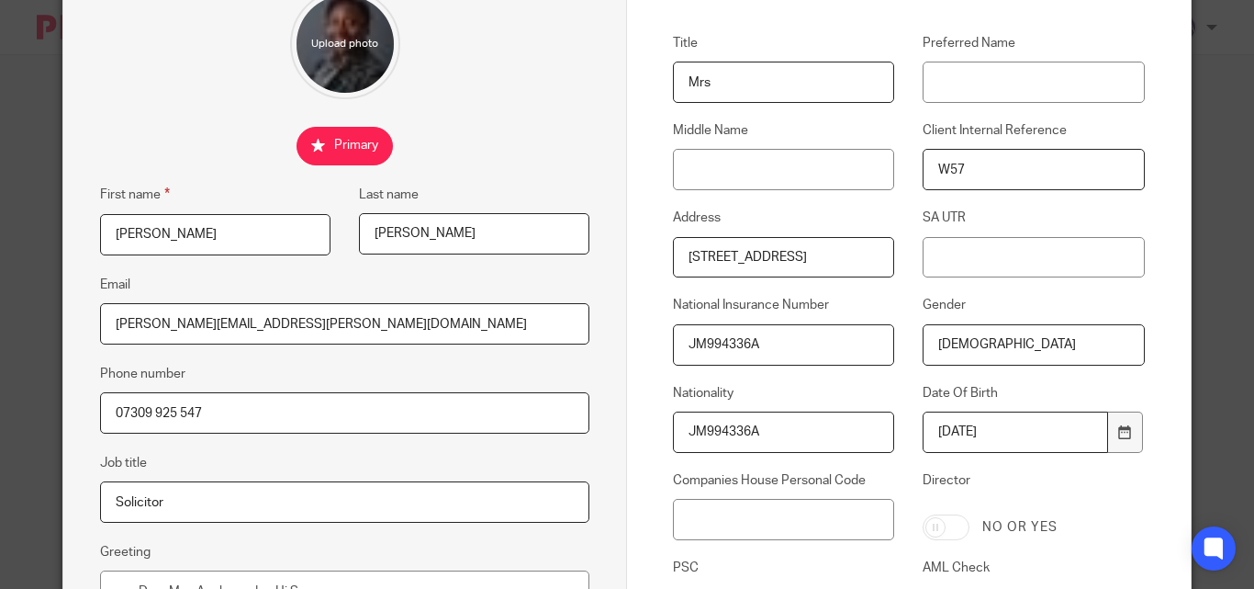
click at [719, 436] on input "JM994336A" at bounding box center [783, 431] width 221 height 41
paste input "British"
type input "British"
click at [704, 336] on input "JM994336A" at bounding box center [783, 344] width 221 height 41
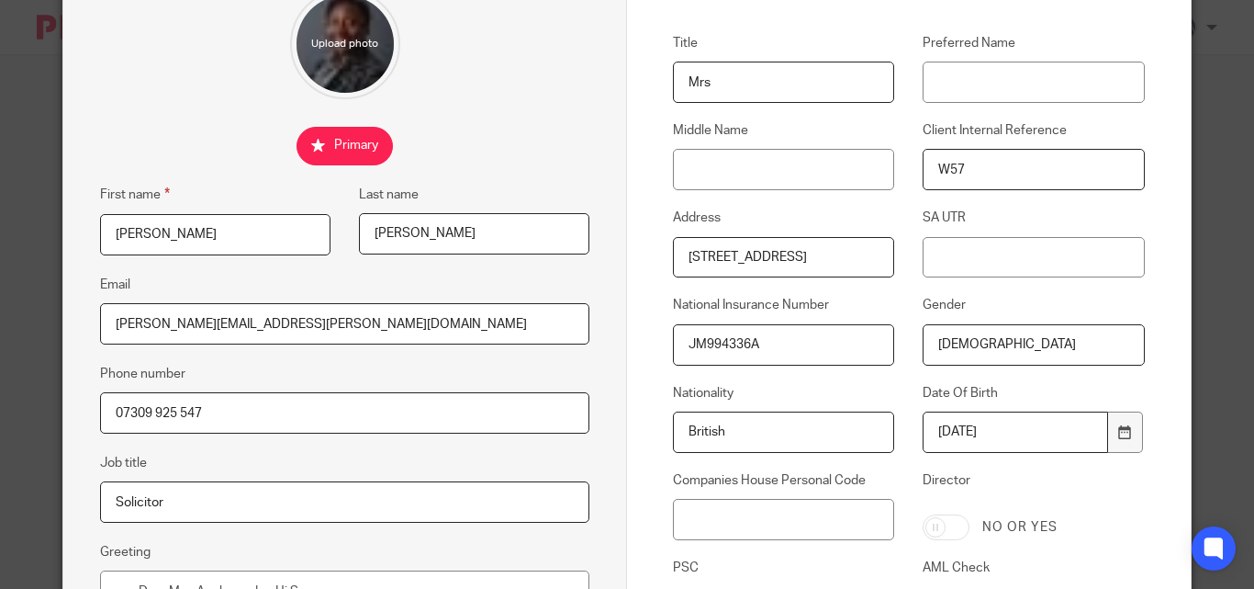
click at [705, 336] on input "JM994336A" at bounding box center [783, 344] width 221 height 41
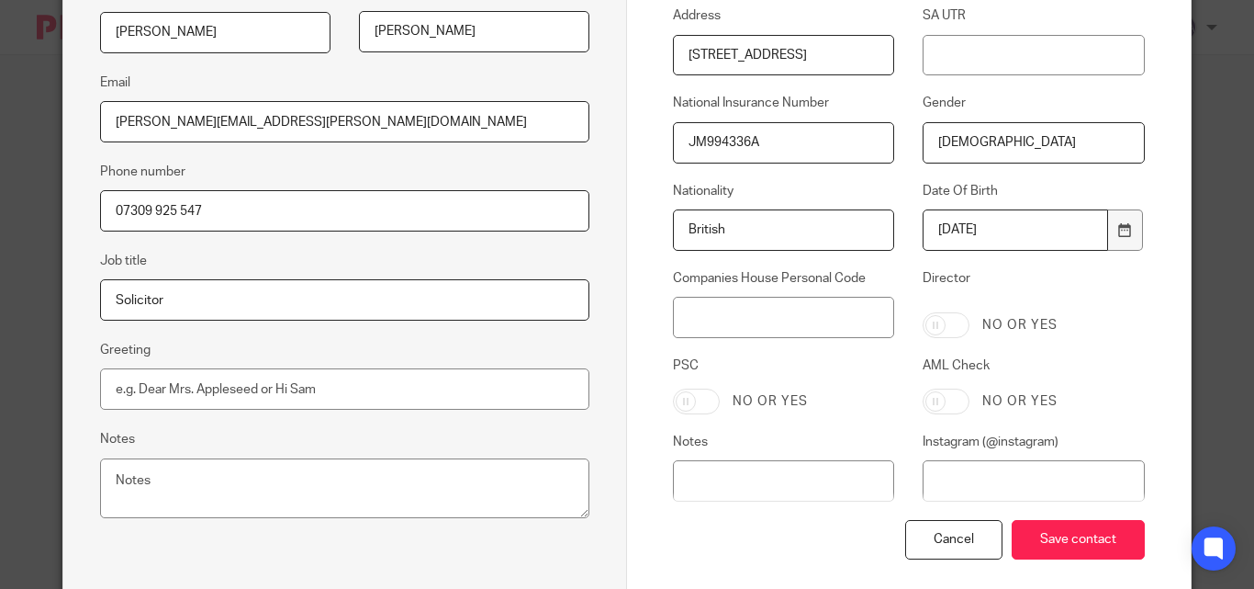
scroll to position [459, 0]
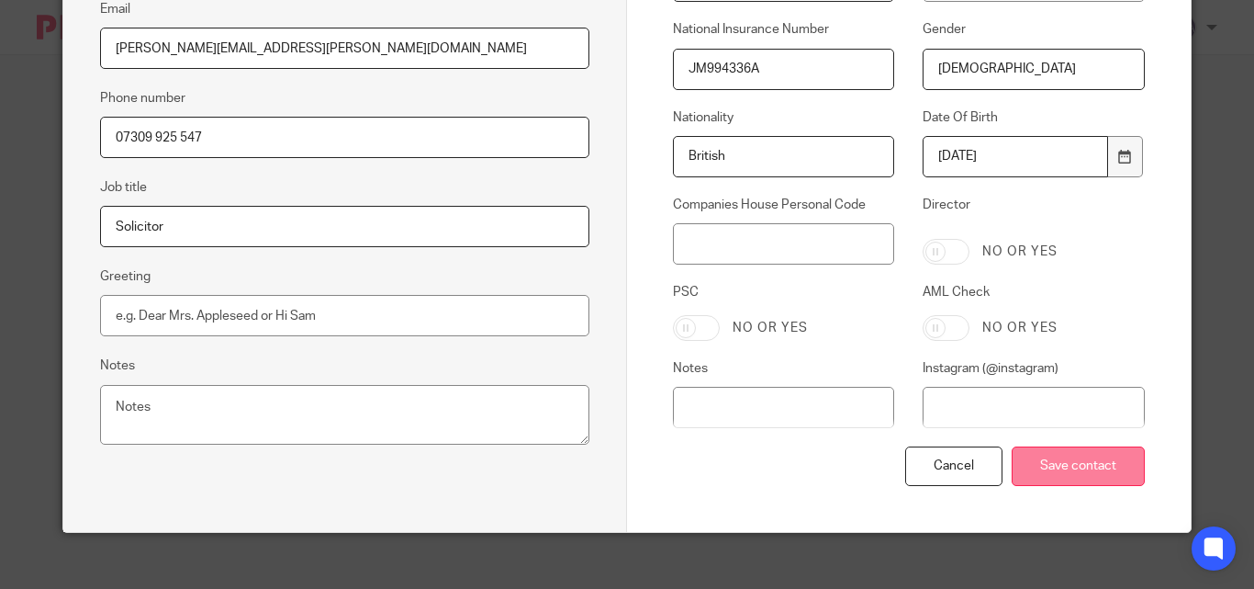
click at [1064, 471] on input "Save contact" at bounding box center [1078, 465] width 133 height 39
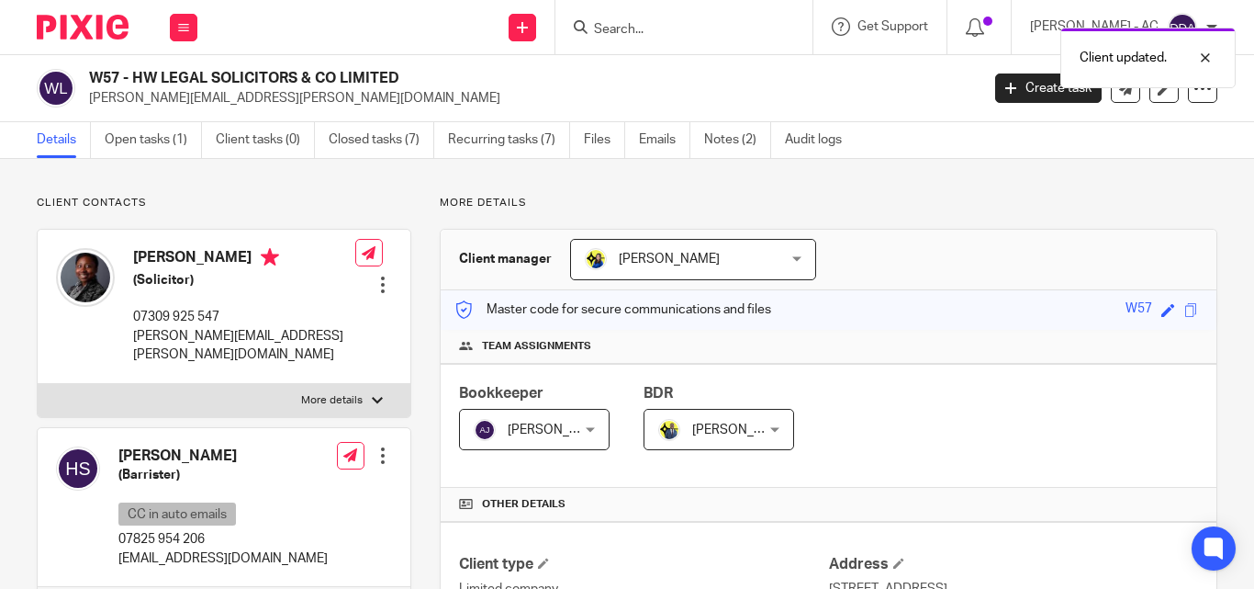
click at [349, 393] on p "More details" at bounding box center [332, 400] width 62 height 15
click at [38, 383] on input "More details" at bounding box center [37, 383] width 1 height 1
checkbox input "true"
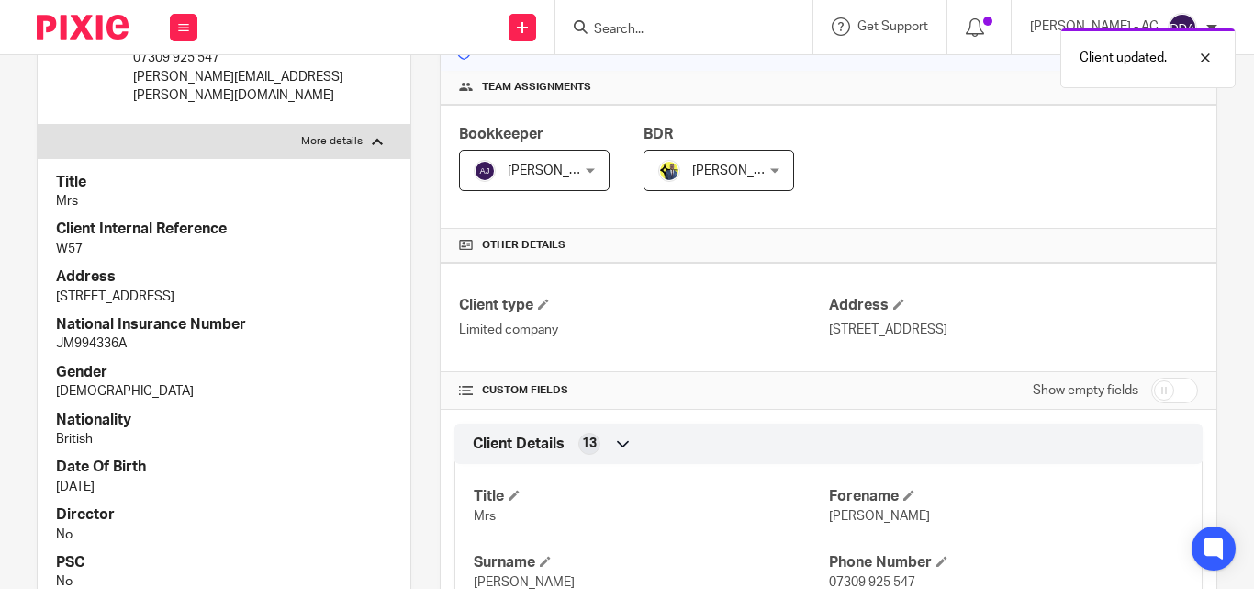
scroll to position [367, 0]
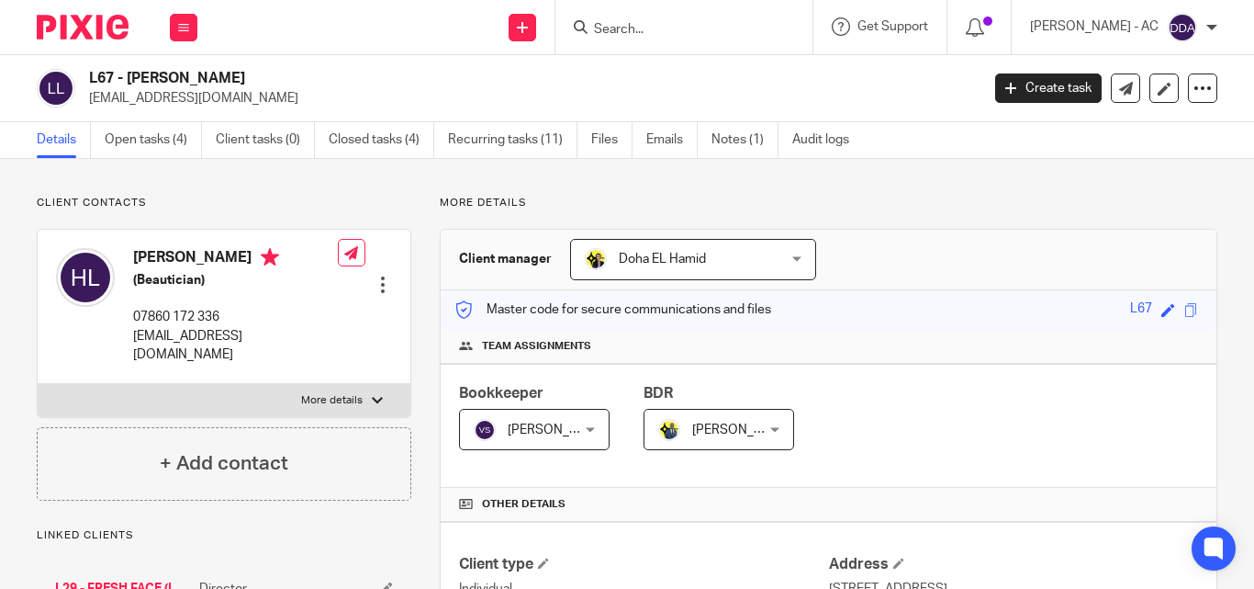
click at [347, 384] on label "More details" at bounding box center [224, 400] width 373 height 33
click at [38, 383] on input "More details" at bounding box center [37, 383] width 1 height 1
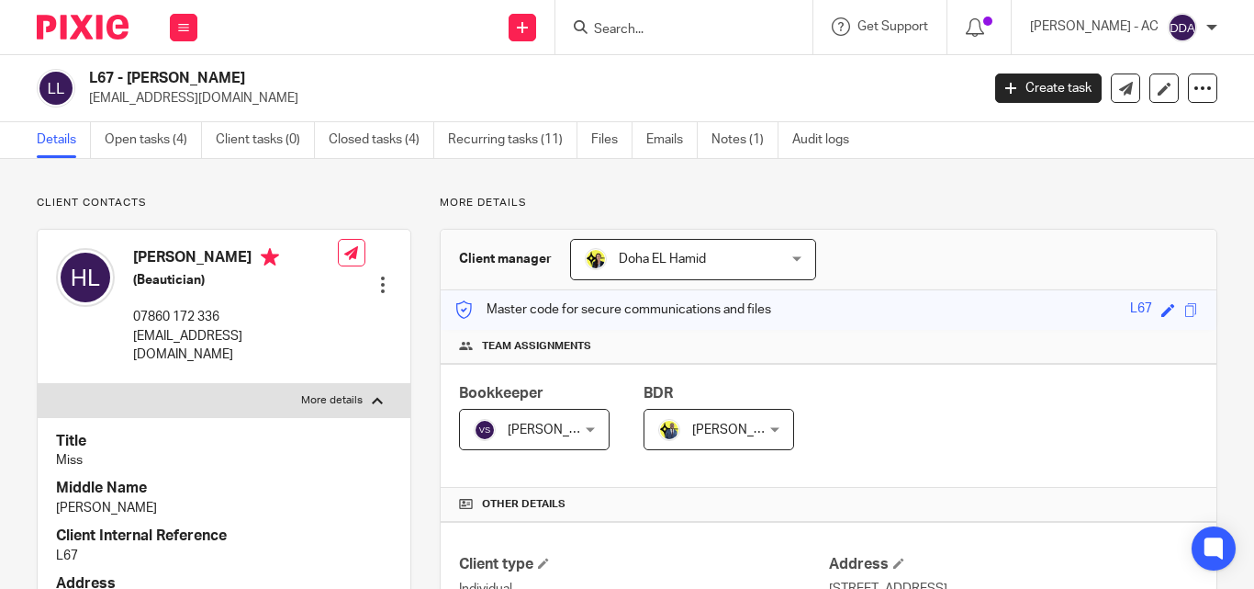
click at [37, 383] on input "More details" at bounding box center [37, 383] width 1 height 1
checkbox input "false"
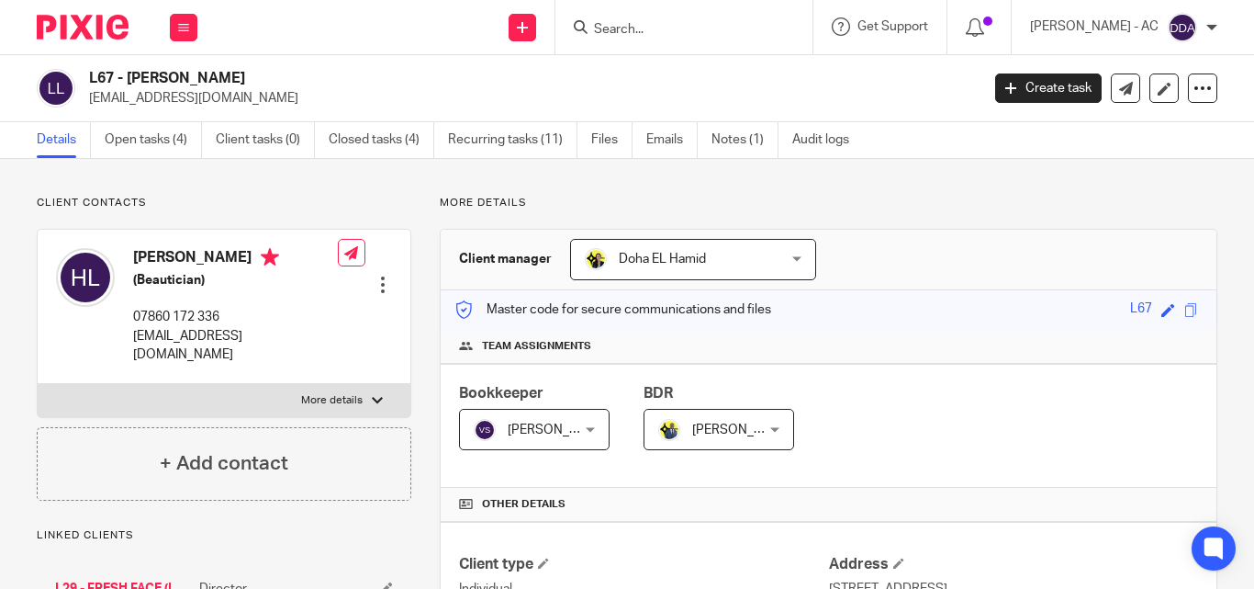
click at [324, 209] on p "Client contacts" at bounding box center [224, 203] width 375 height 15
click at [379, 275] on div at bounding box center [383, 284] width 18 height 18
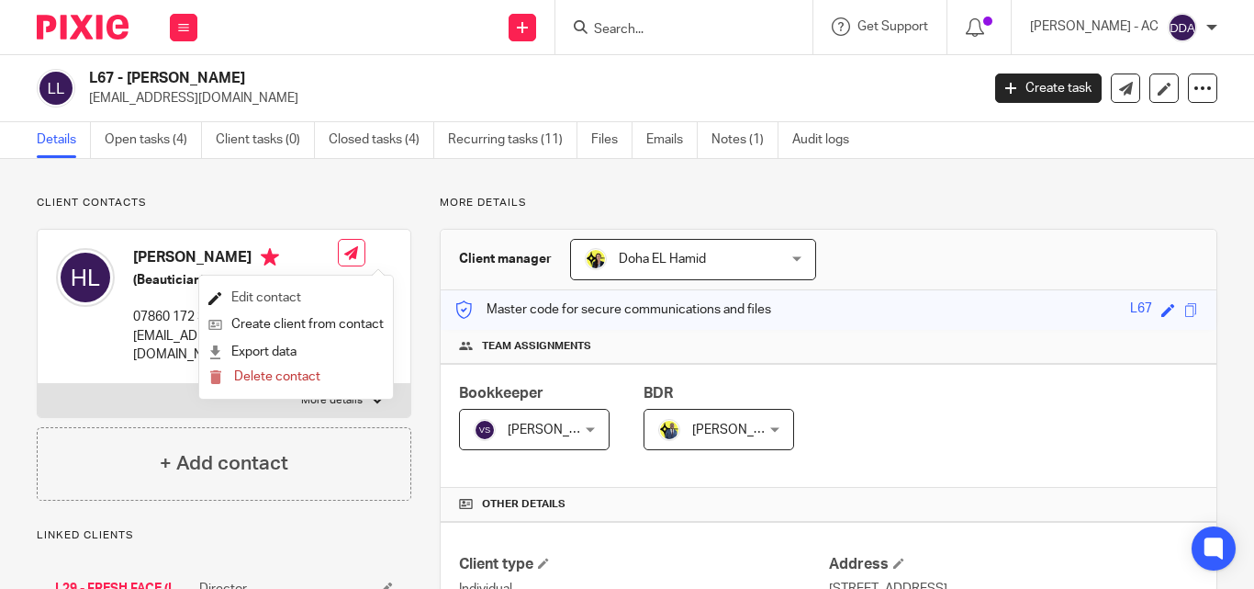
click at [315, 286] on link "Edit contact" at bounding box center [295, 298] width 175 height 27
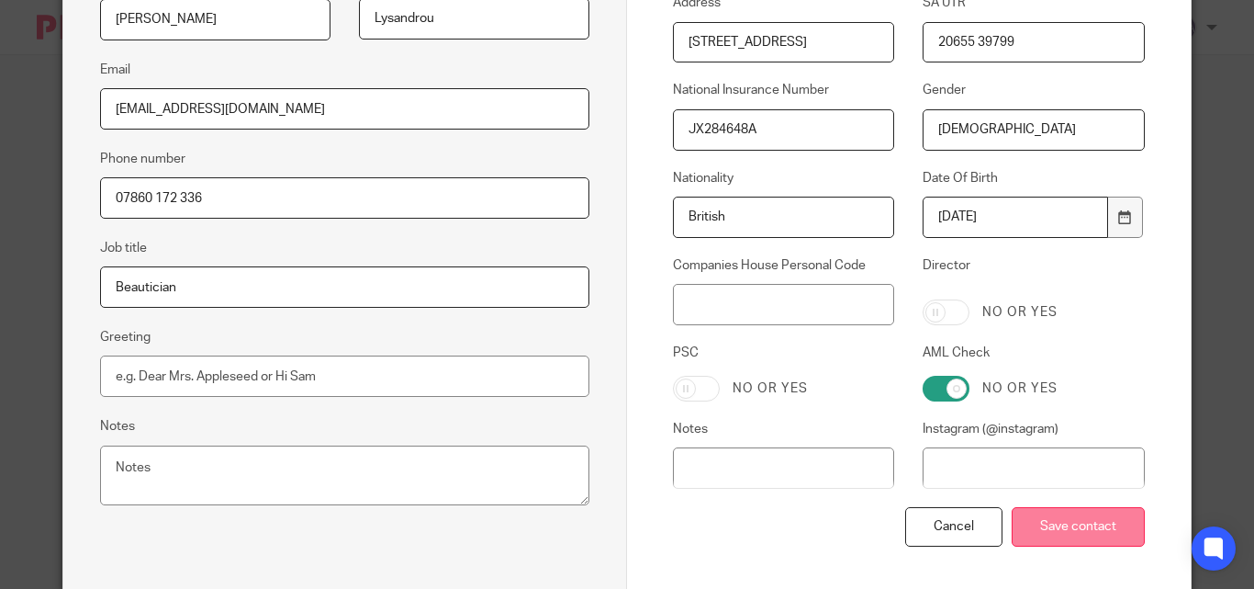
scroll to position [477, 0]
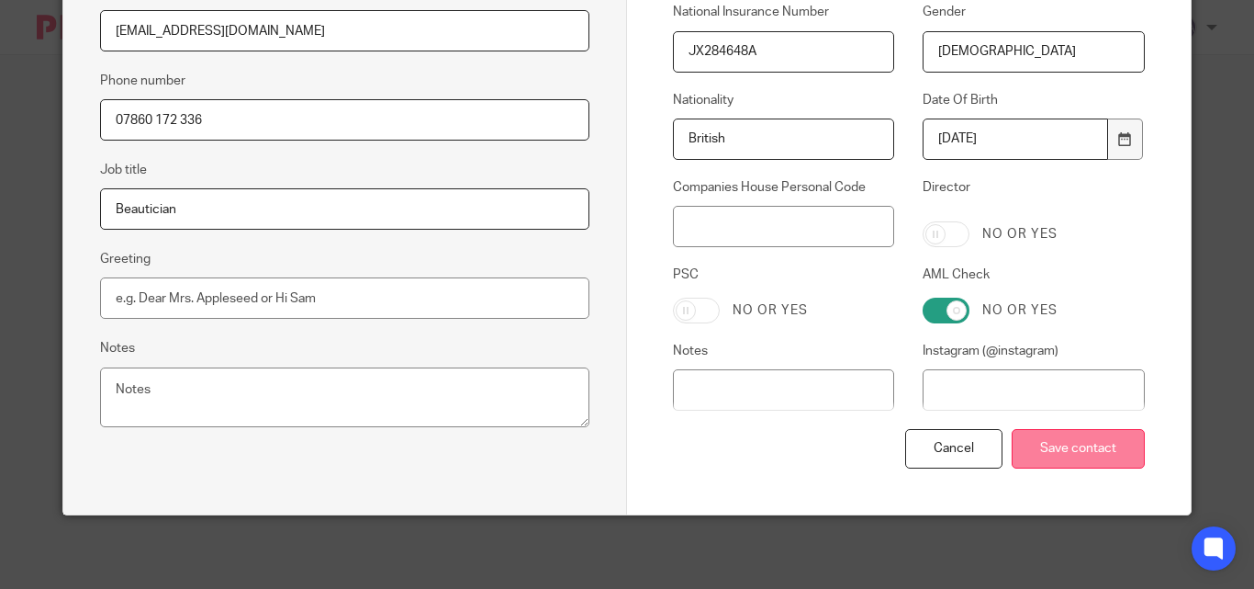
click at [1076, 446] on input "Save contact" at bounding box center [1078, 448] width 133 height 39
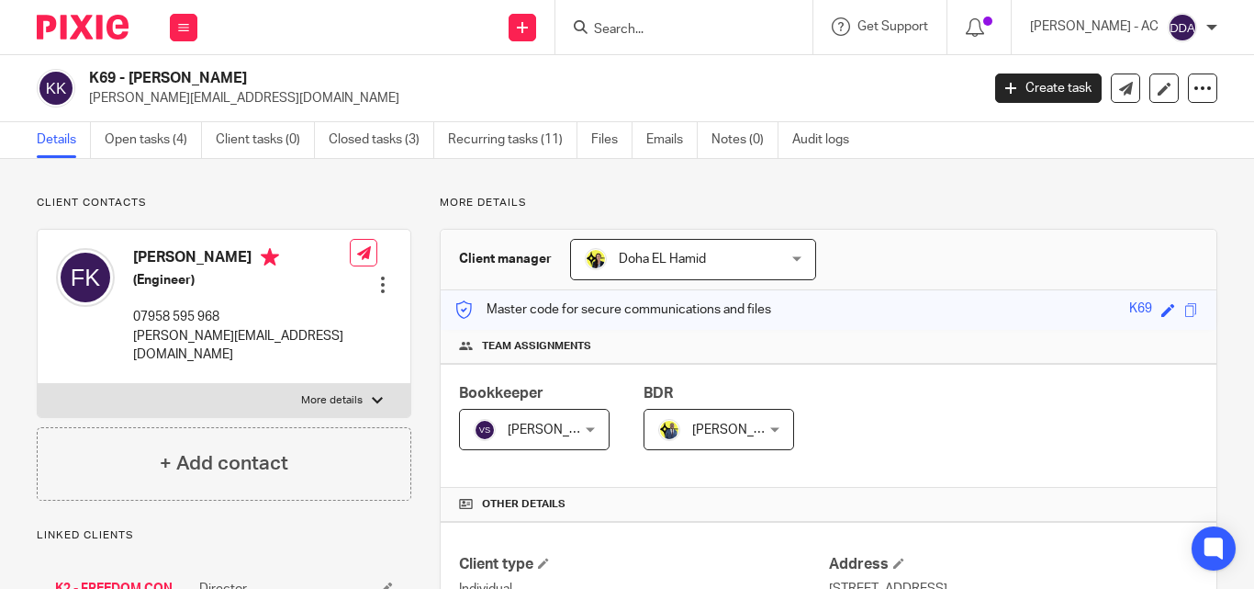
click at [314, 387] on label "More details" at bounding box center [224, 400] width 373 height 33
click at [38, 384] on input "More details" at bounding box center [37, 383] width 1 height 1
checkbox input "true"
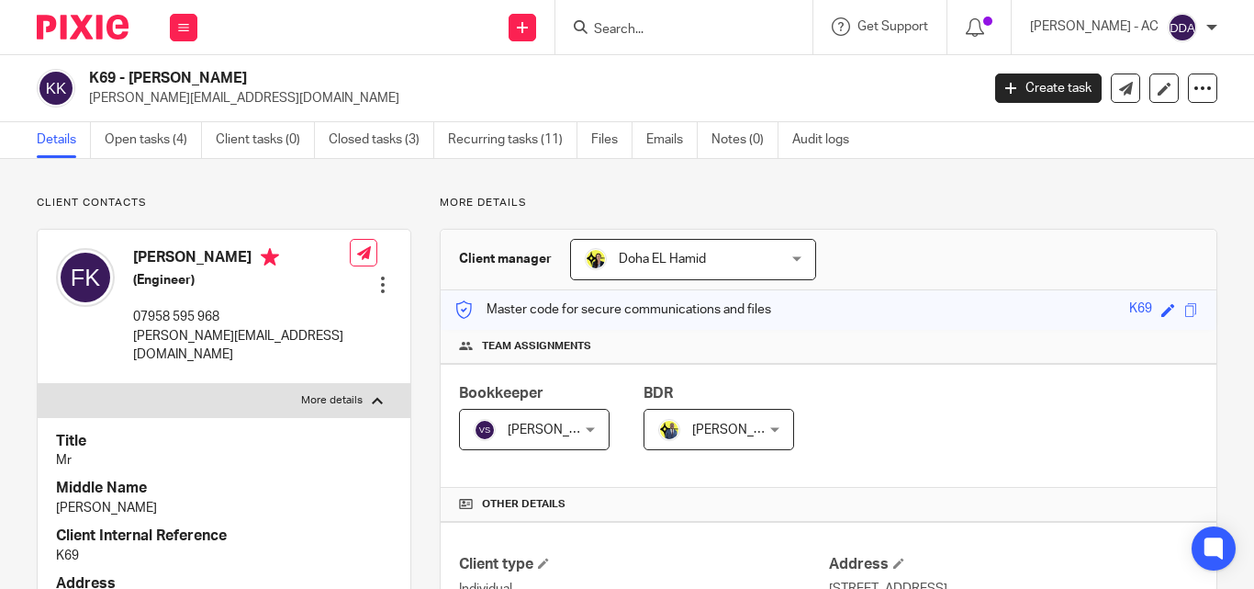
click at [387, 287] on div at bounding box center [383, 284] width 18 height 18
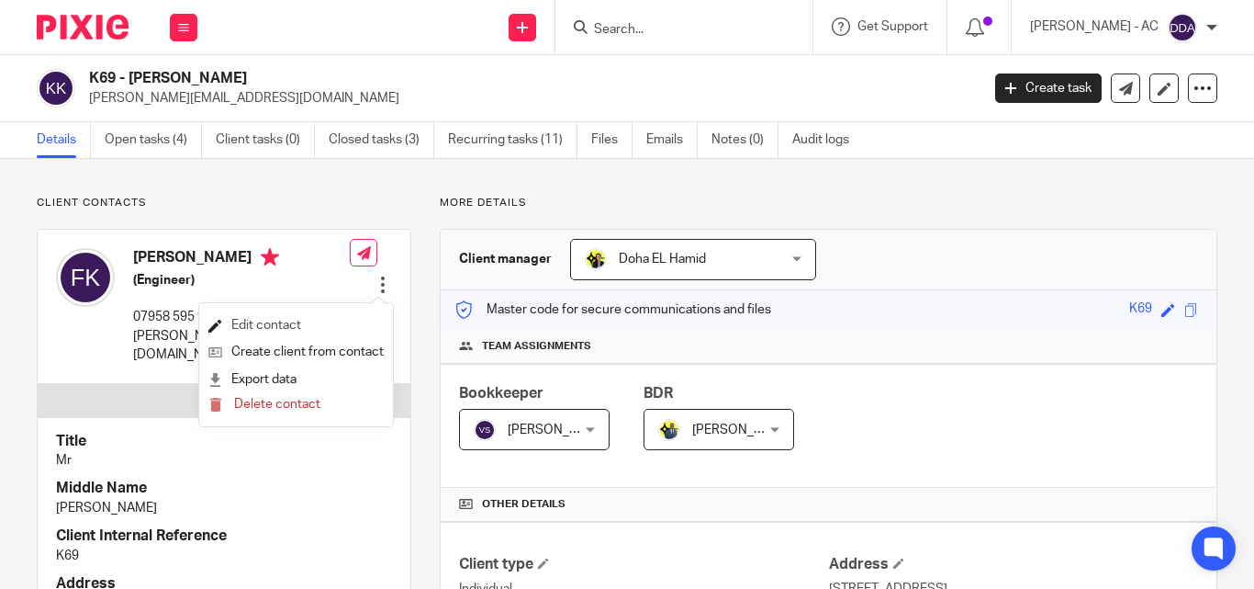
click at [312, 319] on link "Edit contact" at bounding box center [295, 325] width 175 height 27
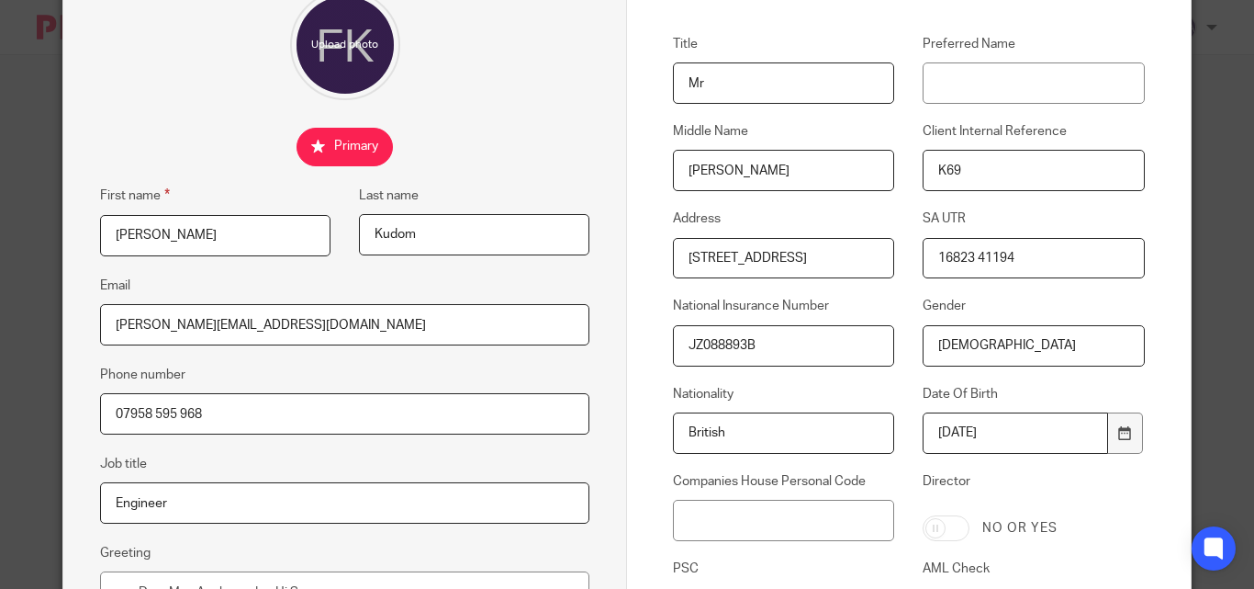
scroll to position [184, 0]
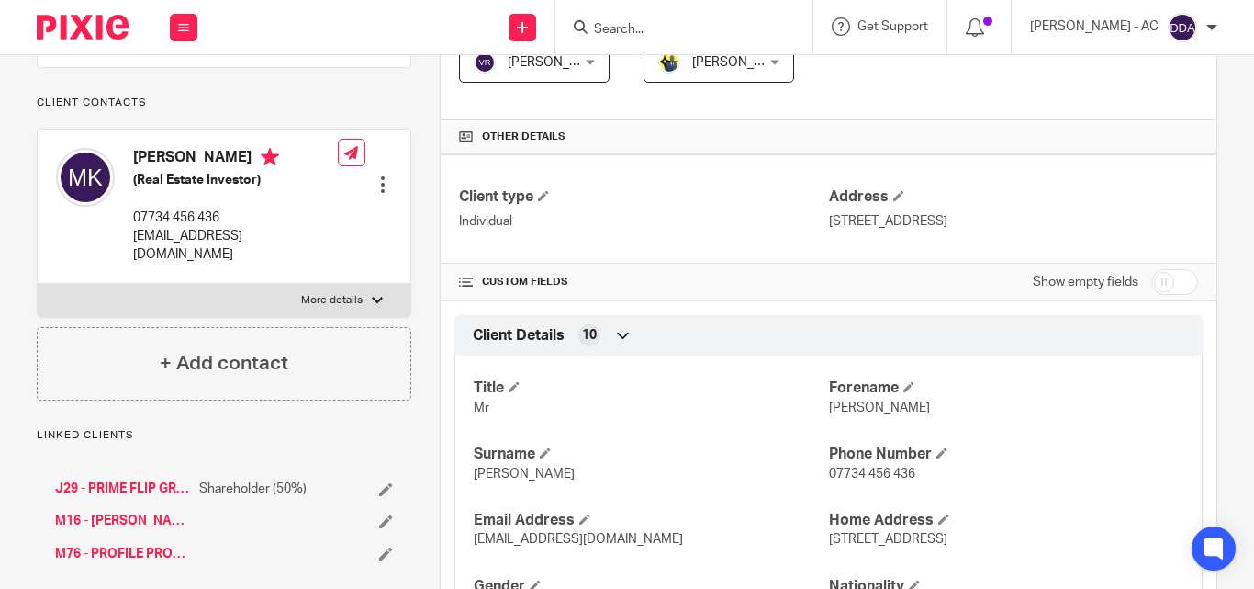
scroll to position [275, 0]
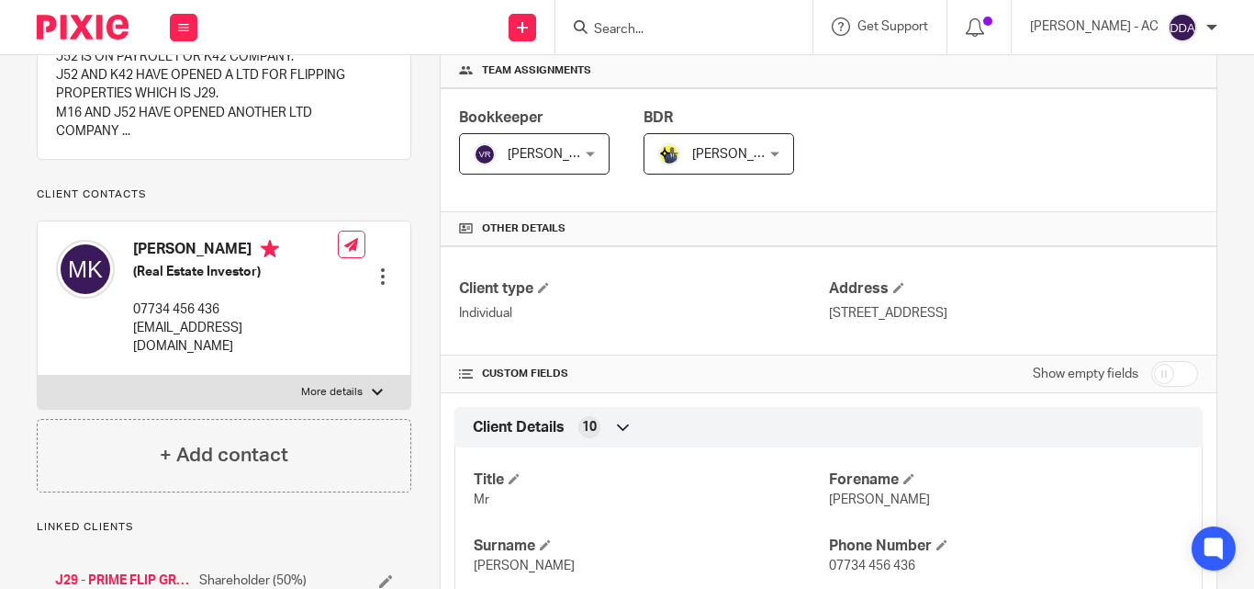
click at [377, 267] on div at bounding box center [383, 276] width 18 height 18
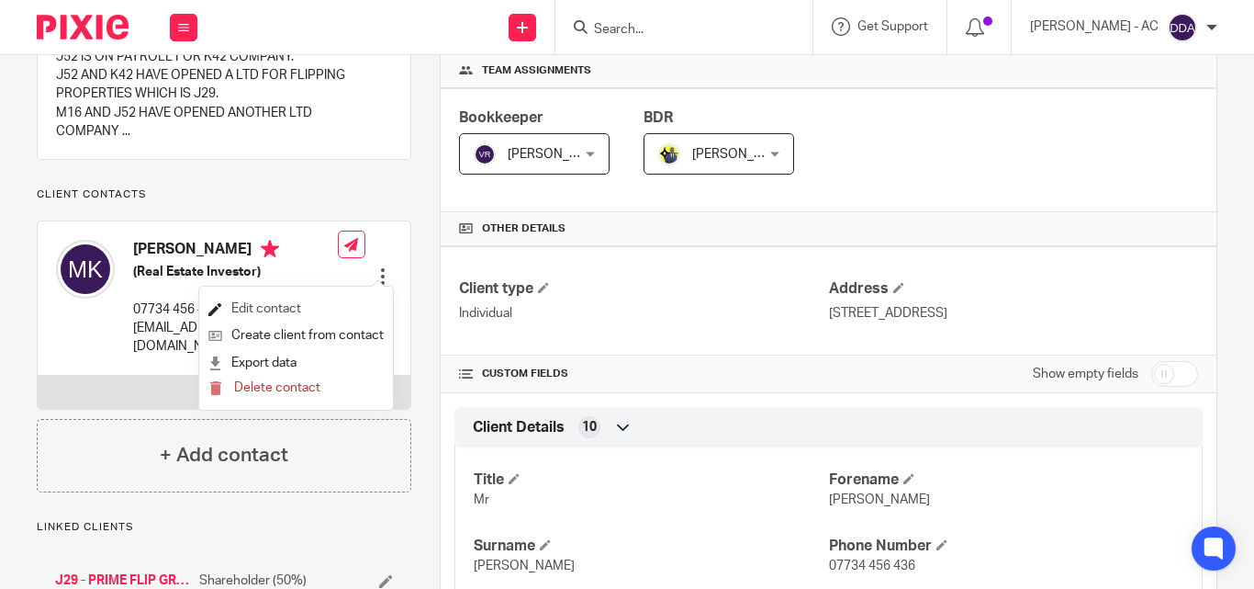
click at [254, 300] on link "Edit contact" at bounding box center [295, 309] width 175 height 27
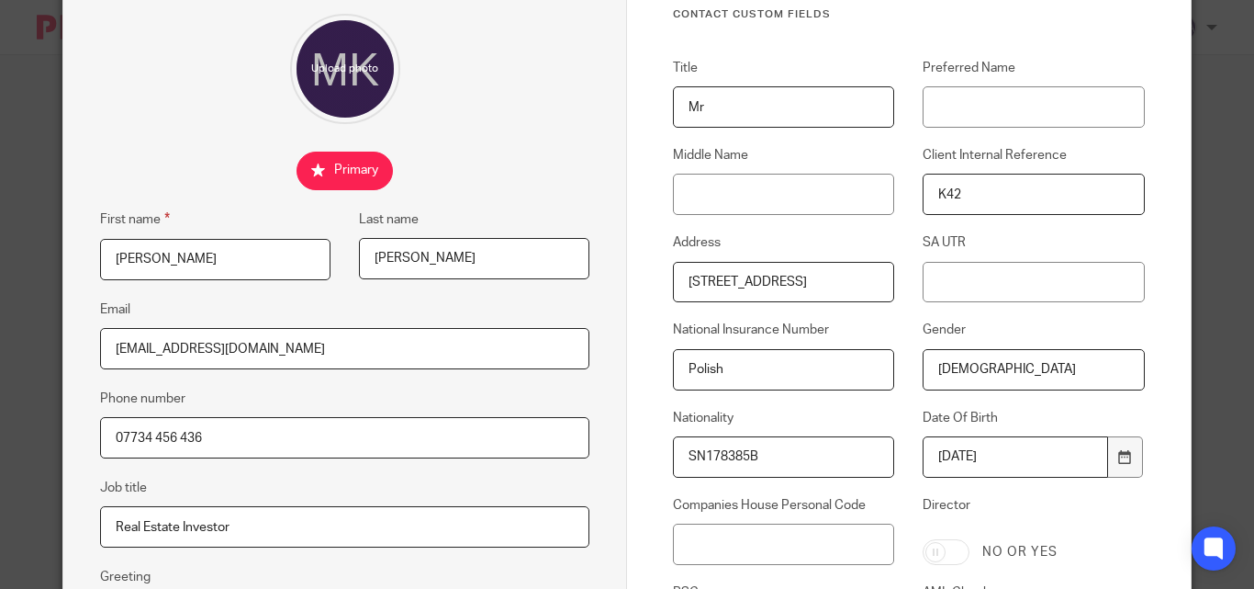
scroll to position [275, 0]
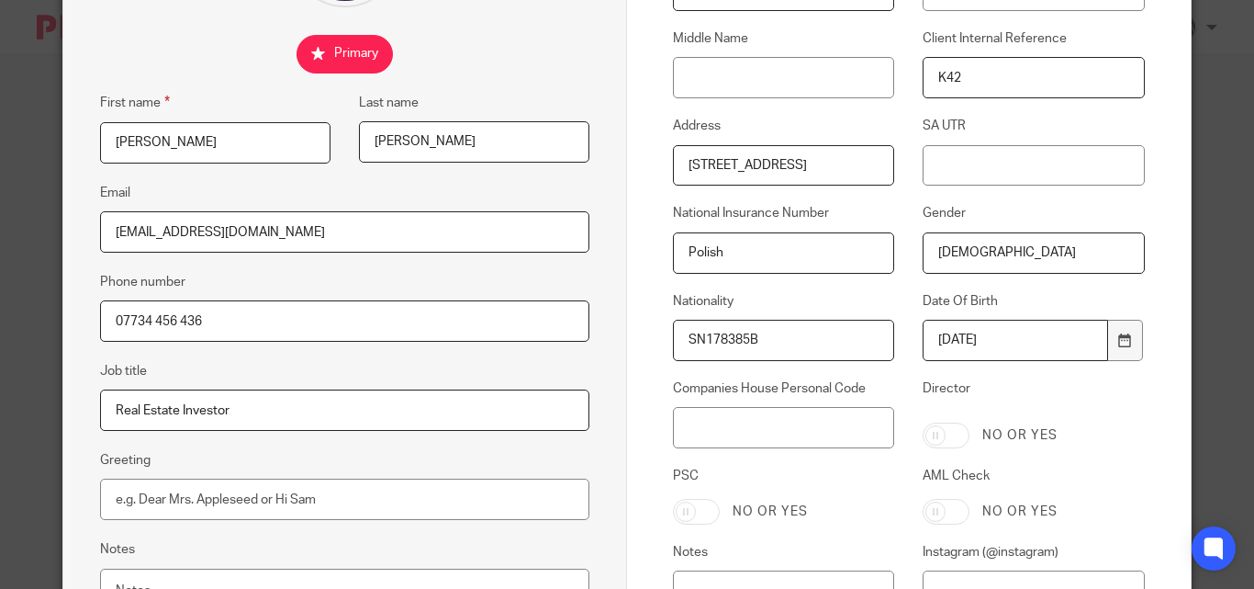
drag, startPoint x: 758, startPoint y: 349, endPoint x: 680, endPoint y: 338, distance: 78.8
click at [680, 338] on input "SN178385B" at bounding box center [783, 340] width 221 height 41
click at [949, 170] on input "SA UTR" at bounding box center [1033, 165] width 221 height 41
paste input "SN178385B"
type input "SN178385B"
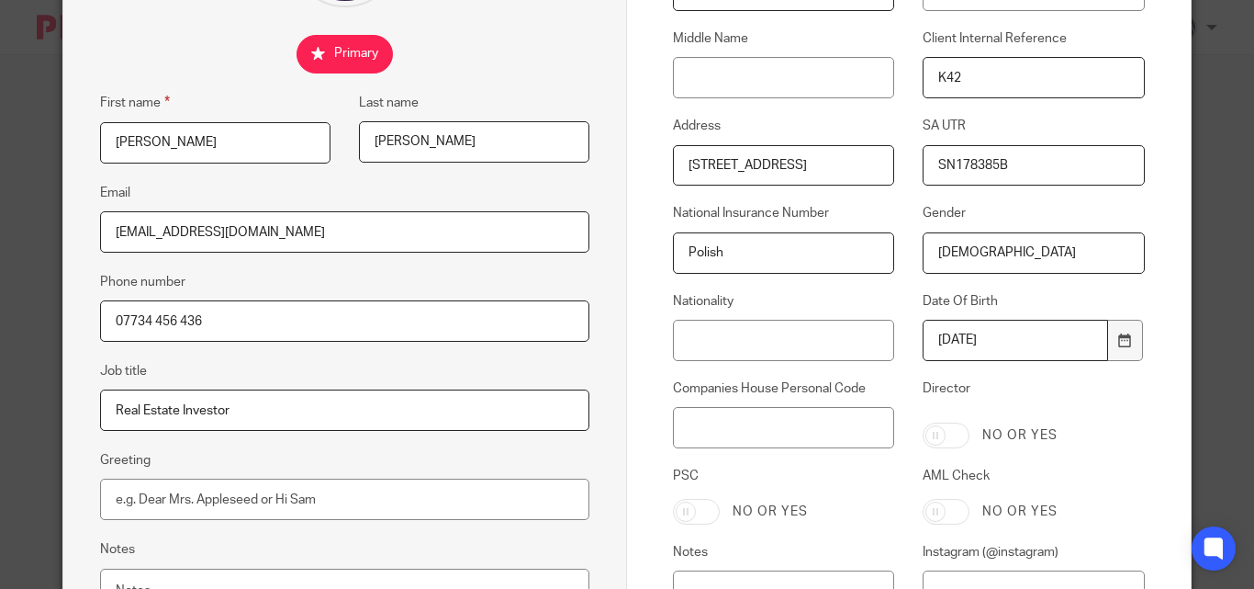
click at [706, 253] on input "Polish" at bounding box center [783, 252] width 221 height 41
paste input "Polish"
type input "Polish"
click at [971, 158] on input "SN178385B" at bounding box center [1033, 165] width 221 height 41
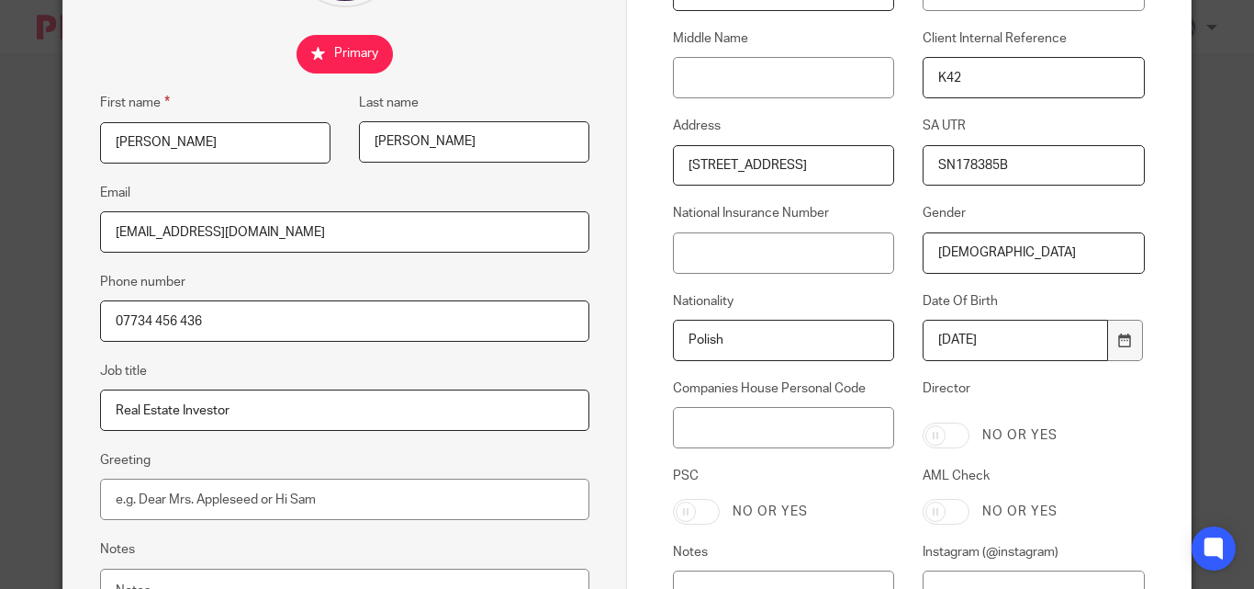
click at [971, 158] on input "SN178385B" at bounding box center [1033, 165] width 221 height 41
click at [723, 259] on input "National Insurance Number" at bounding box center [783, 252] width 221 height 41
paste input "SN178385B"
type input "SN178385B"
click at [717, 254] on input "SN178385B" at bounding box center [783, 252] width 221 height 41
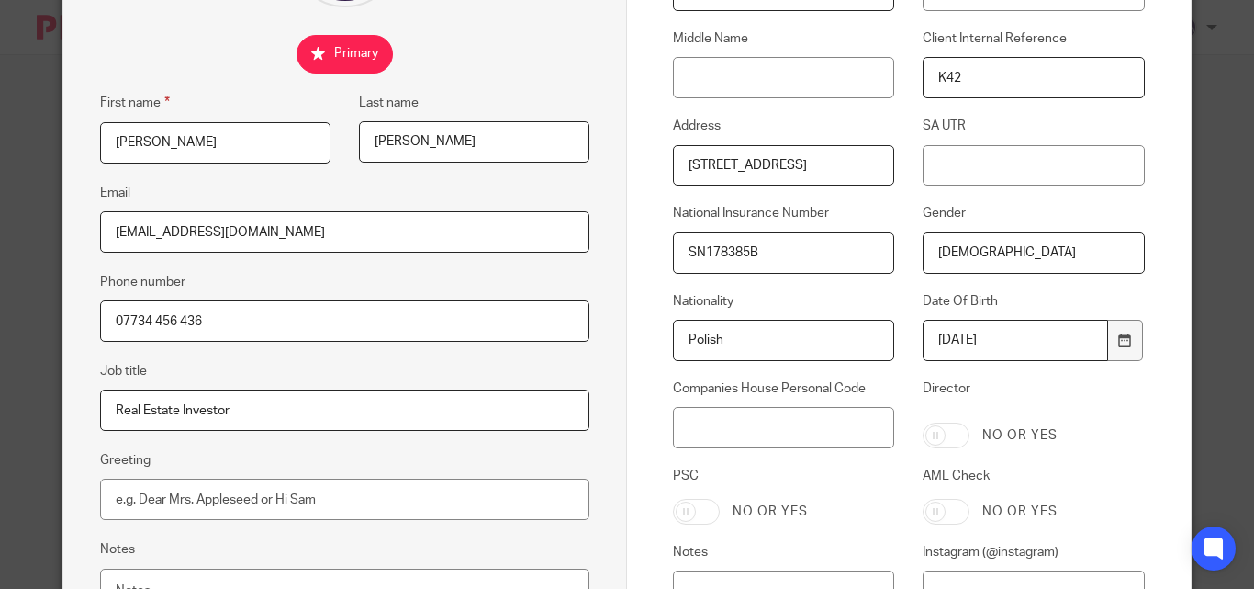
click at [718, 255] on input "SN178385B" at bounding box center [783, 252] width 221 height 41
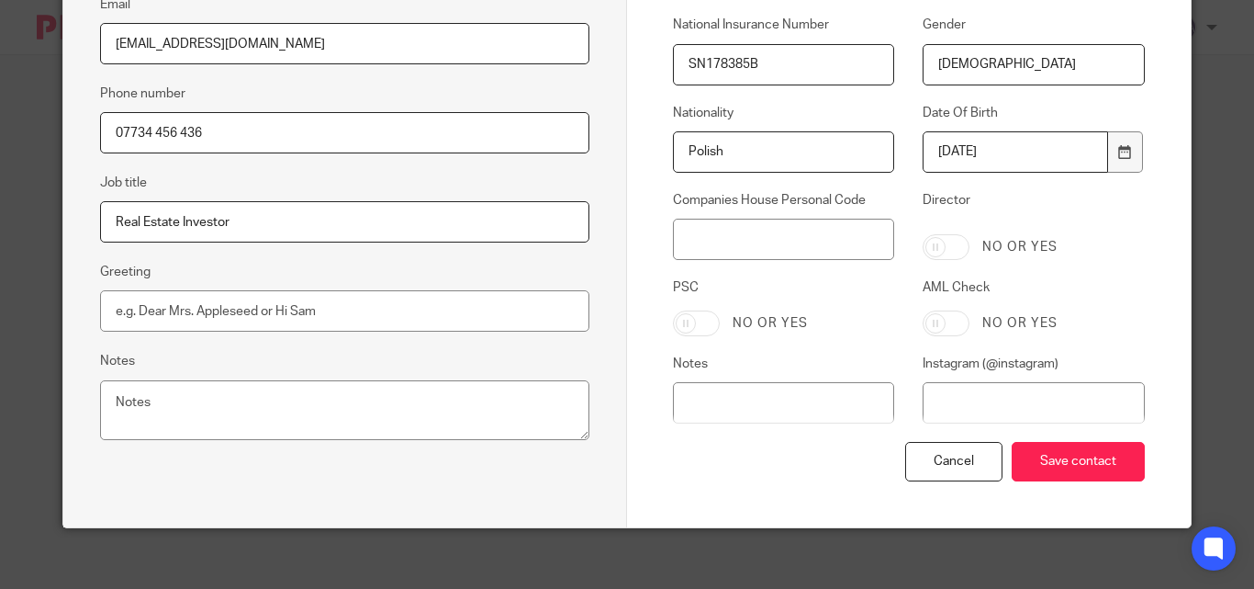
scroll to position [477, 0]
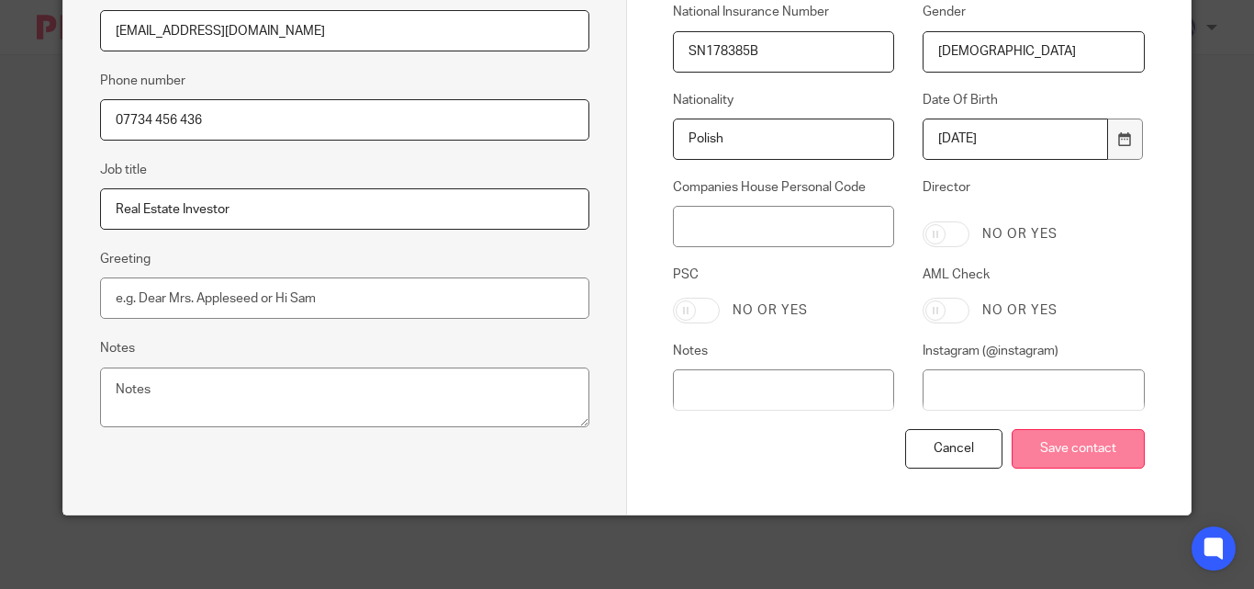
click at [1063, 445] on input "Save contact" at bounding box center [1078, 448] width 133 height 39
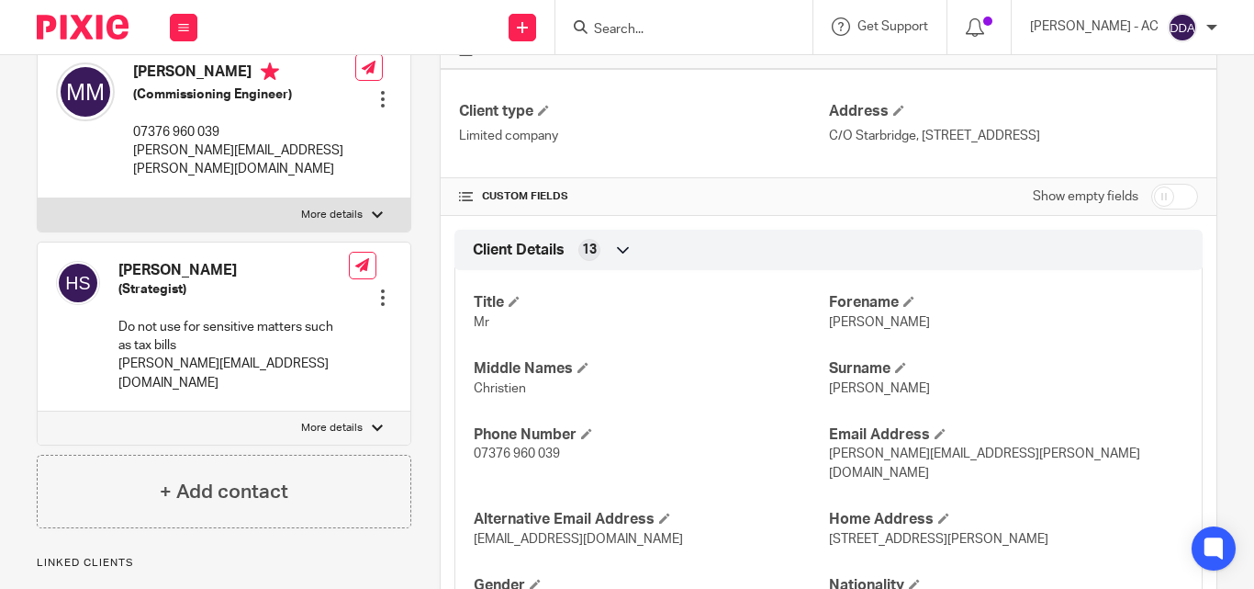
scroll to position [459, 0]
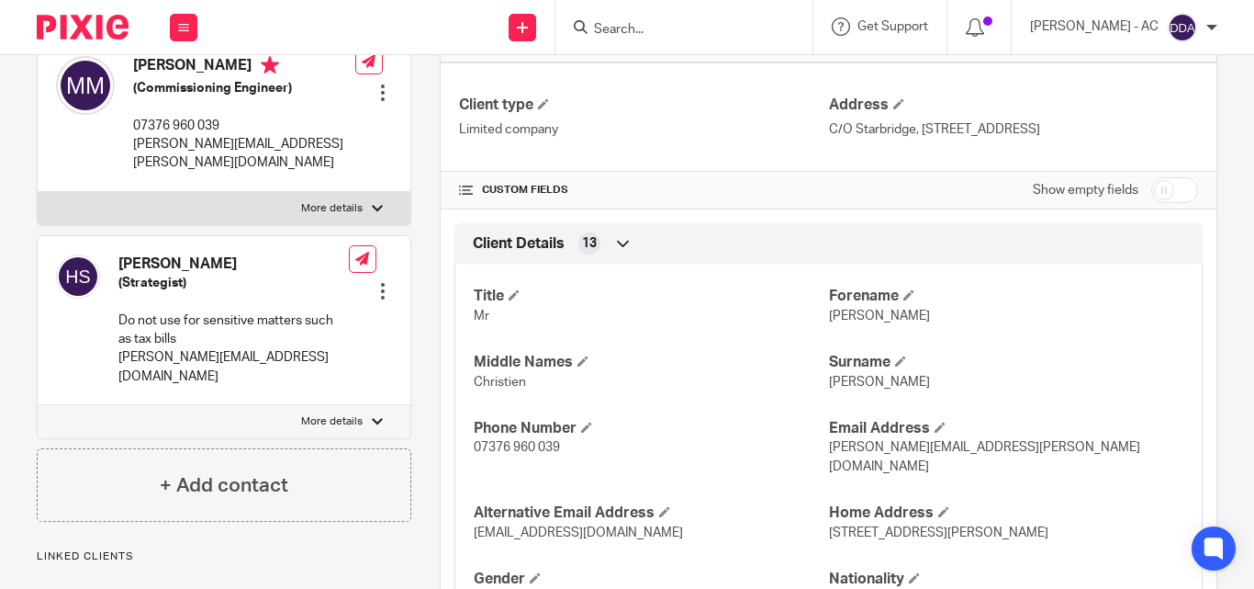
click at [374, 291] on div at bounding box center [383, 291] width 18 height 18
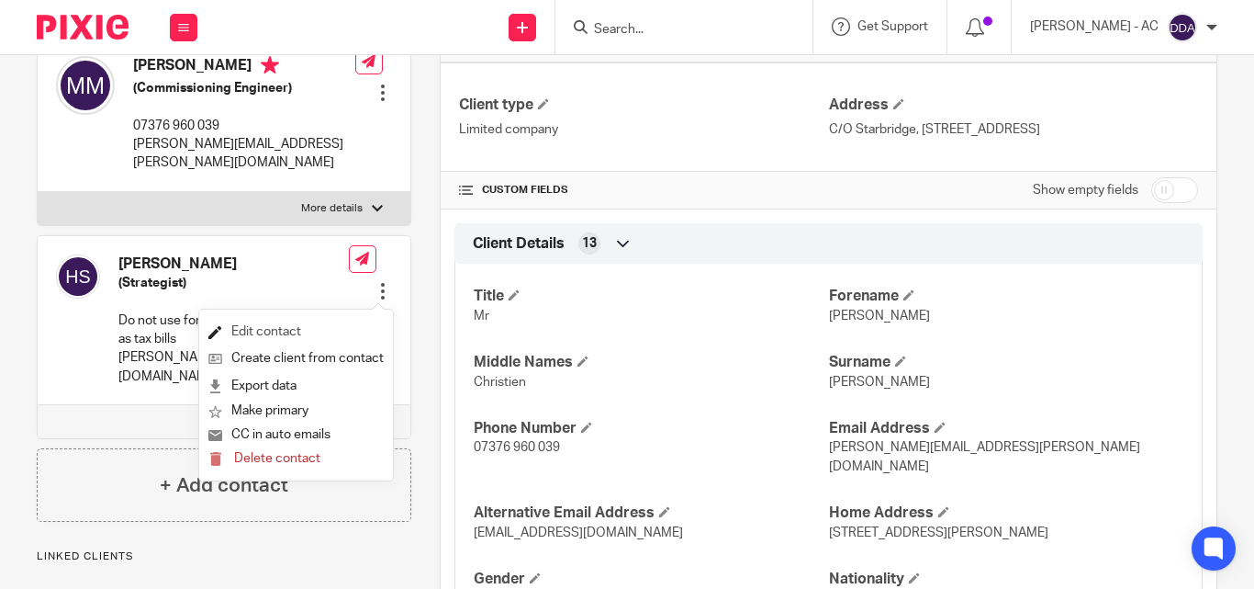
click at [293, 326] on link "Edit contact" at bounding box center [295, 332] width 175 height 27
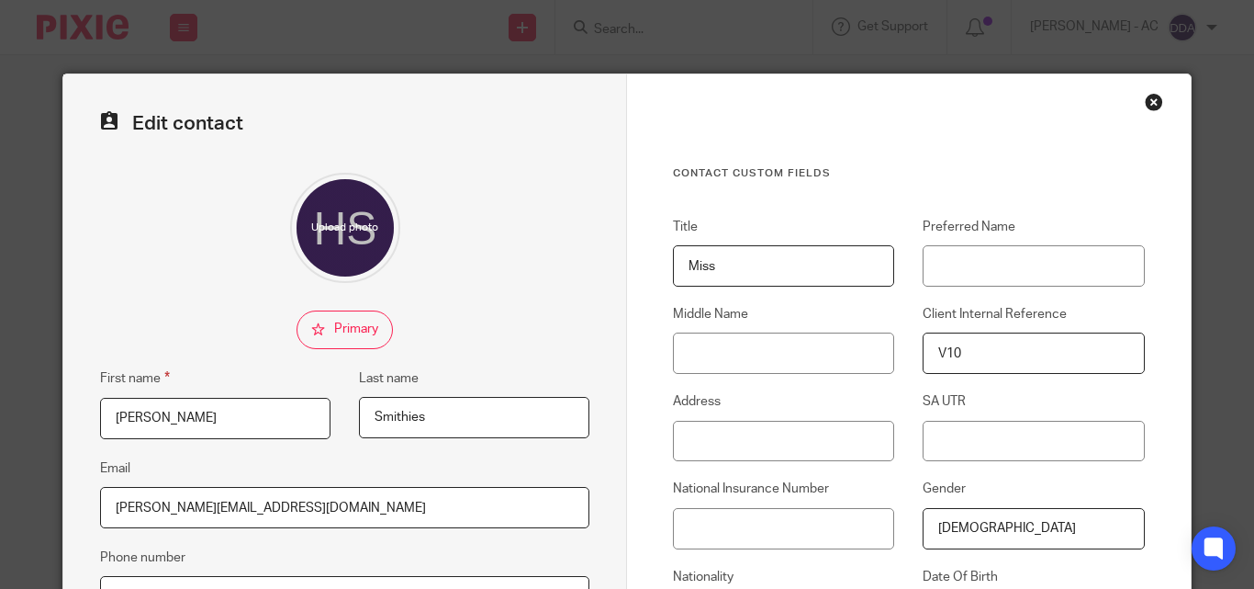
click at [1151, 95] on div "Close this dialog window" at bounding box center [1154, 102] width 18 height 18
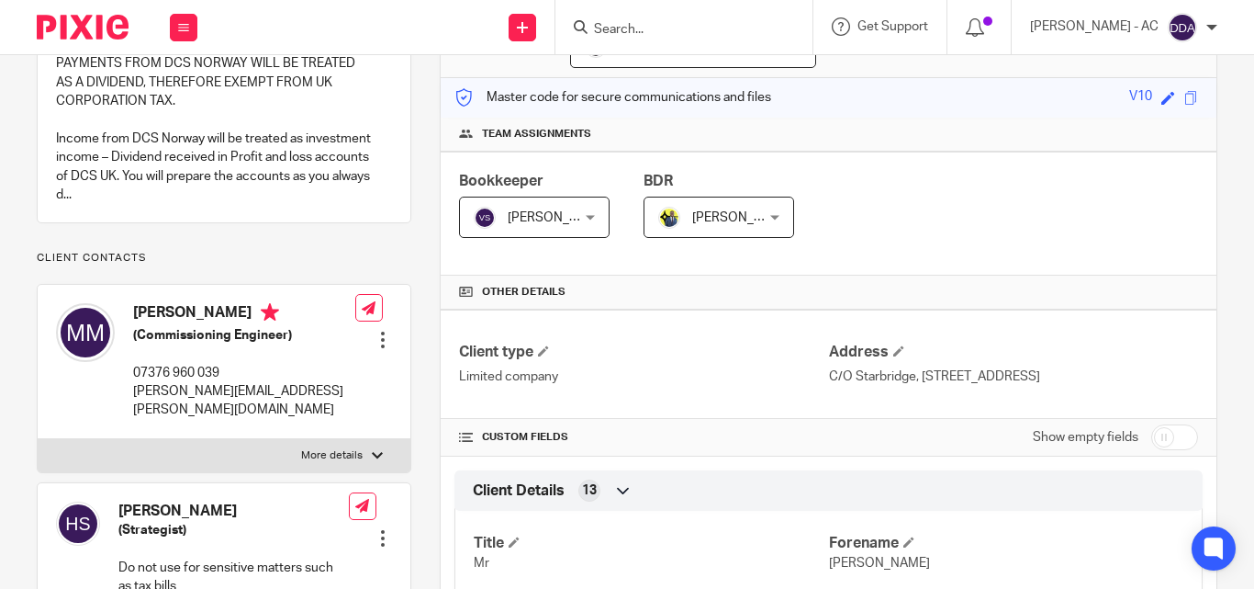
scroll to position [275, 0]
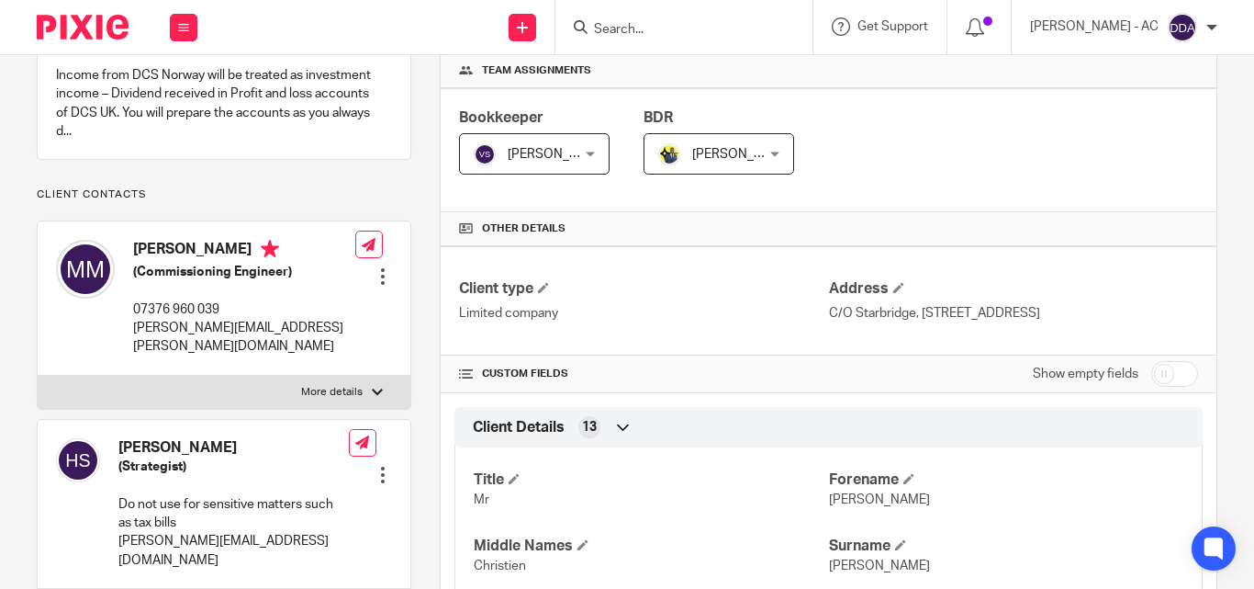
drag, startPoint x: 241, startPoint y: 456, endPoint x: 113, endPoint y: 439, distance: 128.8
click at [113, 439] on div "Hannah Smithies (Strategist) Do not use for sensitive matters such as tax bills…" at bounding box center [202, 504] width 293 height 150
copy h4 "Hannah Smithies"
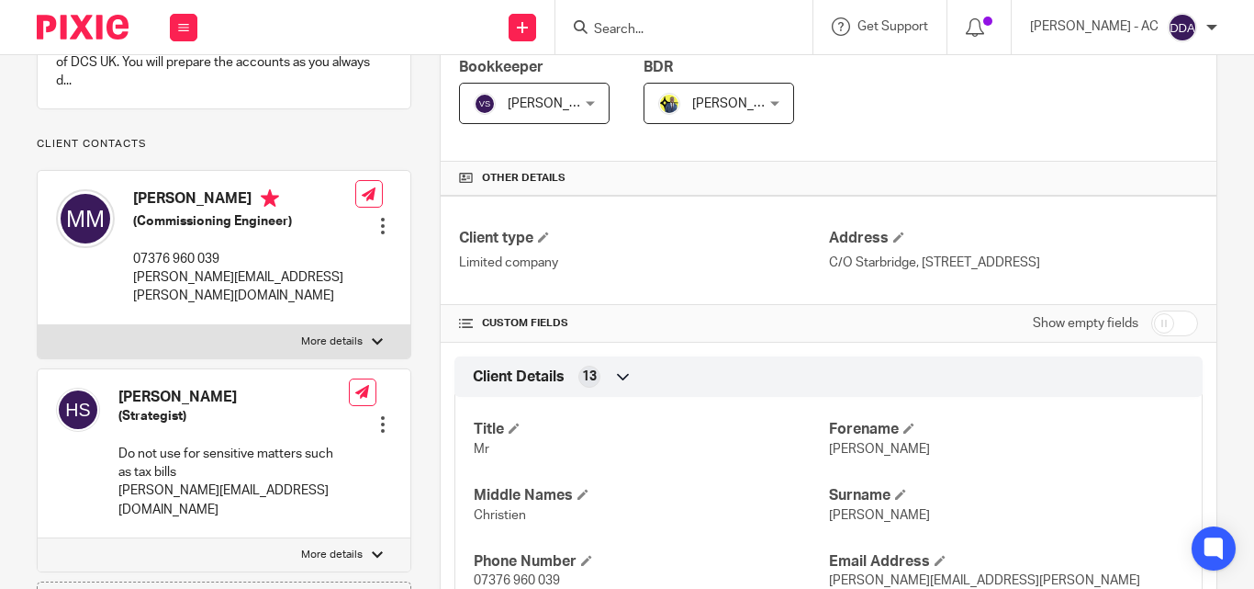
scroll to position [367, 0]
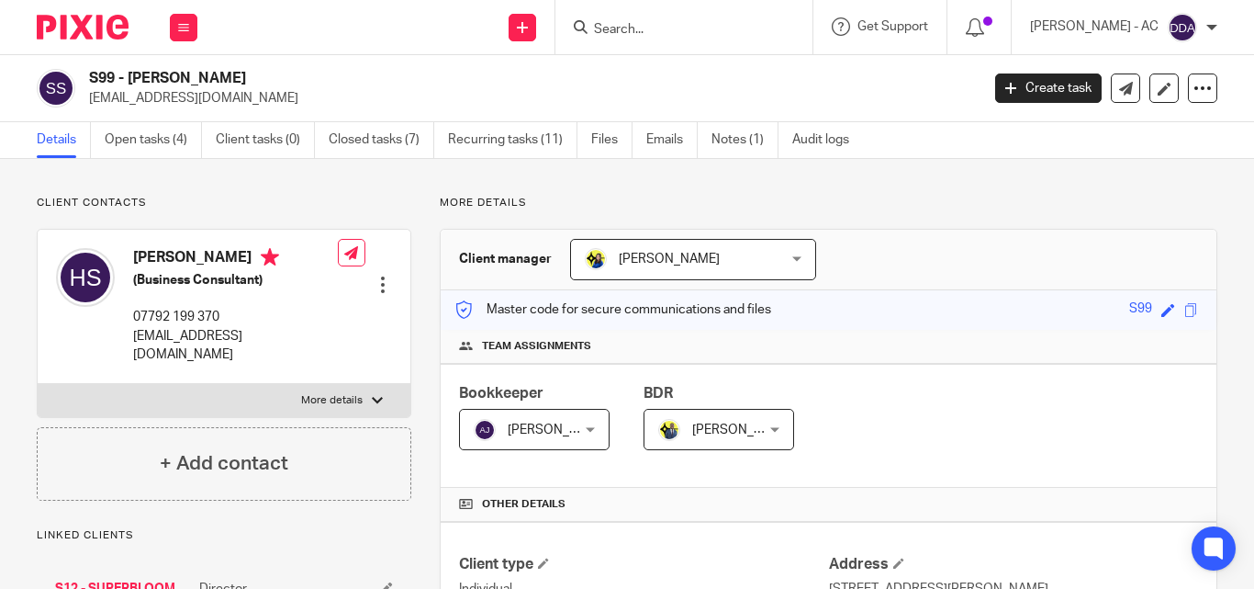
copy p "hannahlilysmithies@gmail.com"
drag, startPoint x: 280, startPoint y: 90, endPoint x: 86, endPoint y: 114, distance: 195.2
click at [86, 114] on div "S99 - HANNAH SMITHIES hannahlilysmithies@gmail.com Create task Update from Comp…" at bounding box center [627, 88] width 1254 height 67
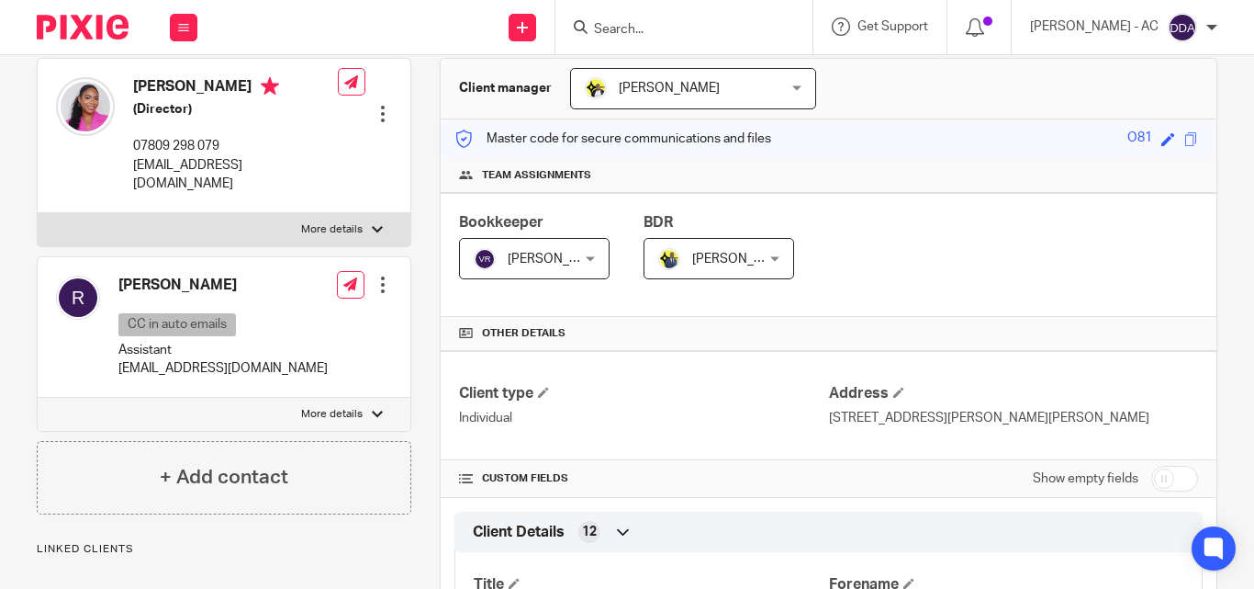
scroll to position [184, 0]
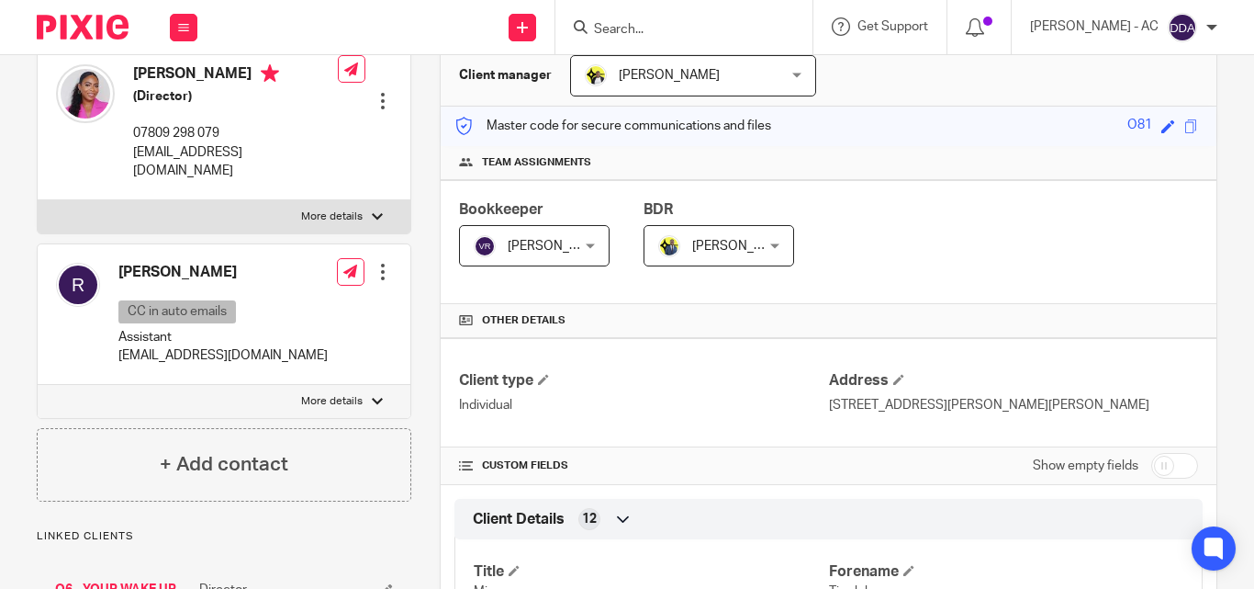
click at [374, 263] on div at bounding box center [383, 272] width 18 height 18
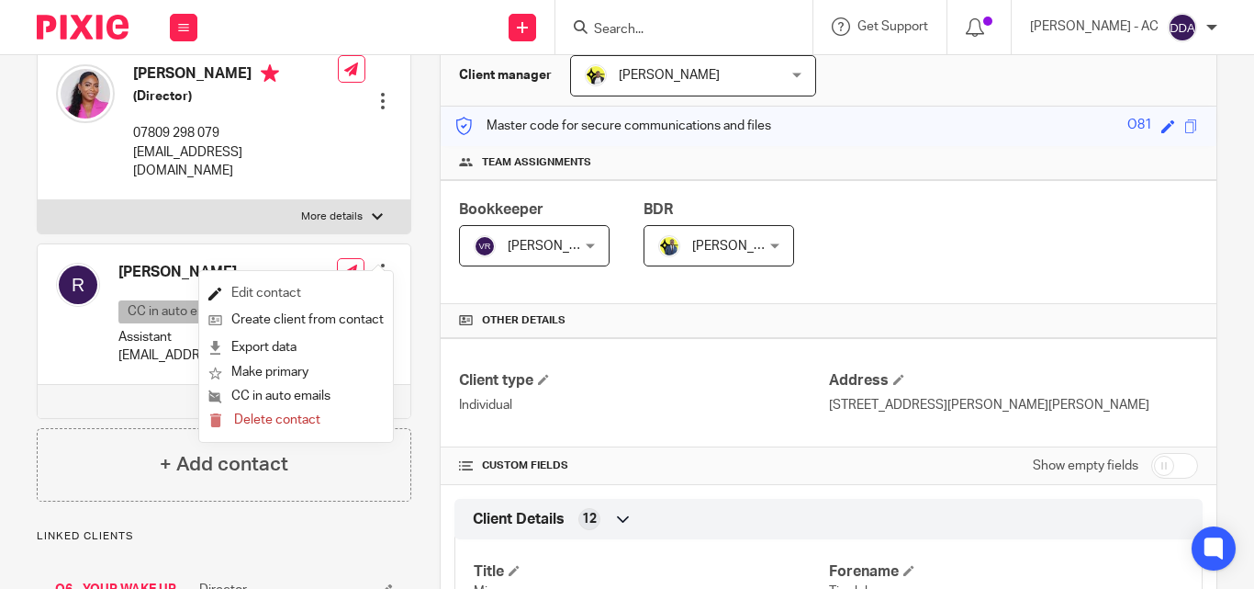
click at [294, 287] on link "Edit contact" at bounding box center [295, 293] width 175 height 27
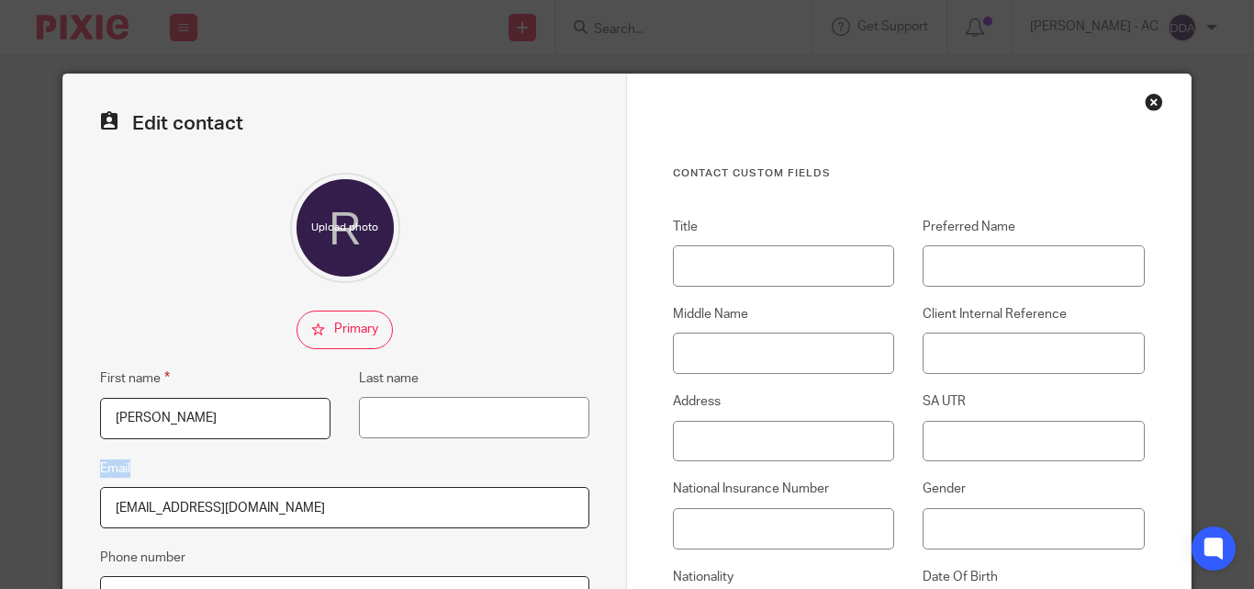
drag, startPoint x: 588, startPoint y: 460, endPoint x: 490, endPoint y: 459, distance: 97.3
click at [485, 482] on div "Edit contact First name [PERSON_NAME] Last name Email [EMAIL_ADDRESS][DOMAIN_NA…" at bounding box center [345, 532] width 564 height 916
click at [917, 213] on div "Contact Custom fields Title Preferred Name Middle Name Client Internal Referenc…" at bounding box center [909, 535] width 472 height 739
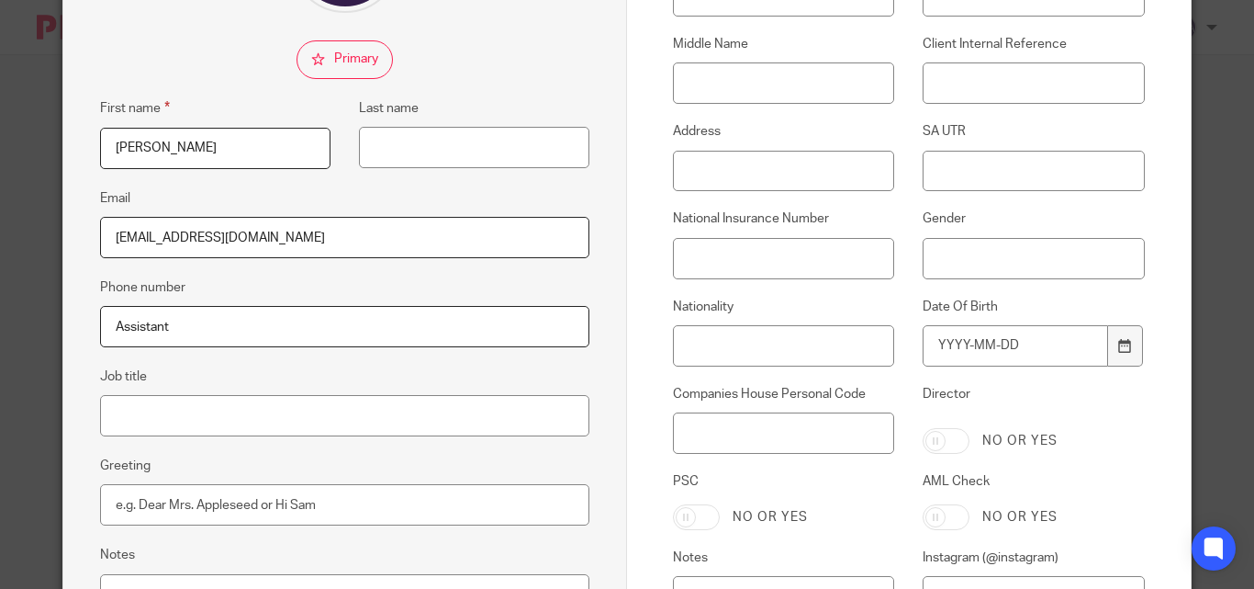
scroll to position [367, 0]
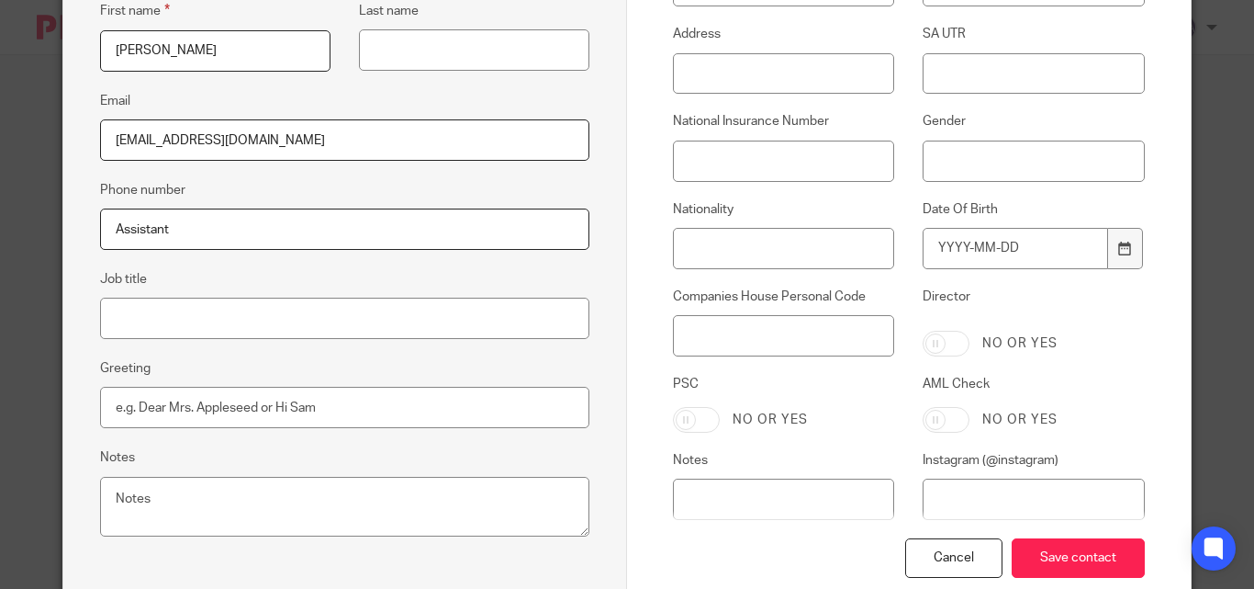
drag, startPoint x: 253, startPoint y: 233, endPoint x: 29, endPoint y: 233, distance: 224.0
click at [29, 233] on div "Edit contact First name [PERSON_NAME] Last name Email [EMAIL_ADDRESS][DOMAIN_NA…" at bounding box center [627, 294] width 1254 height 589
click at [131, 320] on input "Job title" at bounding box center [344, 317] width 489 height 41
paste input "Assistant"
type input "Assistant"
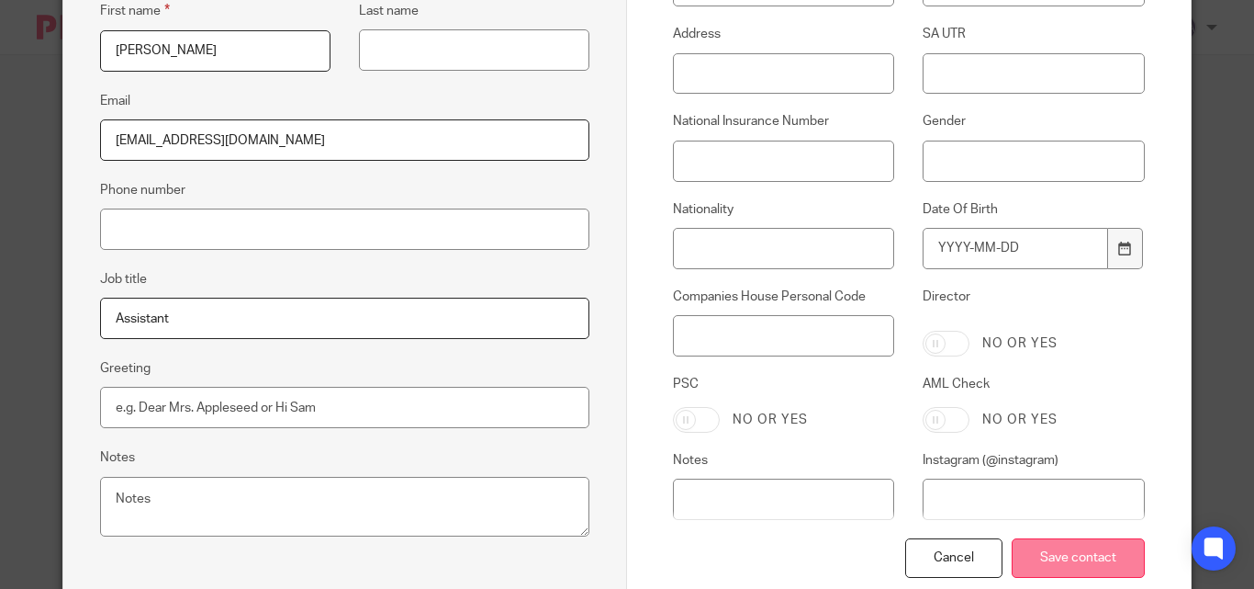
click at [1035, 548] on input "Save contact" at bounding box center [1078, 557] width 133 height 39
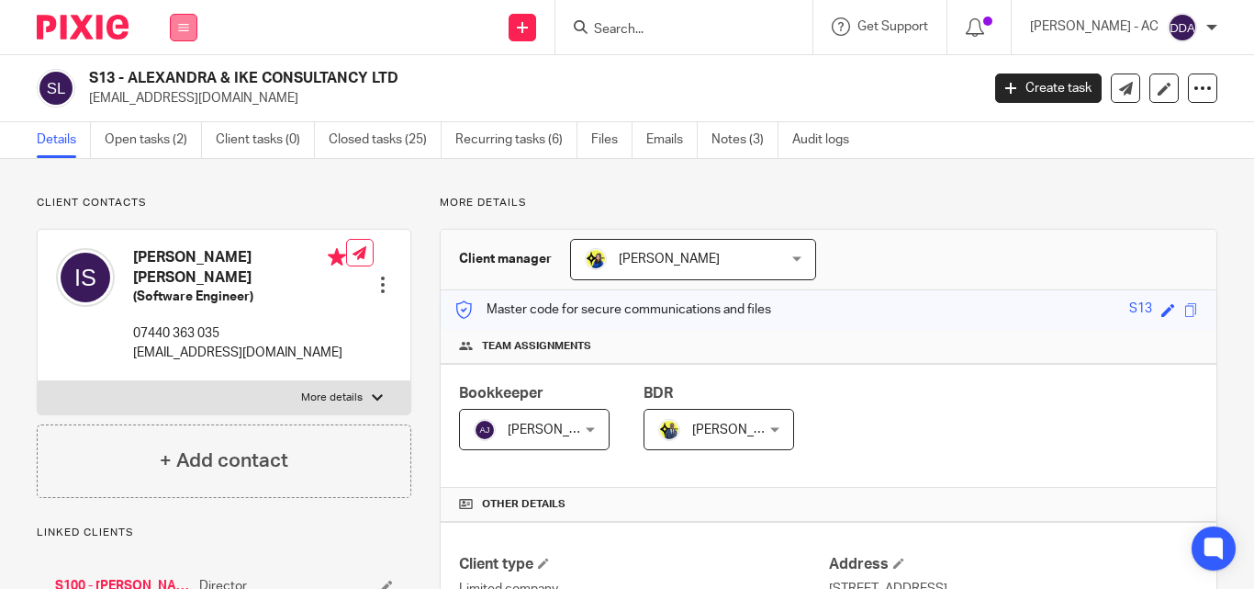
click at [181, 25] on icon at bounding box center [183, 27] width 11 height 11
click at [476, 81] on h2 "S13 - ALEXANDRA & IKE CONSULTANCY LTD" at bounding box center [440, 78] width 703 height 19
click at [374, 275] on div at bounding box center [383, 284] width 18 height 18
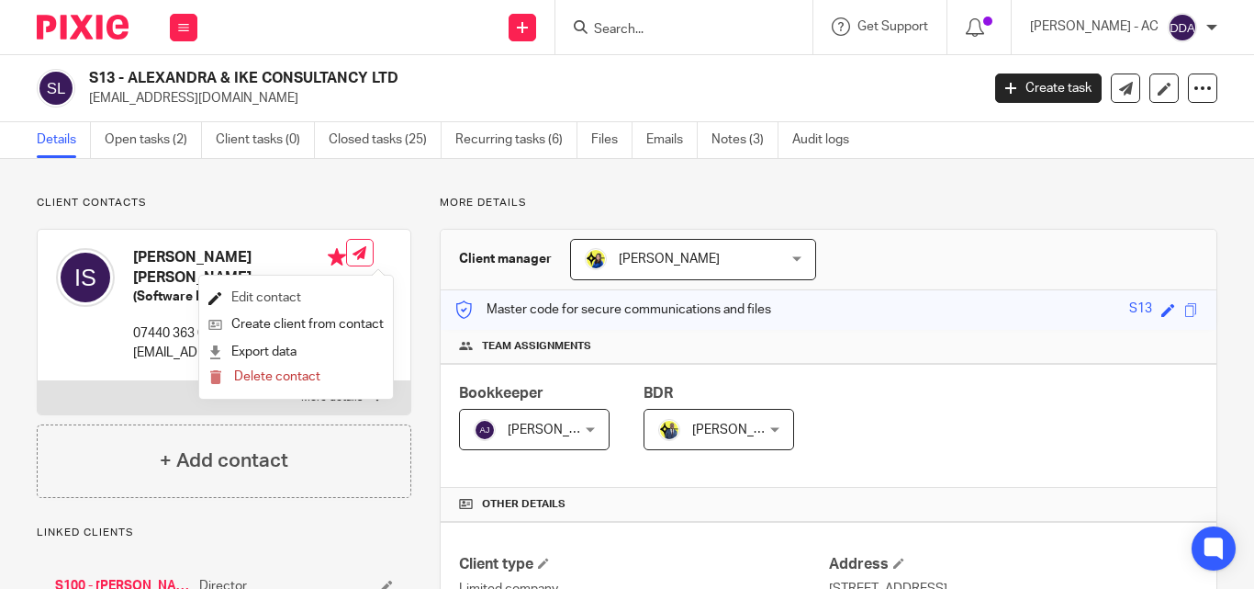
click at [311, 296] on link "Edit contact" at bounding box center [295, 298] width 175 height 27
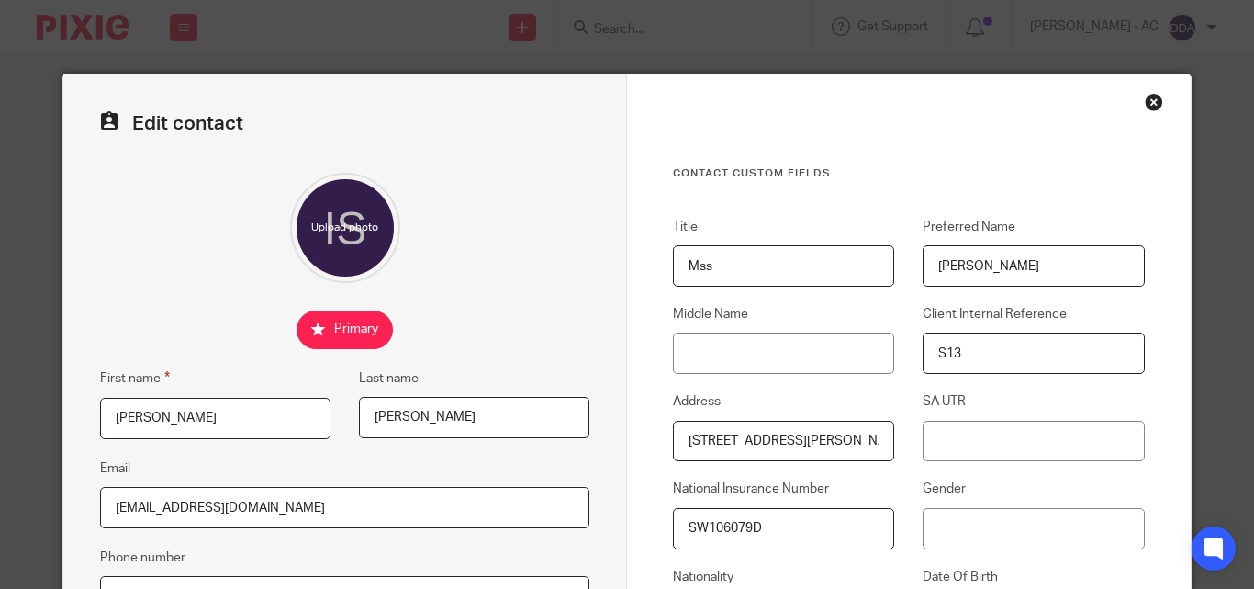
click at [687, 268] on input "Mss" at bounding box center [783, 265] width 221 height 41
click at [688, 266] on input "Mss" at bounding box center [783, 265] width 221 height 41
click at [689, 266] on input "Mss" at bounding box center [783, 265] width 221 height 41
click at [690, 266] on input "Mss" at bounding box center [783, 265] width 221 height 41
click at [724, 266] on input "Mss" at bounding box center [783, 265] width 221 height 41
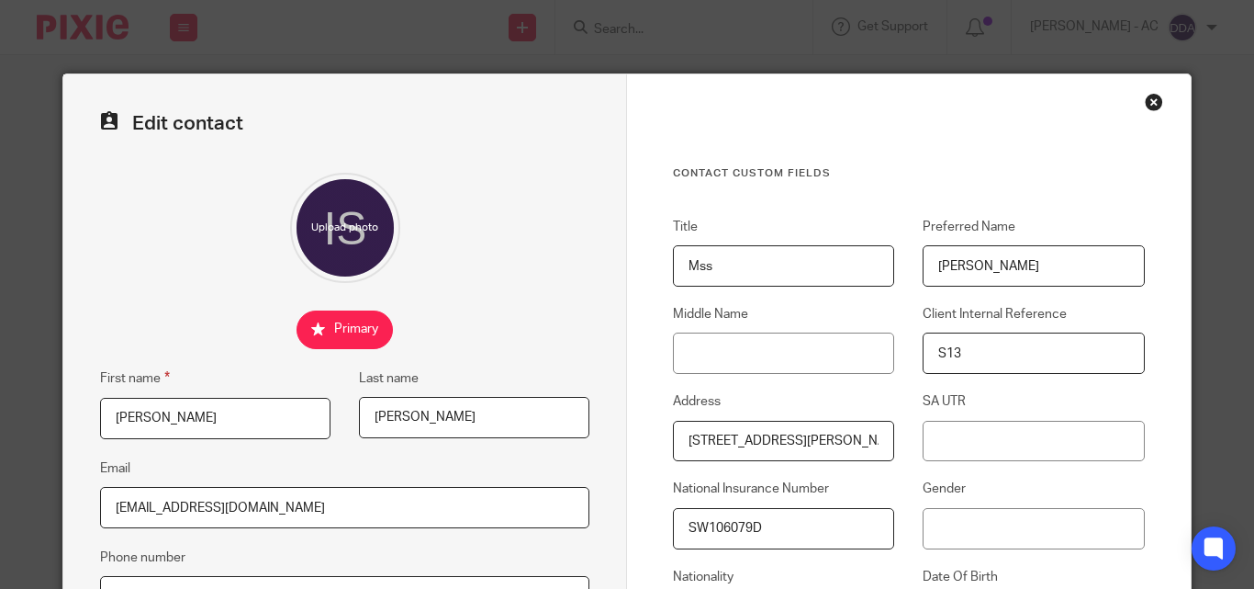
click at [711, 264] on input "Mss" at bounding box center [783, 265] width 221 height 41
paste input "i"
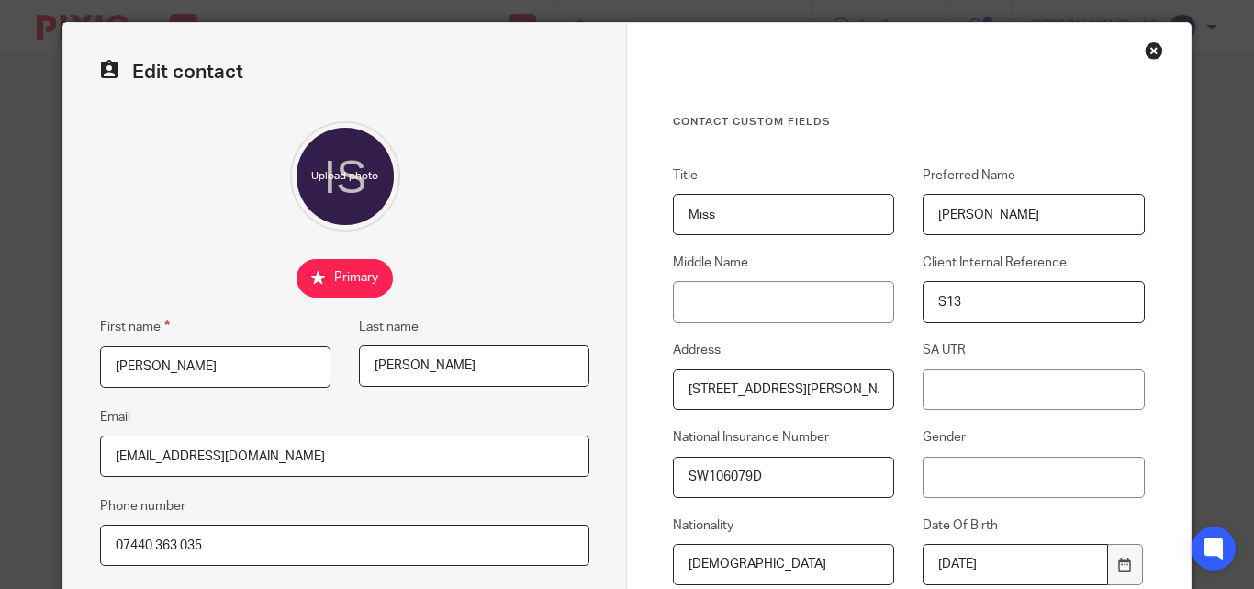
scroll to position [92, 0]
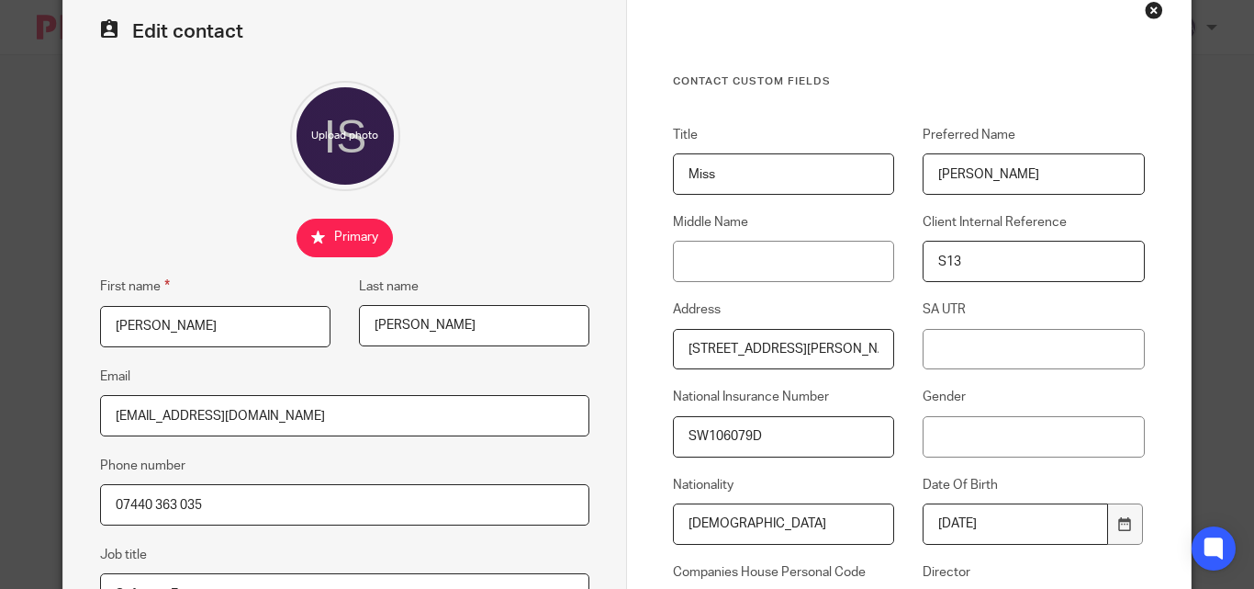
type input "Miss"
click at [937, 441] on input "Gender" at bounding box center [1033, 436] width 221 height 41
type input "[DEMOGRAPHIC_DATA]"
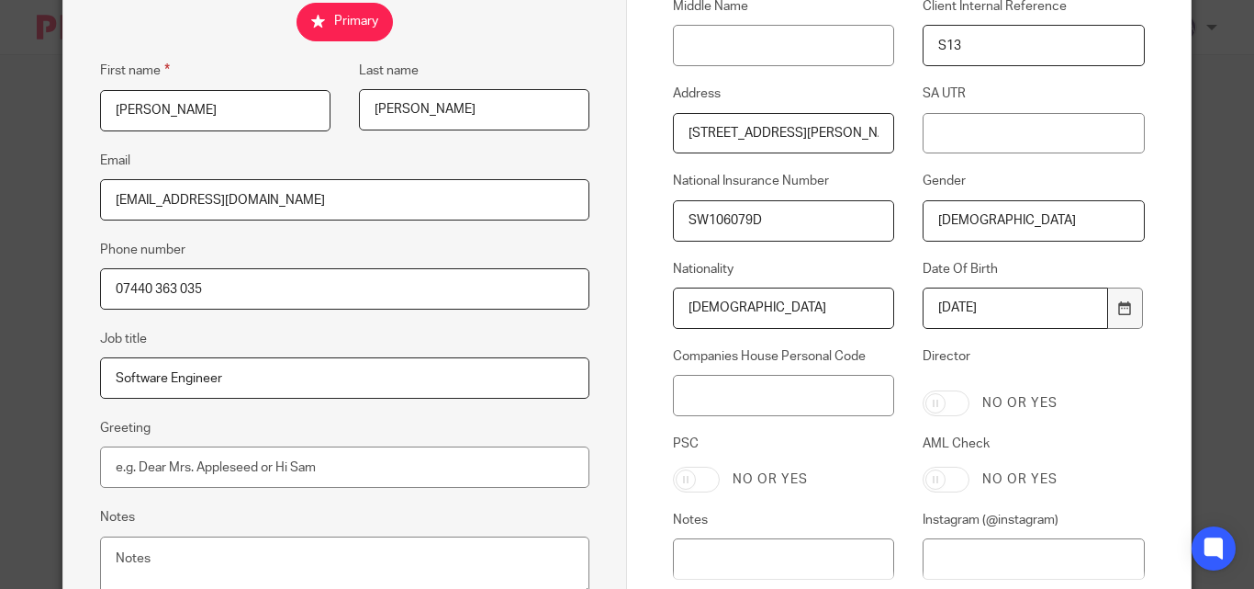
scroll to position [477, 0]
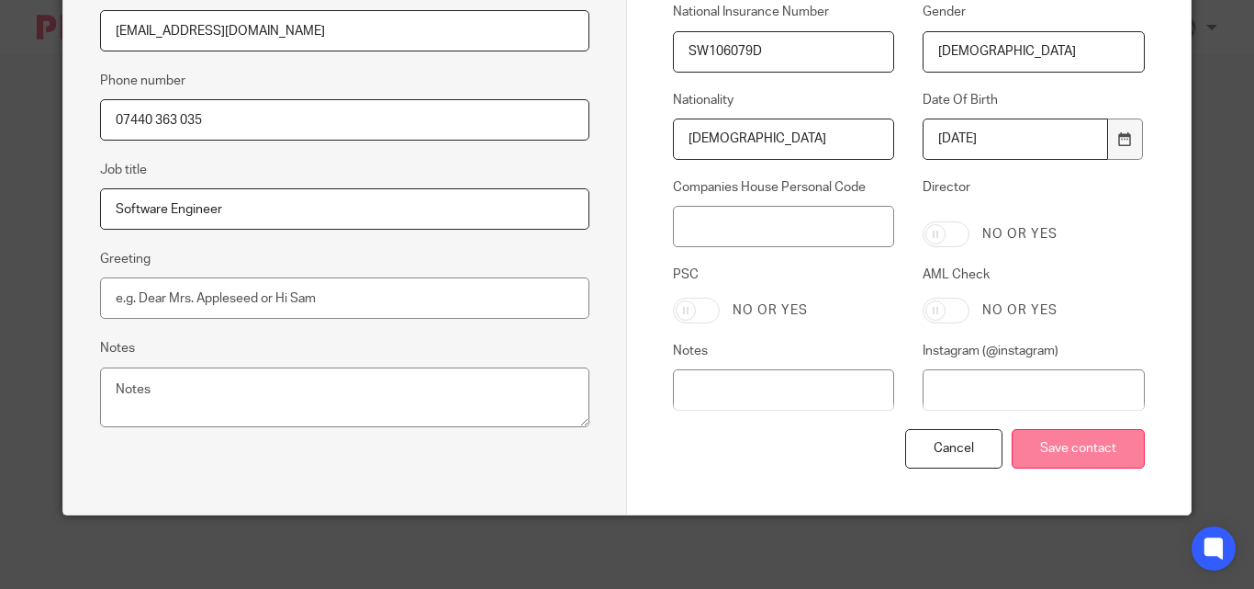
click at [1096, 441] on input "Save contact" at bounding box center [1078, 448] width 133 height 39
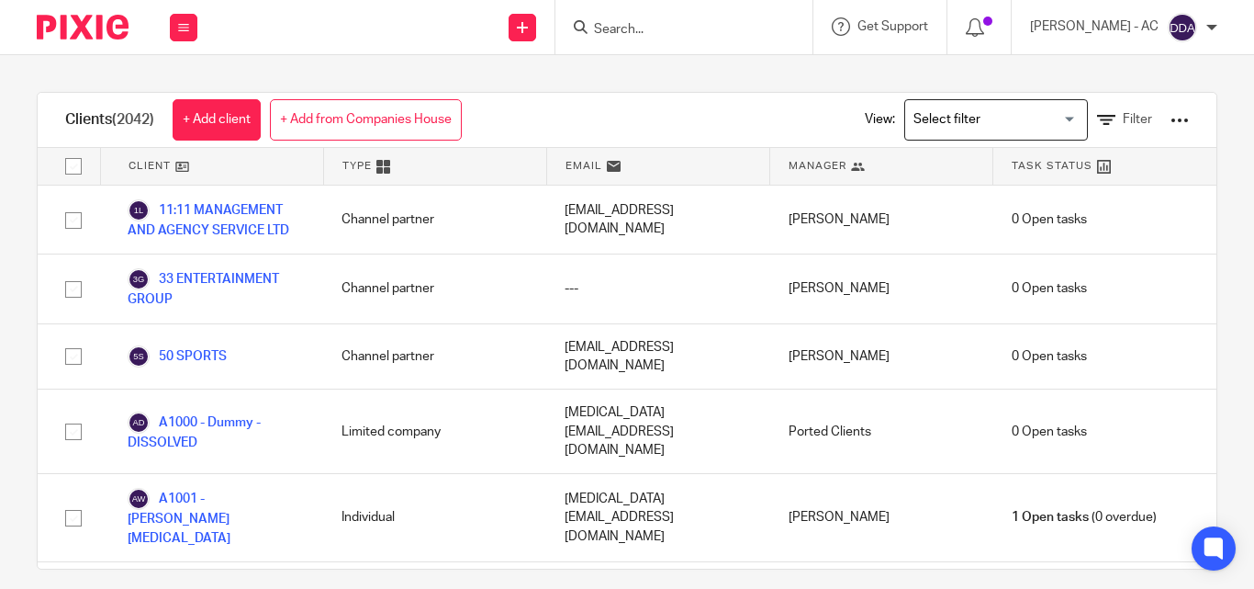
click at [611, 10] on div at bounding box center [684, 27] width 257 height 54
click at [613, 29] on input "Search" at bounding box center [674, 30] width 165 height 17
paste input "Mary"
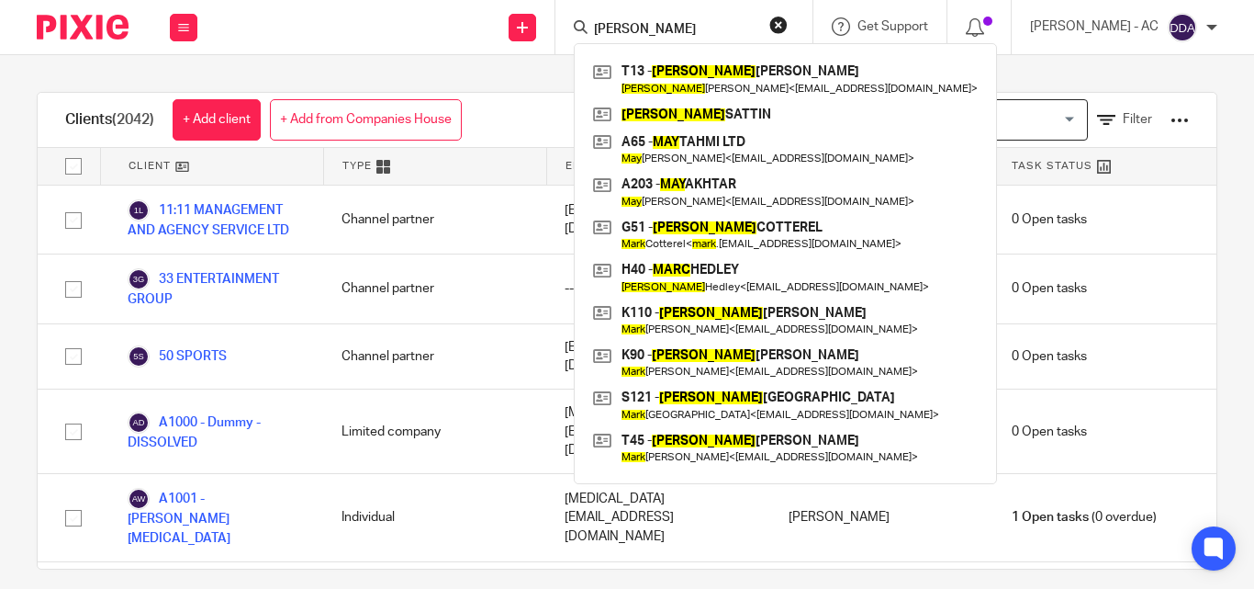
drag, startPoint x: 660, startPoint y: 31, endPoint x: 579, endPoint y: 37, distance: 81.0
click at [579, 37] on div "Mary T13 - MARY TALABI Mary Talabi < djmaryp@gmail.com > MARK SATTIN A65 - MAY …" at bounding box center [684, 27] width 257 height 54
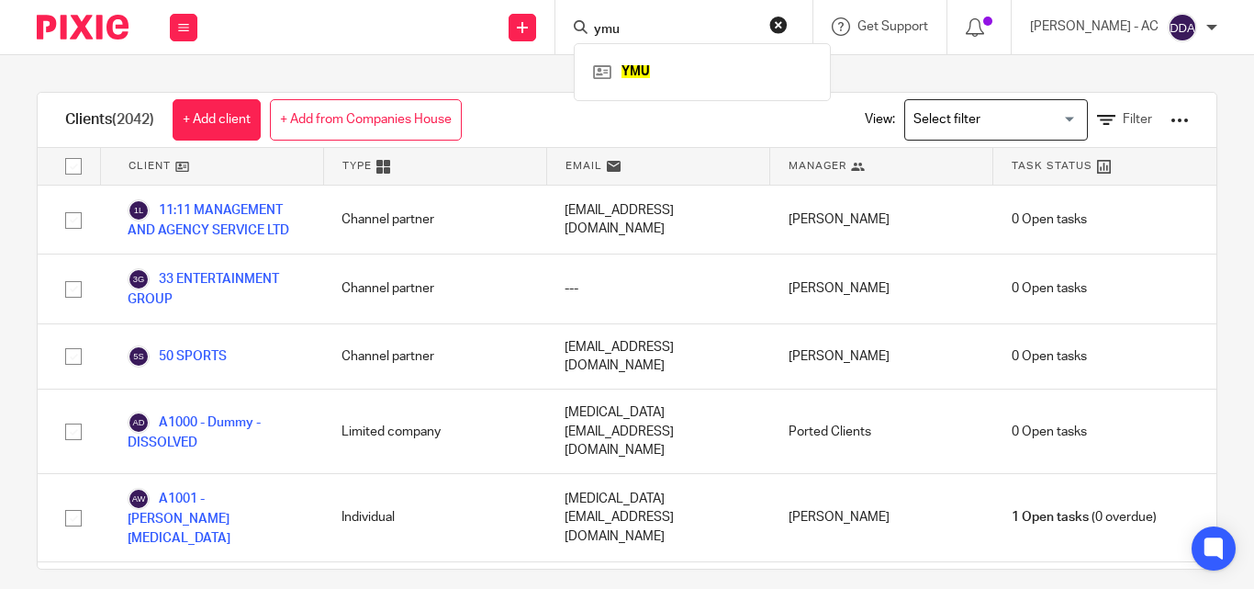
click at [641, 30] on input "ymu" at bounding box center [674, 30] width 165 height 17
click at [618, 27] on input "ymu" at bounding box center [674, 30] width 165 height 17
paste input "W38"
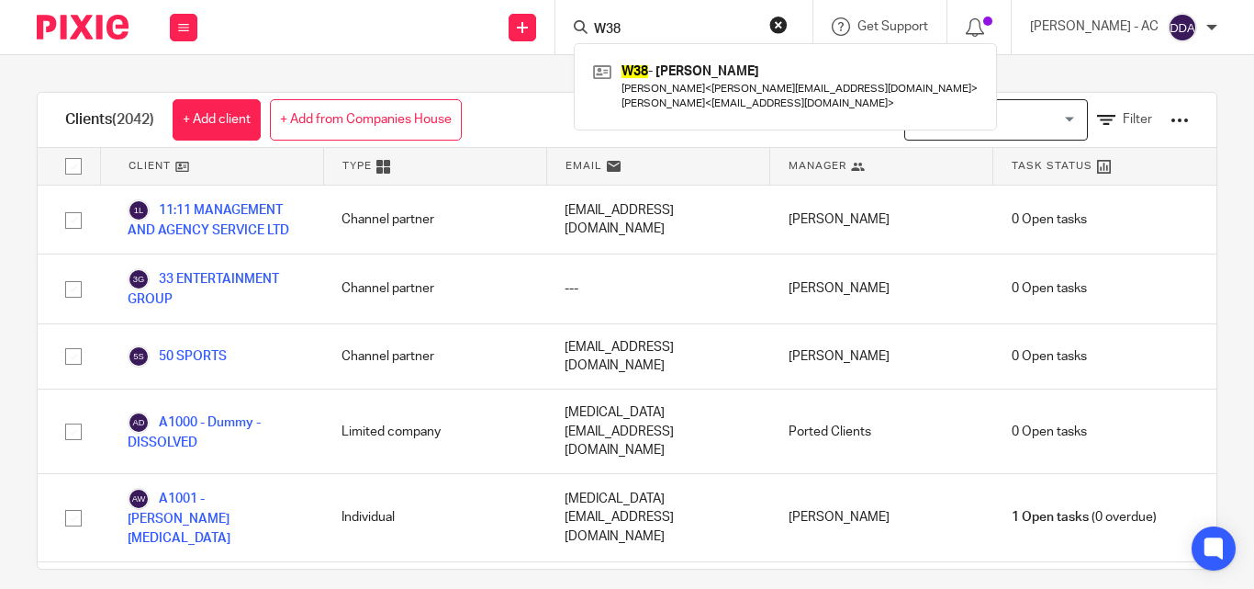
click at [639, 24] on input "W38" at bounding box center [674, 30] width 165 height 17
paste input "O105"
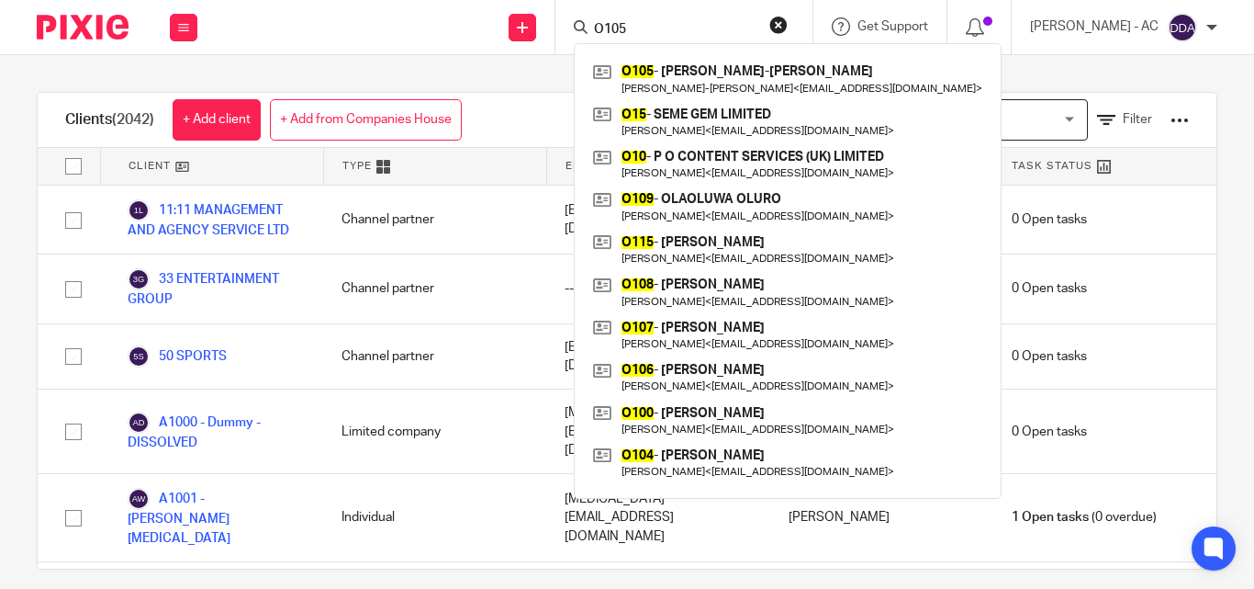
click at [645, 22] on input "O105" at bounding box center [674, 30] width 165 height 17
click at [643, 22] on input "O105" at bounding box center [674, 30] width 165 height 17
paste input "22"
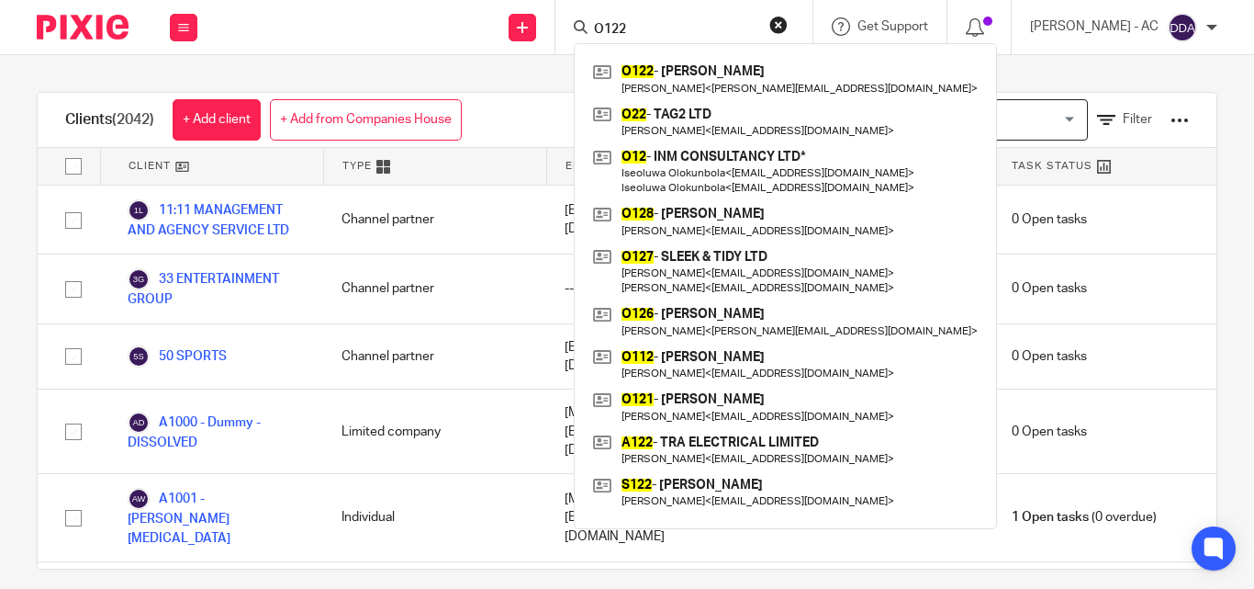
click at [623, 32] on input "O122" at bounding box center [674, 30] width 165 height 17
paste input "M151"
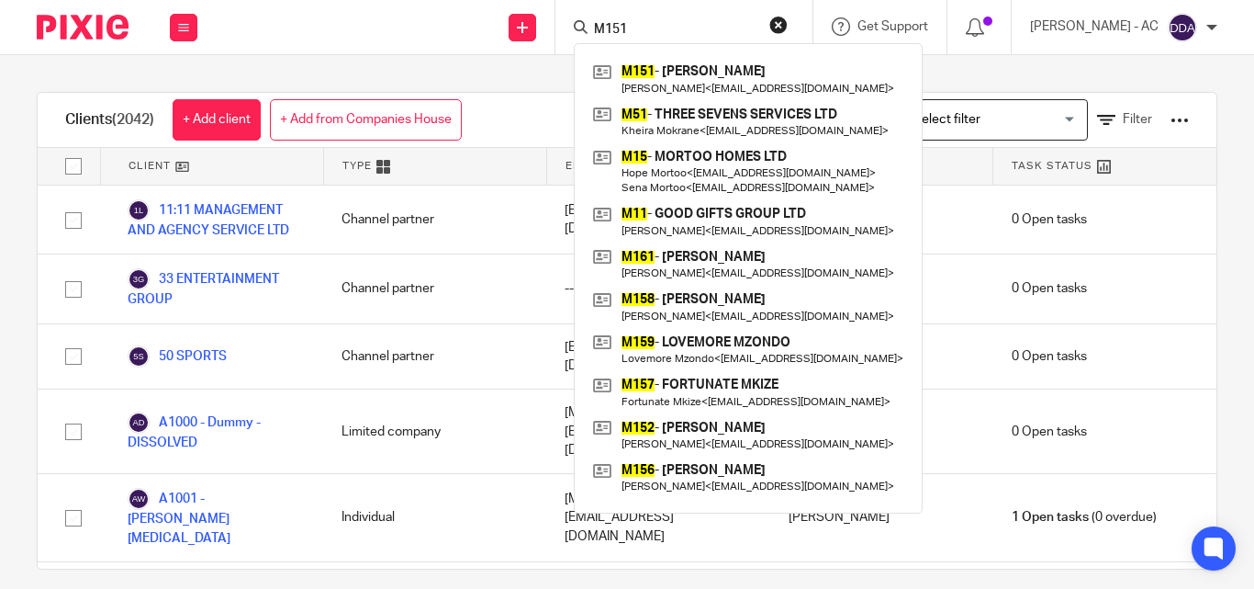
click at [613, 18] on form "M151" at bounding box center [690, 27] width 196 height 23
click at [622, 30] on input "M151" at bounding box center [674, 30] width 165 height 17
paste input "O101"
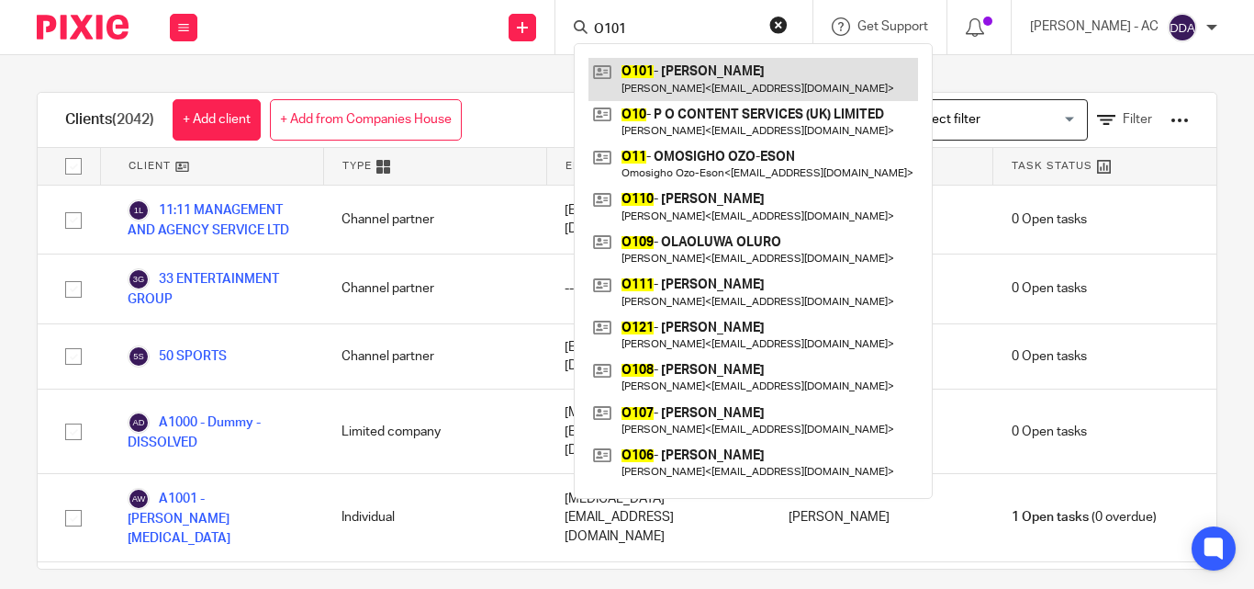
type input "O101"
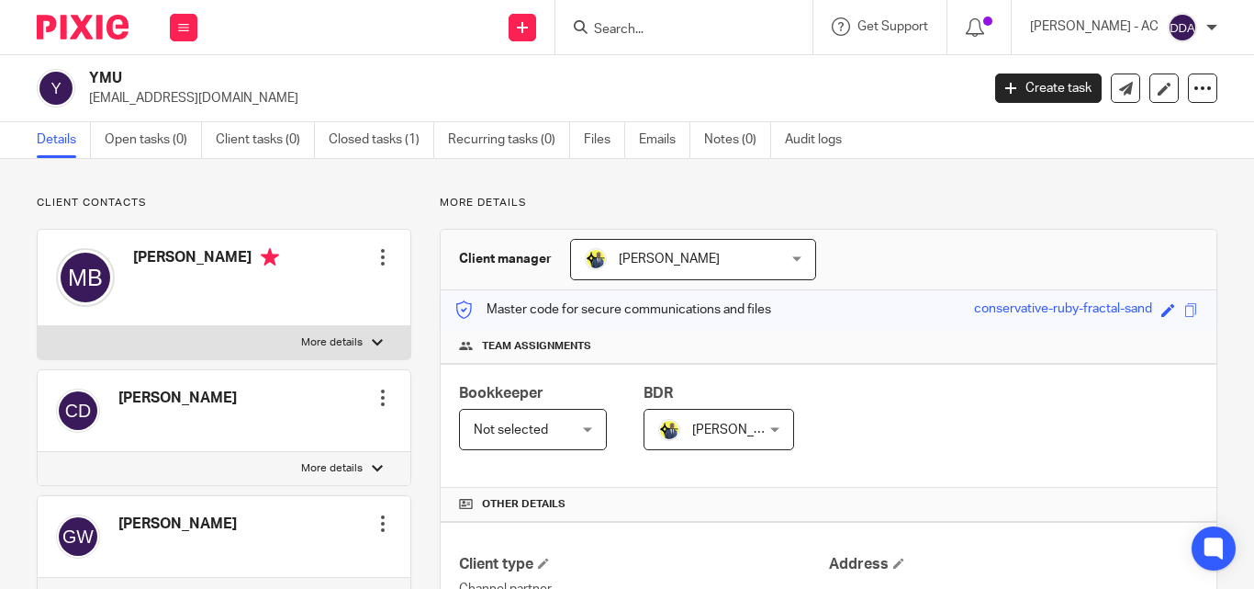
click at [383, 261] on div at bounding box center [383, 257] width 18 height 18
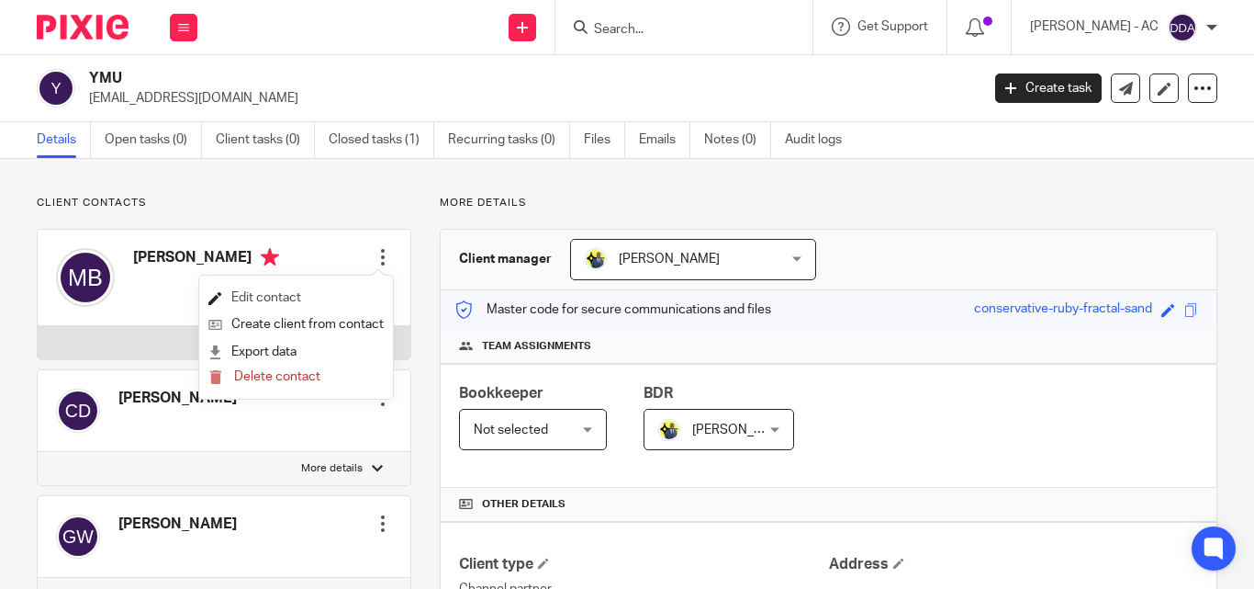
click at [264, 297] on link "Edit contact" at bounding box center [295, 298] width 175 height 27
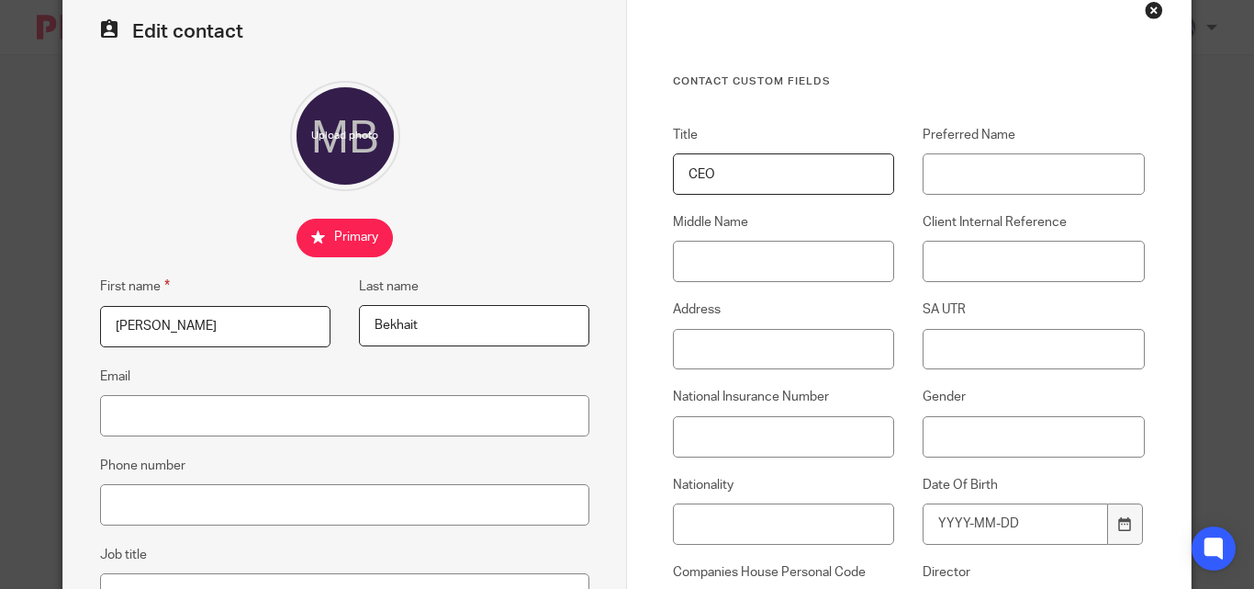
scroll to position [184, 0]
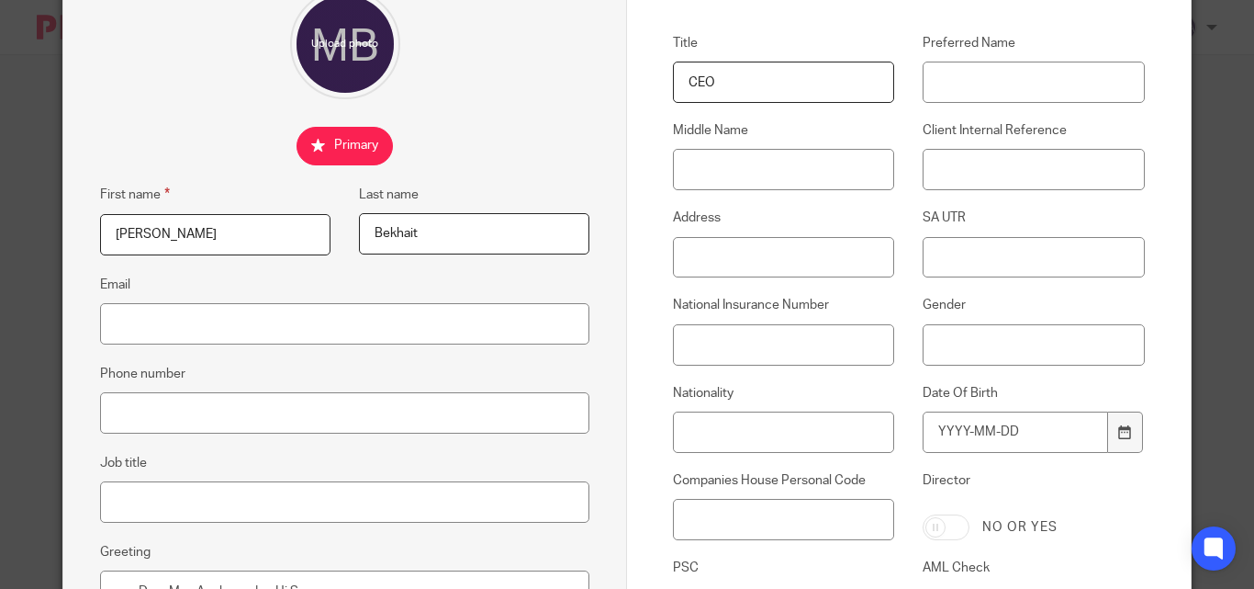
drag, startPoint x: 762, startPoint y: 84, endPoint x: 652, endPoint y: 75, distance: 110.5
click at [652, 75] on div "Title CEO" at bounding box center [770, 68] width 250 height 69
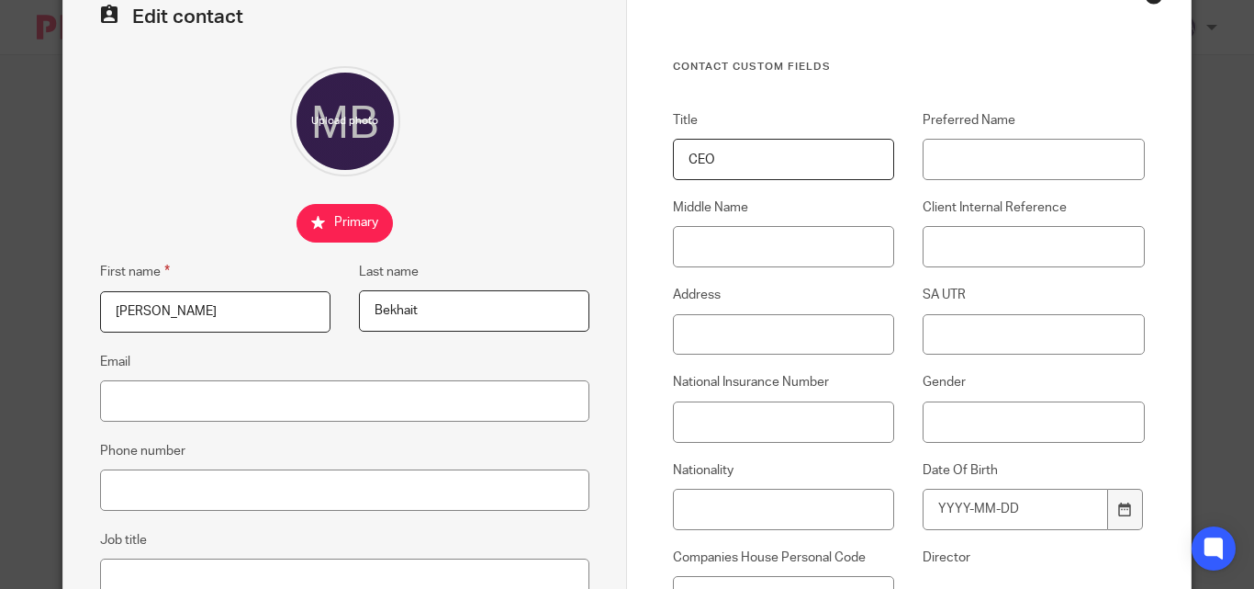
scroll to position [0, 0]
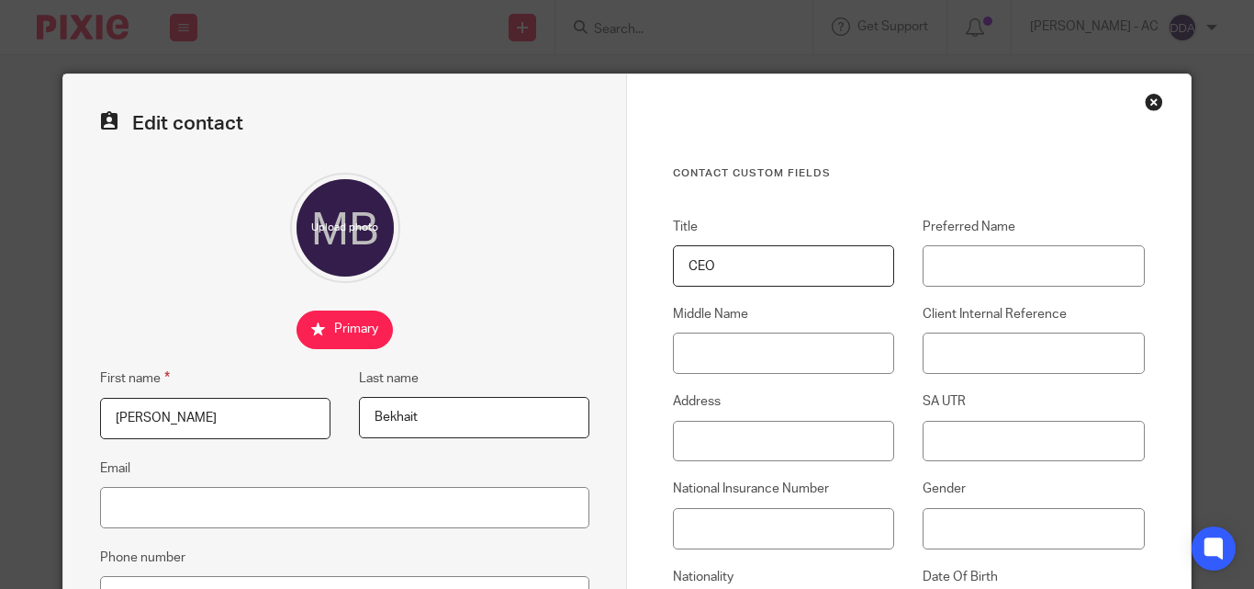
click at [1149, 99] on div "Close this dialog window" at bounding box center [1154, 102] width 18 height 18
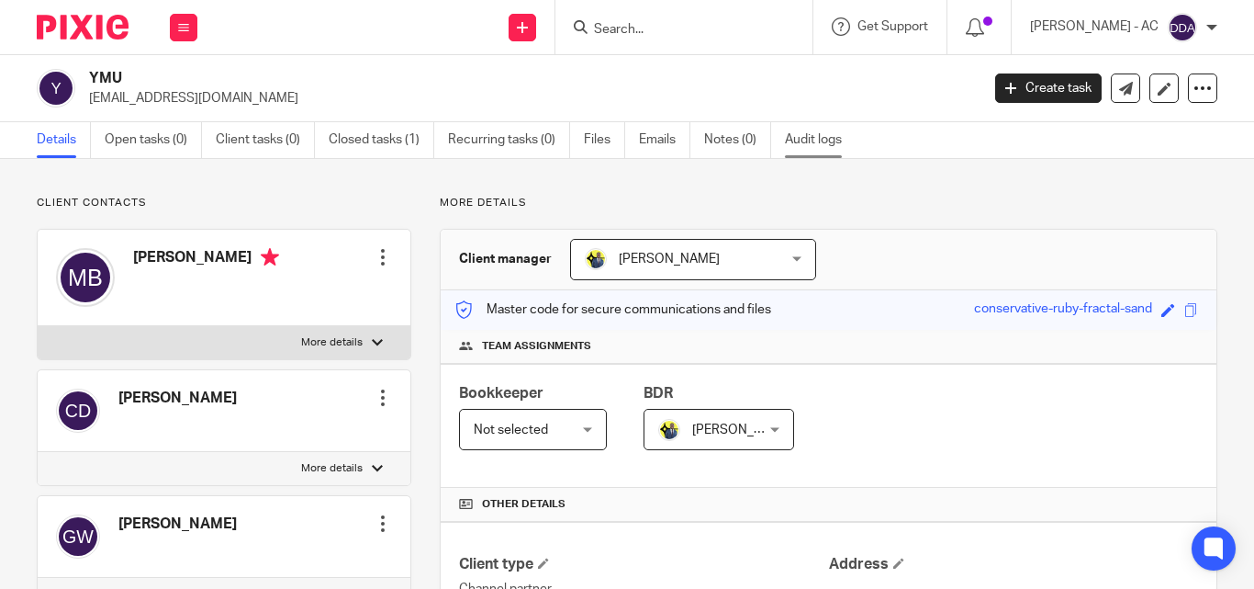
click at [810, 141] on link "Audit logs" at bounding box center [820, 140] width 71 height 36
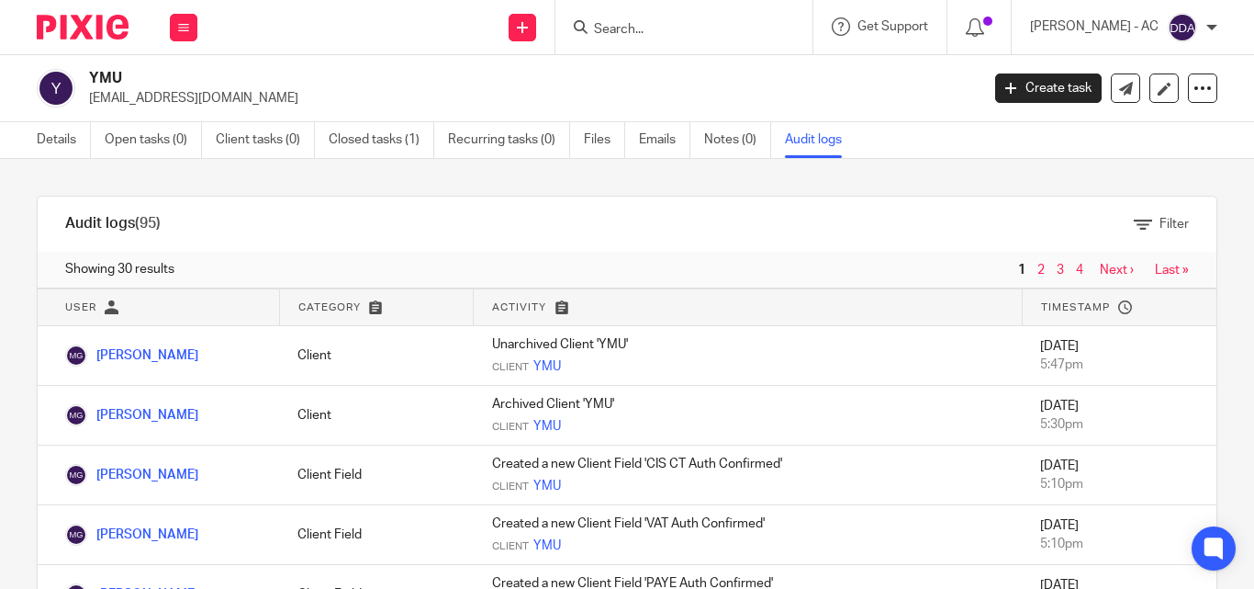
click at [1076, 266] on link "4" at bounding box center [1079, 270] width 7 height 13
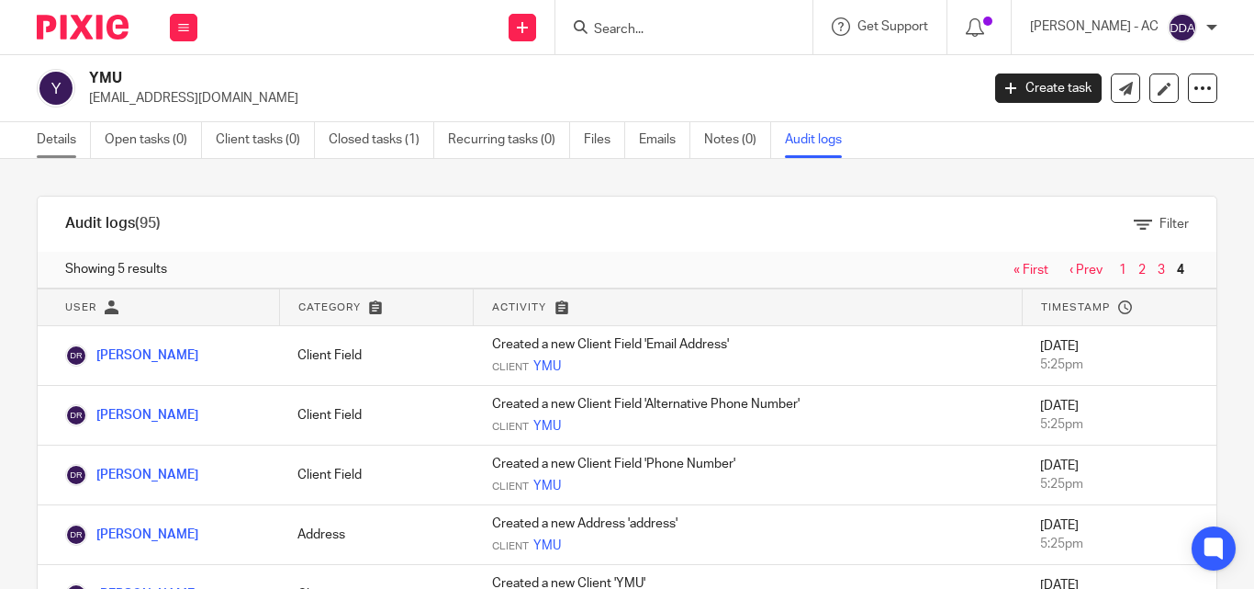
click at [62, 143] on link "Details" at bounding box center [64, 140] width 54 height 36
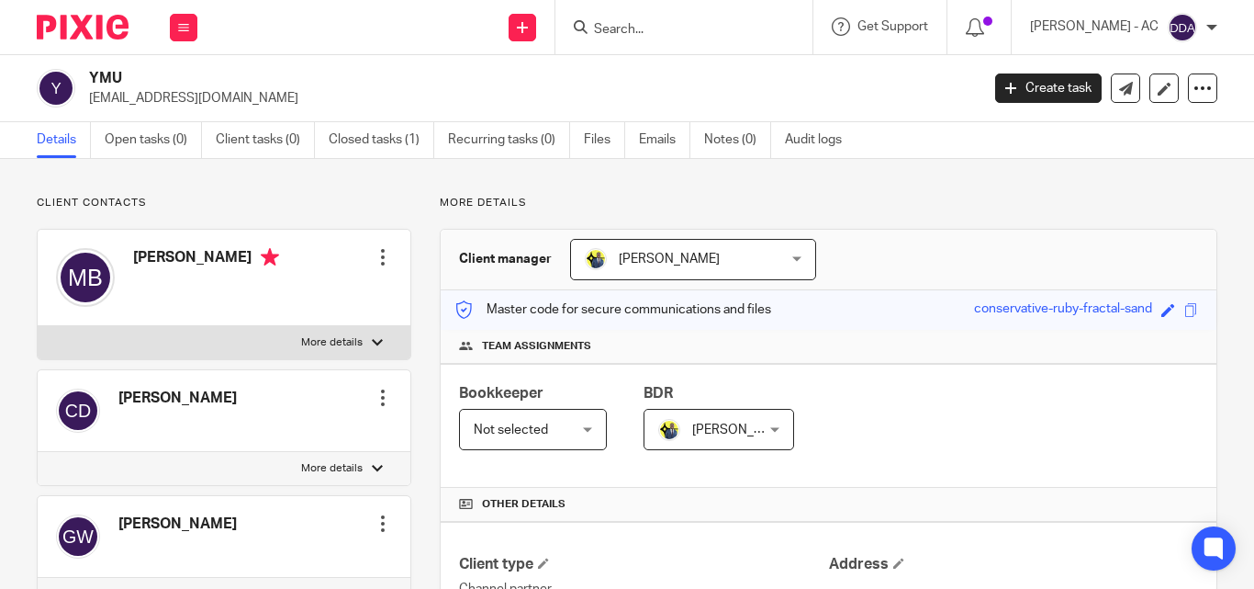
click at [386, 255] on div at bounding box center [383, 257] width 18 height 18
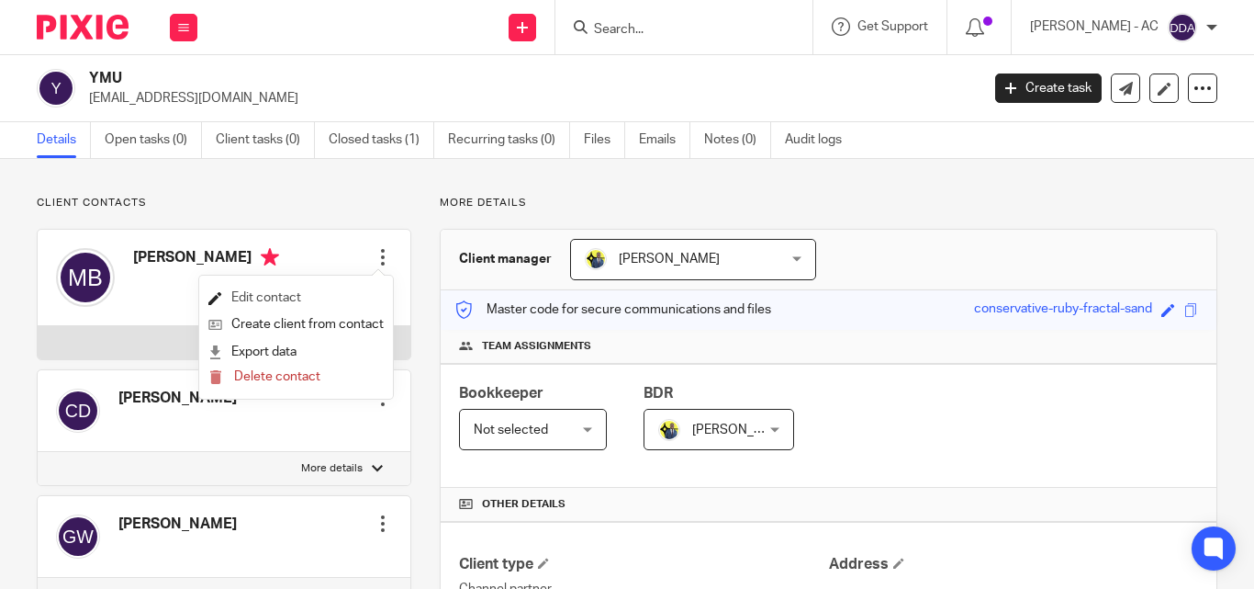
click at [280, 290] on link "Edit contact" at bounding box center [295, 298] width 175 height 27
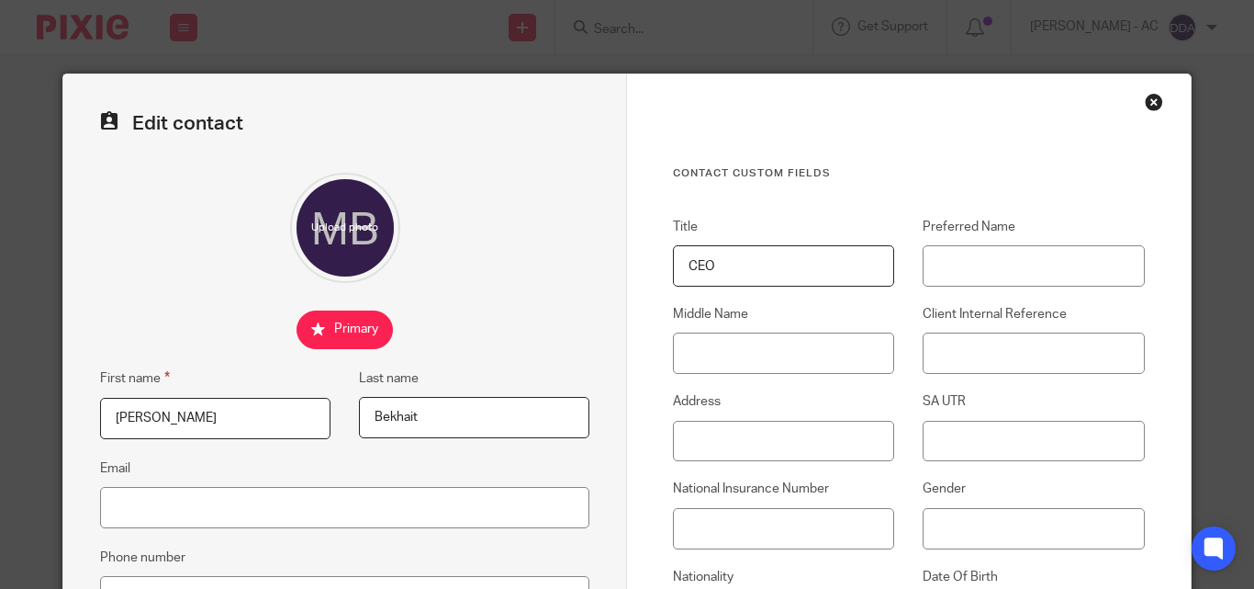
click at [699, 255] on input "CEO" at bounding box center [783, 265] width 221 height 41
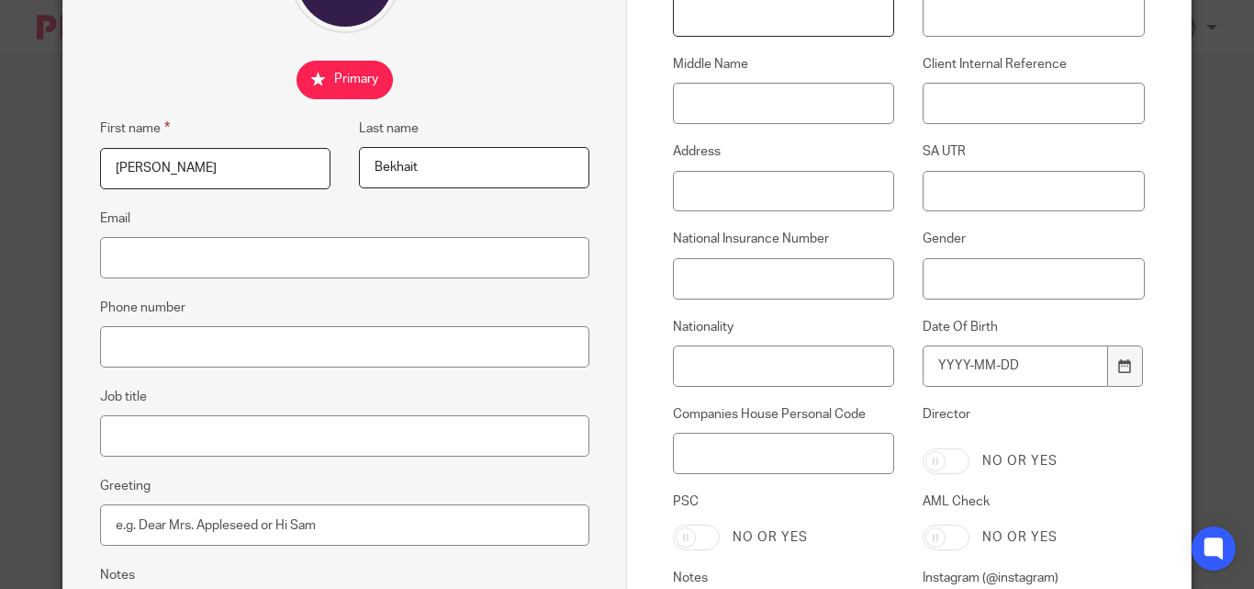
scroll to position [275, 0]
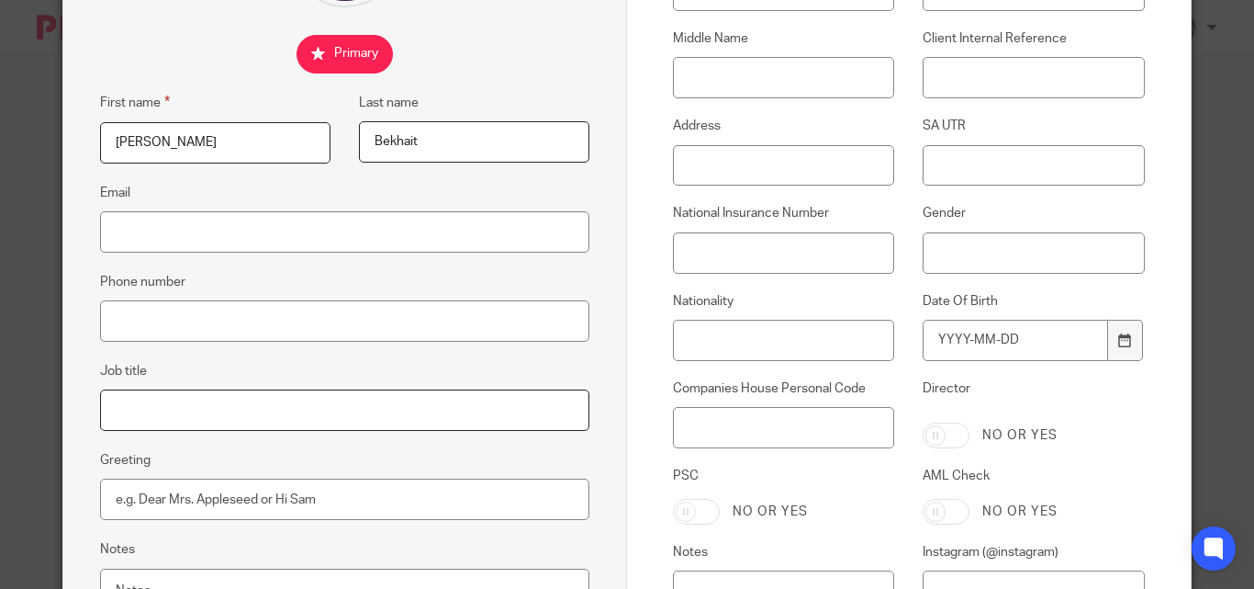
click at [164, 412] on input "Job title" at bounding box center [344, 409] width 489 height 41
paste input "CEO"
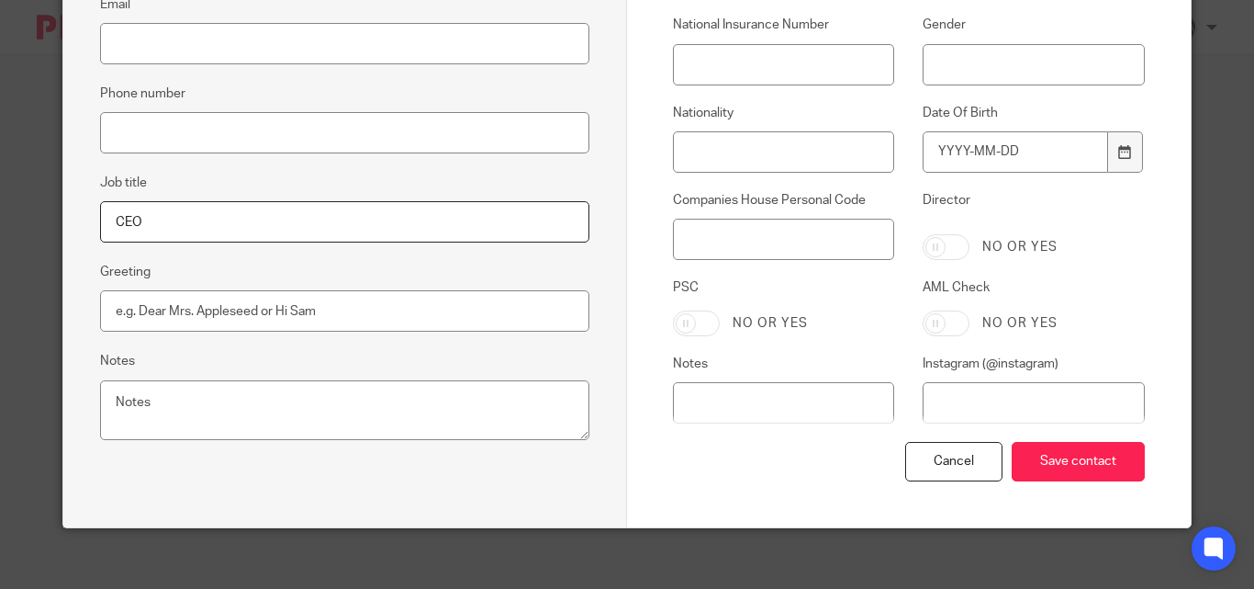
scroll to position [477, 0]
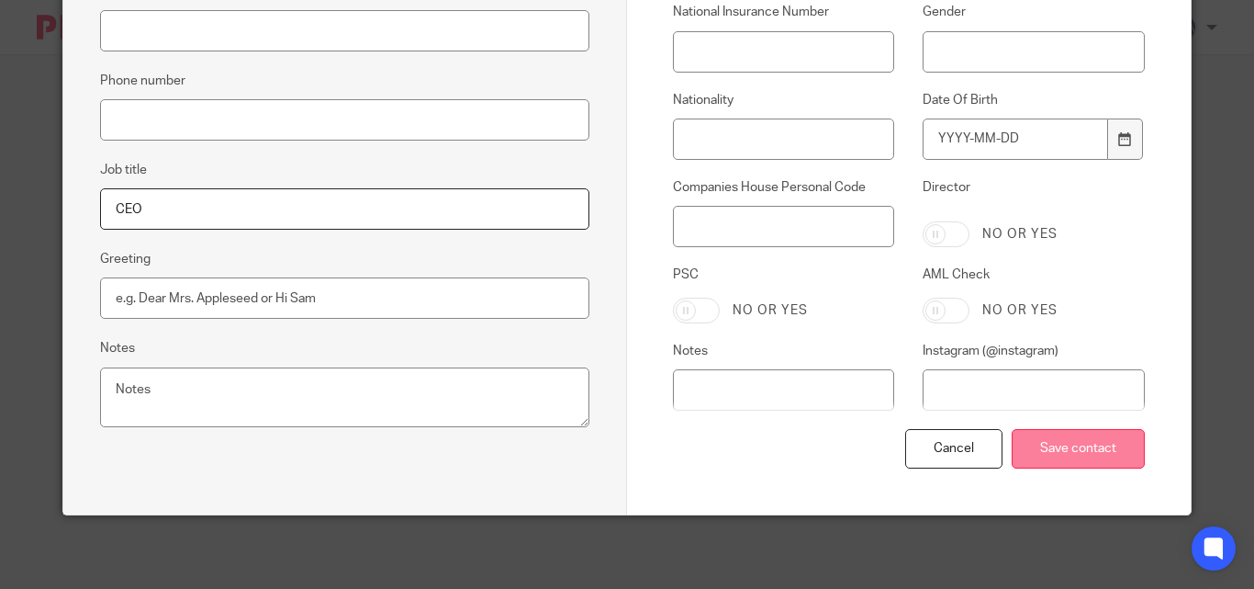
type input "CEO"
click at [1084, 433] on input "Save contact" at bounding box center [1078, 448] width 133 height 39
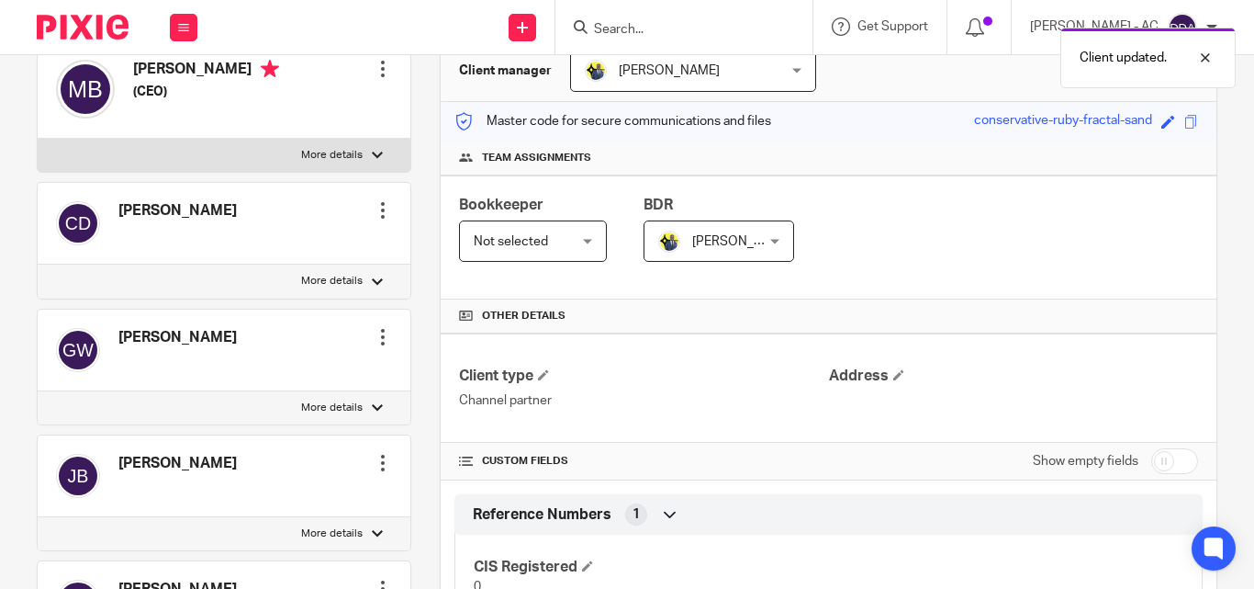
scroll to position [184, 0]
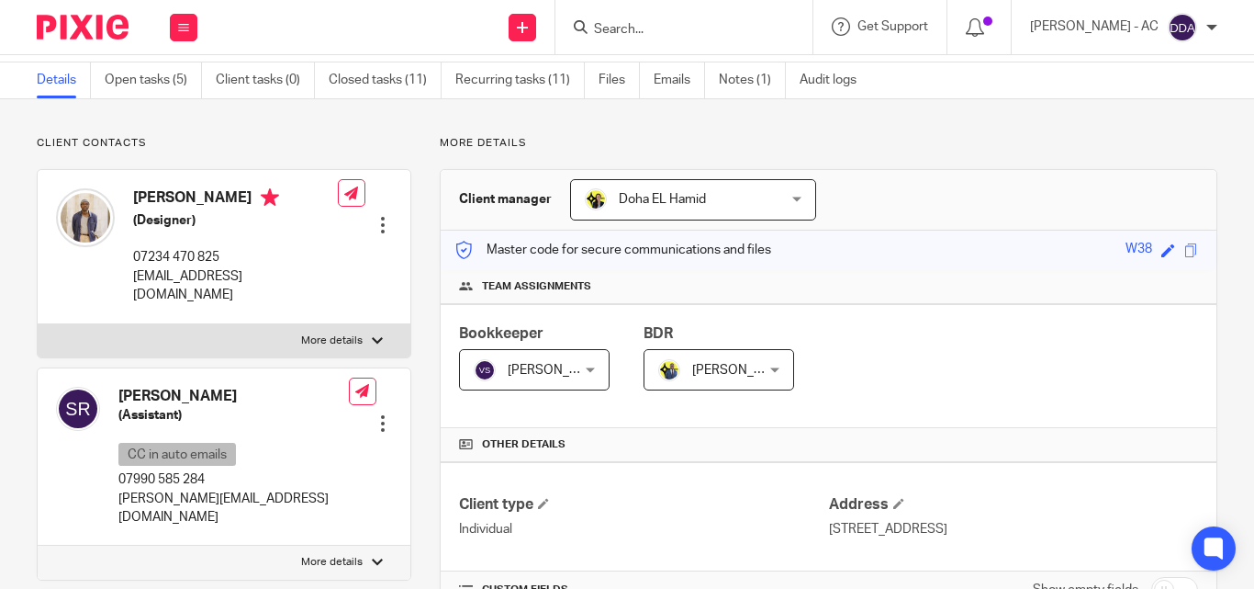
scroll to position [92, 0]
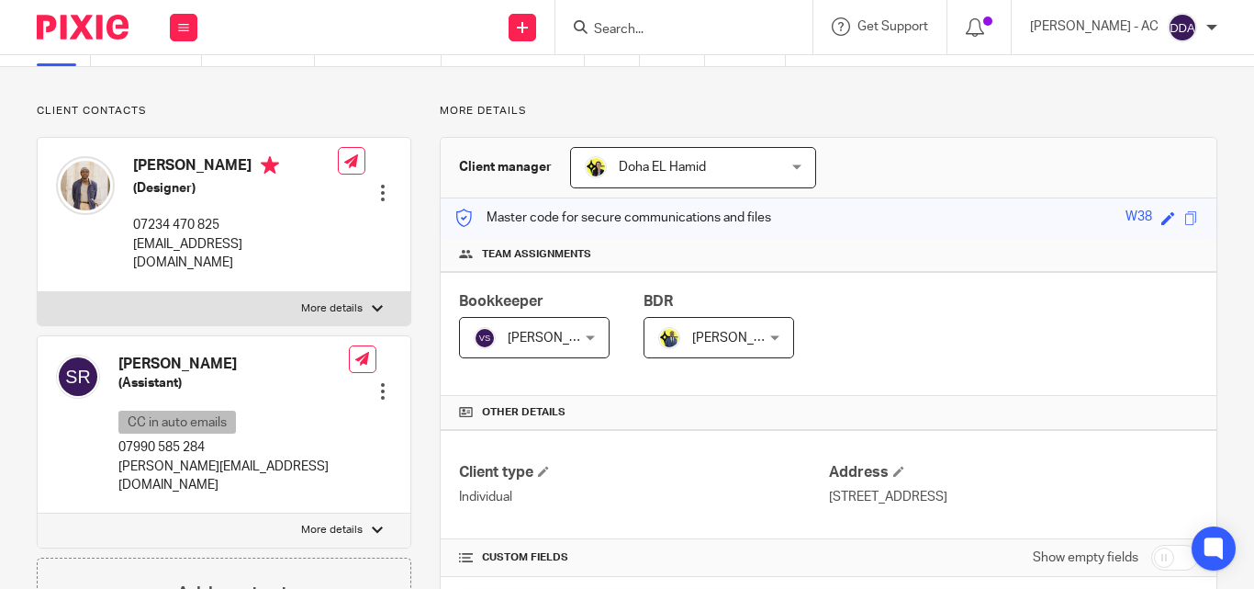
click at [379, 373] on div "Edit contact Create client from contact Export data Make primary CC in auto ema…" at bounding box center [370, 391] width 43 height 37
click at [385, 382] on div at bounding box center [383, 391] width 18 height 18
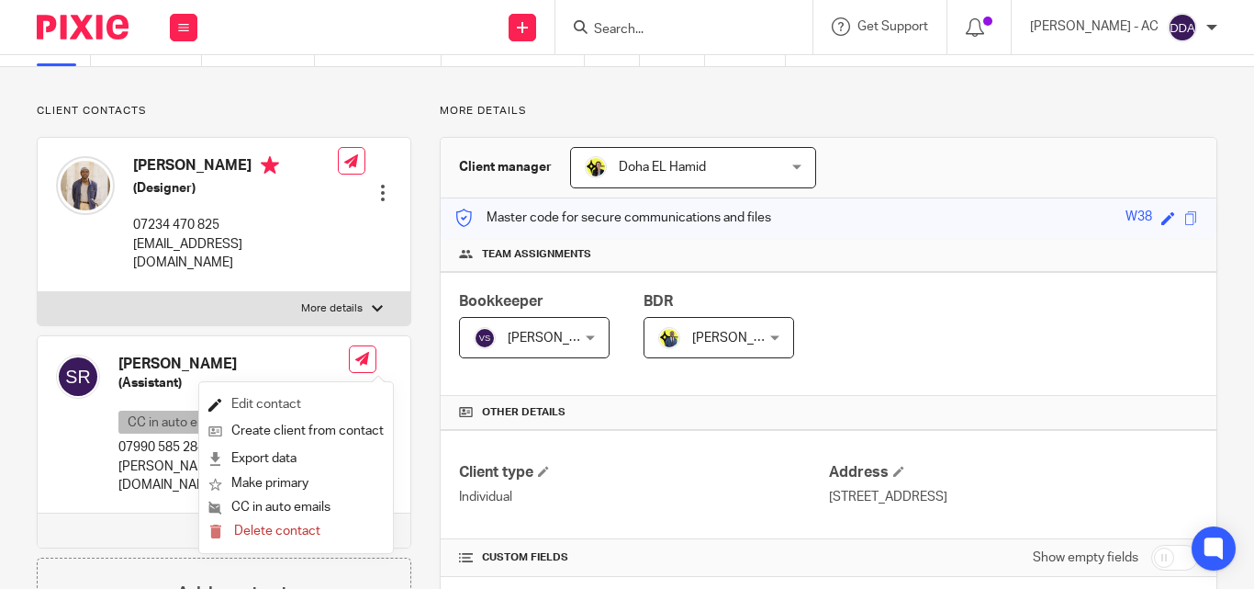
click at [273, 392] on link "Edit contact" at bounding box center [295, 404] width 175 height 27
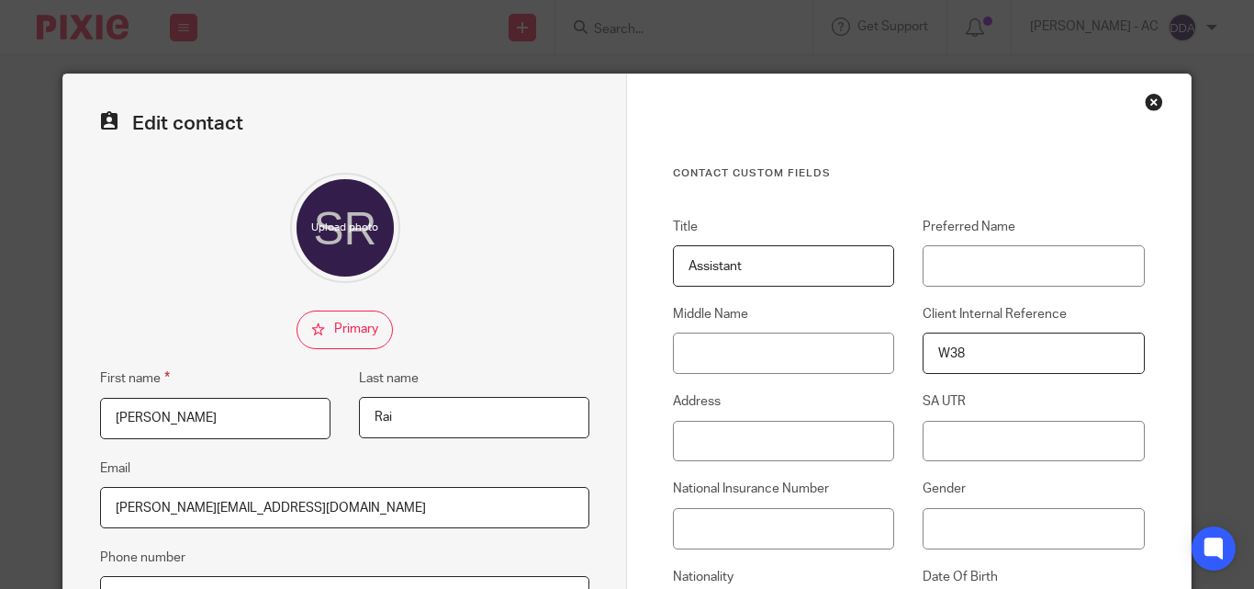
click at [709, 270] on input "Assistant" at bounding box center [783, 265] width 221 height 41
click at [710, 269] on input "Assistant" at bounding box center [783, 265] width 221 height 41
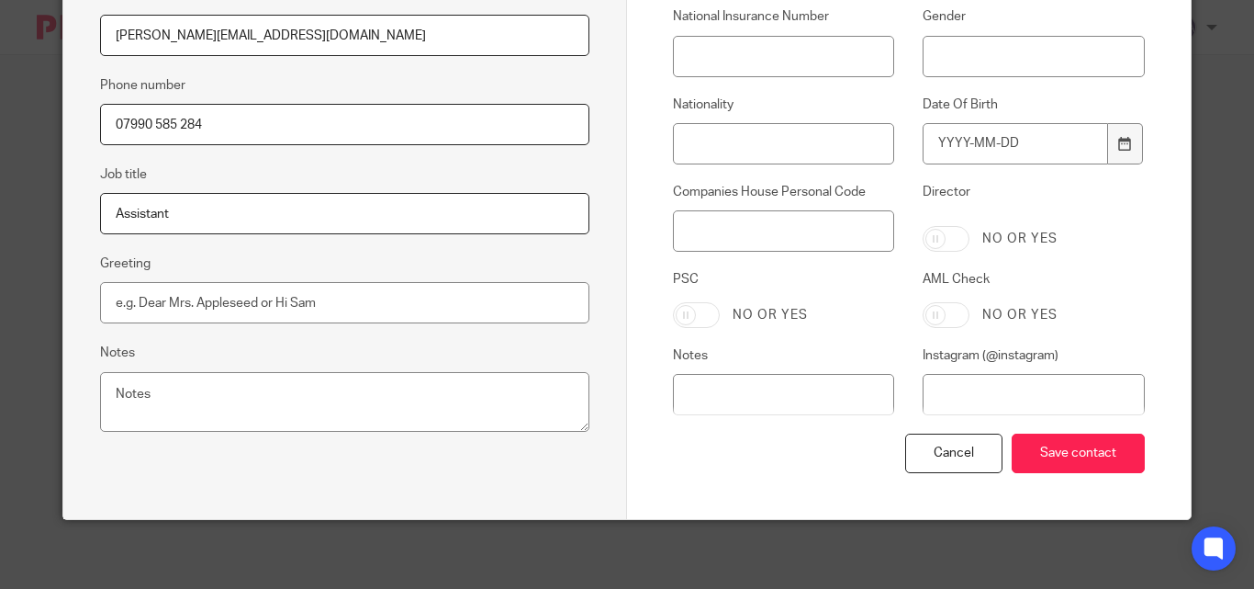
scroll to position [477, 0]
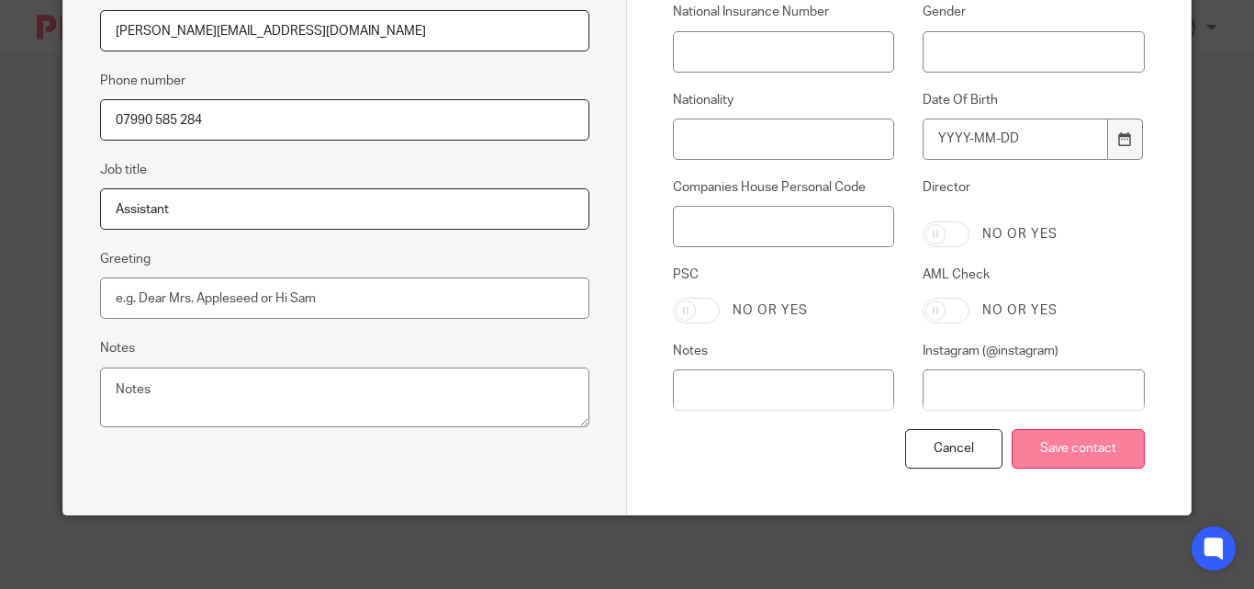
click at [1068, 437] on input "Save contact" at bounding box center [1078, 448] width 133 height 39
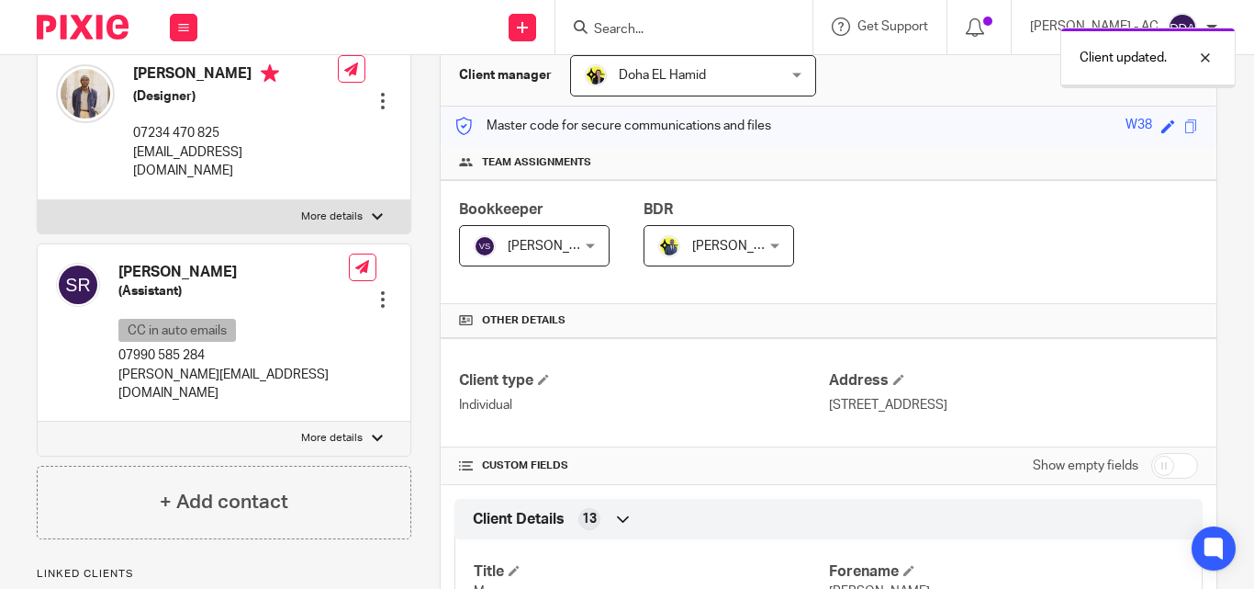
click at [349, 431] on p "More details" at bounding box center [332, 438] width 62 height 15
click at [38, 421] on input "More details" at bounding box center [37, 421] width 1 height 1
checkbox input "true"
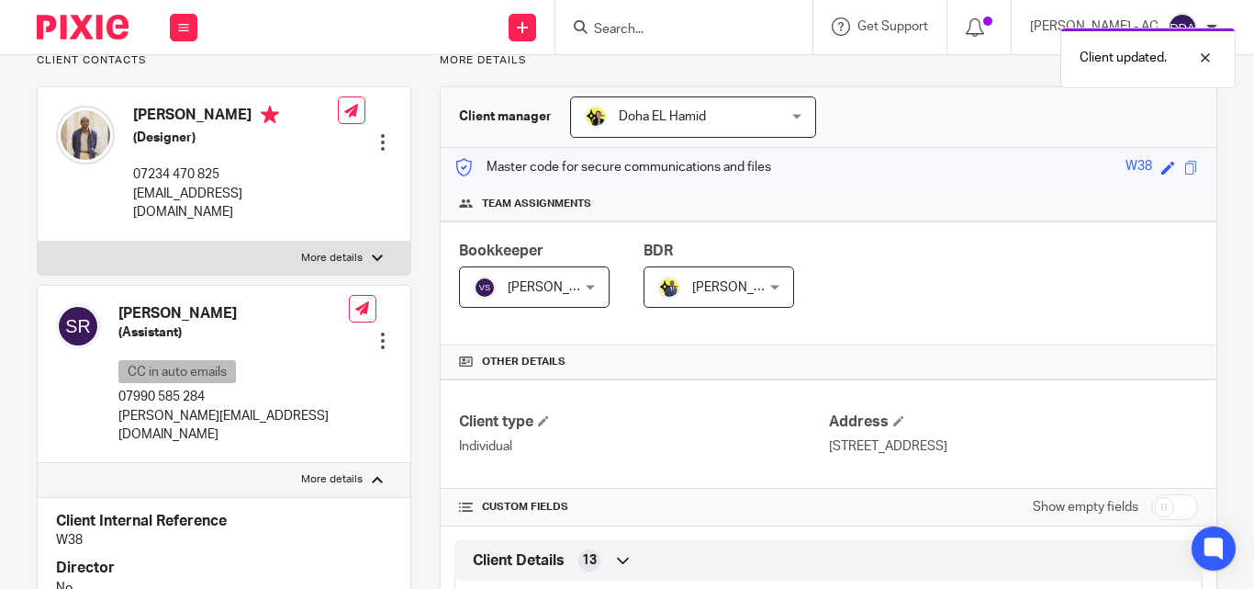
scroll to position [92, 0]
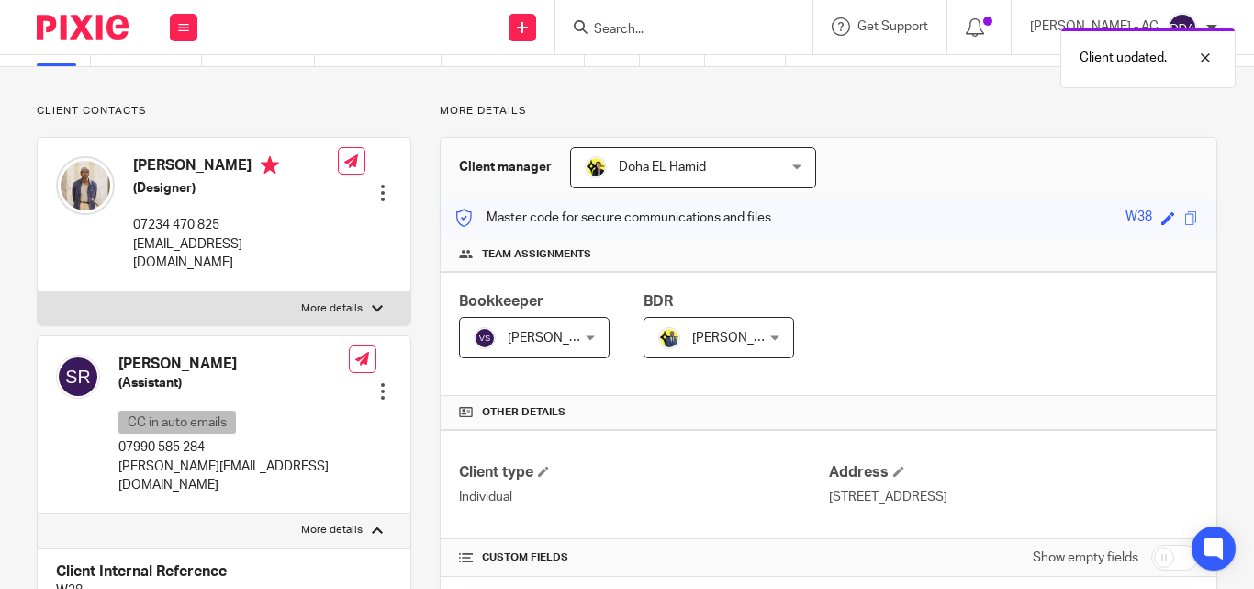
click at [340, 301] on p "More details" at bounding box center [332, 308] width 62 height 15
click at [38, 292] on input "More details" at bounding box center [37, 291] width 1 height 1
checkbox input "true"
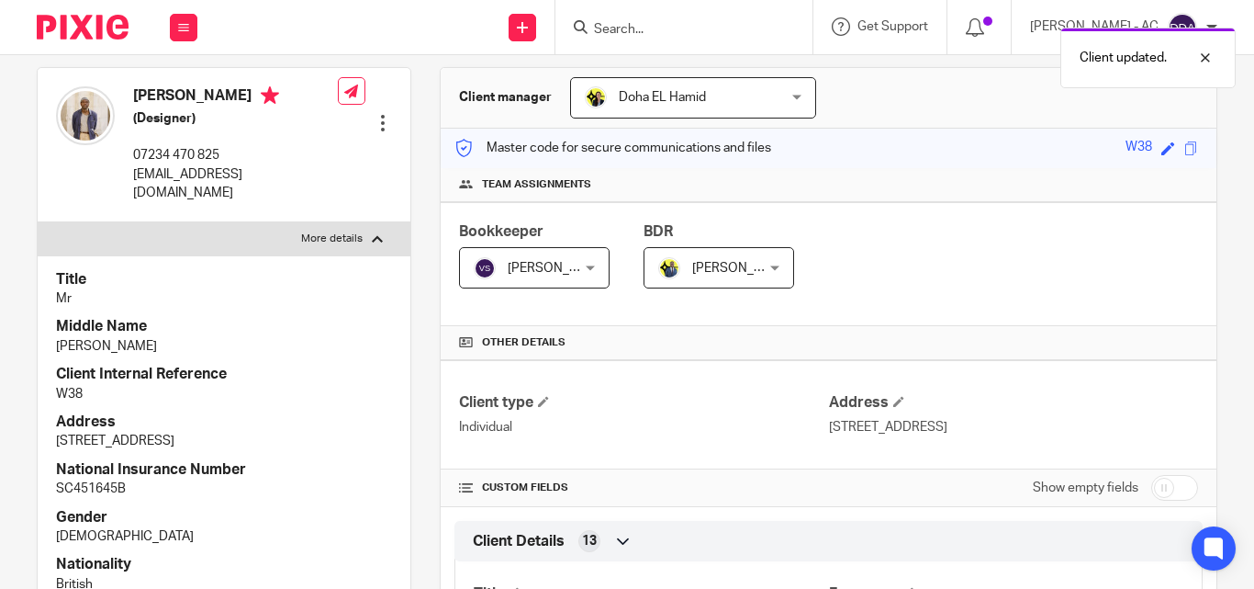
scroll to position [275, 0]
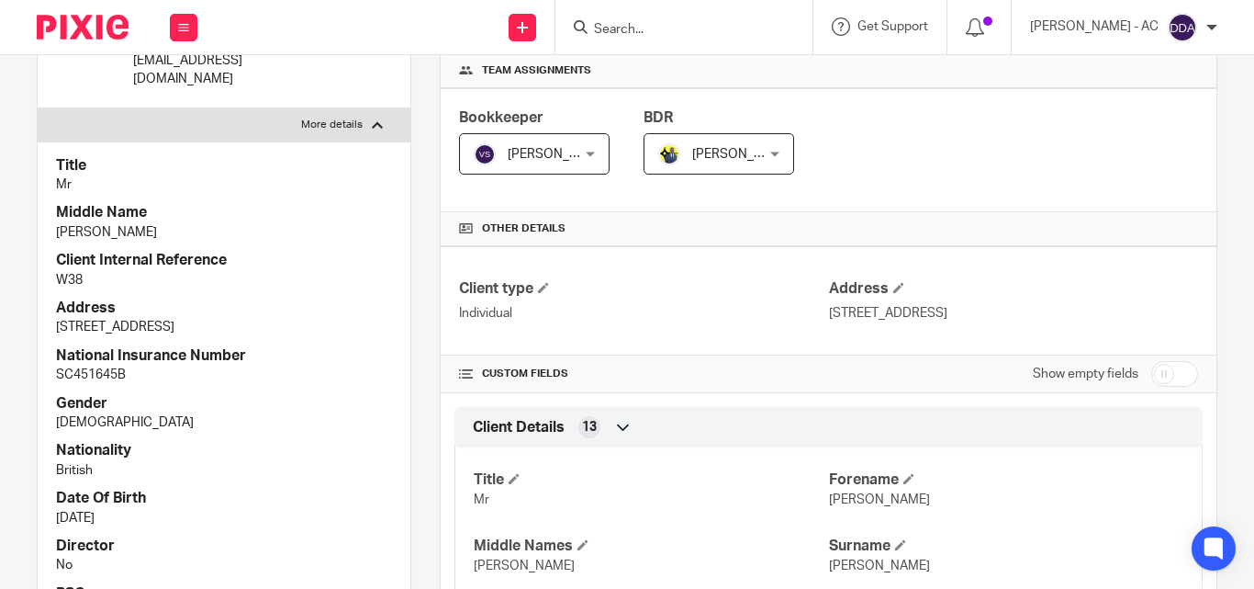
click at [338, 84] on div "Edit contact Create client from contact Export data Delete contact" at bounding box center [365, 30] width 54 height 134
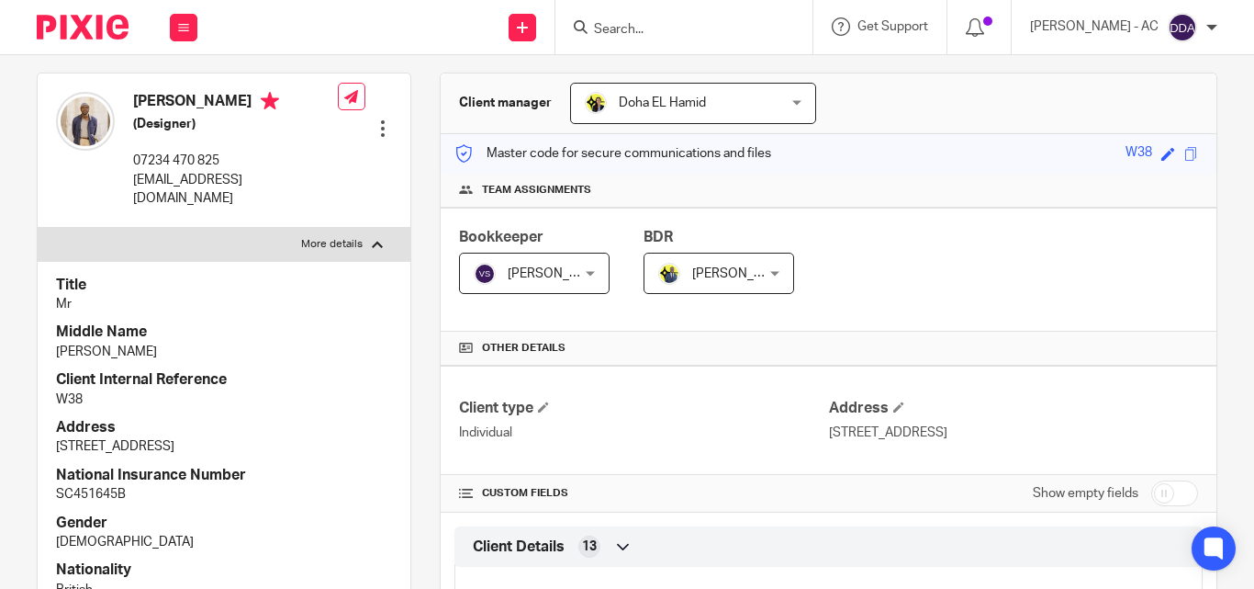
scroll to position [551, 0]
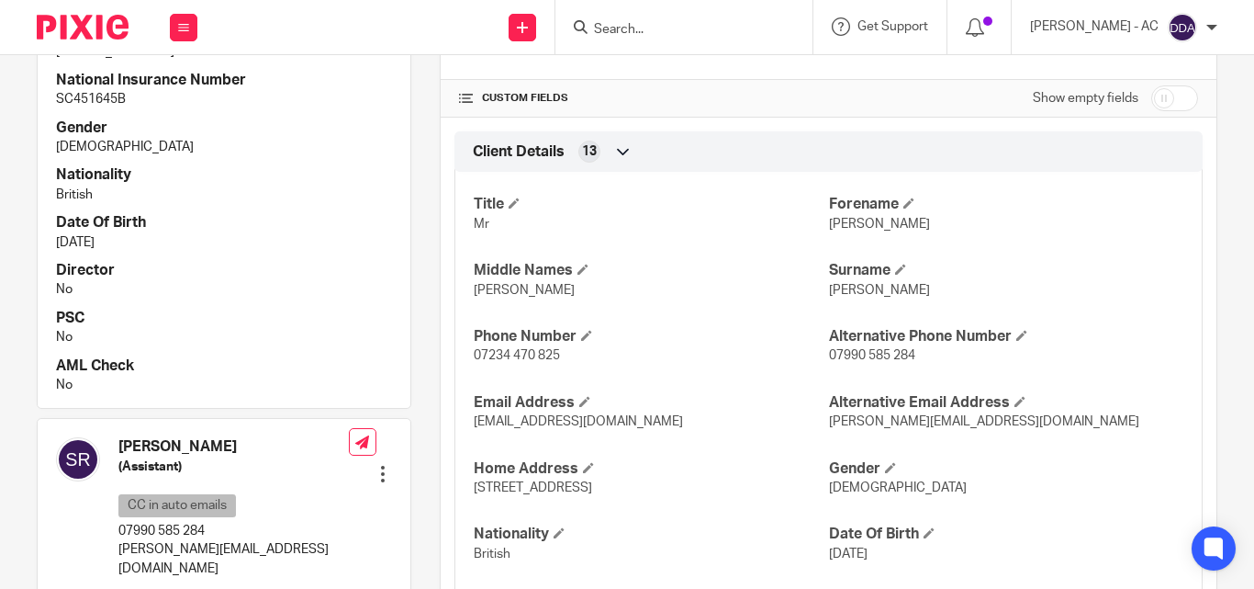
click at [374, 465] on div at bounding box center [383, 474] width 18 height 18
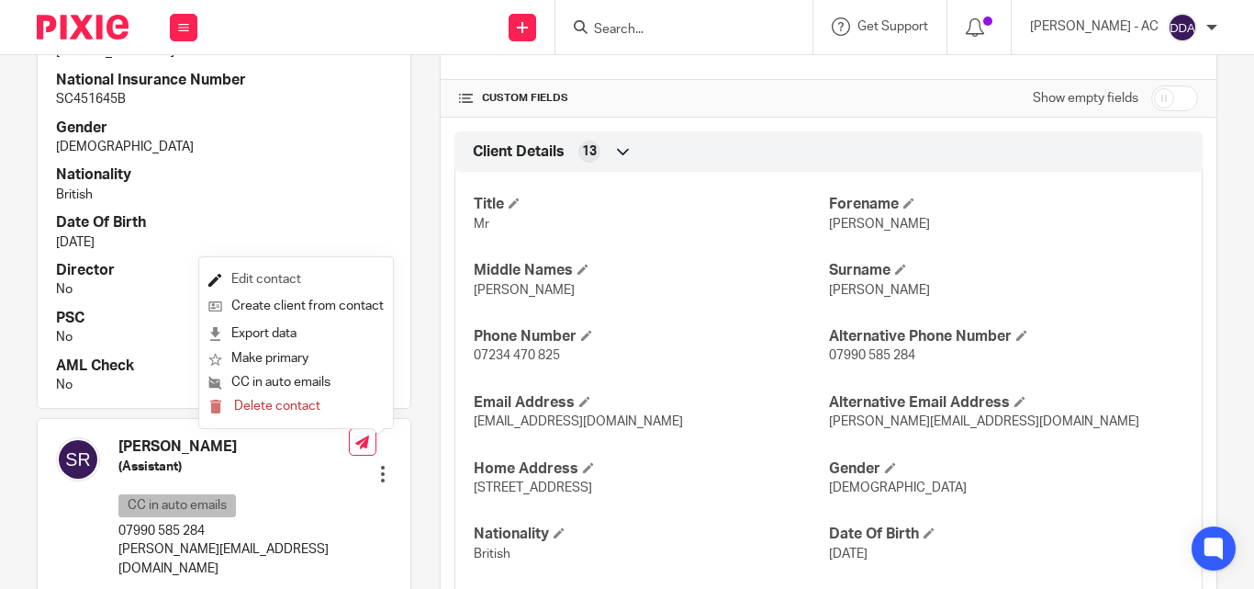
click at [296, 270] on link "Edit contact" at bounding box center [295, 279] width 175 height 27
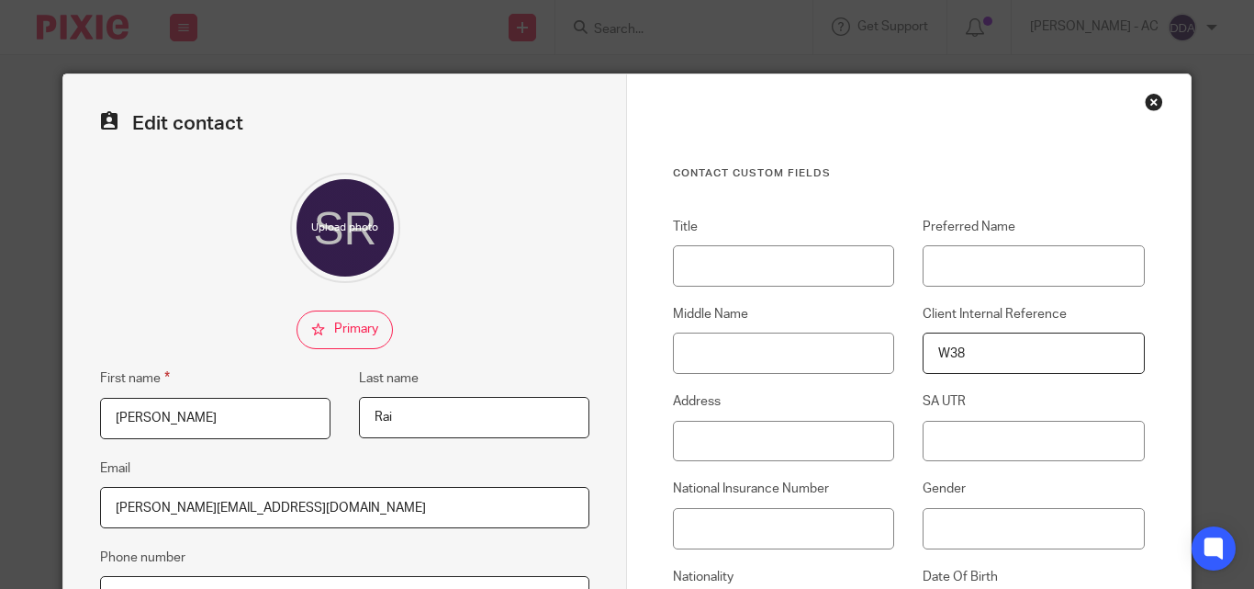
click at [1148, 101] on div "Close this dialog window" at bounding box center [1154, 102] width 18 height 18
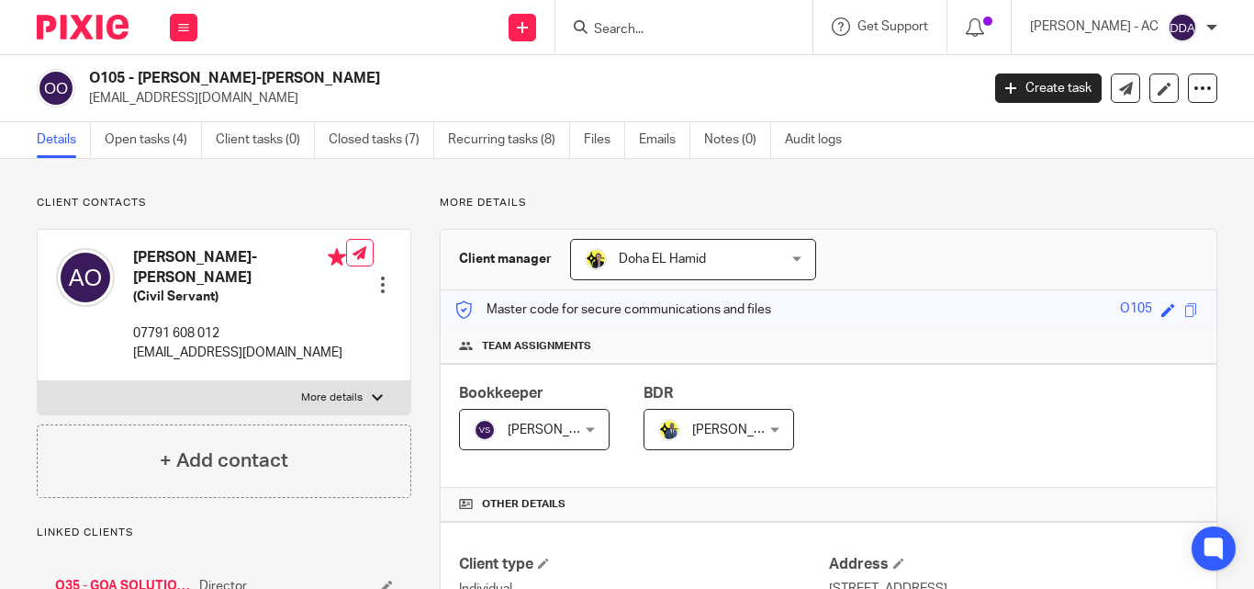
click at [384, 275] on div at bounding box center [383, 284] width 18 height 18
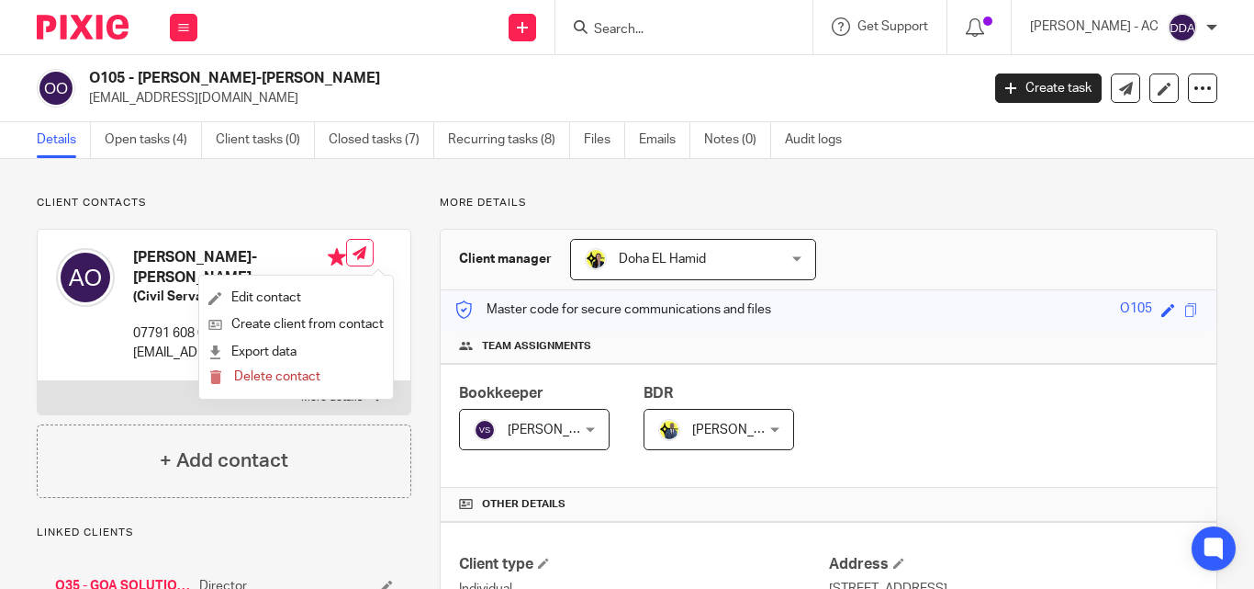
click at [287, 283] on ul "Edit contact Create client from contact Export data Delete contact" at bounding box center [296, 336] width 194 height 123
click at [291, 296] on link "Edit contact" at bounding box center [295, 298] width 175 height 27
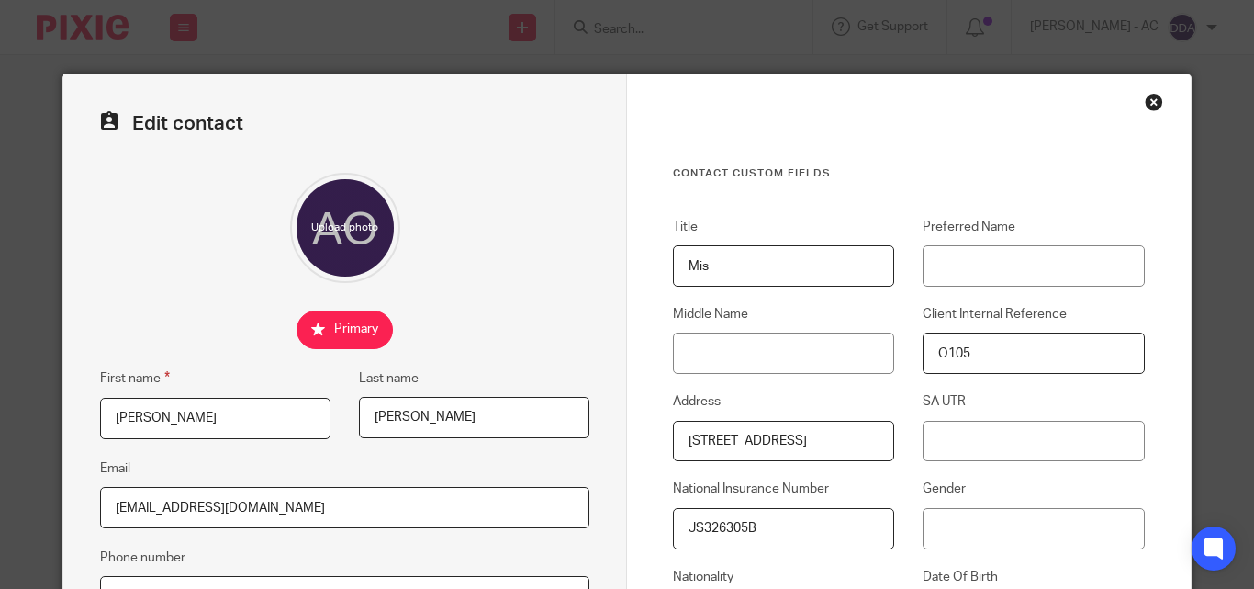
click at [691, 258] on input "Mis" at bounding box center [783, 265] width 221 height 41
paste input "s"
type input "Miss"
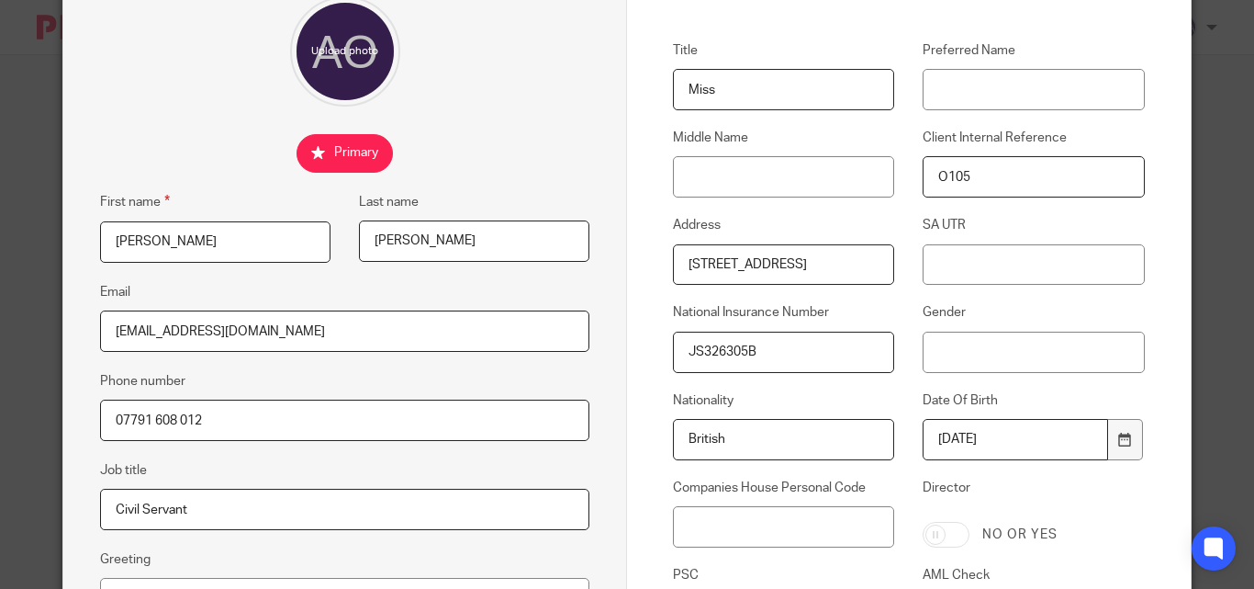
scroll to position [184, 0]
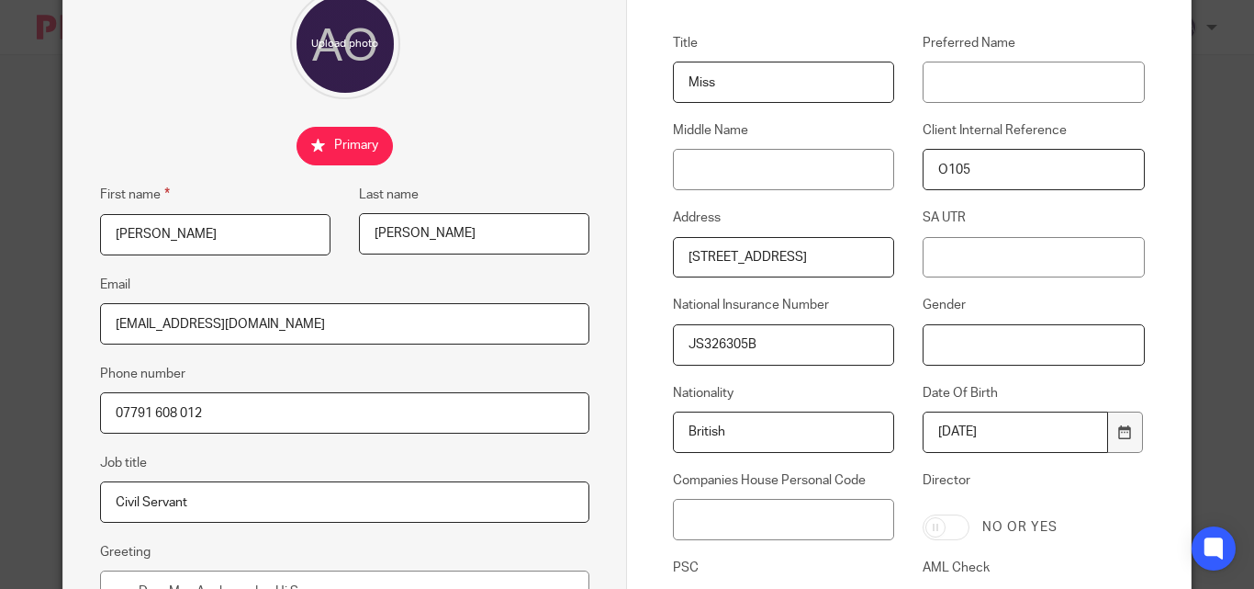
click at [995, 337] on input "Gender" at bounding box center [1033, 344] width 221 height 41
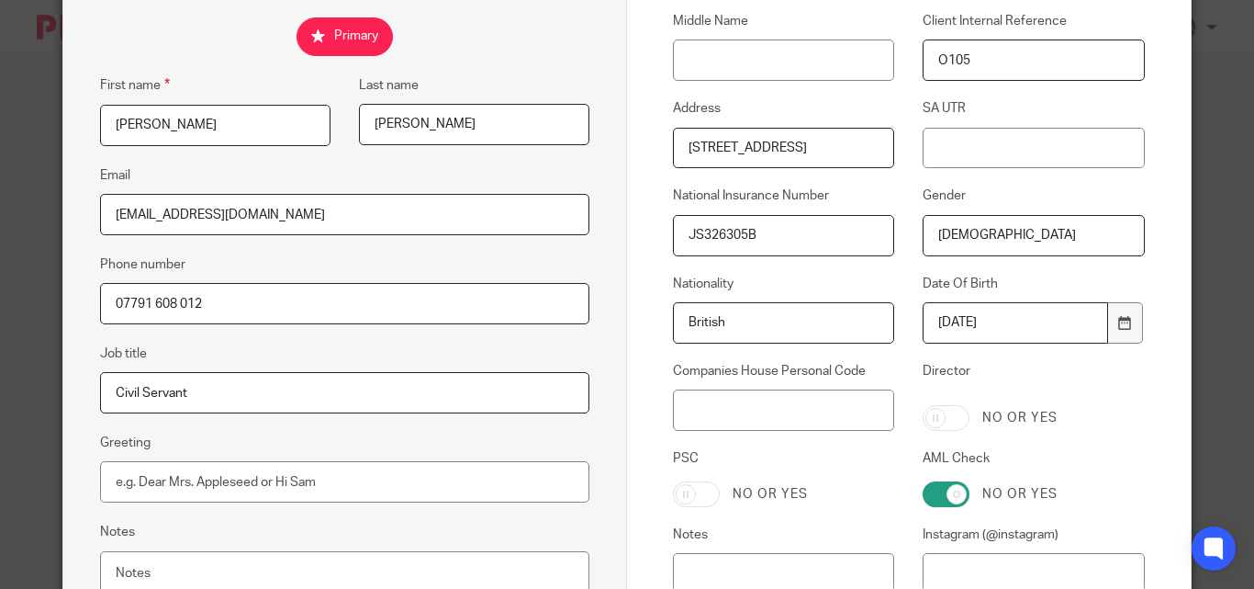
scroll to position [477, 0]
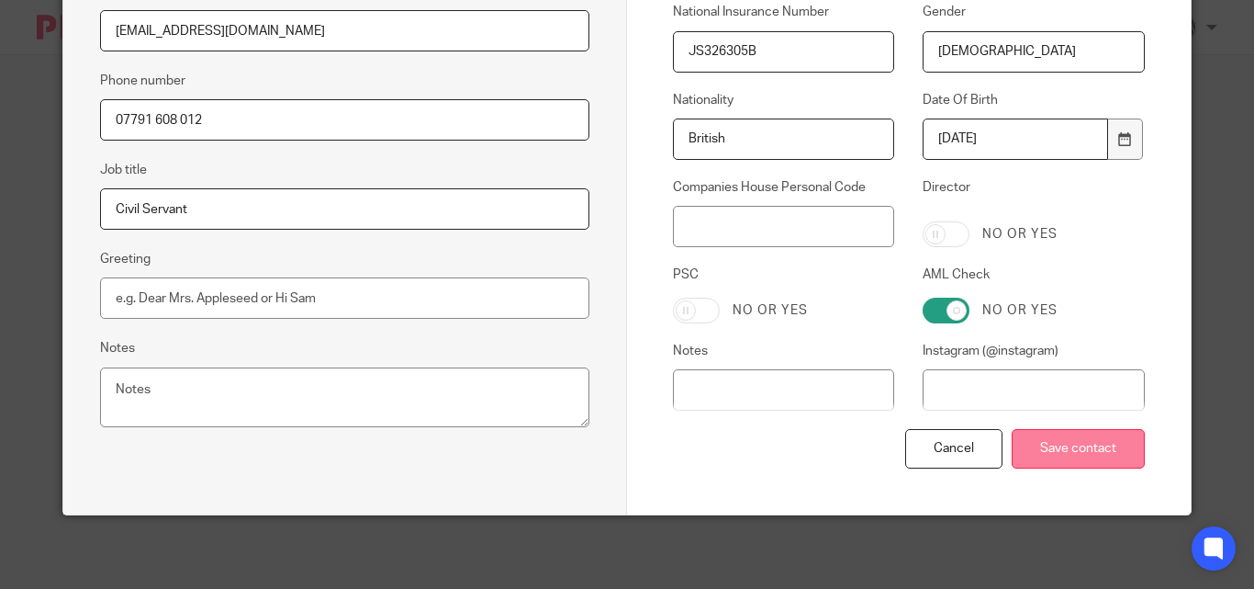
type input "[DEMOGRAPHIC_DATA]"
click at [1062, 451] on input "Save contact" at bounding box center [1078, 448] width 133 height 39
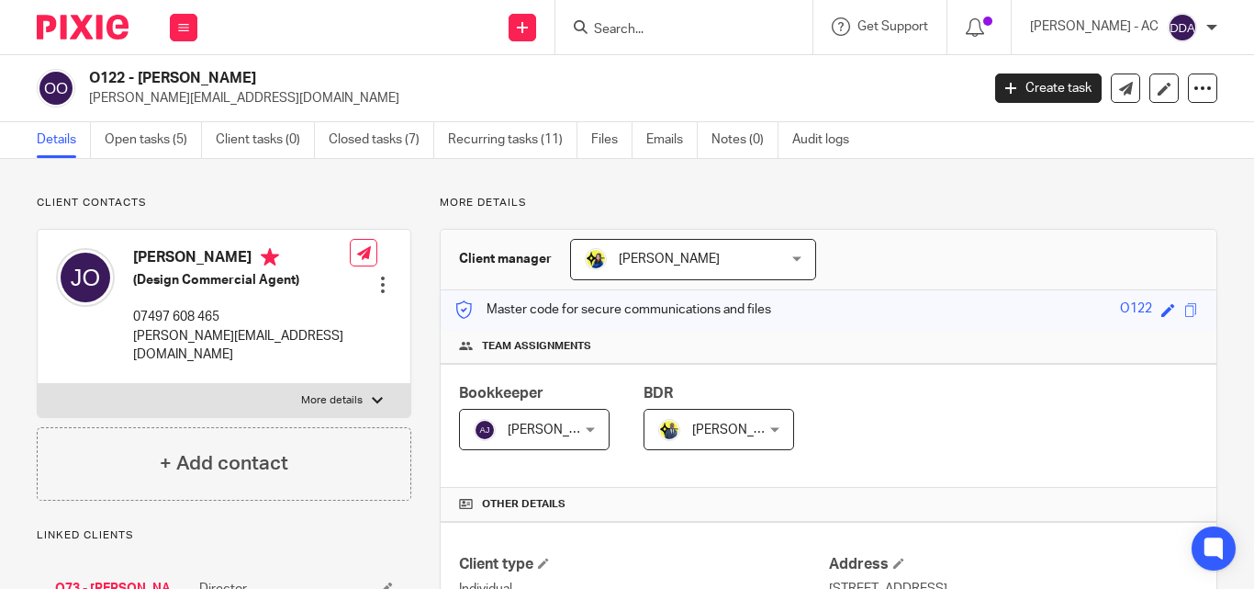
click at [387, 275] on div at bounding box center [383, 284] width 18 height 18
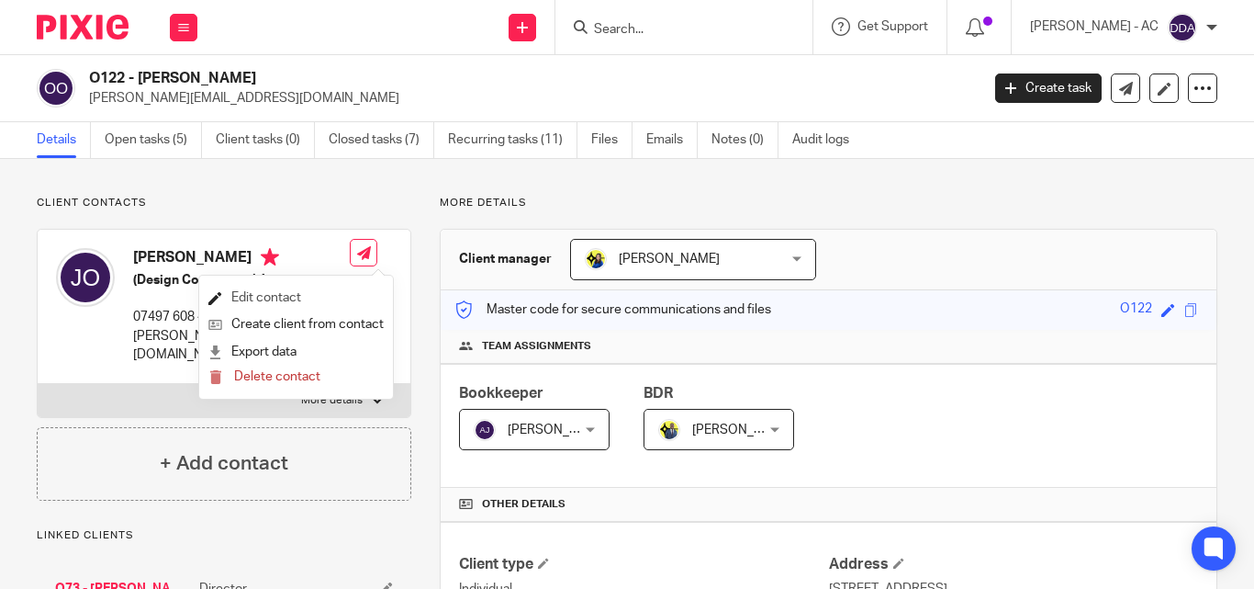
click at [318, 289] on link "Edit contact" at bounding box center [295, 298] width 175 height 27
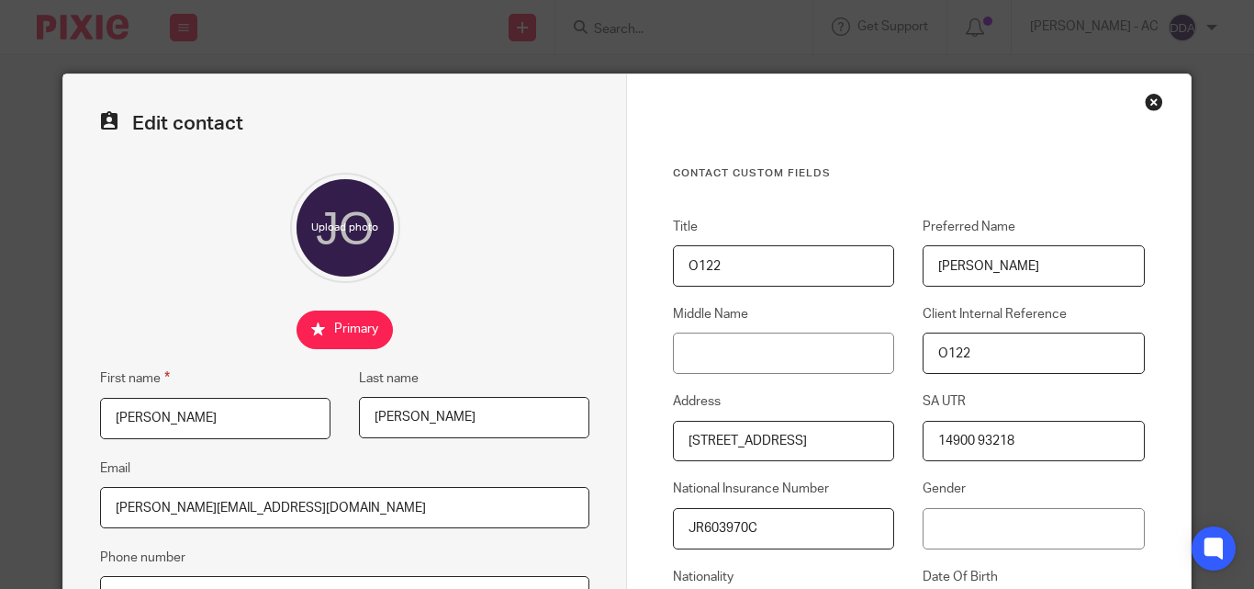
click at [711, 270] on input "O122" at bounding box center [783, 265] width 221 height 41
paste input "Miss"
type input "Miss"
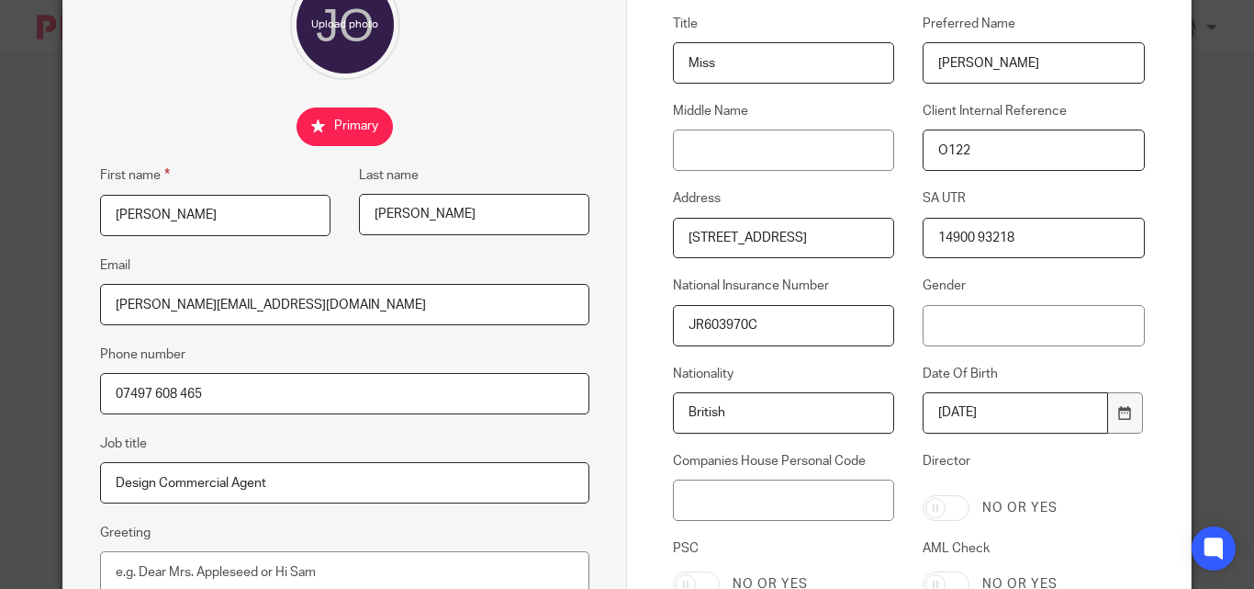
scroll to position [201, 0]
click at [923, 331] on input "Gender" at bounding box center [1033, 327] width 221 height 41
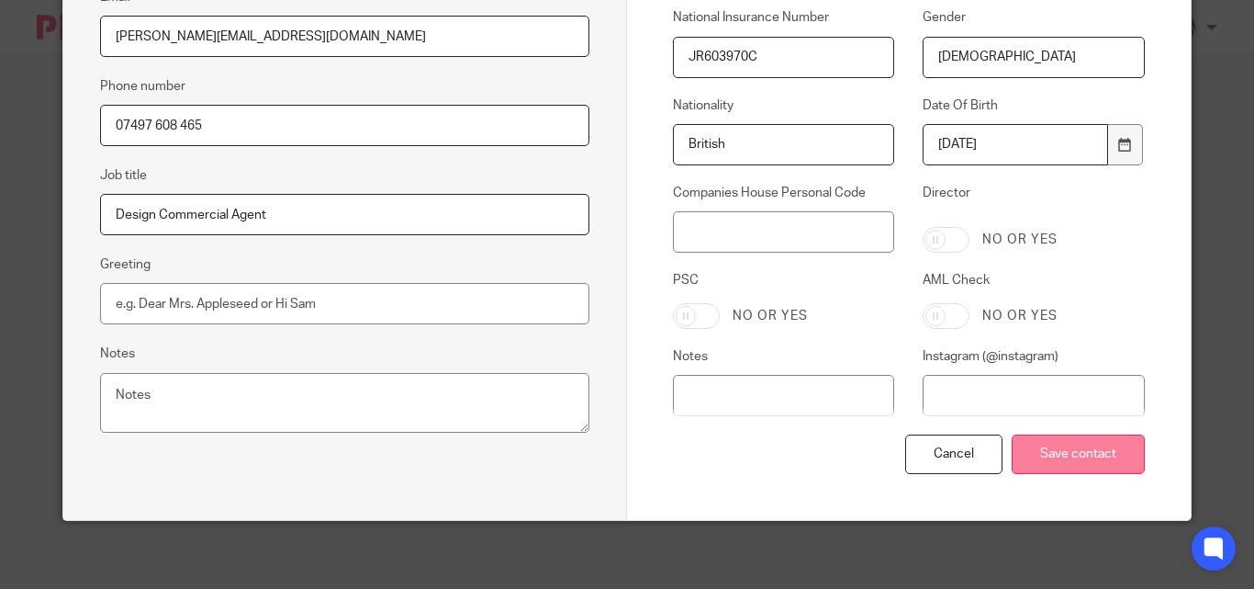
scroll to position [477, 0]
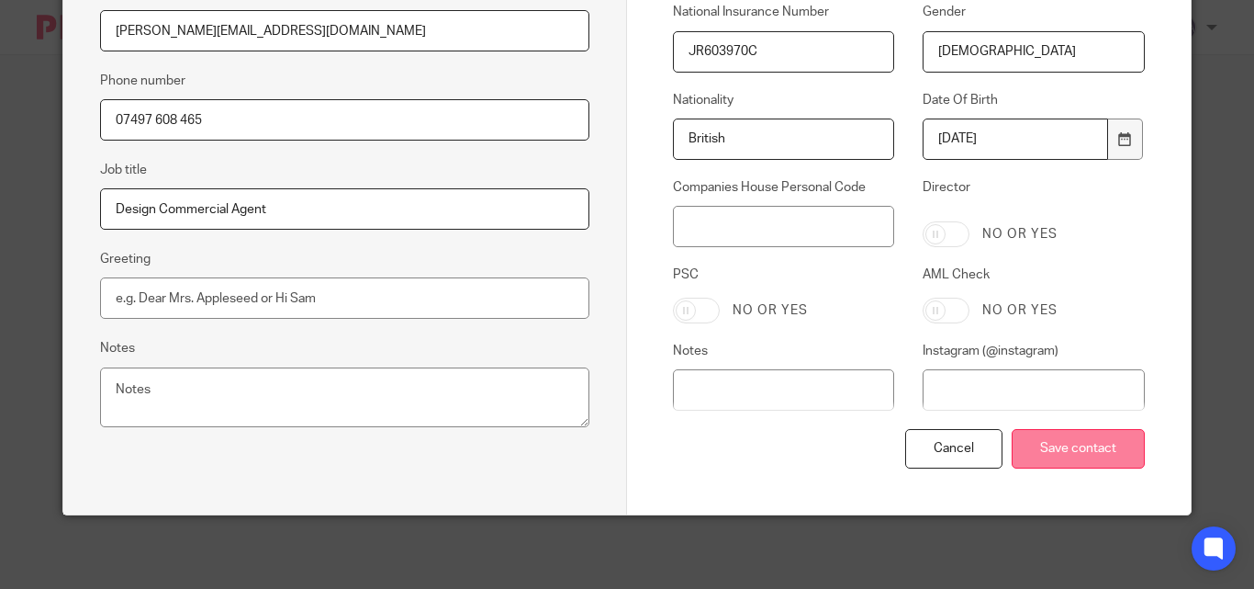
type input "[DEMOGRAPHIC_DATA]"
click at [1073, 444] on input "Save contact" at bounding box center [1078, 448] width 133 height 39
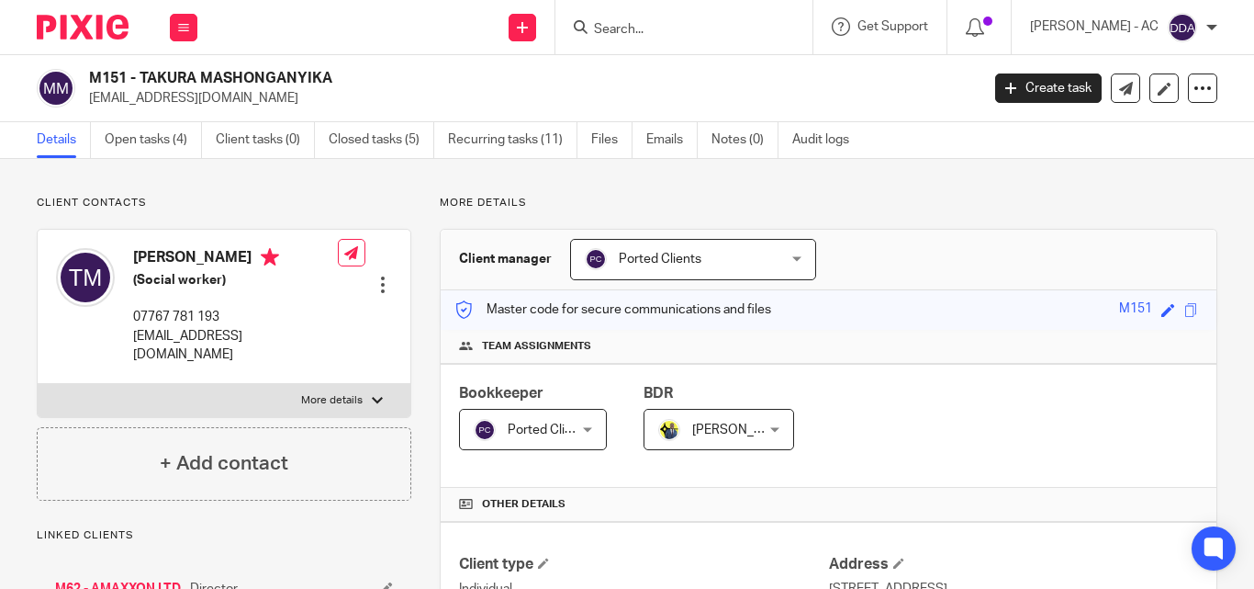
click at [380, 275] on div at bounding box center [383, 284] width 18 height 18
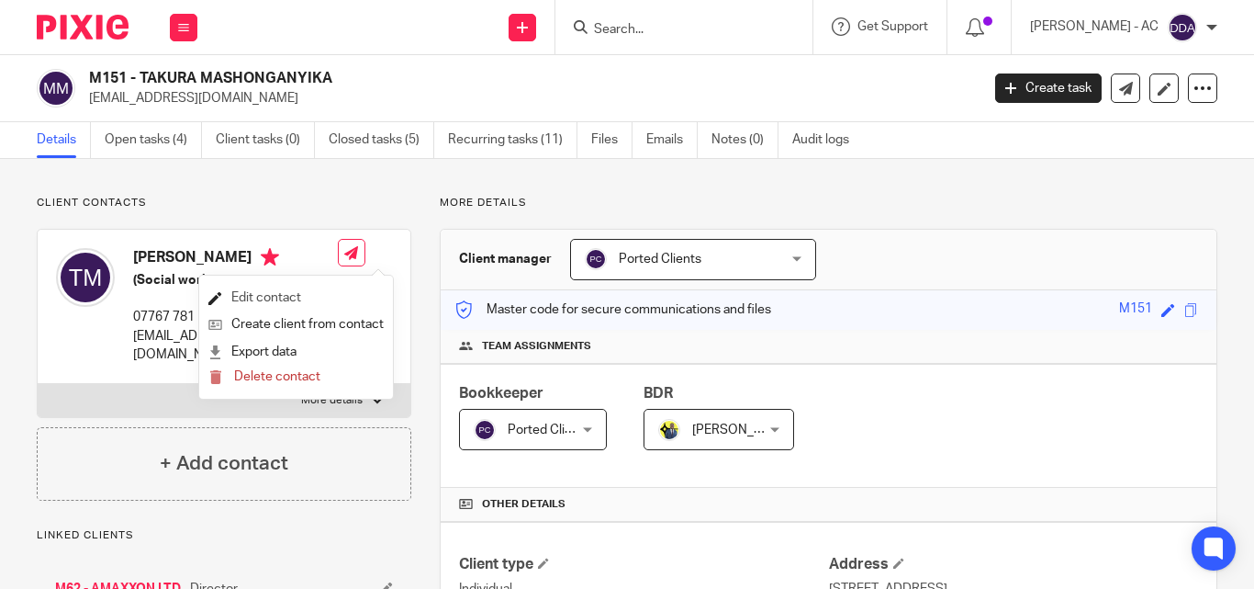
click at [304, 295] on link "Edit contact" at bounding box center [295, 298] width 175 height 27
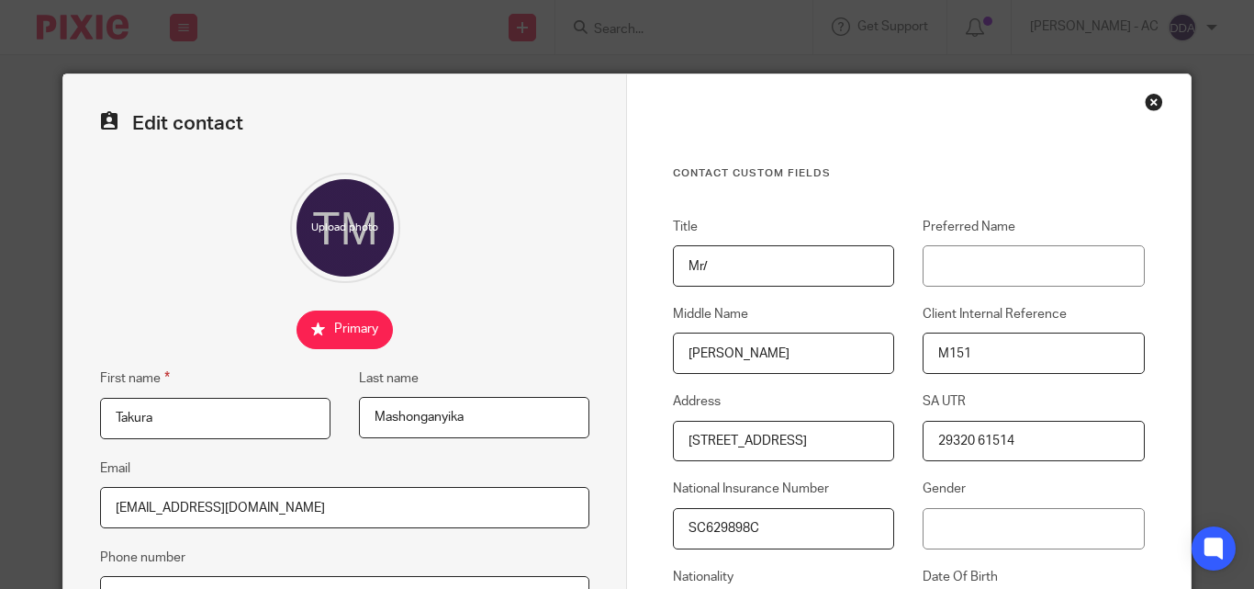
click at [691, 267] on input "Mr/" at bounding box center [783, 265] width 221 height 41
click at [686, 268] on input "Mr/" at bounding box center [783, 265] width 221 height 41
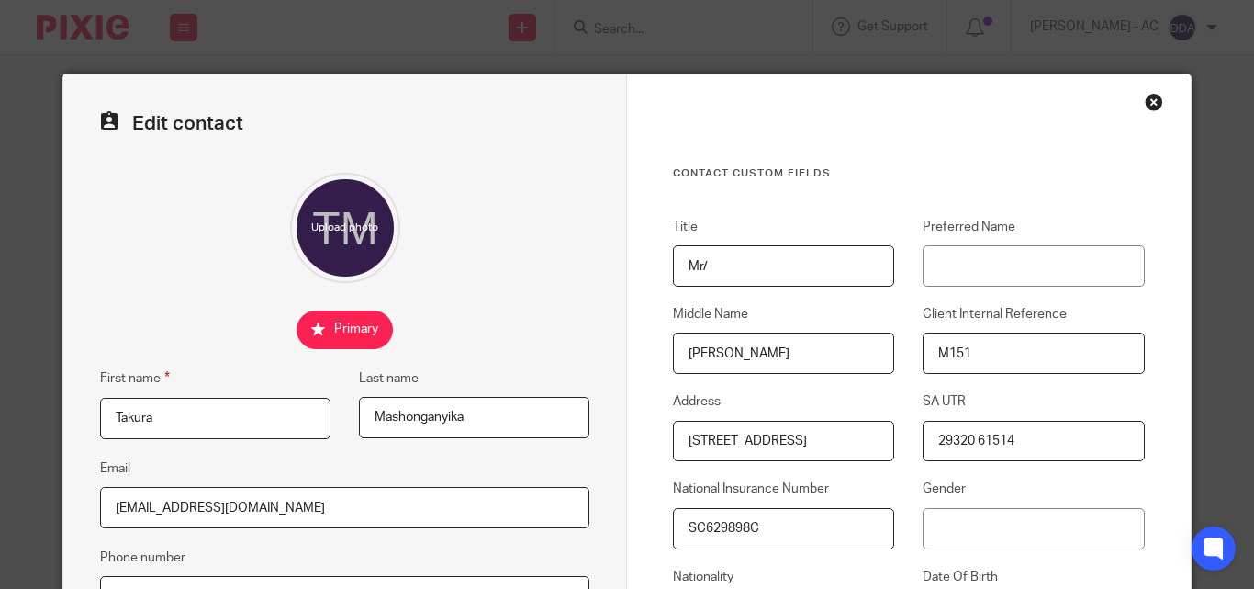
paste input "text"
type input "Mr"
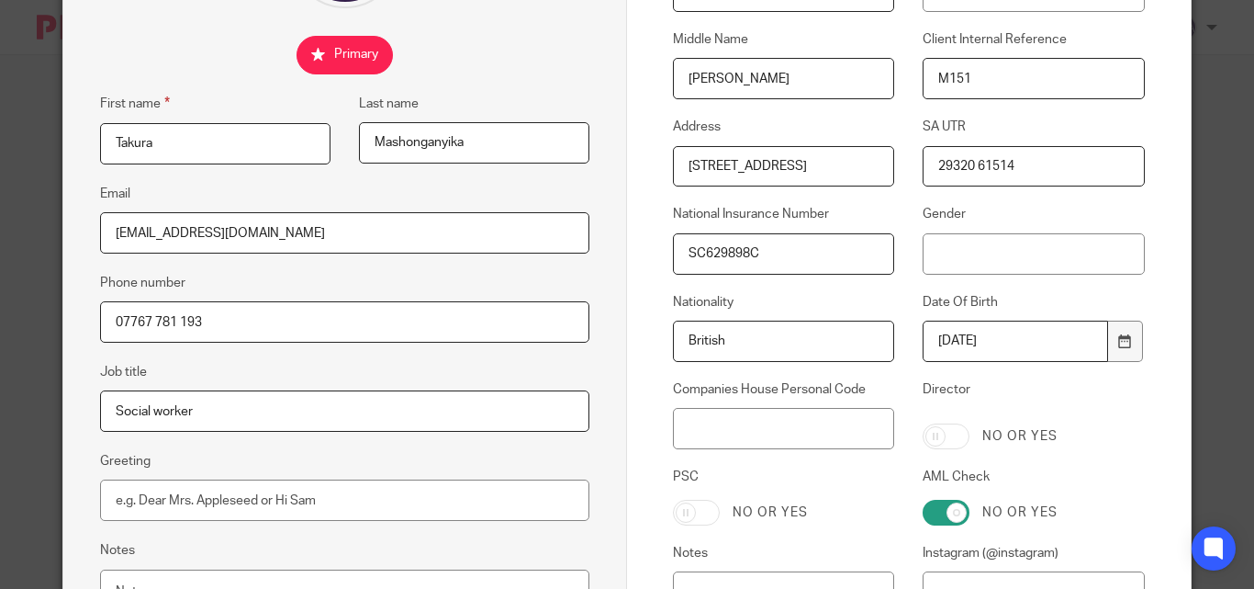
scroll to position [477, 0]
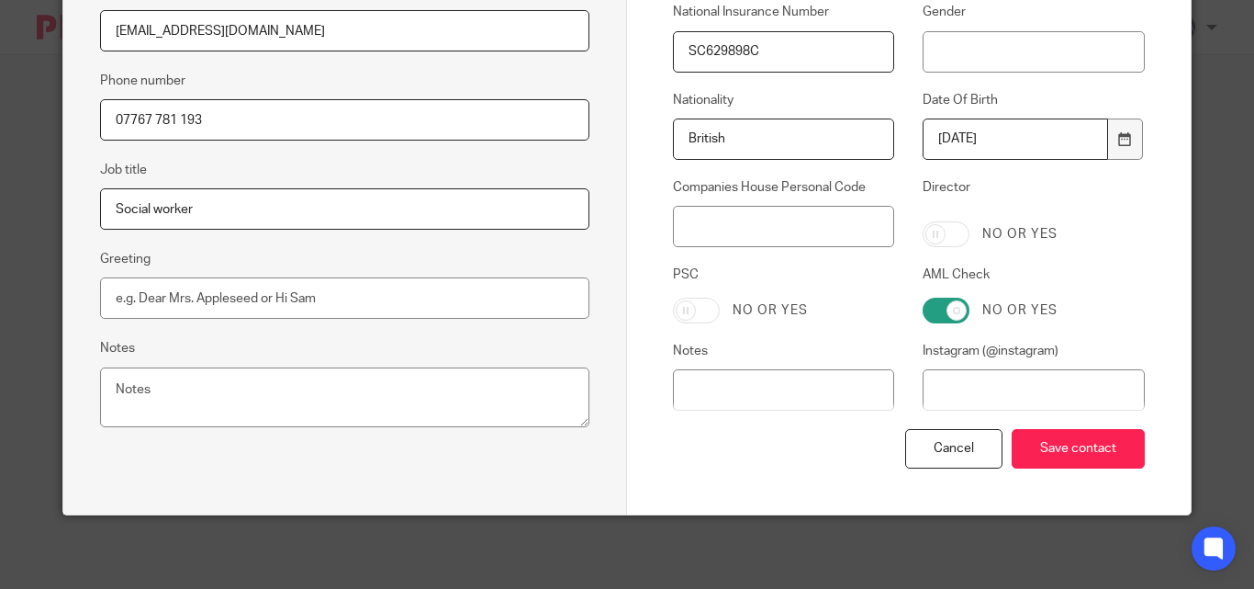
click at [1066, 470] on div "Cancel Save contact" at bounding box center [909, 471] width 472 height 85
click at [1067, 461] on input "Save contact" at bounding box center [1078, 448] width 133 height 39
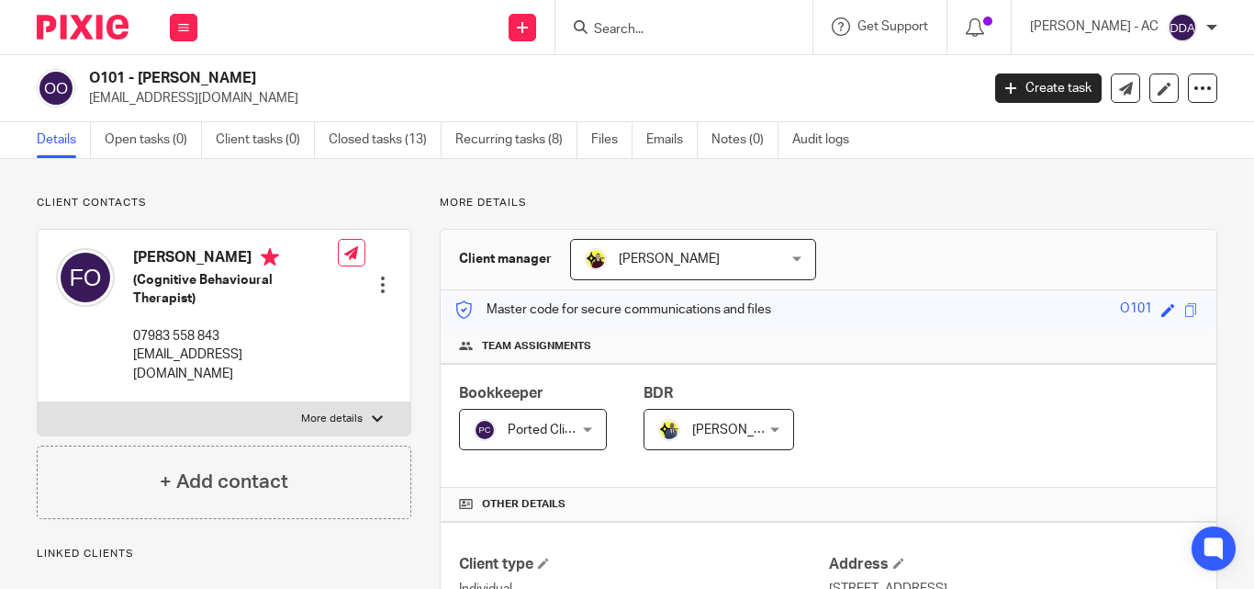
click at [380, 287] on div at bounding box center [383, 284] width 18 height 18
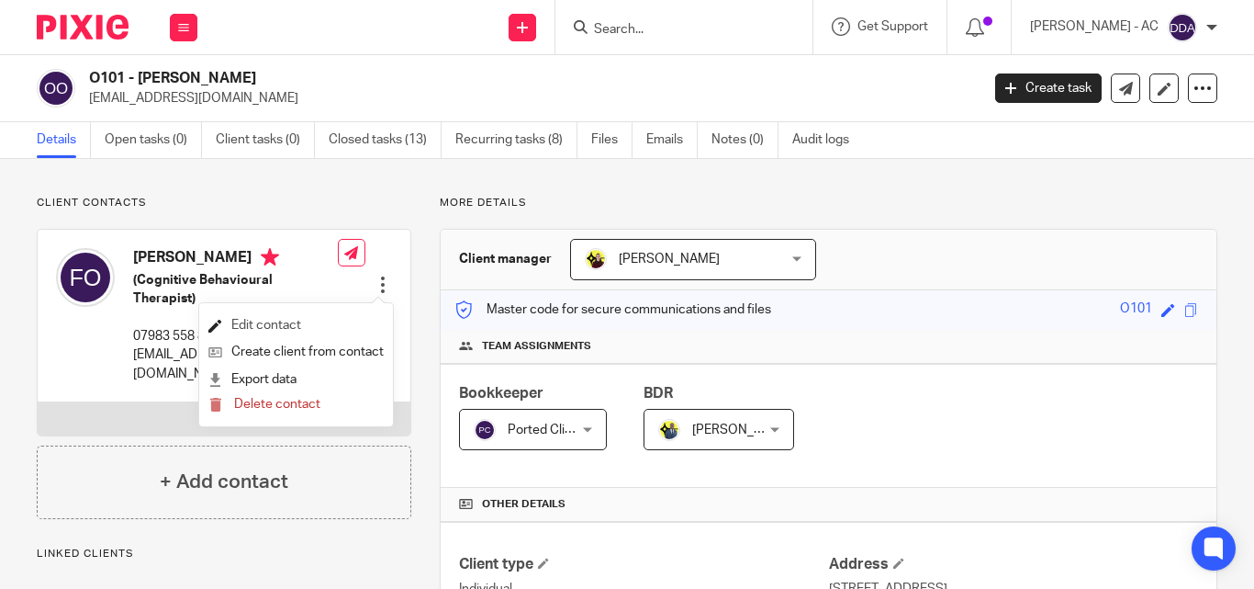
click at [283, 314] on link "Edit contact" at bounding box center [295, 325] width 175 height 27
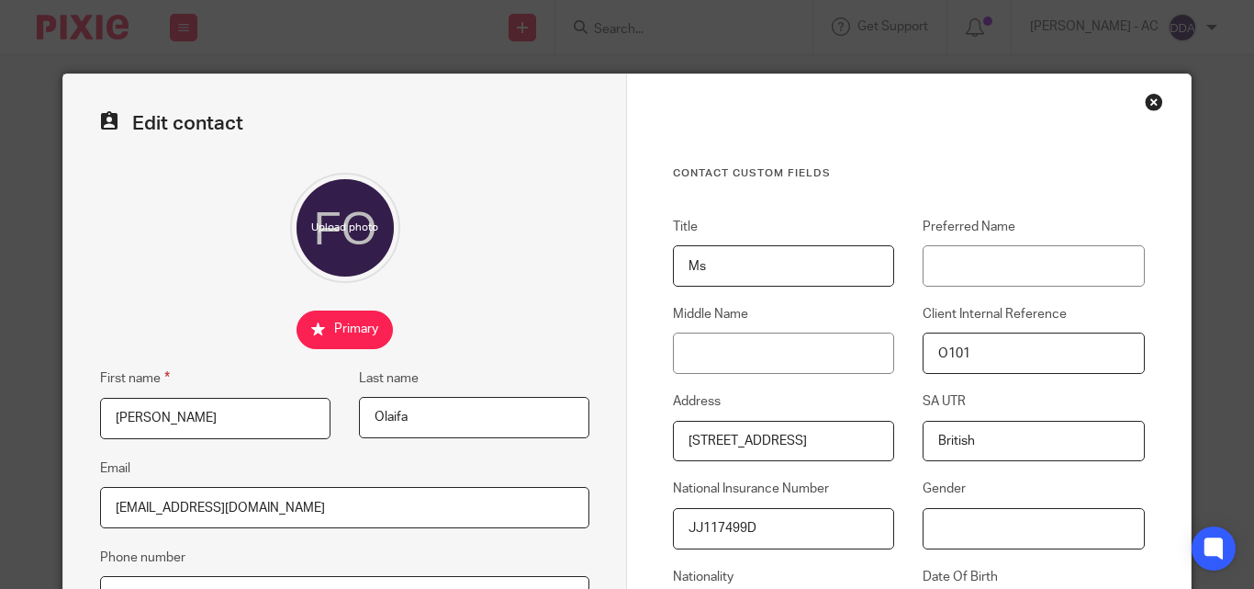
click at [935, 533] on input "Gender" at bounding box center [1033, 528] width 221 height 41
type input "[DEMOGRAPHIC_DATA]"
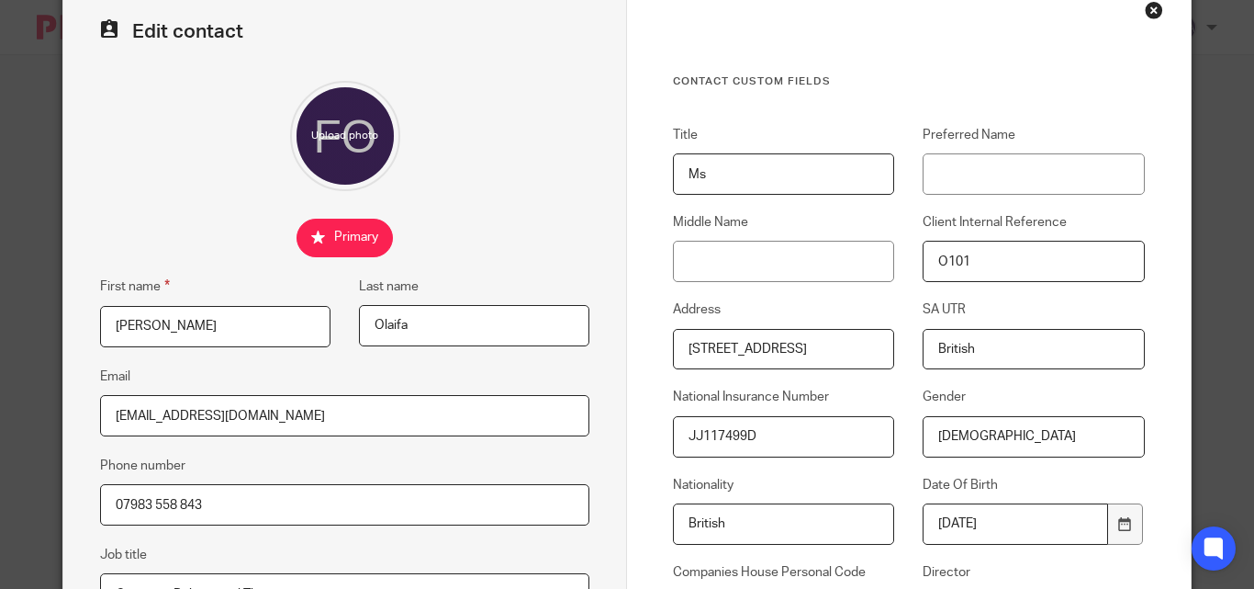
scroll to position [184, 0]
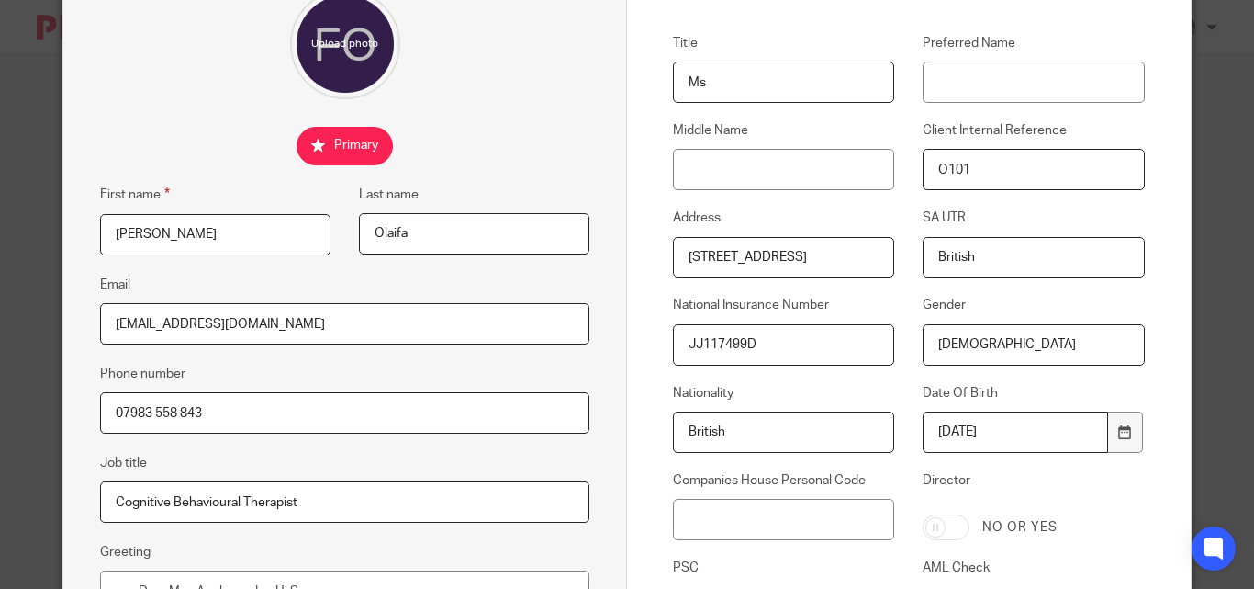
drag, startPoint x: 1005, startPoint y: 262, endPoint x: 851, endPoint y: 254, distance: 153.5
click at [851, 254] on div "Title Ms Preferred Name Middle Name Client Internal Reference O101 Address [STR…" at bounding box center [895, 378] width 500 height 688
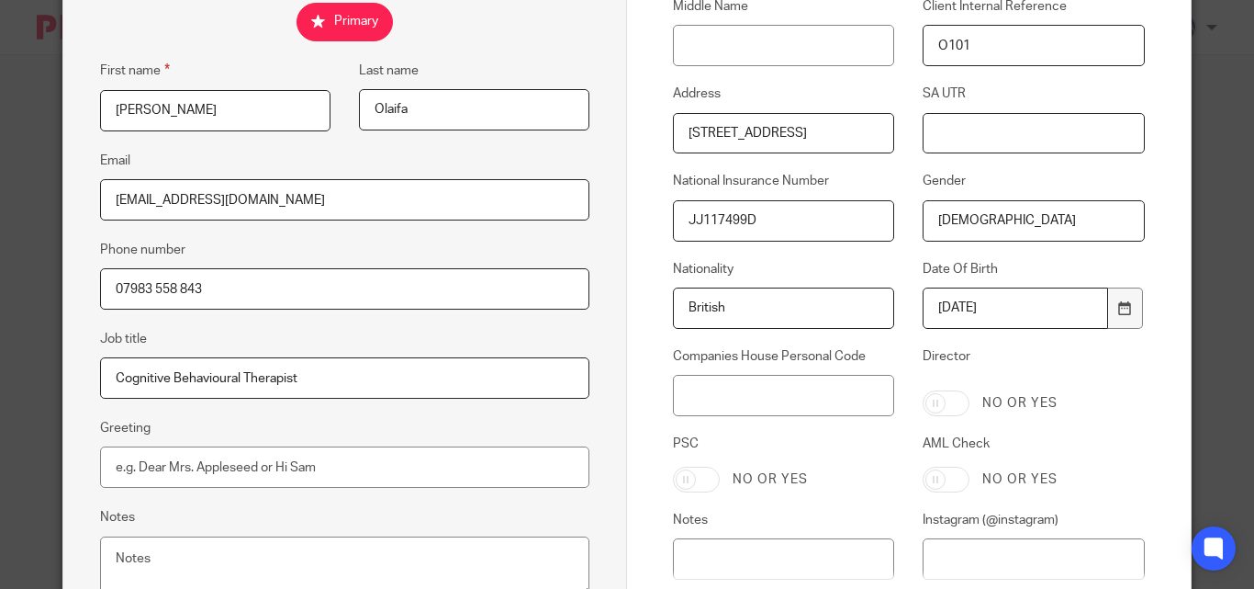
scroll to position [477, 0]
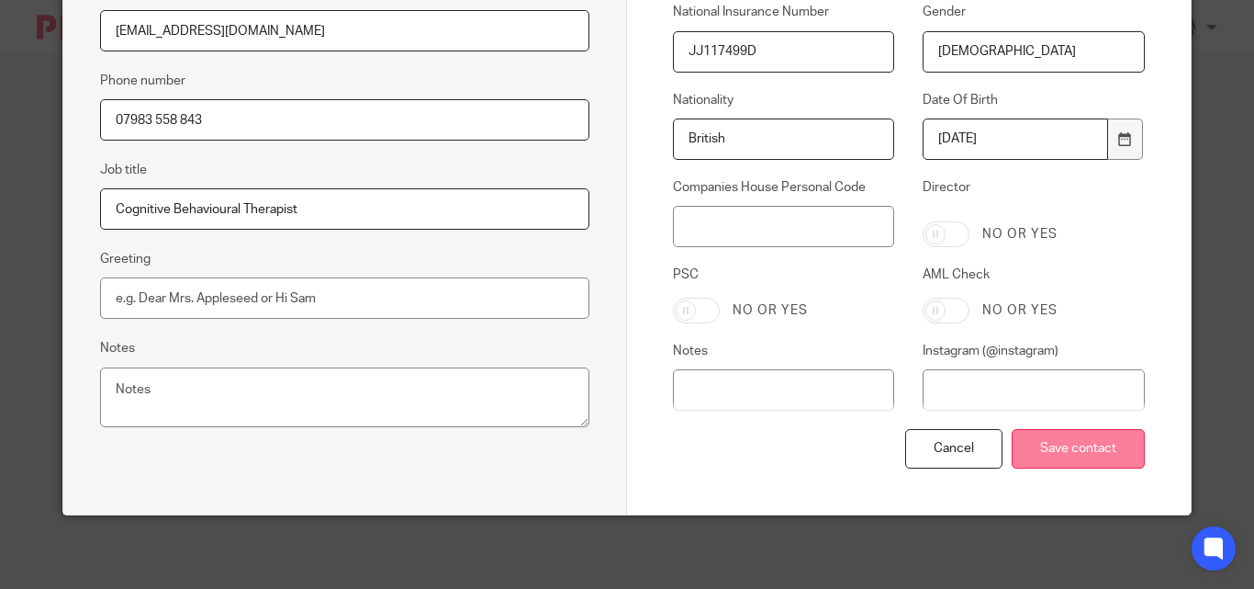
click at [1021, 440] on input "Save contact" at bounding box center [1078, 448] width 133 height 39
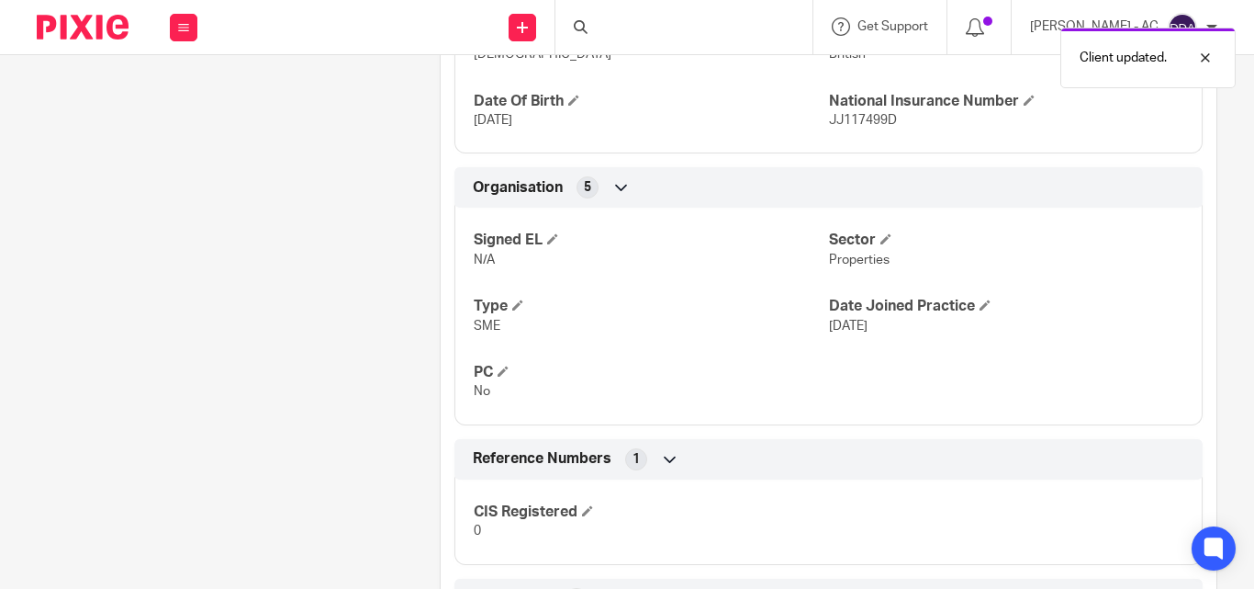
scroll to position [1000, 0]
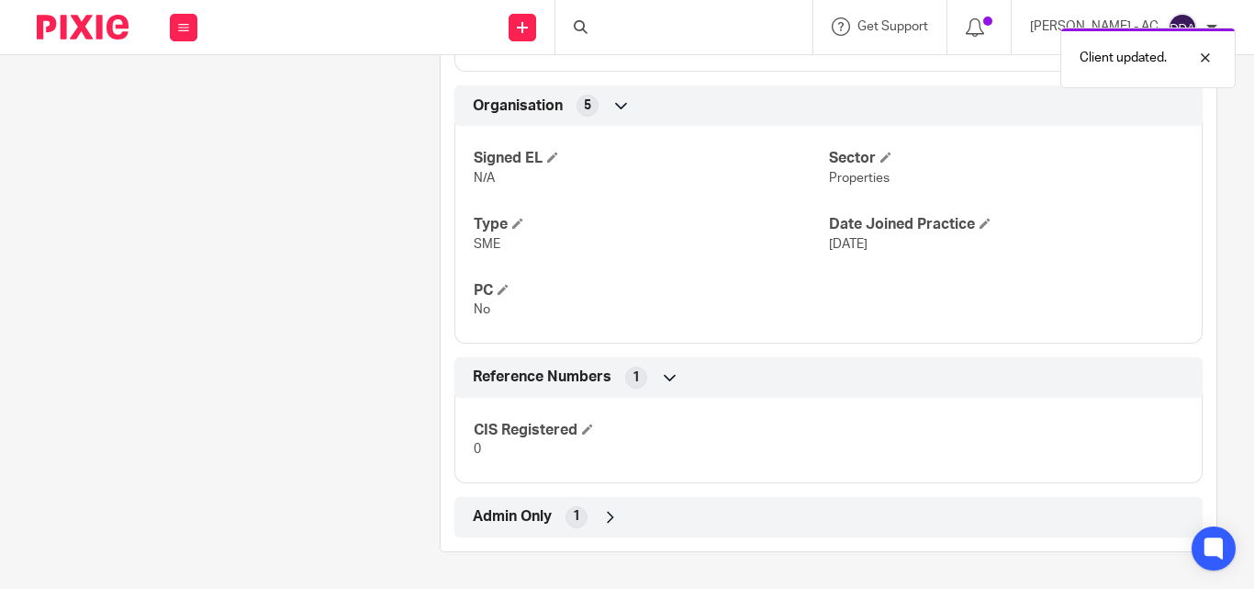
click at [661, 376] on icon at bounding box center [670, 377] width 18 height 18
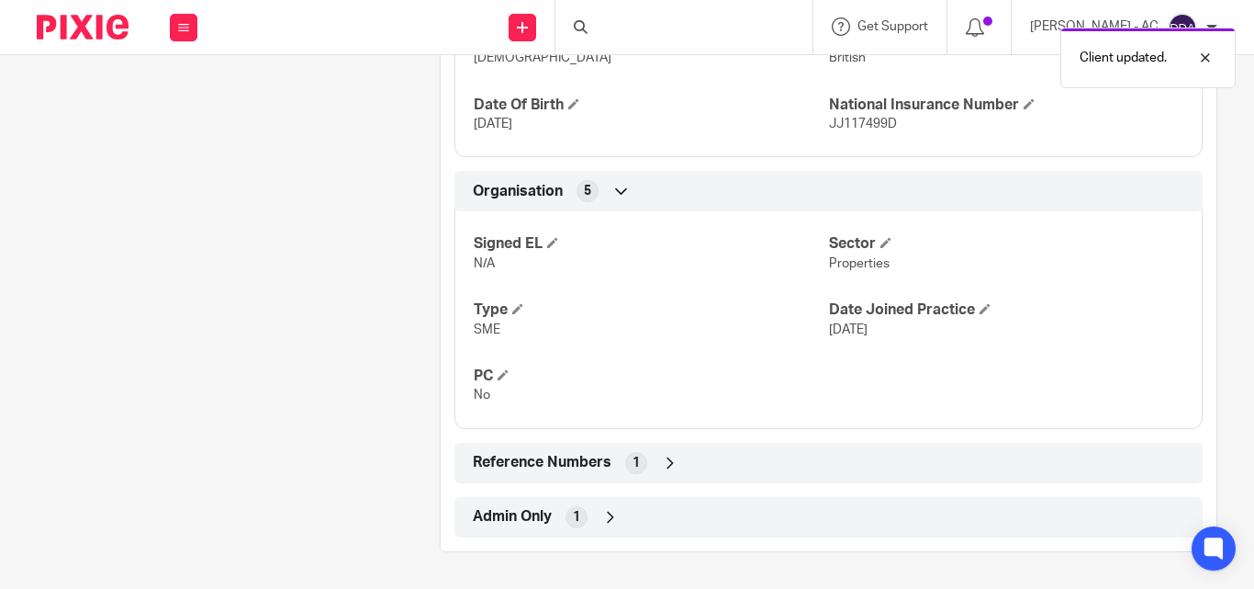
click at [662, 472] on div "Reference Numbers 1" at bounding box center [828, 462] width 721 height 31
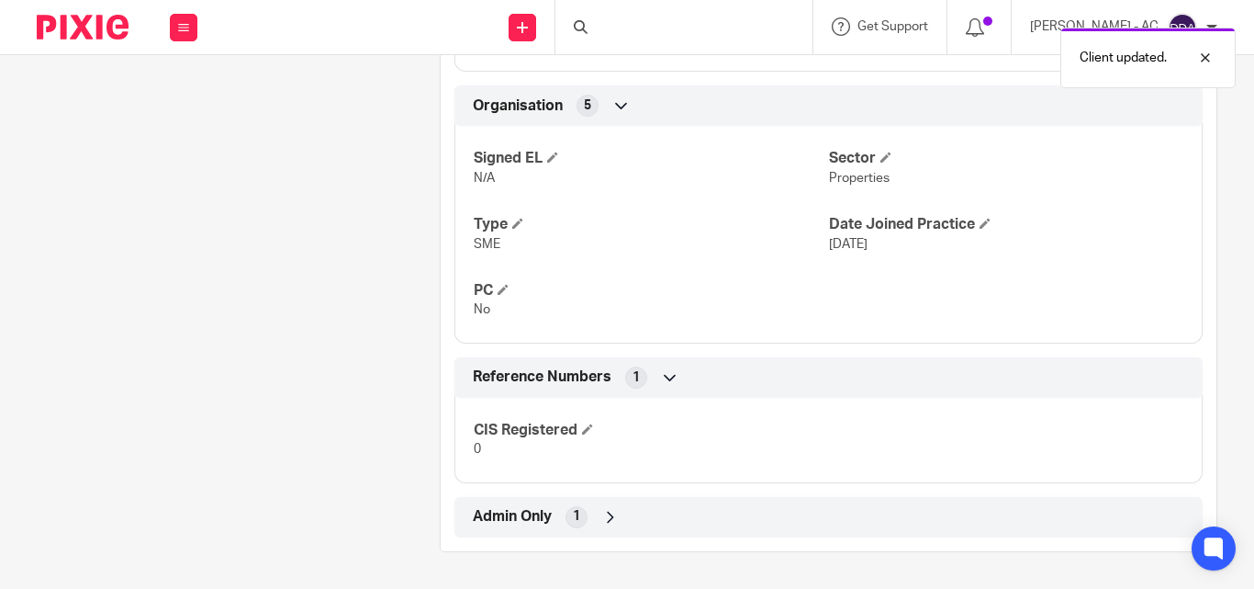
click at [607, 516] on icon at bounding box center [610, 517] width 18 height 18
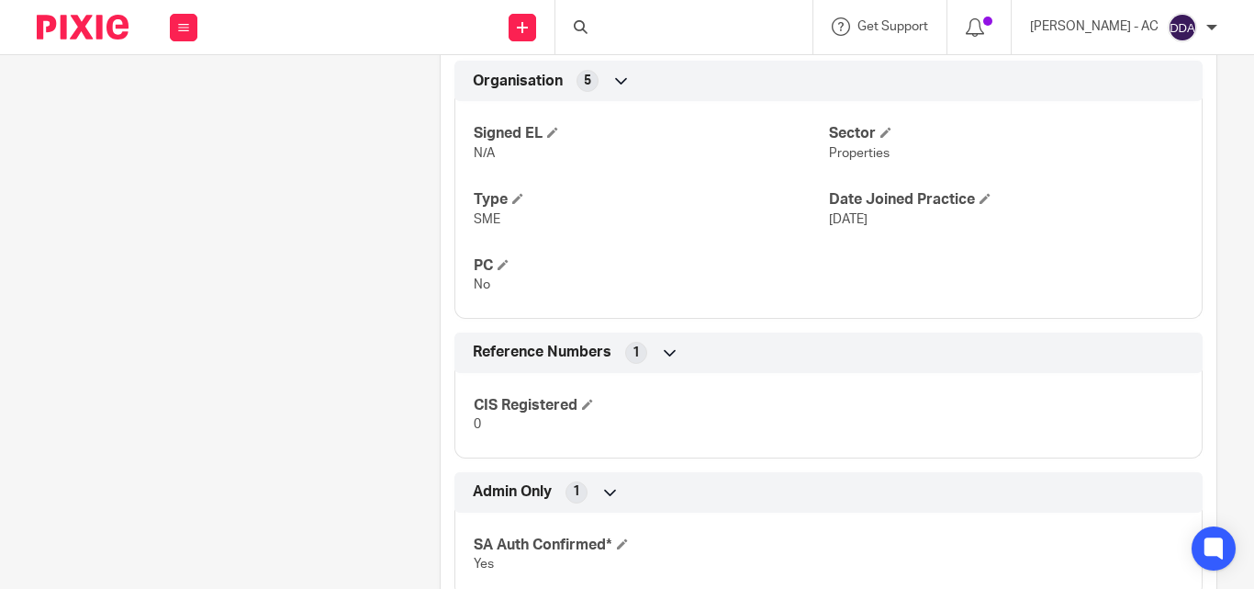
scroll to position [1084, 0]
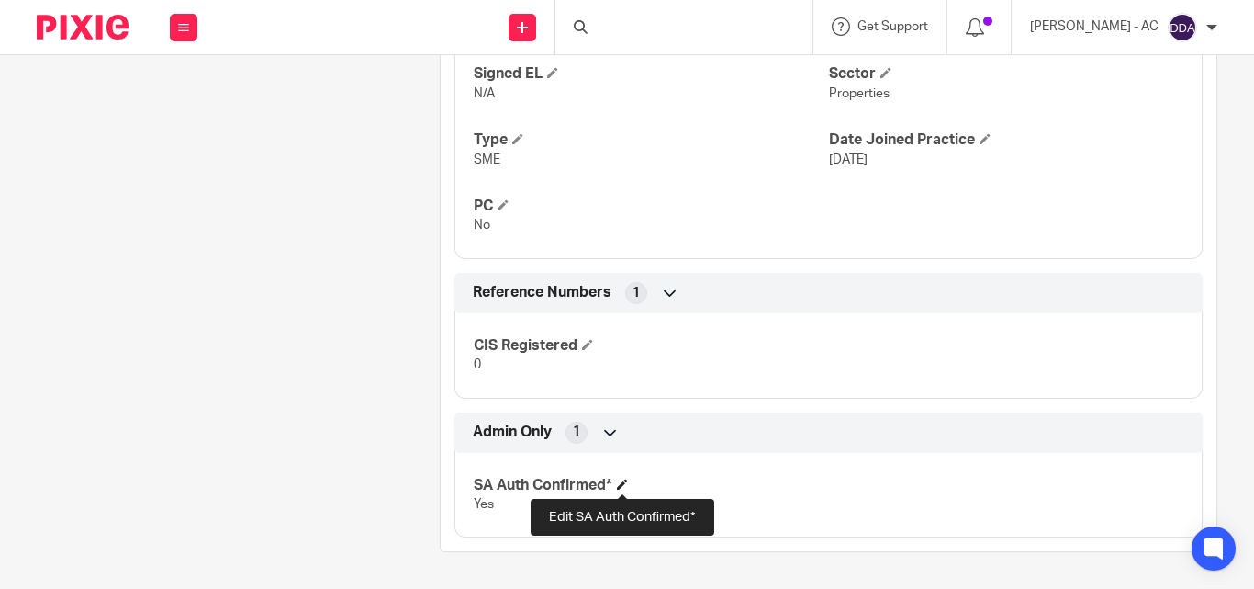
click at [618, 485] on span at bounding box center [622, 483] width 11 height 11
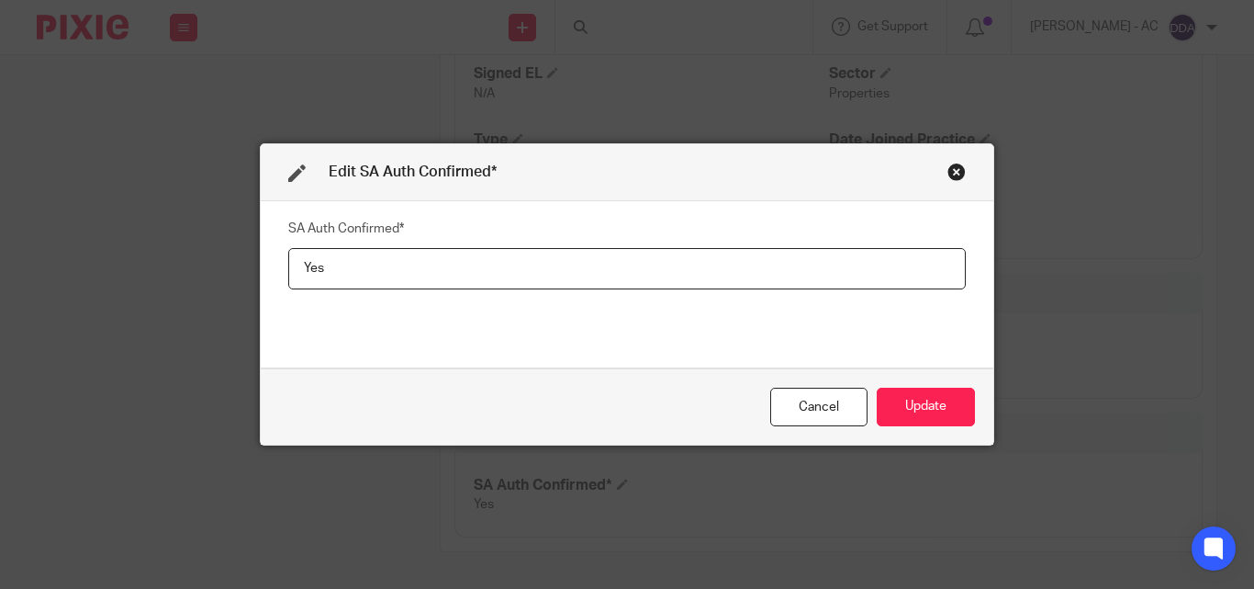
drag, startPoint x: 152, startPoint y: 275, endPoint x: 51, endPoint y: 280, distance: 102.0
click at [73, 275] on div "Edit SA Auth Confirmed* SA Auth Confirmed* Yes Cancel Update" at bounding box center [627, 294] width 1254 height 589
click at [900, 406] on button "Update" at bounding box center [926, 406] width 98 height 39
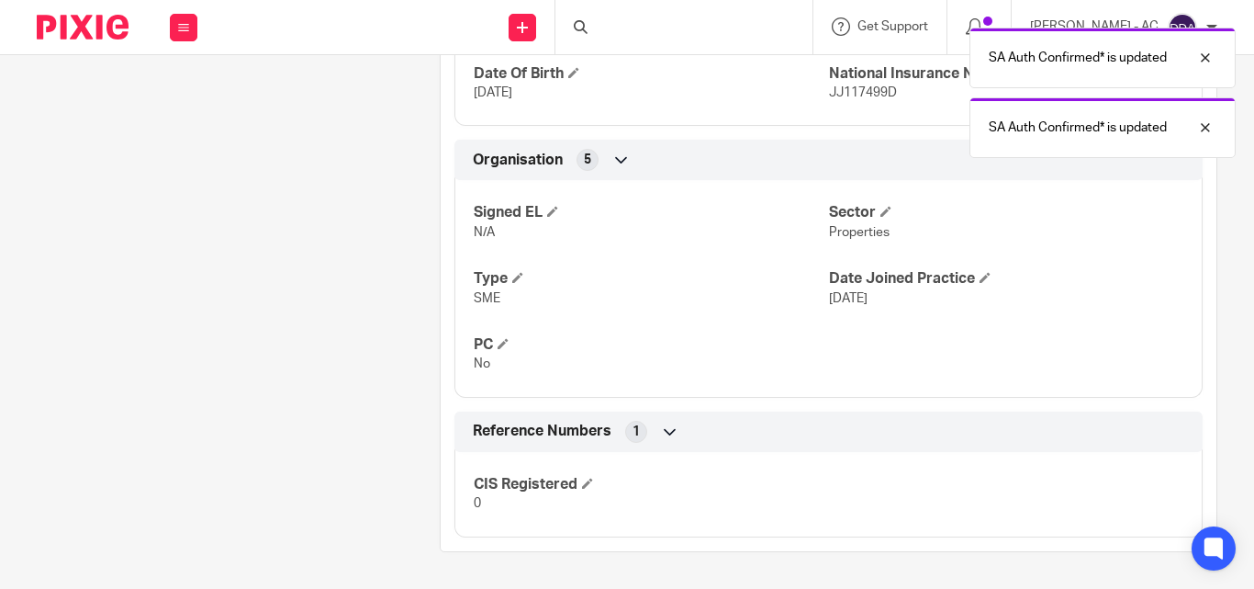
scroll to position [946, 0]
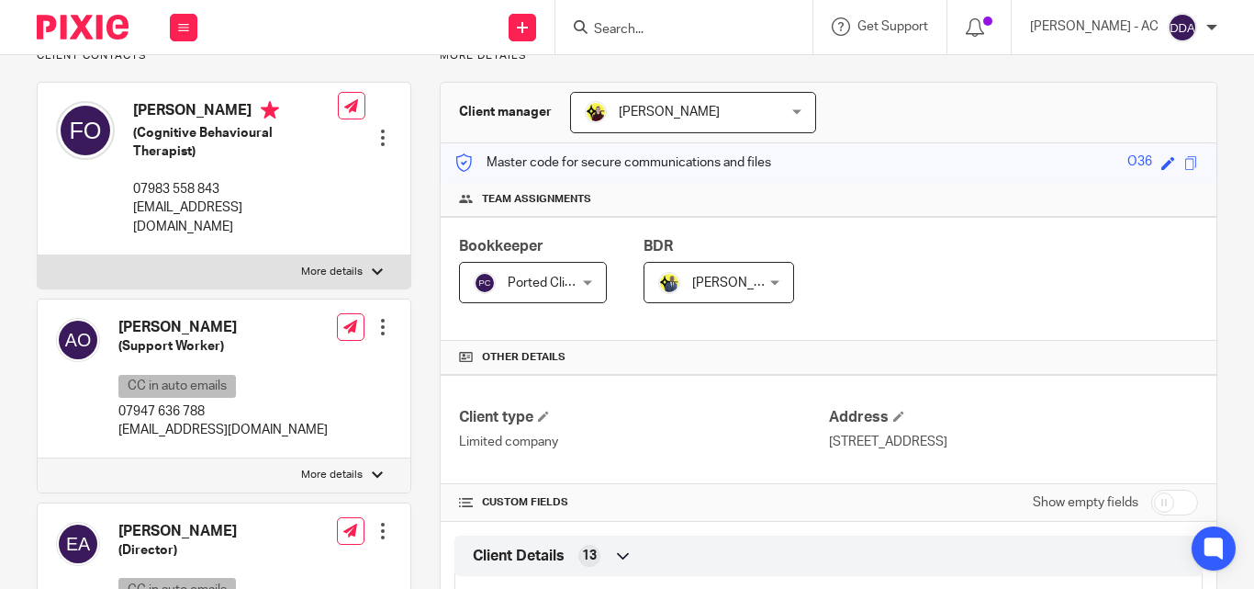
scroll to position [23, 0]
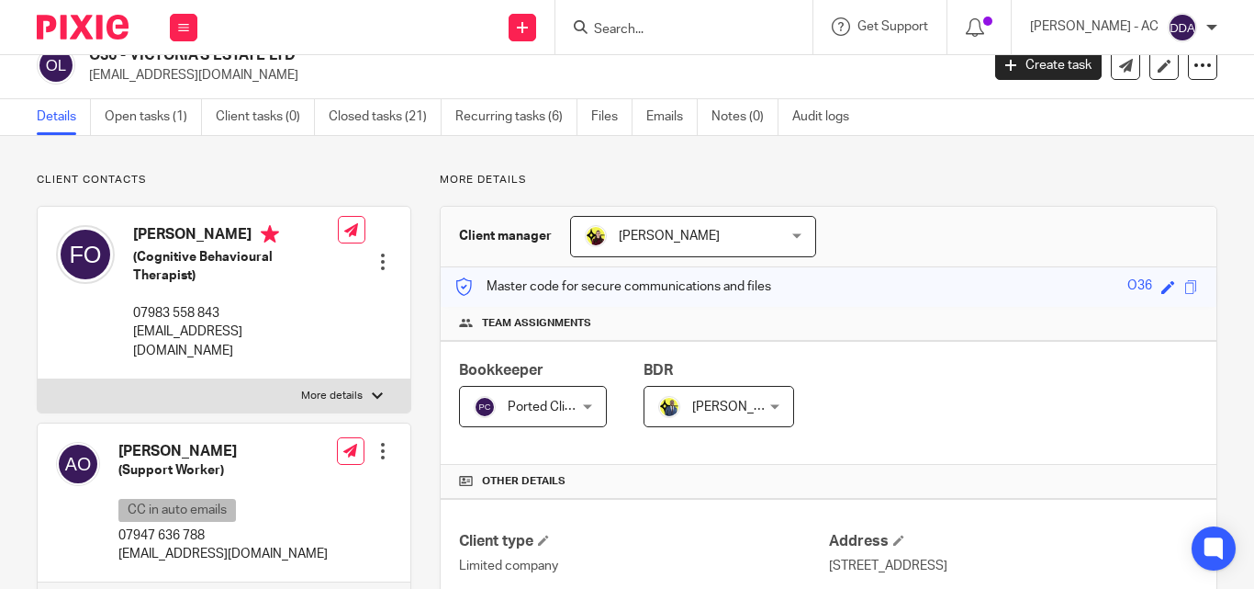
click at [381, 272] on div "Edit contact Create client from contact Export data Delete contact" at bounding box center [365, 261] width 54 height 37
click at [376, 267] on div at bounding box center [383, 262] width 18 height 18
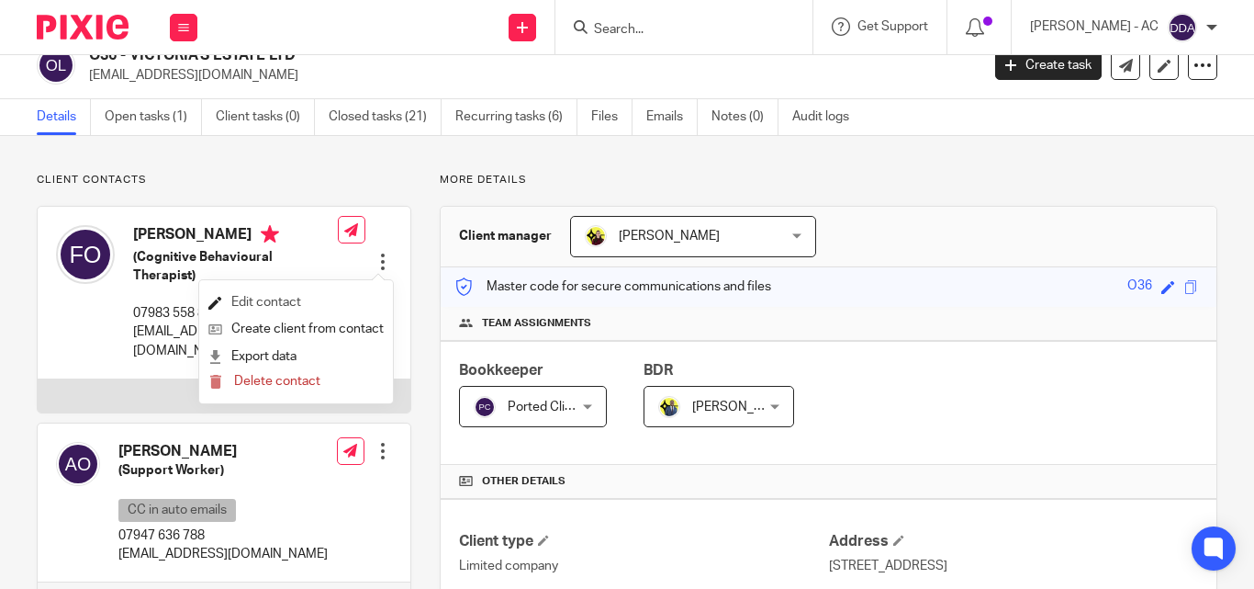
click at [298, 305] on link "Edit contact" at bounding box center [295, 302] width 175 height 27
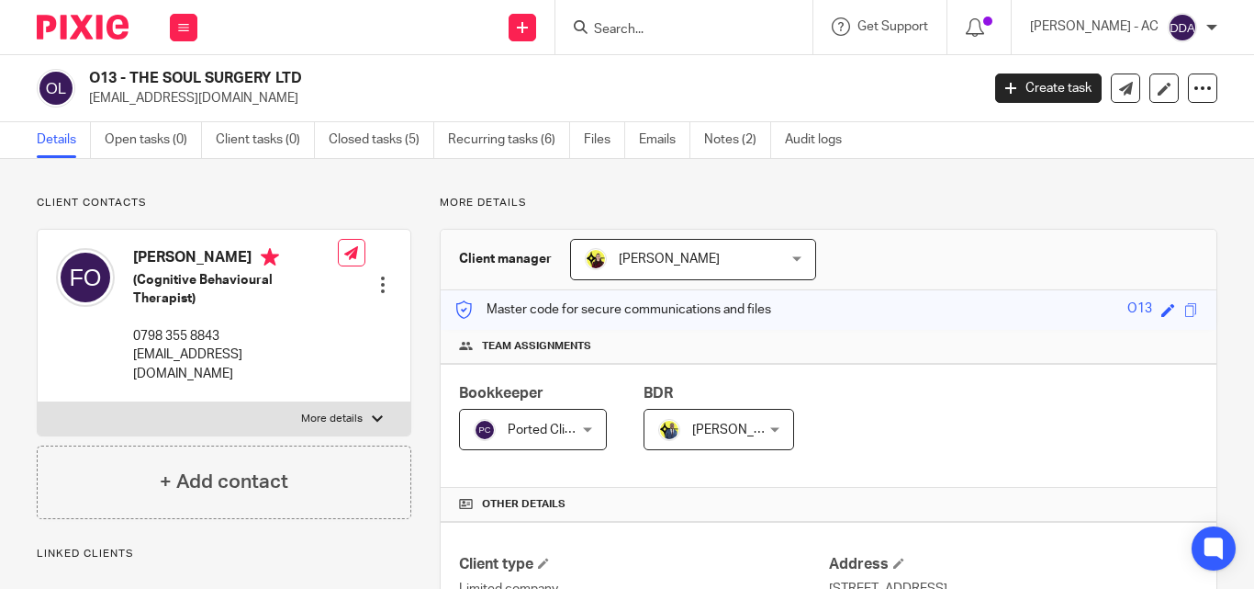
click at [378, 281] on div at bounding box center [383, 284] width 18 height 18
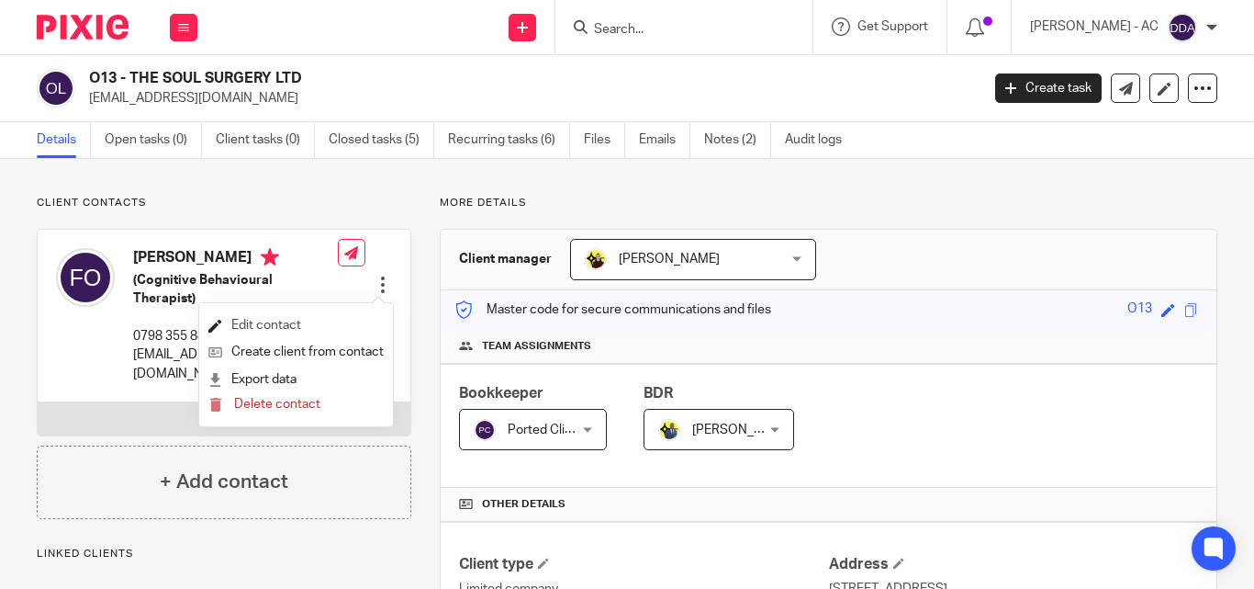
click at [282, 323] on link "Edit contact" at bounding box center [295, 325] width 175 height 27
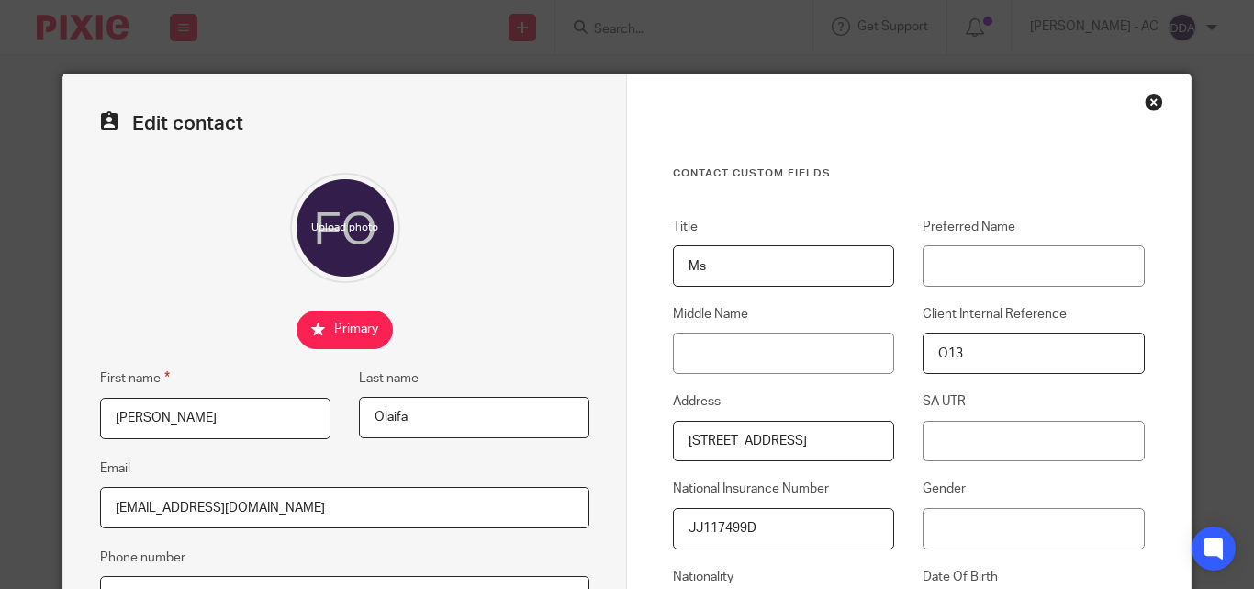
click at [1148, 95] on div "Close this dialog window" at bounding box center [1154, 102] width 18 height 18
click at [1149, 103] on div "Close this dialog window" at bounding box center [1154, 102] width 18 height 18
